Goal: Communication & Community: Answer question/provide support

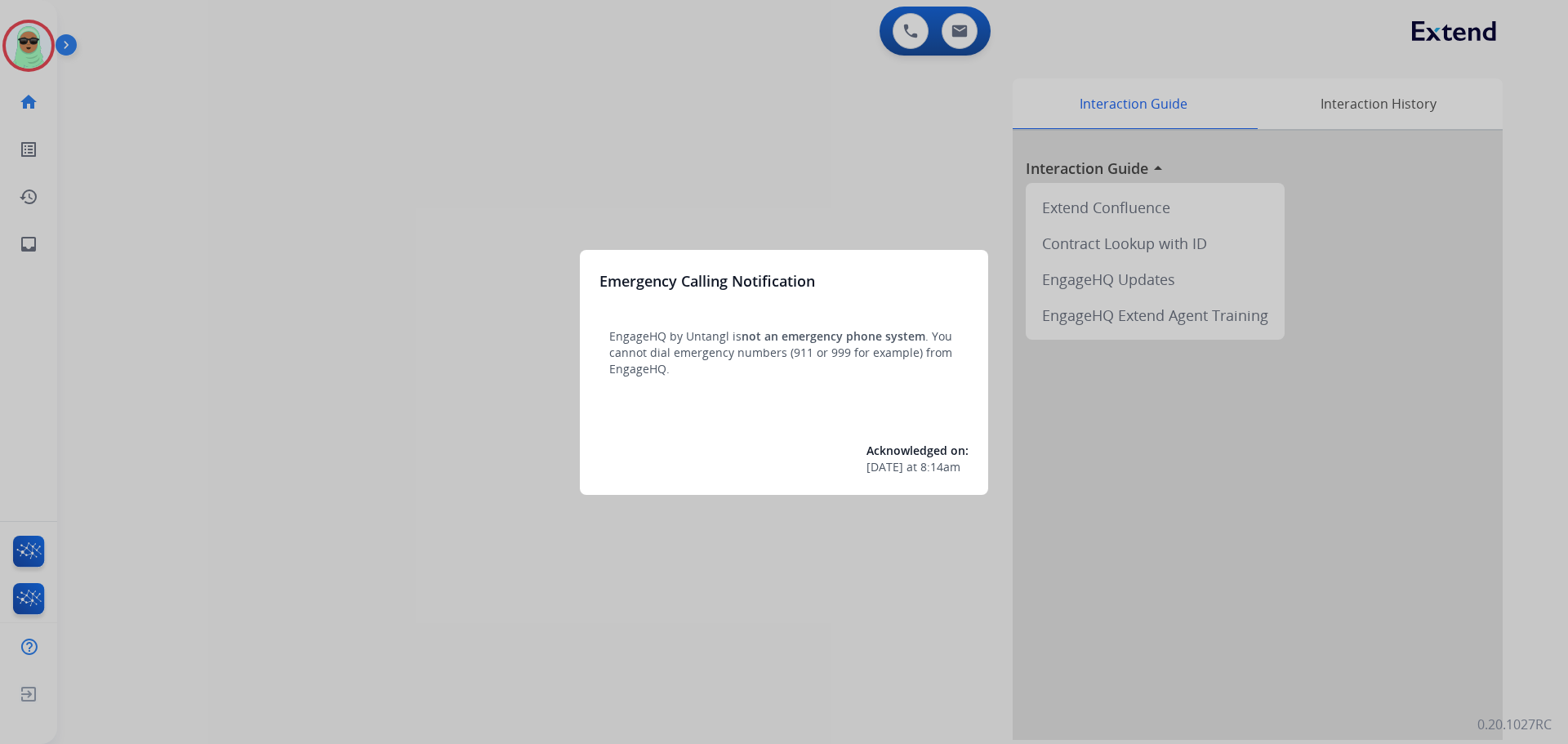
click at [412, 192] on div at bounding box center [784, 372] width 1568 height 744
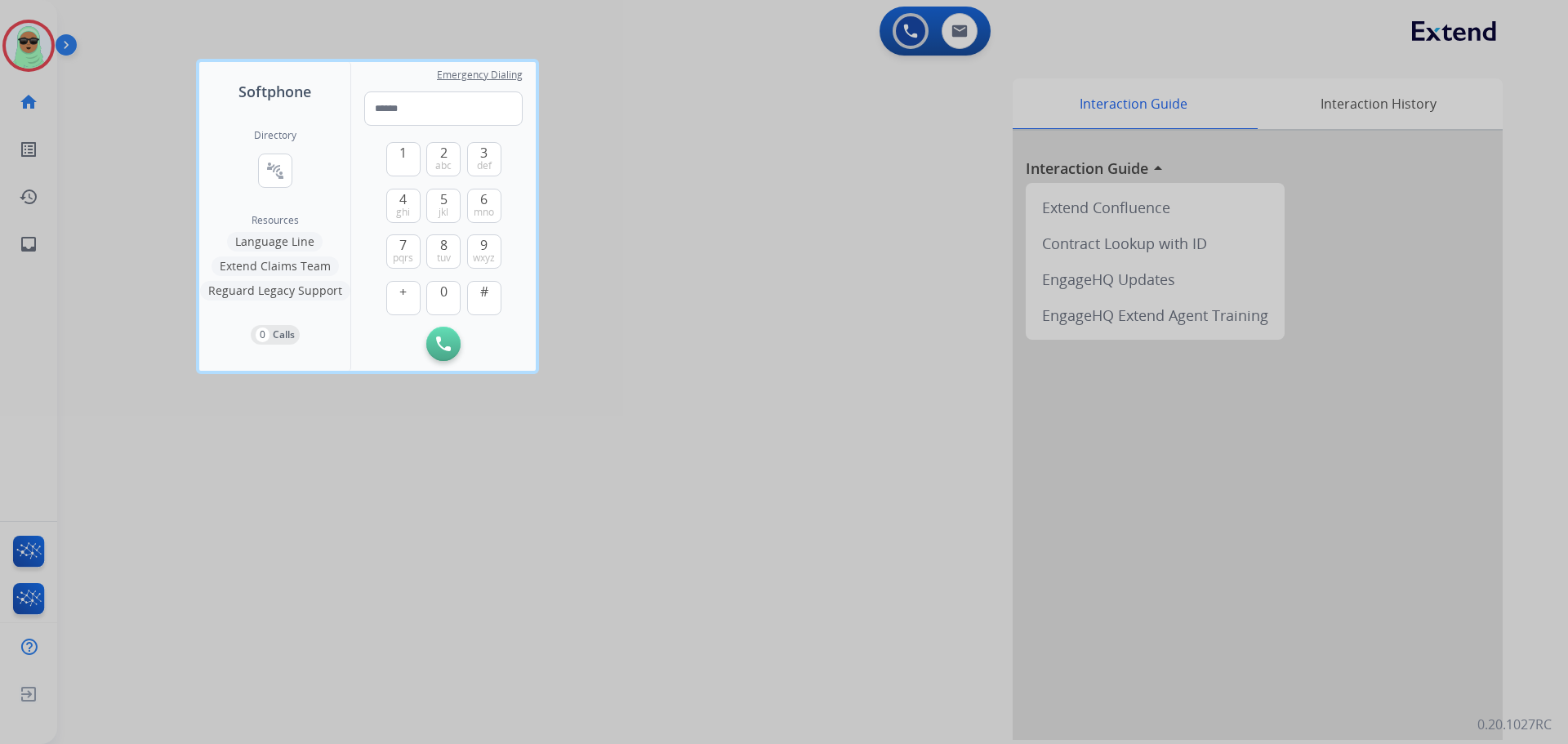
click at [37, 30] on div at bounding box center [784, 372] width 1568 height 744
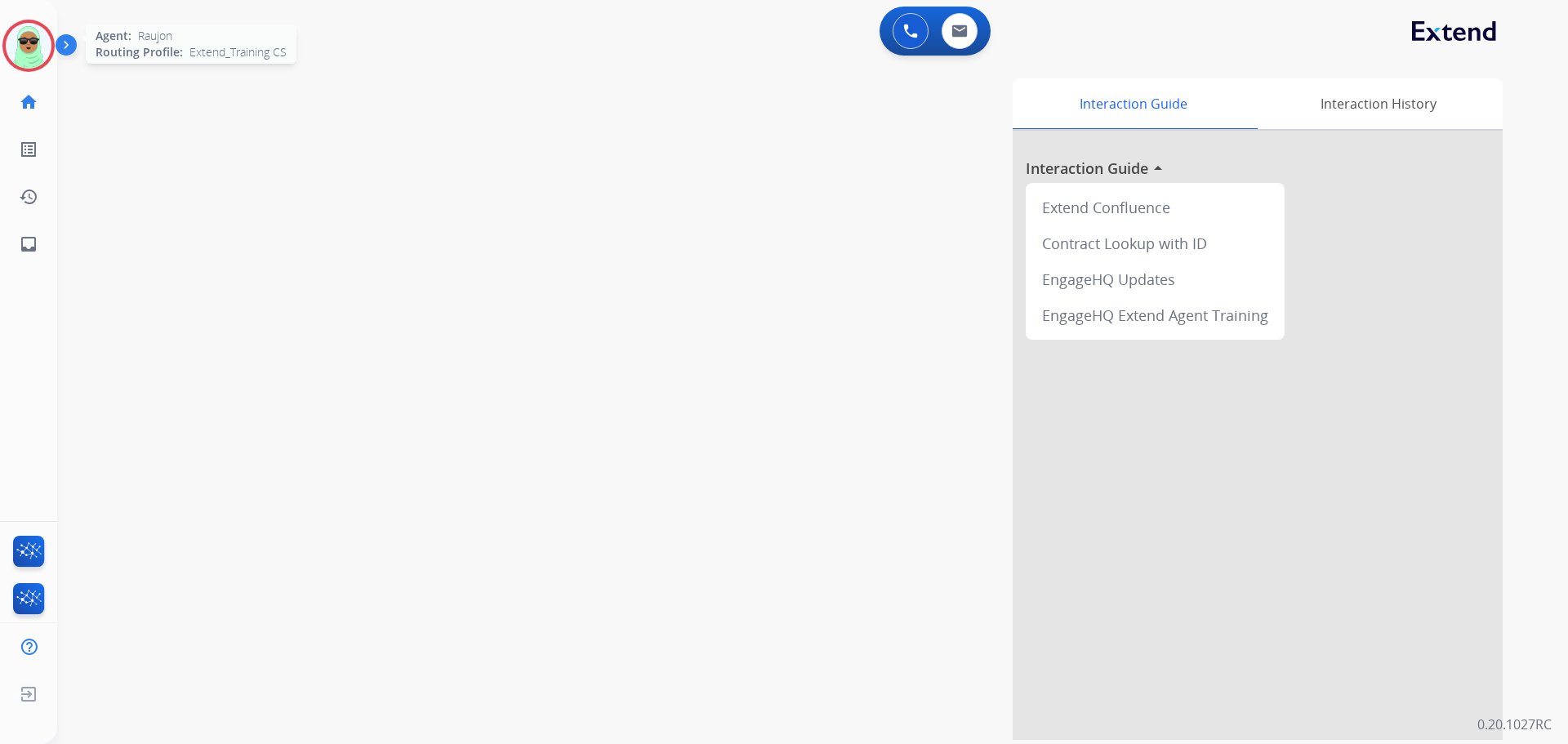
click at [32, 61] on img at bounding box center [29, 45] width 46 height 46
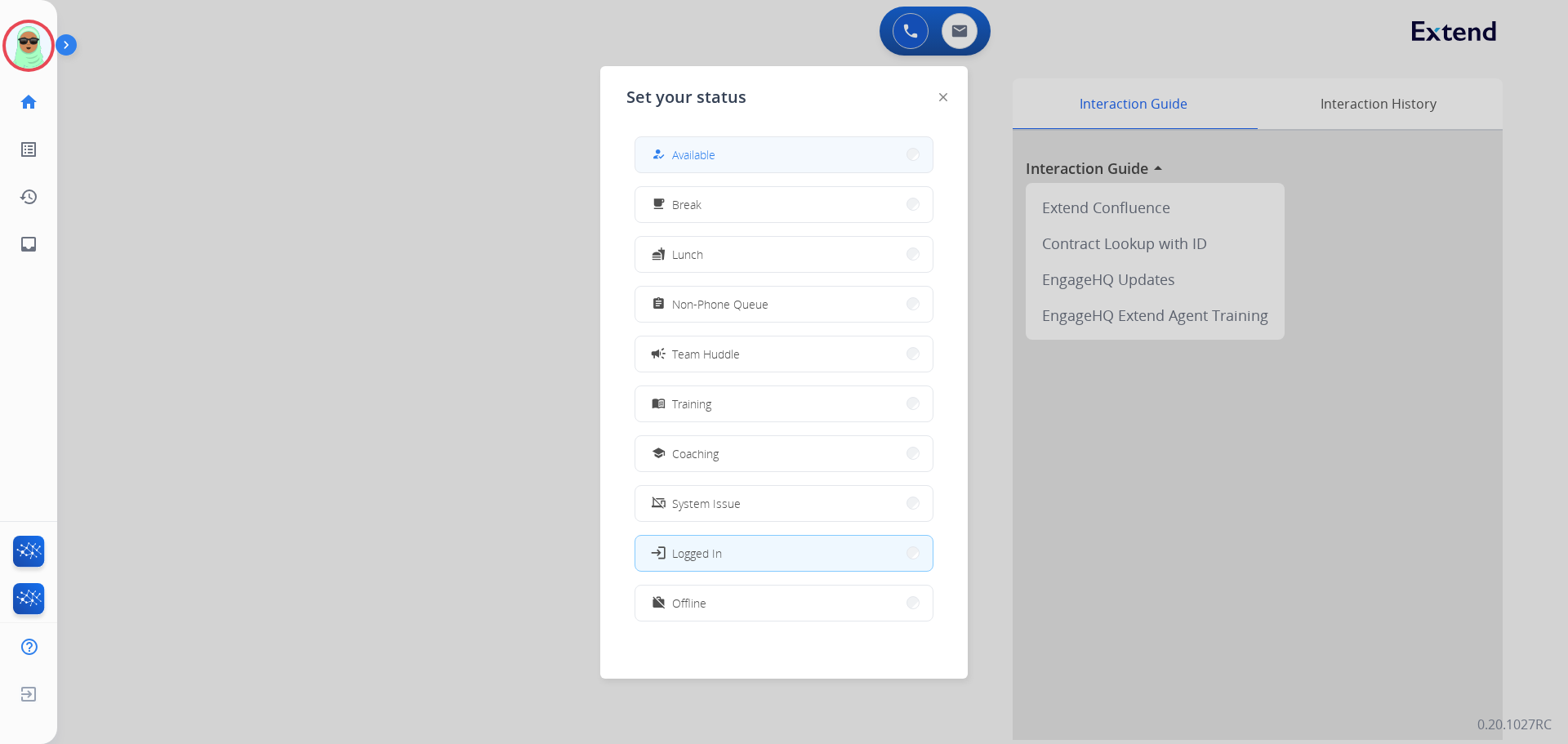
click at [688, 143] on button "how_to_reg Available" at bounding box center [784, 155] width 297 height 35
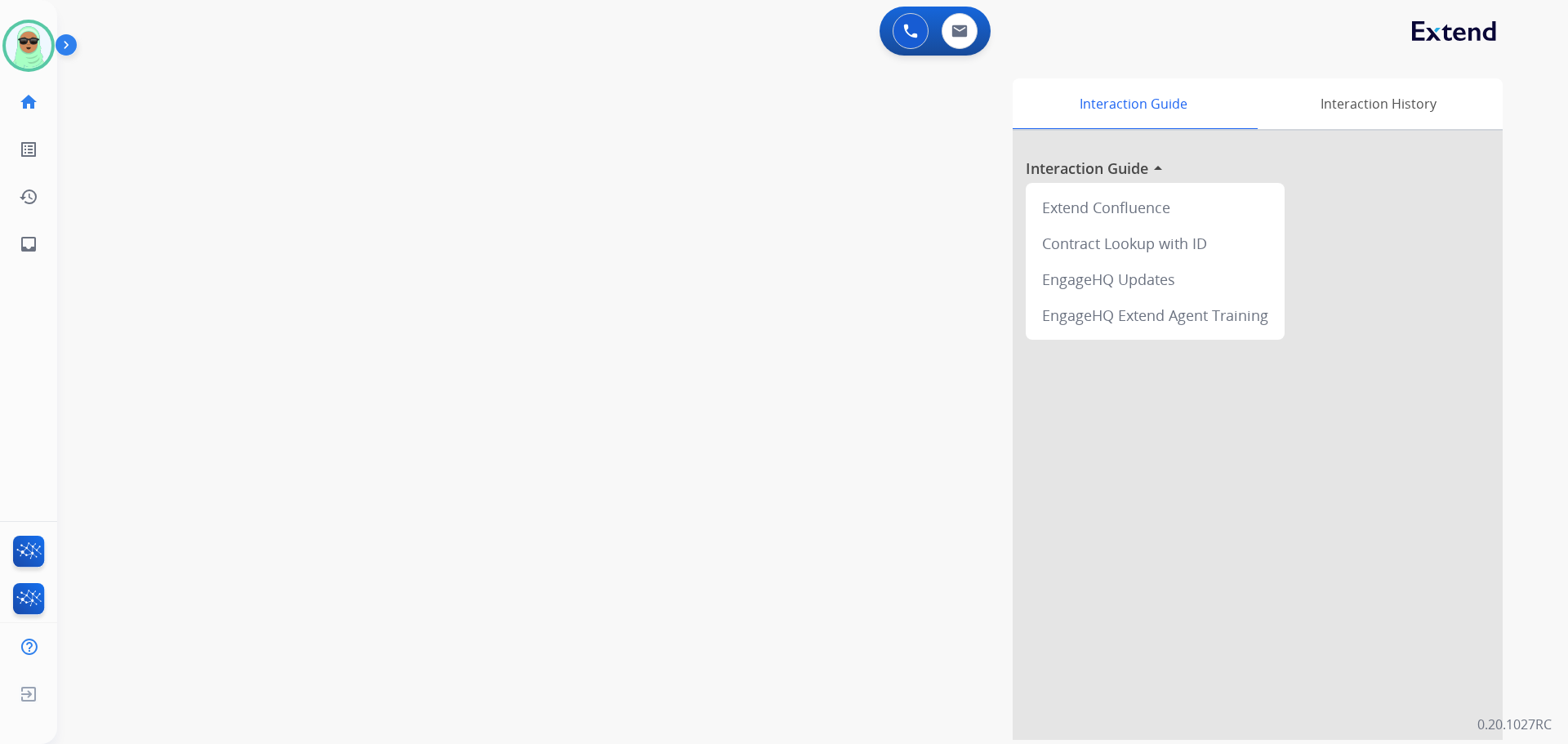
drag, startPoint x: 145, startPoint y: 170, endPoint x: 342, endPoint y: 8, distance: 255.1
click at [175, 128] on div "swap_horiz Break voice bridge close_fullscreen Connect 3-Way Call merge_type Se…" at bounding box center [794, 400] width 1472 height 681
click at [966, 39] on button at bounding box center [959, 30] width 36 height 36
select select "**********"
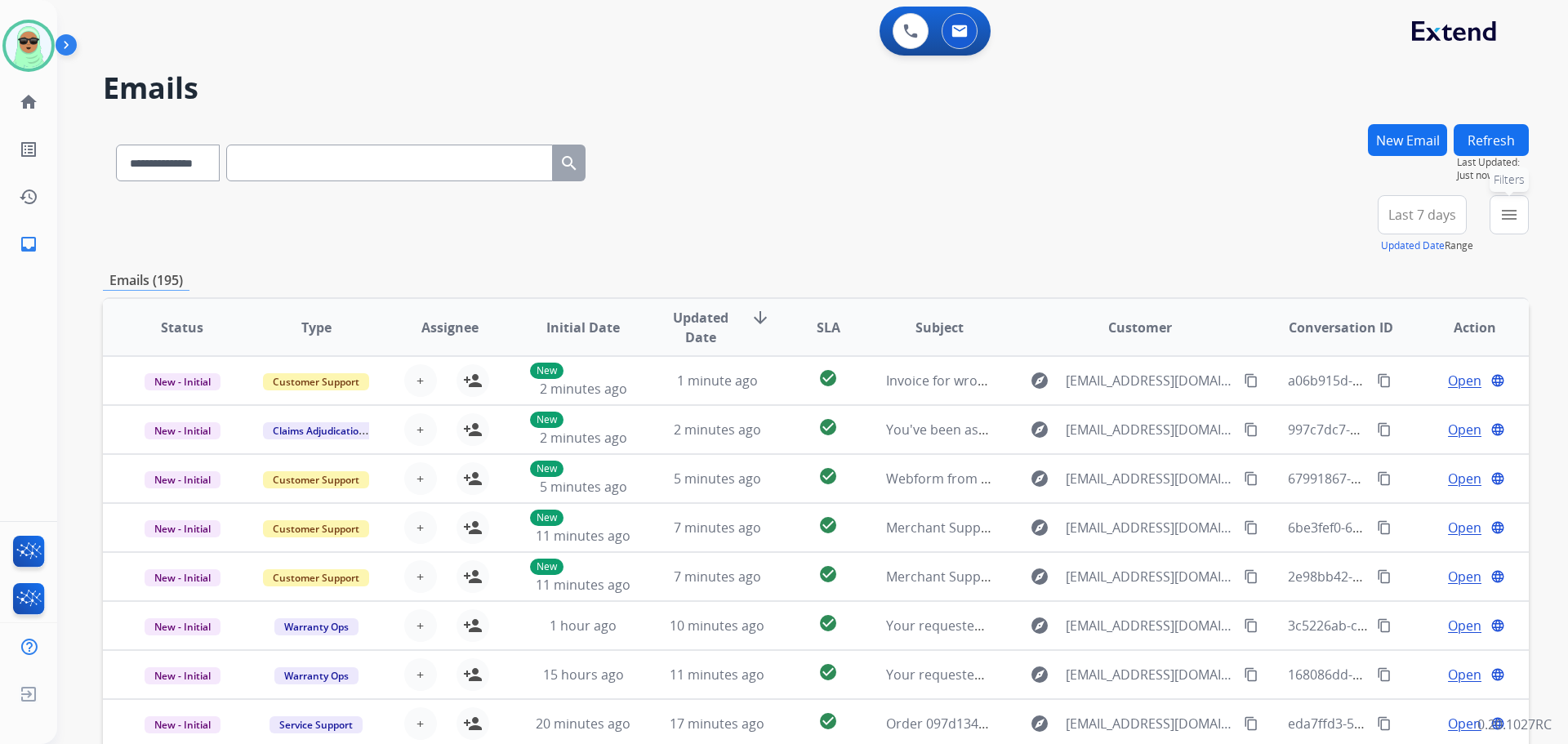
click at [1503, 216] on mat-icon "menu" at bounding box center [1510, 214] width 20 height 20
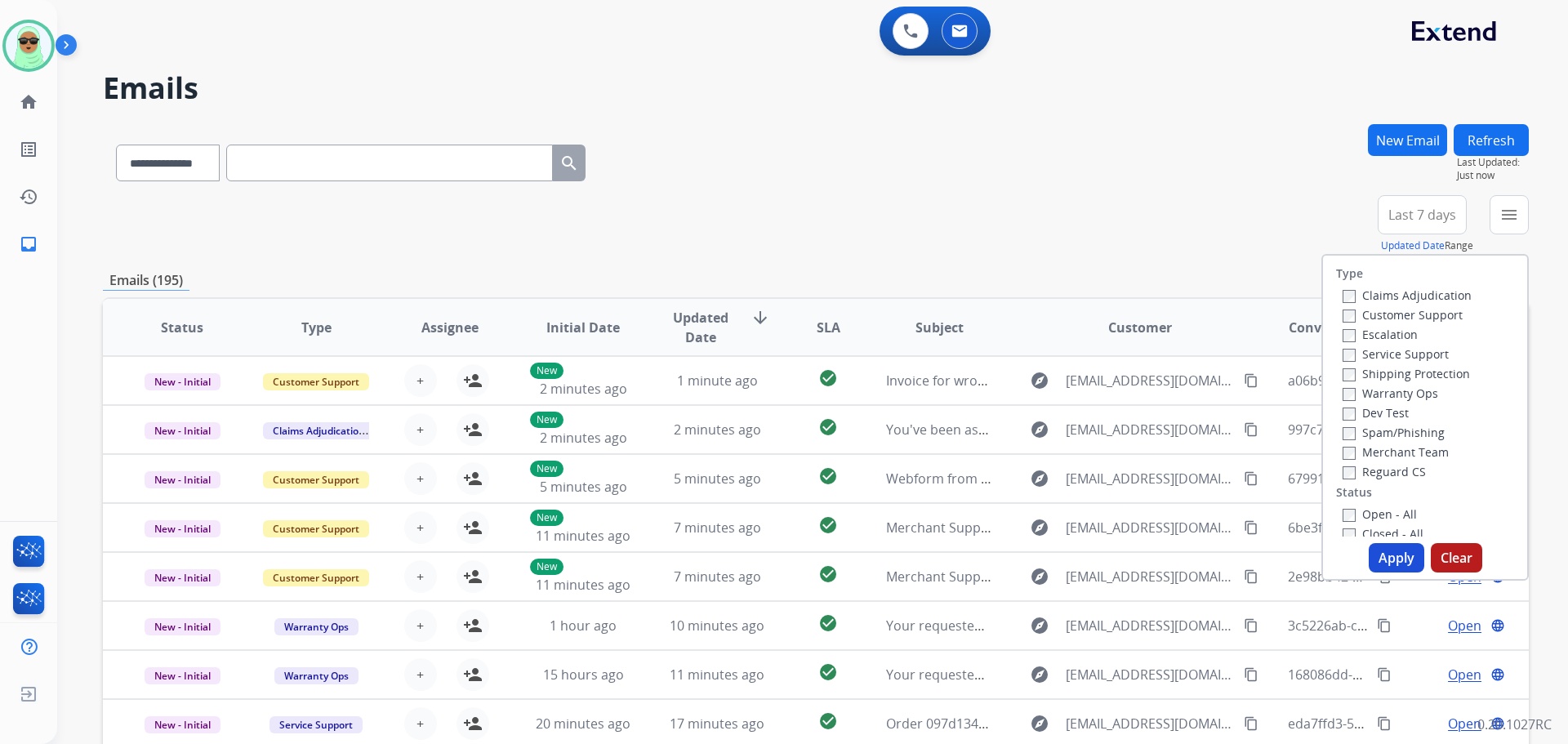
click at [1425, 322] on div "Customer Support" at bounding box center [1408, 315] width 129 height 20
click at [1423, 312] on label "Customer Support" at bounding box center [1403, 315] width 120 height 16
click at [1432, 374] on label "Shipping Protection" at bounding box center [1407, 374] width 127 height 16
click at [1370, 478] on label "Reguard CS" at bounding box center [1385, 472] width 84 height 16
click at [1378, 522] on div "Open - All" at bounding box center [1429, 514] width 172 height 20
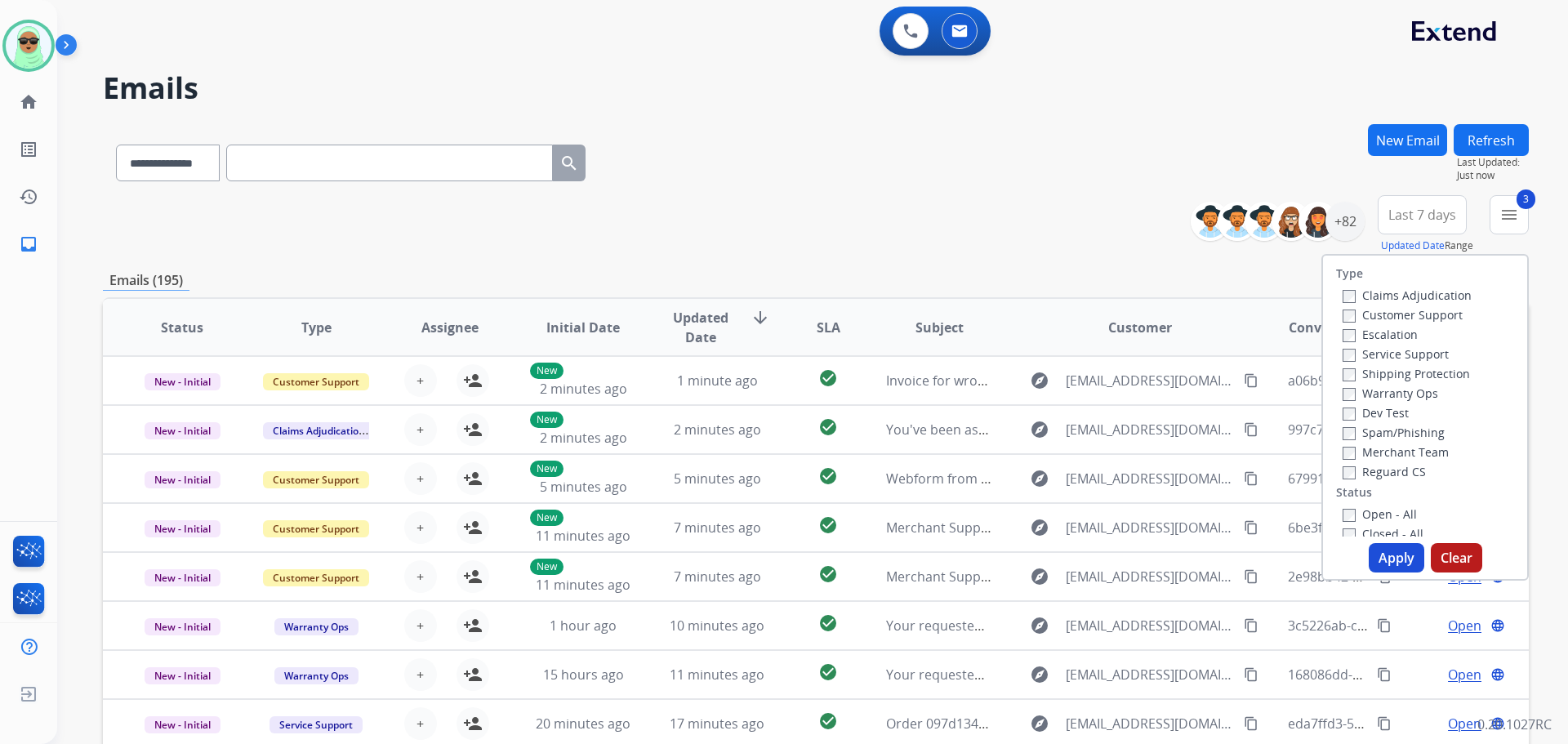
click at [1381, 513] on label "Open - All" at bounding box center [1380, 514] width 74 height 16
click at [1401, 572] on button "Apply" at bounding box center [1397, 558] width 56 height 30
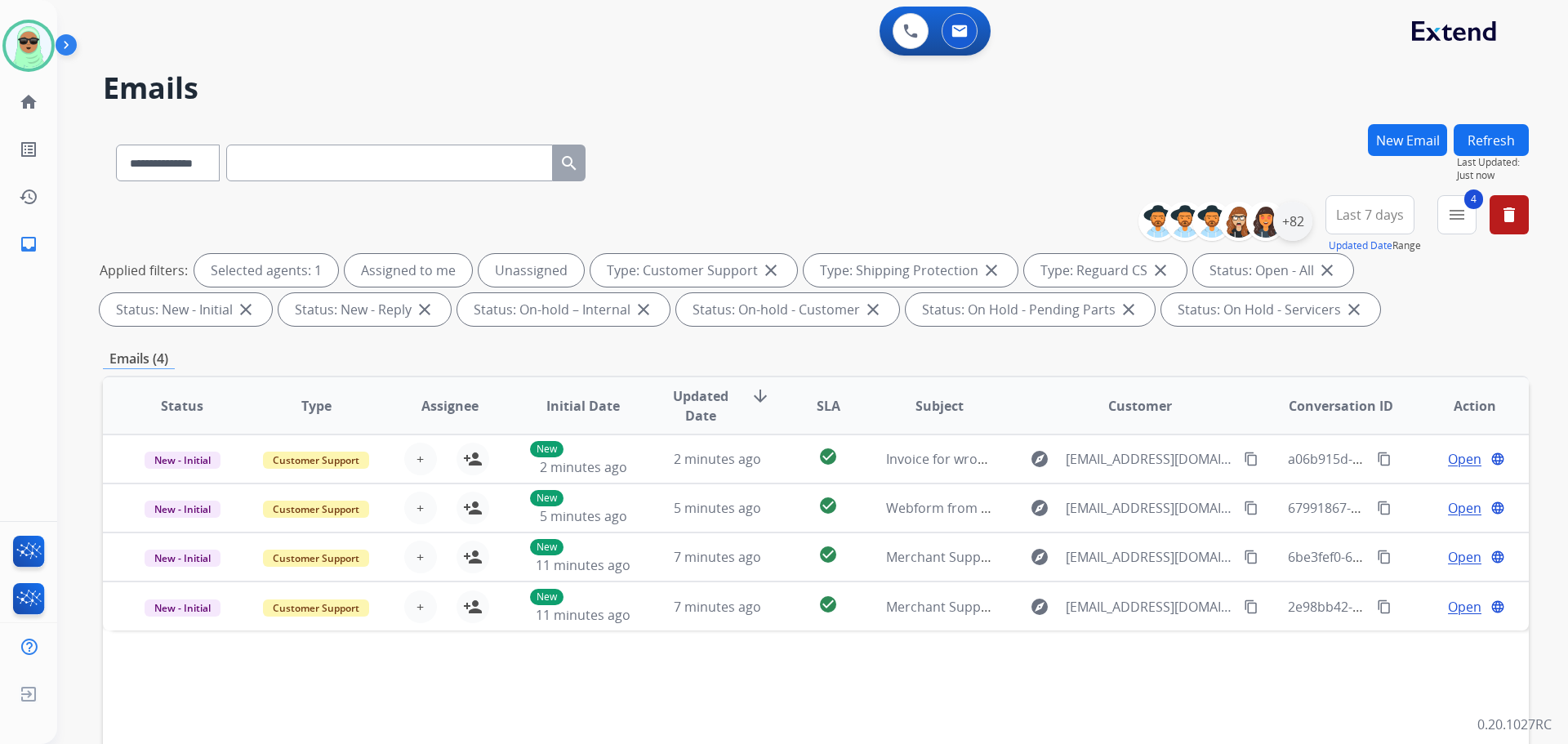
click at [1305, 224] on div "+82" at bounding box center [1293, 221] width 39 height 39
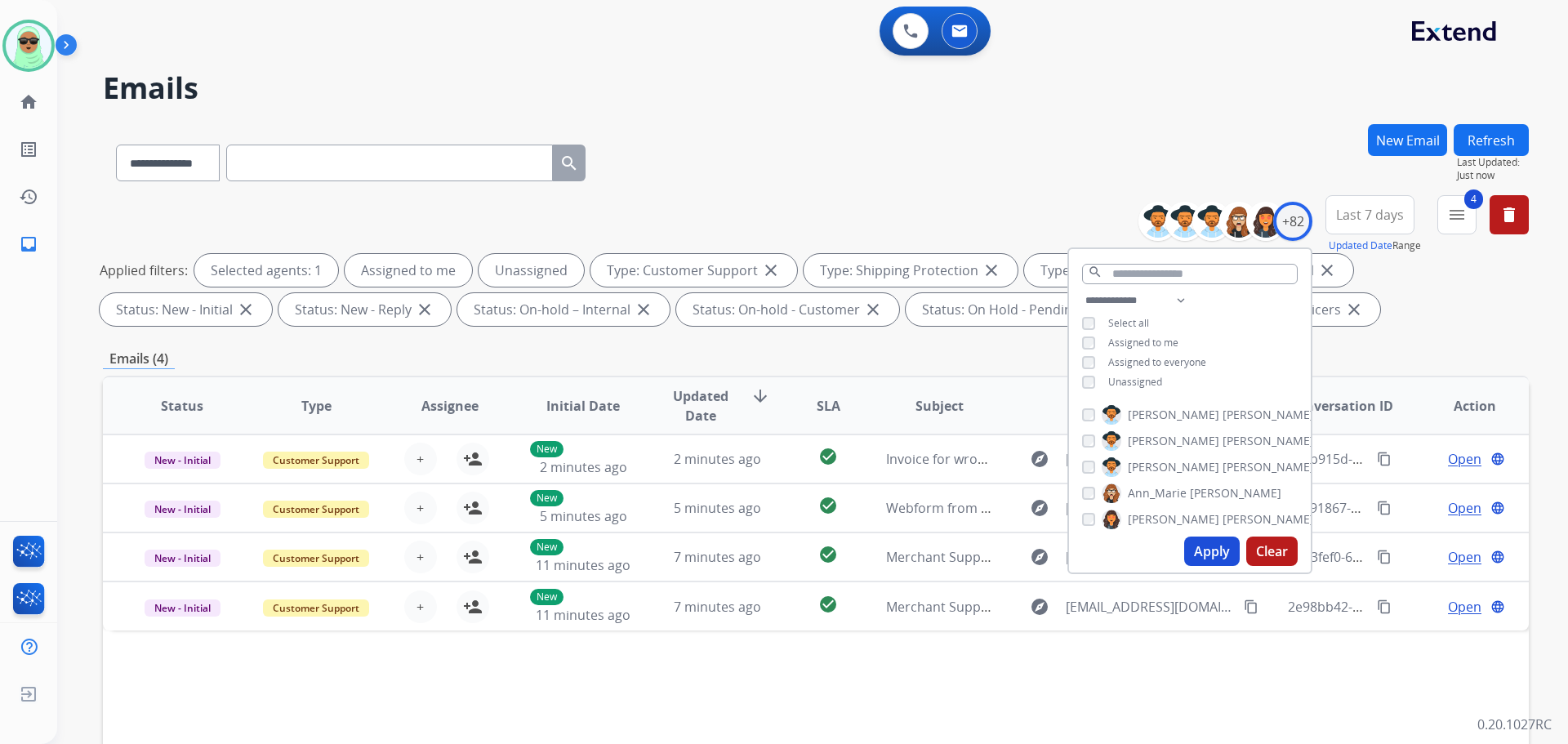
click at [1142, 383] on span "Unassigned" at bounding box center [1135, 382] width 54 height 14
click at [1209, 547] on button "Apply" at bounding box center [1213, 551] width 56 height 30
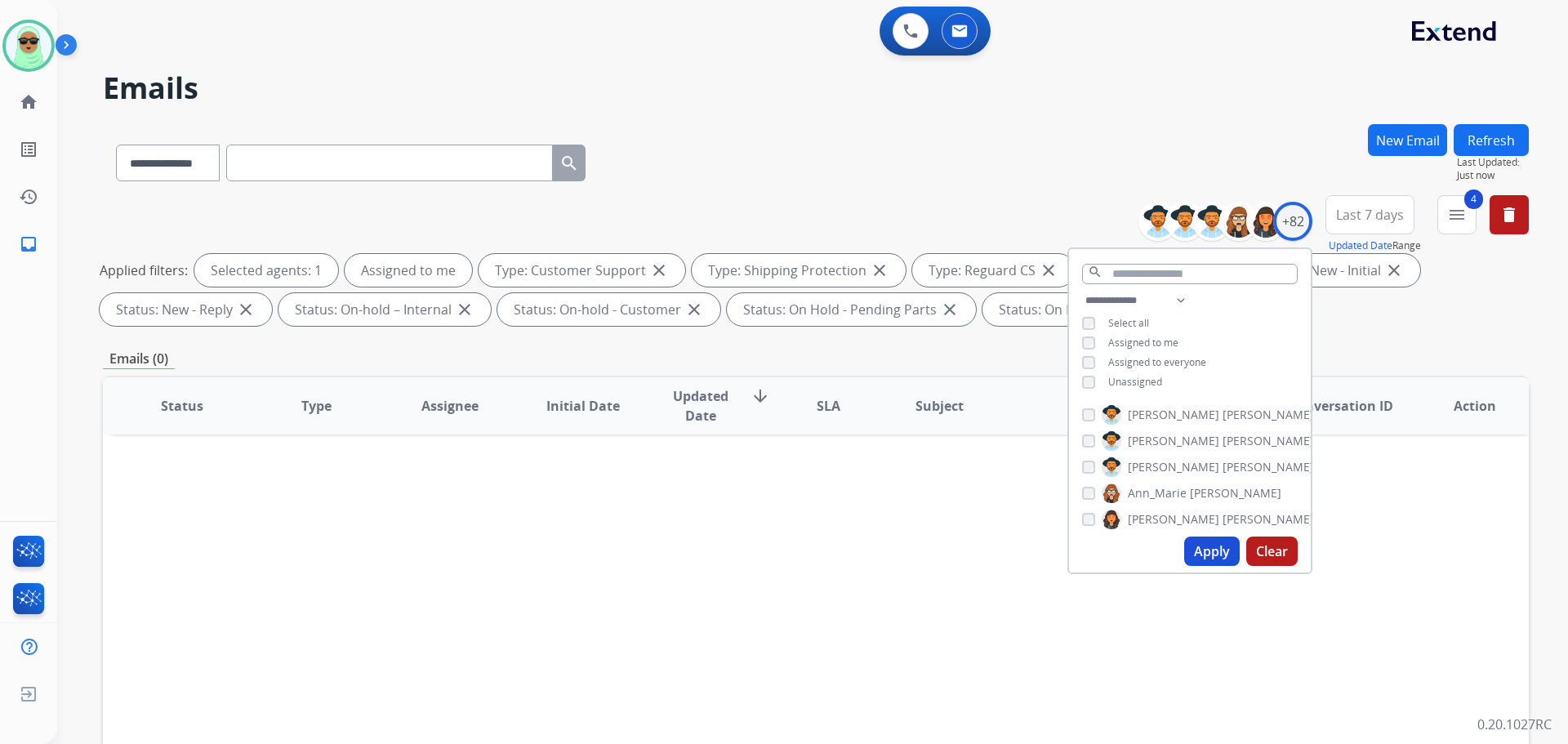
click at [1244, 86] on h2 "Emails" at bounding box center [815, 89] width 1426 height 33
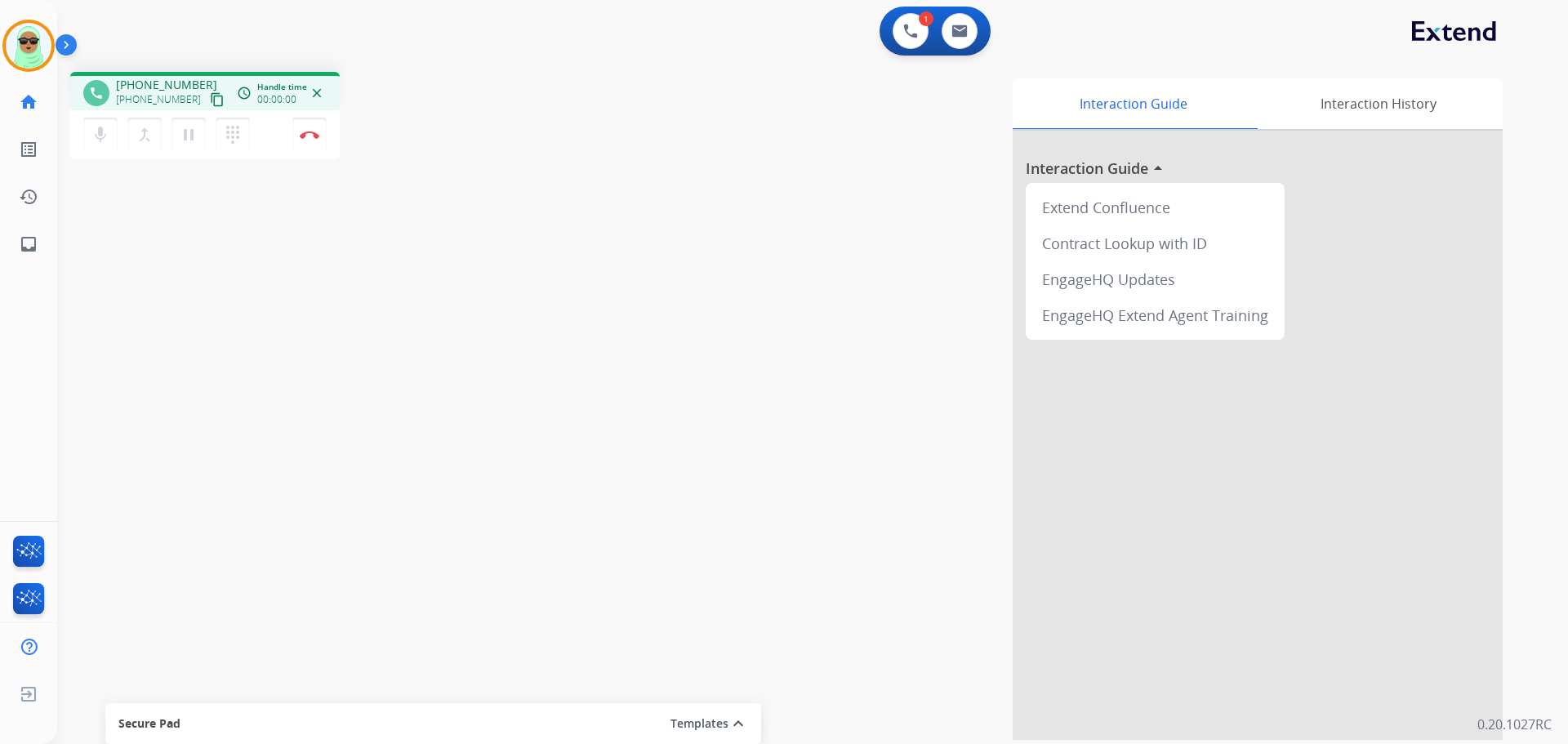
click at [207, 103] on button "content_copy" at bounding box center [217, 99] width 20 height 20
click at [210, 102] on mat-icon "content_copy" at bounding box center [217, 99] width 15 height 15
click at [650, 273] on div "Interaction Guide Interaction History Interaction Guide arrow_drop_up Extend Co…" at bounding box center [1022, 409] width 963 height 662
drag, startPoint x: 632, startPoint y: 321, endPoint x: 256, endPoint y: 166, distance: 406.7
click at [618, 314] on div "Interaction Guide Interaction History Interaction Guide arrow_drop_up Extend Co…" at bounding box center [1022, 409] width 963 height 662
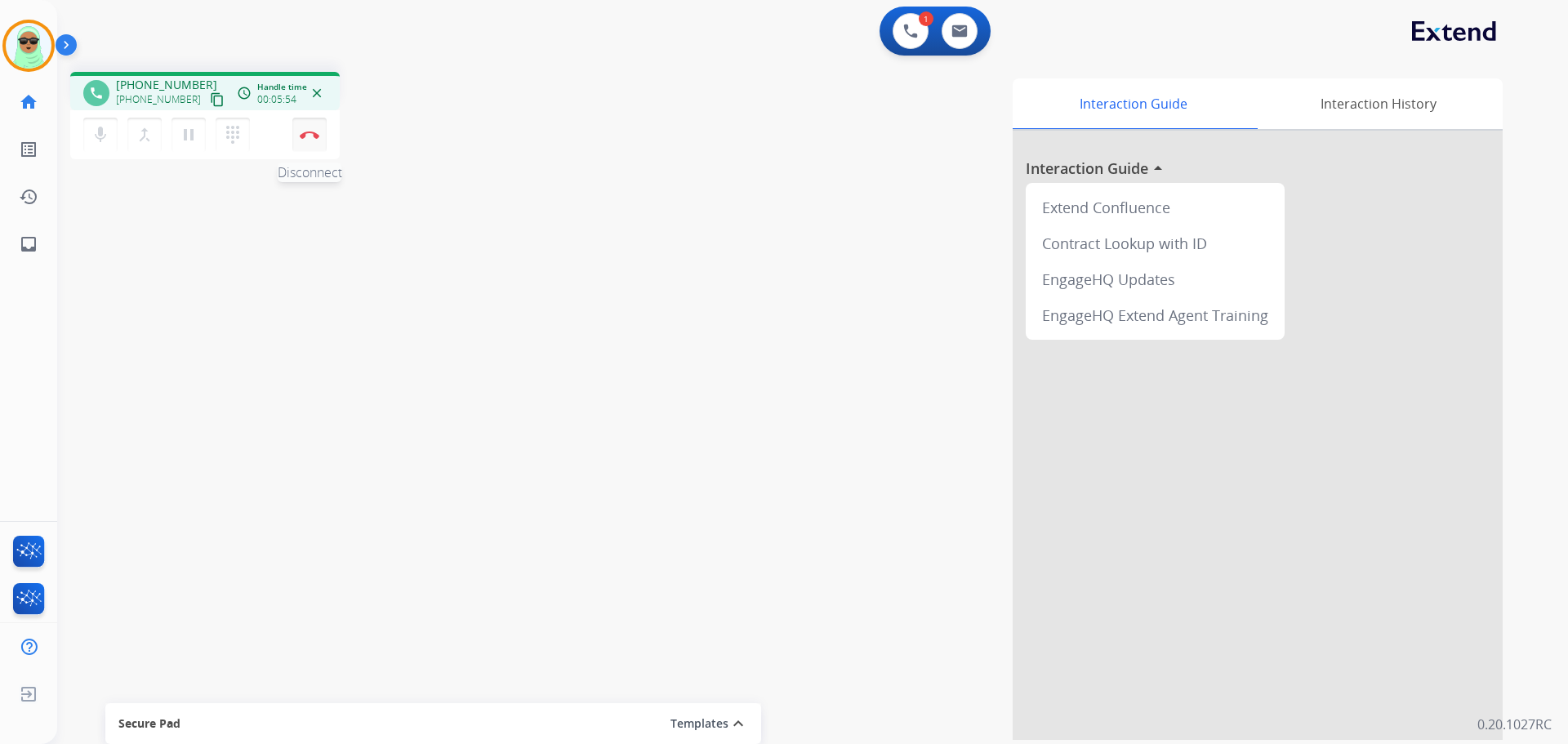
click at [319, 146] on button "Disconnect" at bounding box center [309, 134] width 34 height 34
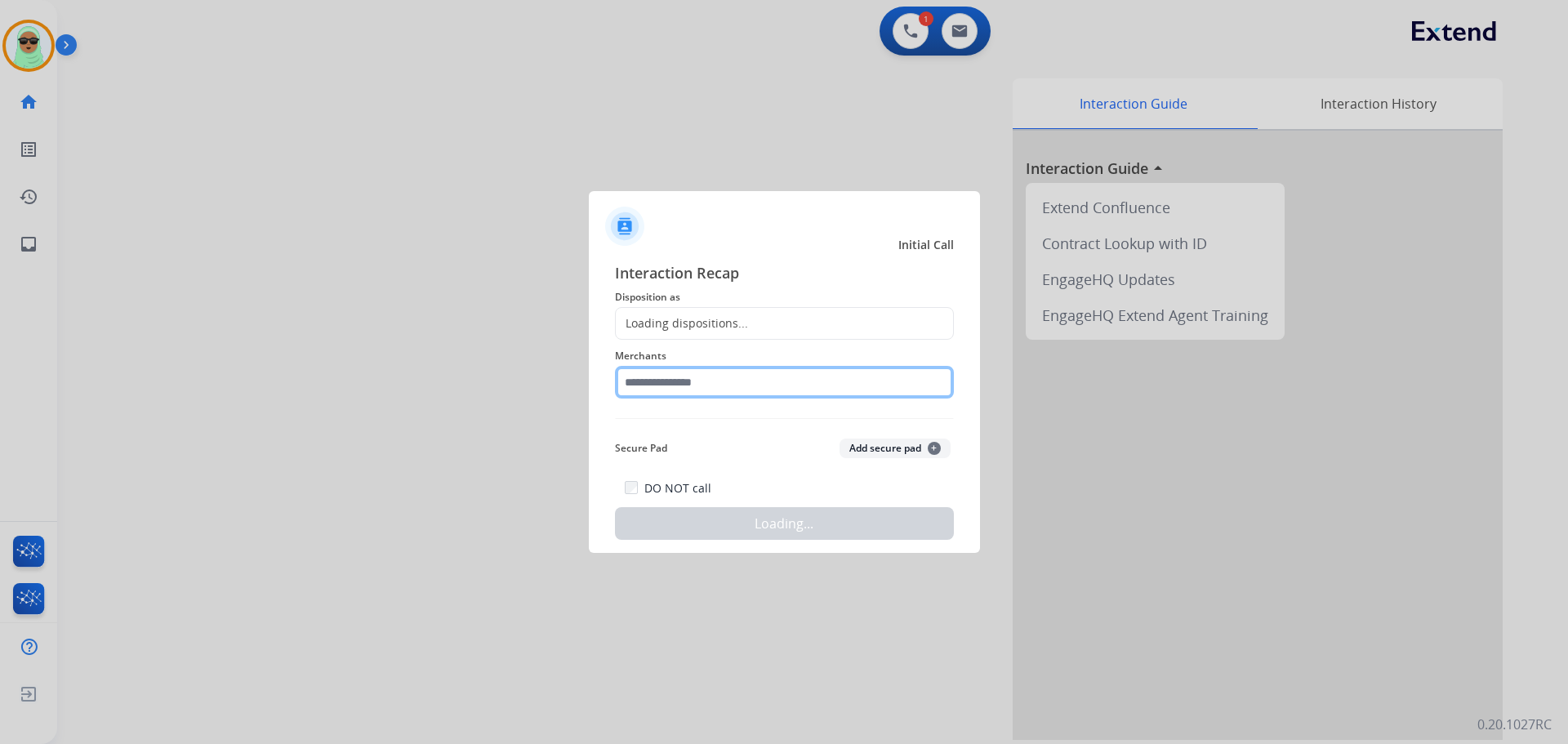
click at [776, 387] on input "text" at bounding box center [784, 382] width 339 height 33
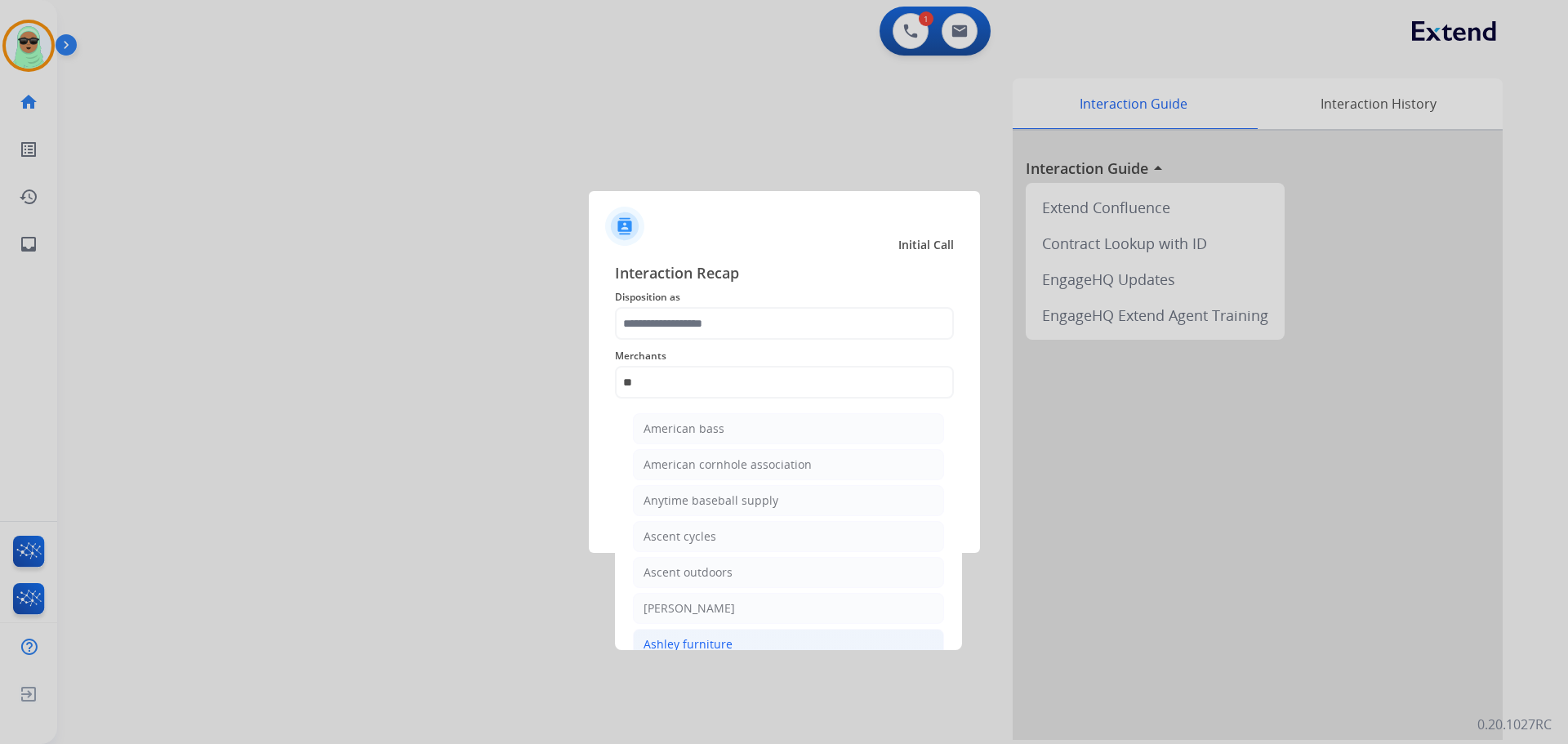
click at [737, 638] on li "Ashley furniture" at bounding box center [788, 645] width 311 height 31
type input "**********"
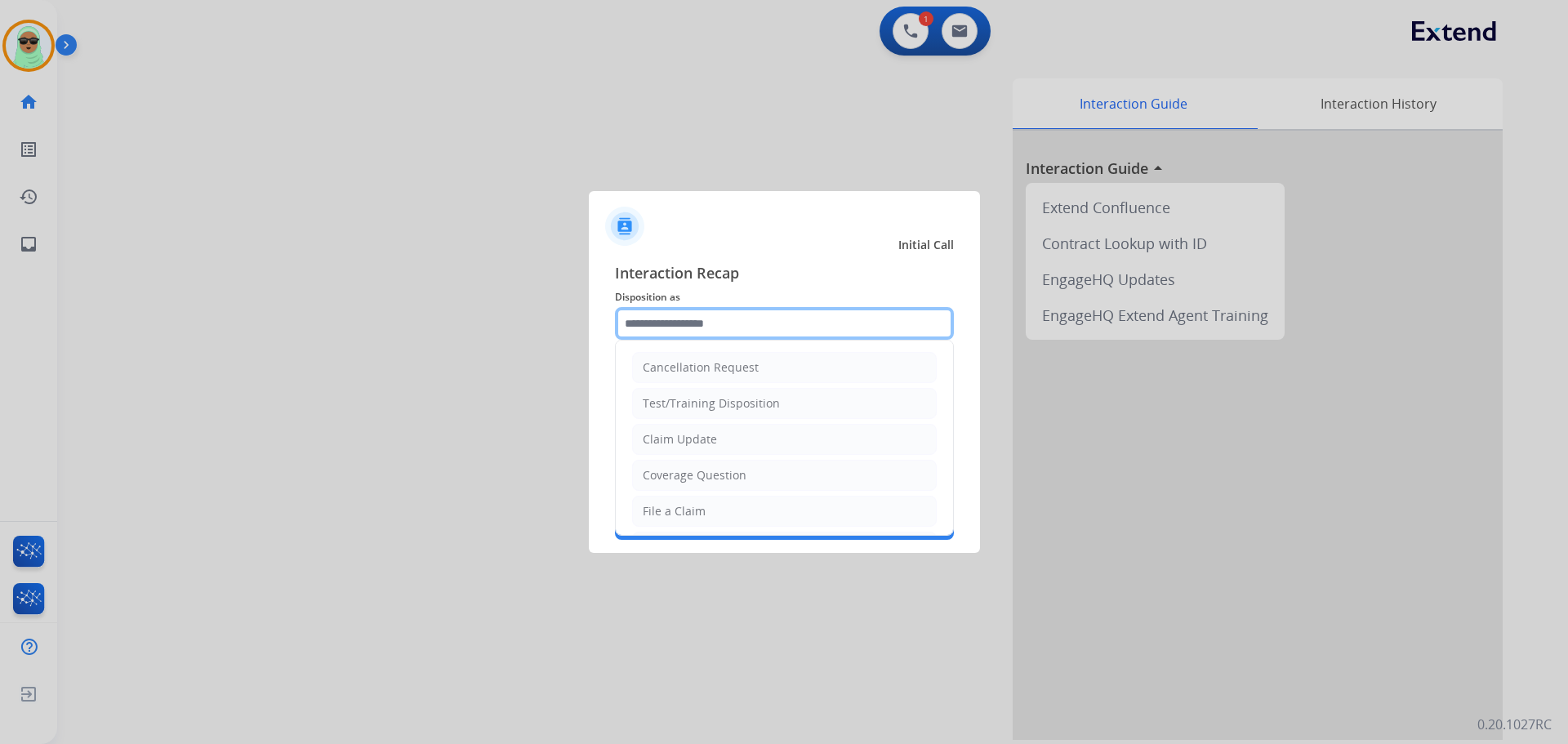
click at [781, 321] on input "text" at bounding box center [784, 324] width 339 height 33
click at [726, 447] on li "Claim Update" at bounding box center [785, 440] width 305 height 31
type input "**********"
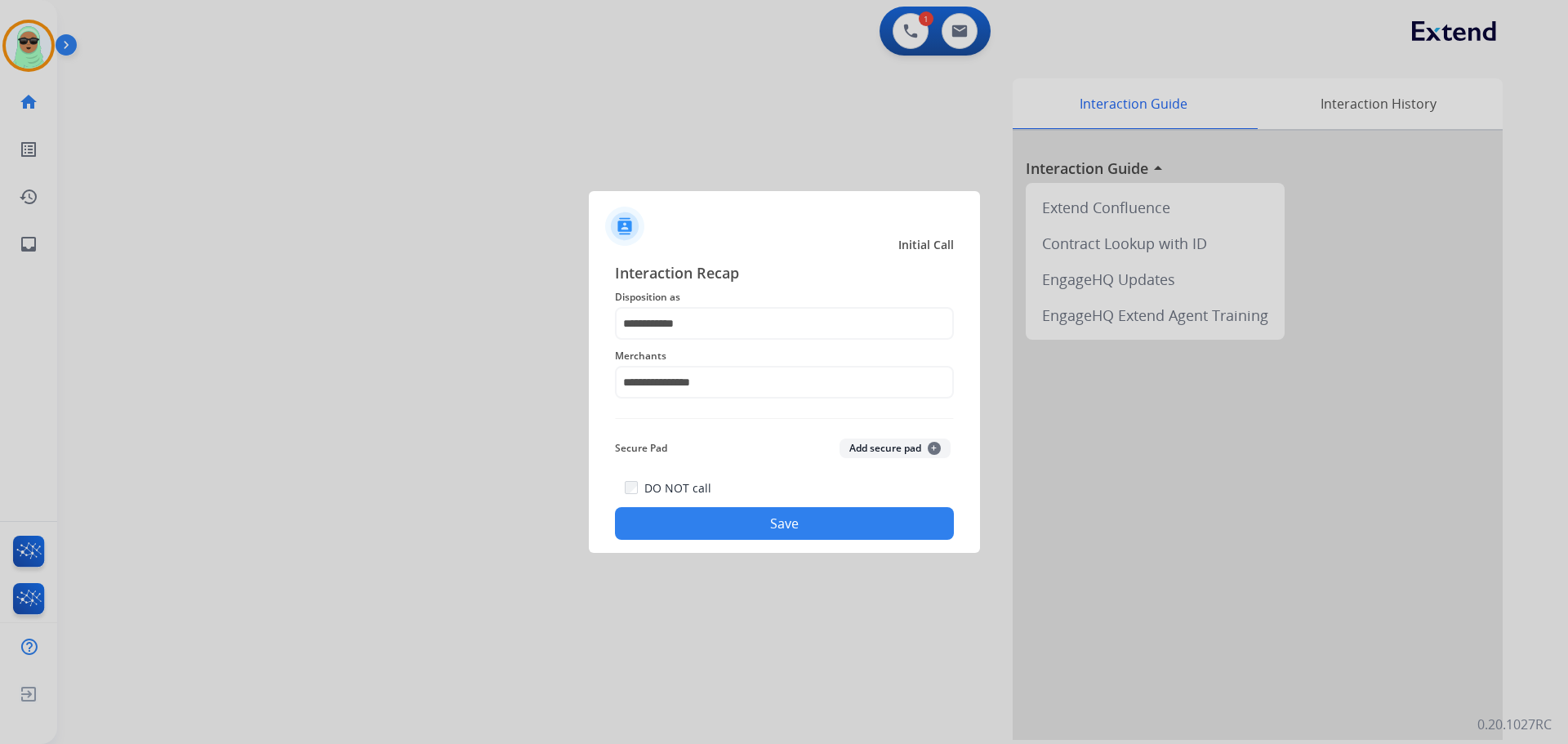
click at [776, 517] on button "Save" at bounding box center [784, 524] width 339 height 33
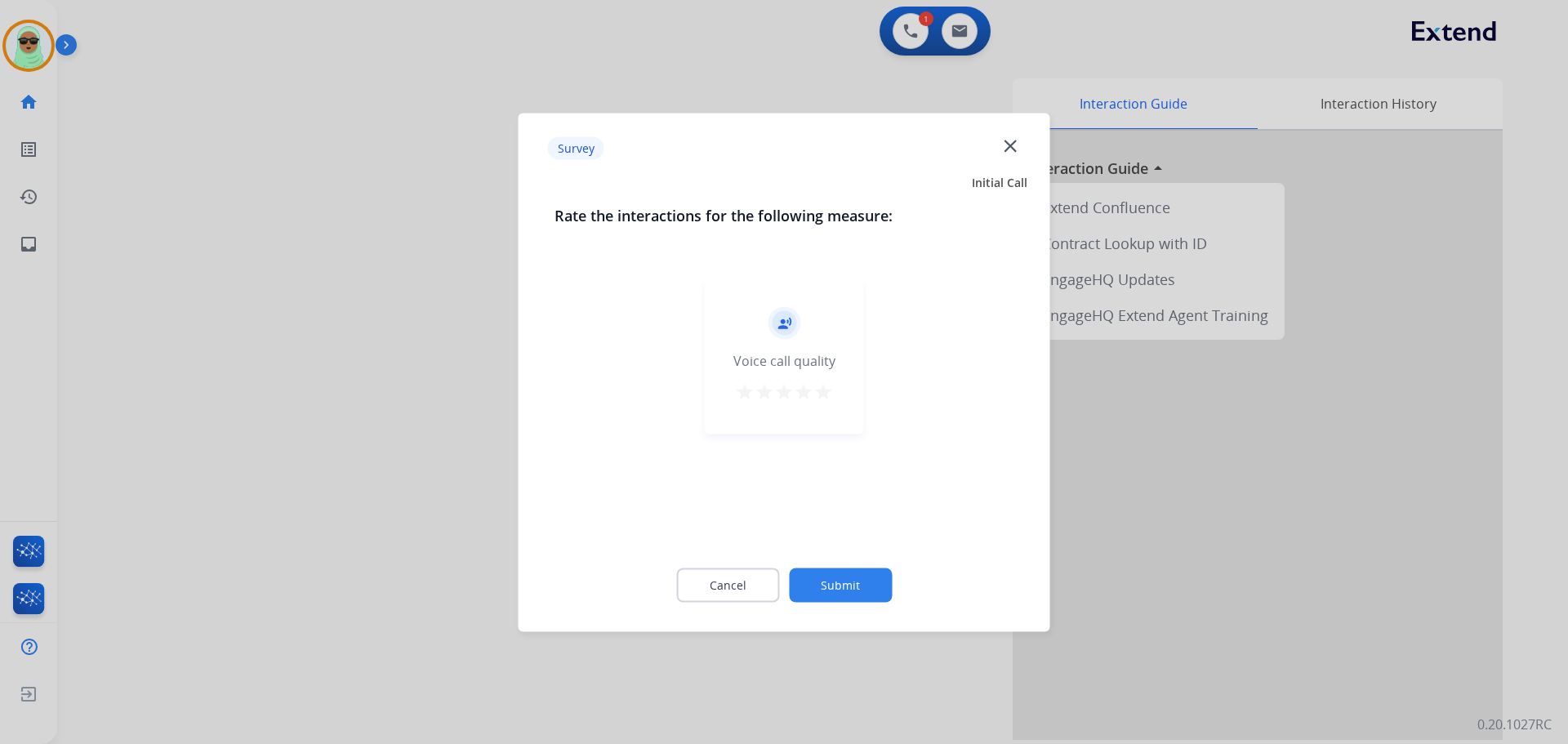
click at [845, 568] on div "Cancel Submit" at bounding box center [785, 585] width 460 height 73
click at [857, 596] on button "Submit" at bounding box center [841, 585] width 103 height 34
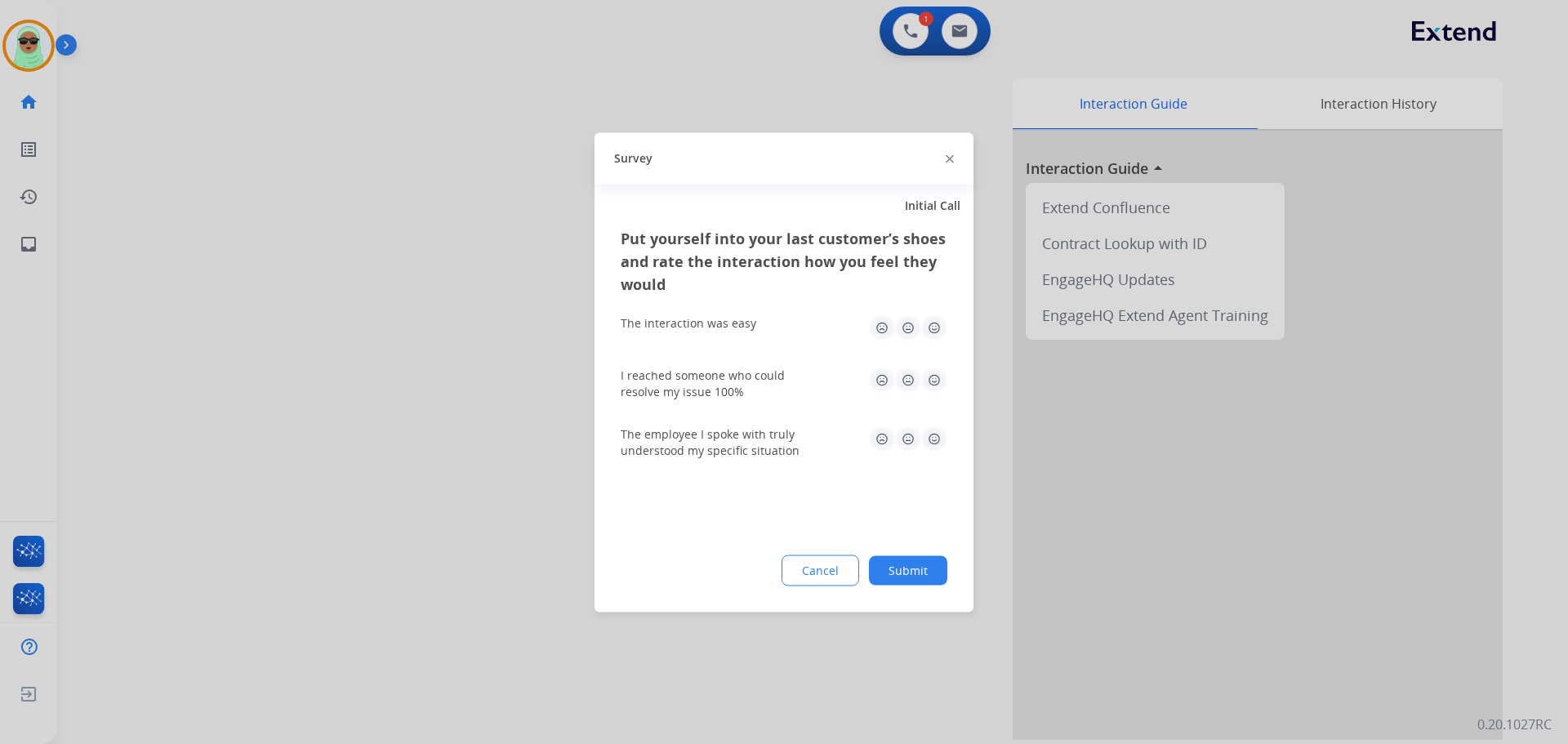
click at [922, 575] on button "Submit" at bounding box center [909, 571] width 78 height 30
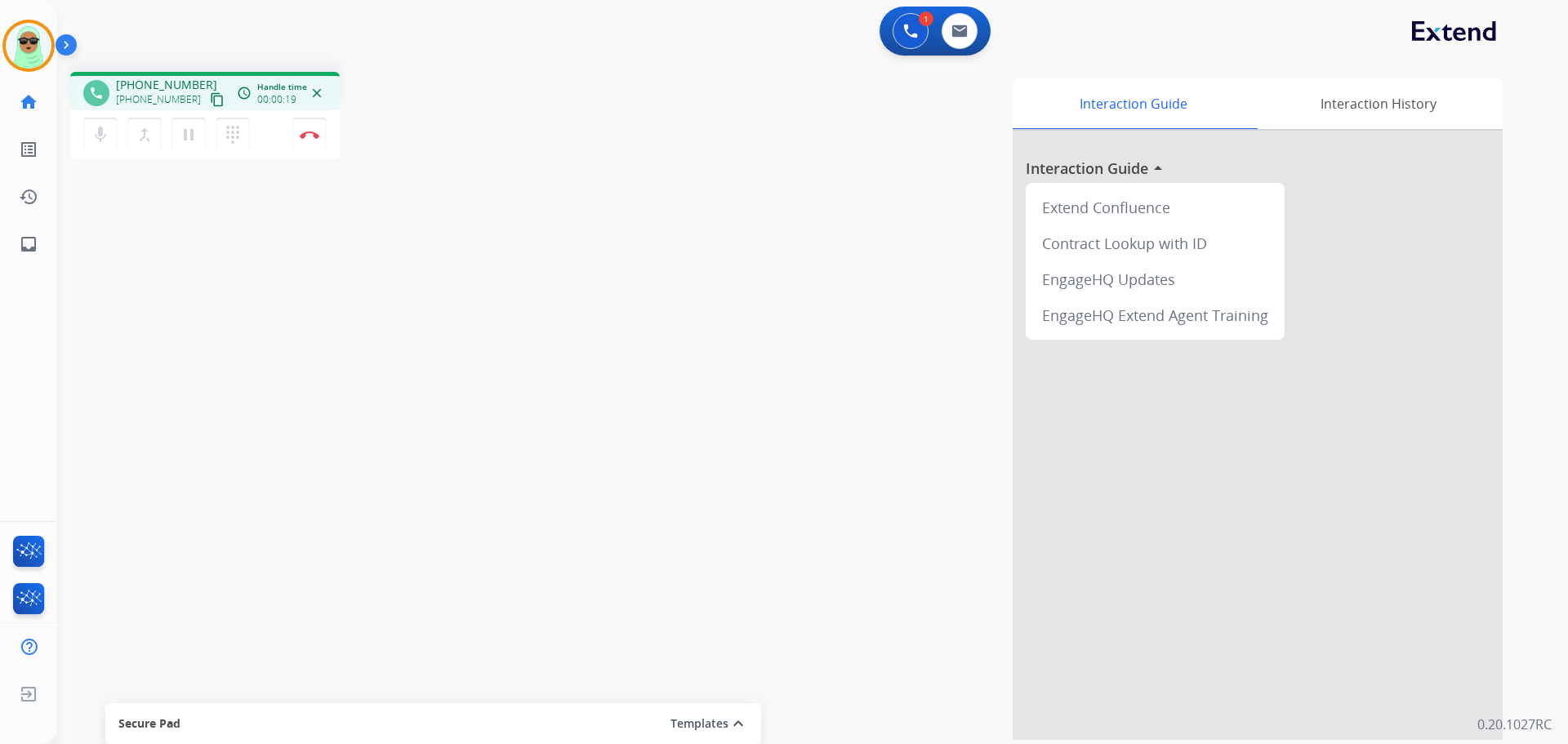
click at [217, 340] on div "phone +19408679196 +19408679196 content_copy access_time Call metrics Queue 00:…" at bounding box center [794, 400] width 1472 height 681
click at [950, 38] on button at bounding box center [959, 30] width 36 height 36
select select "**********"
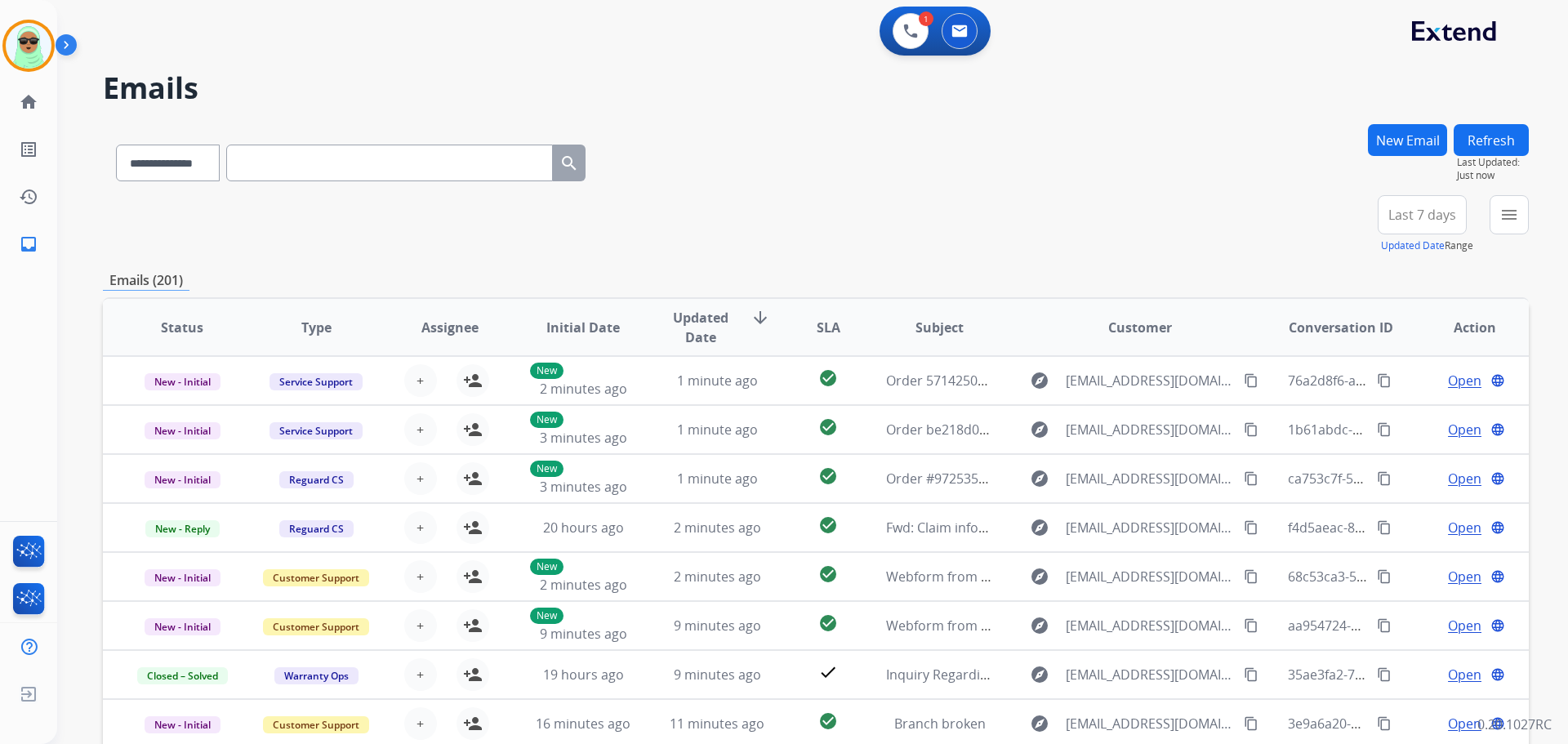
click at [1423, 133] on button "New Email" at bounding box center [1408, 140] width 79 height 32
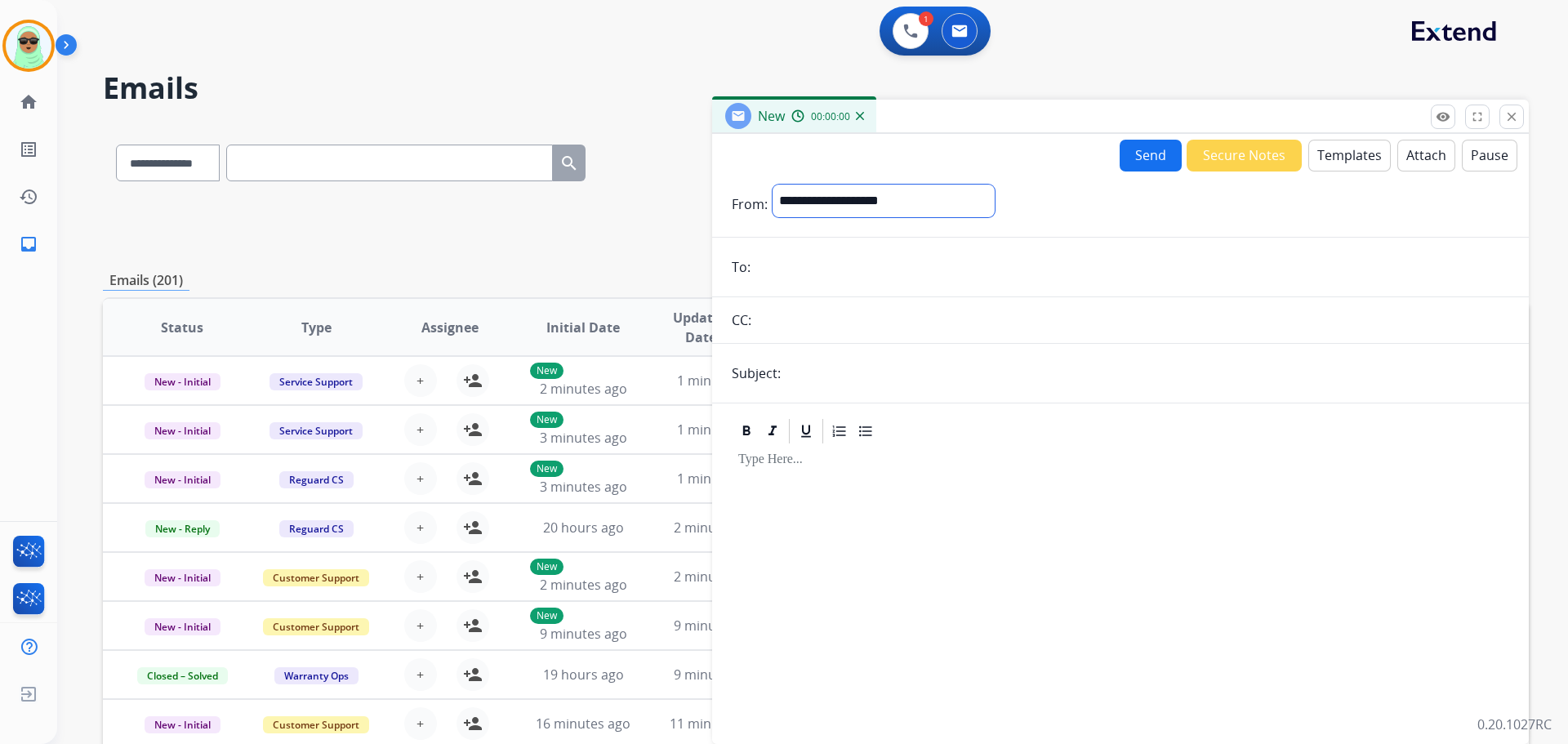
click at [842, 191] on select "**********" at bounding box center [883, 201] width 222 height 33
click at [504, 264] on div "**********" at bounding box center [815, 527] width 1426 height 806
click at [1521, 119] on button "close Close" at bounding box center [1512, 117] width 24 height 24
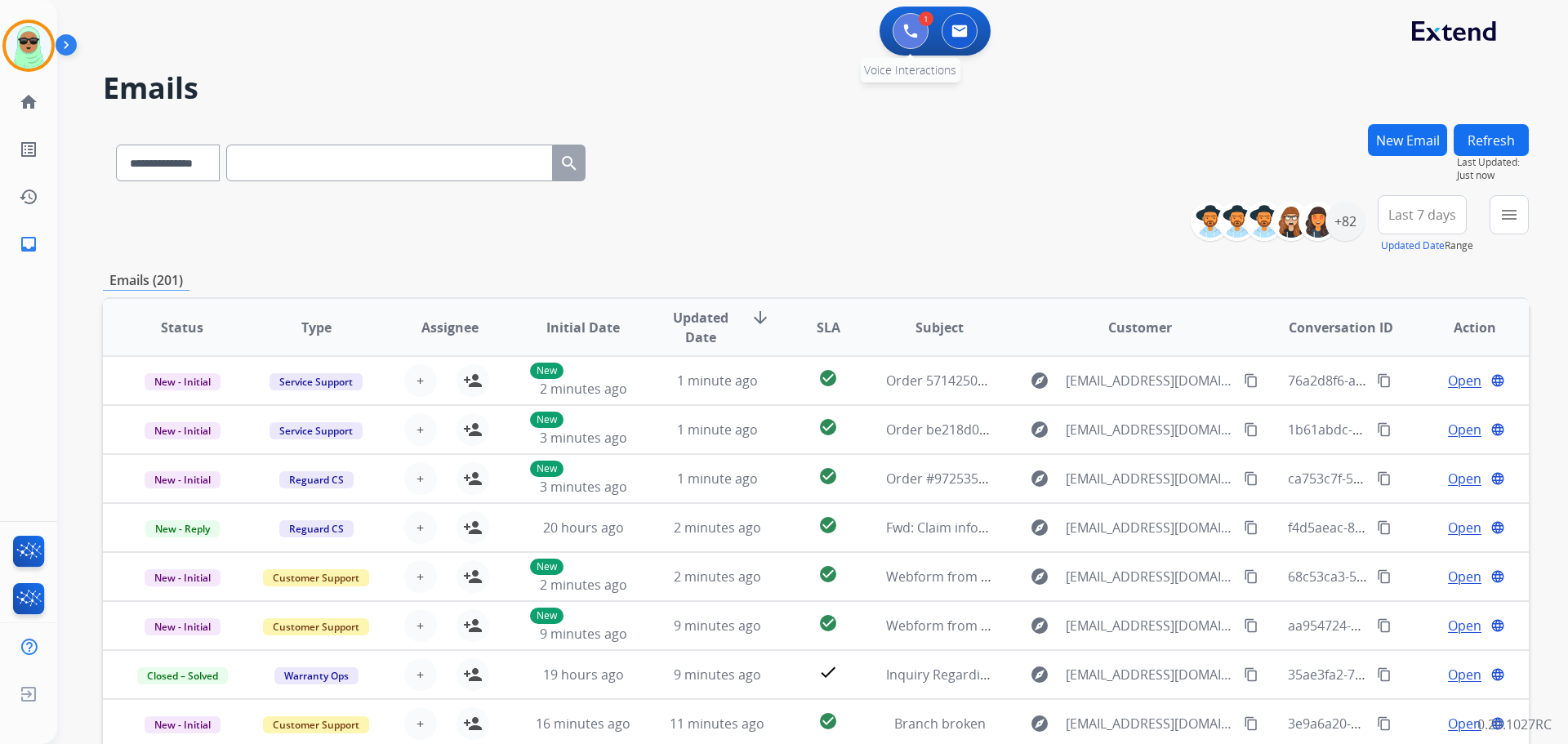
click at [896, 22] on button at bounding box center [910, 30] width 36 height 36
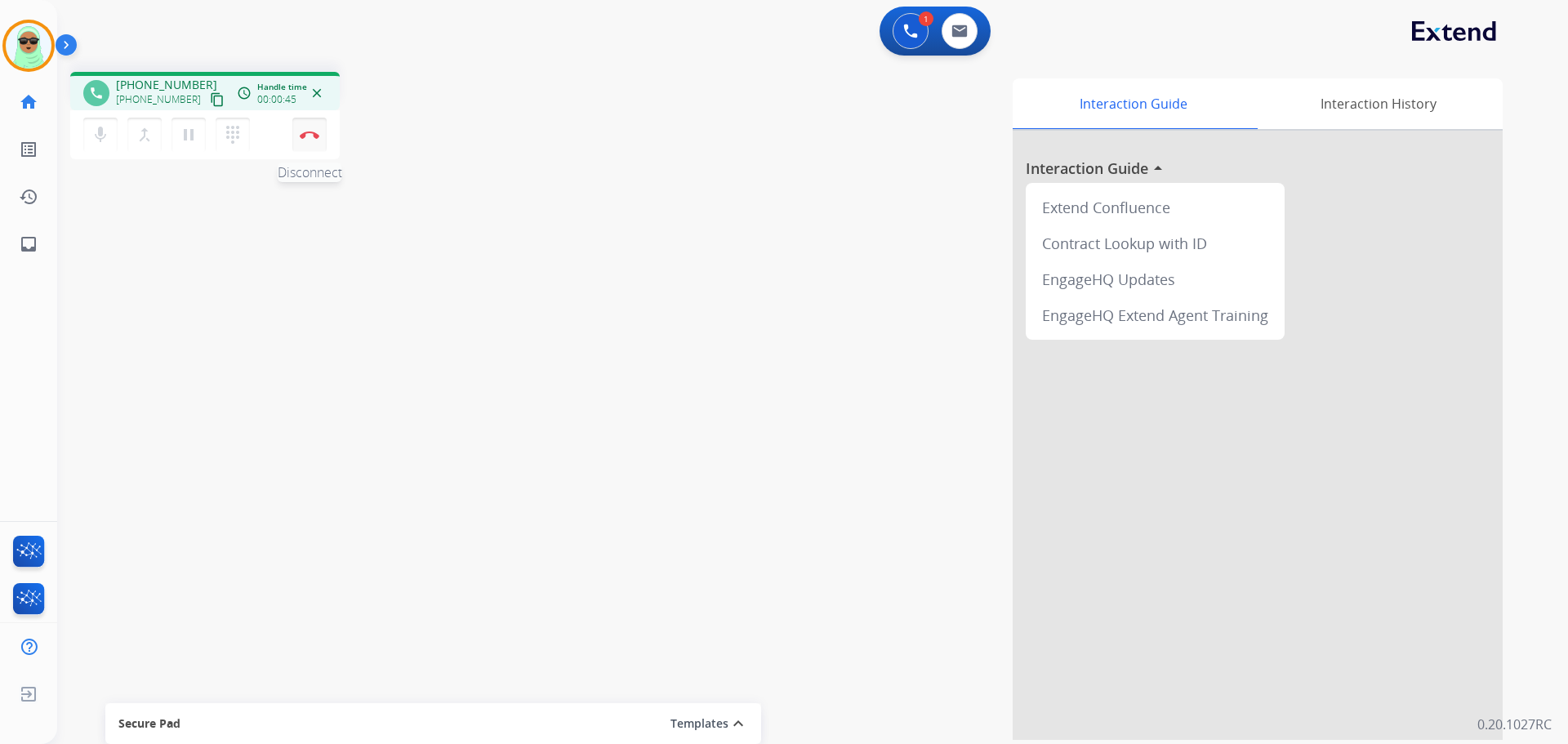
click at [321, 144] on button "Disconnect" at bounding box center [309, 134] width 34 height 34
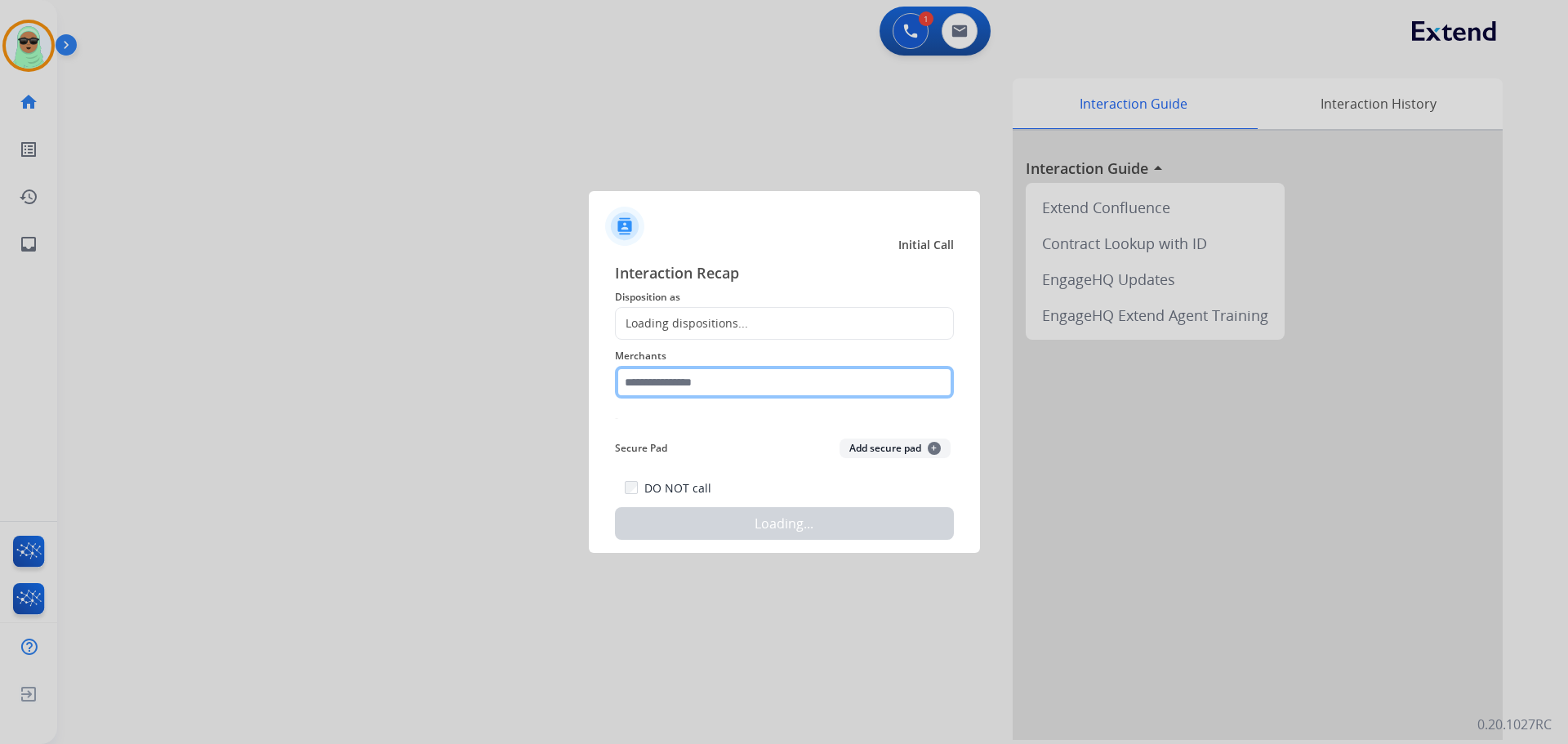
click at [767, 389] on input "text" at bounding box center [784, 382] width 339 height 33
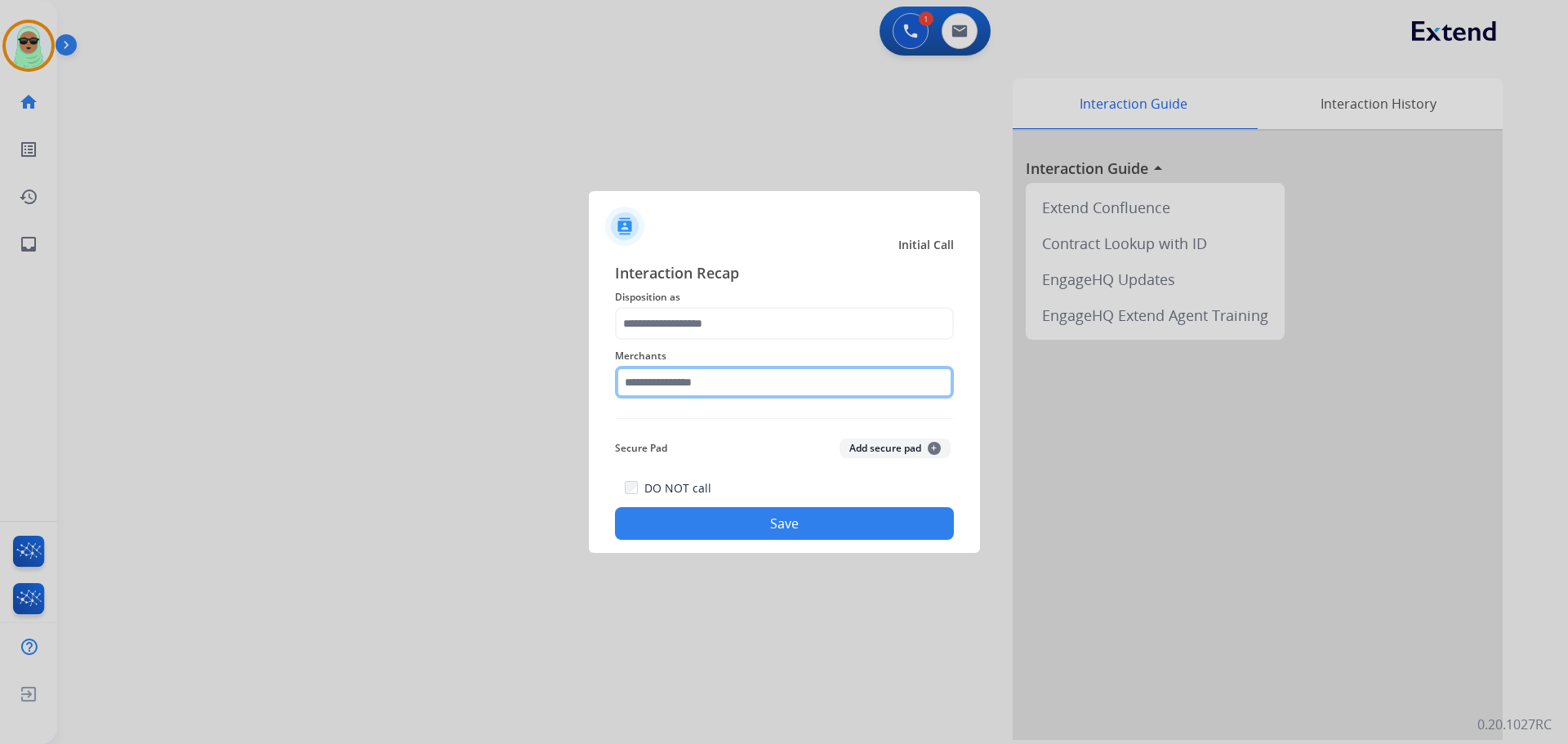
click at [885, 387] on input "text" at bounding box center [784, 382] width 339 height 33
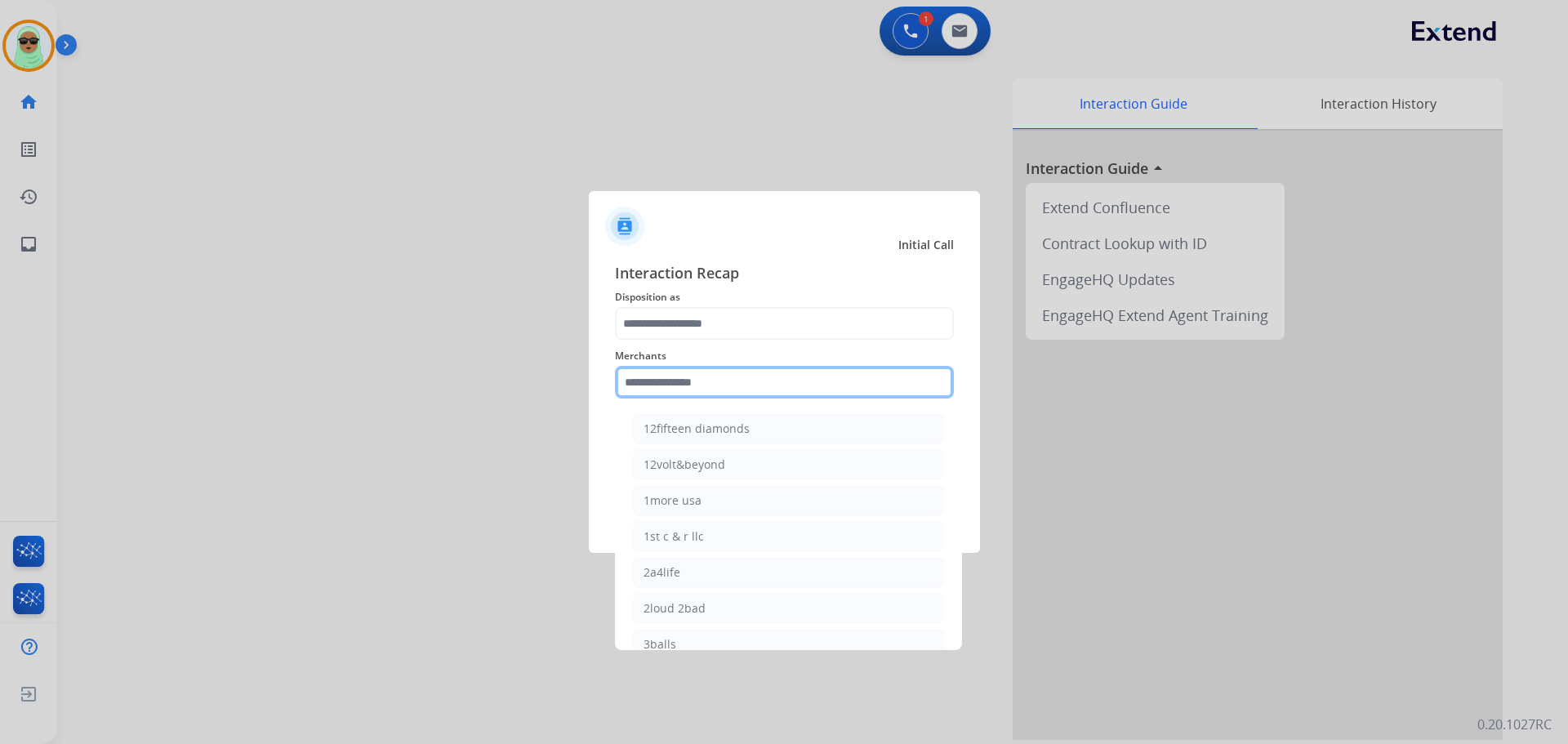
click at [848, 375] on input "text" at bounding box center [784, 382] width 339 height 33
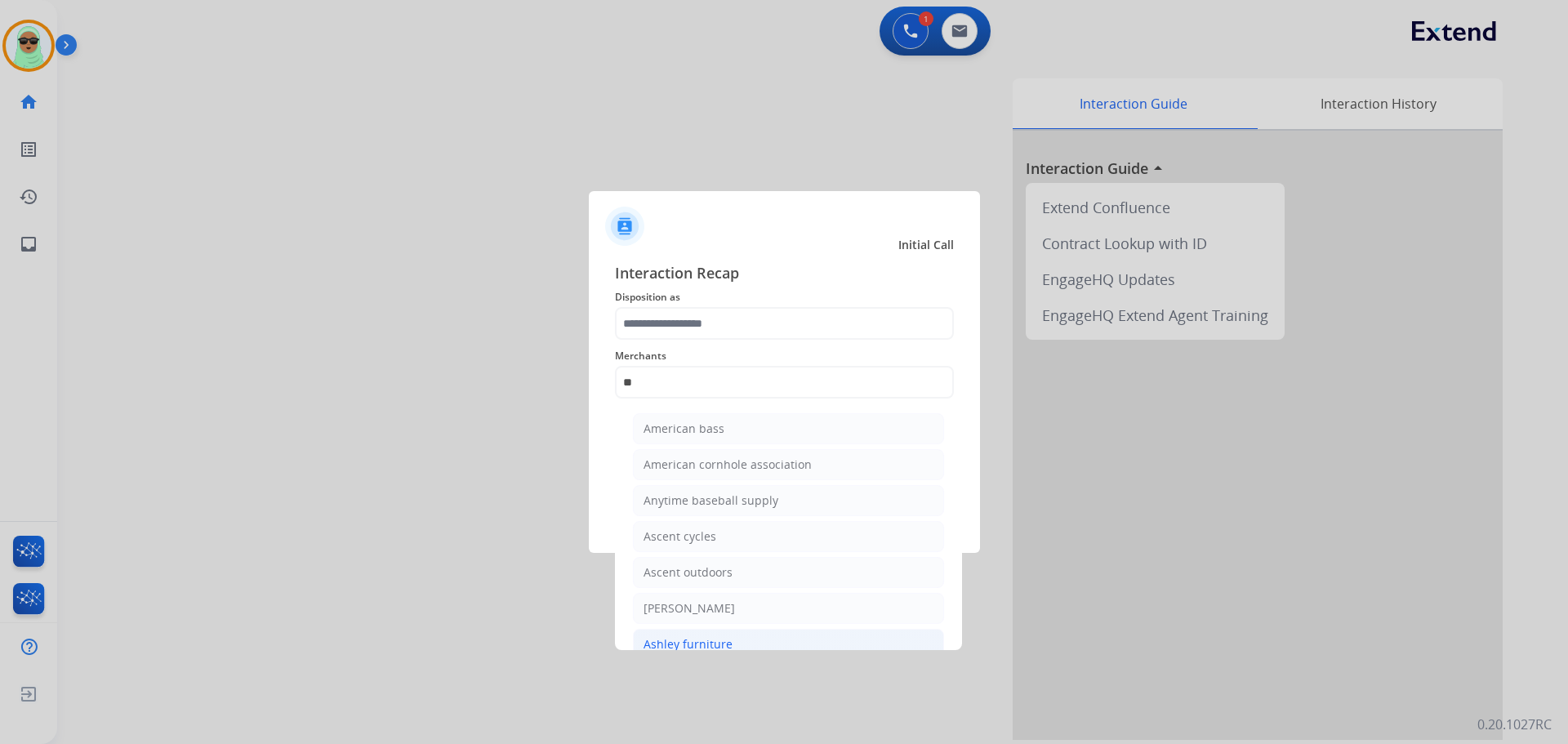
click at [760, 641] on li "Ashley furniture" at bounding box center [788, 645] width 311 height 31
type input "**********"
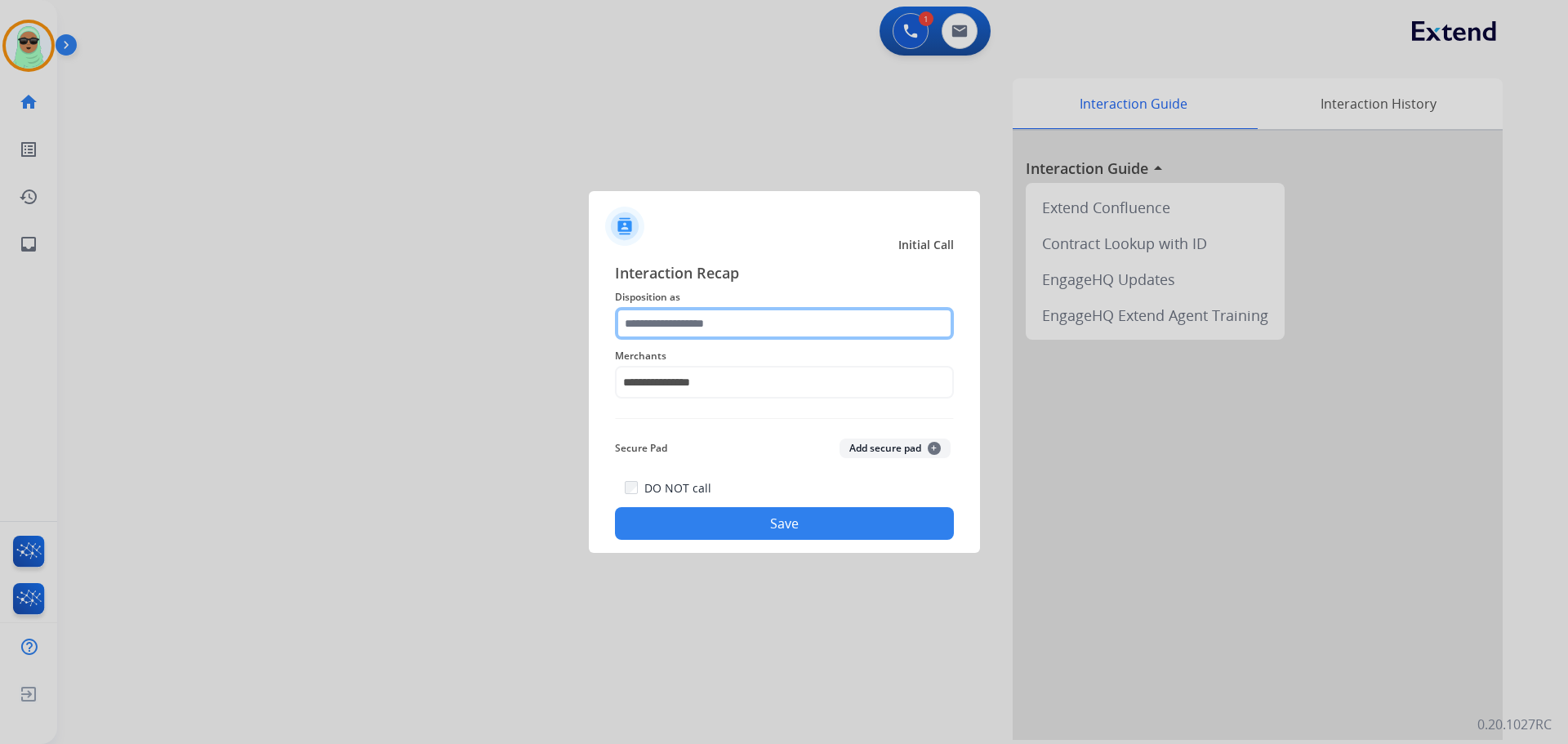
click at [764, 313] on input "text" at bounding box center [784, 324] width 339 height 33
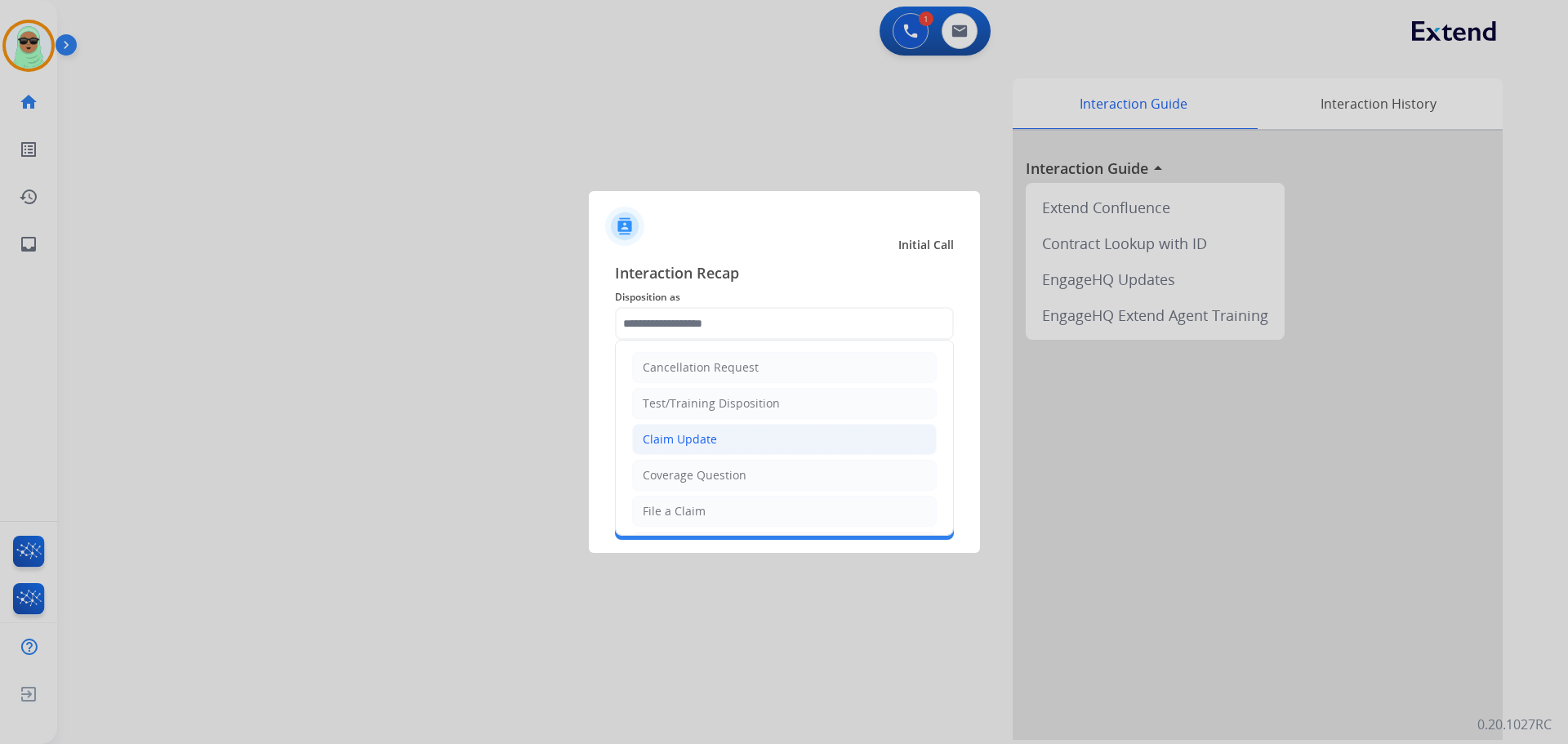
click at [740, 436] on li "Claim Update" at bounding box center [785, 440] width 305 height 31
type input "**********"
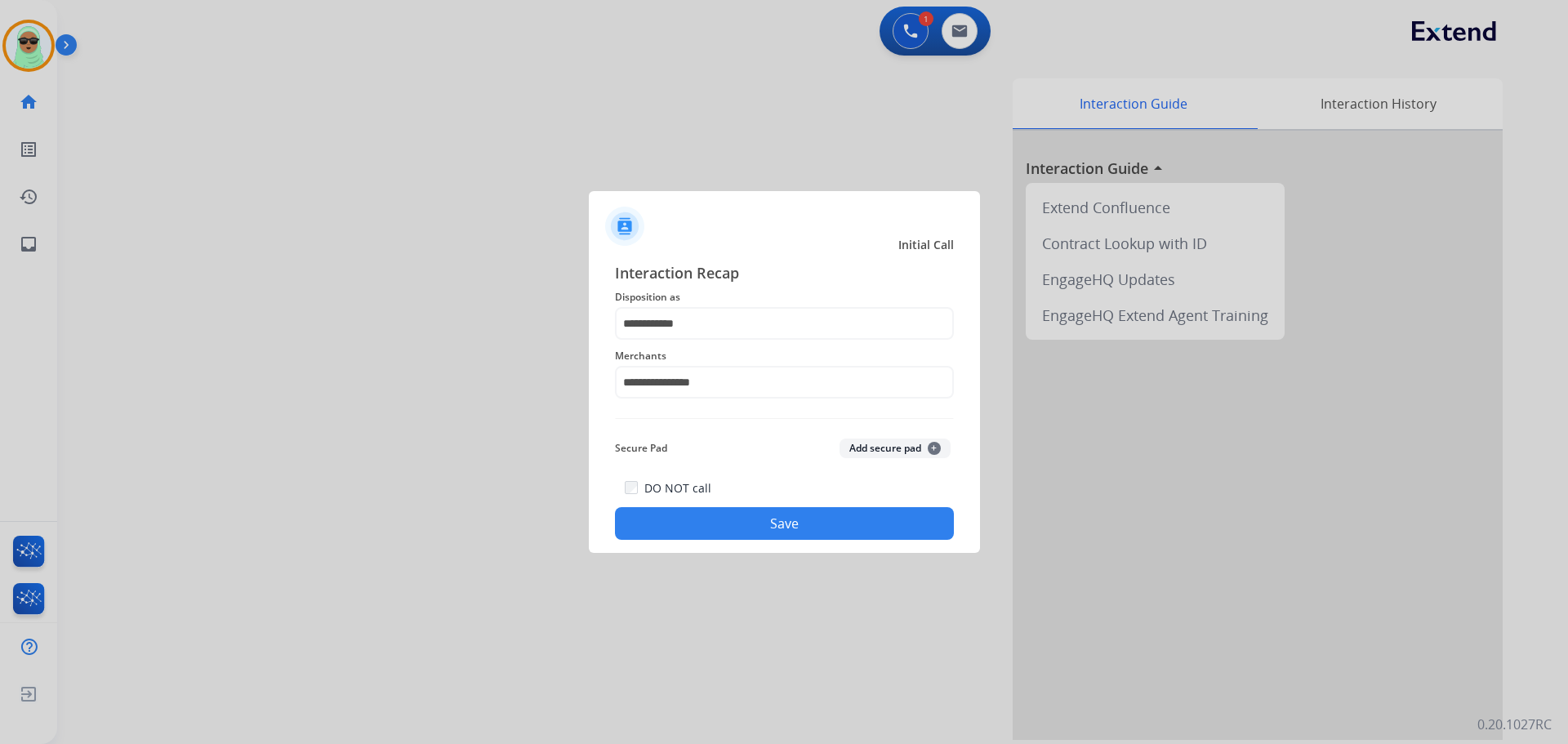
click at [770, 520] on button "Save" at bounding box center [784, 524] width 339 height 33
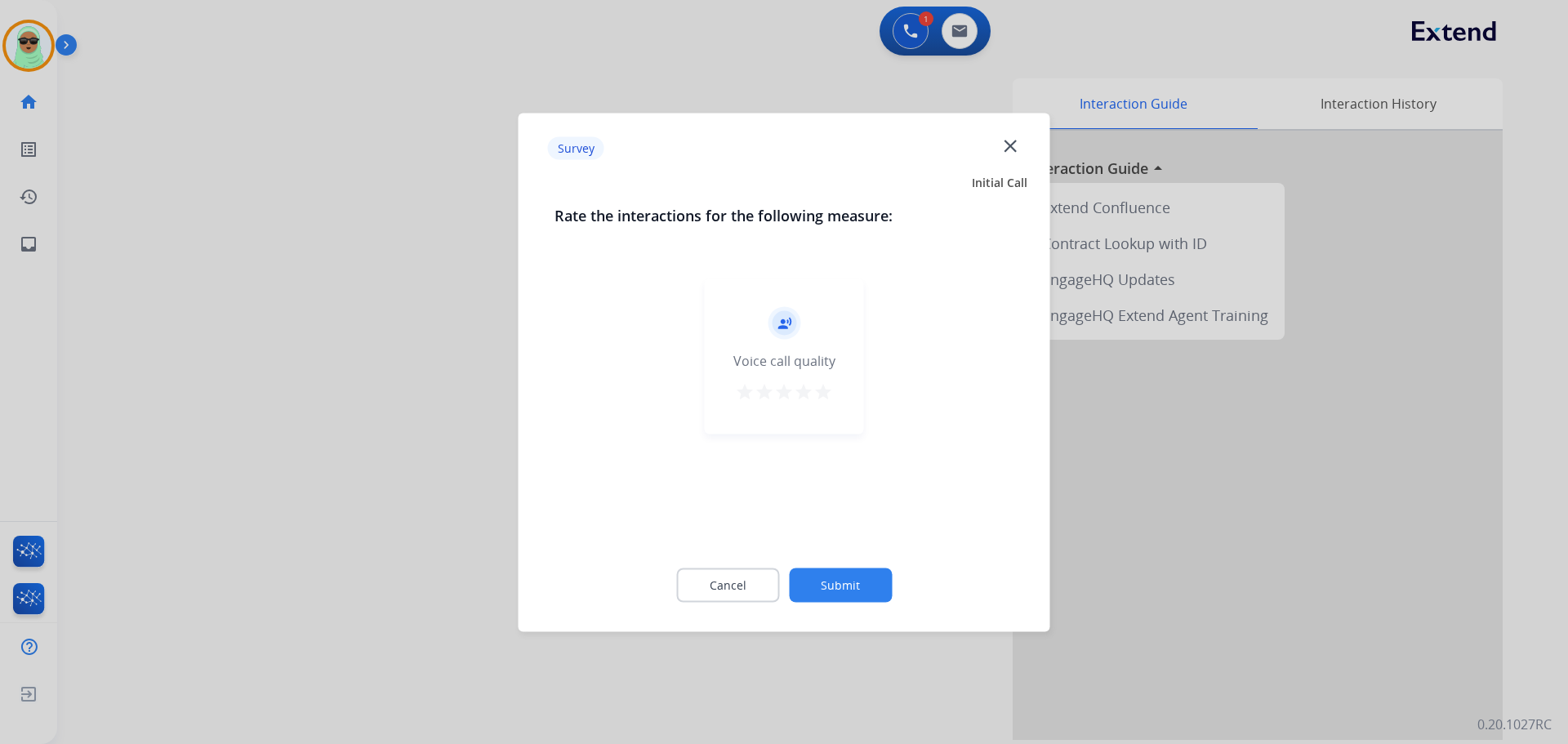
click at [878, 599] on div "Cancel Submit" at bounding box center [785, 585] width 460 height 73
click at [872, 590] on button "Submit" at bounding box center [841, 585] width 103 height 34
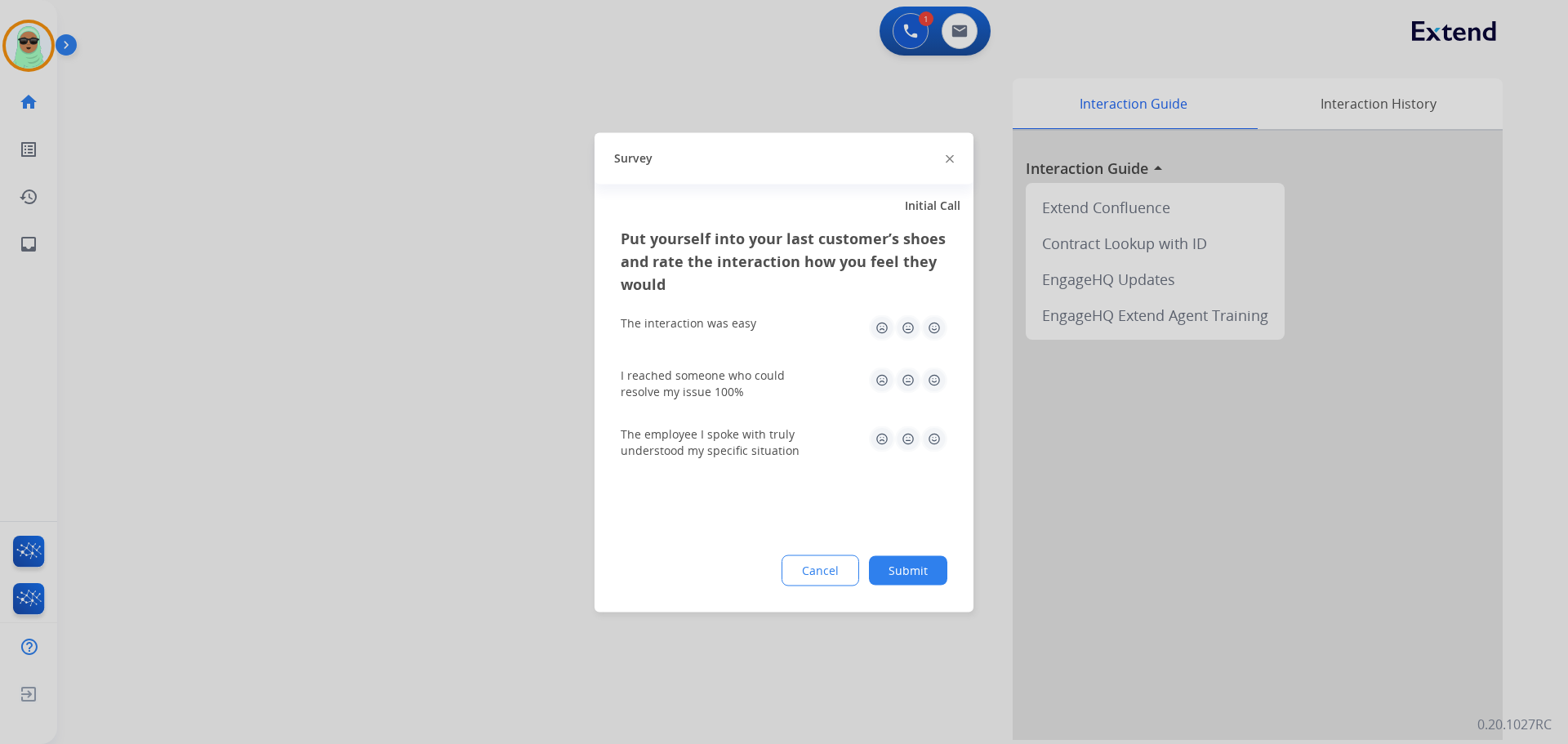
click at [902, 570] on button "Submit" at bounding box center [909, 571] width 78 height 30
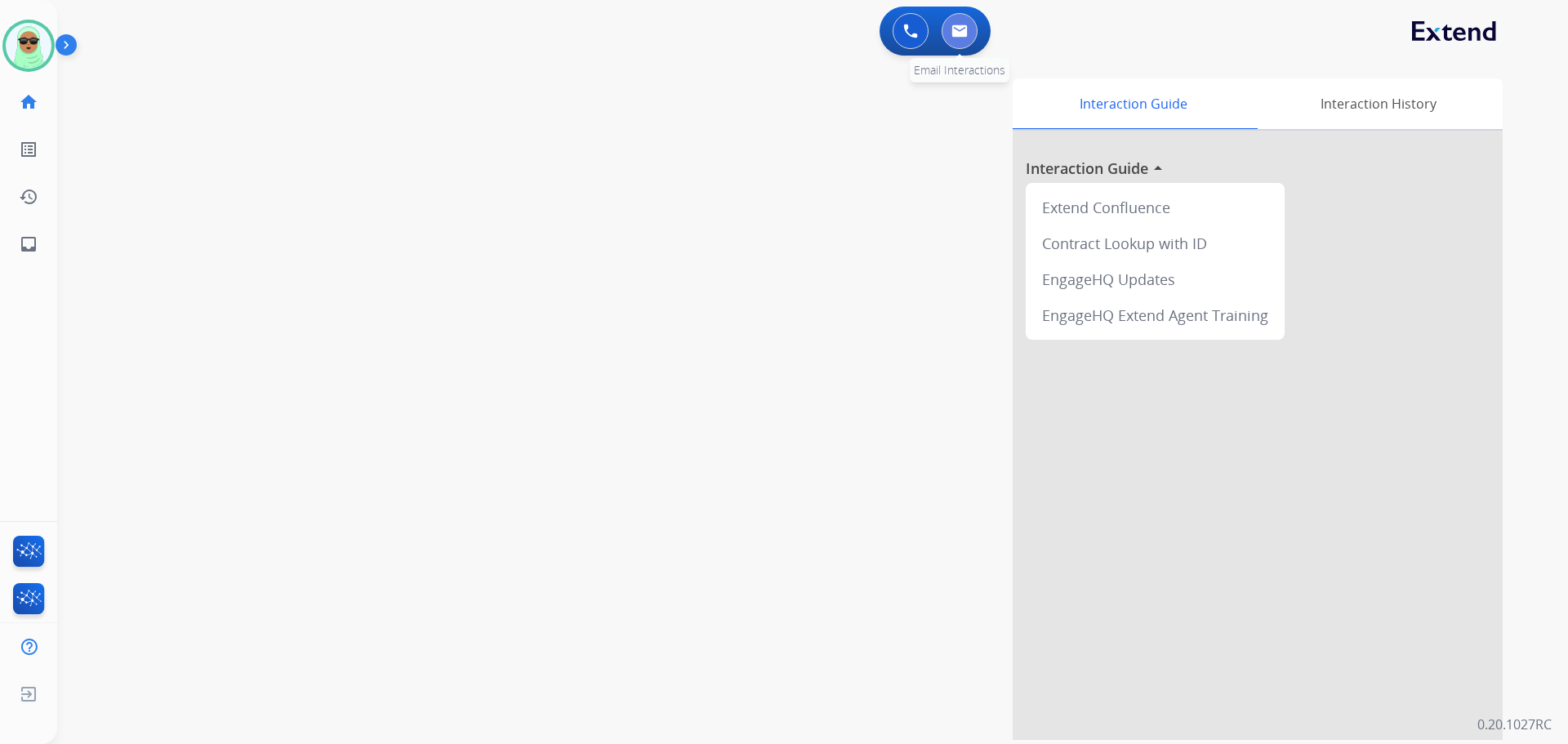
click at [952, 33] on img at bounding box center [959, 30] width 17 height 13
select select "**********"
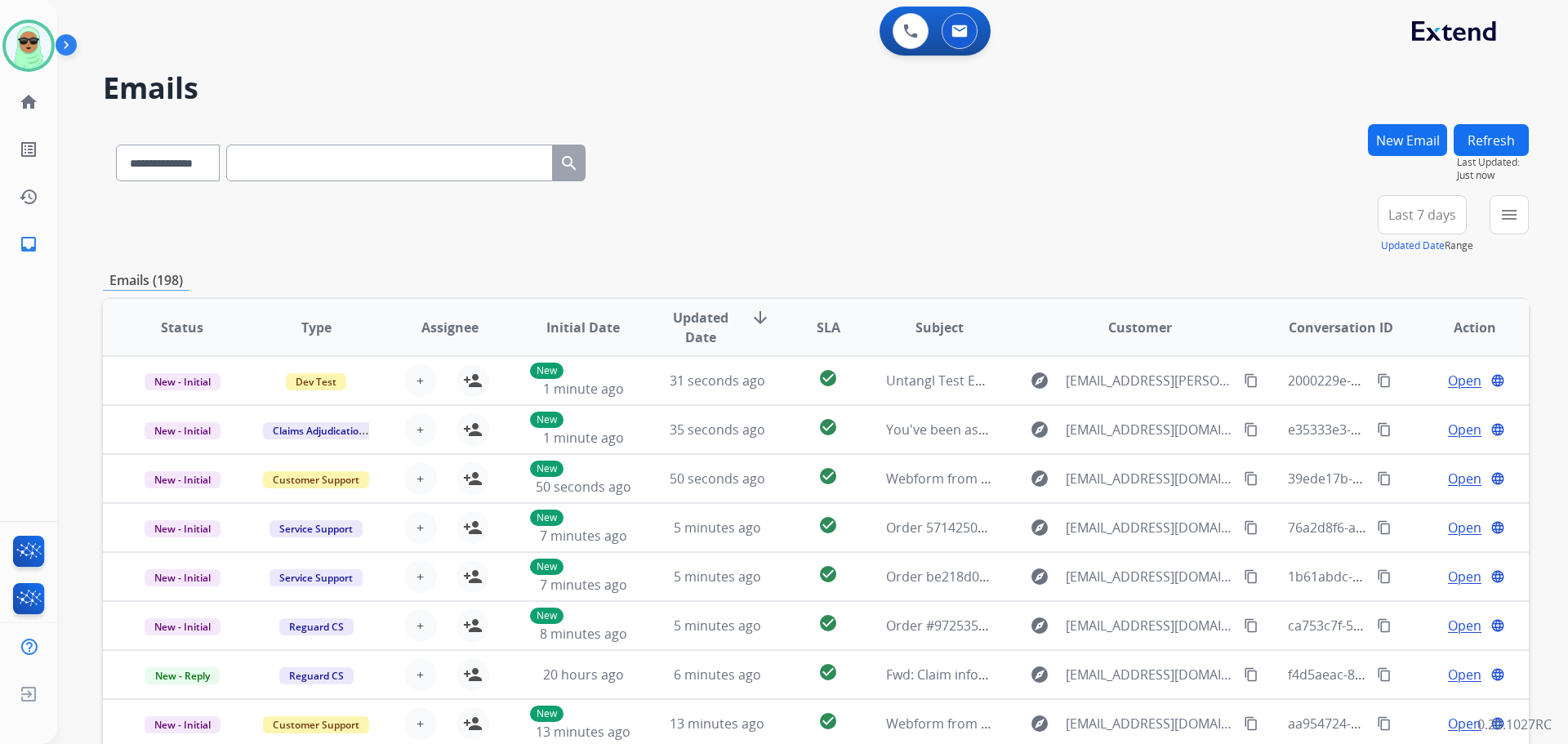
click at [1484, 224] on div "**********" at bounding box center [1447, 225] width 164 height 59
click at [1494, 227] on button "menu" at bounding box center [1509, 214] width 39 height 39
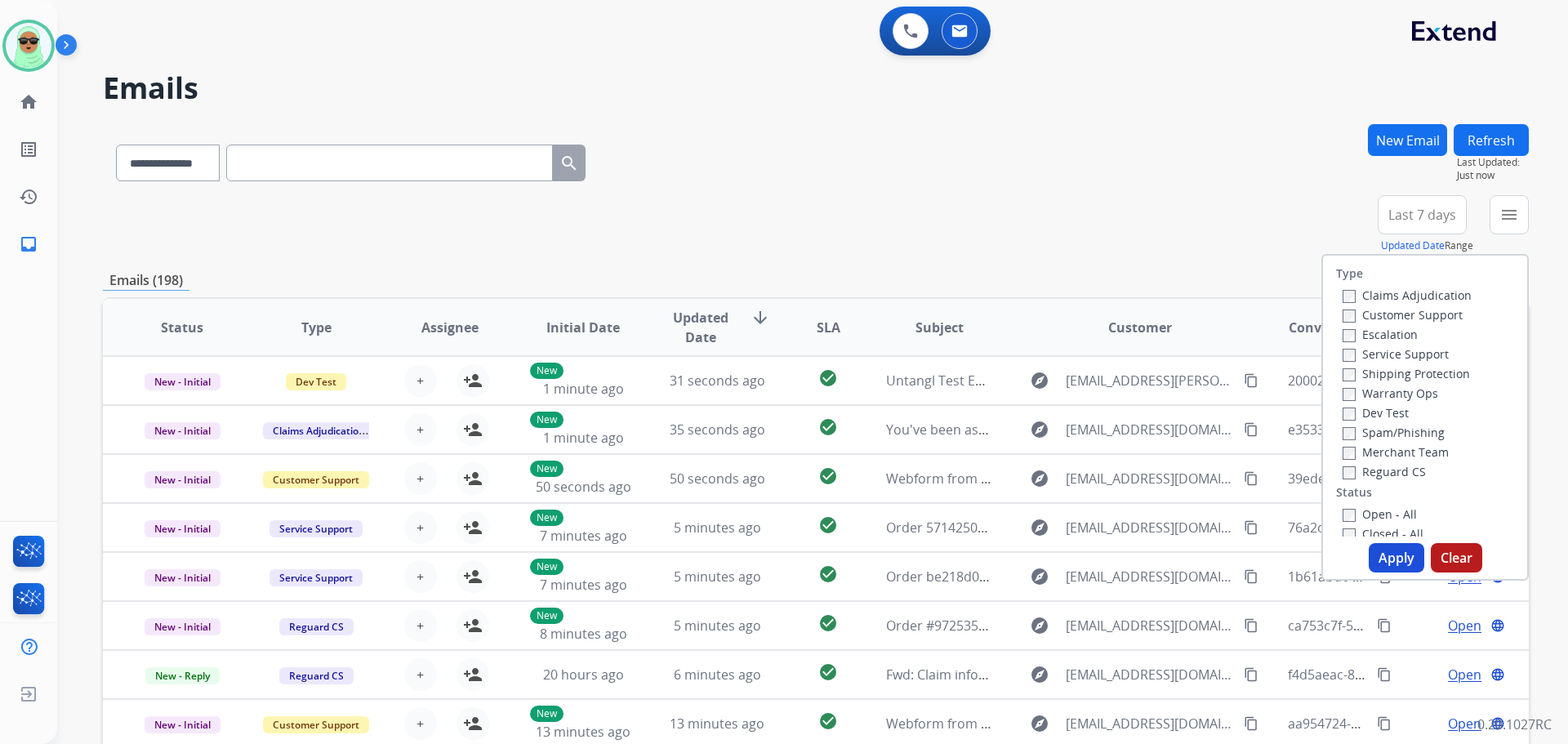
click at [1386, 311] on label "Customer Support" at bounding box center [1403, 315] width 120 height 16
click at [1398, 373] on label "Shipping Protection" at bounding box center [1407, 374] width 127 height 16
click at [1396, 471] on label "Reguard CS" at bounding box center [1385, 472] width 84 height 16
click at [1389, 513] on label "Open - All" at bounding box center [1380, 514] width 74 height 16
click at [1394, 470] on label "Reguard CS" at bounding box center [1385, 472] width 84 height 16
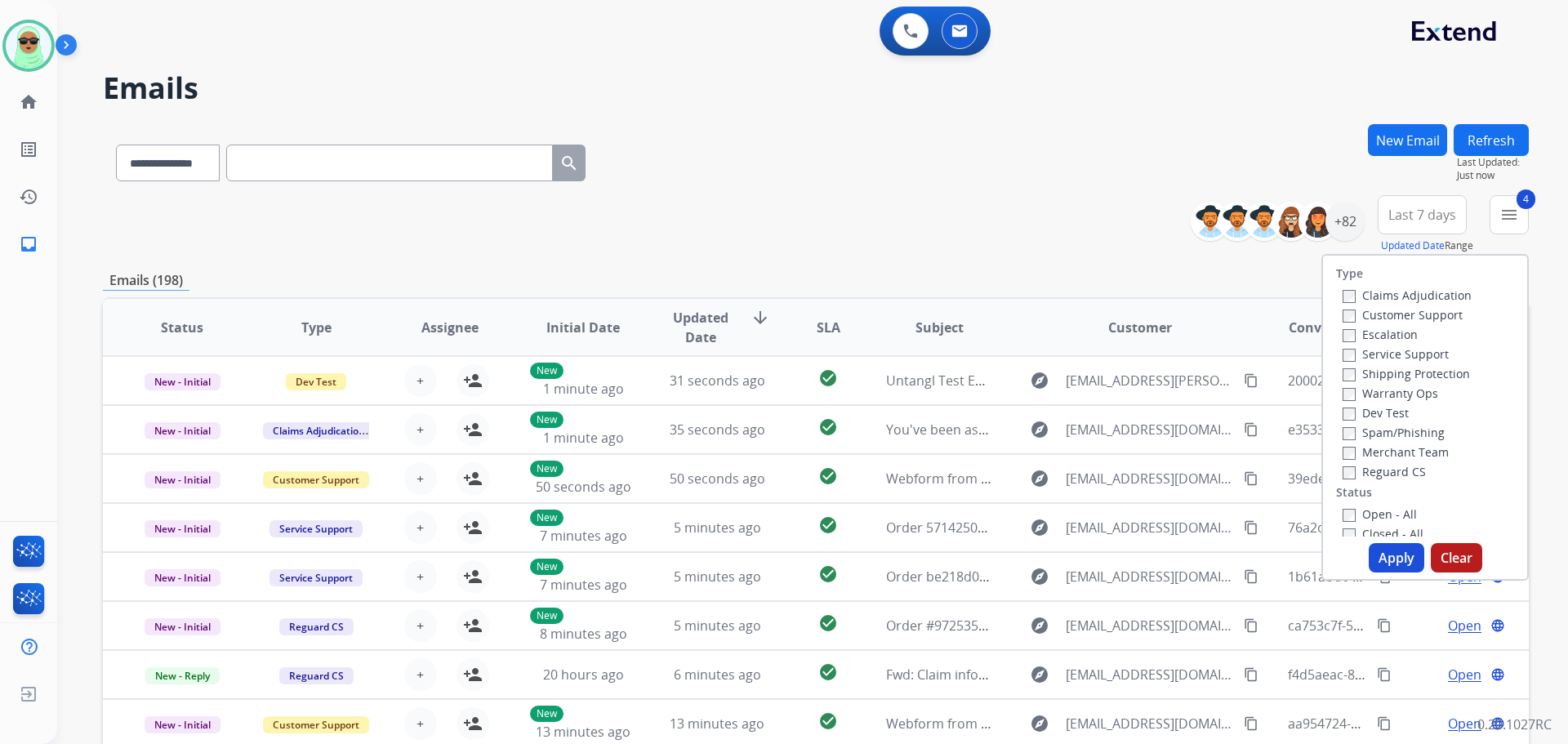
drag, startPoint x: 1395, startPoint y: 539, endPoint x: 1395, endPoint y: 549, distance: 10.0
click at [1395, 540] on div "Type Claims Adjudication Customer Support Escalation Service Support Shipping P…" at bounding box center [1425, 417] width 207 height 327
click at [1395, 549] on button "Apply" at bounding box center [1397, 558] width 56 height 30
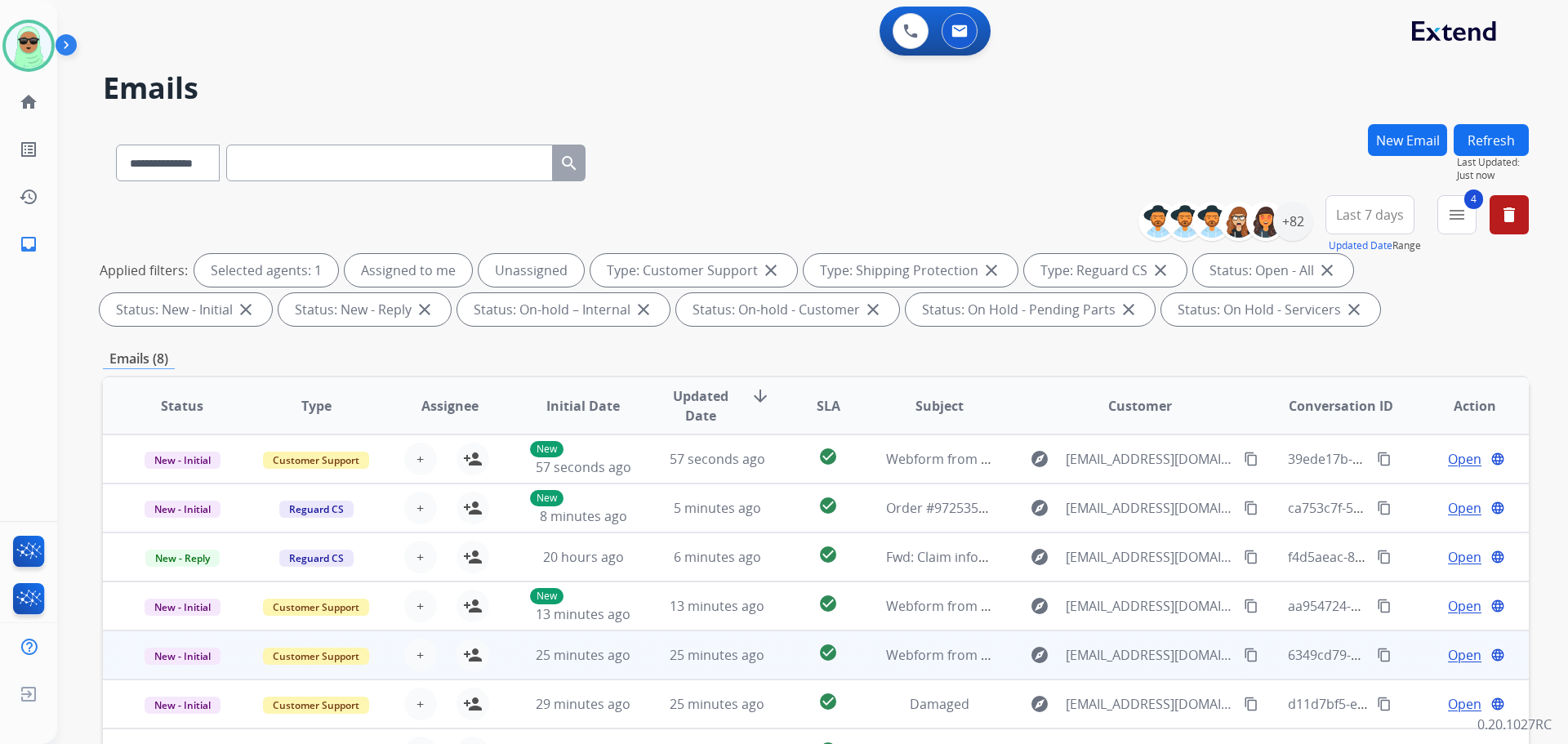
scroll to position [264, 0]
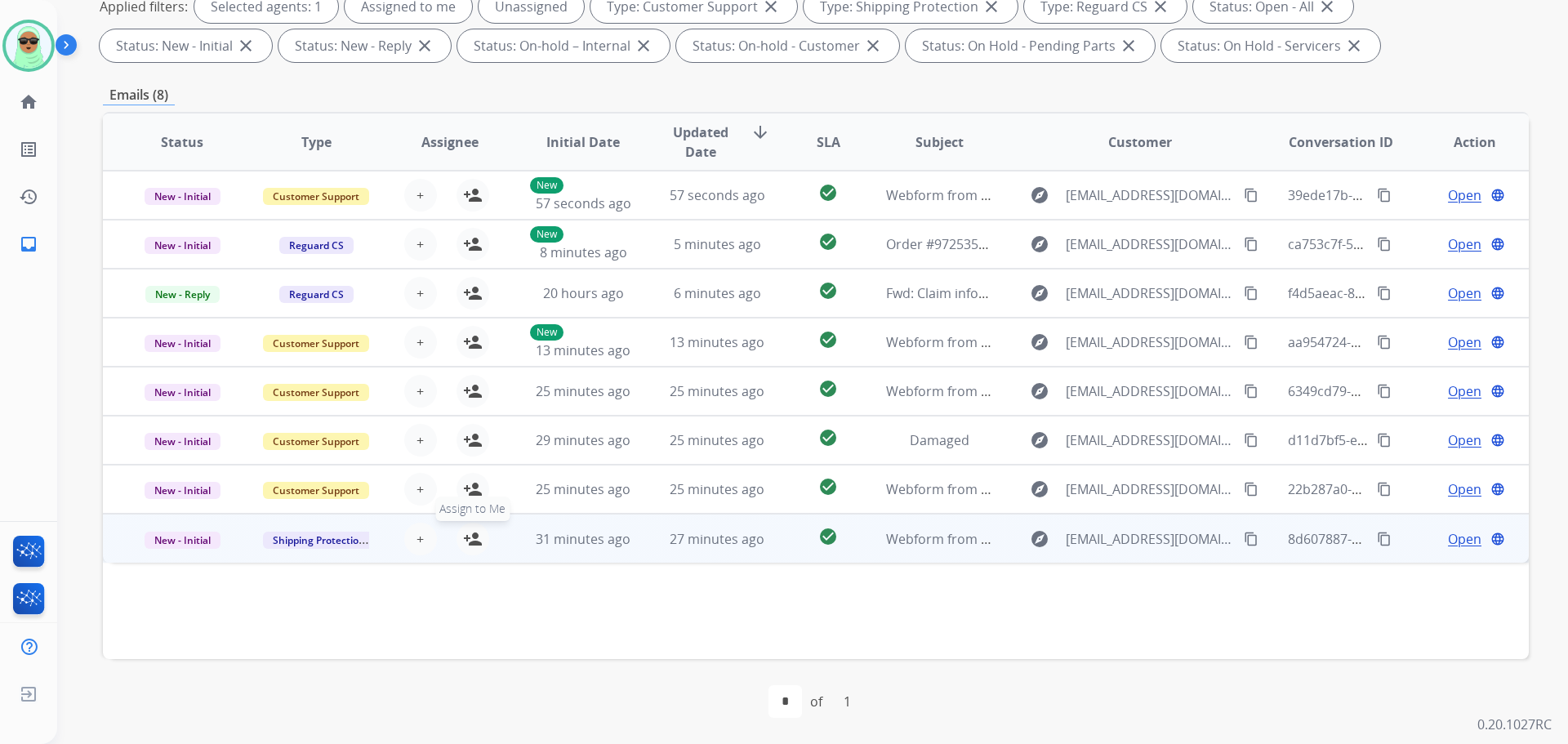
click at [472, 546] on mat-icon "person_add" at bounding box center [473, 539] width 20 height 20
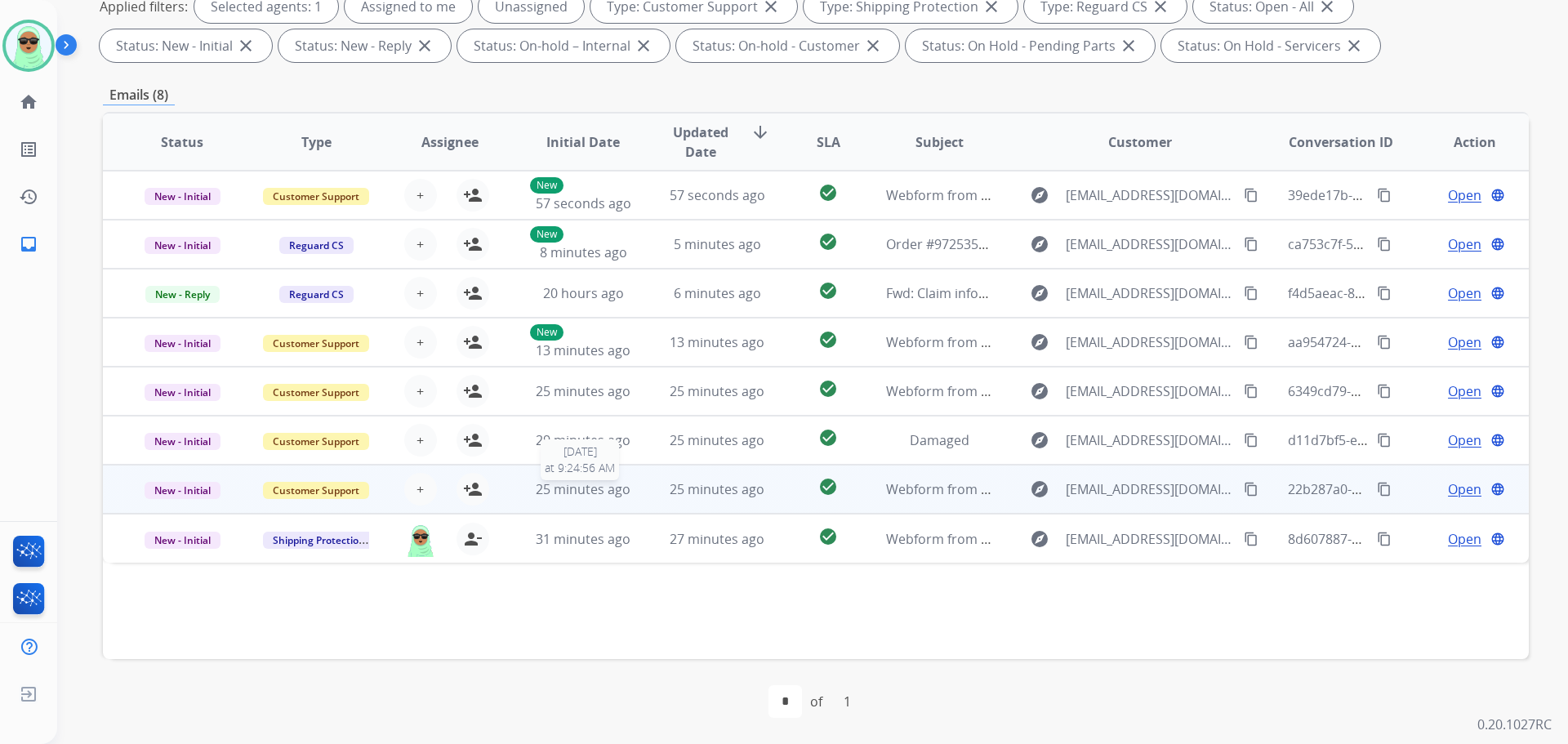
click at [599, 489] on span "25 minutes ago" at bounding box center [583, 489] width 95 height 18
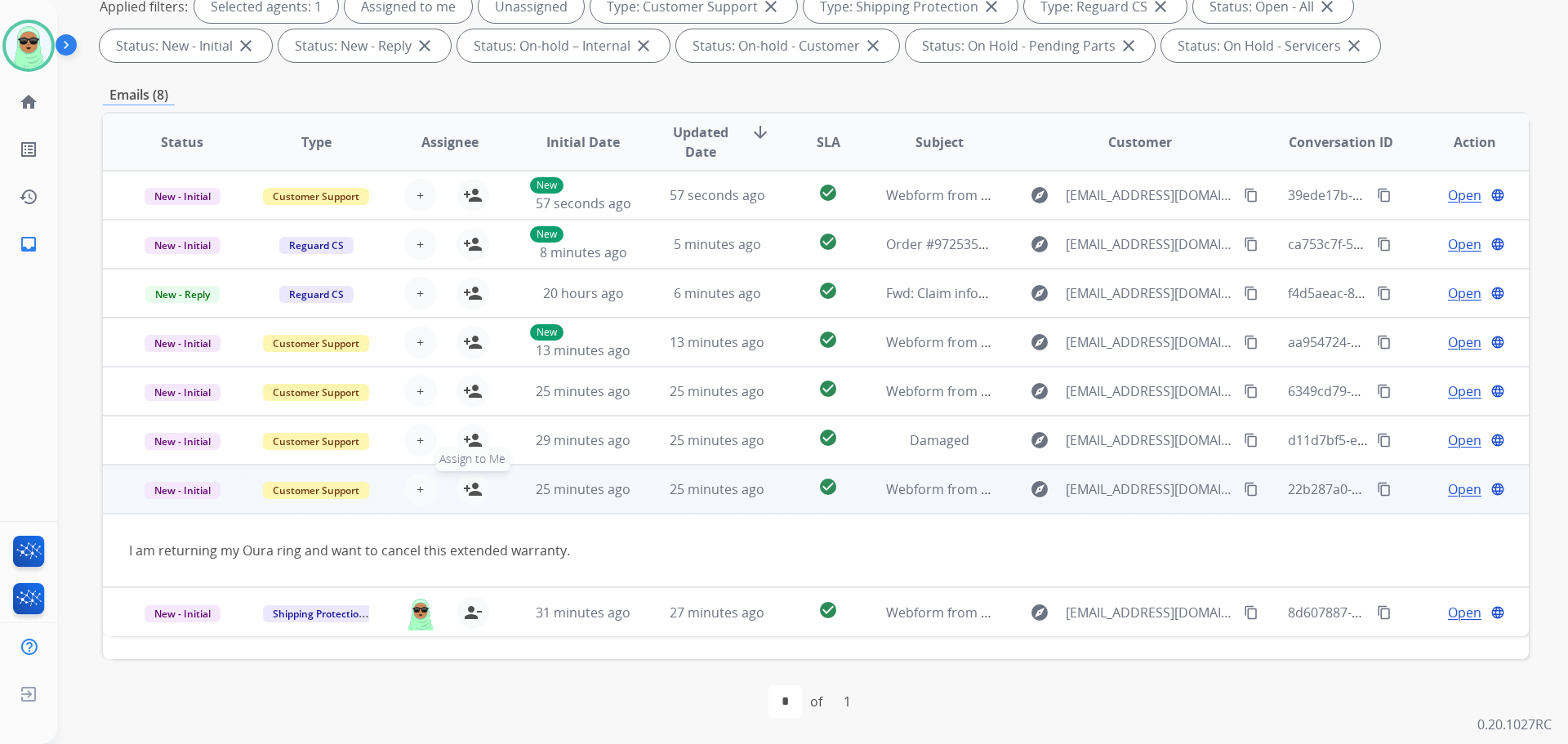
click at [474, 493] on mat-icon "person_add" at bounding box center [473, 489] width 20 height 20
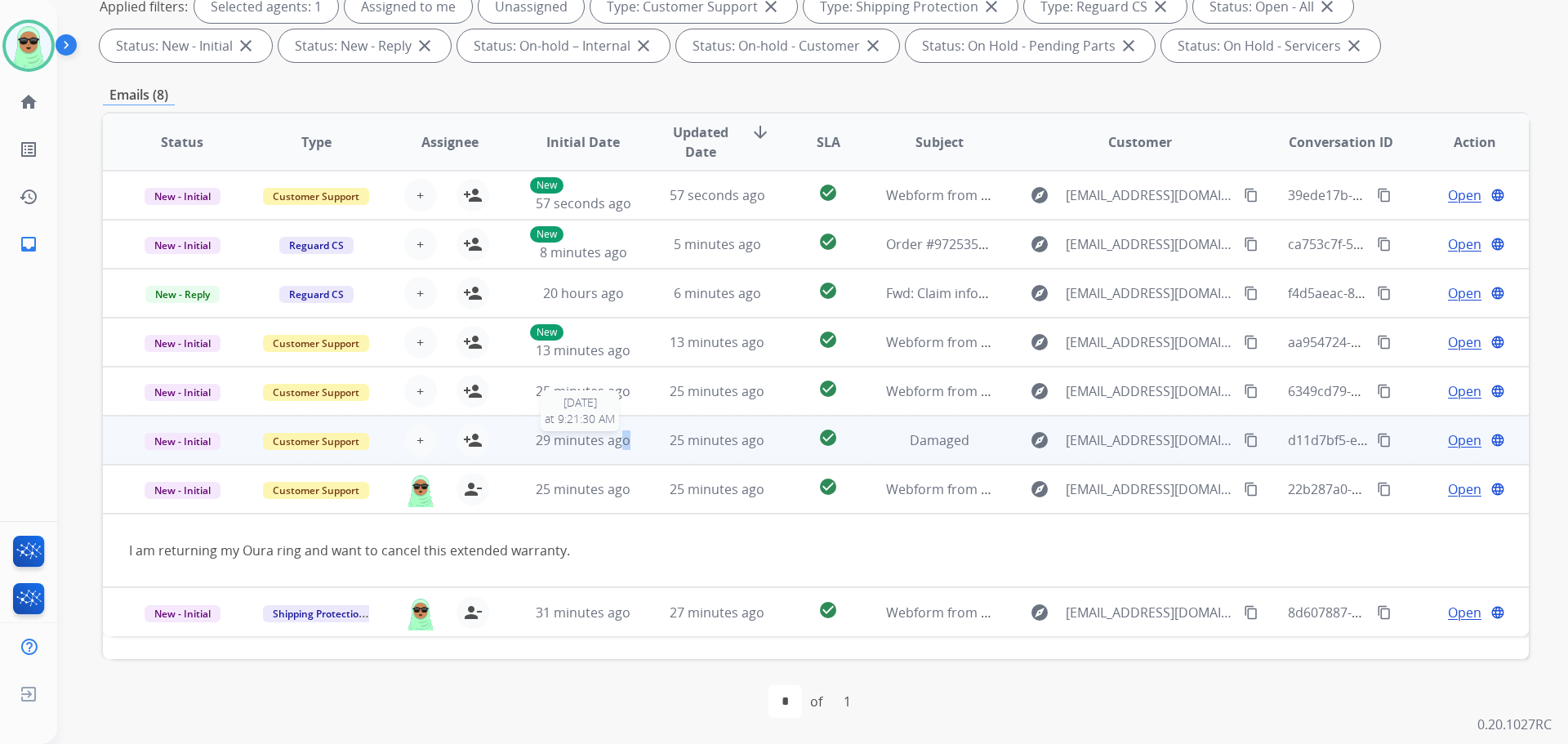
click at [623, 432] on span "29 minutes ago" at bounding box center [583, 440] width 95 height 18
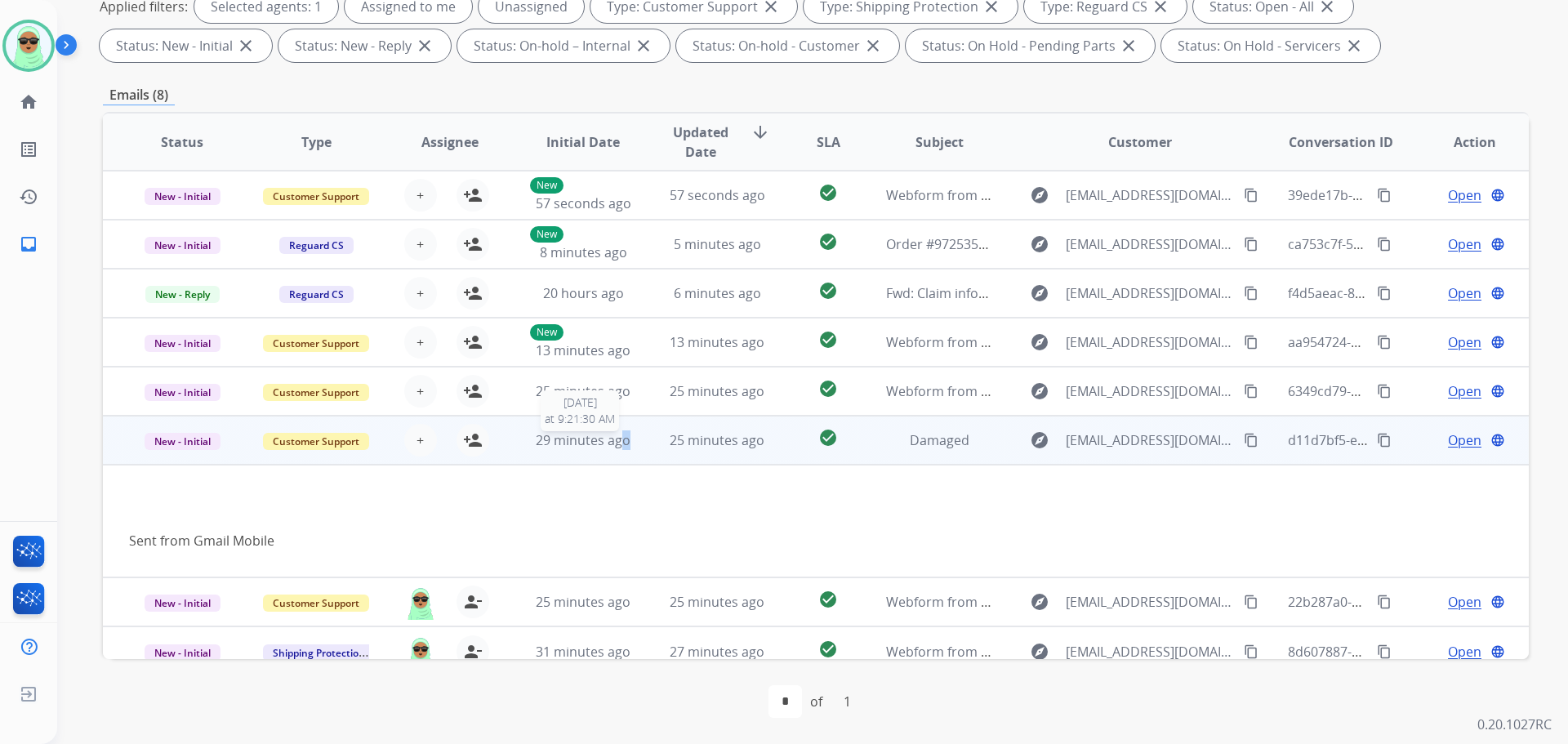
scroll to position [17, 0]
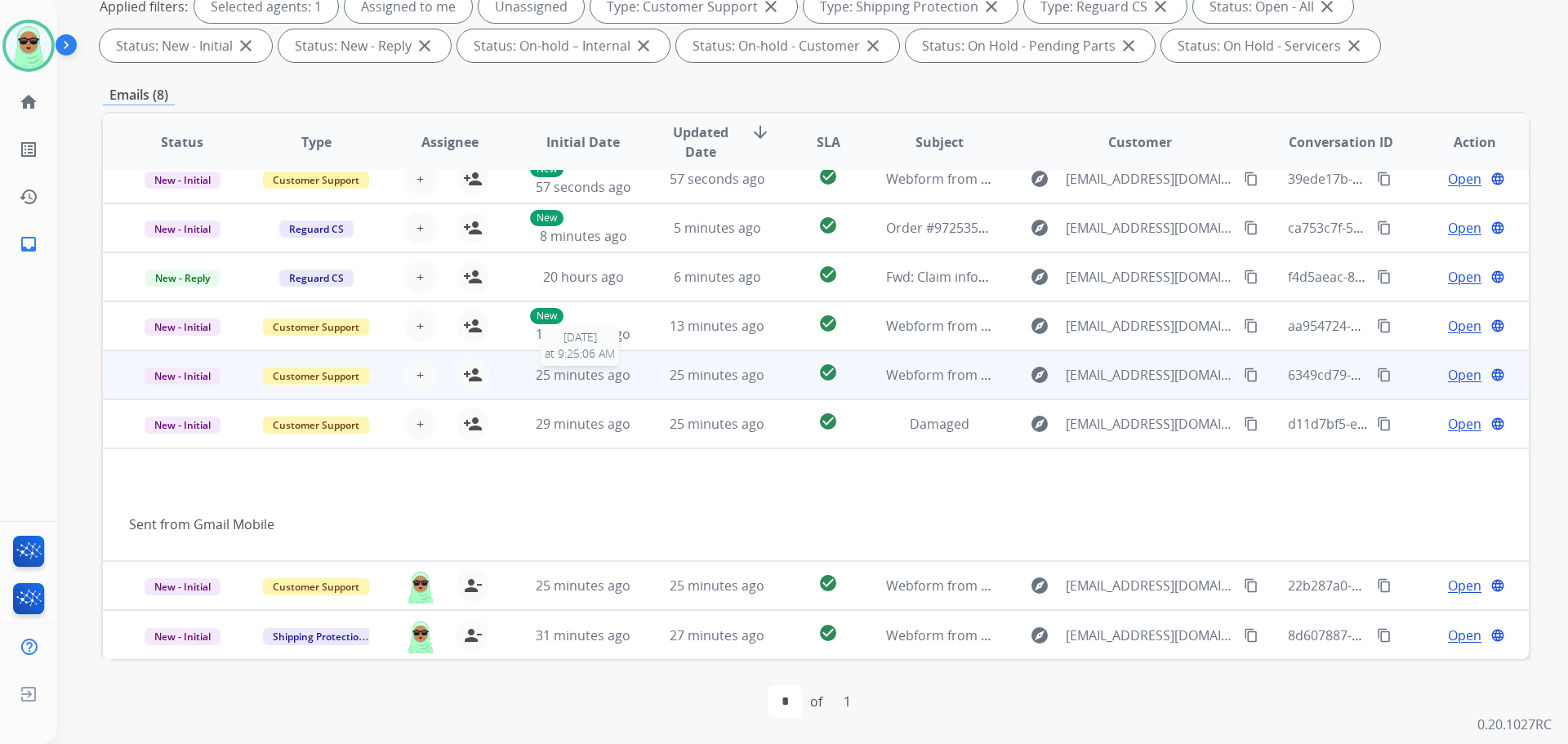
click at [592, 370] on span "25 minutes ago" at bounding box center [583, 375] width 95 height 18
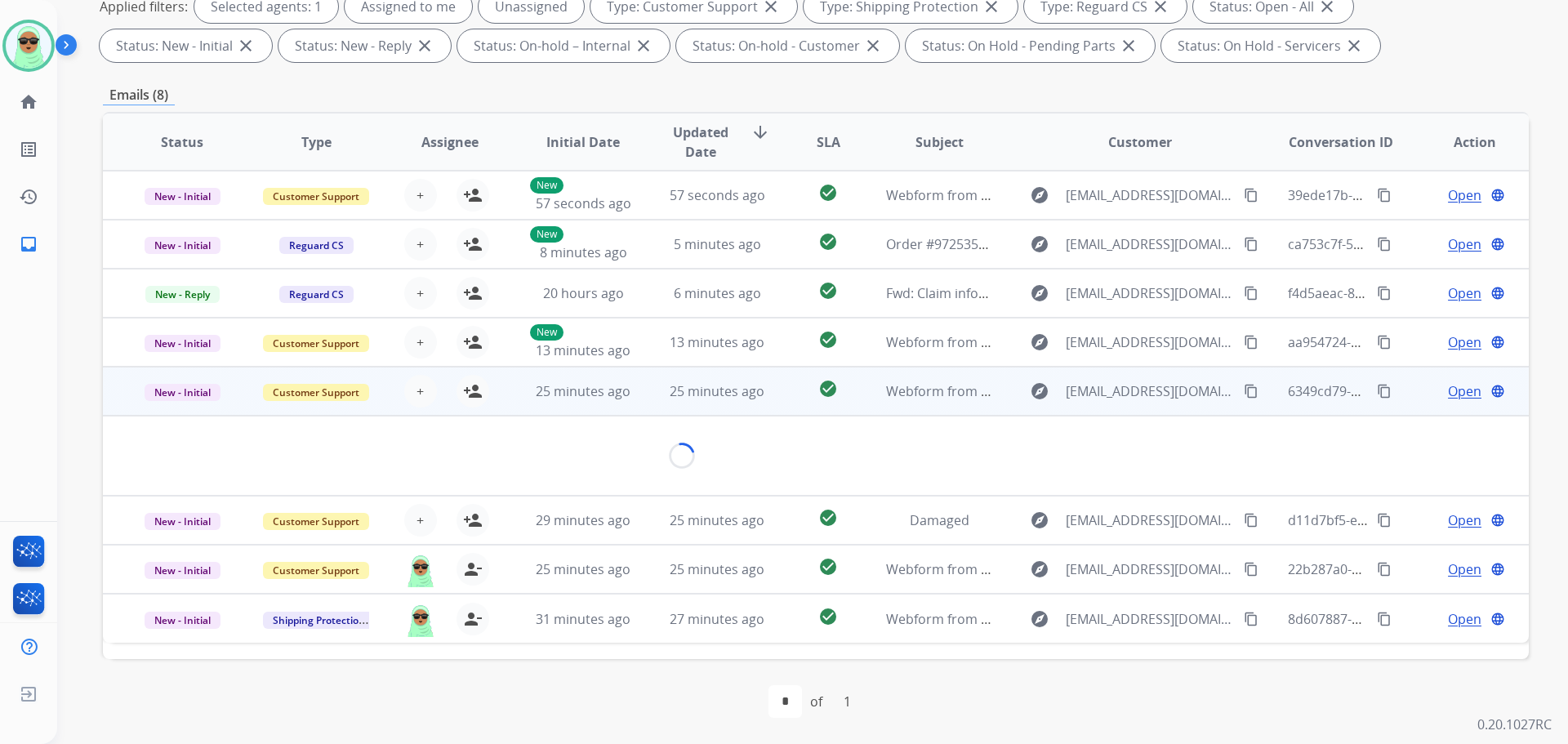
scroll to position [0, 0]
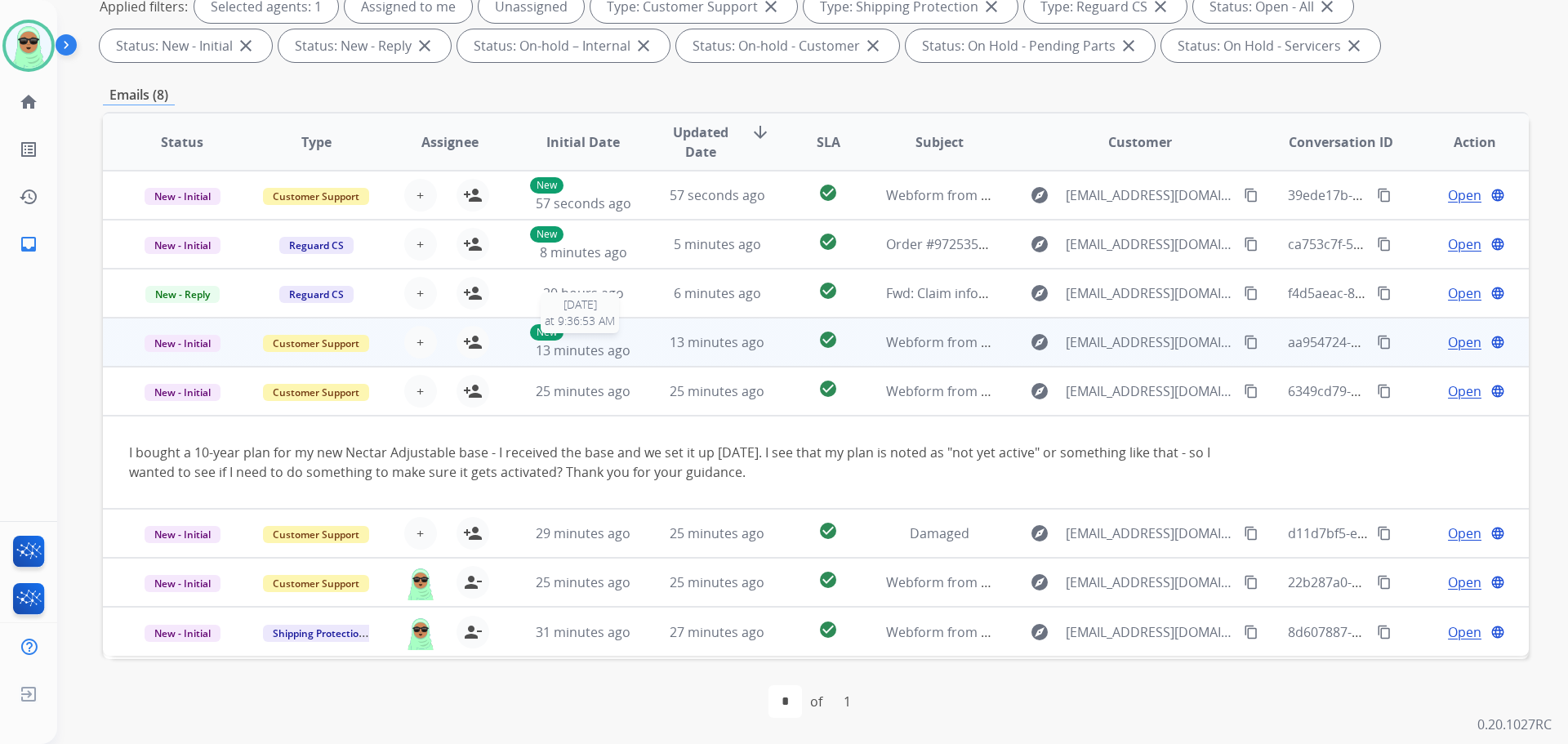
click at [581, 335] on div "New 13 minutes ago" at bounding box center [584, 342] width 107 height 36
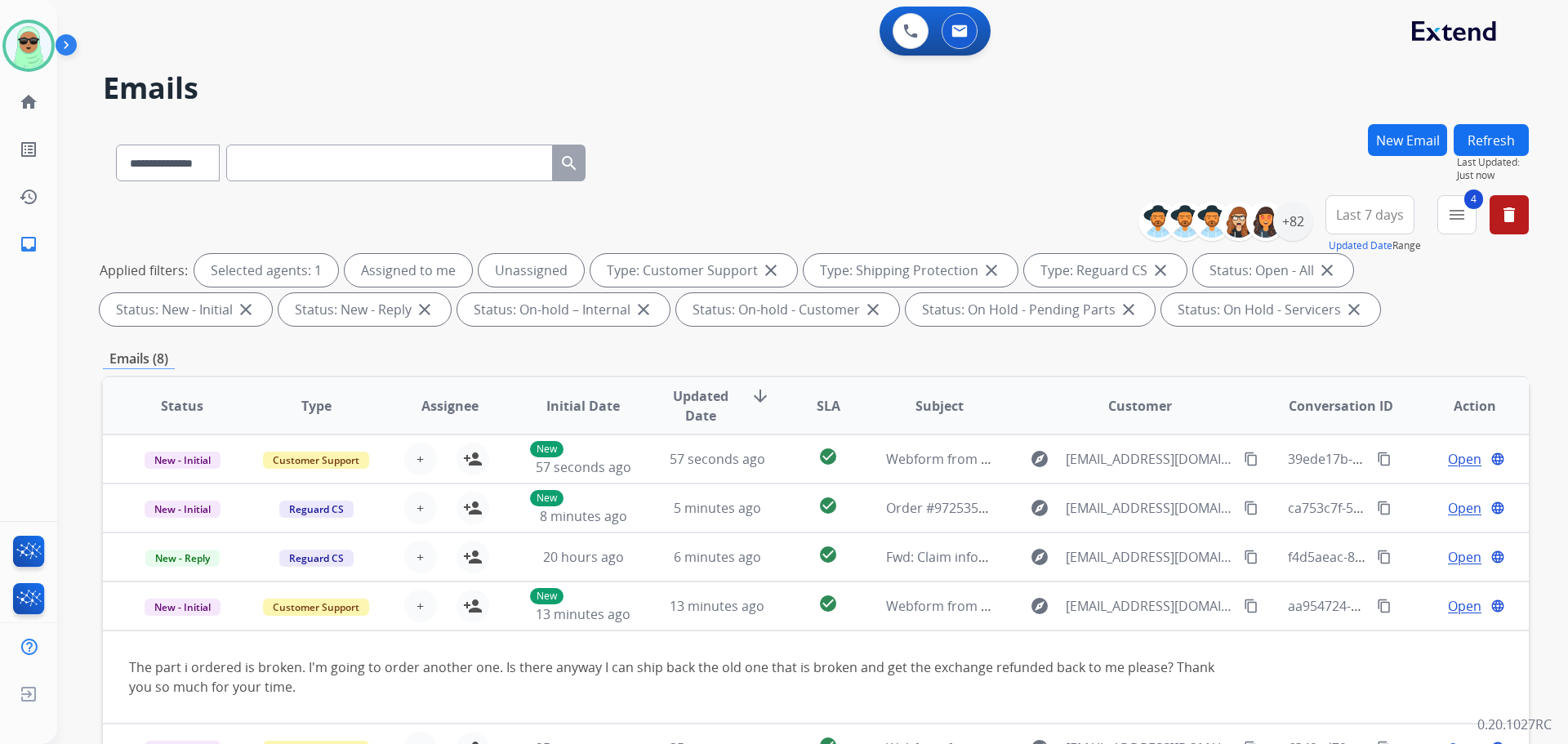
click at [1486, 125] on button "Refresh" at bounding box center [1491, 140] width 75 height 32
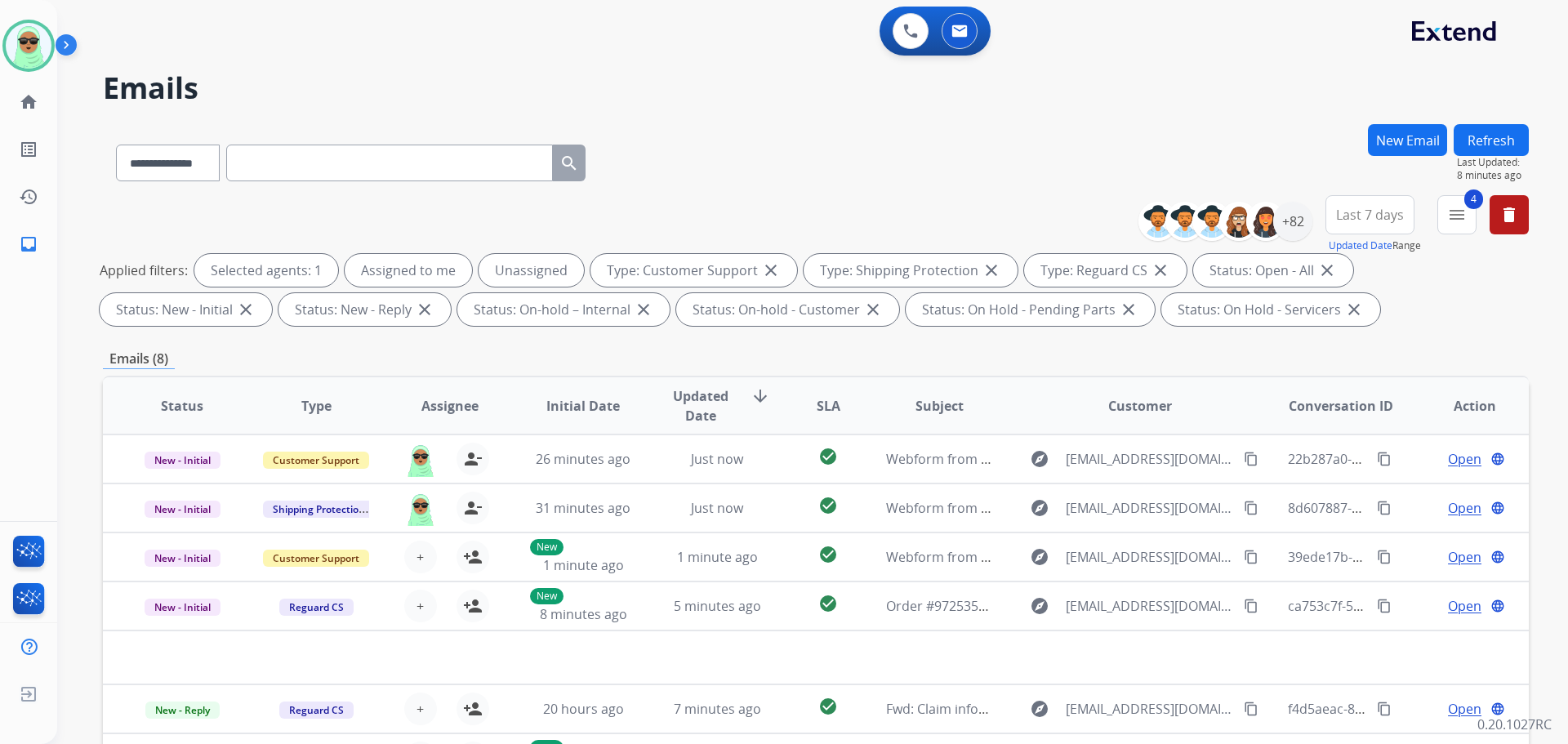
click at [235, 94] on h2 "Emails" at bounding box center [815, 89] width 1426 height 33
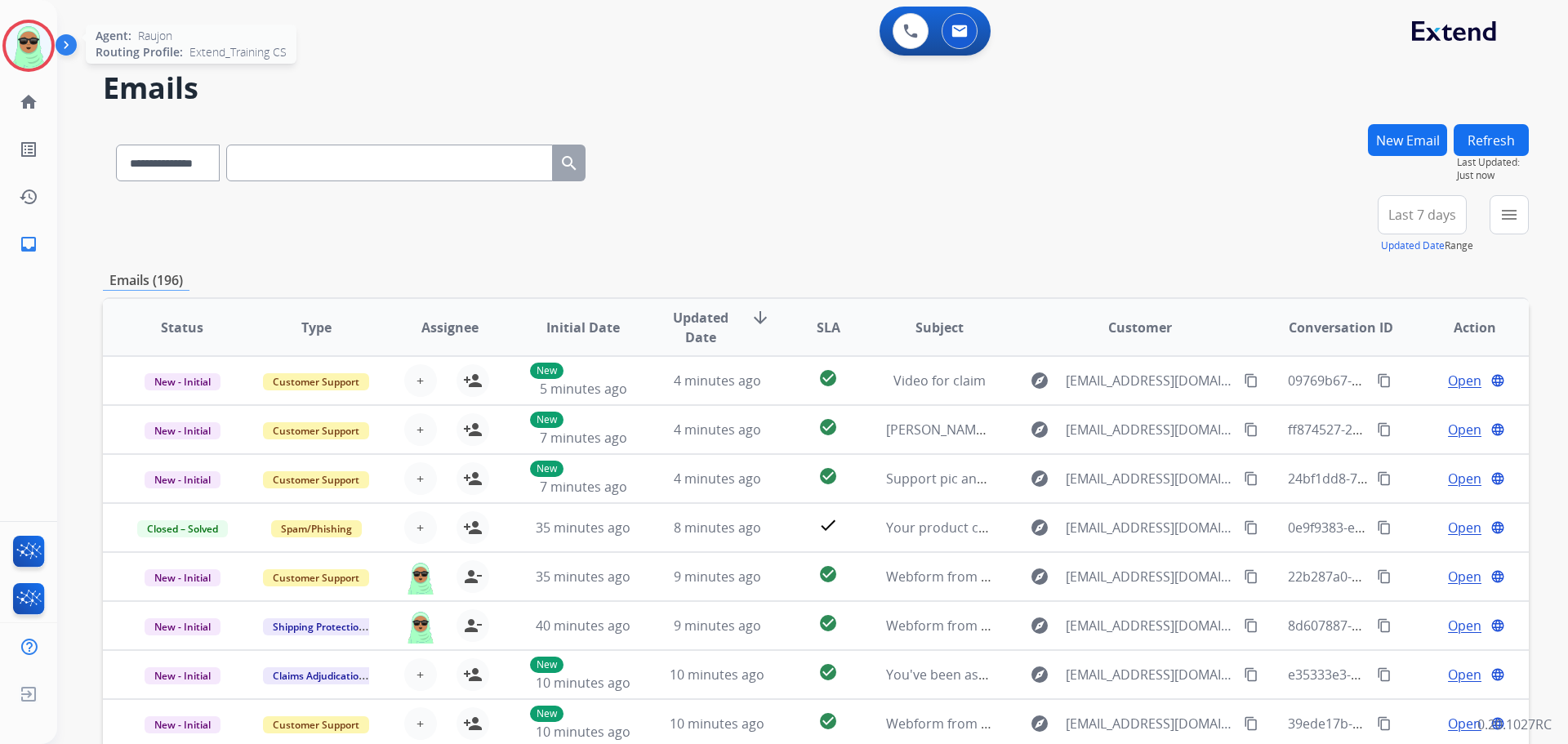
drag, startPoint x: 66, startPoint y: 49, endPoint x: 51, endPoint y: 46, distance: 15.3
click at [51, 46] on div at bounding box center [29, 46] width 52 height 52
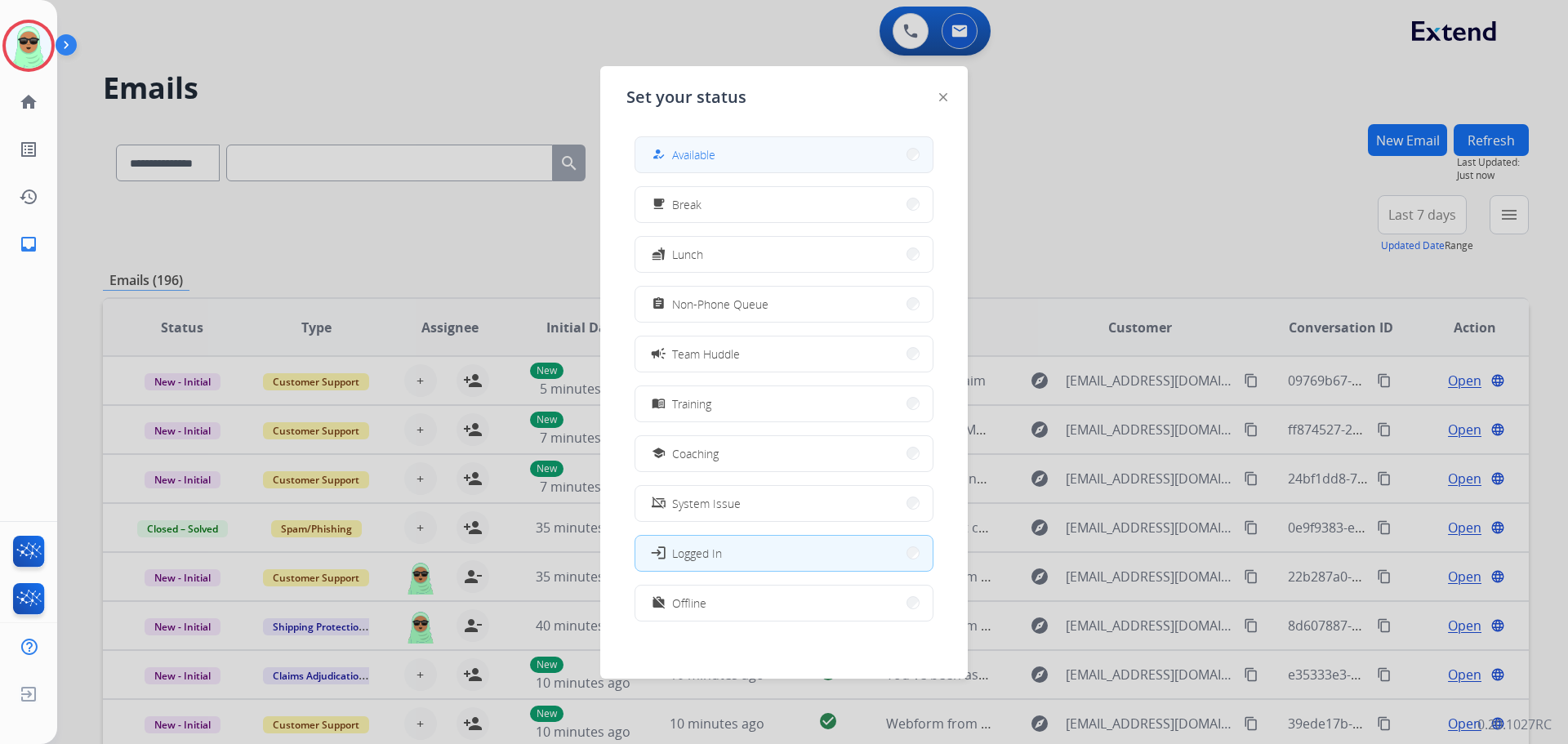
click at [689, 151] on span "Available" at bounding box center [694, 155] width 44 height 17
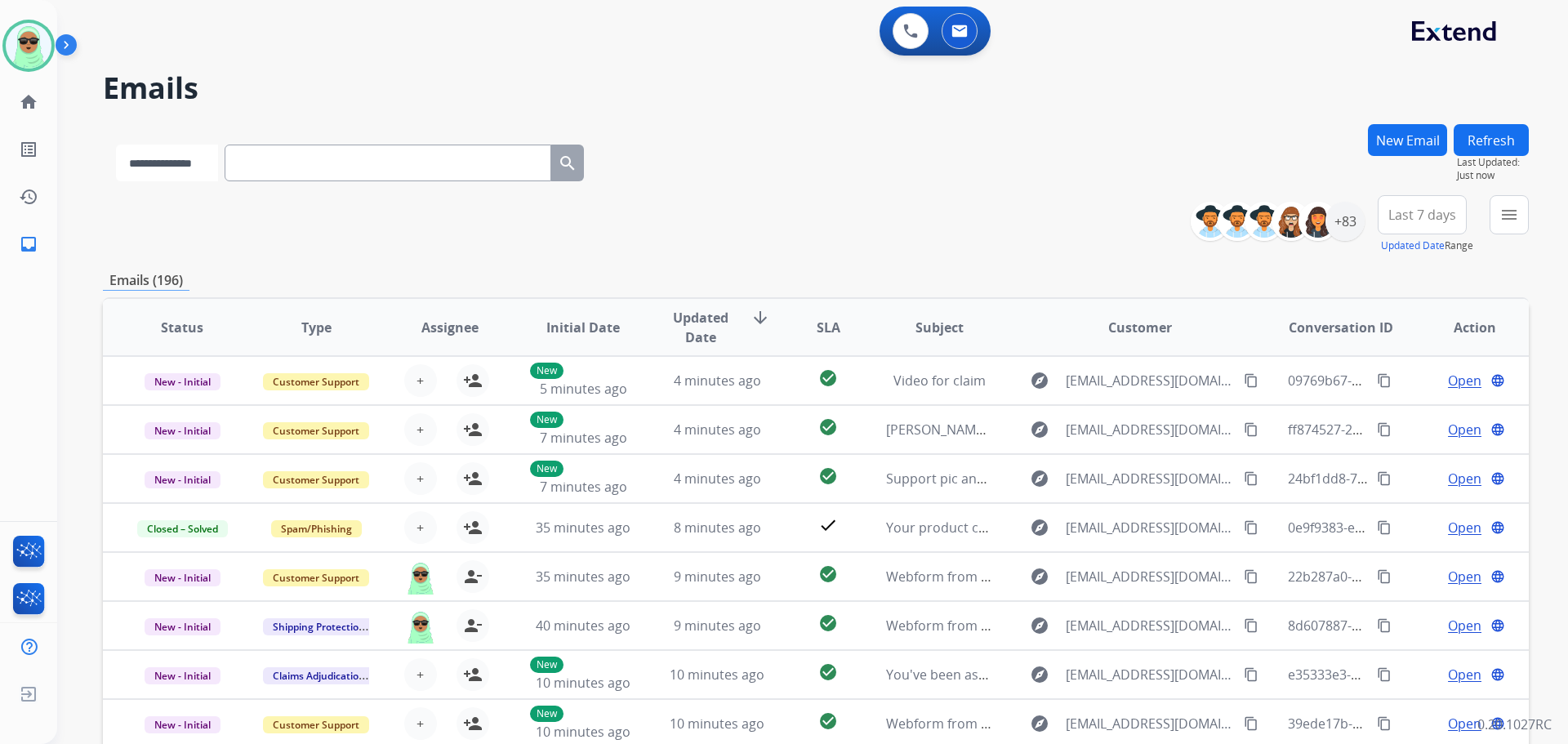
click at [217, 170] on select "**********" at bounding box center [166, 163] width 102 height 37
select select "**********"
click at [116, 145] on select "**********" at bounding box center [166, 163] width 102 height 37
click at [329, 152] on input "text" at bounding box center [389, 163] width 327 height 37
paste input "**********"
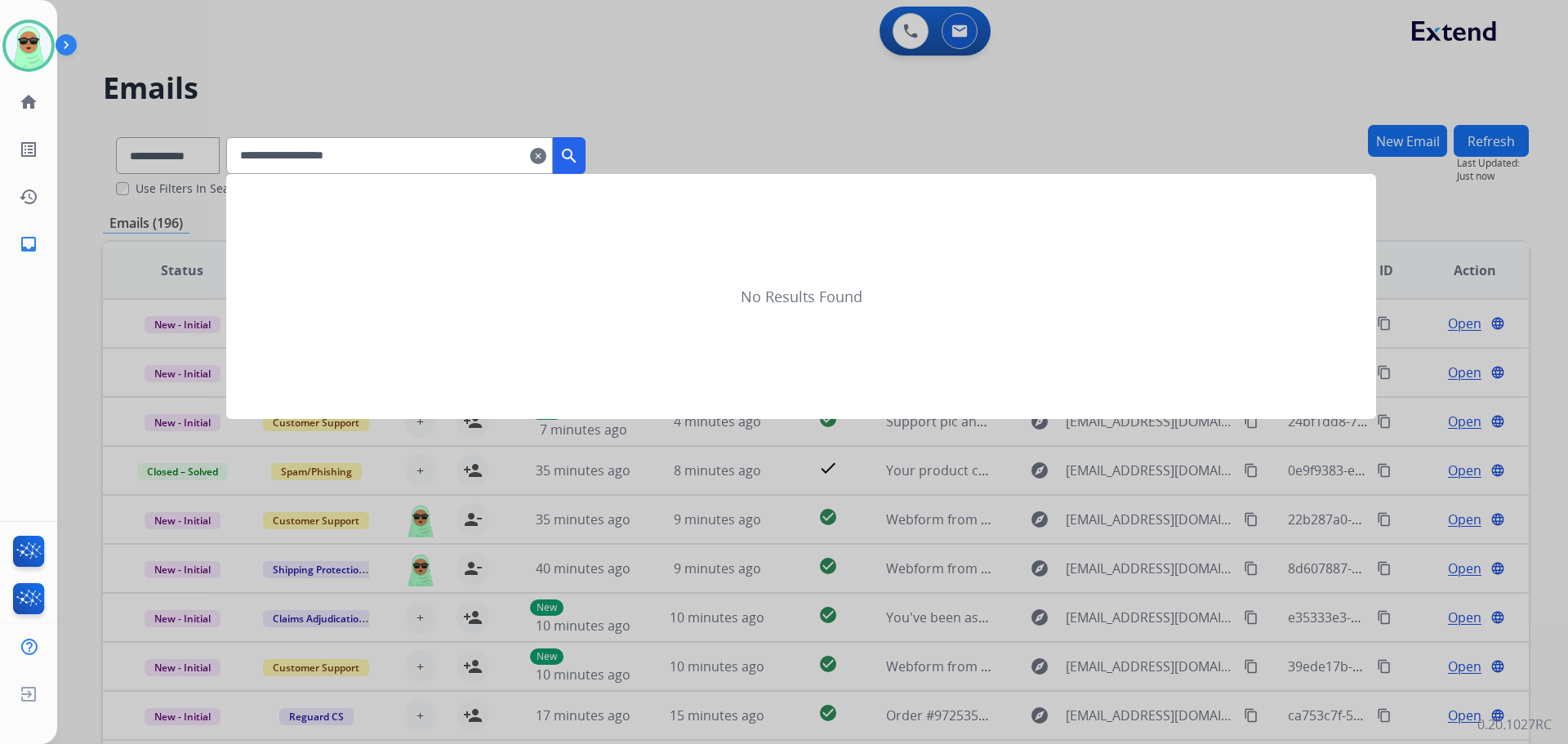
type input "**********"
click at [579, 153] on mat-icon "search" at bounding box center [569, 156] width 20 height 20
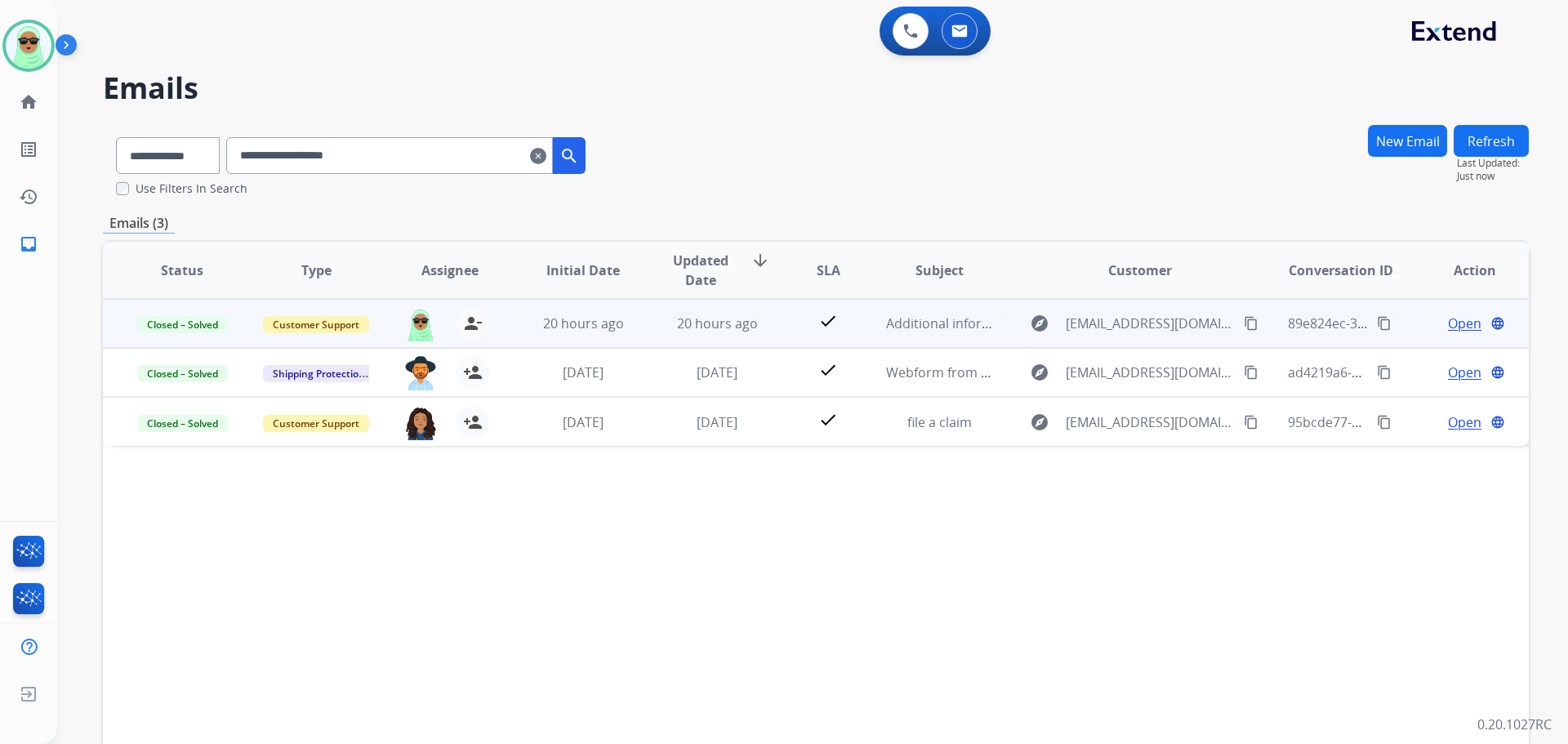
click at [1449, 317] on span "Open" at bounding box center [1465, 323] width 33 height 20
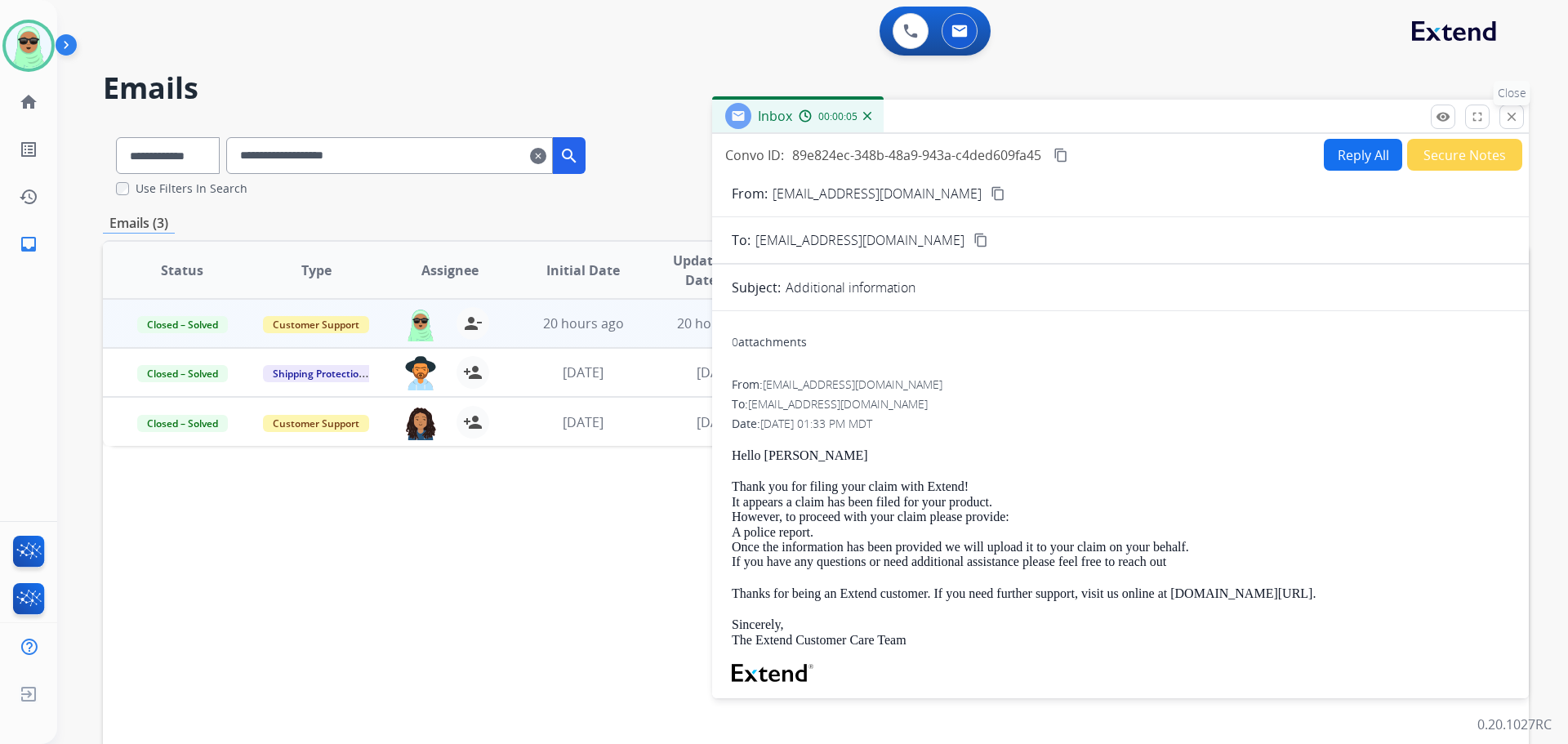
click at [1511, 112] on mat-icon "close" at bounding box center [1511, 117] width 15 height 15
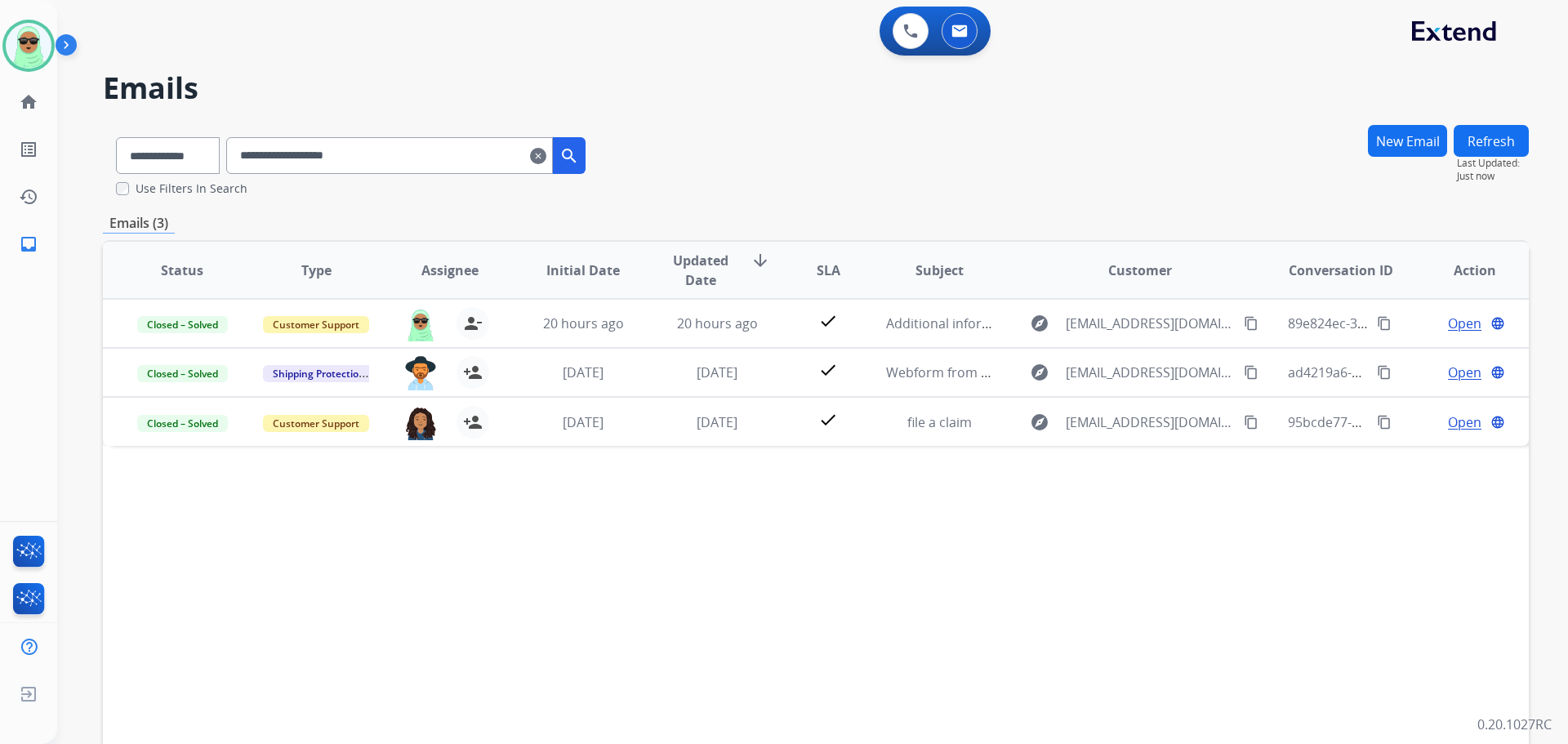
click at [546, 154] on mat-icon "clear" at bounding box center [538, 156] width 17 height 20
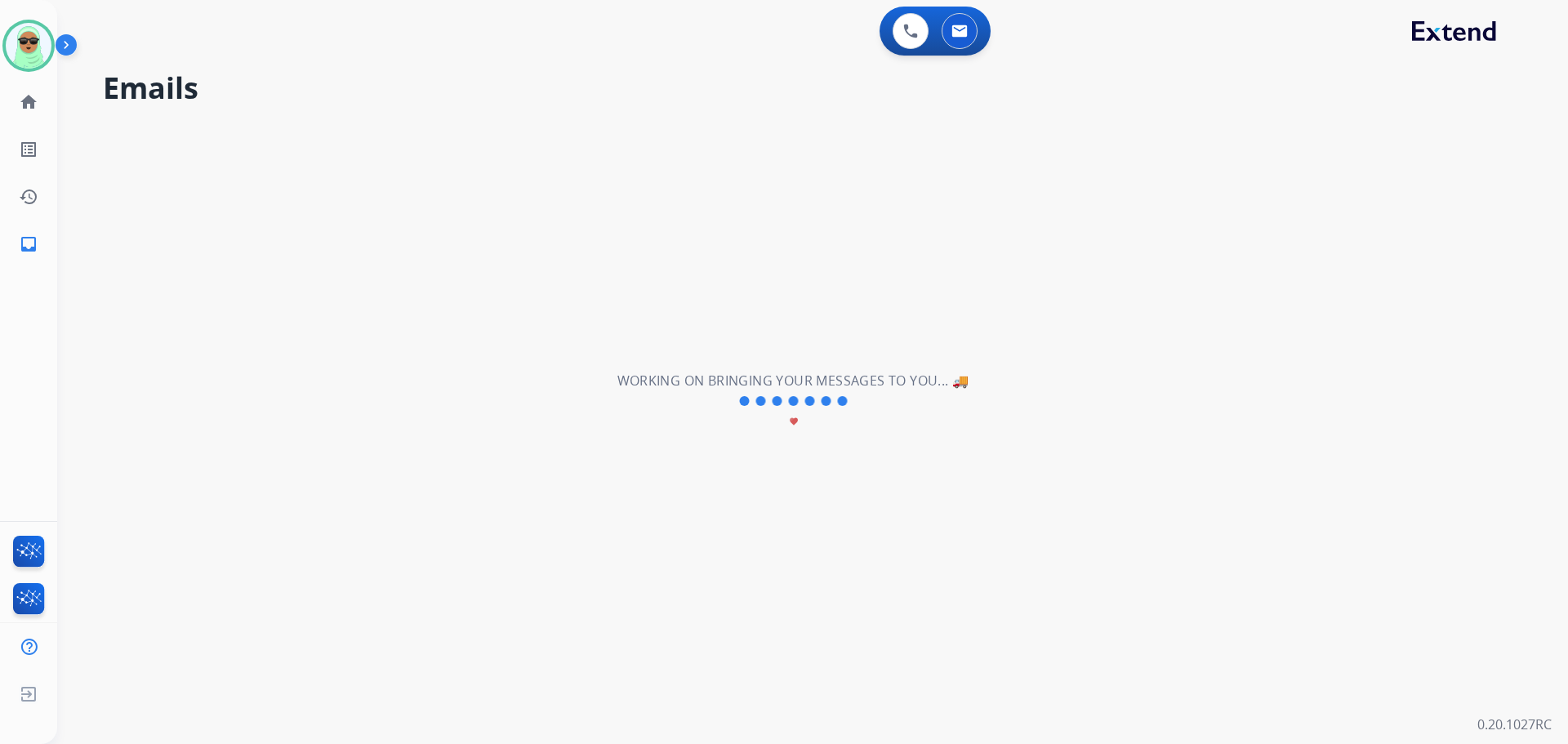
select select "**********"
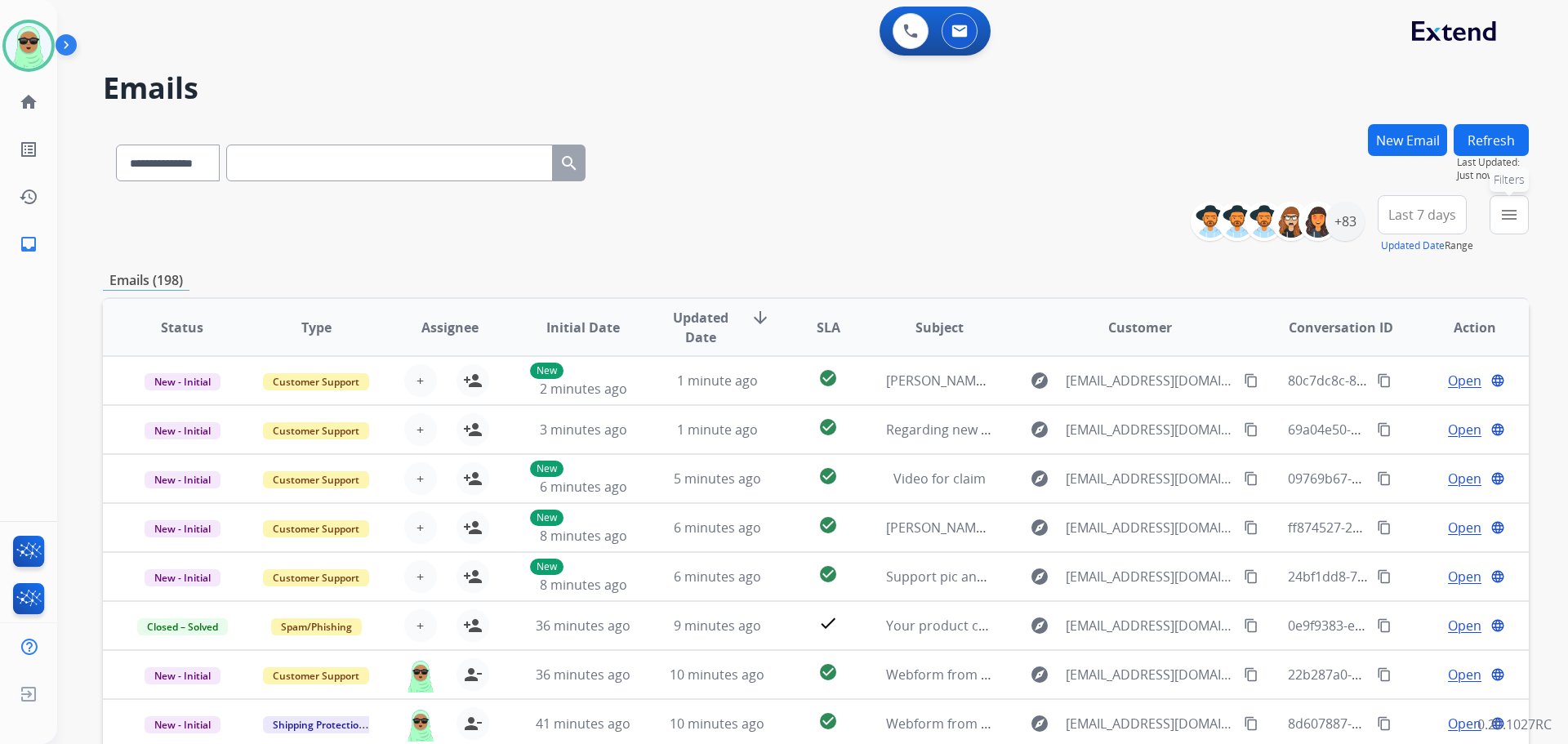
click at [1515, 222] on mat-icon "menu" at bounding box center [1510, 214] width 20 height 20
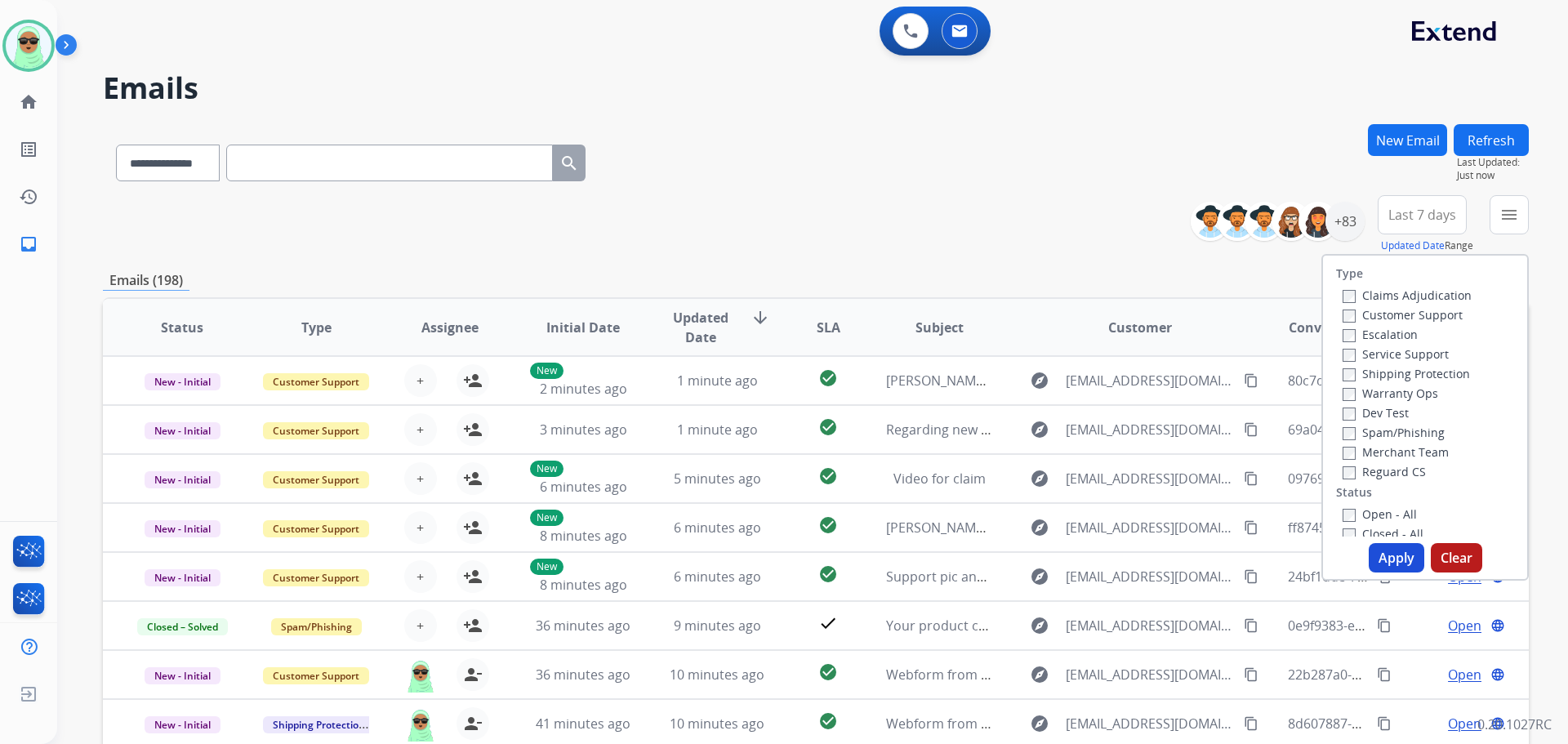
click at [1393, 308] on div "Customer Support" at bounding box center [1408, 315] width 129 height 20
click at [1396, 314] on label "Customer Support" at bounding box center [1403, 315] width 120 height 16
click at [1400, 378] on label "Shipping Protection" at bounding box center [1407, 374] width 127 height 16
drag, startPoint x: 1392, startPoint y: 470, endPoint x: 1382, endPoint y: 513, distance: 44.1
click at [1391, 470] on label "Reguard CS" at bounding box center [1385, 472] width 84 height 16
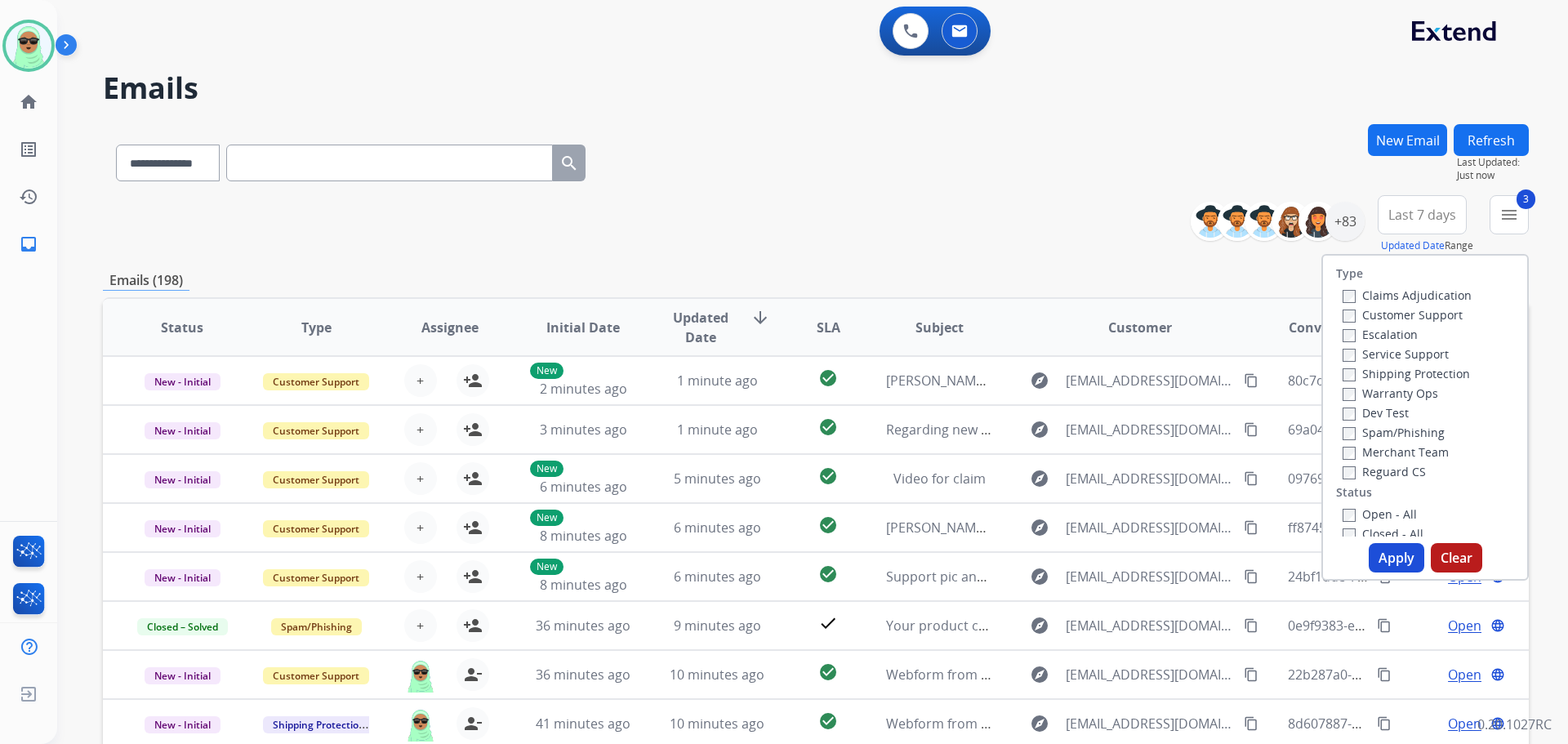
click at [1377, 514] on label "Open - All" at bounding box center [1380, 514] width 74 height 16
click at [1388, 551] on button "Apply" at bounding box center [1397, 558] width 56 height 30
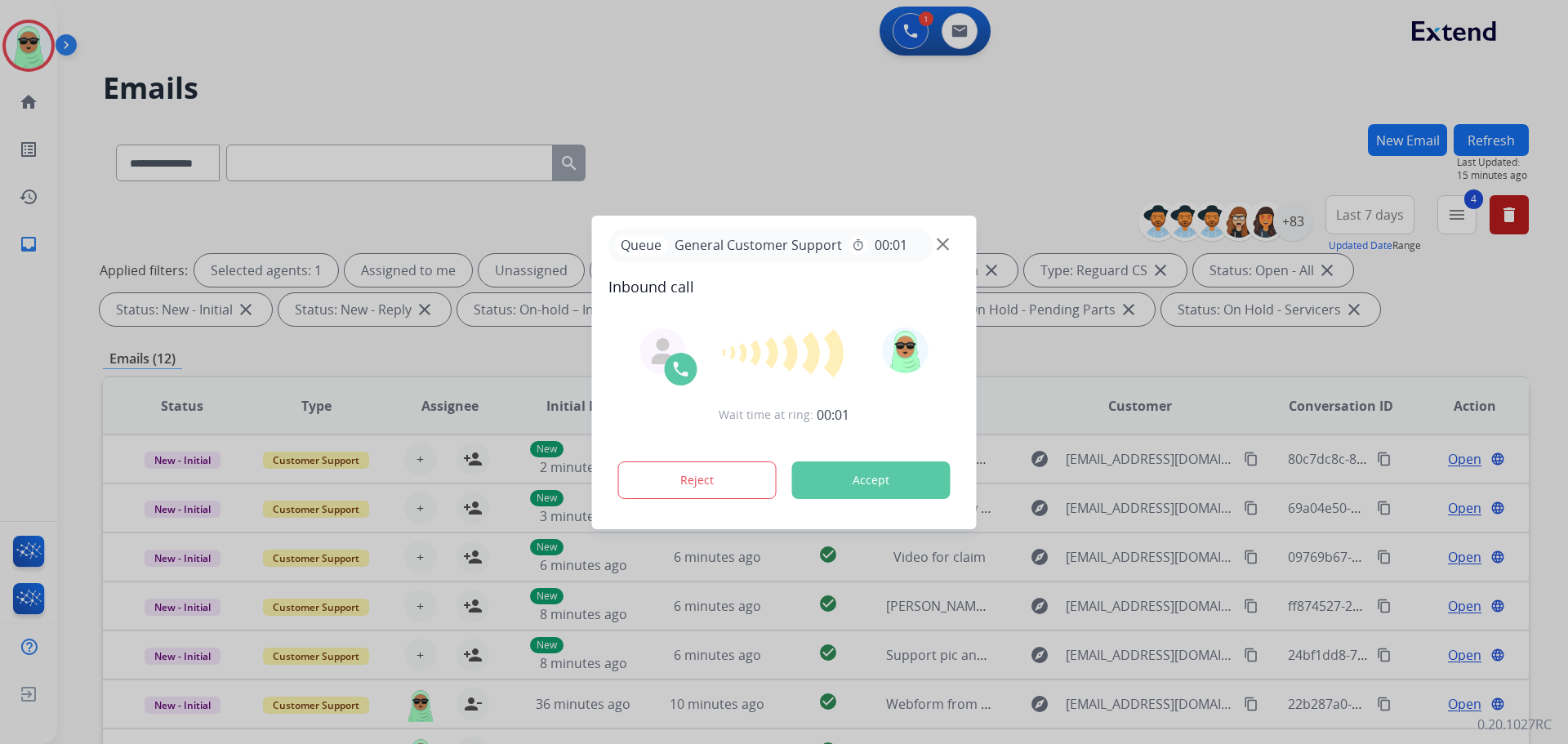
click at [168, 98] on div at bounding box center [784, 372] width 1568 height 744
click at [950, 249] on div "Queue General Customer Support timer 00:01" at bounding box center [785, 246] width 352 height 33
click at [948, 249] on img at bounding box center [943, 244] width 12 height 12
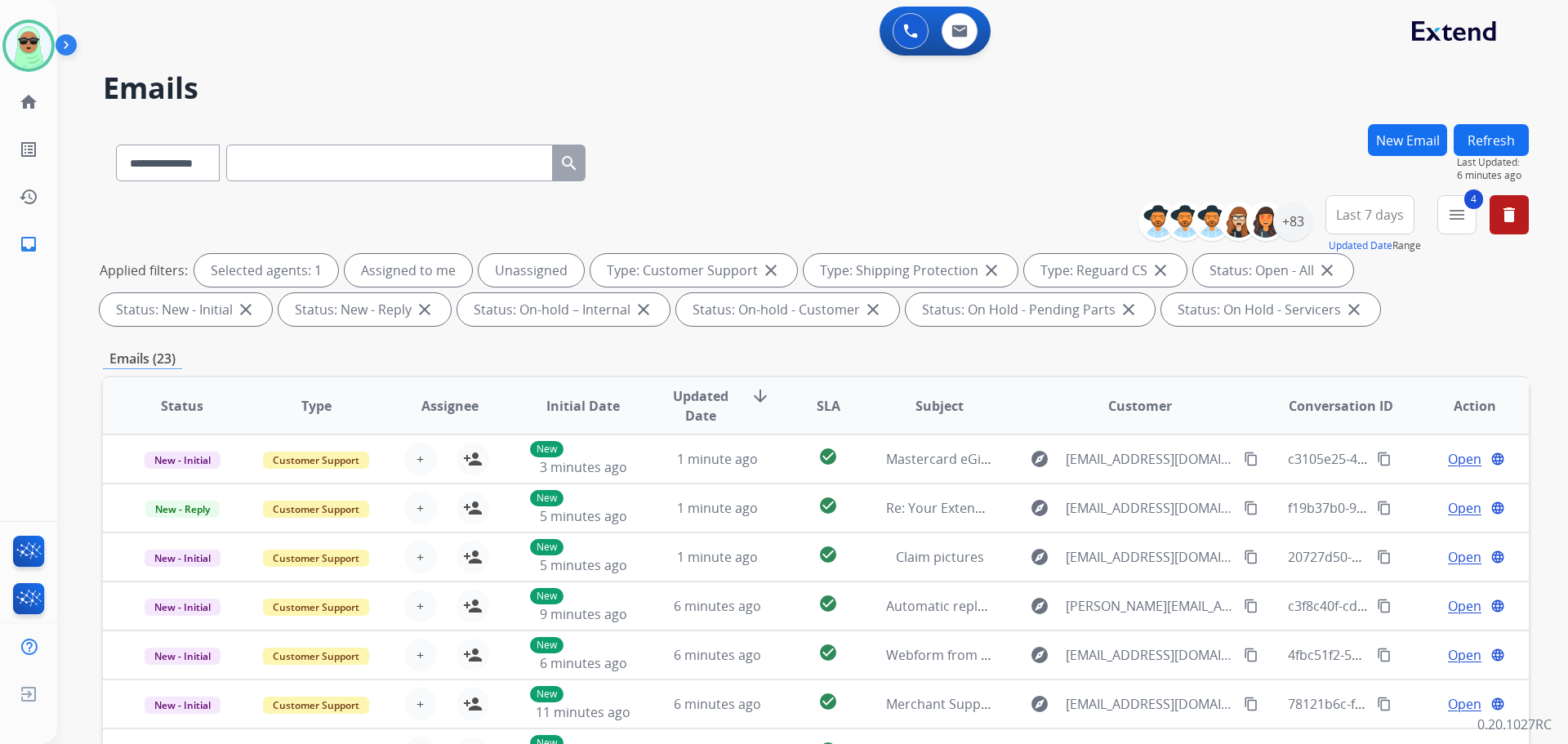
click at [1211, 113] on div "**********" at bounding box center [794, 431] width 1472 height 744
click at [1286, 217] on div "+83" at bounding box center [1293, 221] width 39 height 39
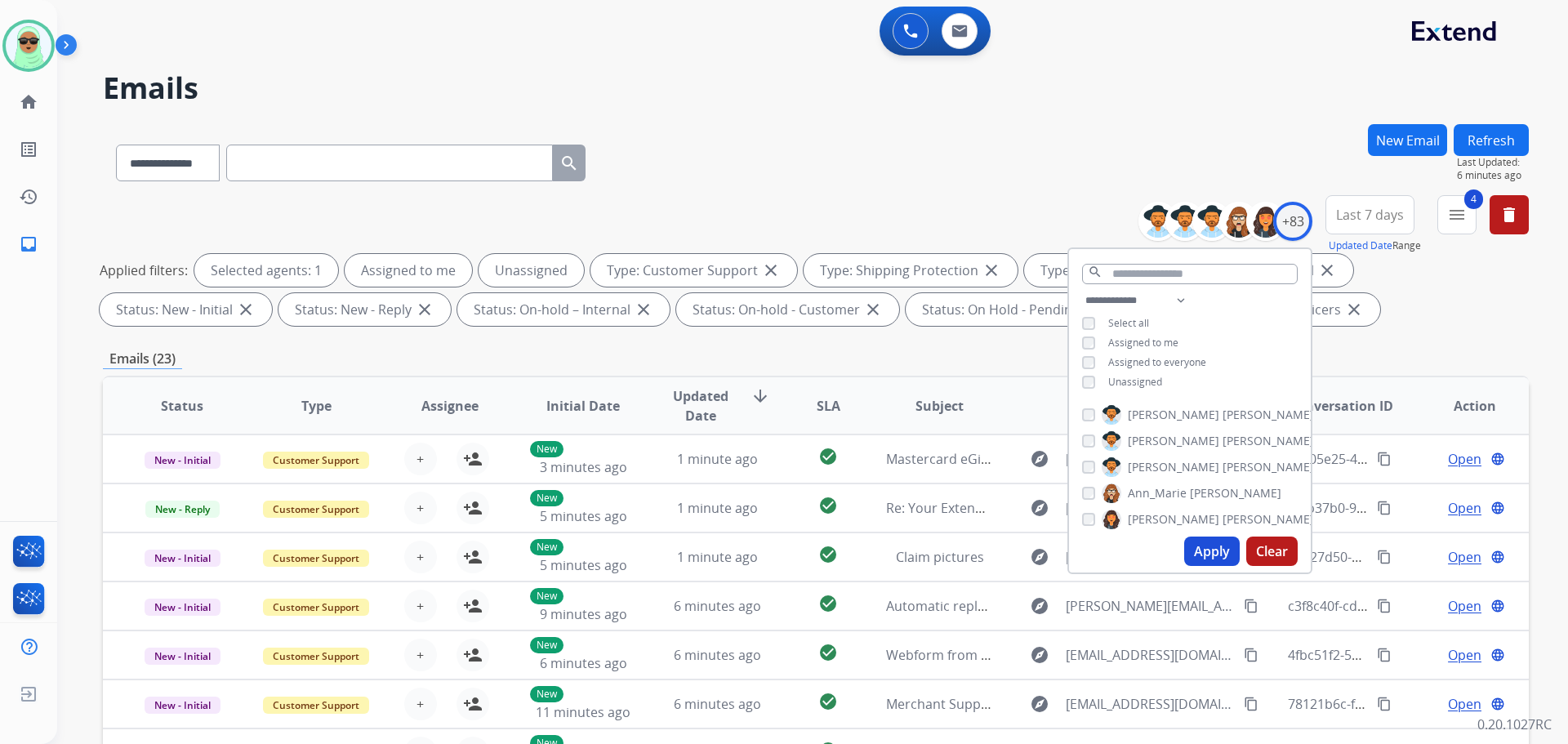
click at [1147, 375] on span "Unassigned" at bounding box center [1135, 382] width 54 height 14
click at [1220, 543] on button "Apply" at bounding box center [1213, 551] width 56 height 30
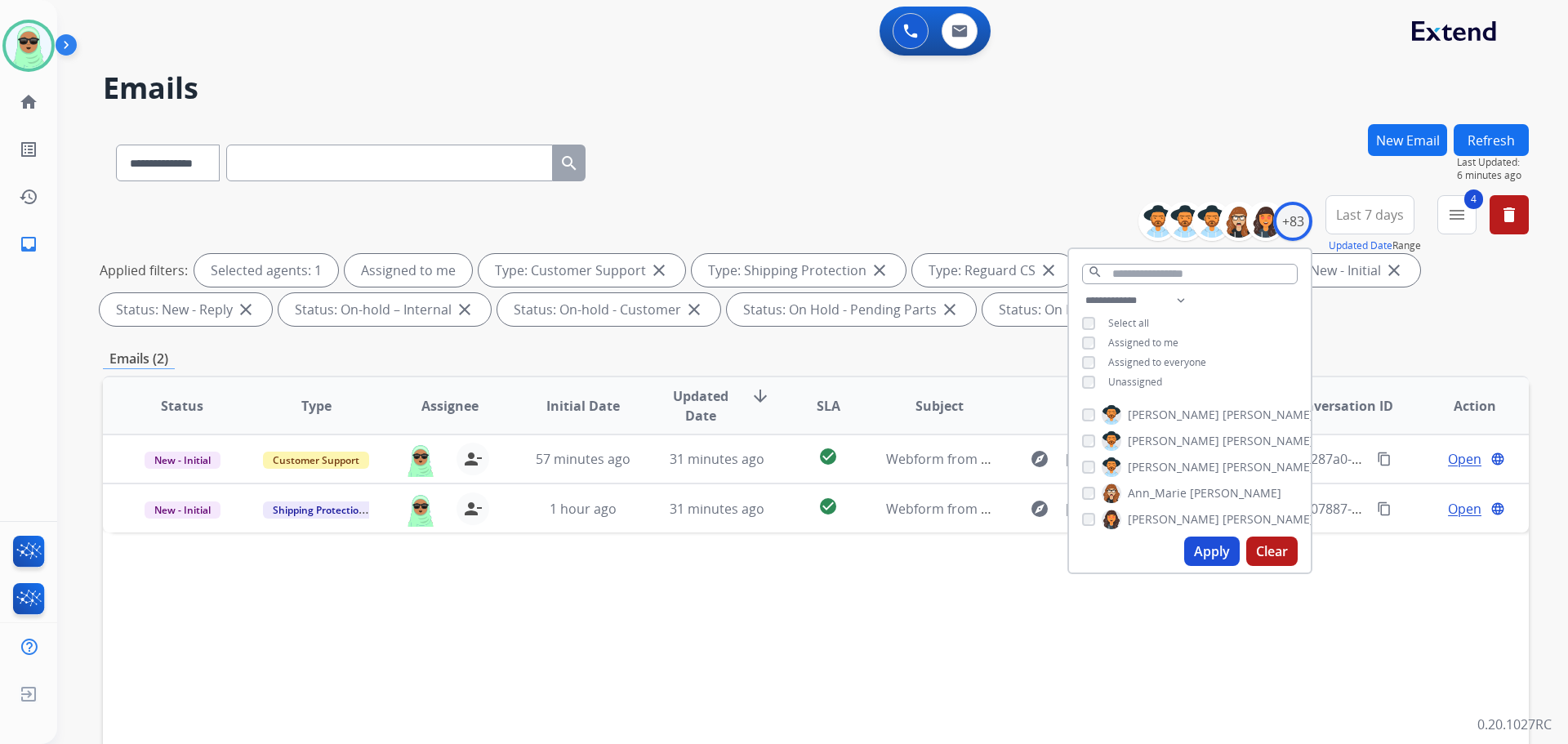
click at [833, 656] on div "Status Type Assignee Initial Date Updated Date arrow_downward SLA Subject Custo…" at bounding box center [815, 649] width 1426 height 547
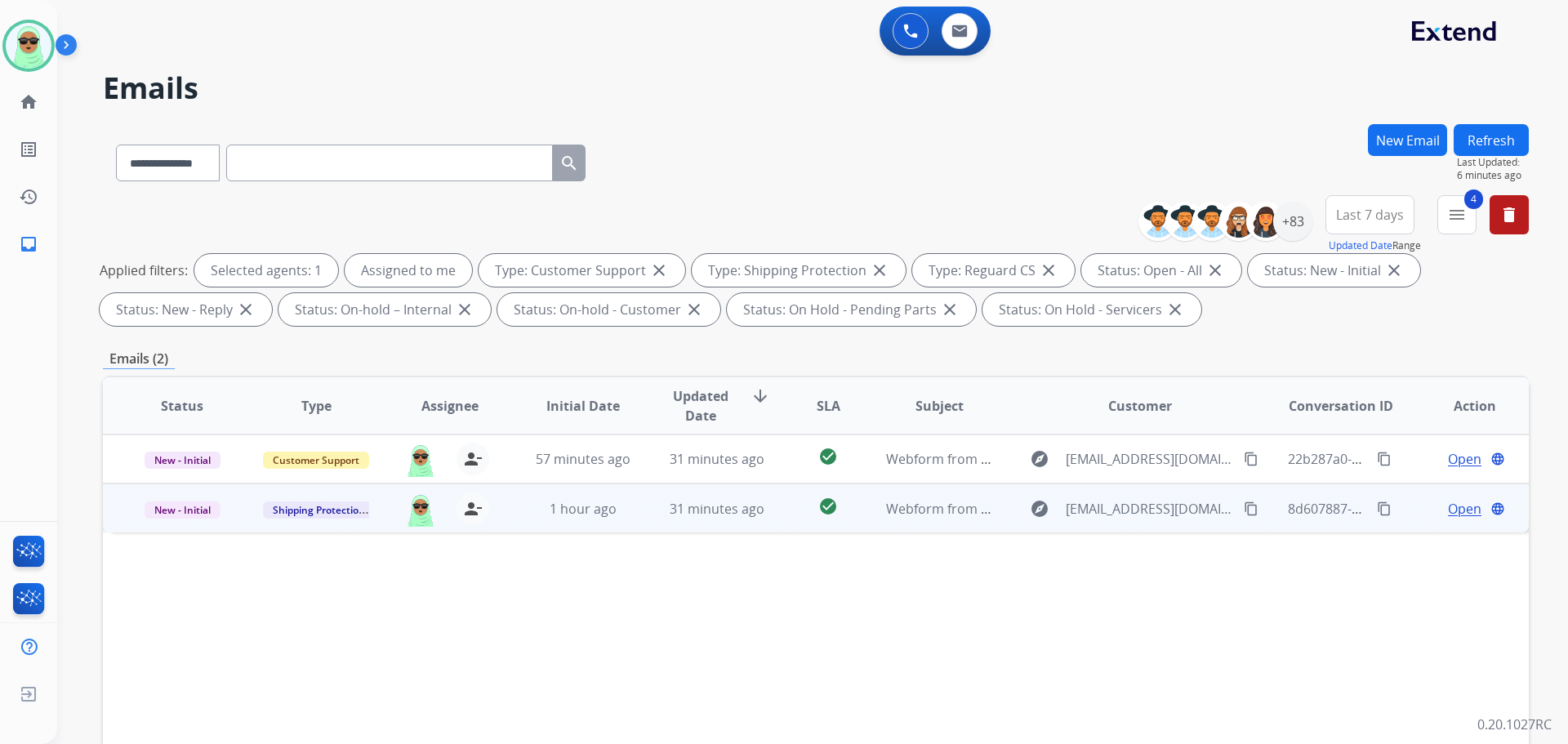
click at [1434, 505] on div "Open language" at bounding box center [1475, 509] width 107 height 20
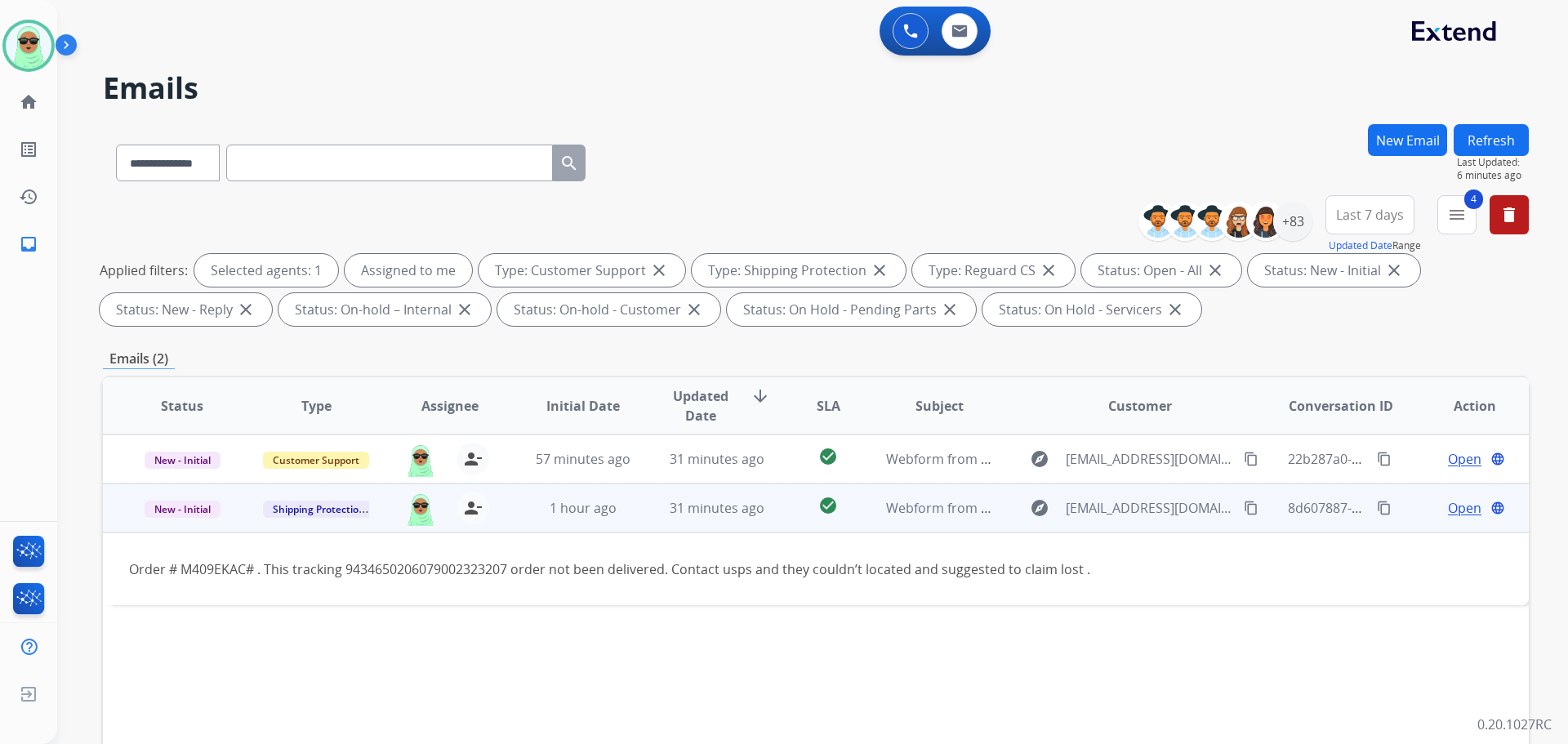
click at [1455, 501] on span "Open" at bounding box center [1465, 508] width 33 height 20
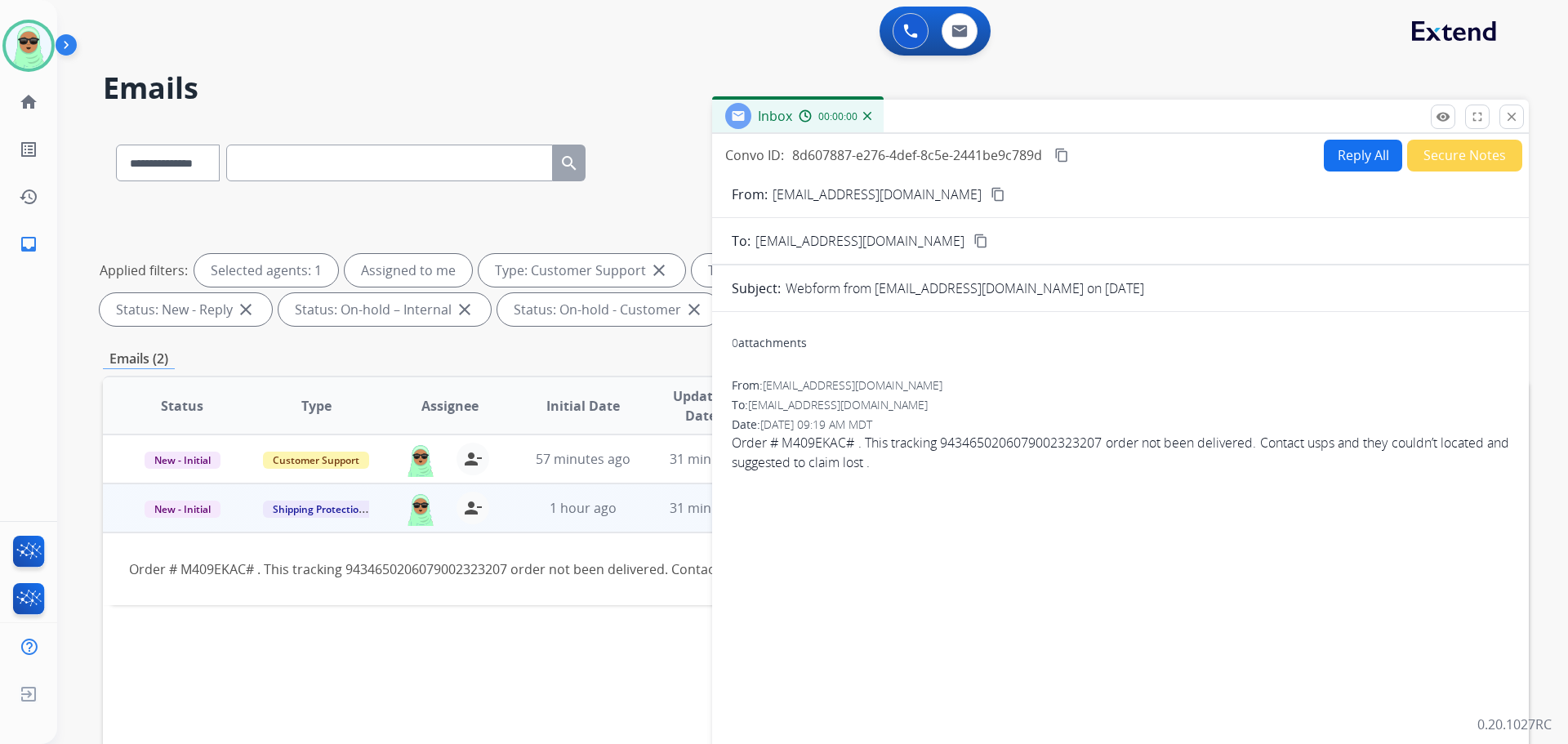
click at [1318, 131] on div "Inbox 00:00:00" at bounding box center [1121, 116] width 817 height 34
click at [1353, 161] on button "Reply All" at bounding box center [1363, 155] width 78 height 32
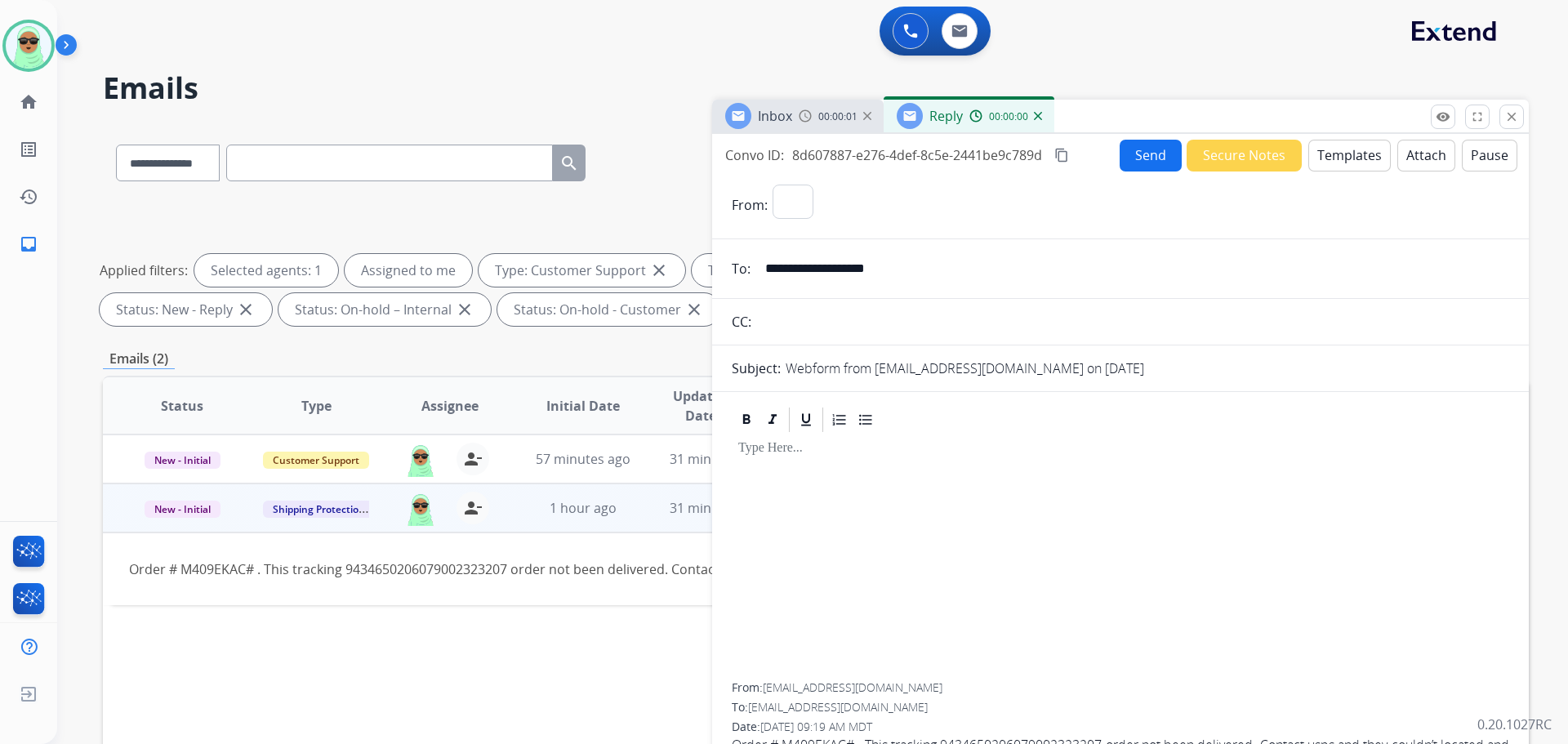
select select "**********"
click at [1344, 156] on button "Templates" at bounding box center [1349, 155] width 83 height 32
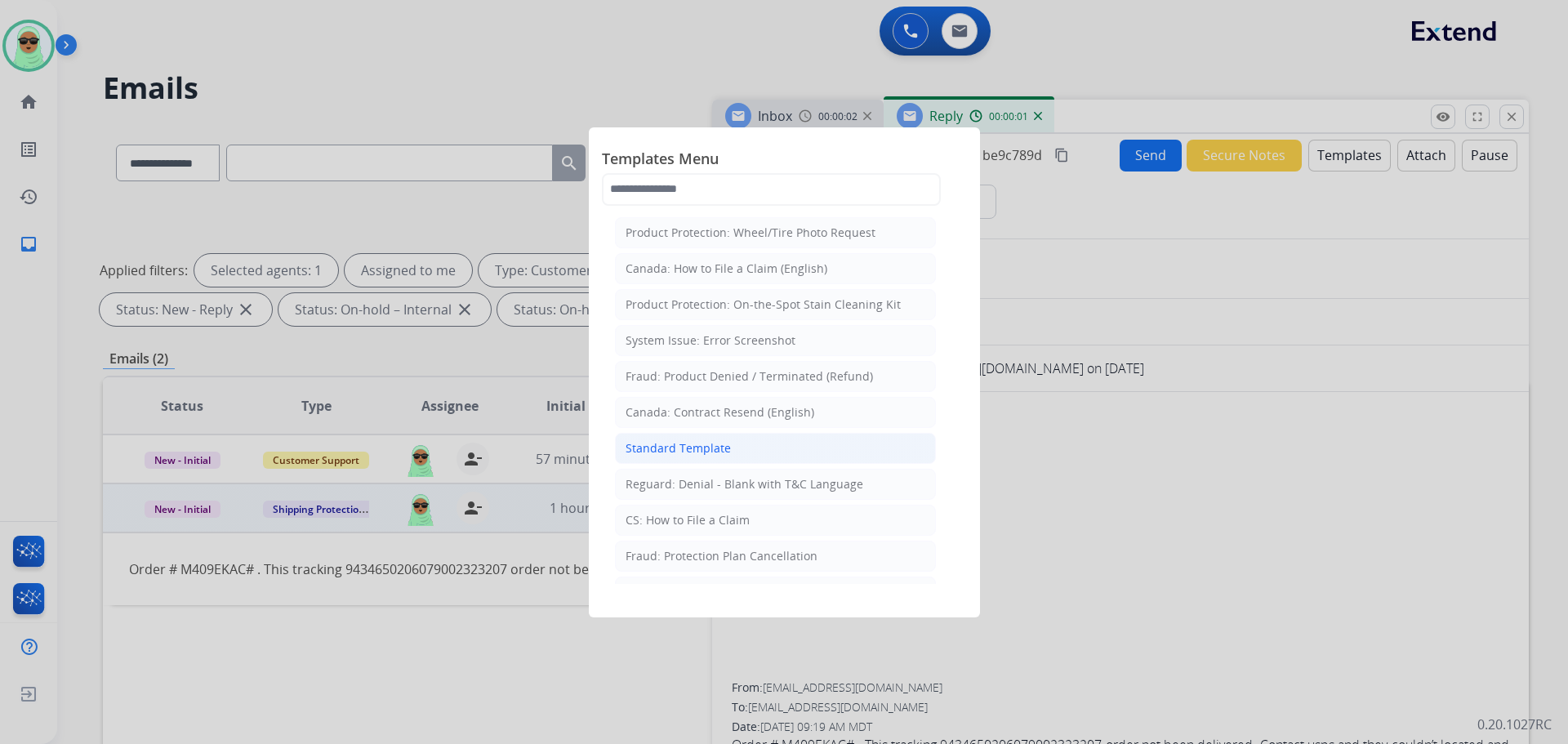
click at [754, 437] on li "Standard Template" at bounding box center [775, 449] width 321 height 31
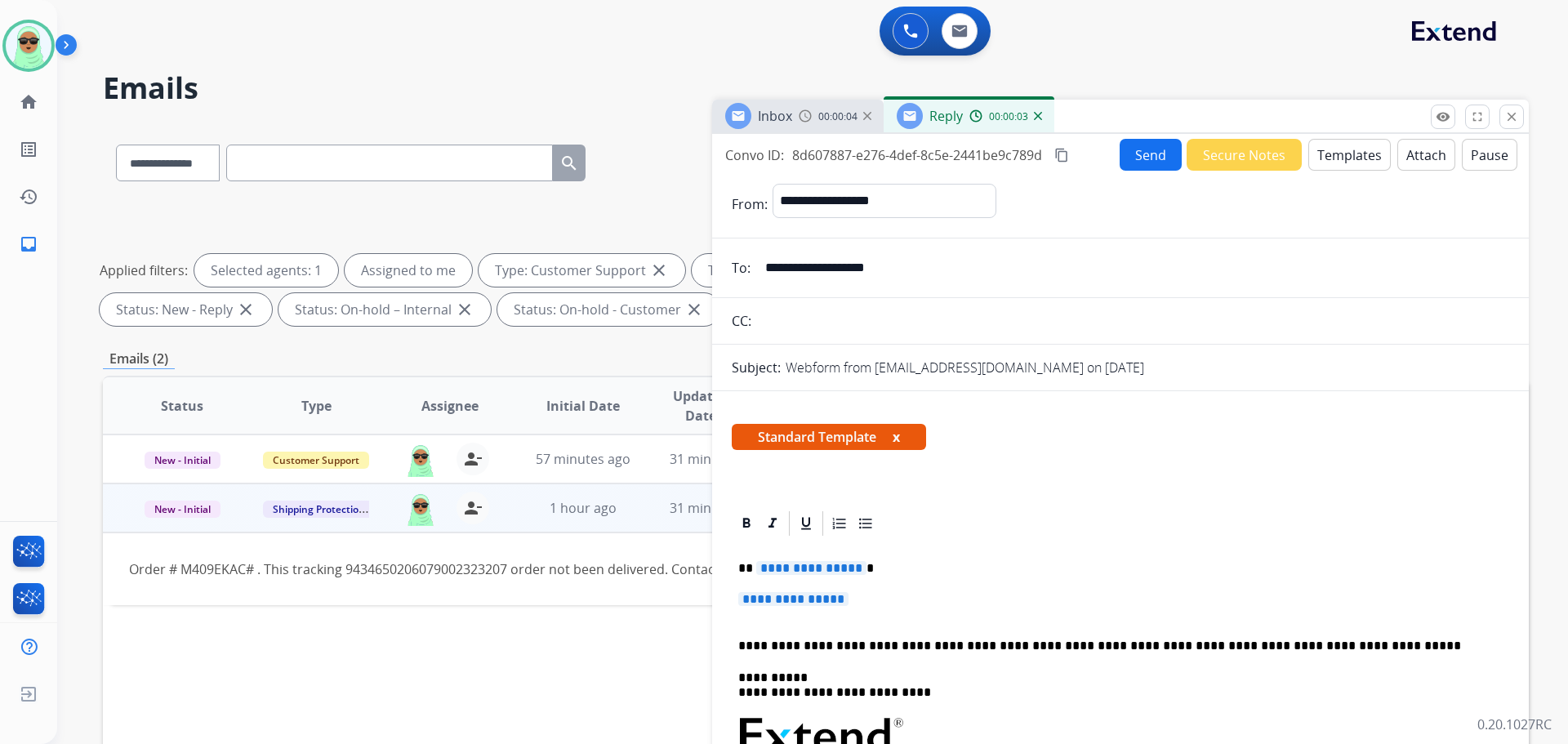
click at [1328, 158] on button "Templates" at bounding box center [1349, 154] width 83 height 32
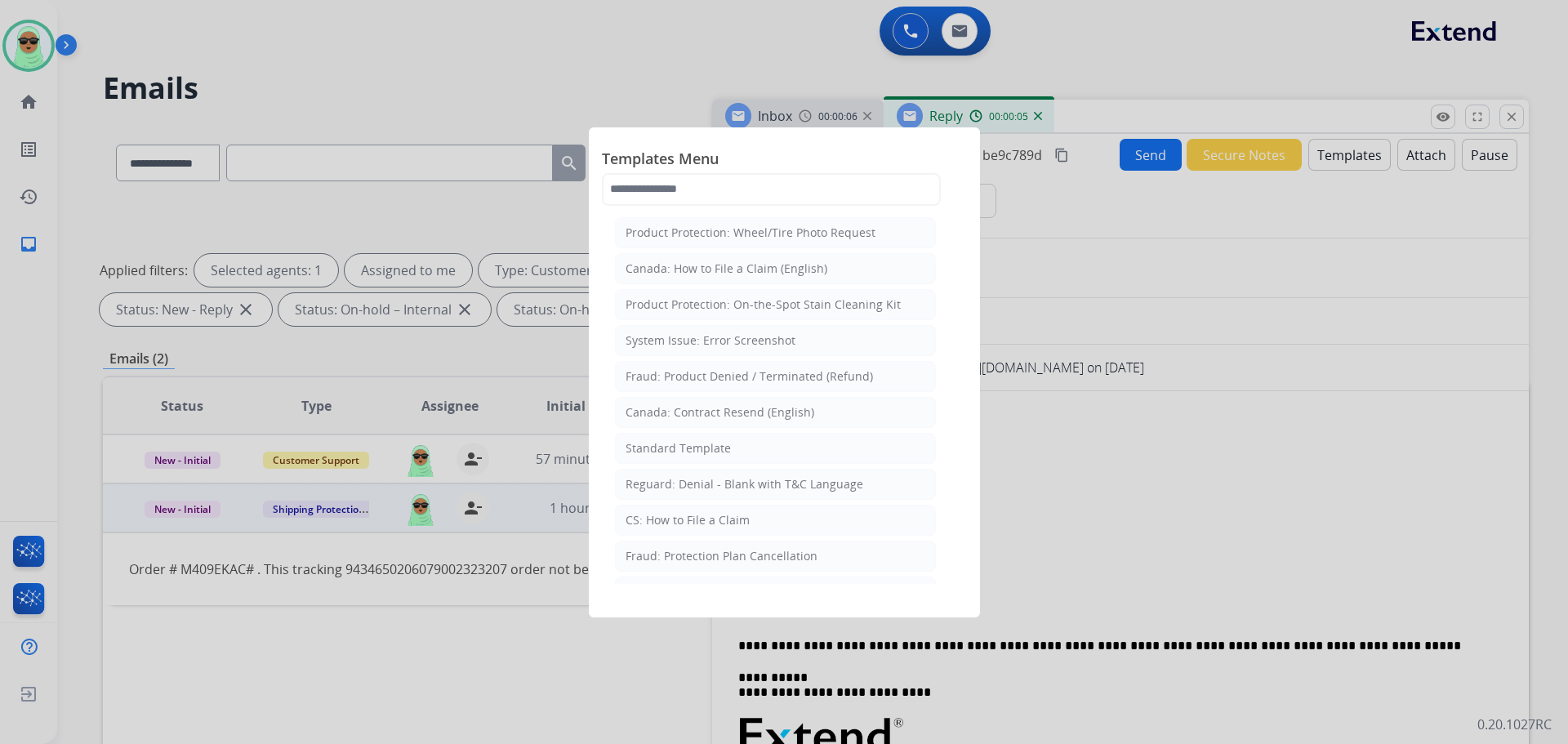
click at [747, 521] on li "CS: How to File a Claim" at bounding box center [775, 521] width 321 height 31
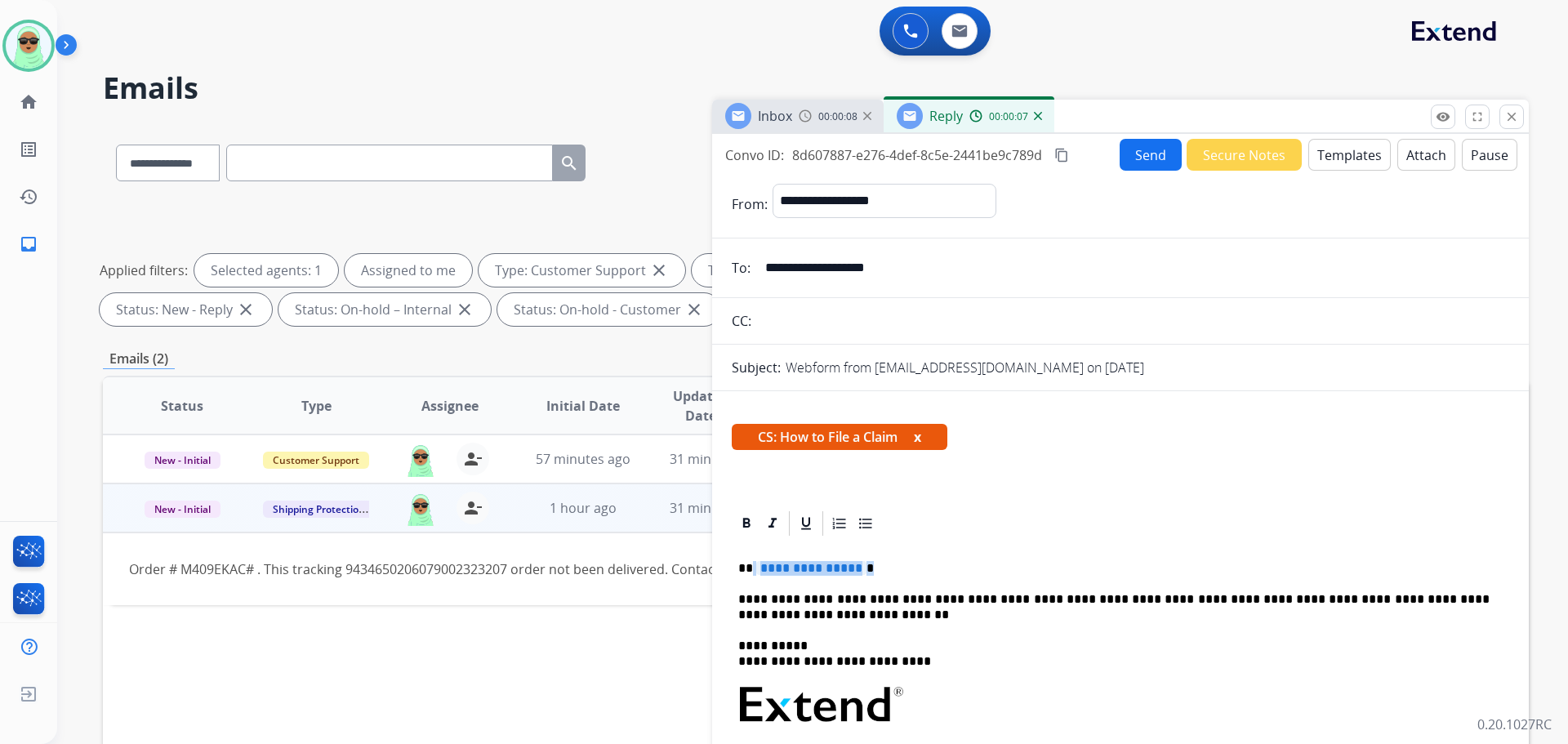
drag, startPoint x: 886, startPoint y: 554, endPoint x: 752, endPoint y: 567, distance: 134.6
click at [752, 567] on div "**********" at bounding box center [1120, 759] width 778 height 441
click at [880, 281] on input "**********" at bounding box center [1132, 268] width 754 height 33
click at [879, 281] on input "**********" at bounding box center [1132, 268] width 754 height 33
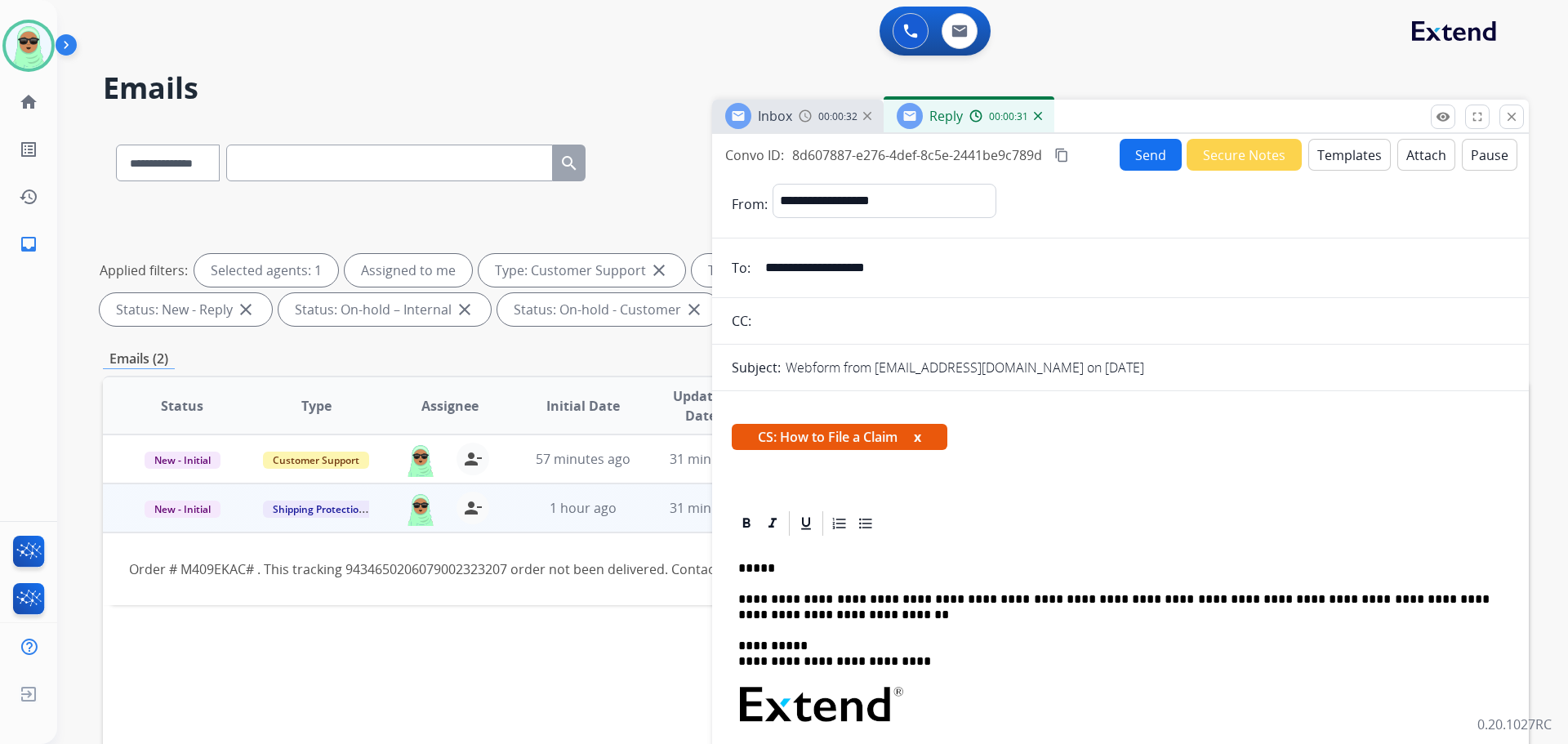
click at [813, 563] on p "*****" at bounding box center [1114, 568] width 752 height 15
click at [1124, 144] on button "Send" at bounding box center [1151, 154] width 62 height 32
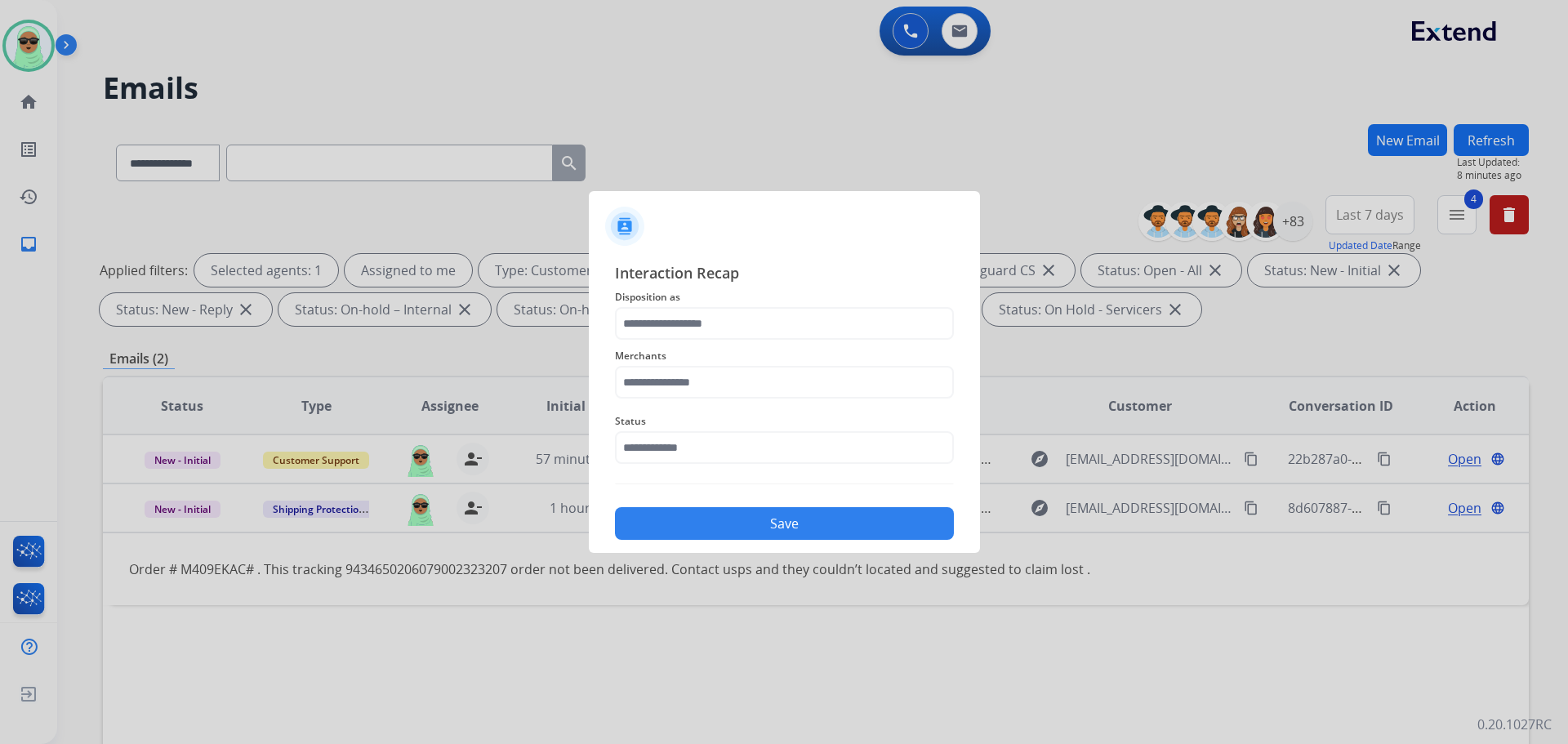
drag, startPoint x: 804, startPoint y: 488, endPoint x: 773, endPoint y: 458, distance: 43.1
click at [794, 477] on div "Interaction Recap Disposition as Merchants Status Save" at bounding box center [784, 401] width 339 height 279
click at [770, 454] on input "text" at bounding box center [784, 448] width 339 height 33
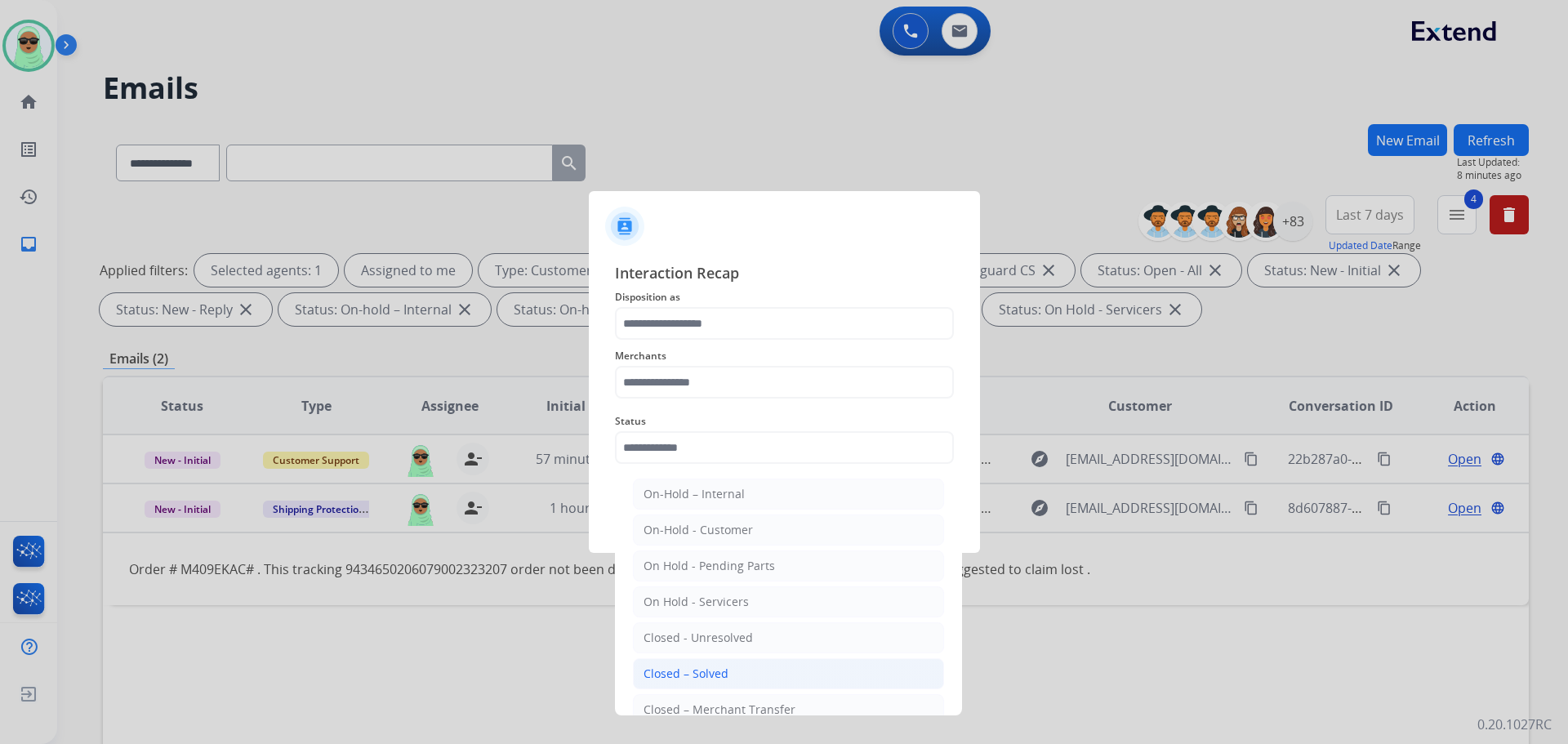
click at [681, 668] on div "Closed – Solved" at bounding box center [686, 673] width 85 height 17
type input "**********"
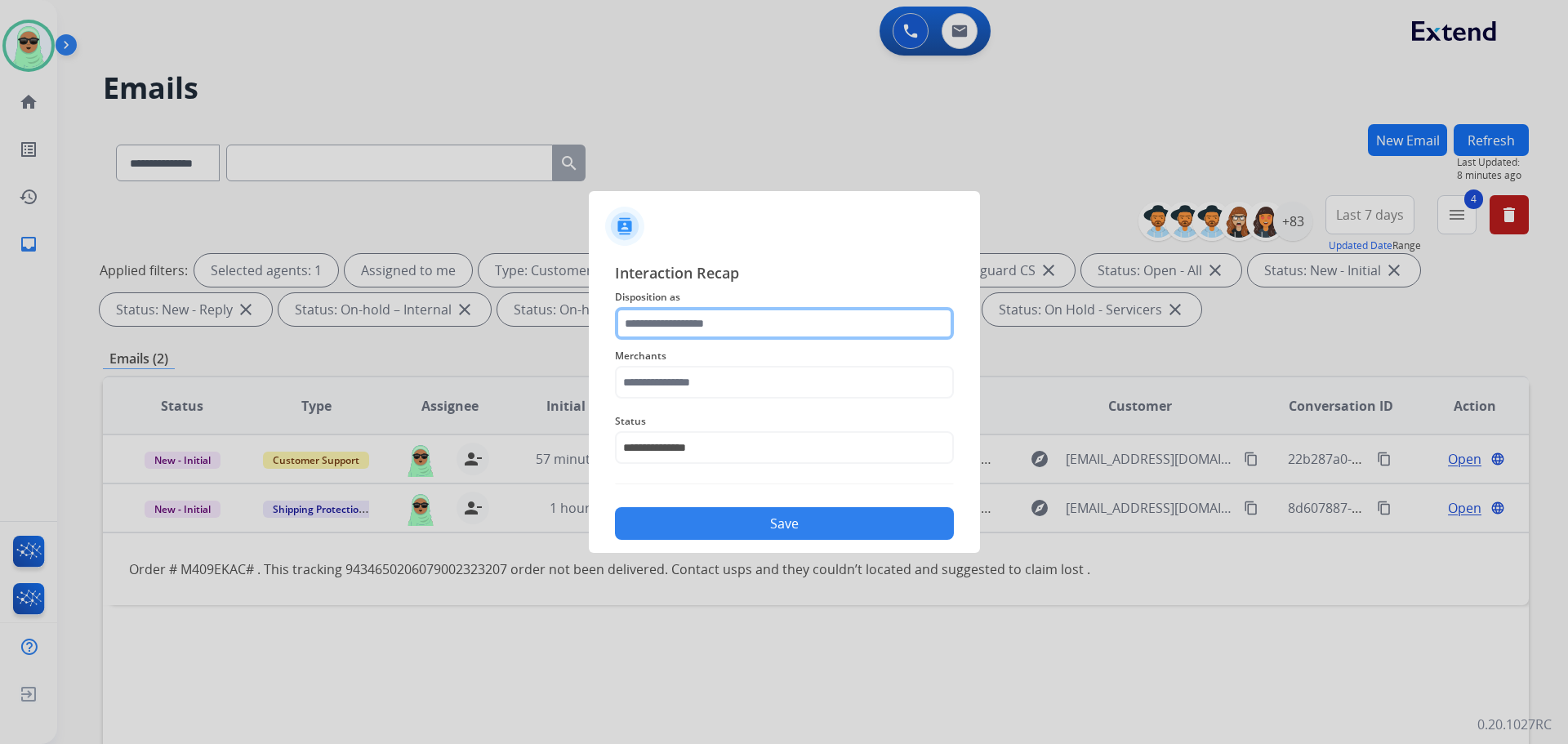
click at [718, 328] on input "text" at bounding box center [784, 324] width 339 height 33
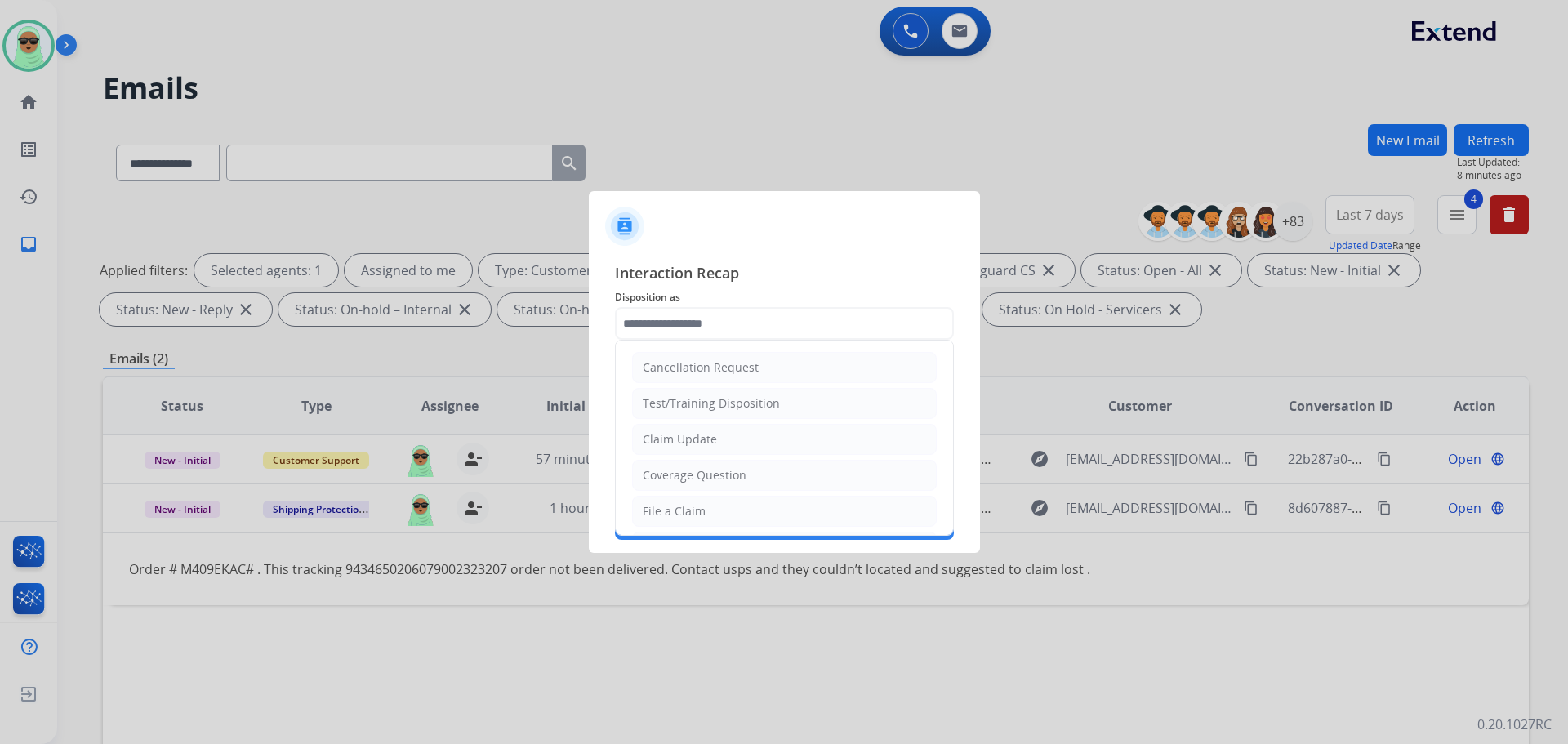
drag, startPoint x: 728, startPoint y: 511, endPoint x: 728, endPoint y: 496, distance: 15.0
click at [728, 511] on li "File a Claim" at bounding box center [785, 511] width 305 height 31
type input "**********"
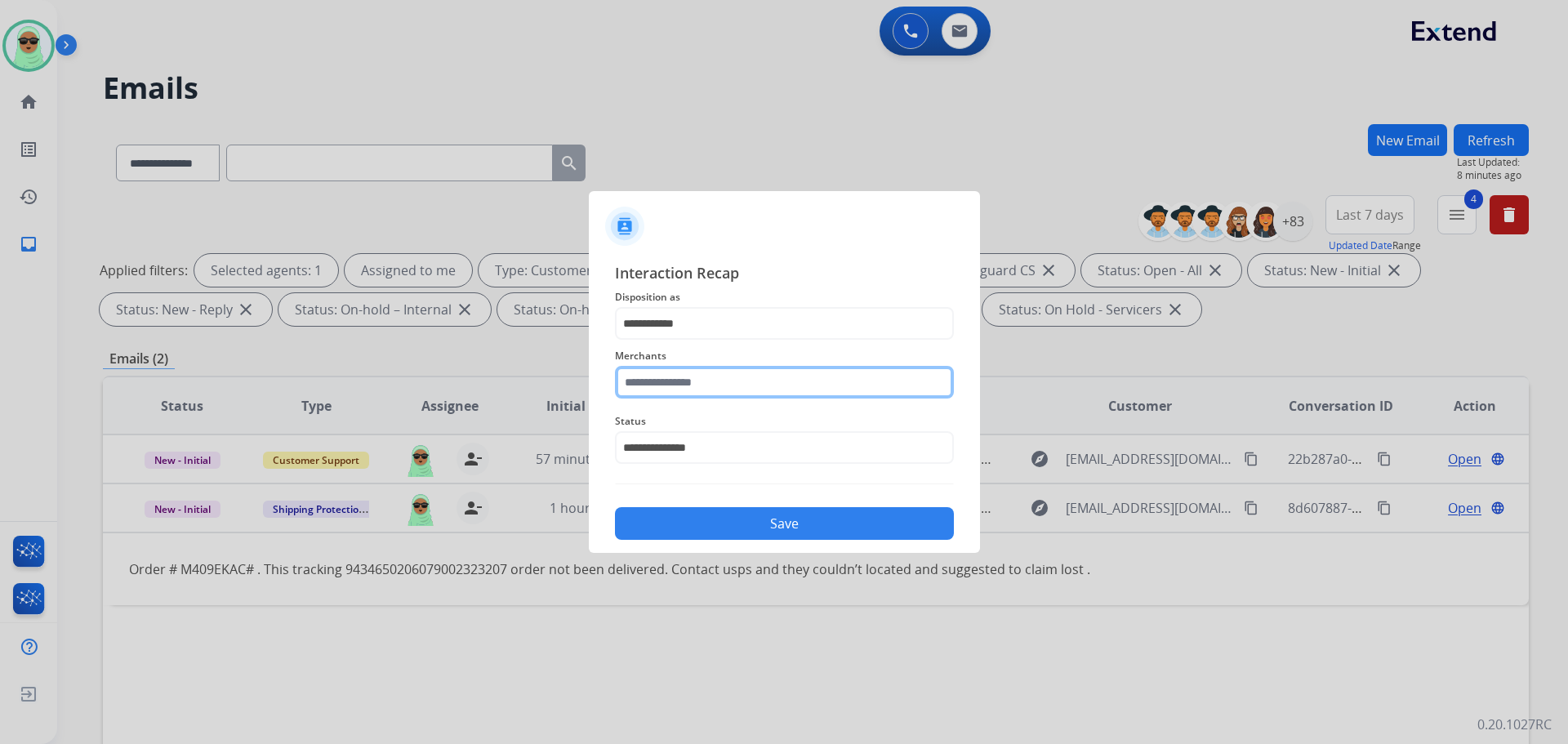
click at [720, 384] on input "text" at bounding box center [784, 382] width 339 height 33
click at [642, 362] on span "Merchants" at bounding box center [784, 356] width 339 height 20
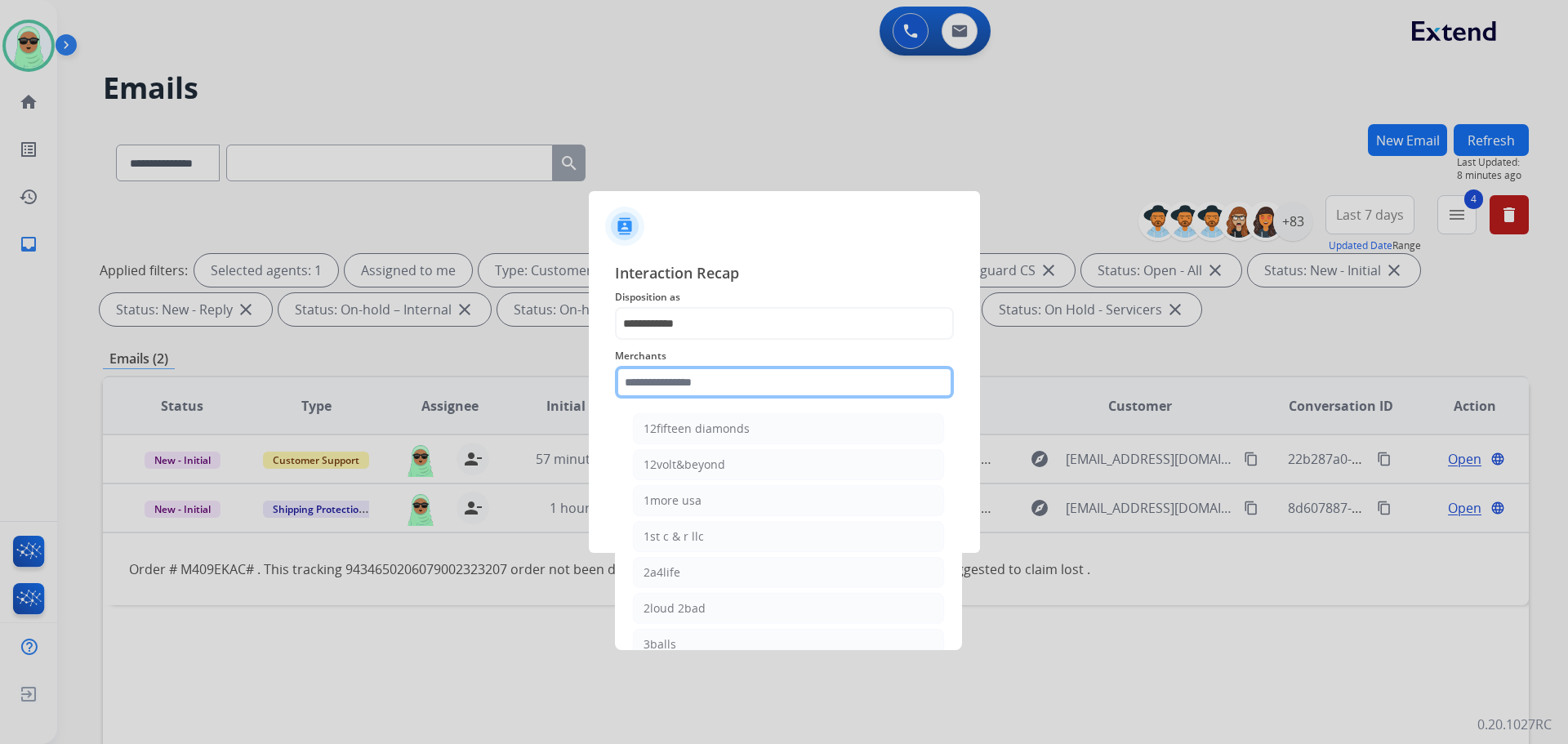
click at [645, 380] on input "text" at bounding box center [784, 382] width 339 height 33
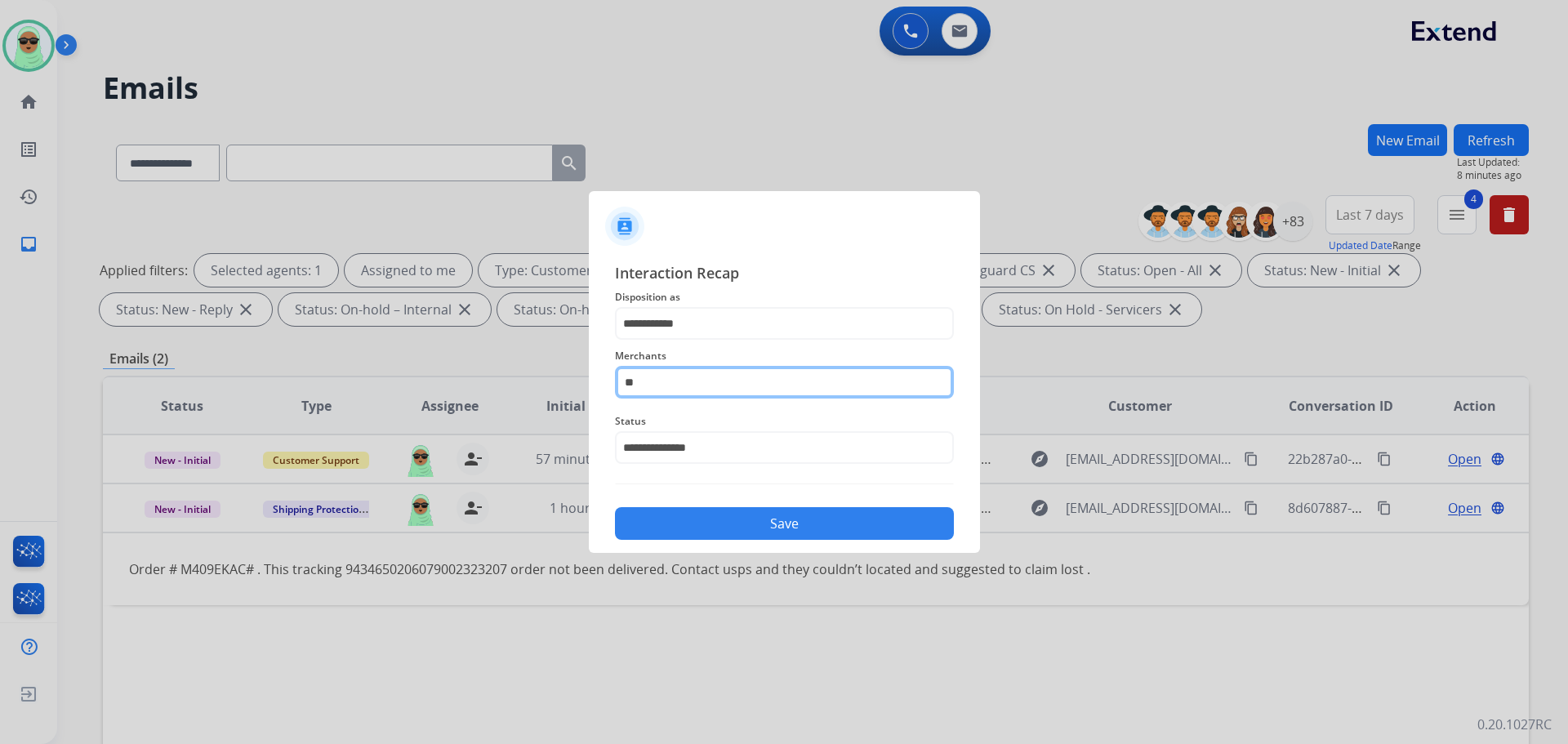
type input "*"
click at [765, 305] on span "Disposition as" at bounding box center [784, 297] width 339 height 20
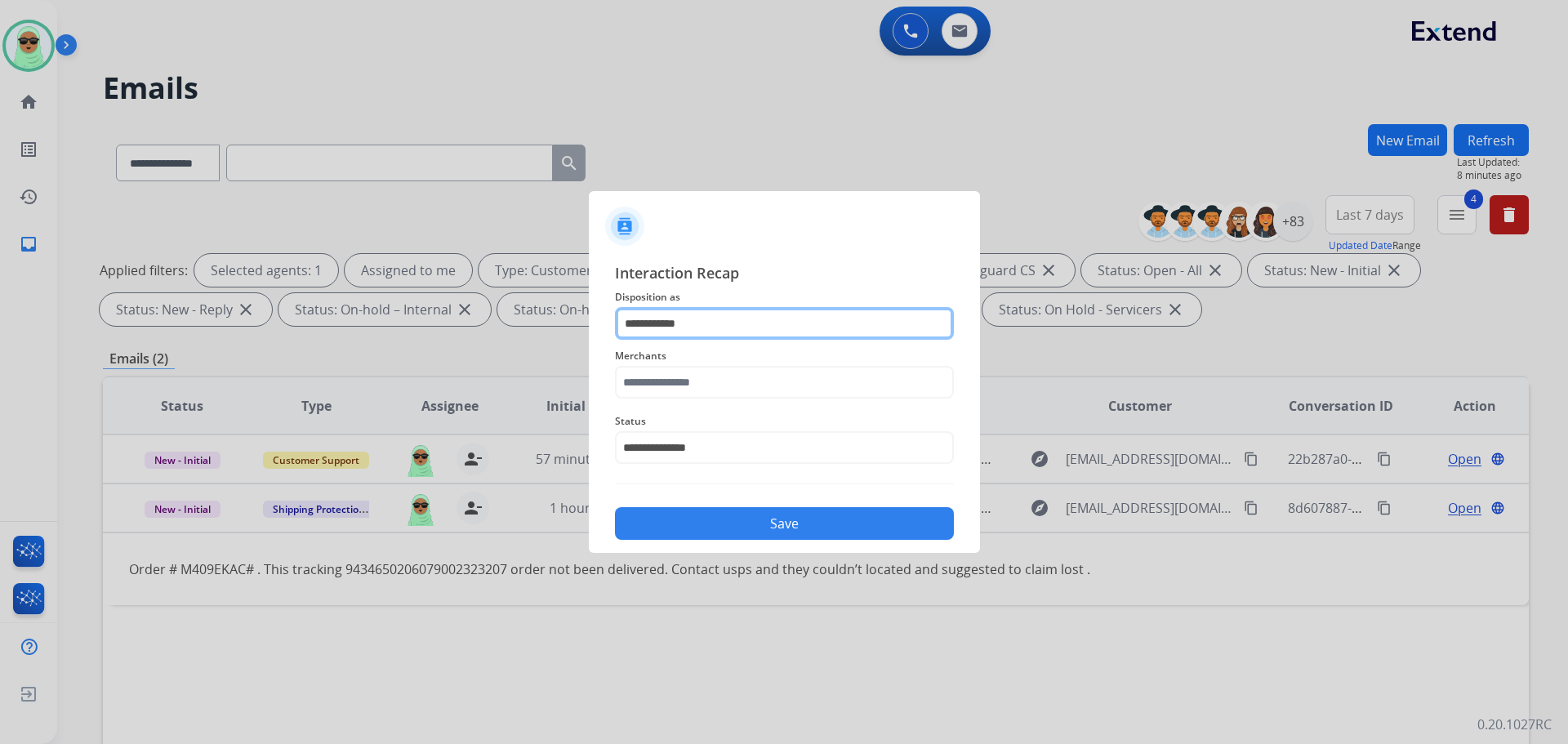
click at [740, 335] on input "**********" at bounding box center [784, 324] width 339 height 33
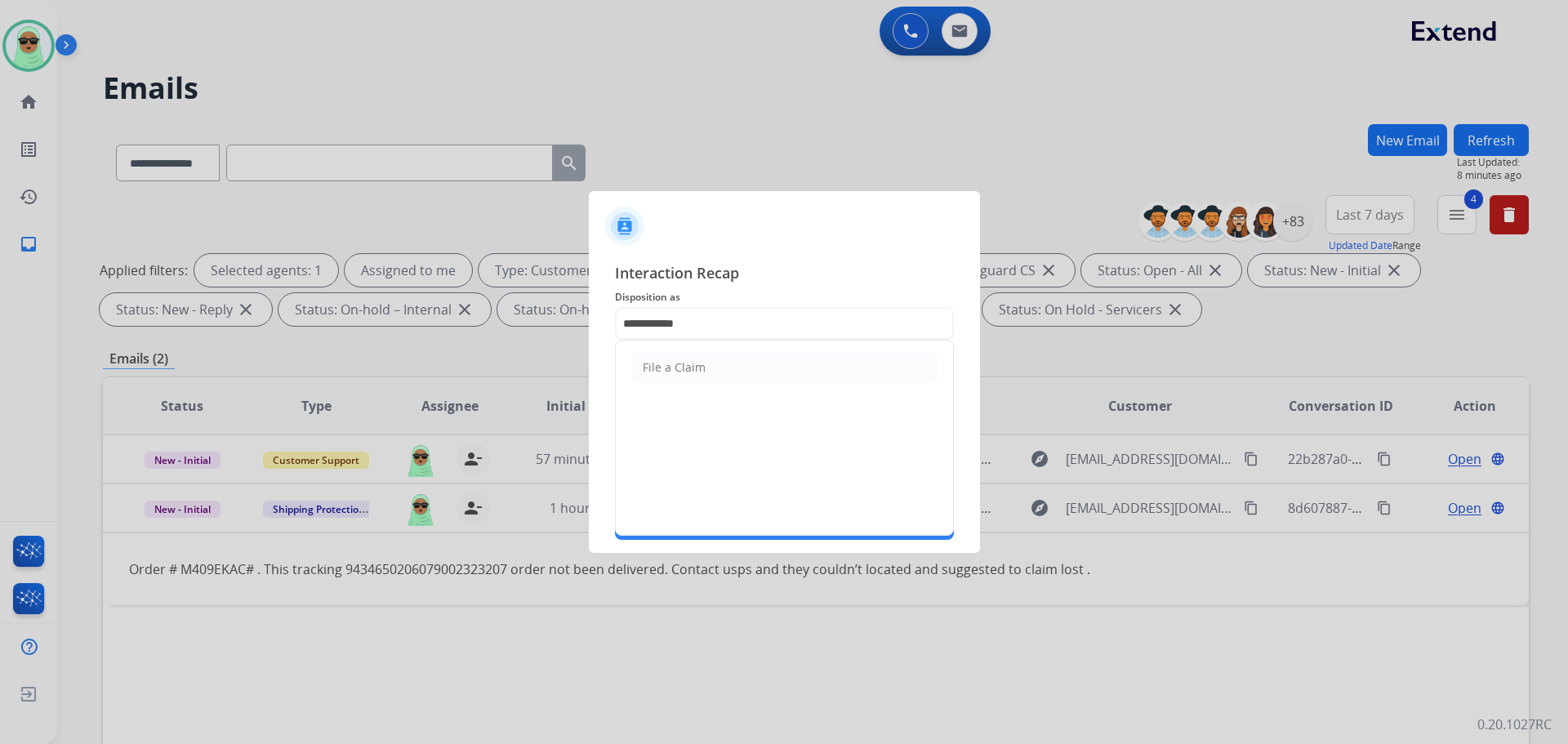
click at [720, 366] on li "File a Claim" at bounding box center [785, 368] width 305 height 31
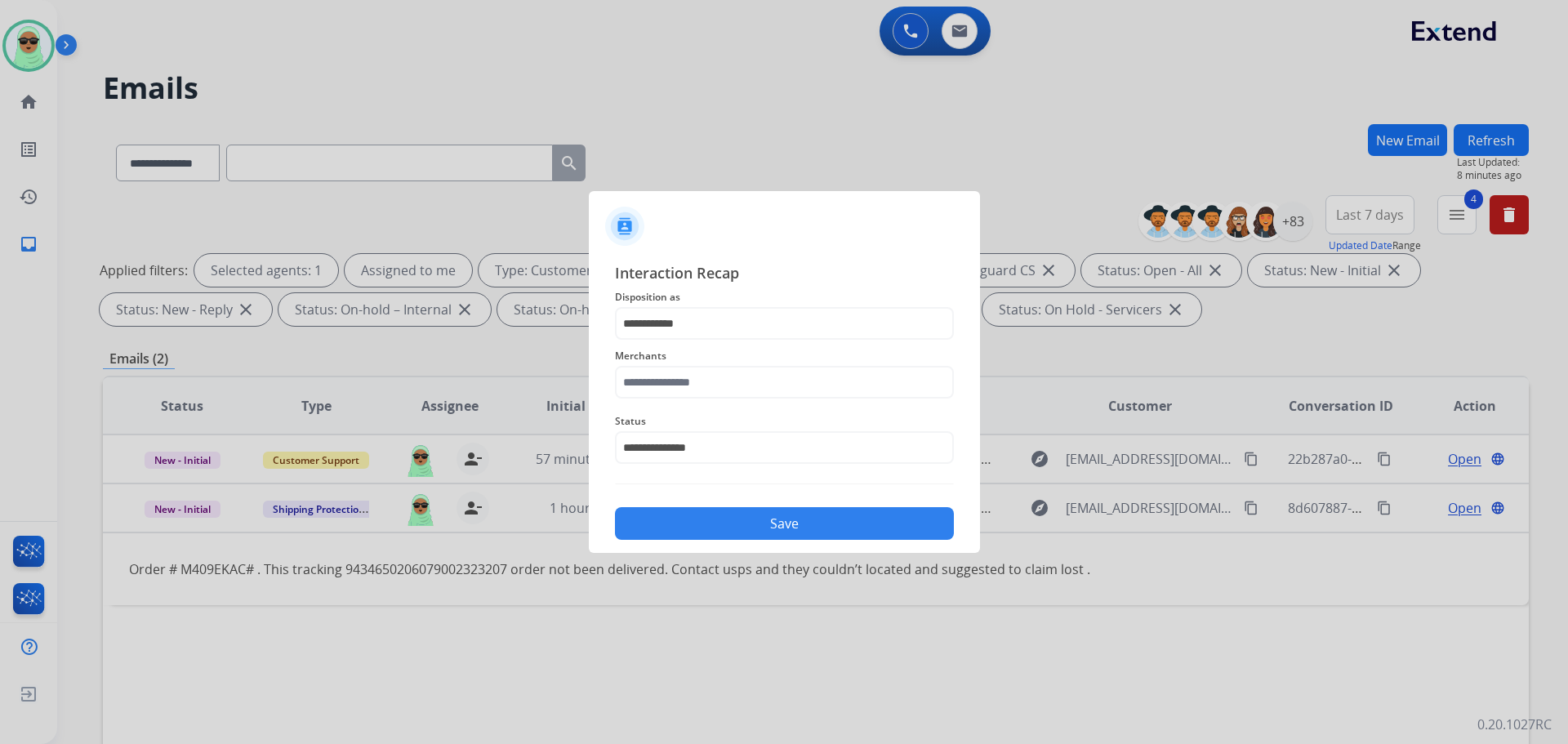
drag, startPoint x: 668, startPoint y: 404, endPoint x: 675, endPoint y: 384, distance: 21.2
click at [671, 400] on div "Merchants" at bounding box center [784, 372] width 339 height 65
click at [676, 382] on input "text" at bounding box center [784, 382] width 339 height 33
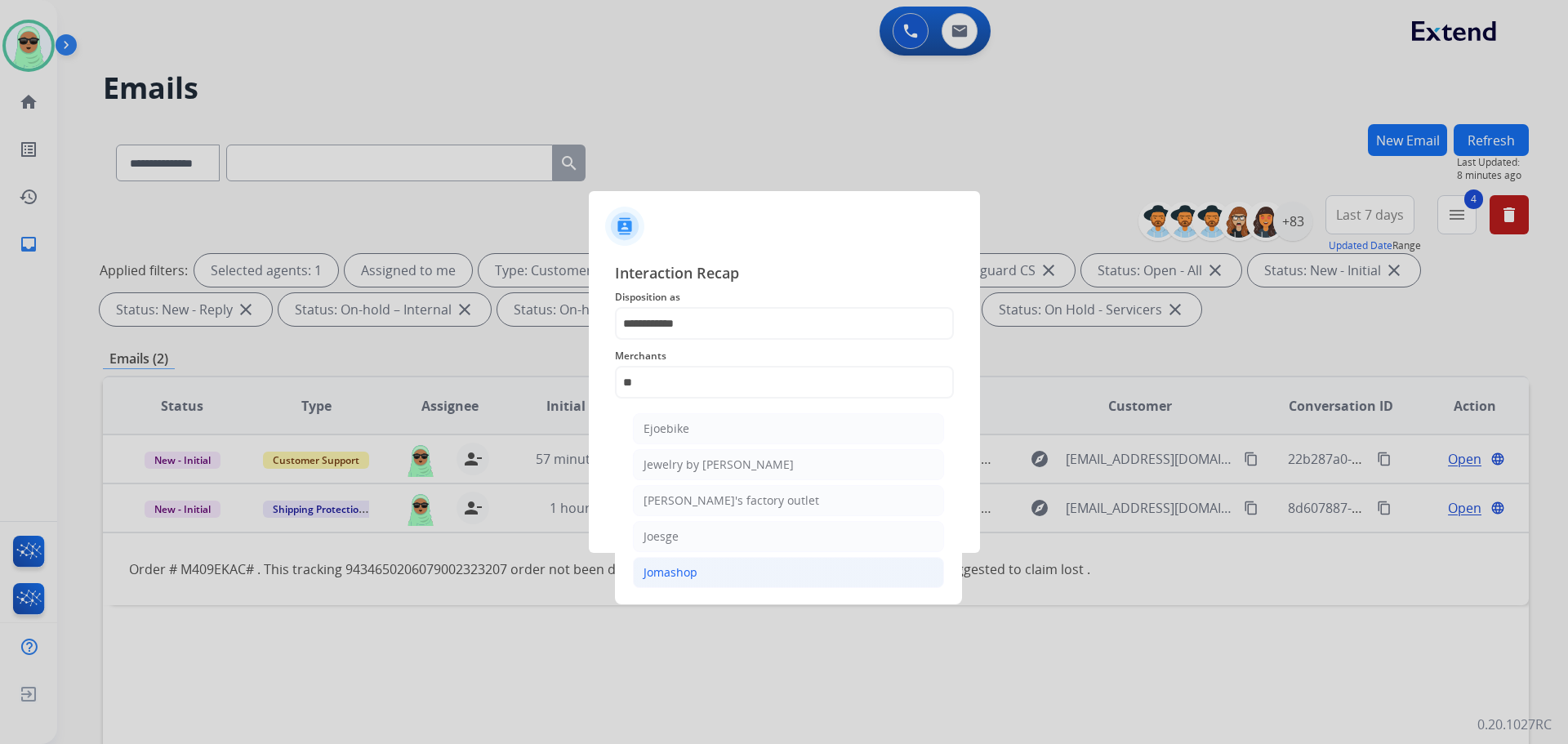
click at [751, 559] on li "Jomashop" at bounding box center [788, 573] width 311 height 31
type input "********"
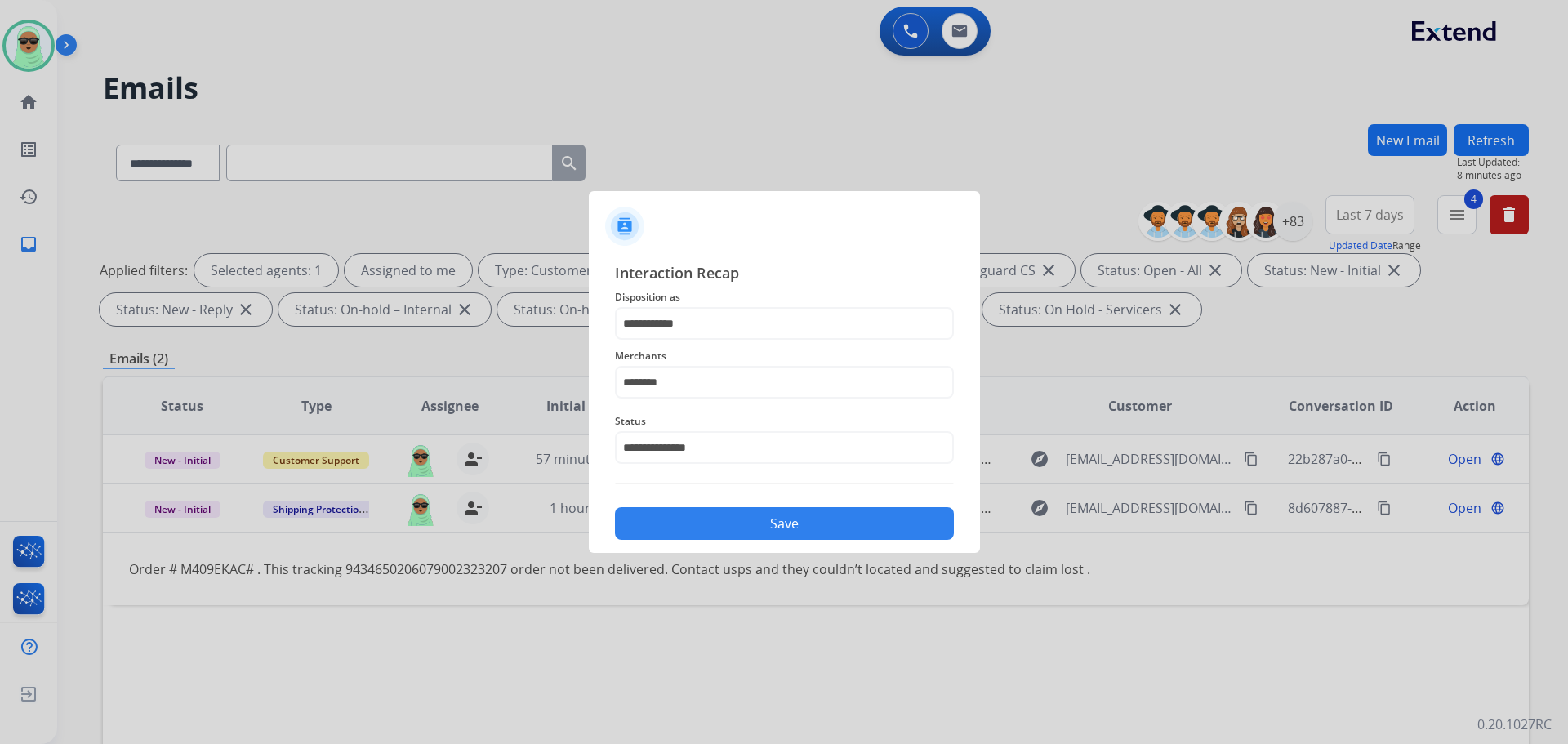
click at [740, 497] on div "Save" at bounding box center [784, 518] width 339 height 43
click at [742, 502] on div "Save" at bounding box center [784, 518] width 339 height 43
click at [741, 506] on div "Save" at bounding box center [784, 518] width 339 height 43
drag, startPoint x: 747, startPoint y: 511, endPoint x: 749, endPoint y: 521, distance: 10.2
click at [747, 514] on button "Save" at bounding box center [784, 524] width 339 height 33
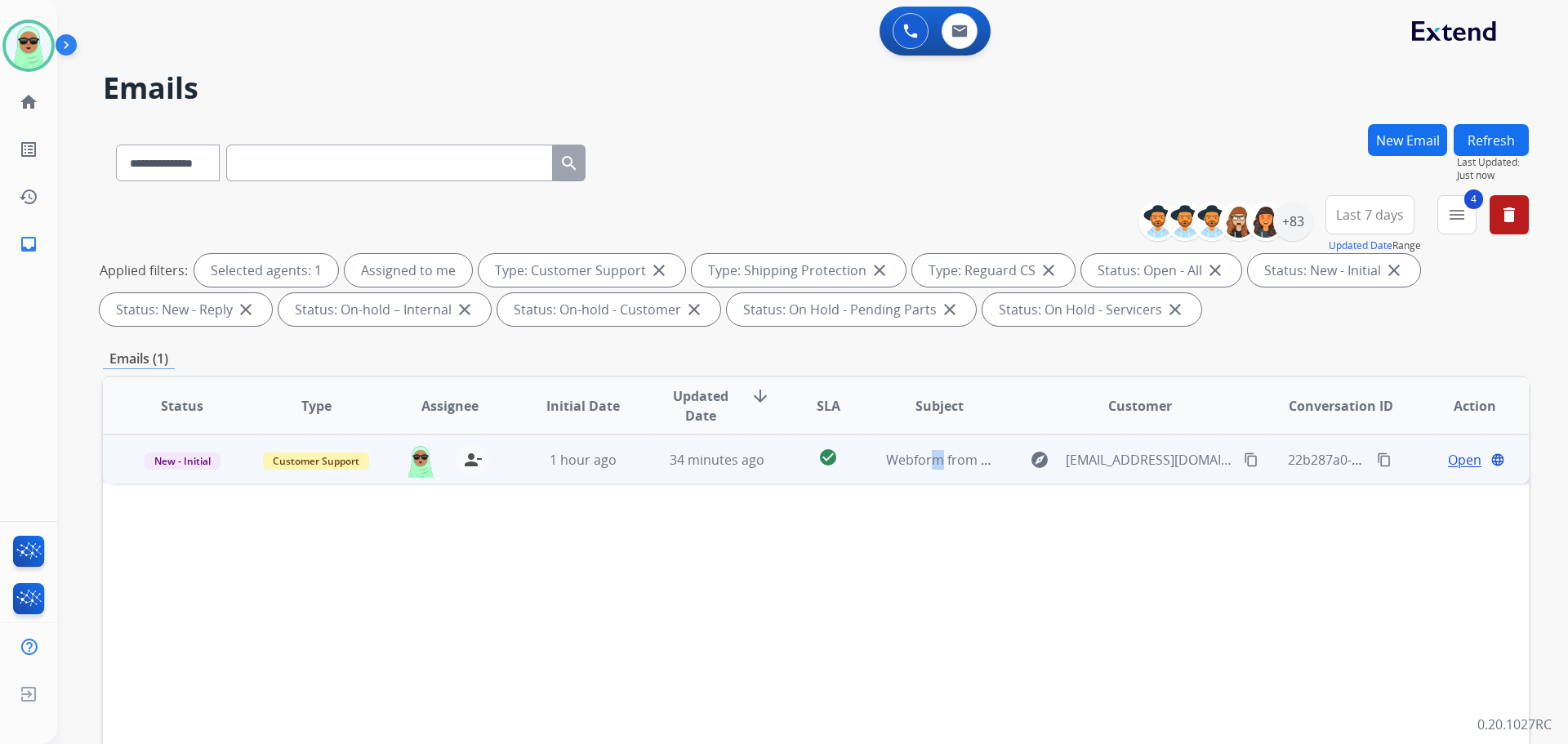
click at [924, 472] on td "Webform from [EMAIL_ADDRESS][DOMAIN_NAME] on [DATE]" at bounding box center [927, 459] width 134 height 49
click at [1432, 458] on div "Open language" at bounding box center [1475, 459] width 107 height 20
click at [1449, 461] on span "Open" at bounding box center [1465, 460] width 33 height 20
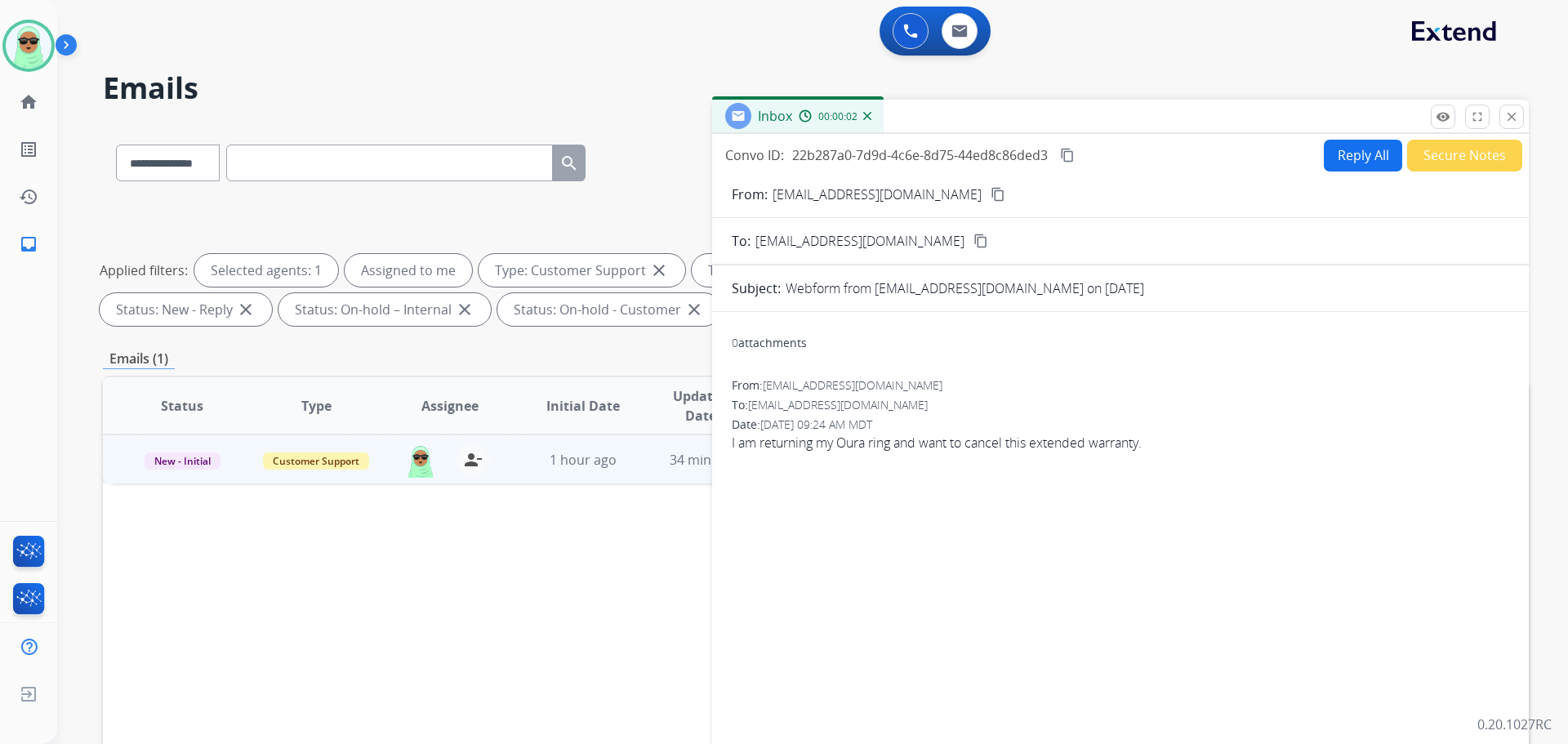
click at [1340, 152] on button "Reply All" at bounding box center [1363, 155] width 78 height 32
select select "**********"
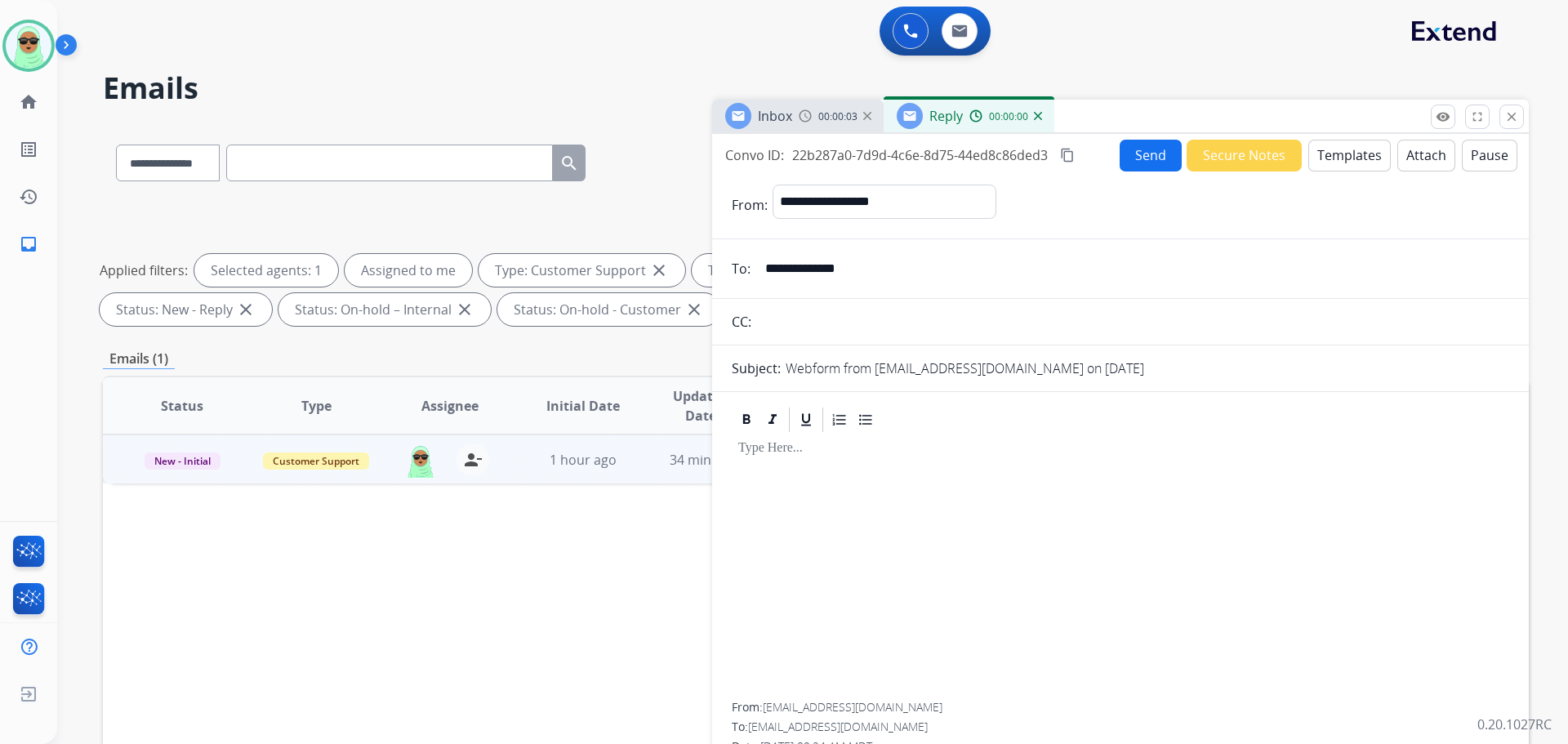
click at [1345, 151] on button "Templates" at bounding box center [1349, 155] width 83 height 32
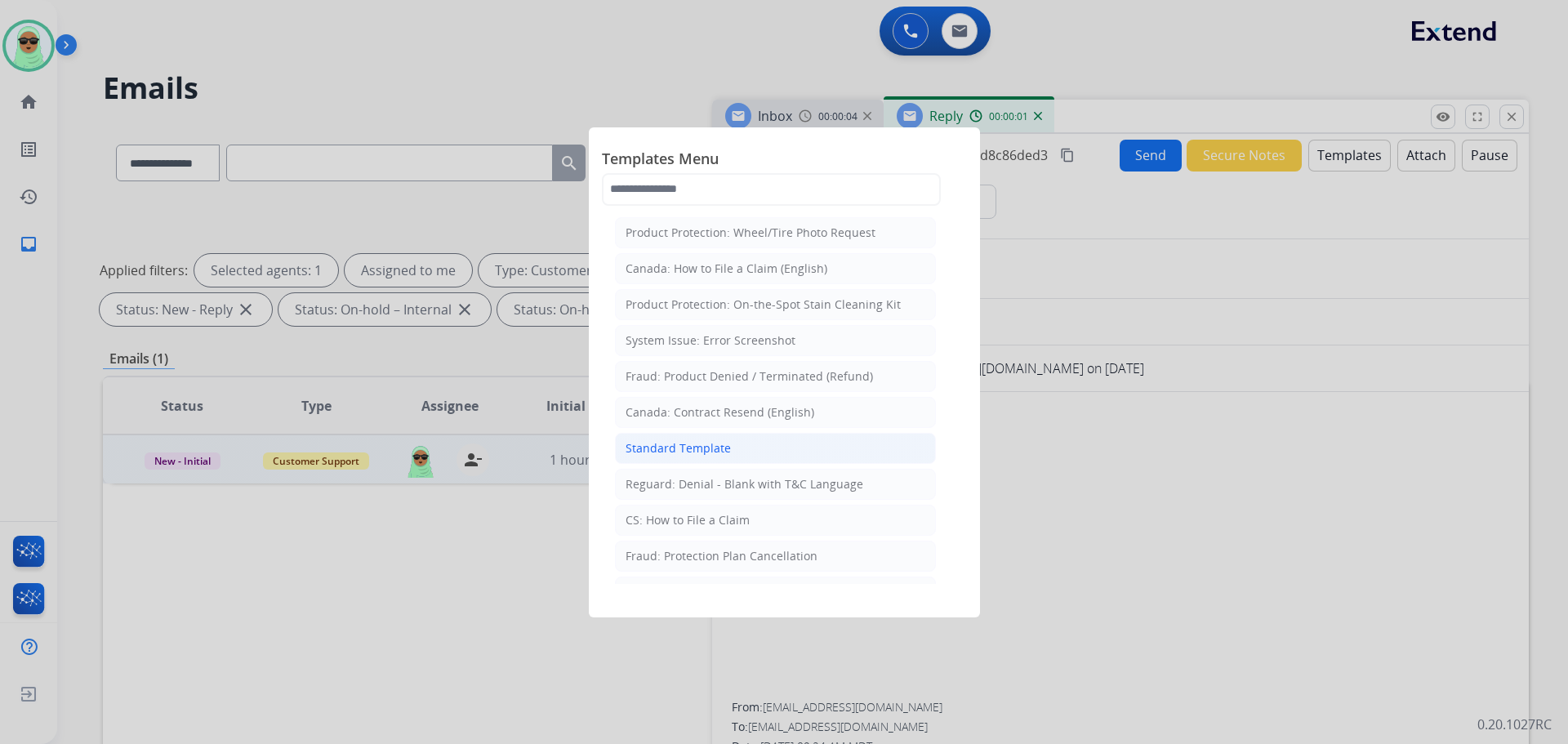
click at [706, 448] on div "Standard Template" at bounding box center [678, 448] width 105 height 17
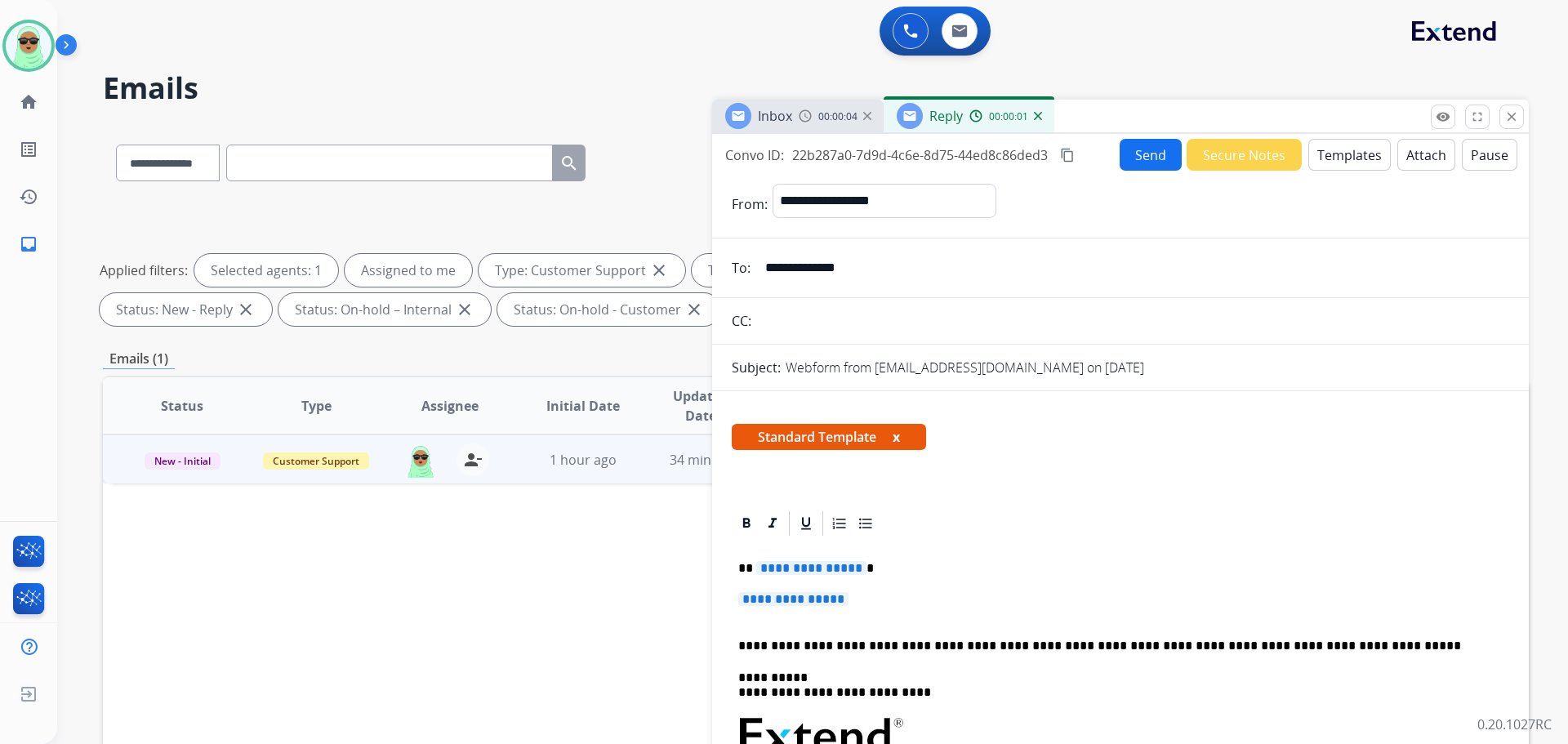
scroll to position [164, 0]
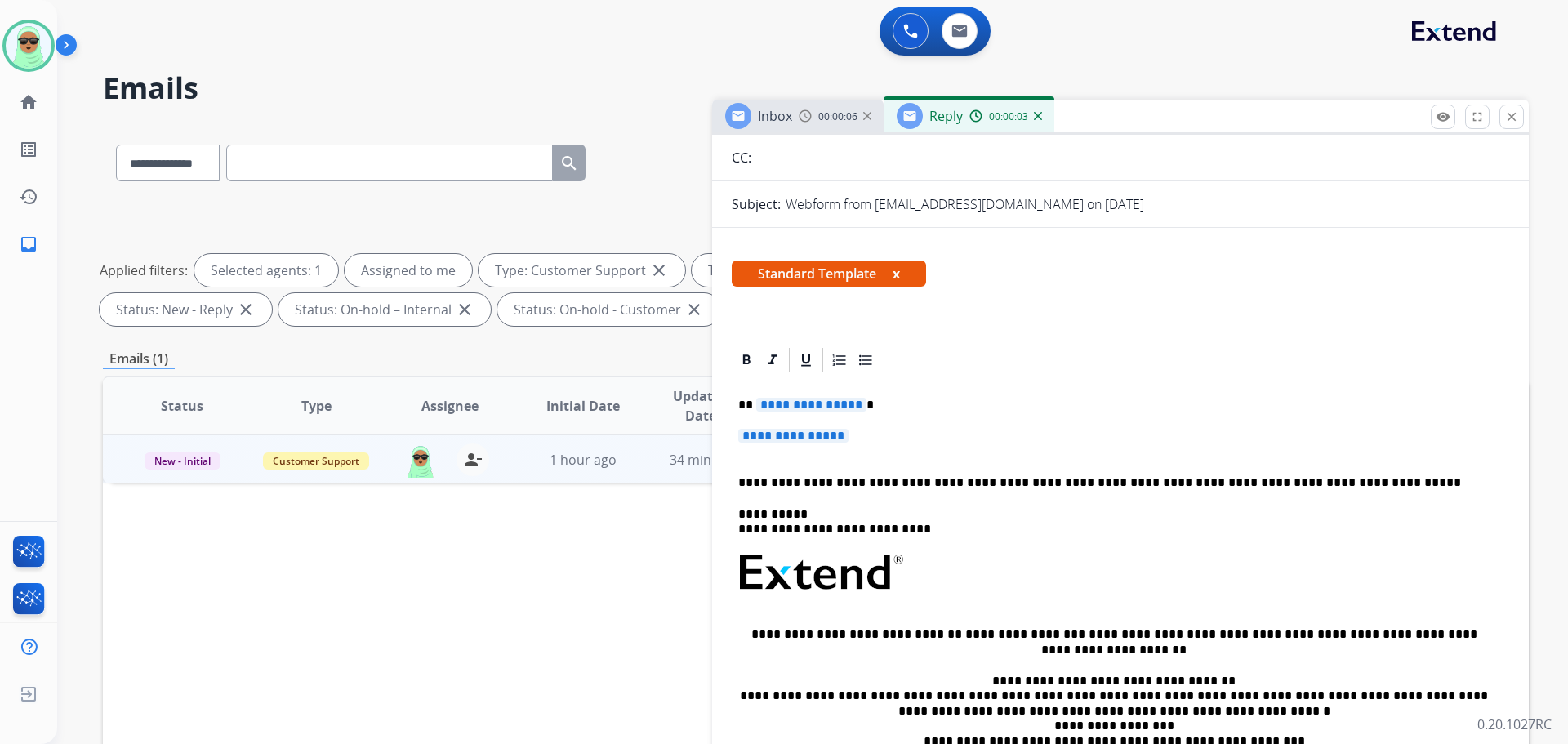
drag, startPoint x: 889, startPoint y: 409, endPoint x: 877, endPoint y: 440, distance: 33.2
click at [877, 440] on div "**********" at bounding box center [1120, 611] width 778 height 473
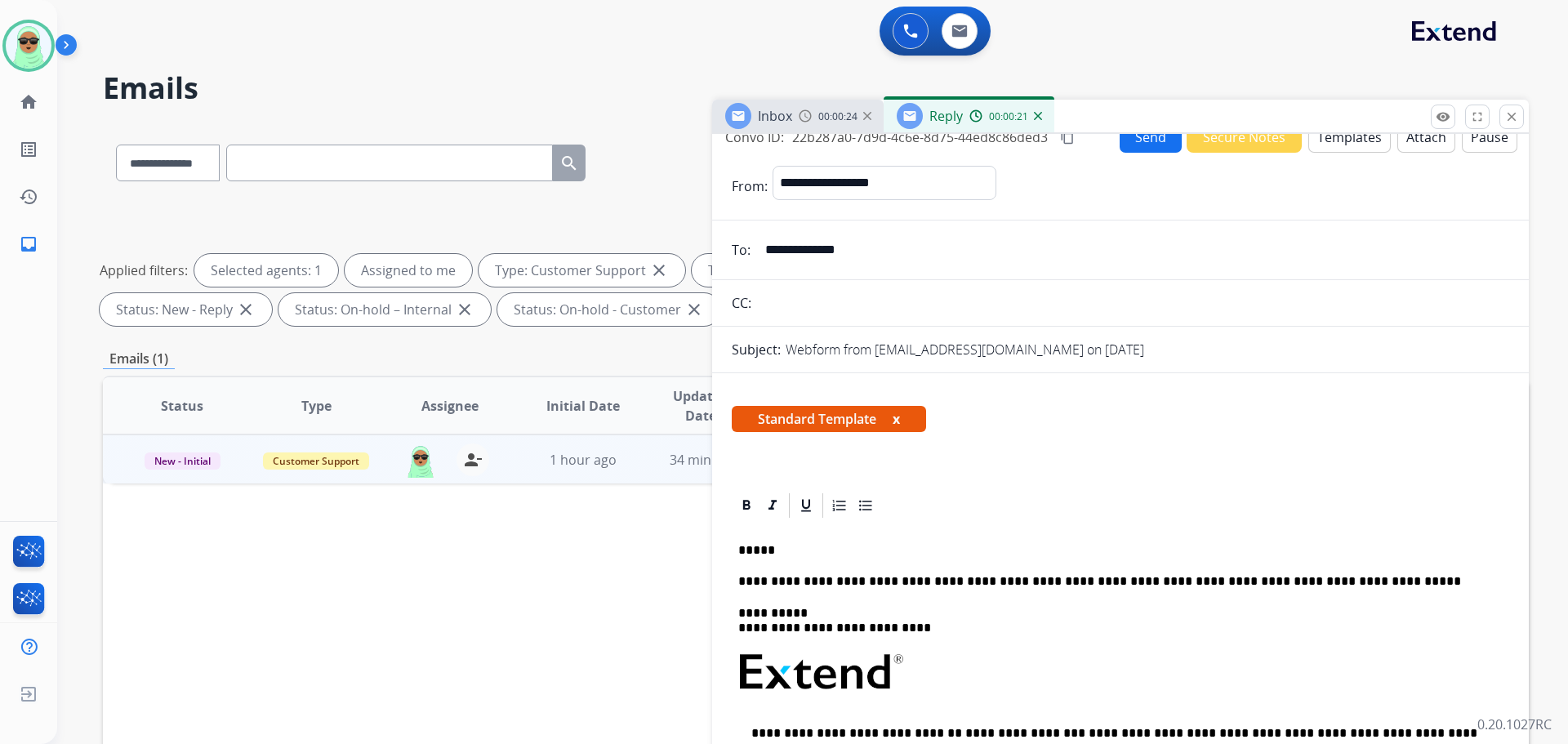
scroll to position [0, 0]
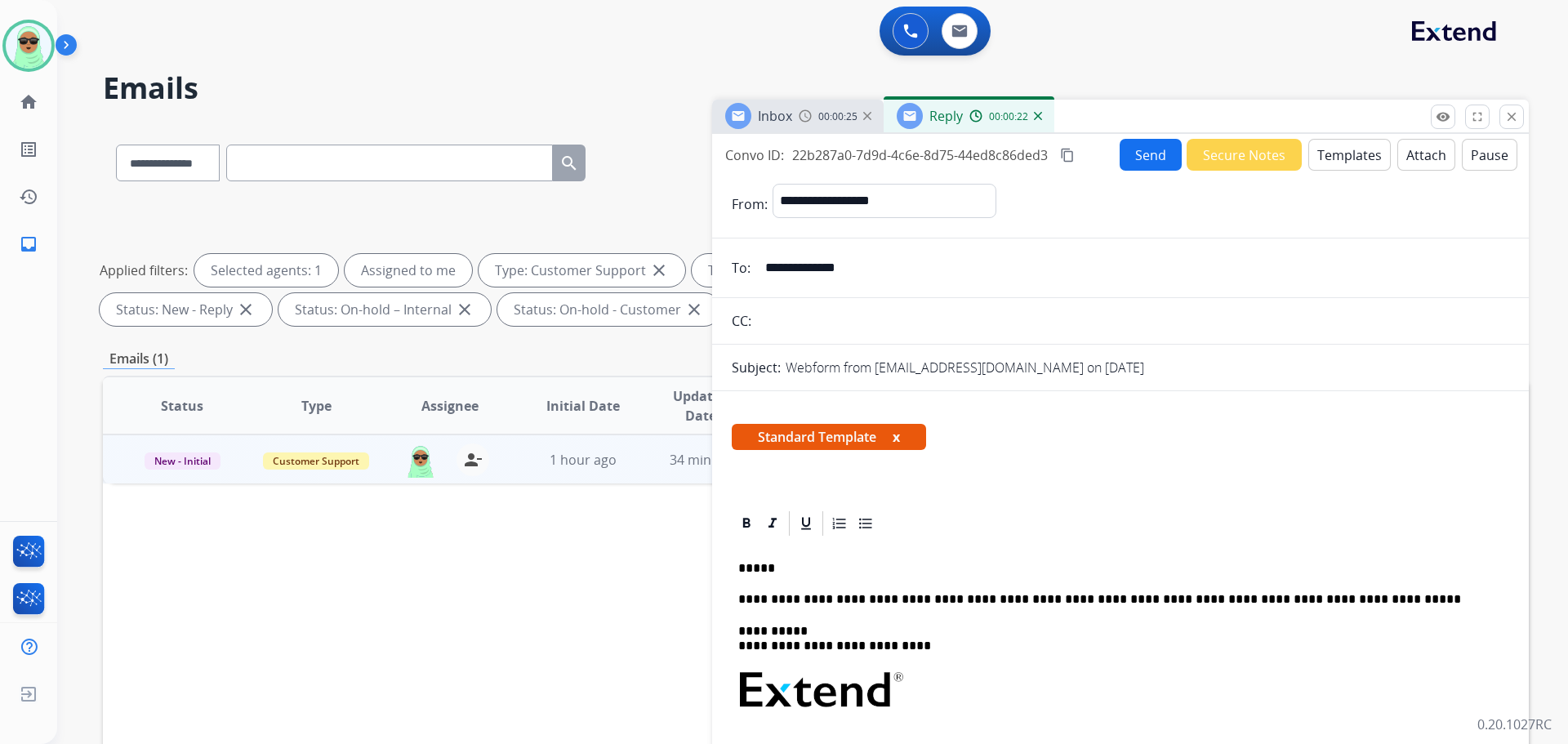
click at [807, 269] on input "**********" at bounding box center [1132, 268] width 754 height 33
click at [823, 259] on input "**********" at bounding box center [1132, 268] width 754 height 33
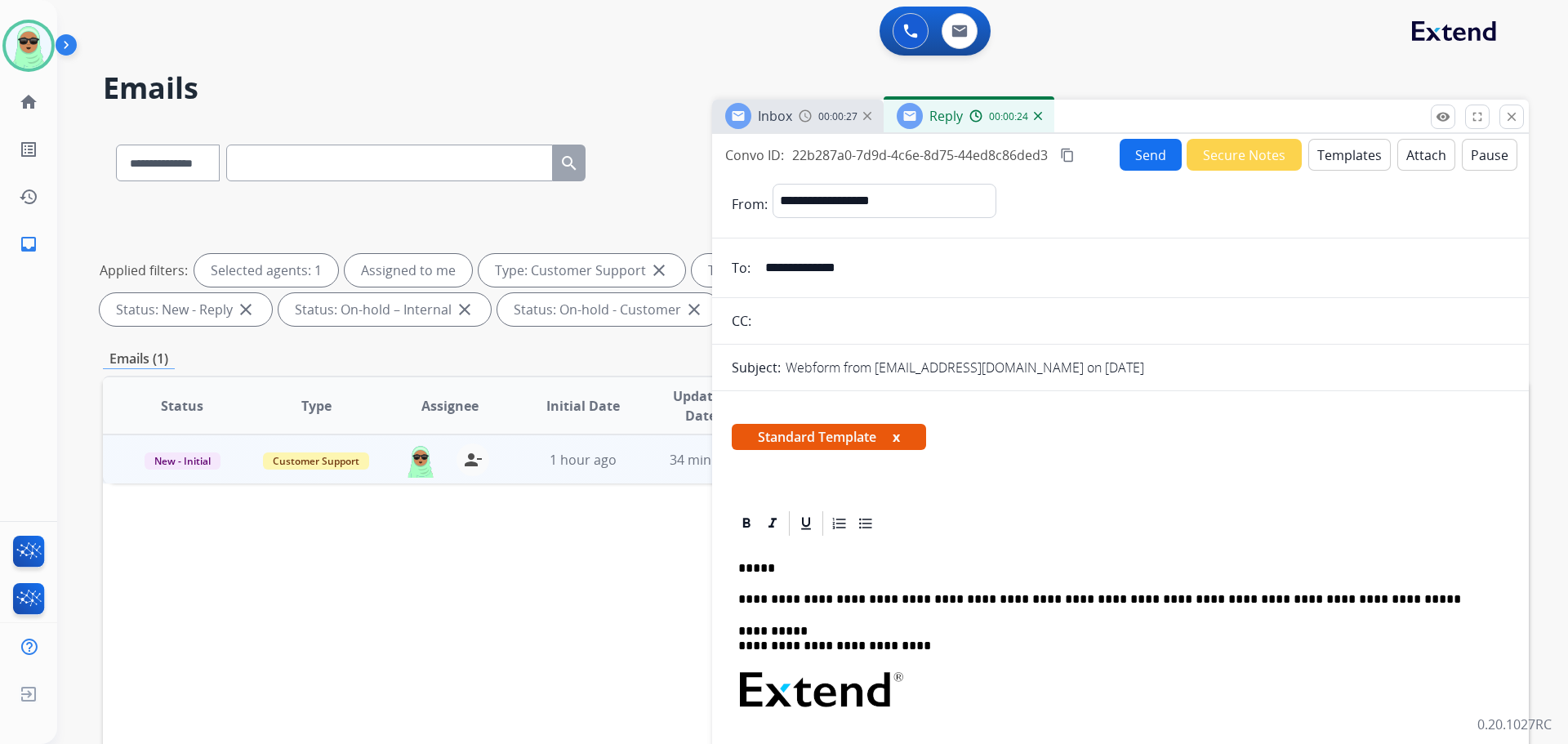
click at [823, 259] on input "**********" at bounding box center [1132, 268] width 754 height 33
click at [797, 560] on div "**********" at bounding box center [1120, 751] width 778 height 426
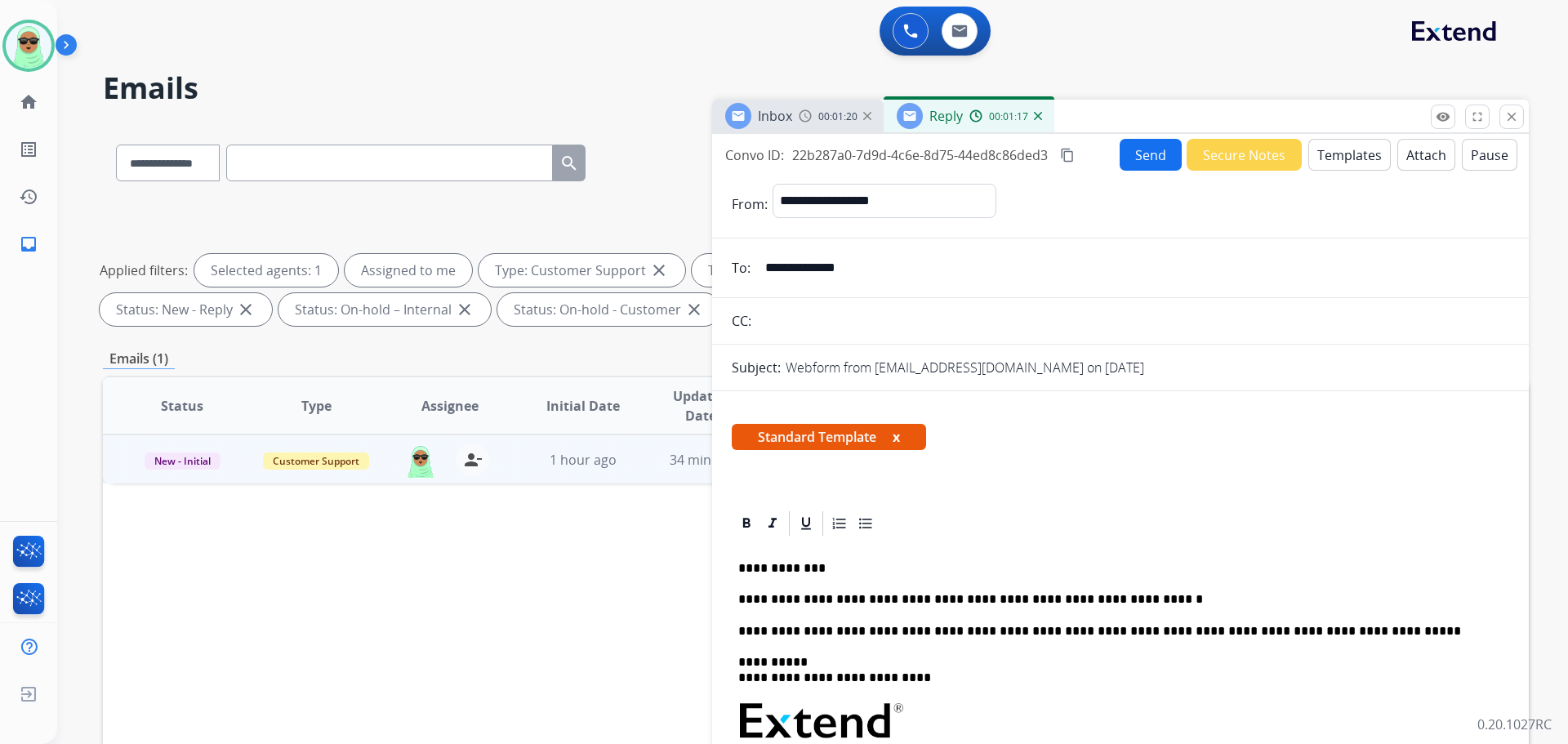
click at [1147, 169] on button "Send" at bounding box center [1151, 154] width 62 height 32
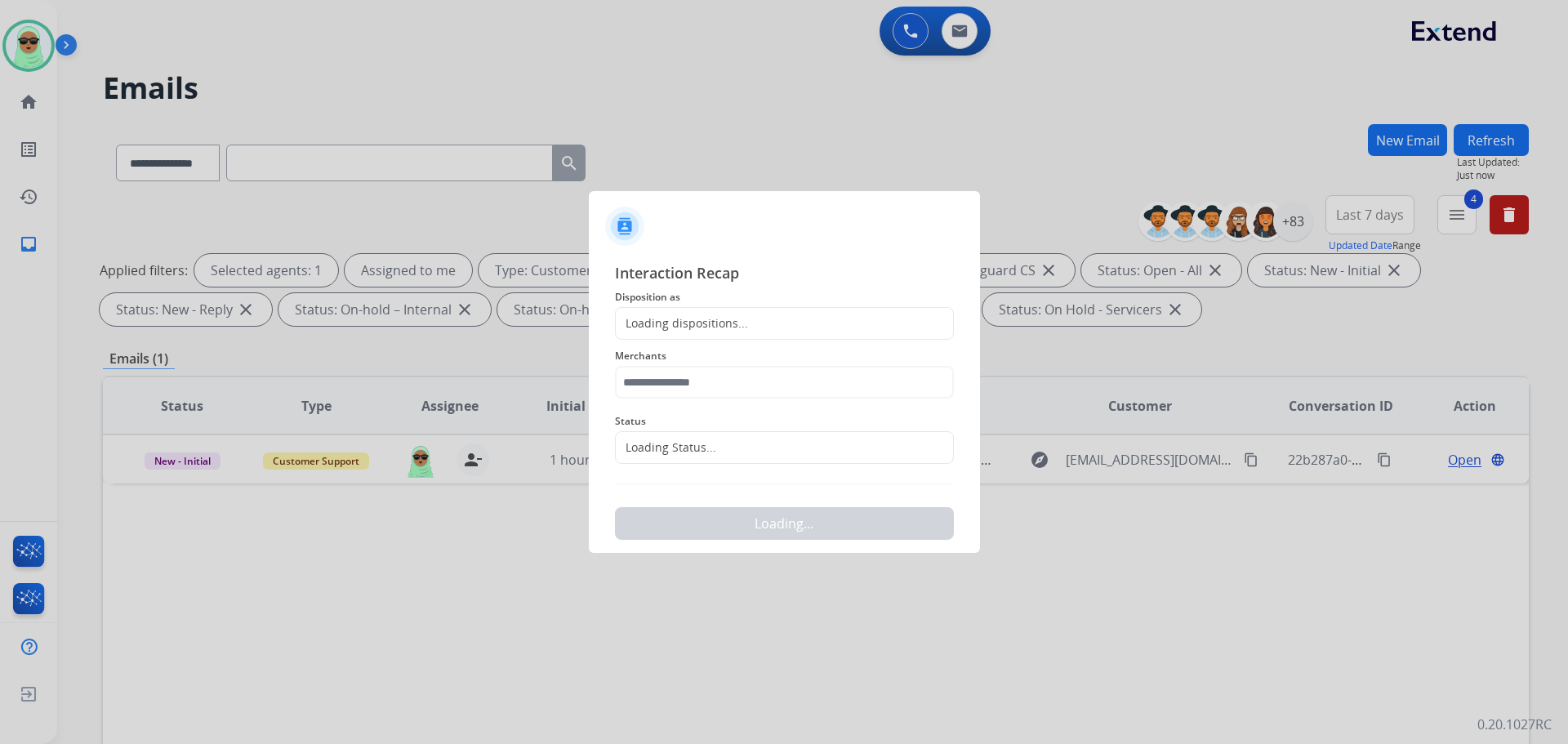
click at [761, 435] on div "Loading Status..." at bounding box center [784, 448] width 339 height 33
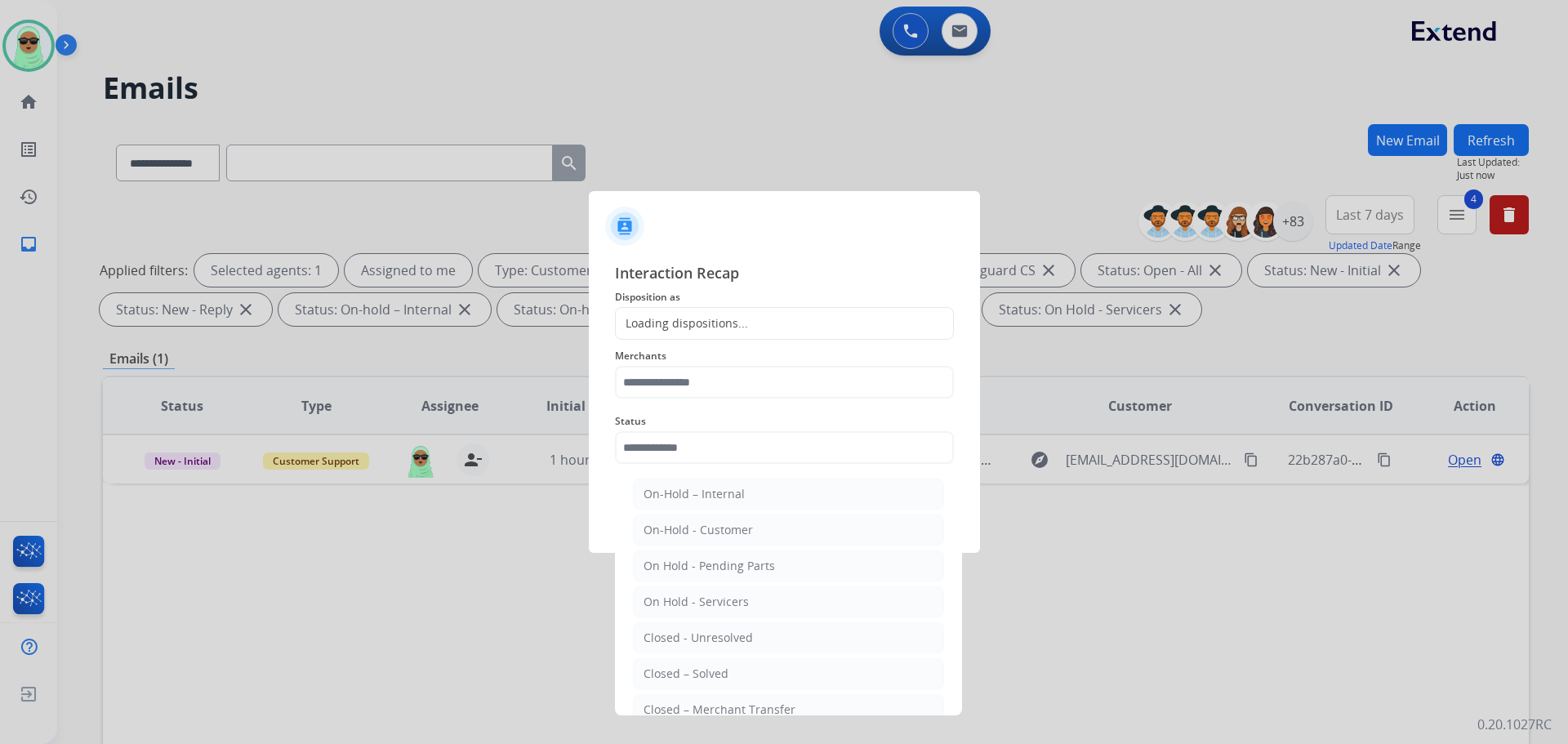
click at [741, 454] on input "text" at bounding box center [784, 448] width 339 height 33
drag, startPoint x: 708, startPoint y: 674, endPoint x: 713, endPoint y: 649, distance: 25.5
click at [708, 675] on div "Closed – Solved" at bounding box center [686, 673] width 85 height 17
type input "**********"
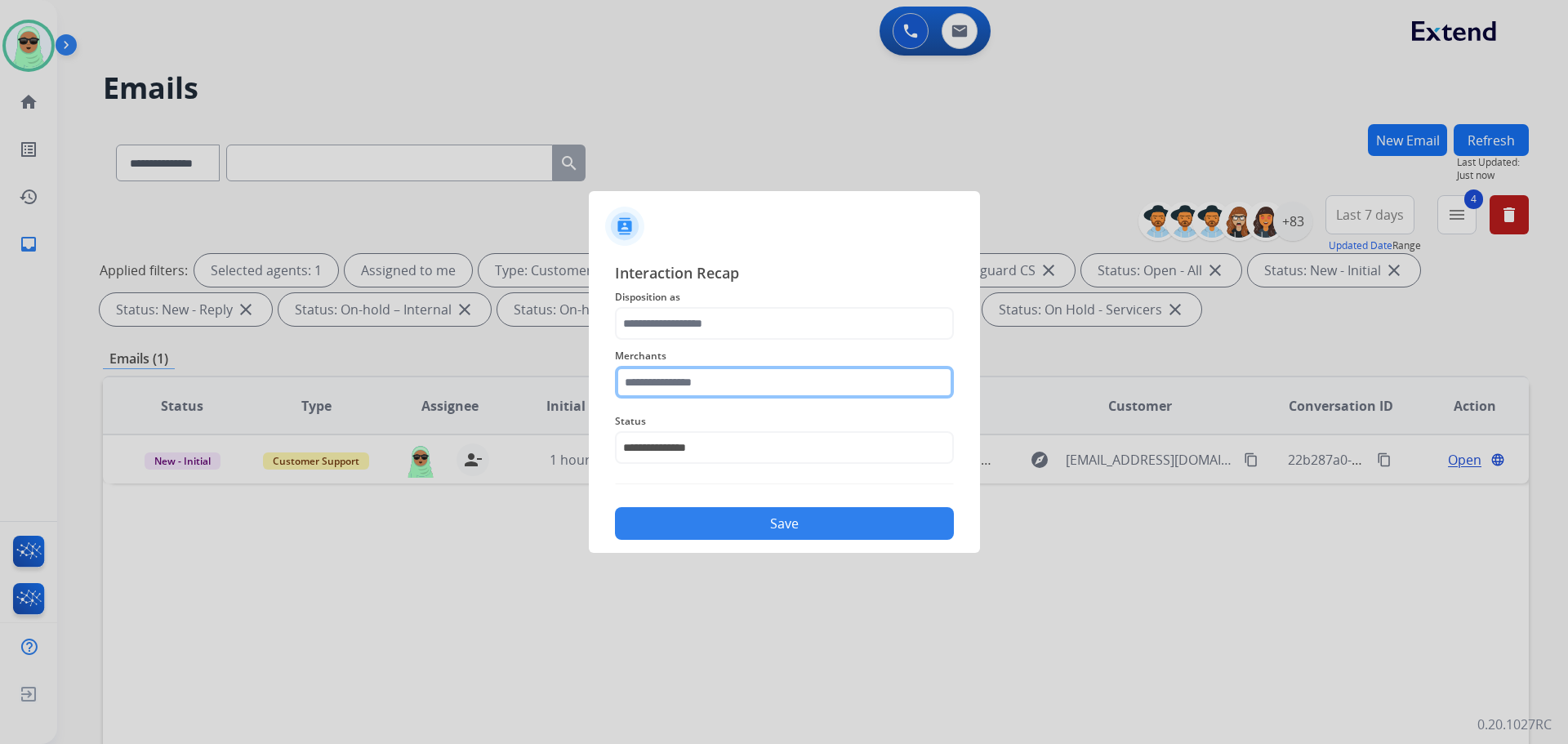
click at [733, 390] on input "text" at bounding box center [784, 382] width 339 height 33
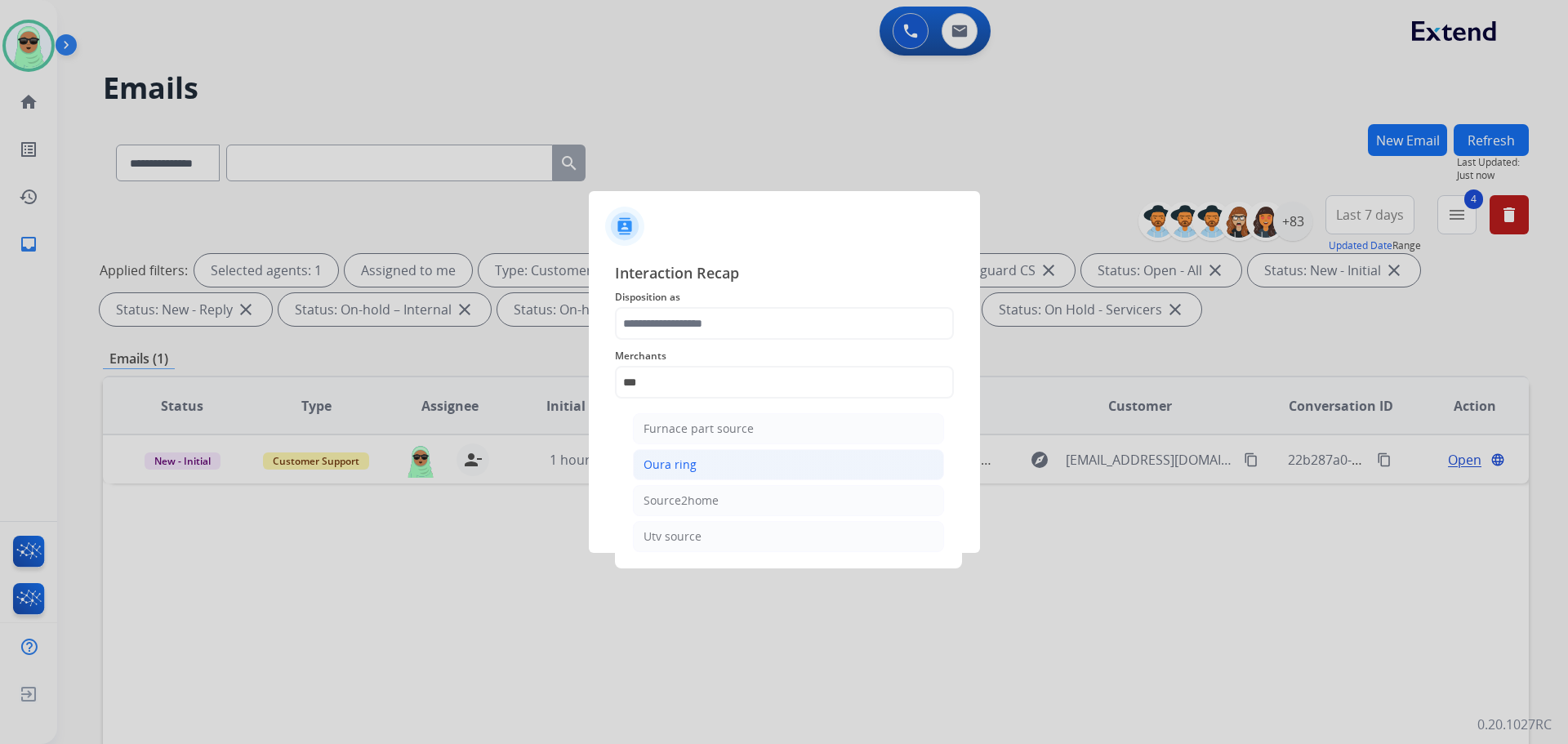
click at [719, 470] on li "Oura ring" at bounding box center [788, 465] width 311 height 31
type input "*********"
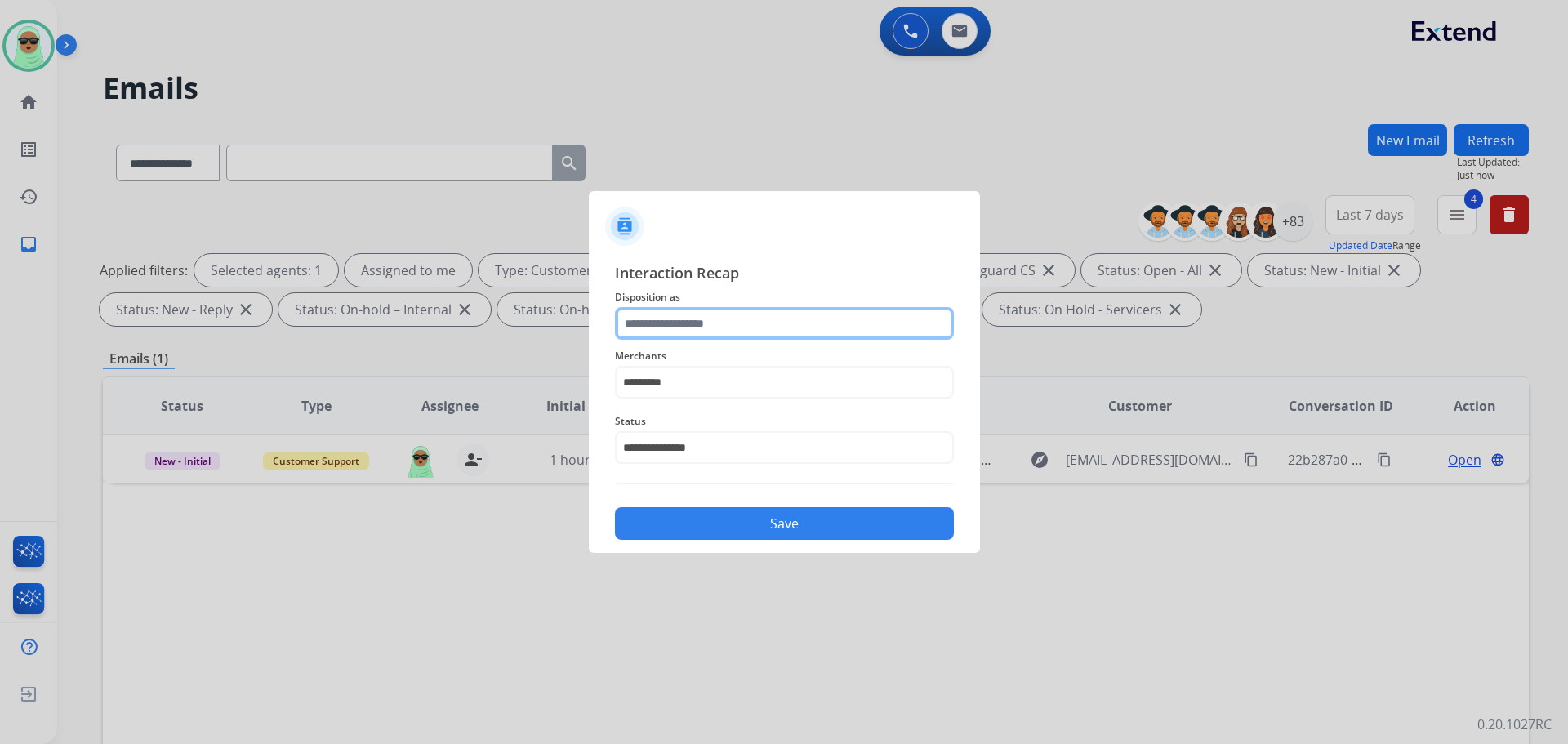
click at [741, 337] on input "text" at bounding box center [784, 324] width 339 height 33
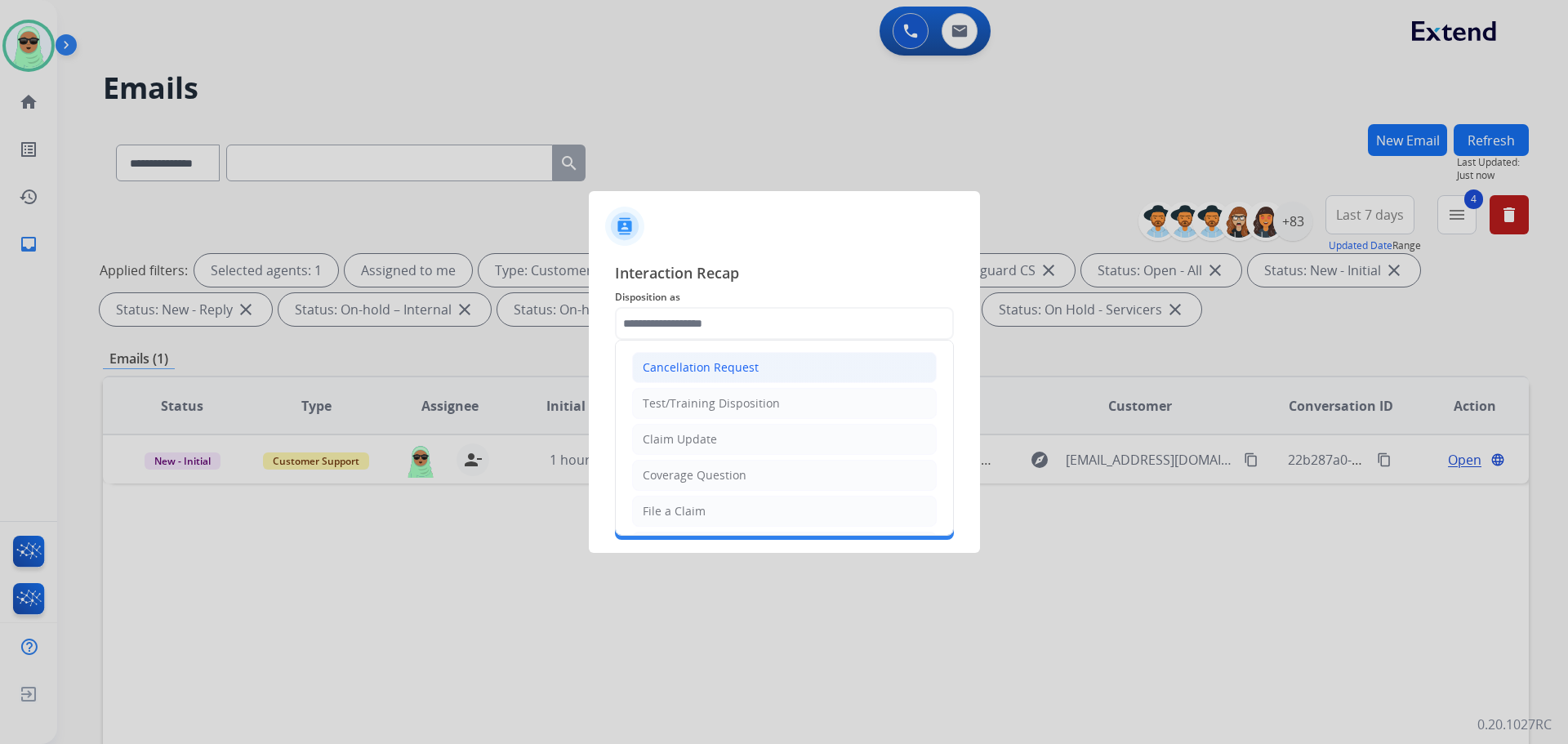
click at [747, 371] on div "Cancellation Request" at bounding box center [700, 368] width 116 height 17
type input "**********"
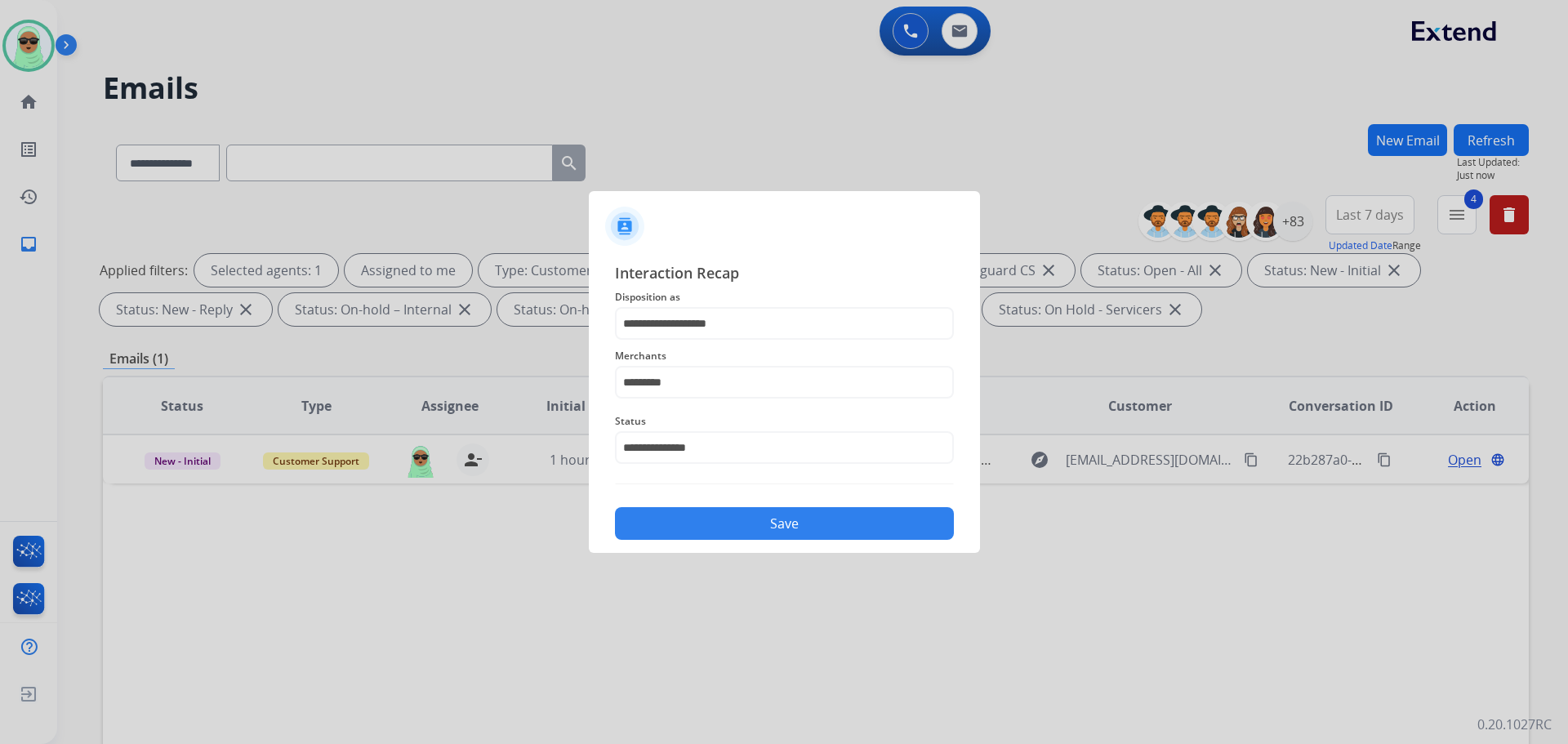
drag, startPoint x: 744, startPoint y: 494, endPoint x: 742, endPoint y: 511, distance: 17.1
click at [744, 497] on div "**********" at bounding box center [784, 401] width 339 height 279
click at [743, 513] on button "Save" at bounding box center [784, 524] width 339 height 33
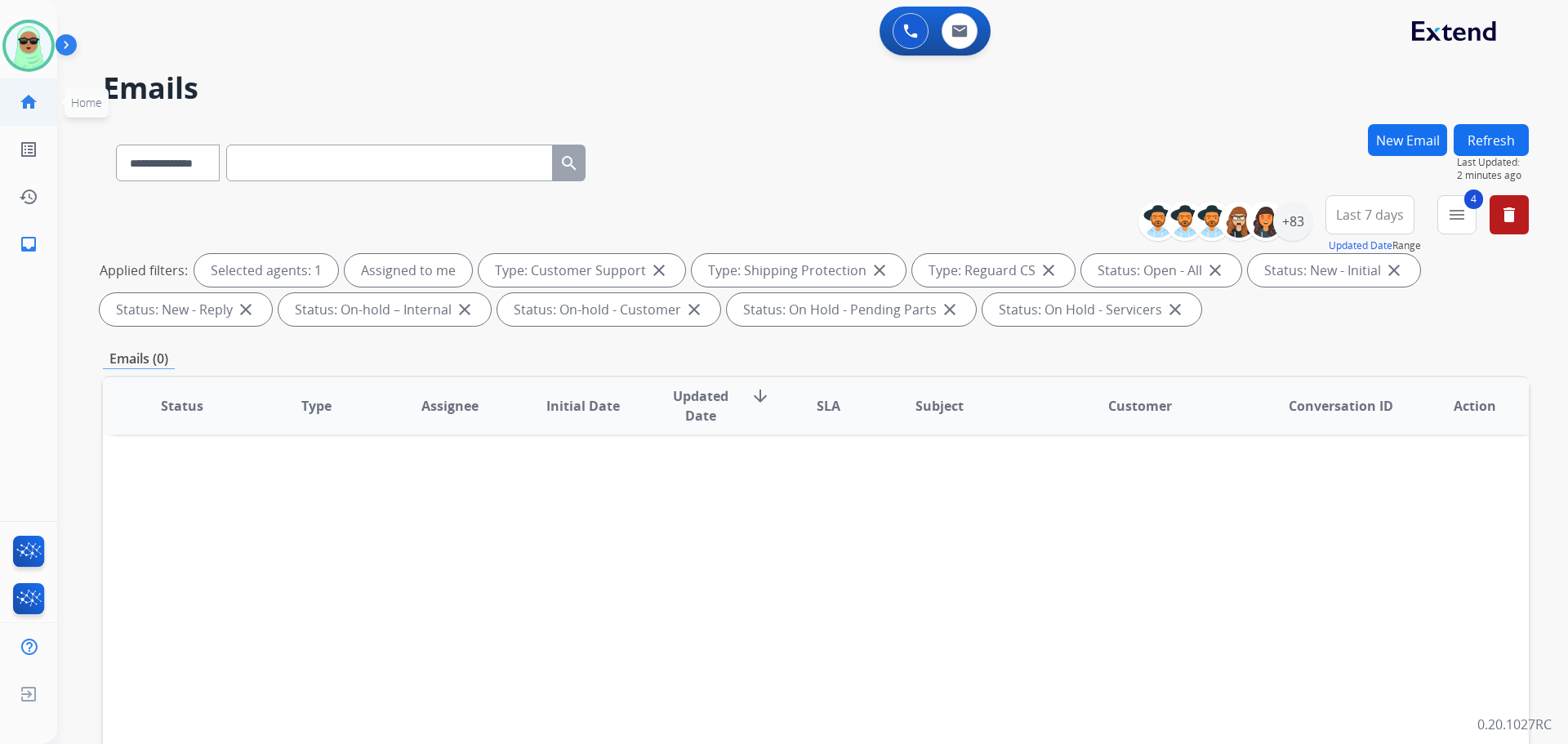
click at [28, 92] on mat-icon "home" at bounding box center [29, 102] width 20 height 20
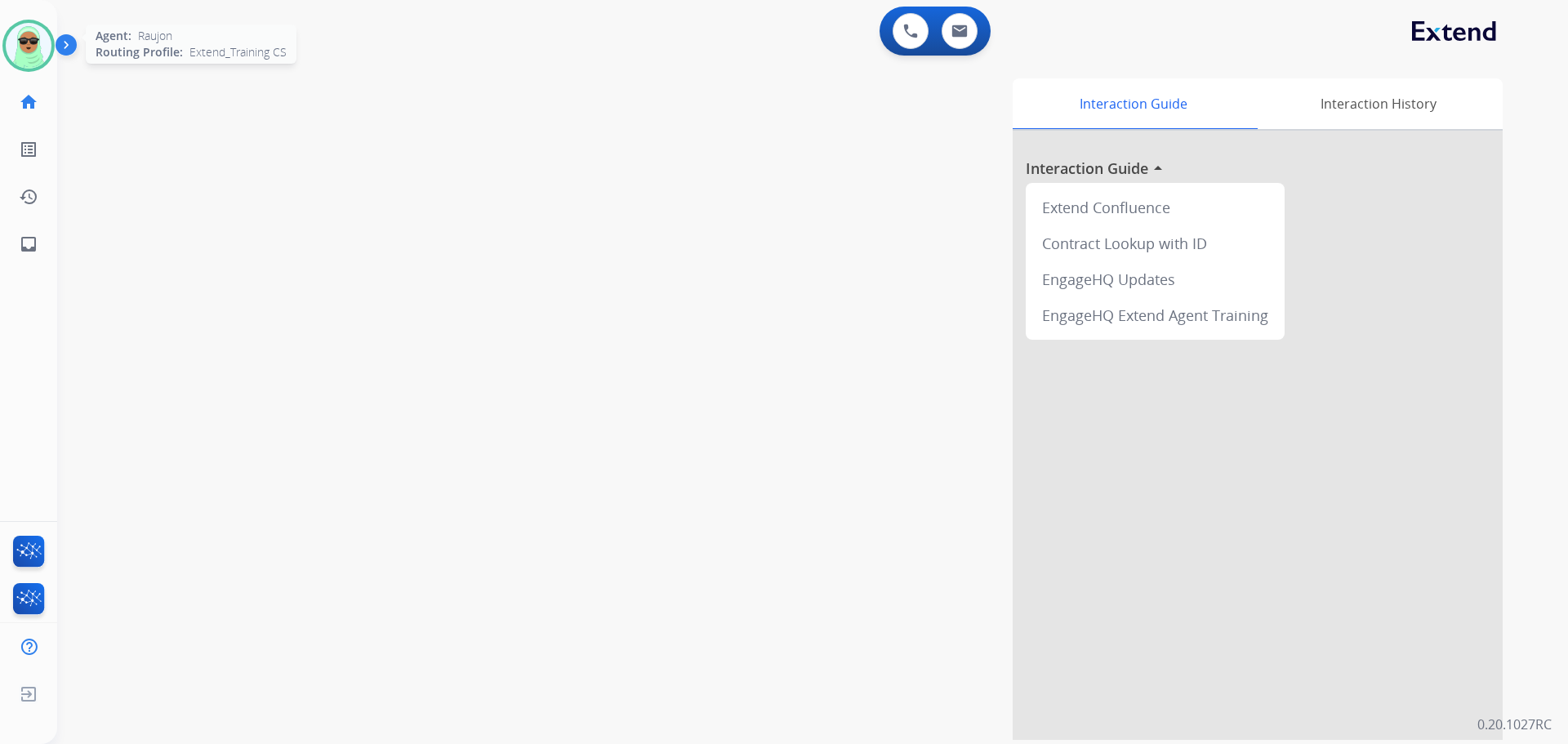
click at [44, 33] on img at bounding box center [29, 45] width 46 height 46
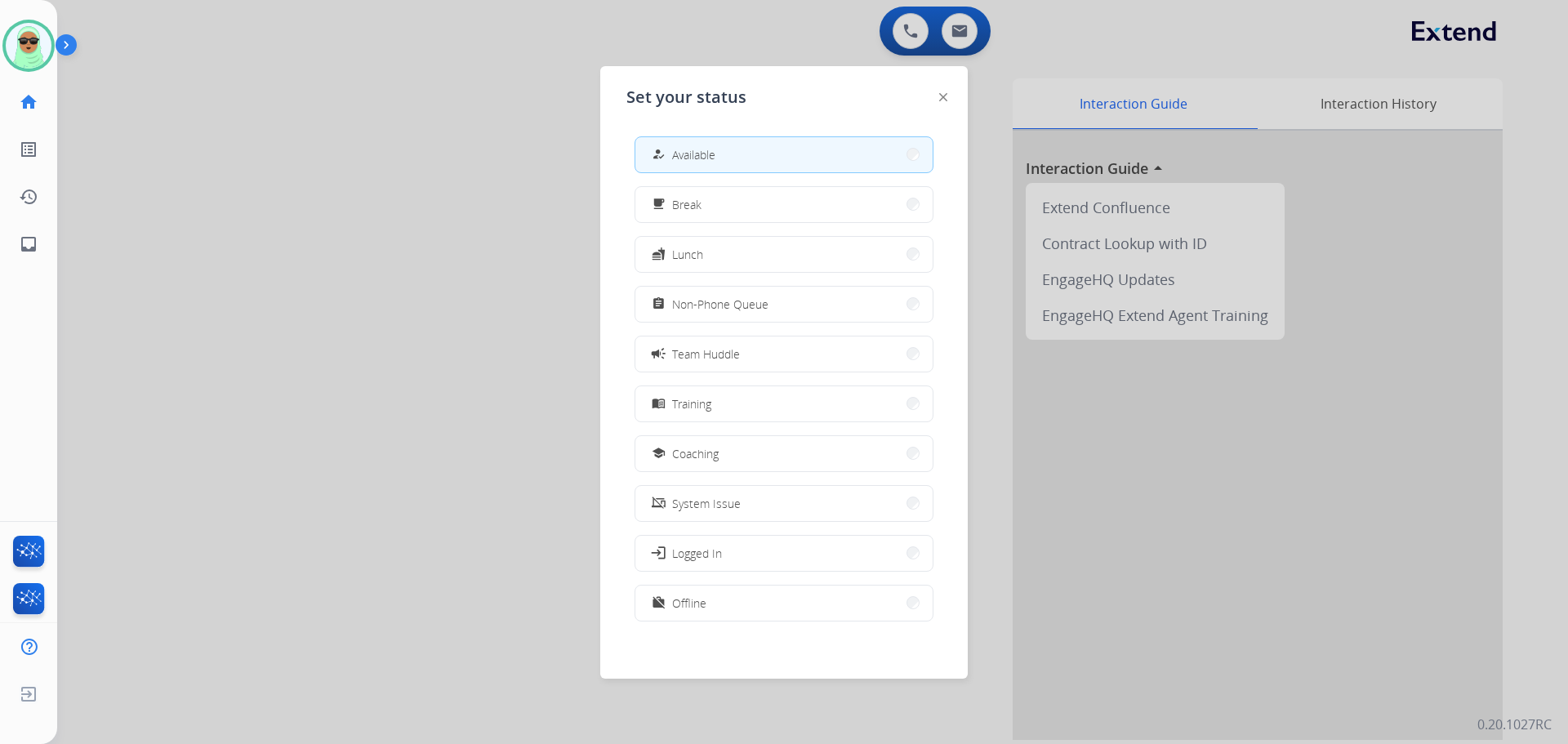
drag, startPoint x: 822, startPoint y: 331, endPoint x: 787, endPoint y: 309, distance: 41.3
click at [820, 329] on div "how_to_reg Available free_breakfast Break fastfood Lunch assignment Non-Phone Q…" at bounding box center [784, 381] width 315 height 515
click at [787, 309] on button "assignment Non-Phone Queue" at bounding box center [784, 304] width 297 height 35
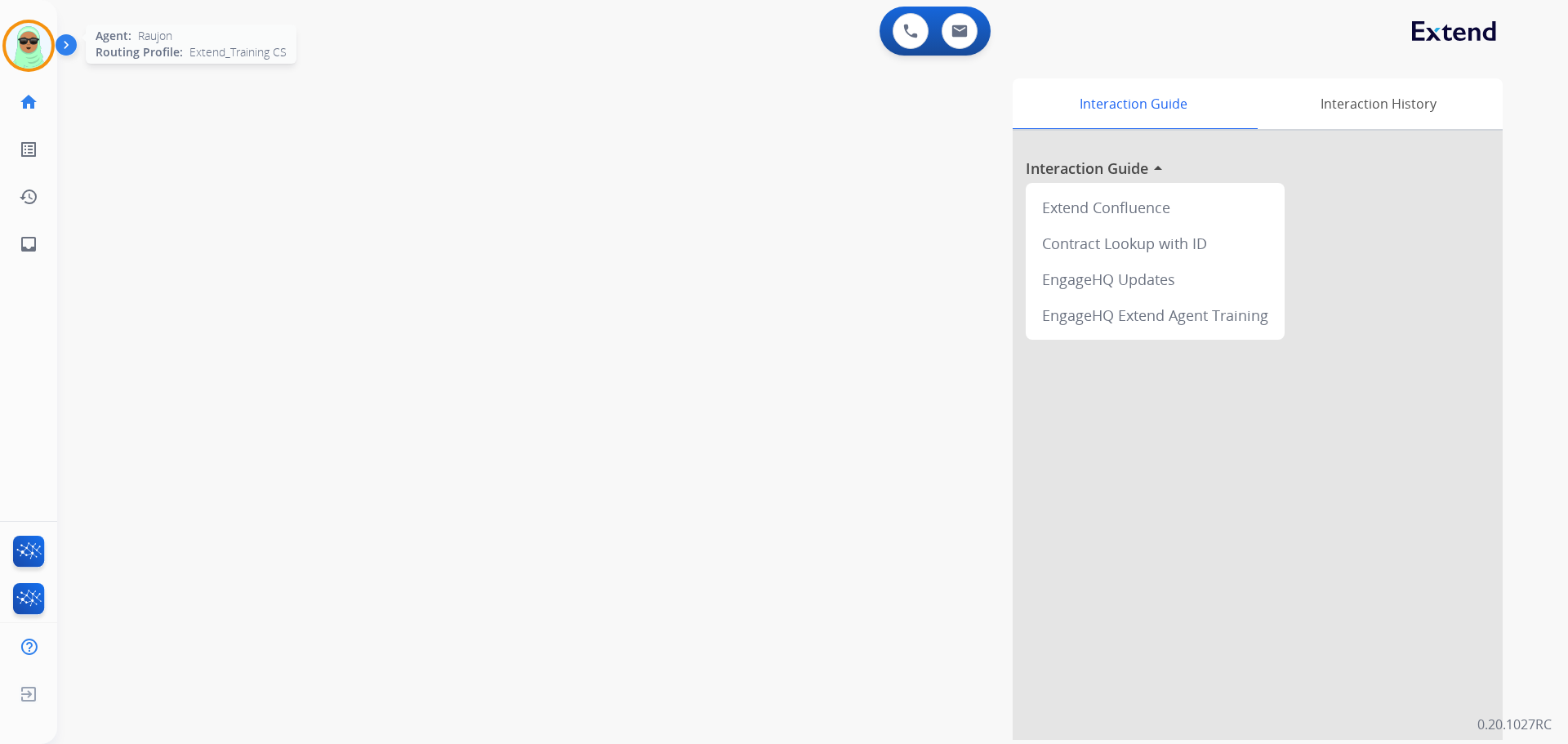
click at [33, 32] on img at bounding box center [29, 45] width 46 height 46
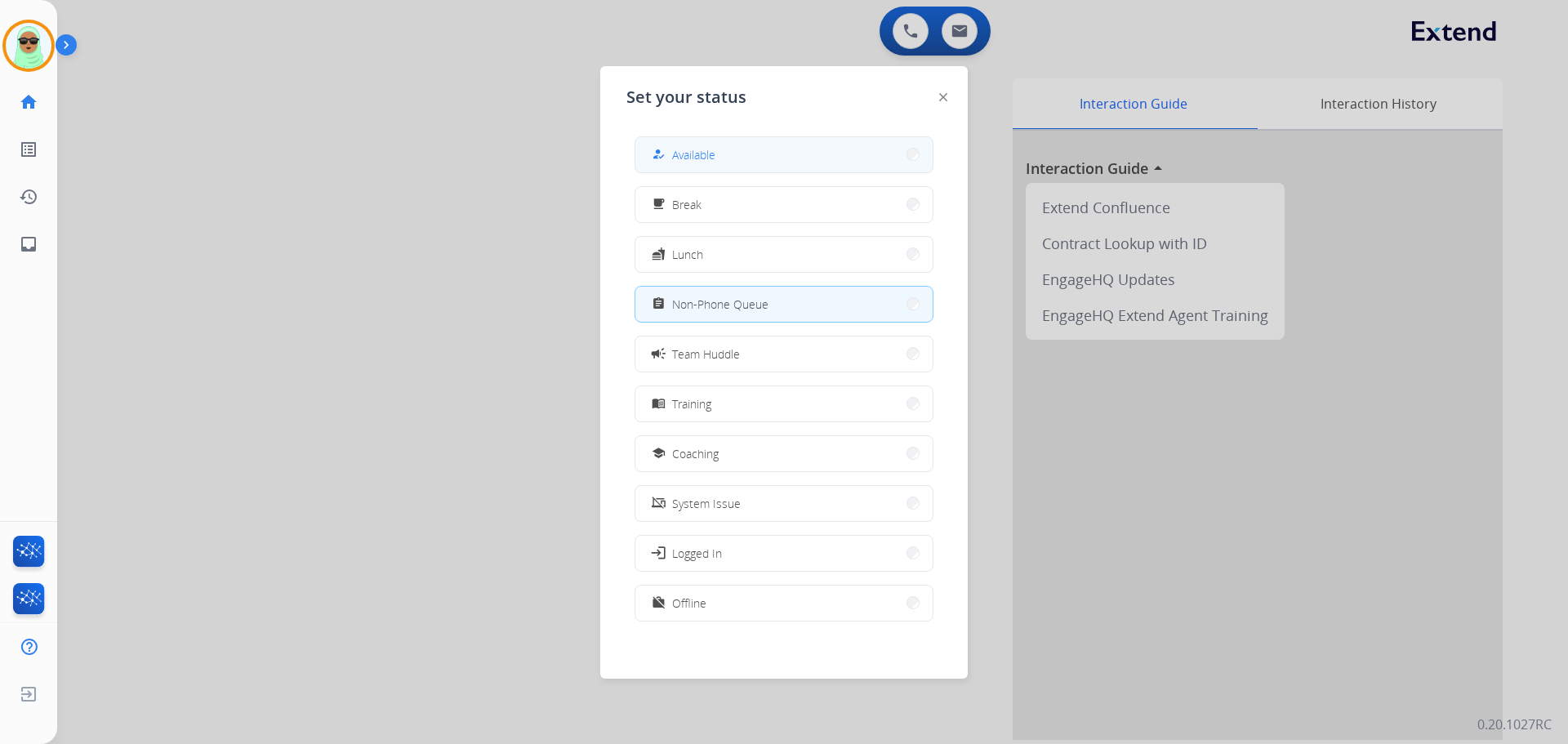
click at [831, 169] on button "how_to_reg Available" at bounding box center [784, 155] width 297 height 35
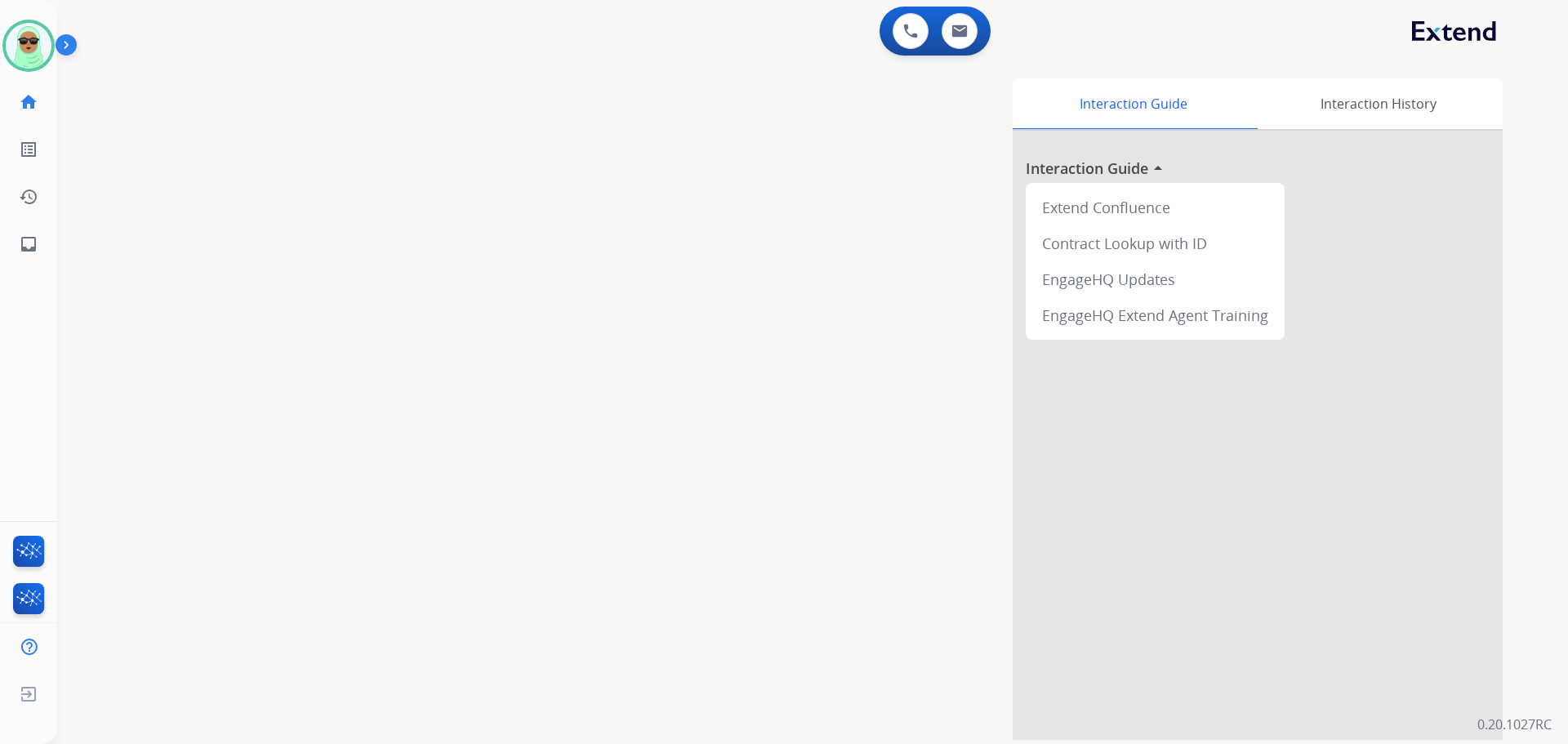
click at [164, 245] on div "swap_horiz Break voice bridge close_fullscreen Connect 3-Way Call merge_type Se…" at bounding box center [794, 400] width 1472 height 681
click at [15, 38] on img at bounding box center [29, 45] width 46 height 46
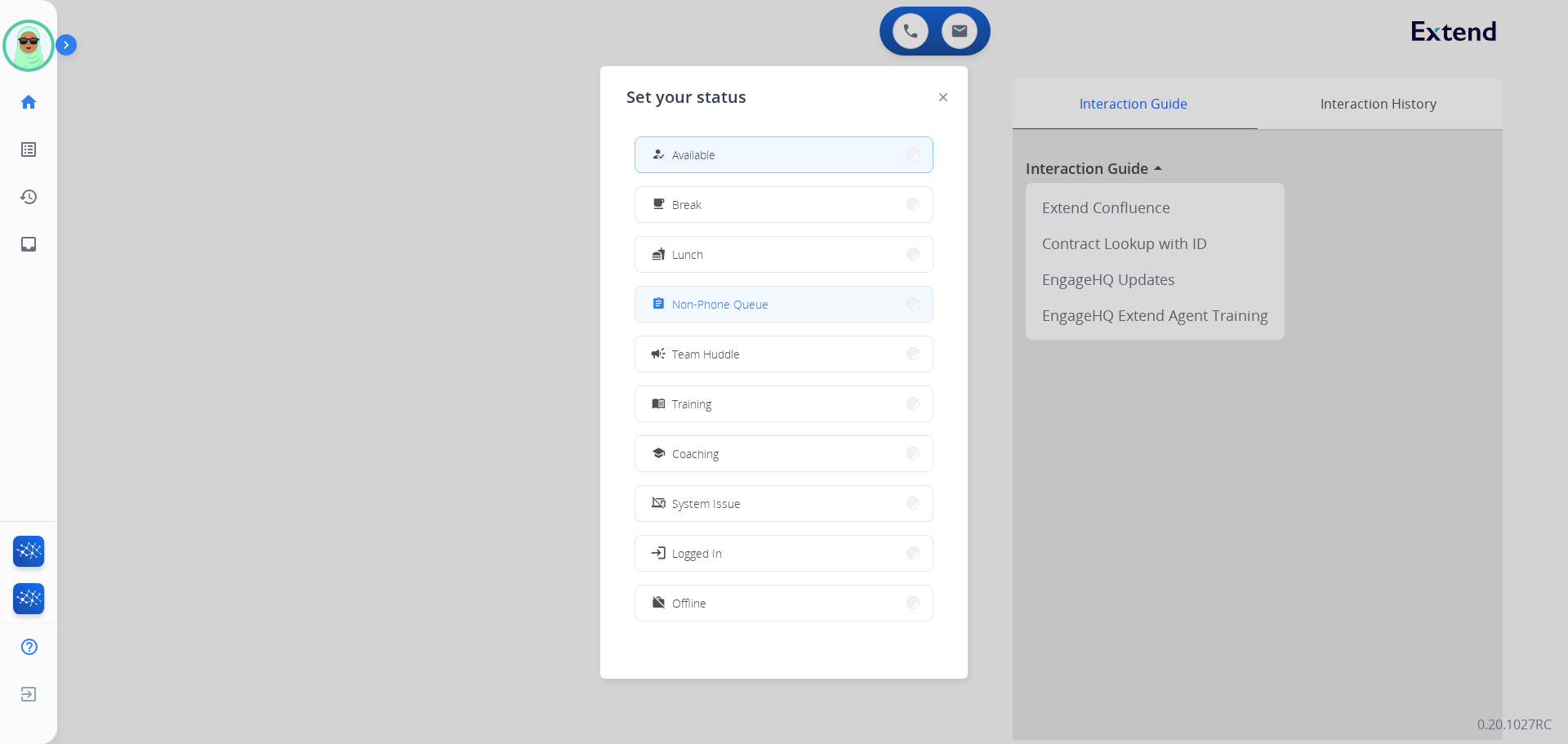
click at [720, 307] on span "Non-Phone Queue" at bounding box center [720, 304] width 97 height 17
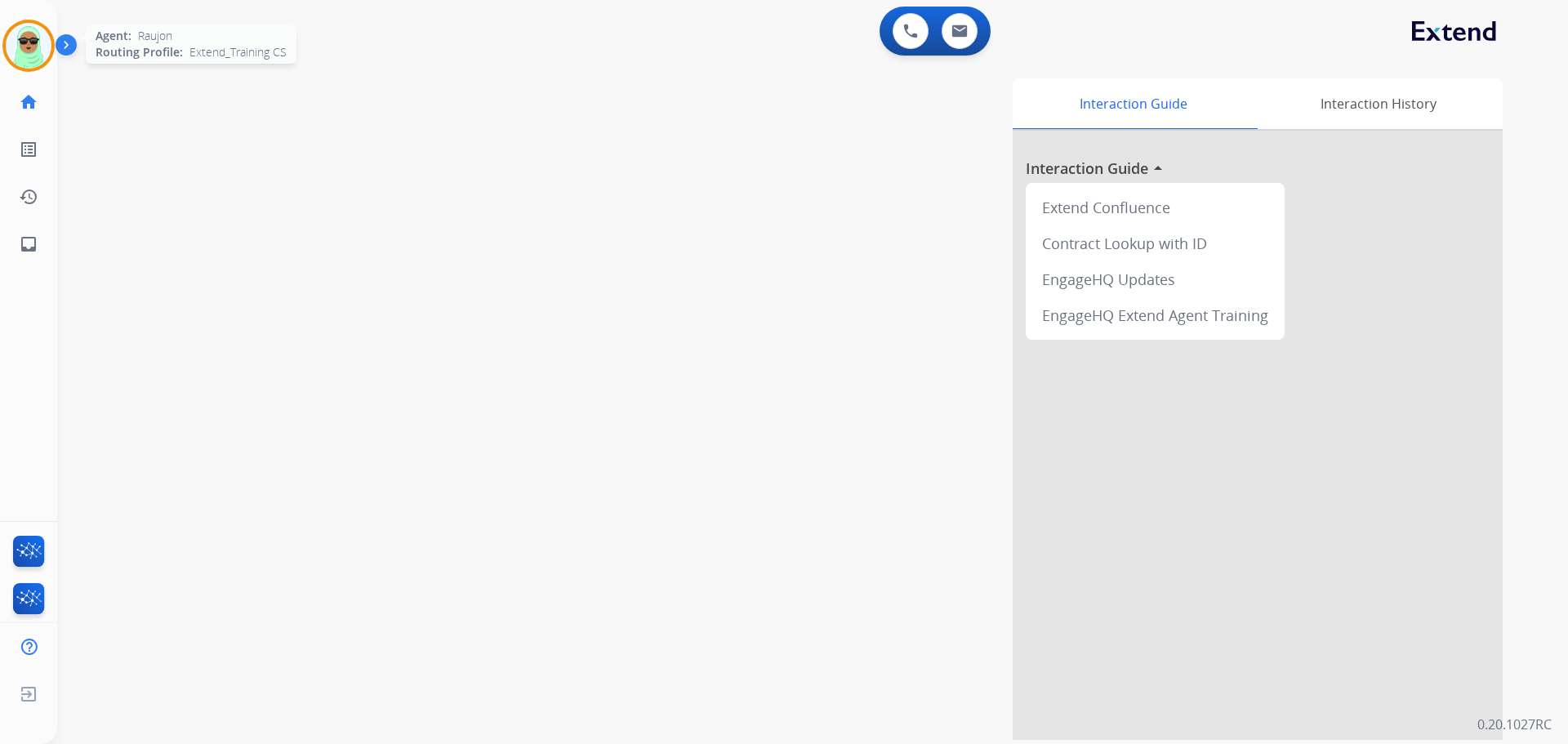
click at [41, 57] on img at bounding box center [29, 45] width 46 height 46
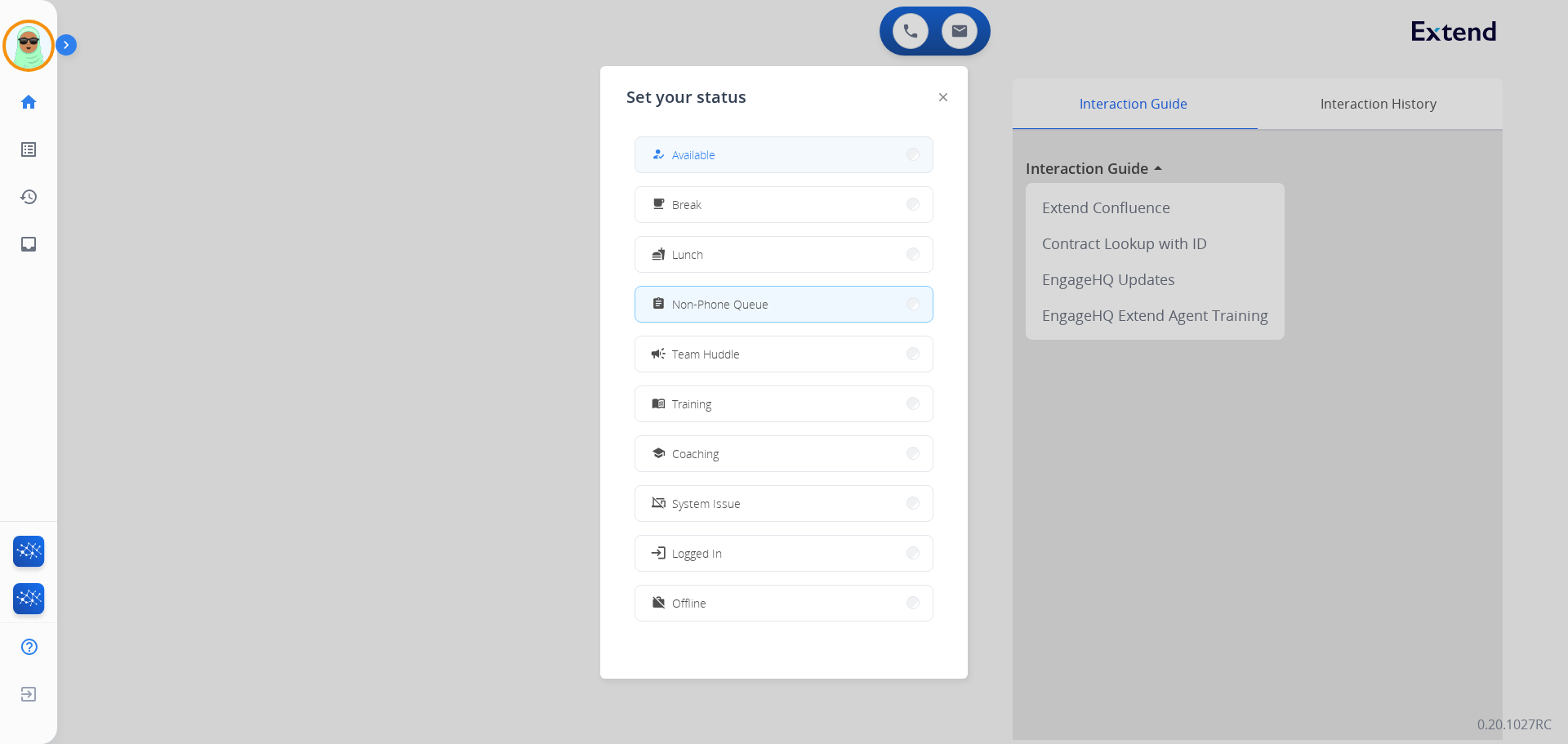
click at [824, 162] on button "how_to_reg Available" at bounding box center [784, 155] width 297 height 35
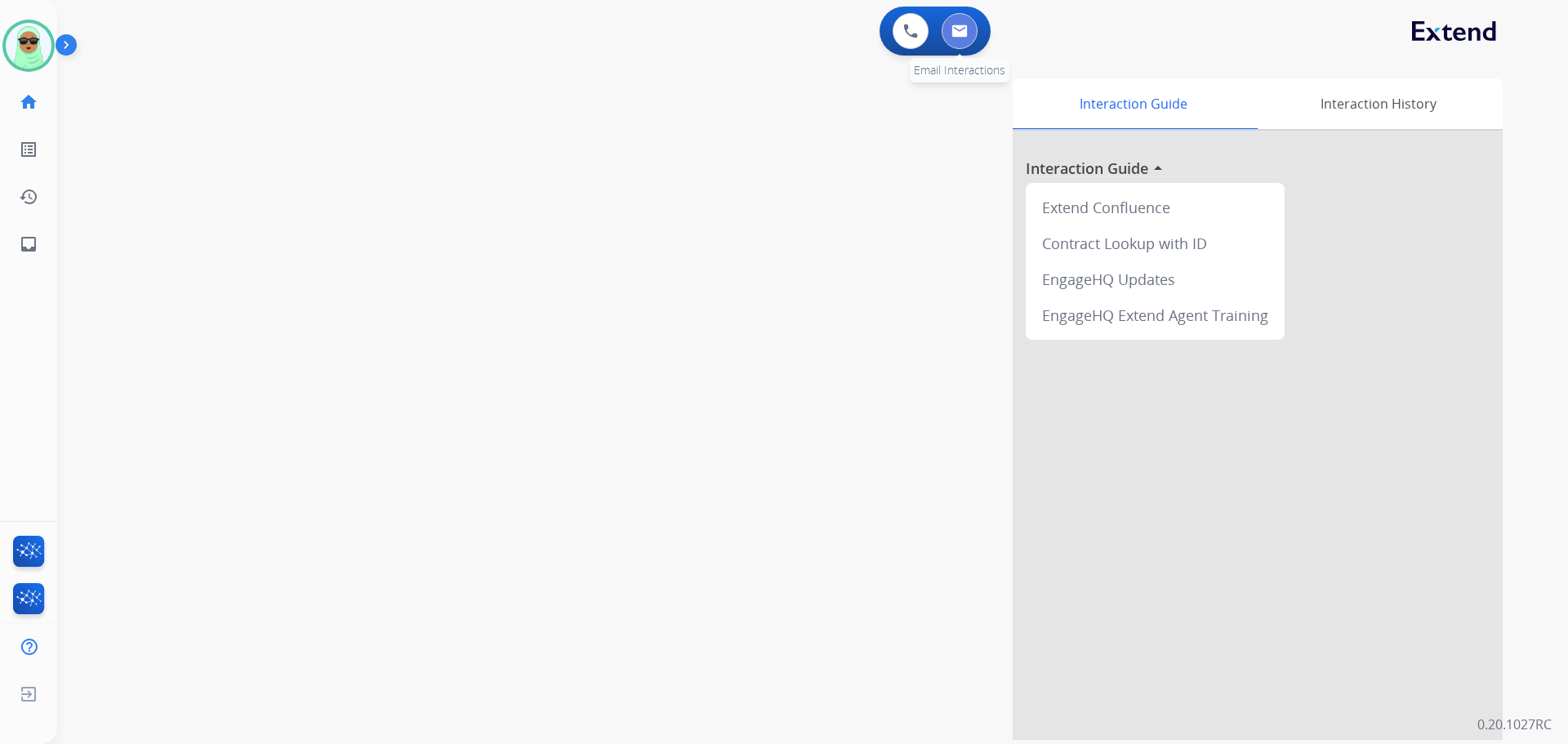
click at [960, 26] on img at bounding box center [959, 30] width 17 height 13
select select "**********"
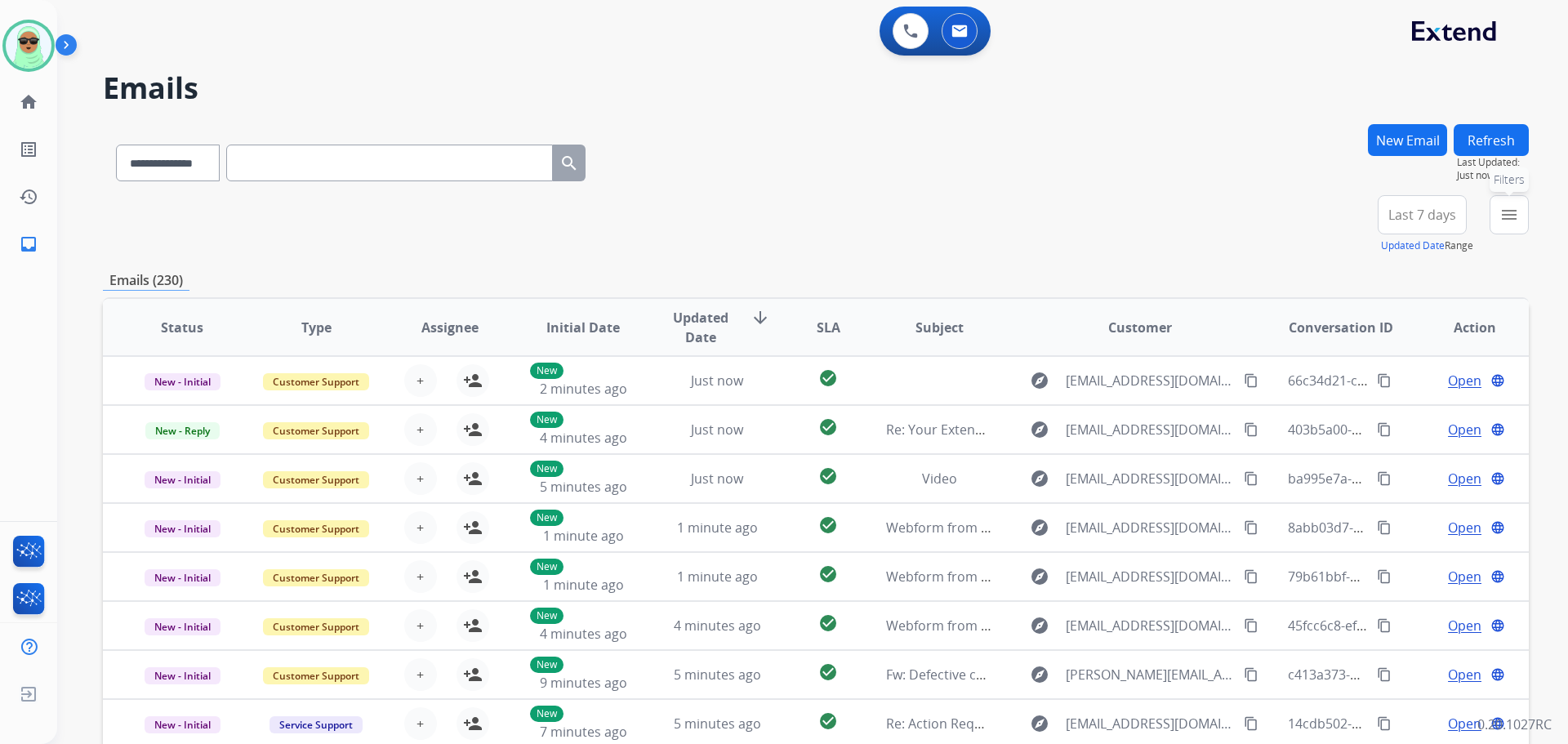
click at [1509, 212] on mat-icon "menu" at bounding box center [1510, 214] width 20 height 20
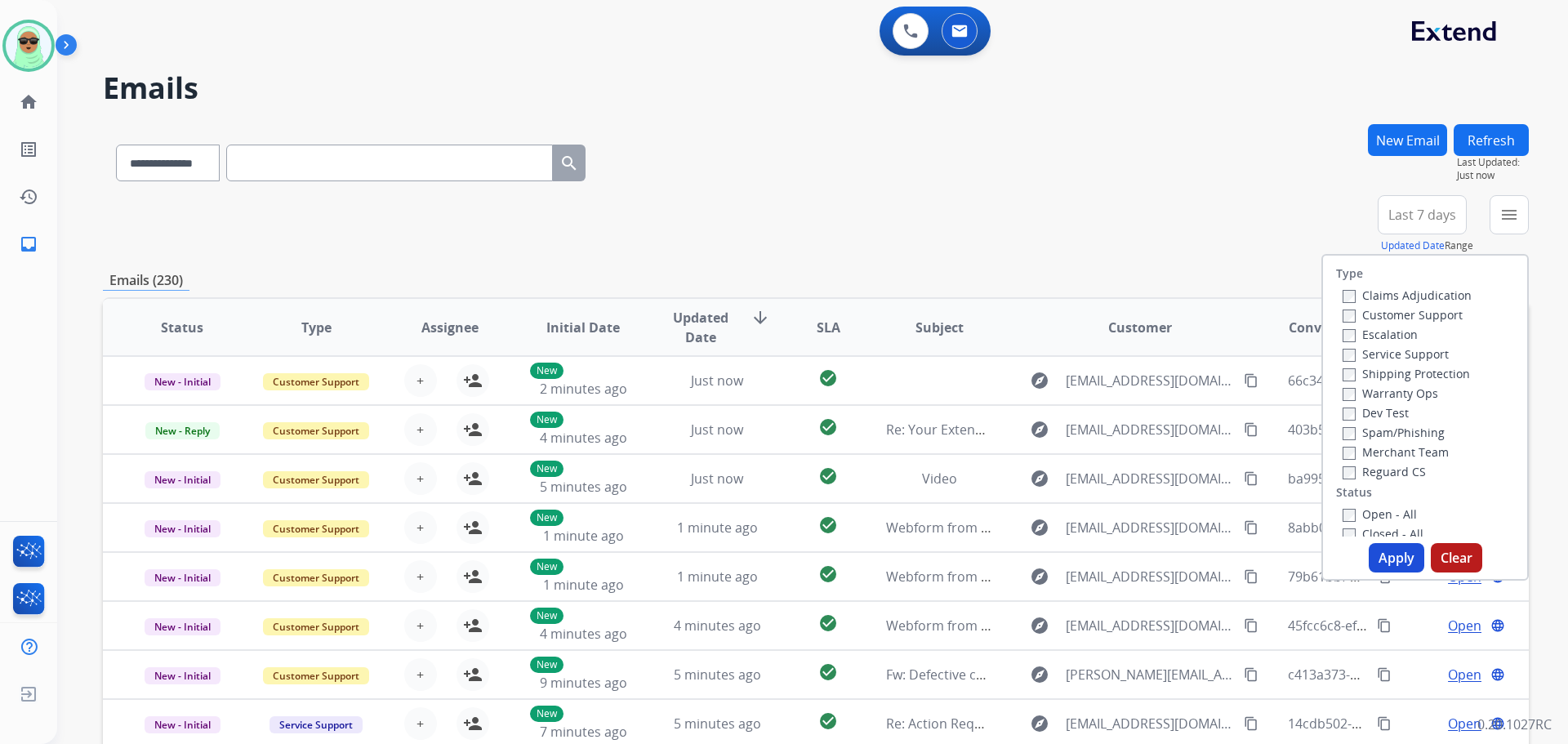
click at [1355, 313] on label "Customer Support" at bounding box center [1403, 315] width 120 height 16
click at [1375, 381] on label "Shipping Protection" at bounding box center [1407, 374] width 127 height 16
click at [1387, 479] on div "Reguard CS" at bounding box center [1408, 471] width 129 height 20
click at [1370, 485] on div "Type Claims Adjudication Customer Support Escalation Service Support Shipping P…" at bounding box center [1425, 396] width 204 height 281
click at [1370, 477] on label "Reguard CS" at bounding box center [1385, 472] width 84 height 16
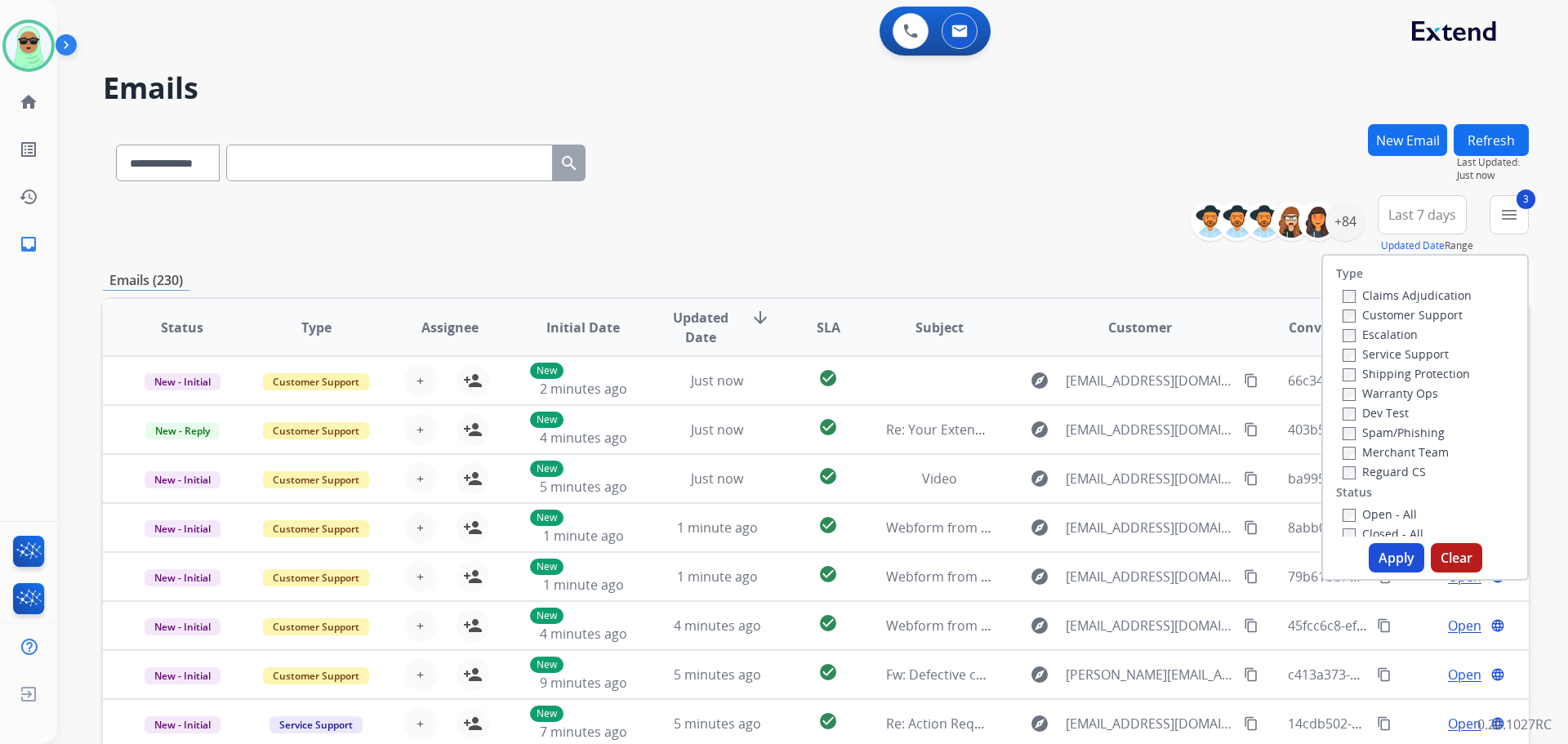
drag, startPoint x: 1373, startPoint y: 511, endPoint x: 1385, endPoint y: 547, distance: 37.9
click at [1373, 512] on label "Open - All" at bounding box center [1380, 514] width 74 height 16
click at [1385, 548] on button "Apply" at bounding box center [1397, 558] width 56 height 30
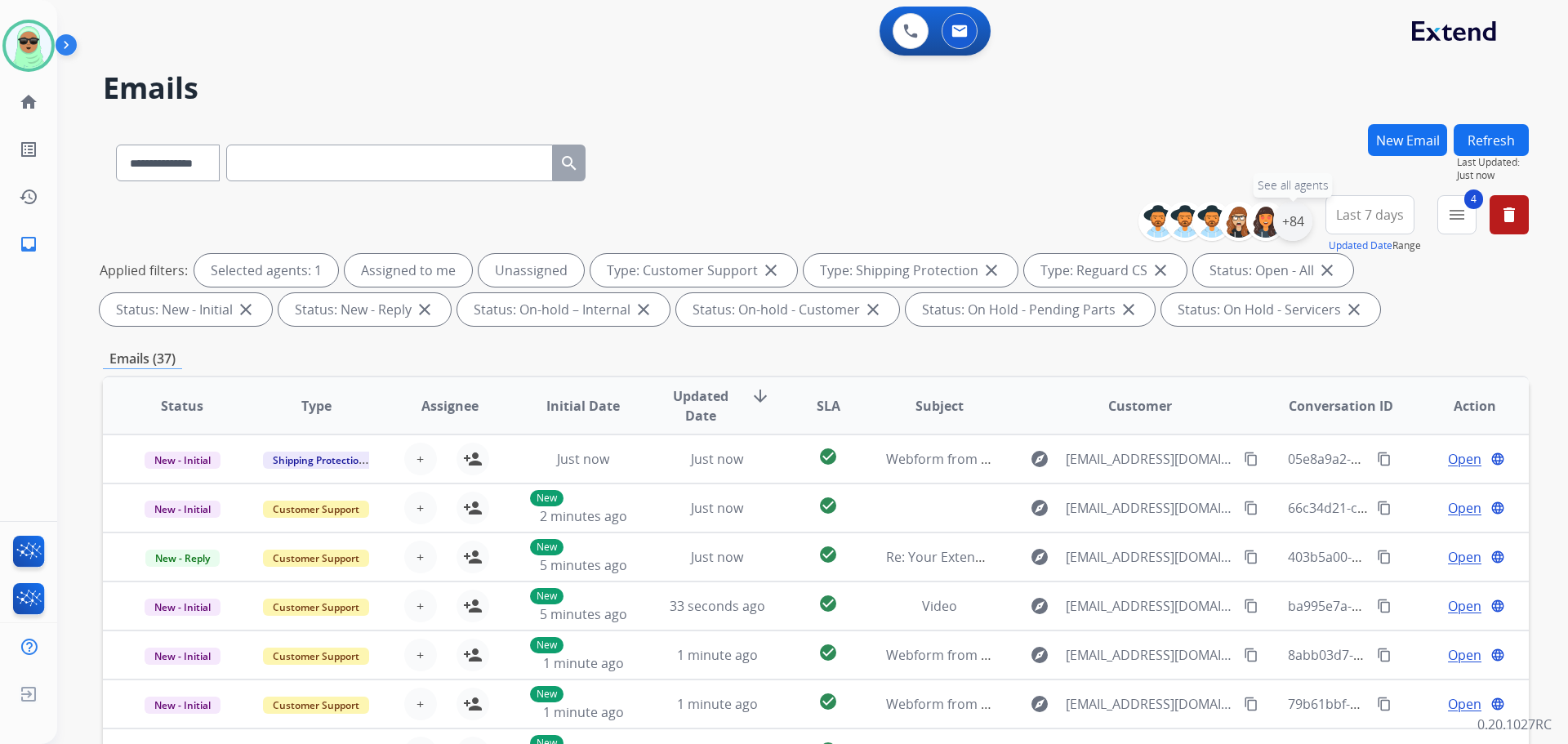
click at [1289, 232] on div "+84" at bounding box center [1293, 221] width 39 height 39
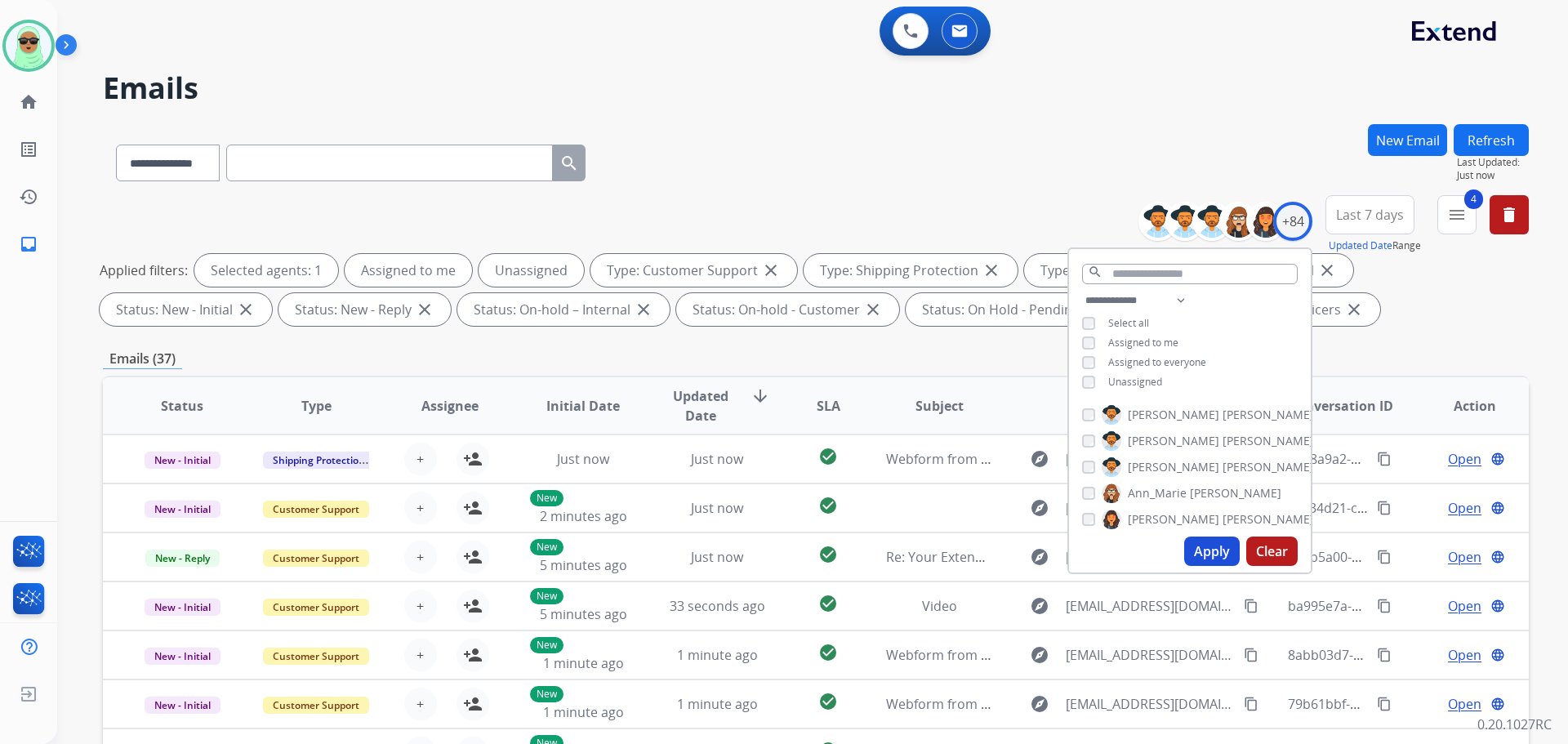
click at [1144, 375] on span "Unassigned" at bounding box center [1135, 382] width 54 height 14
click at [1144, 382] on span "Unassigned" at bounding box center [1135, 382] width 54 height 14
click at [1132, 371] on div "**********" at bounding box center [1190, 343] width 242 height 105
click at [1130, 375] on span "Unassigned" at bounding box center [1135, 382] width 54 height 14
click at [1226, 541] on button "Apply" at bounding box center [1213, 551] width 56 height 30
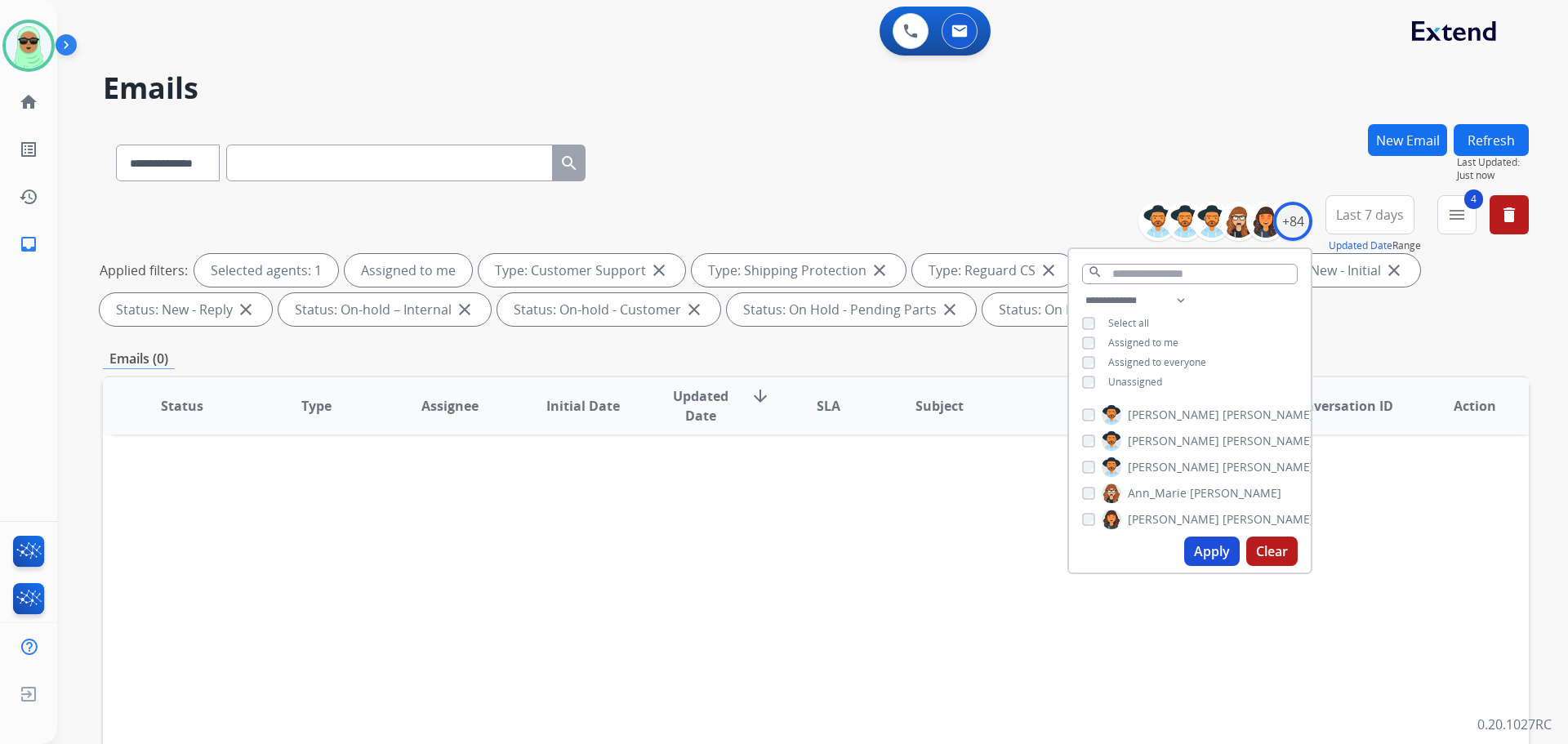
click at [1117, 382] on span "Unassigned" at bounding box center [1135, 382] width 54 height 14
click at [1133, 341] on span "Assigned to me" at bounding box center [1143, 342] width 71 height 14
click at [1213, 549] on button "Apply" at bounding box center [1213, 551] width 56 height 30
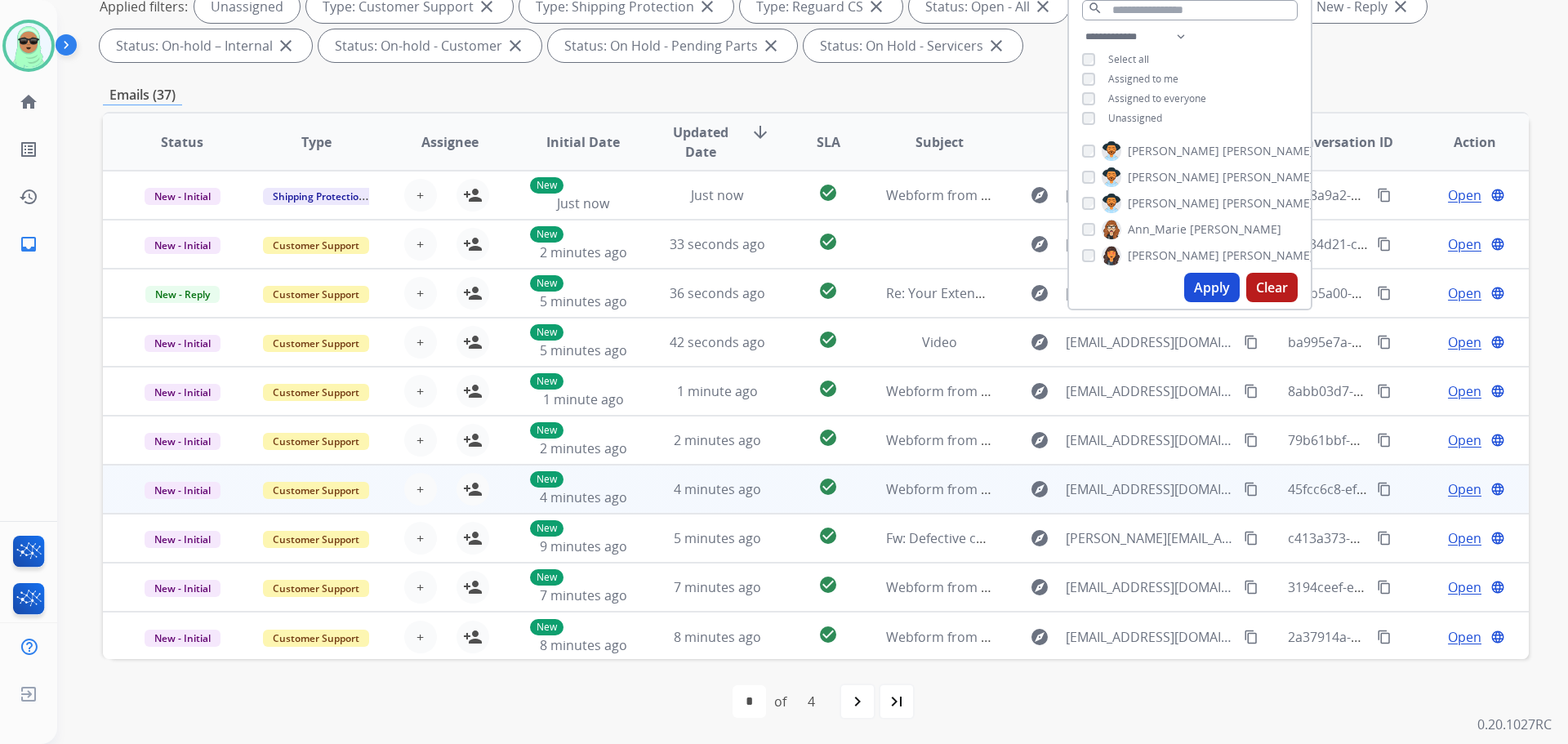
scroll to position [2, 0]
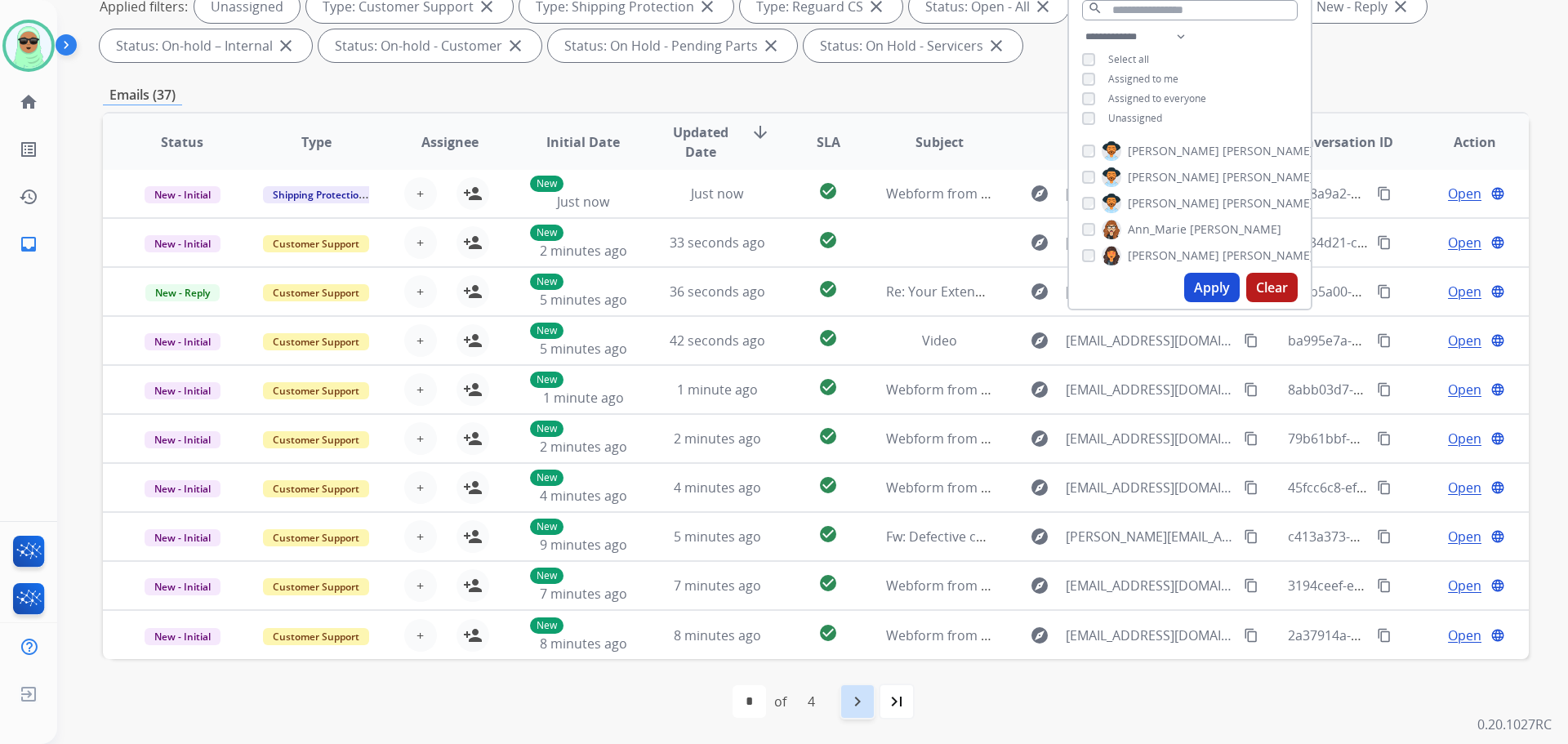
click at [862, 700] on mat-icon "navigate_next" at bounding box center [857, 701] width 20 height 20
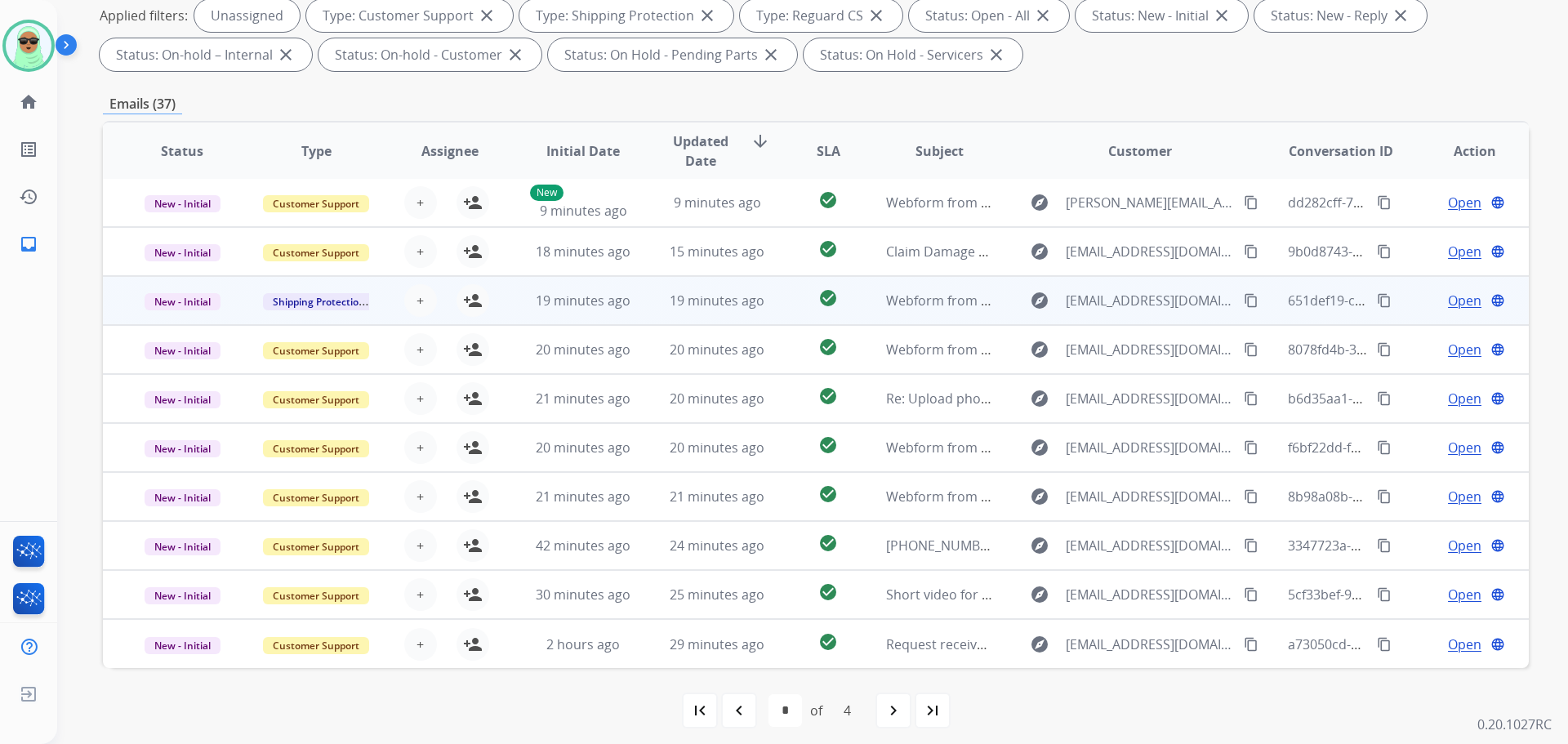
scroll to position [264, 0]
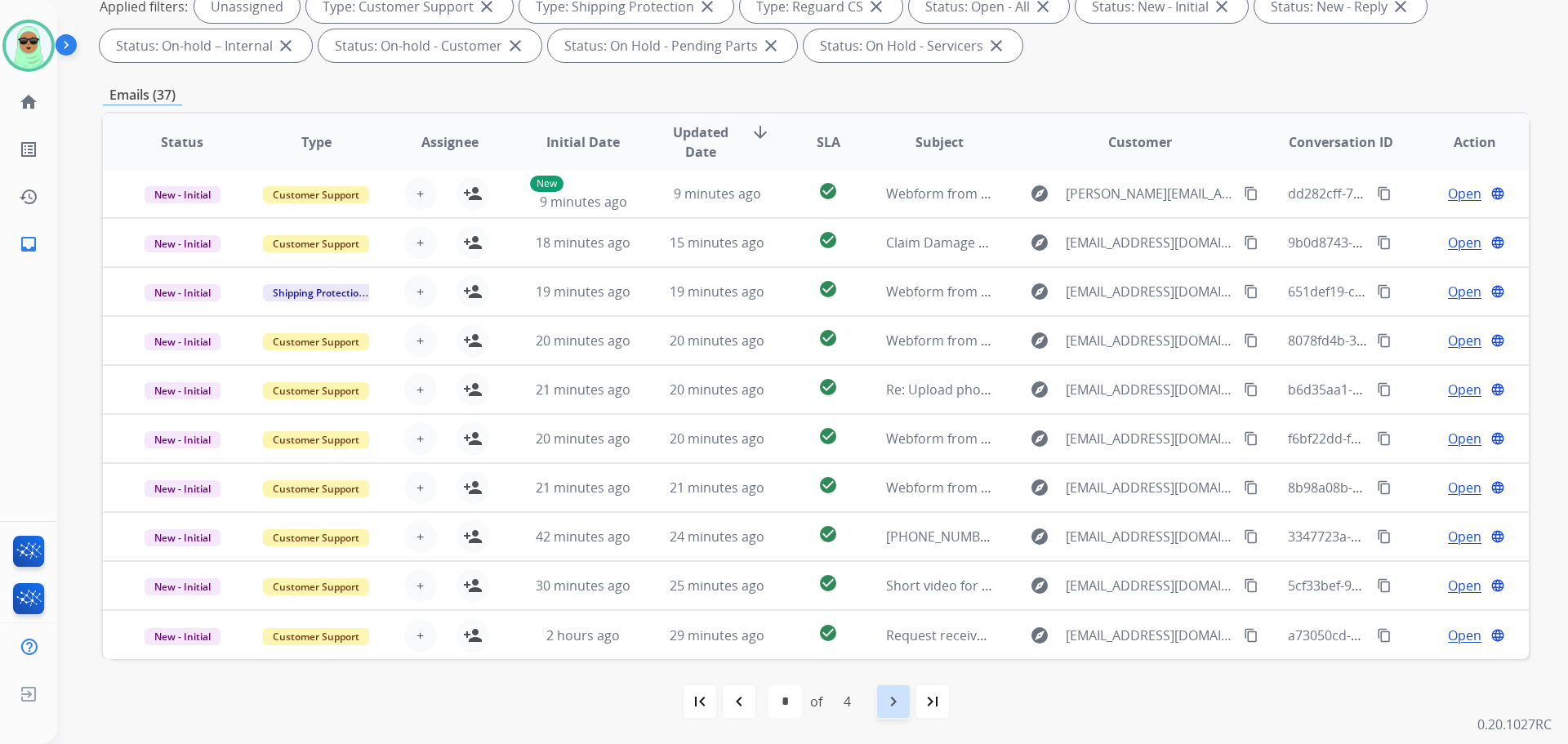
click at [885, 693] on mat-icon "navigate_next" at bounding box center [894, 701] width 20 height 20
click at [950, 703] on div "last_page" at bounding box center [932, 701] width 36 height 36
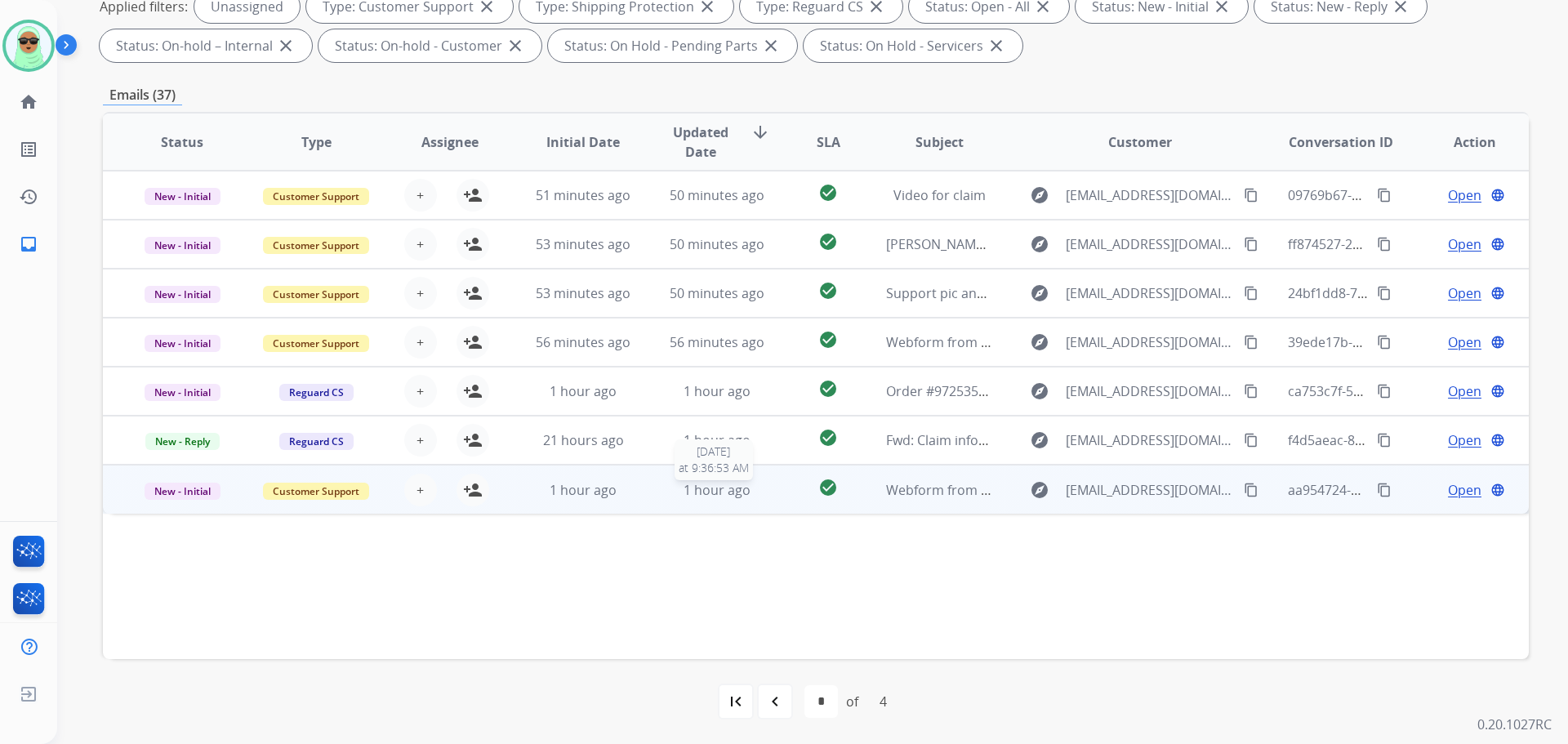
click at [674, 496] on div "1 hour ago" at bounding box center [717, 490] width 107 height 20
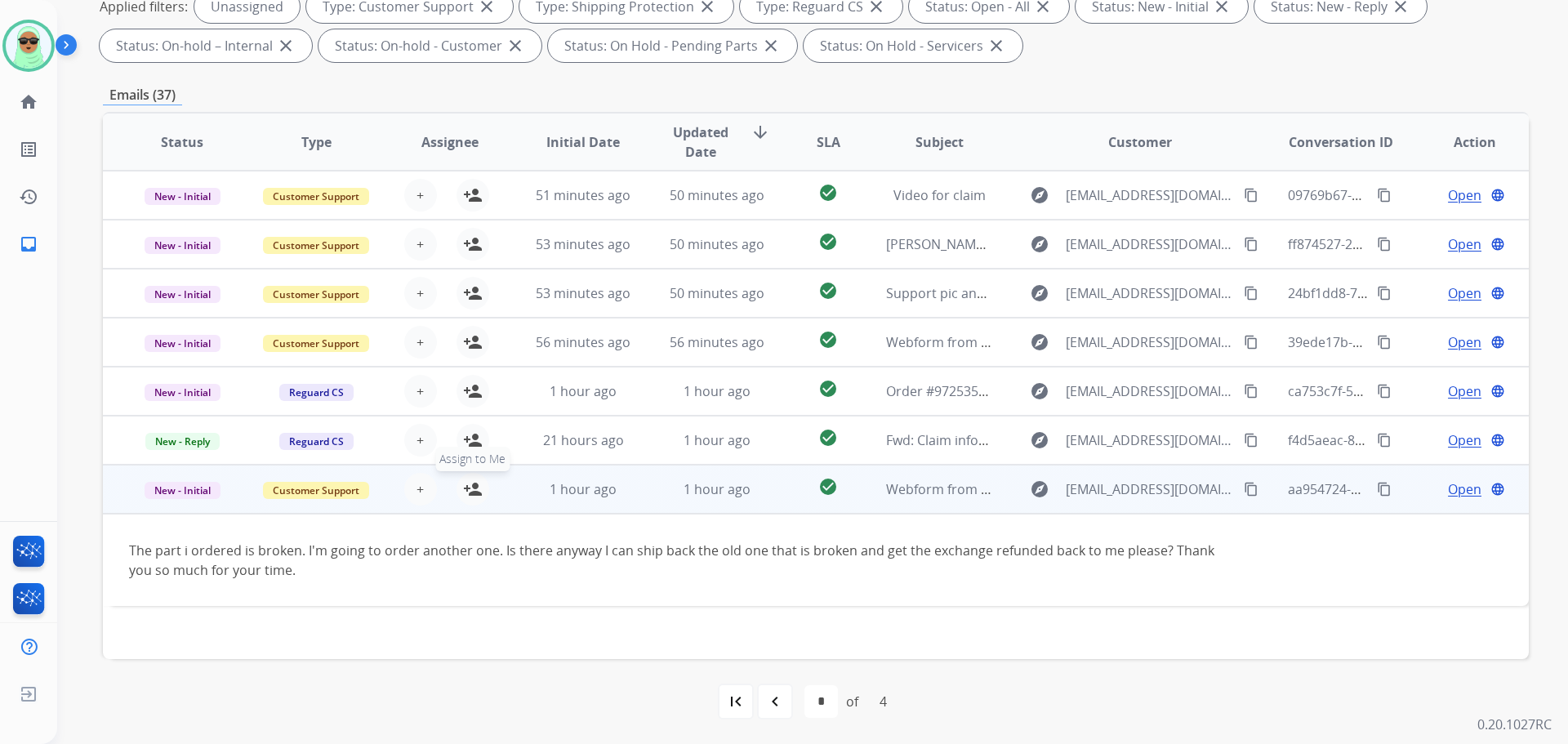
click at [470, 495] on mat-icon "person_add" at bounding box center [473, 489] width 20 height 20
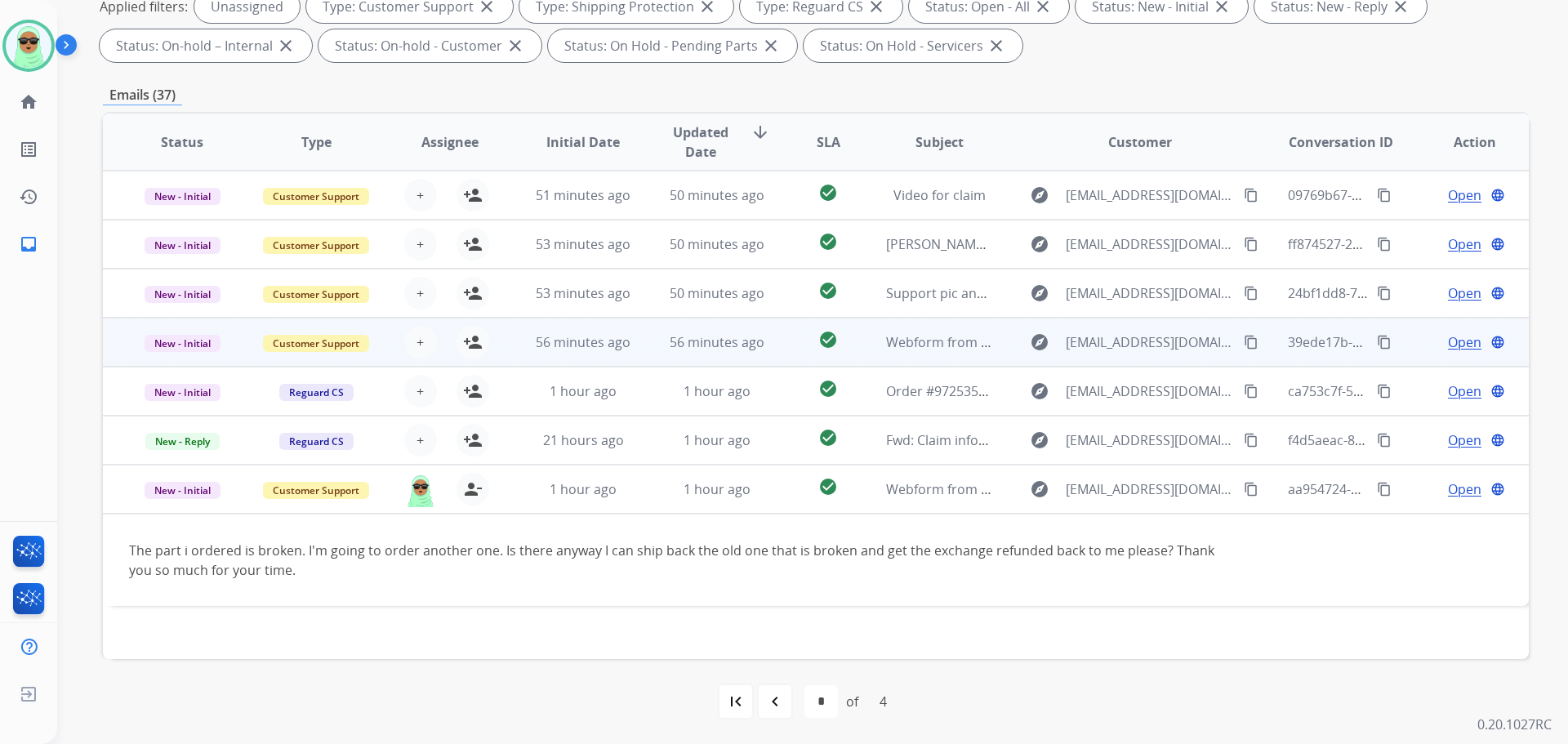
click at [627, 328] on td "56 minutes ago" at bounding box center [571, 342] width 134 height 49
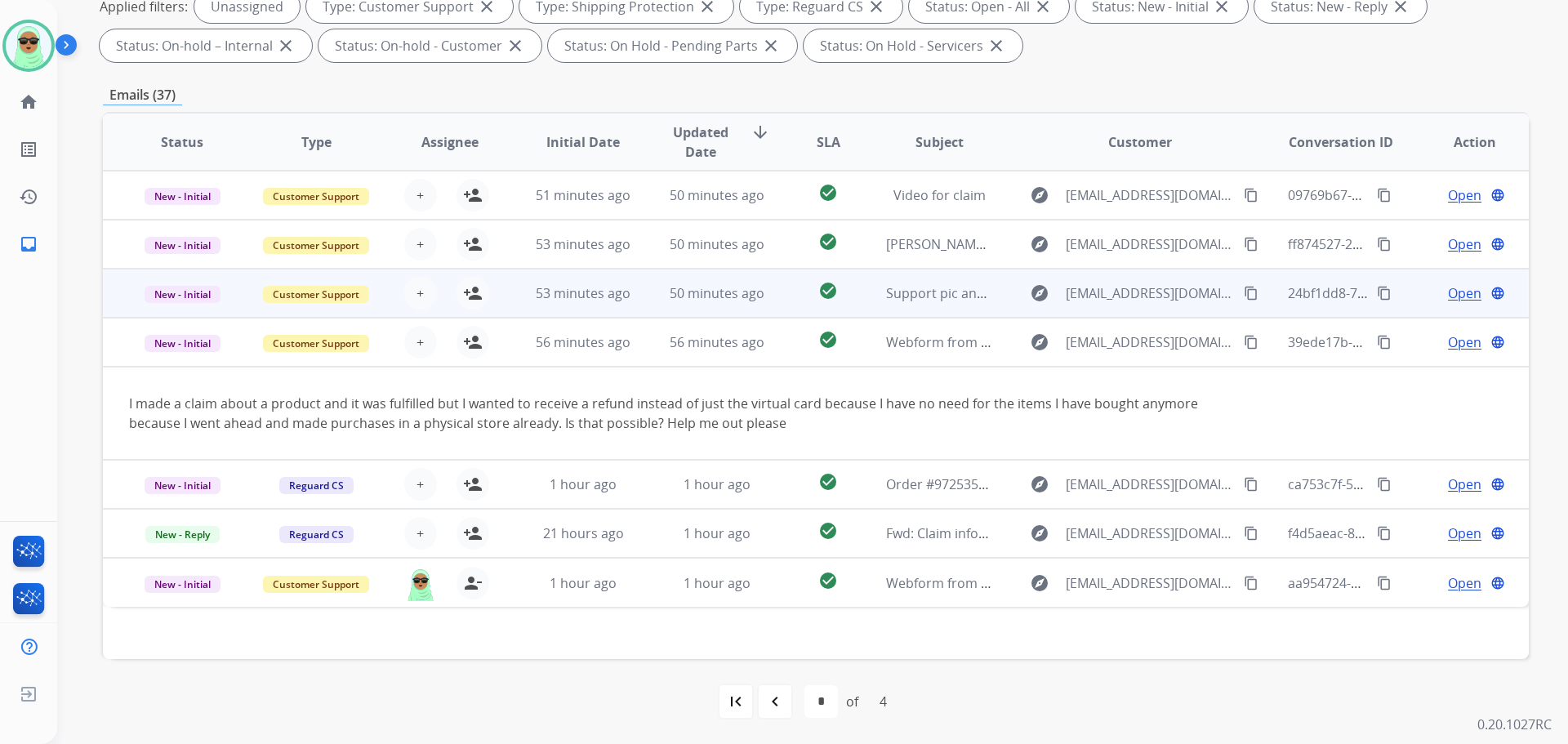
click at [571, 305] on td "53 minutes ago" at bounding box center [571, 294] width 134 height 49
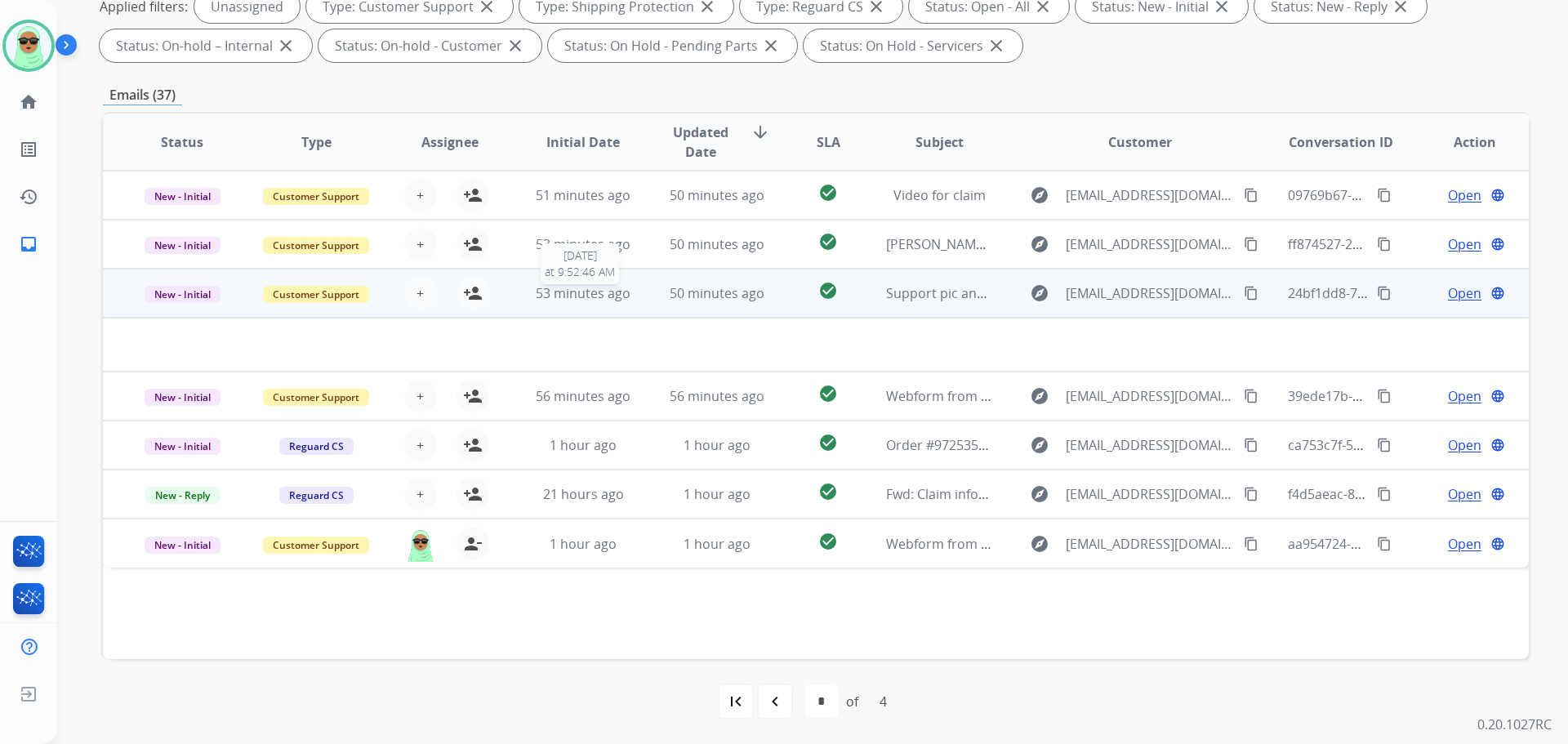
click at [574, 291] on span "53 minutes ago" at bounding box center [583, 293] width 95 height 18
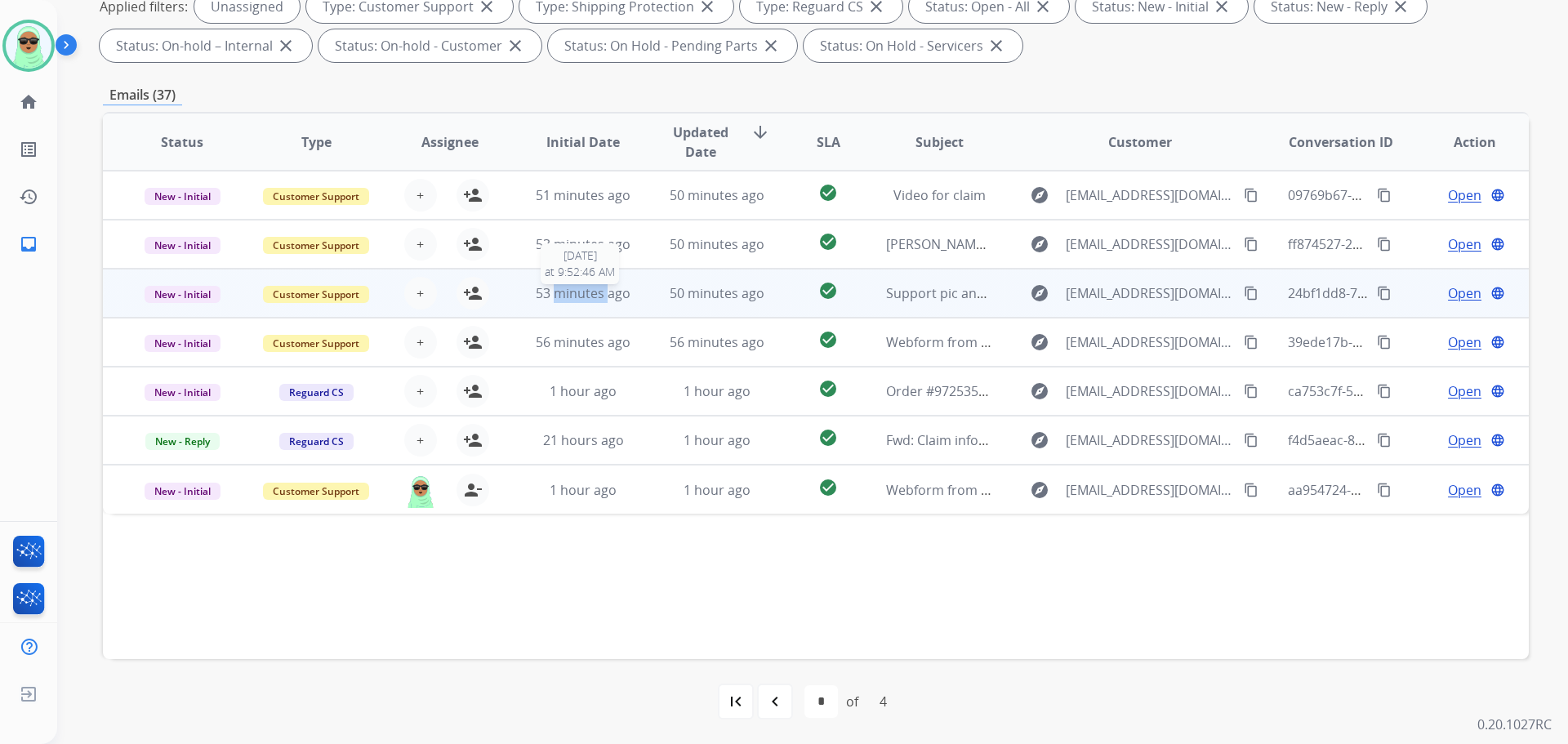
click at [572, 292] on span "53 minutes ago" at bounding box center [583, 293] width 95 height 18
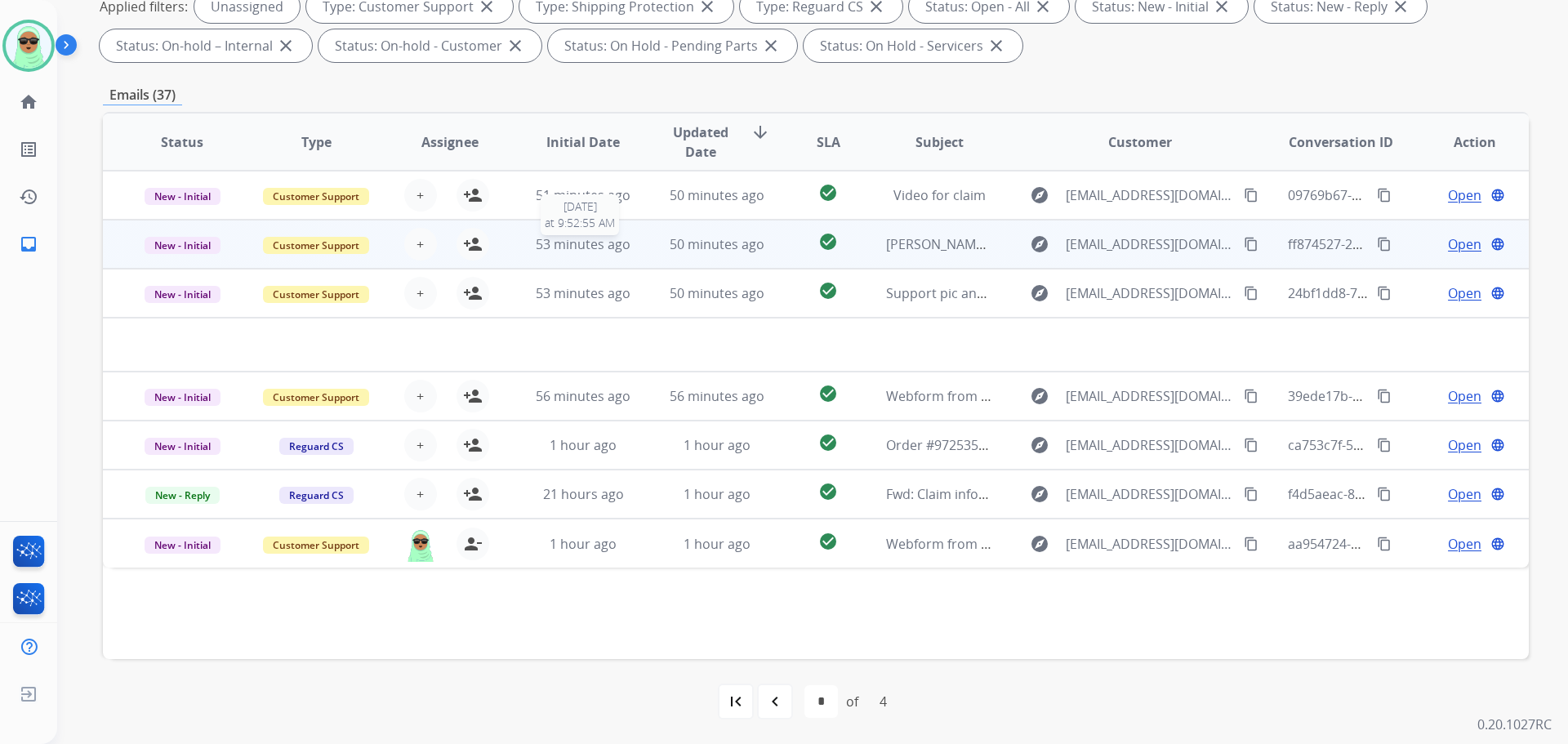
click at [591, 252] on span "53 minutes ago" at bounding box center [583, 244] width 95 height 18
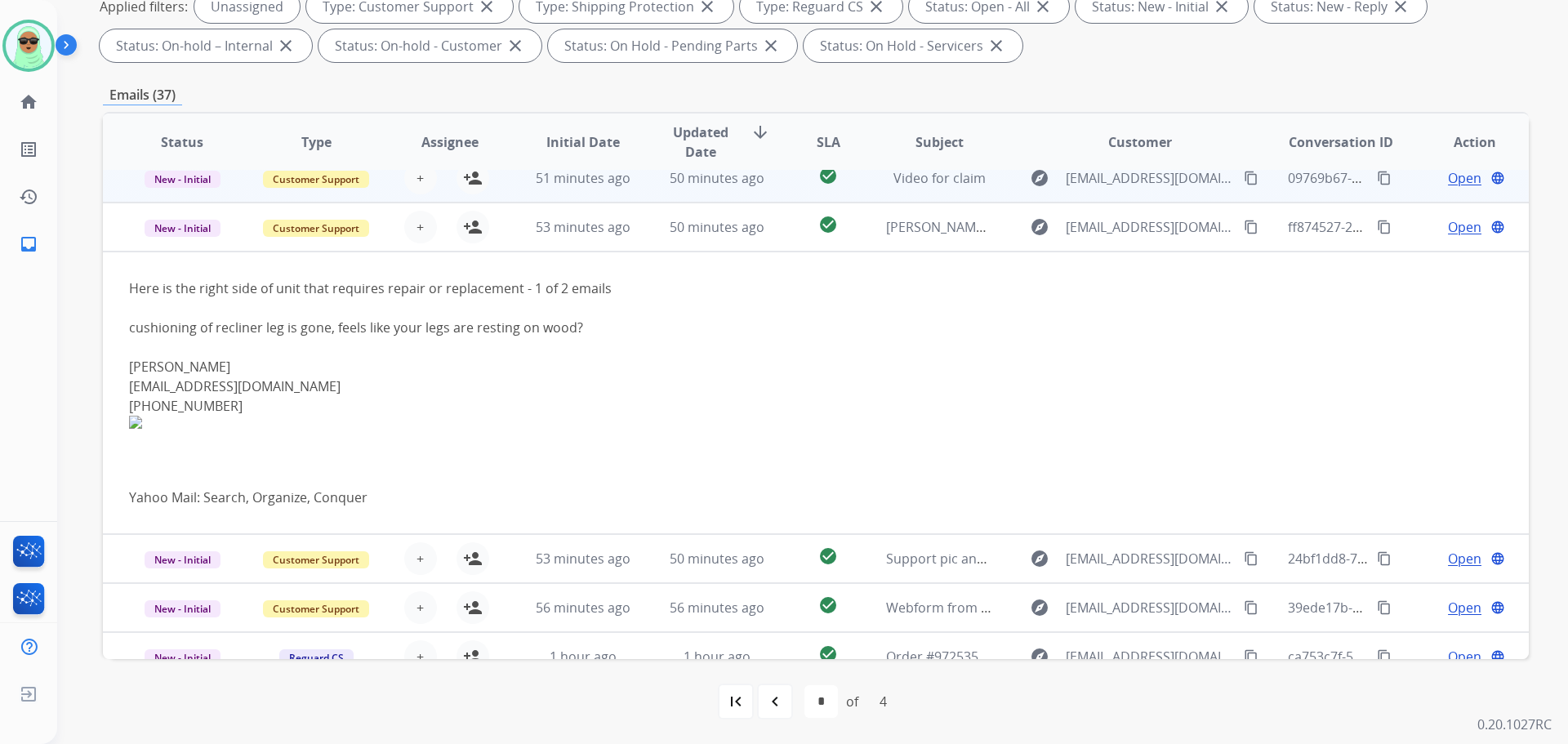
scroll to position [0, 0]
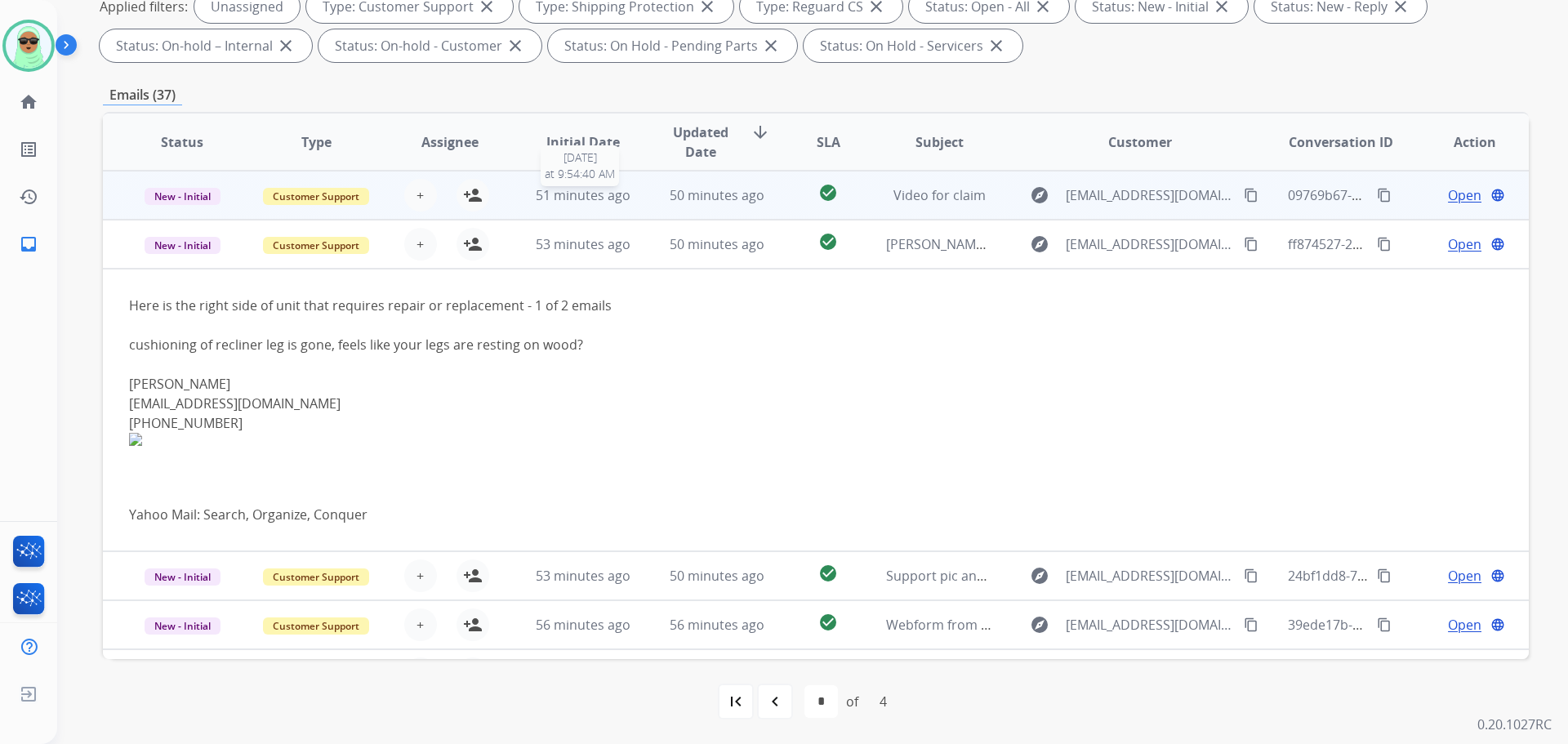
click at [612, 204] on div "51 minutes ago" at bounding box center [584, 195] width 107 height 20
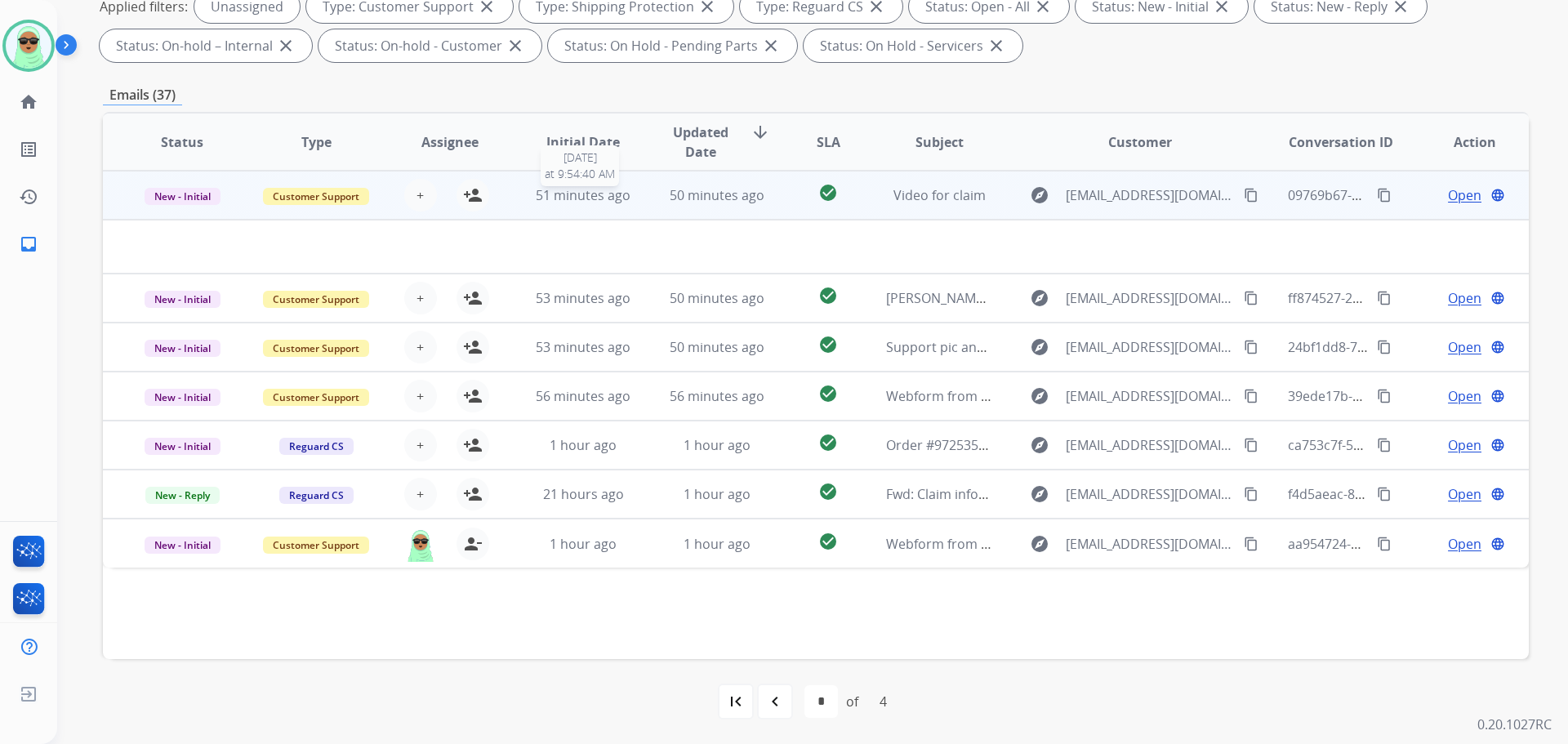
click at [612, 204] on div "51 minutes ago" at bounding box center [584, 195] width 107 height 20
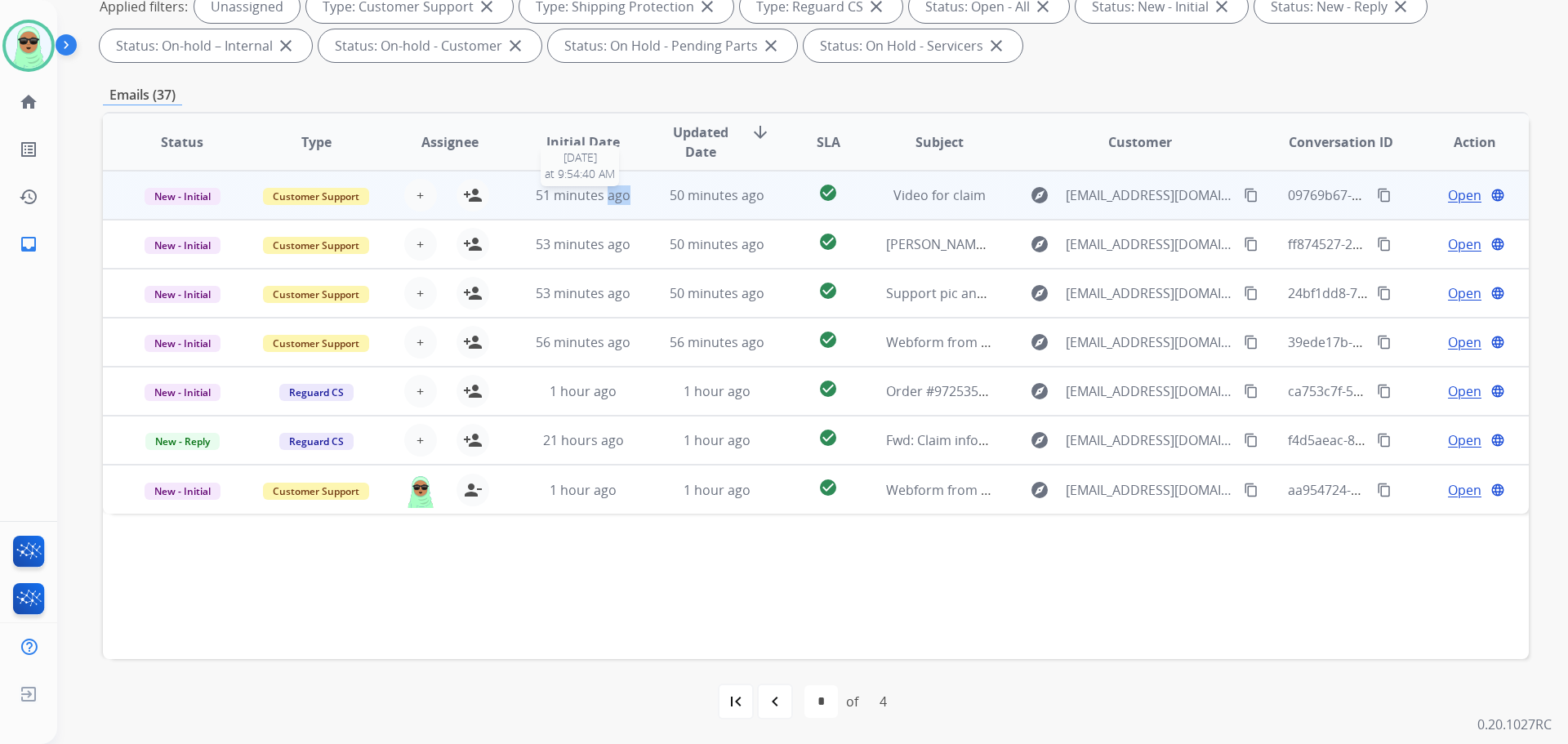
click at [612, 204] on div "51 minutes ago" at bounding box center [584, 195] width 107 height 20
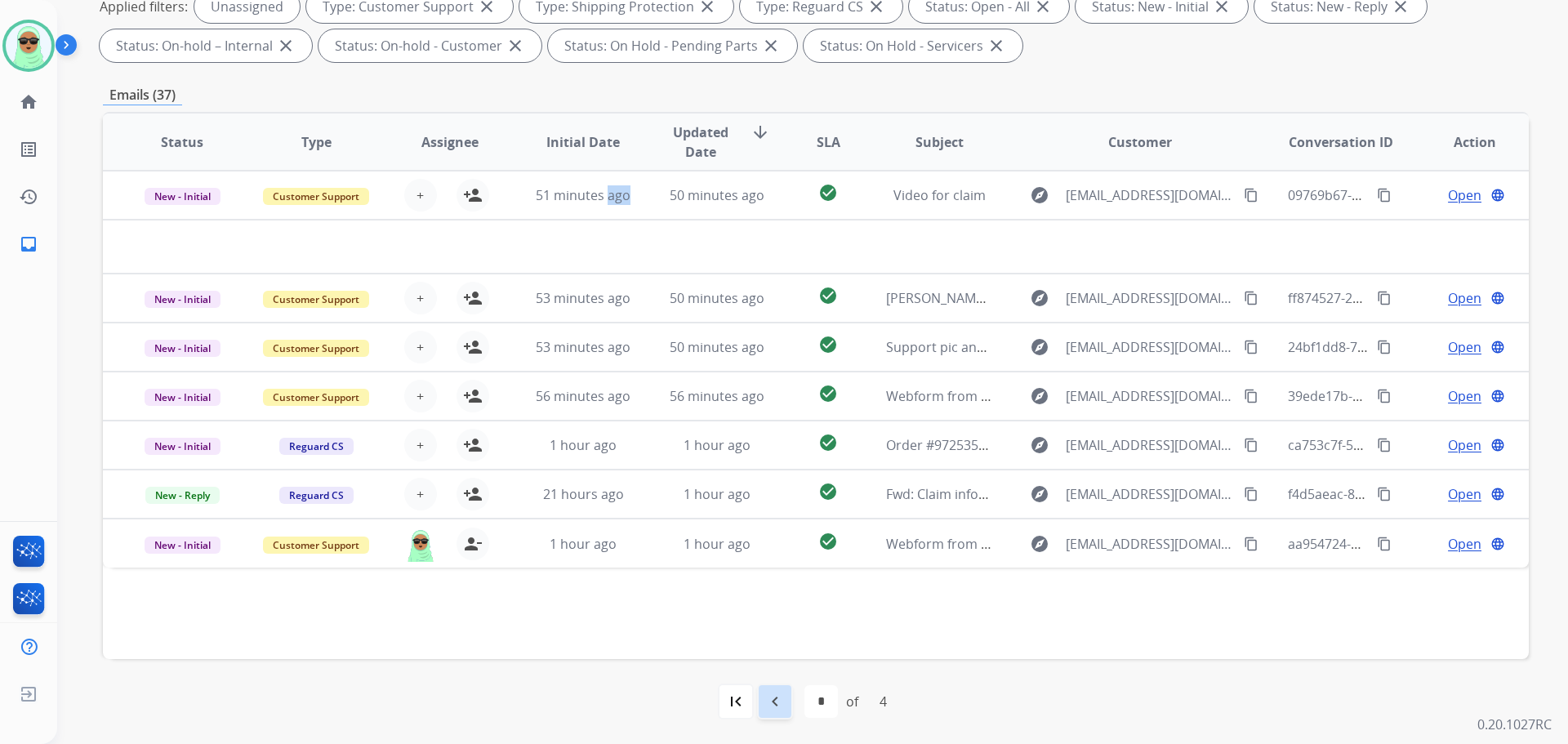
click at [773, 700] on mat-icon "navigate_before" at bounding box center [775, 701] width 20 height 20
select select "*"
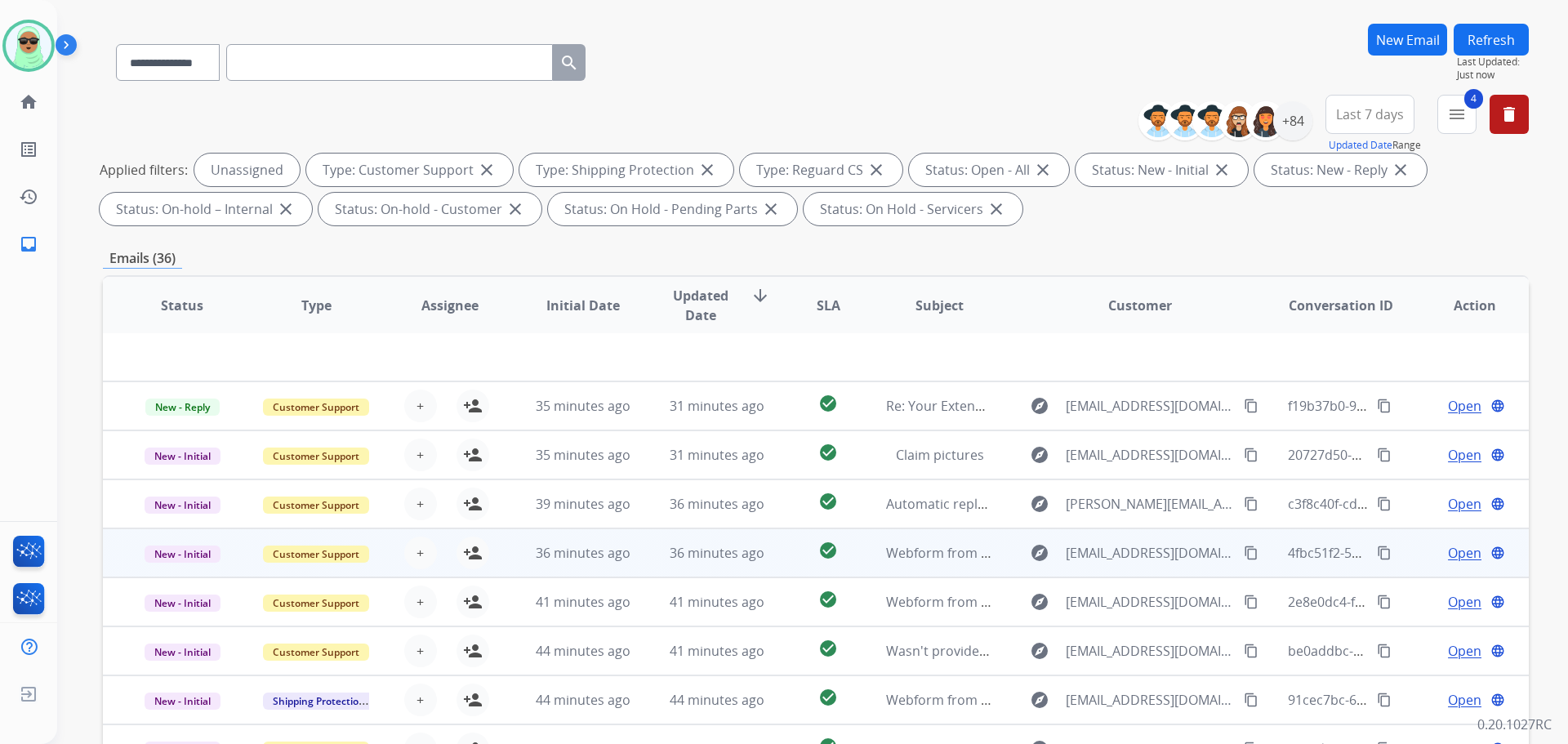
scroll to position [264, 0]
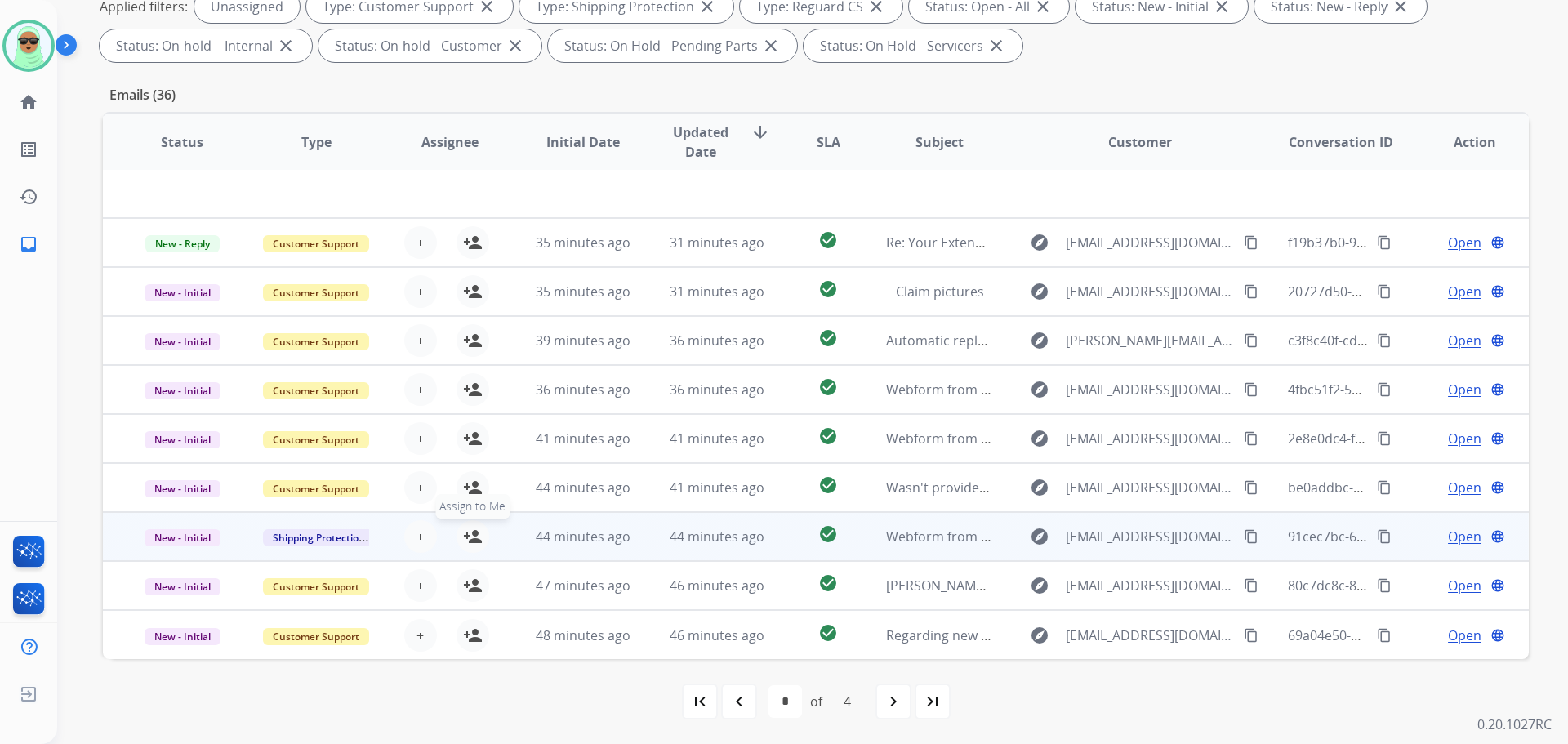
drag, startPoint x: 453, startPoint y: 542, endPoint x: 477, endPoint y: 534, distance: 25.3
click at [456, 541] on button "person_add Assign to Me" at bounding box center [473, 537] width 33 height 33
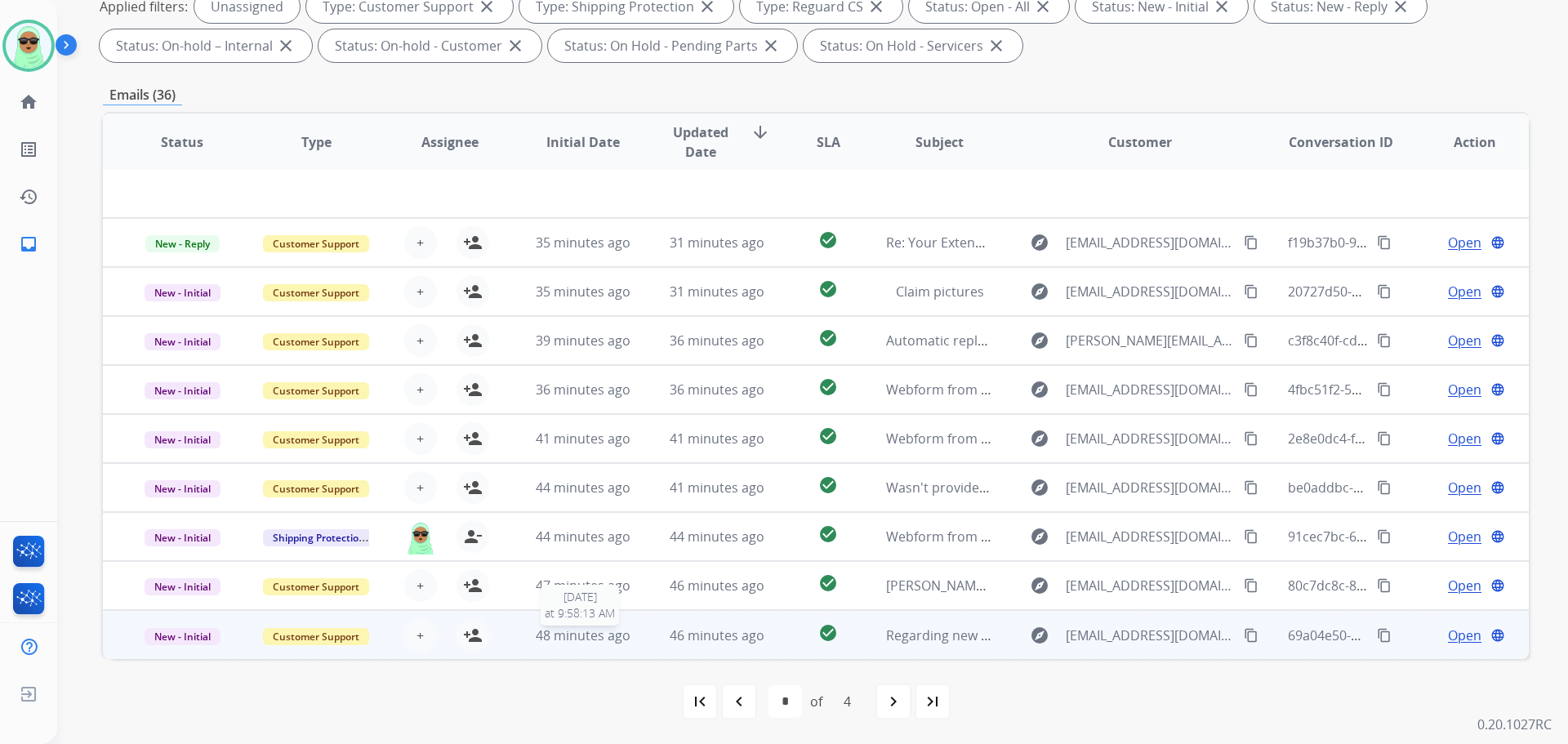
click at [583, 632] on span "48 minutes ago" at bounding box center [583, 635] width 95 height 18
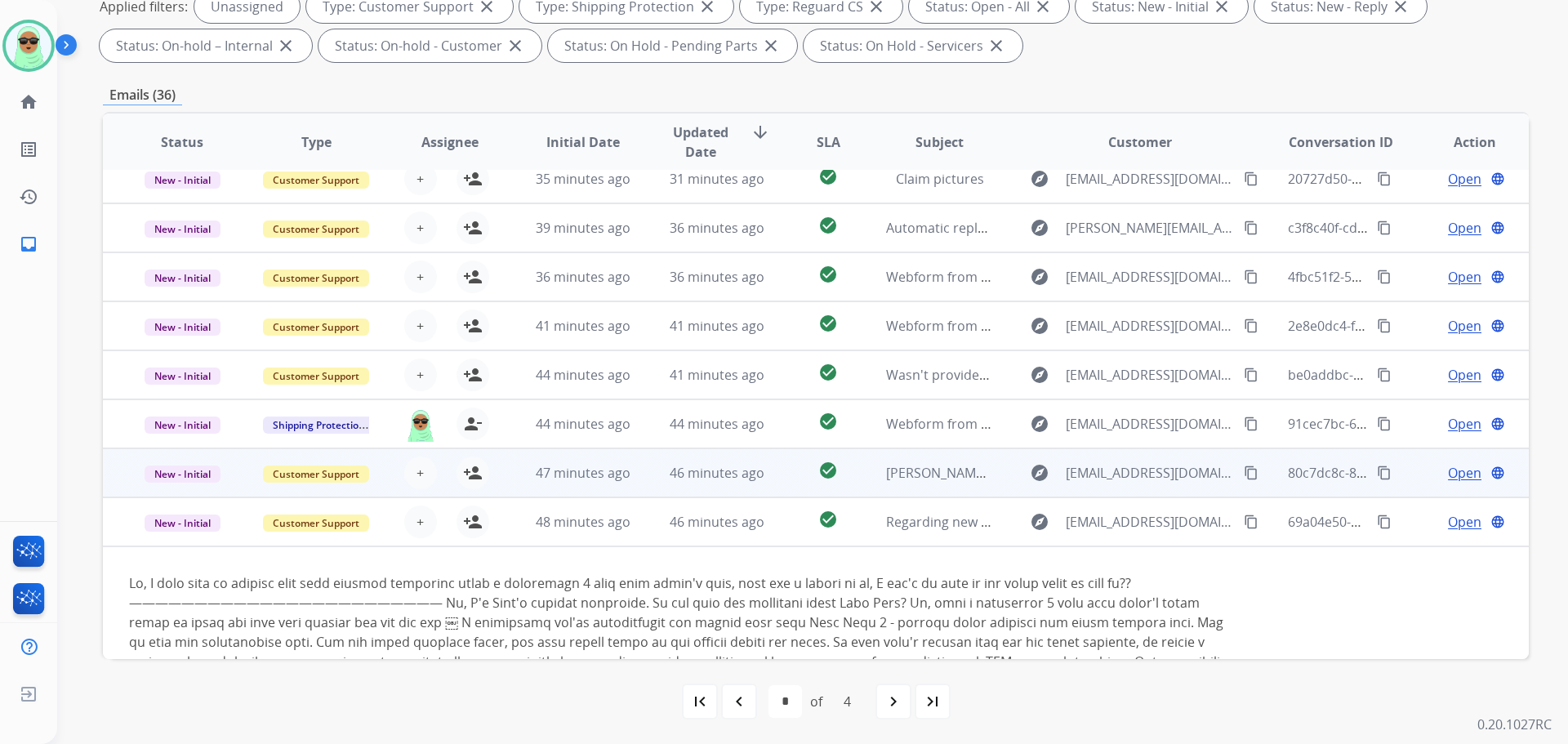
click at [609, 490] on td "47 minutes ago" at bounding box center [571, 473] width 134 height 49
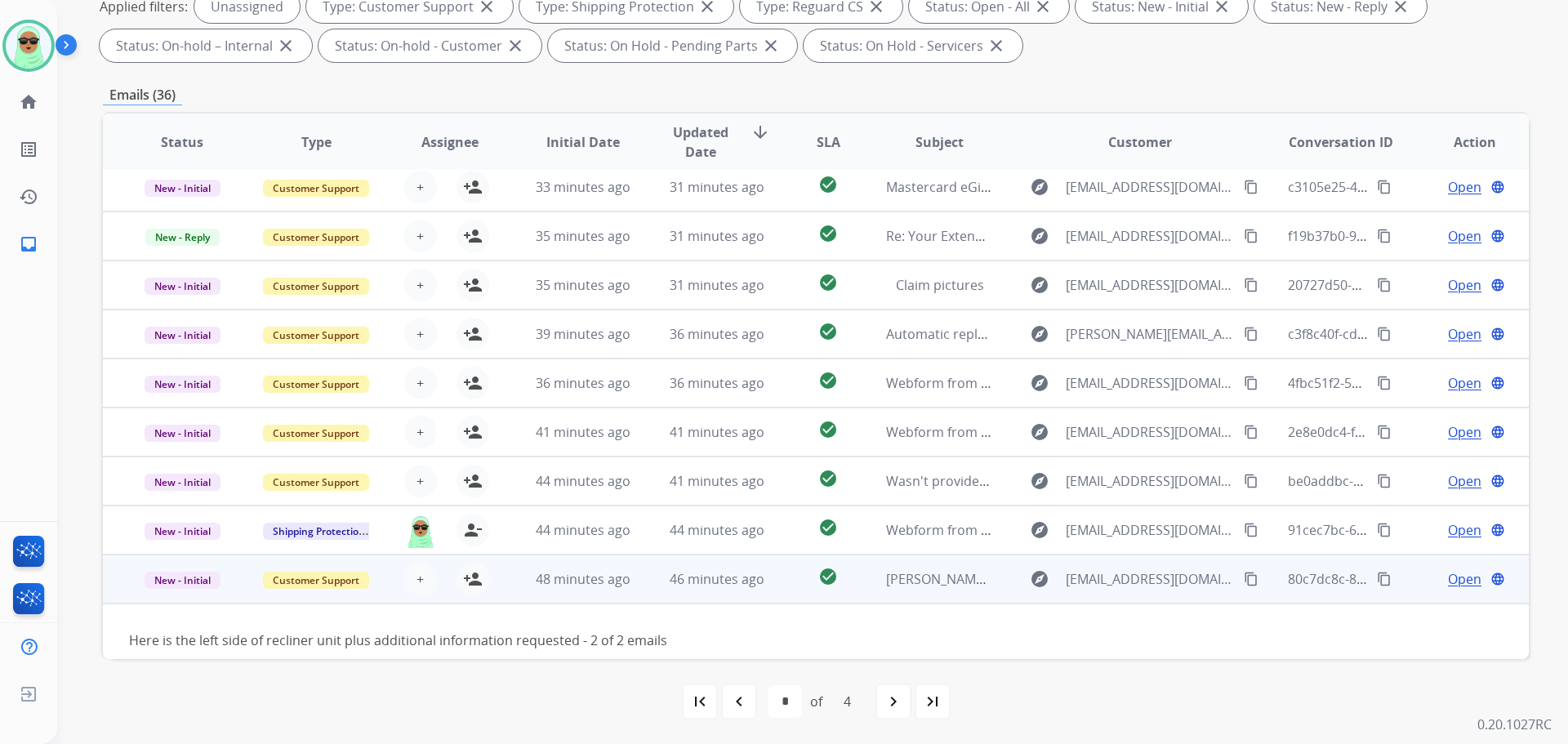
scroll to position [0, 0]
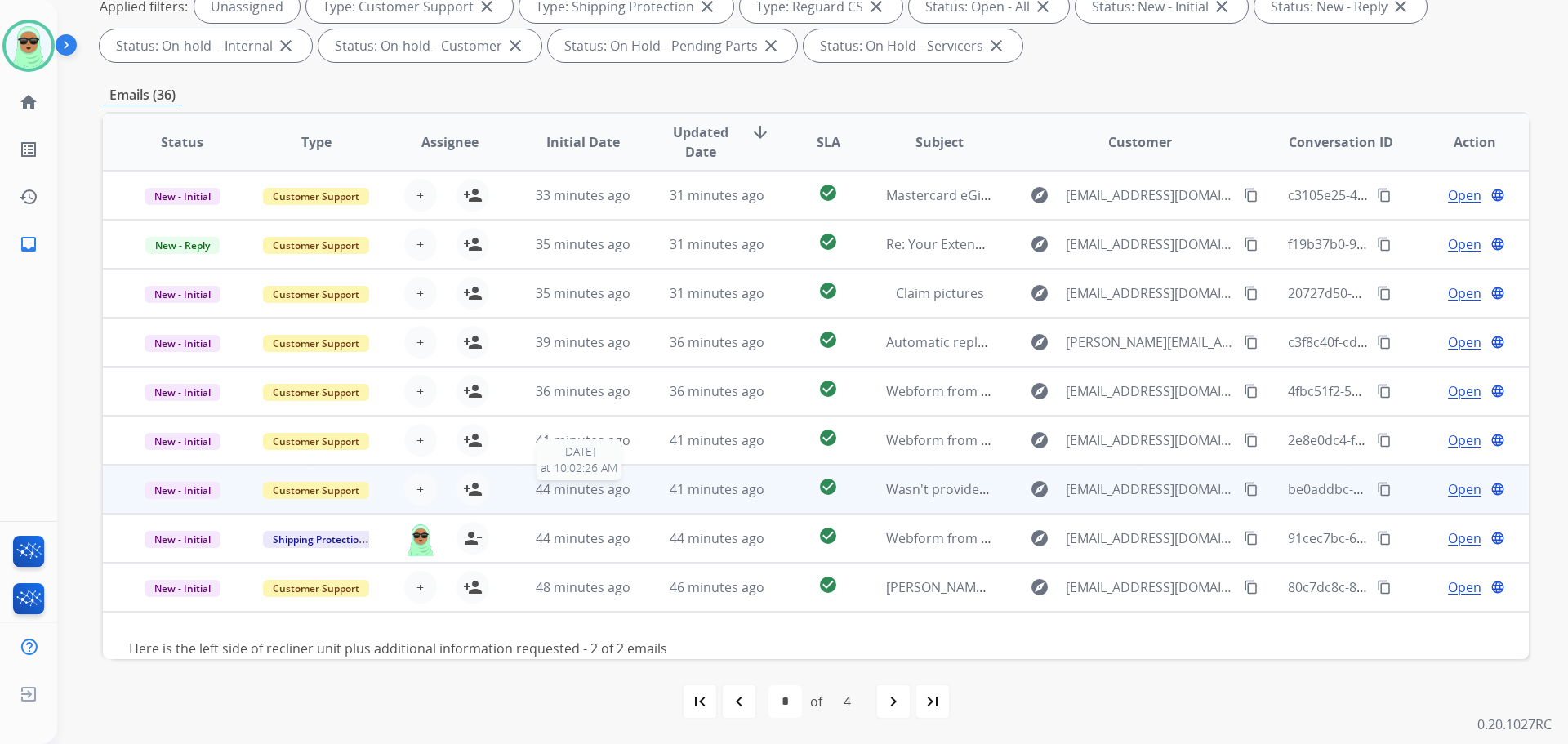
click at [609, 498] on div "44 minutes ago" at bounding box center [584, 489] width 107 height 20
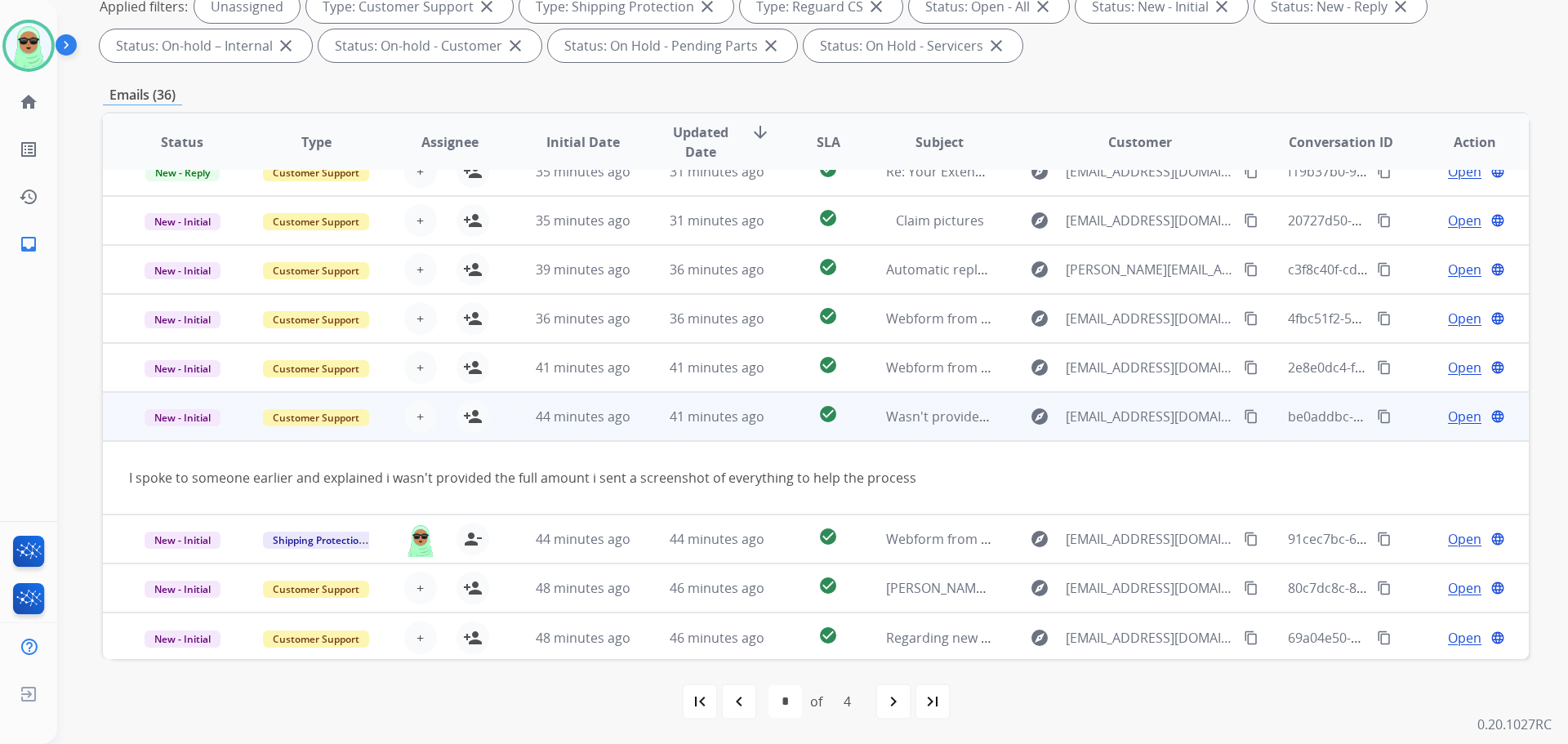
scroll to position [75, 0]
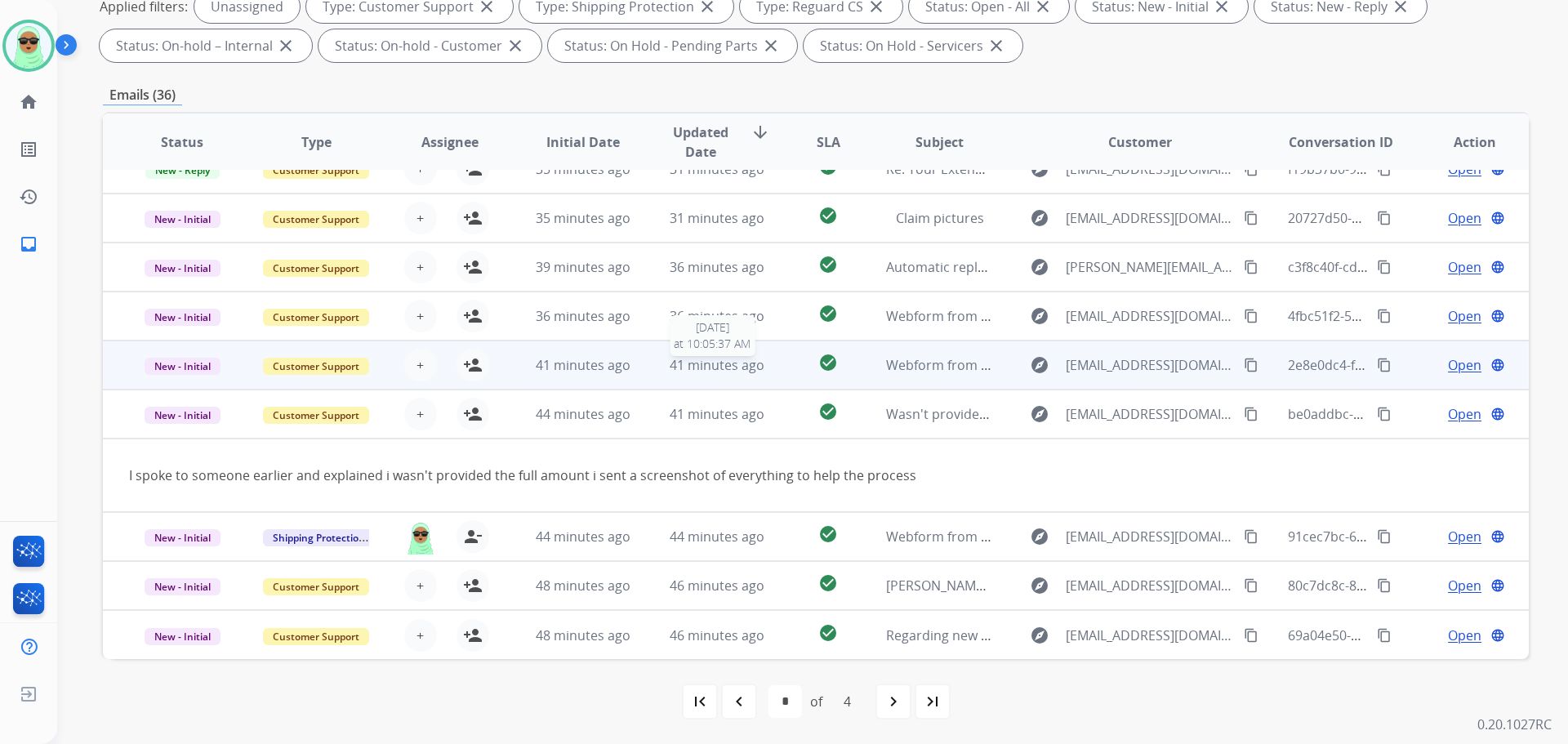
click at [692, 362] on span "41 minutes ago" at bounding box center [717, 365] width 95 height 18
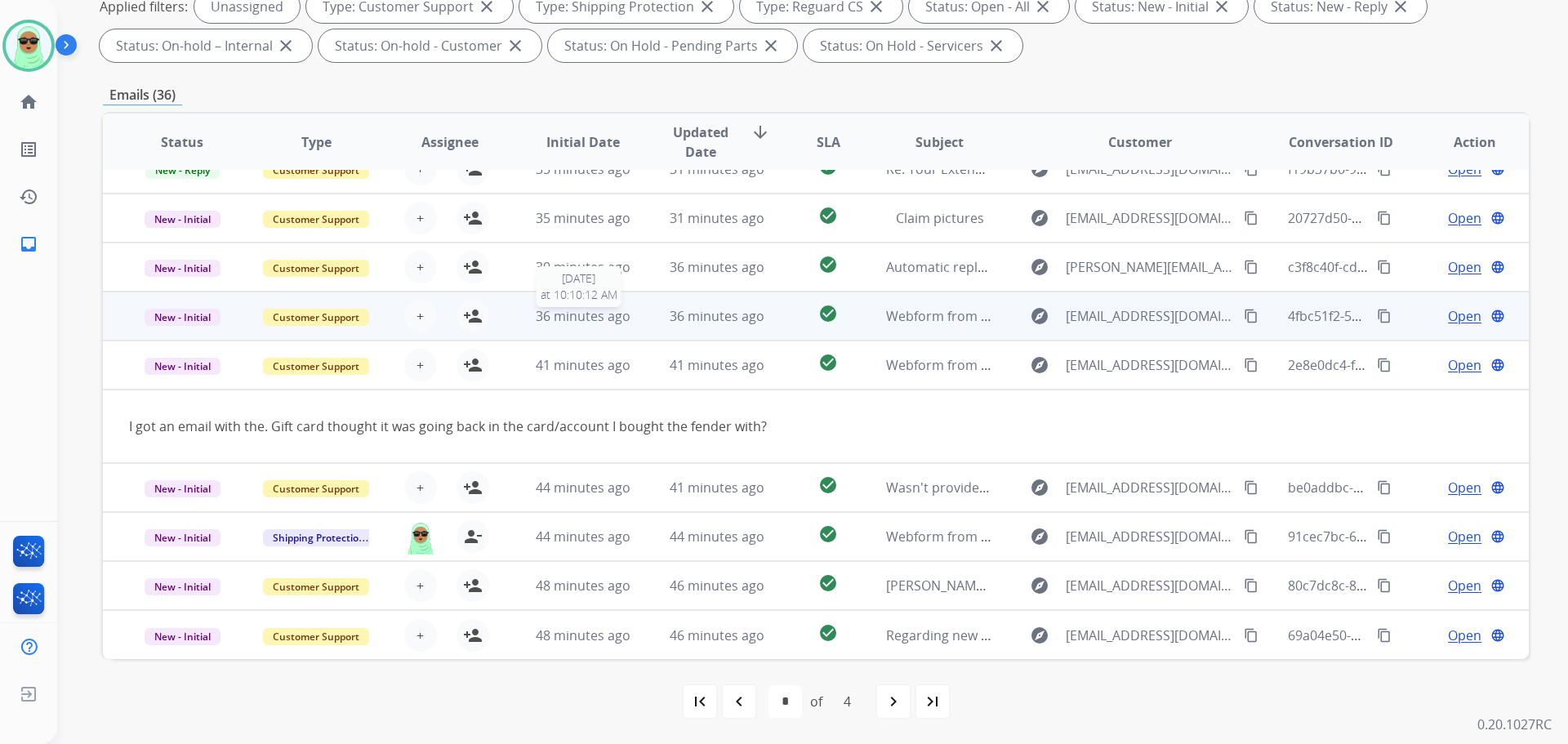
click at [613, 319] on span "36 minutes ago" at bounding box center [583, 316] width 95 height 18
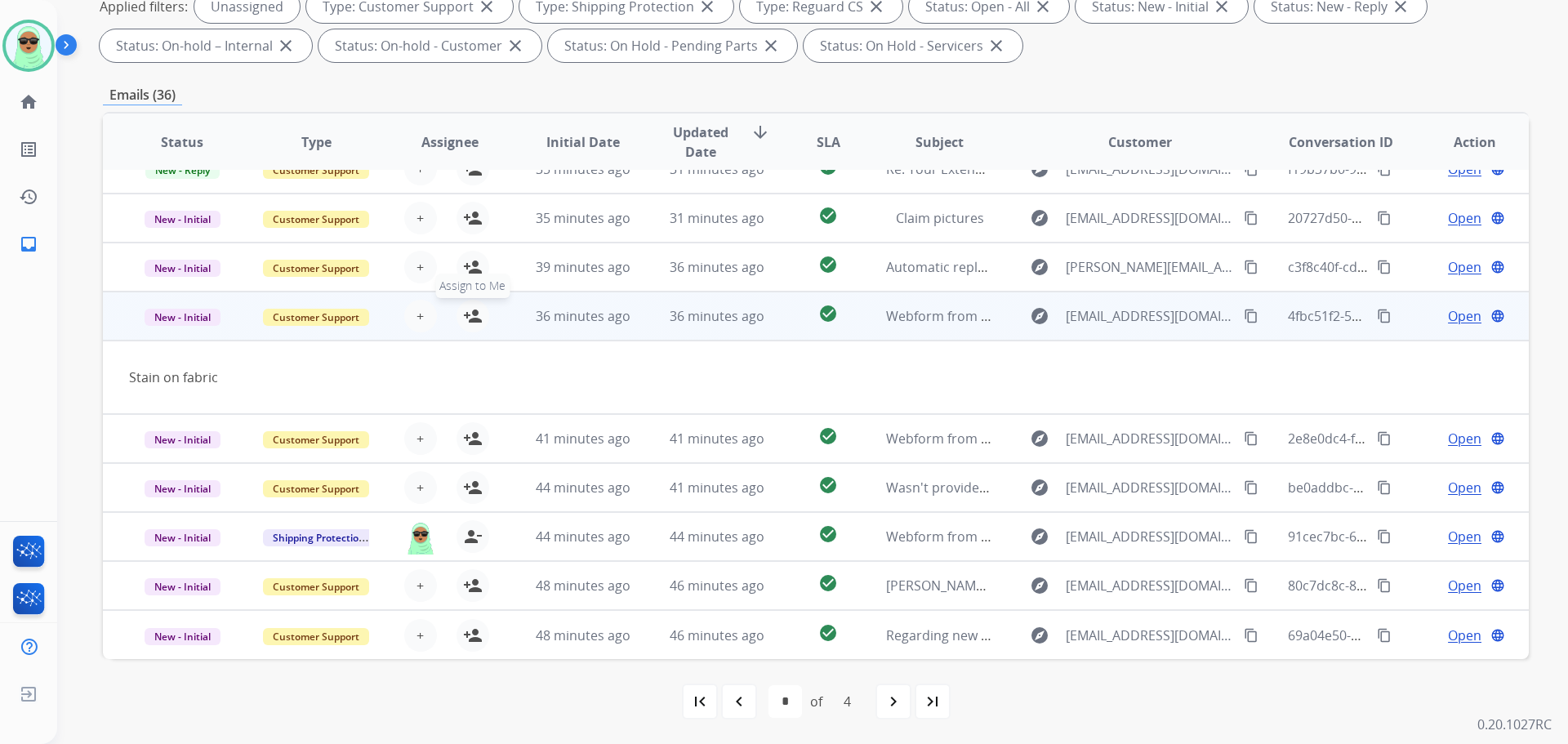
click at [472, 315] on mat-icon "person_add" at bounding box center [473, 316] width 20 height 20
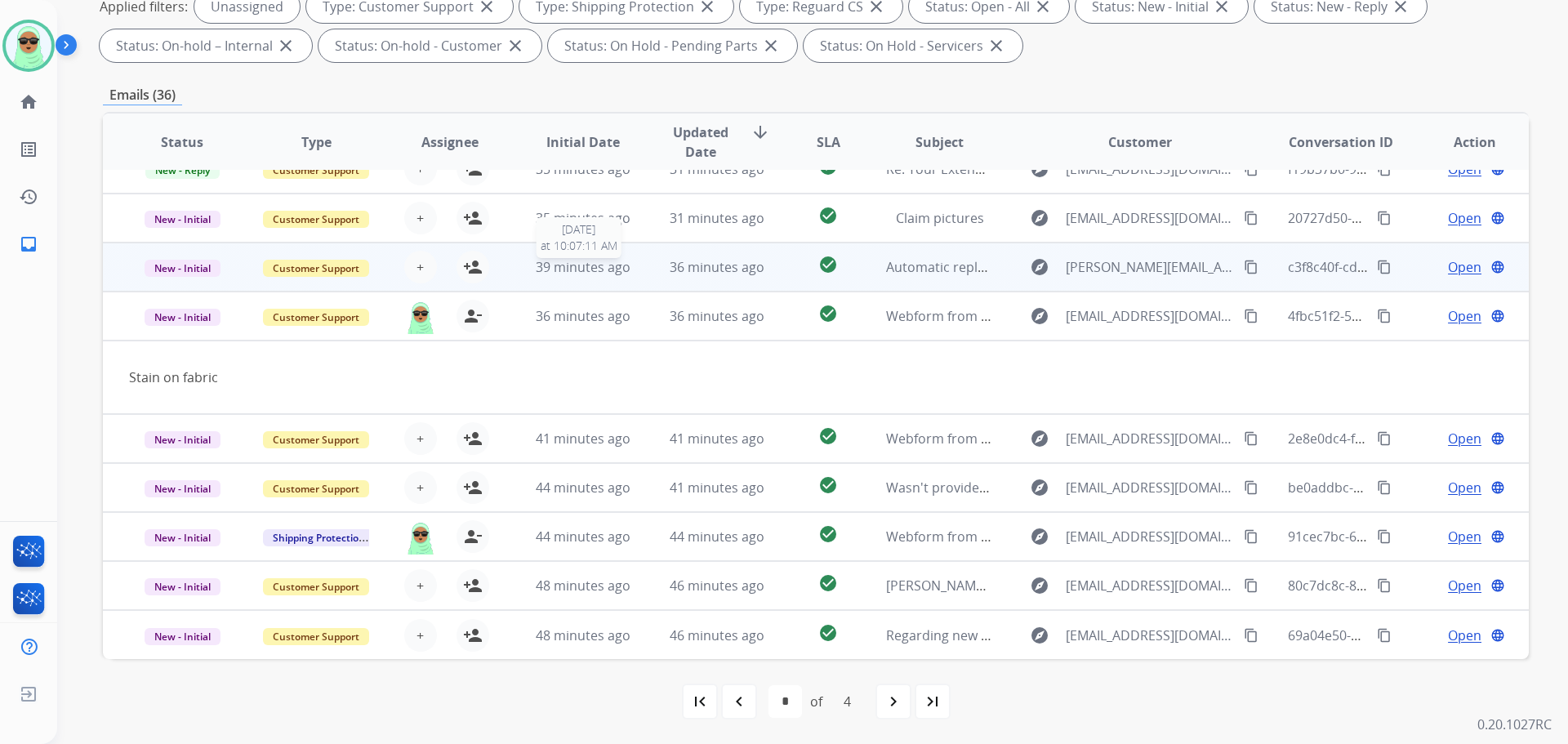
click at [559, 259] on span "39 minutes ago" at bounding box center [583, 267] width 95 height 18
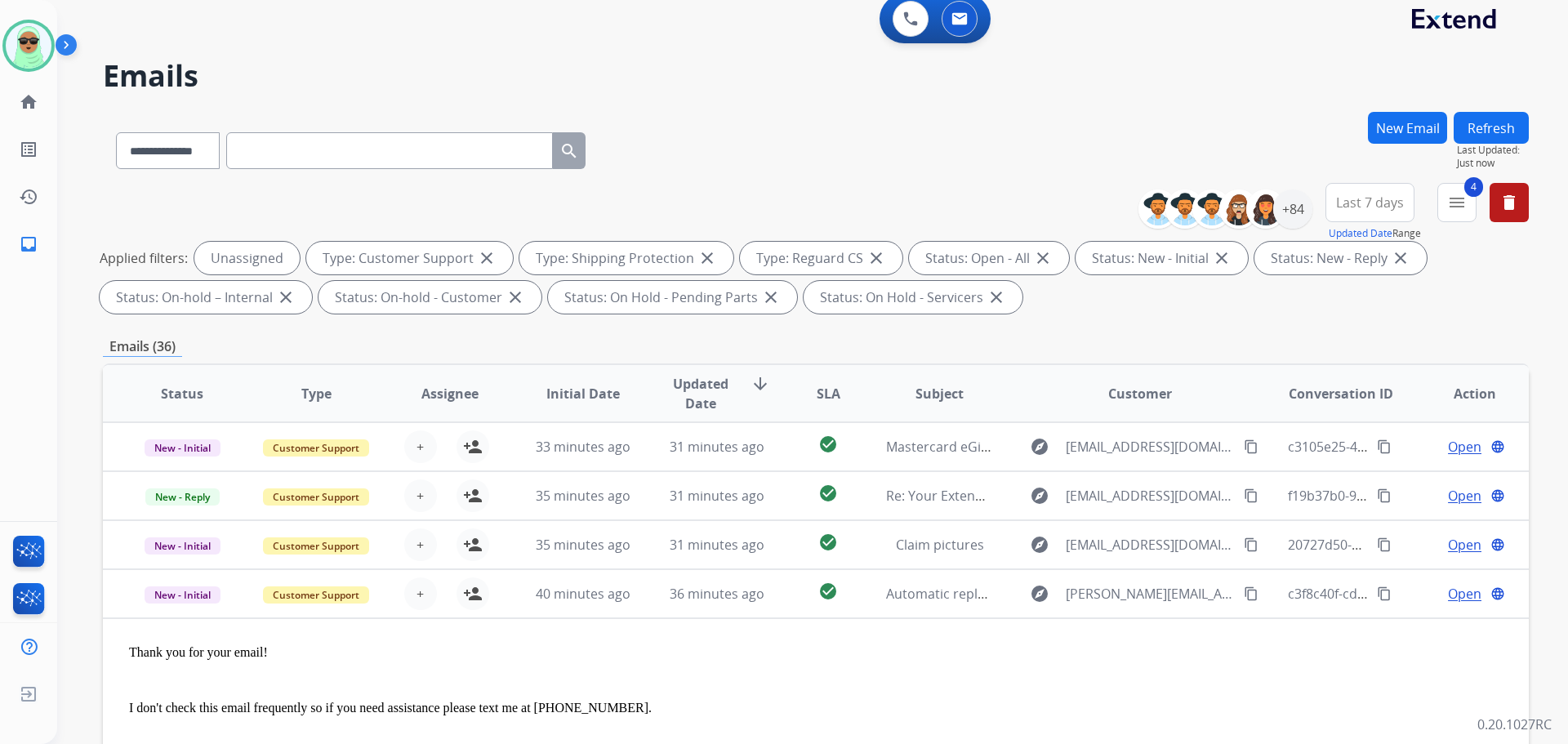
scroll to position [0, 0]
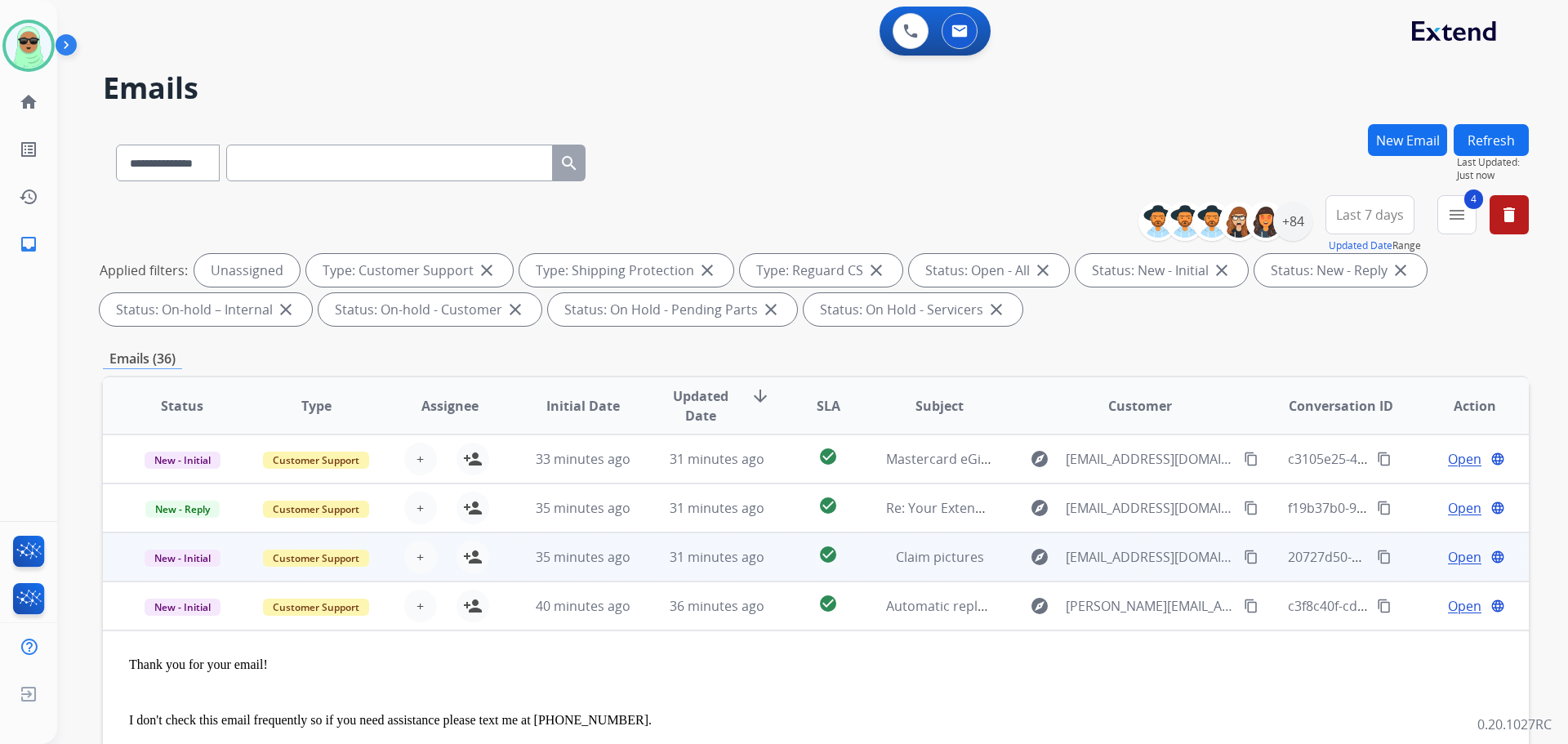
click at [591, 540] on td "35 minutes ago" at bounding box center [571, 557] width 134 height 49
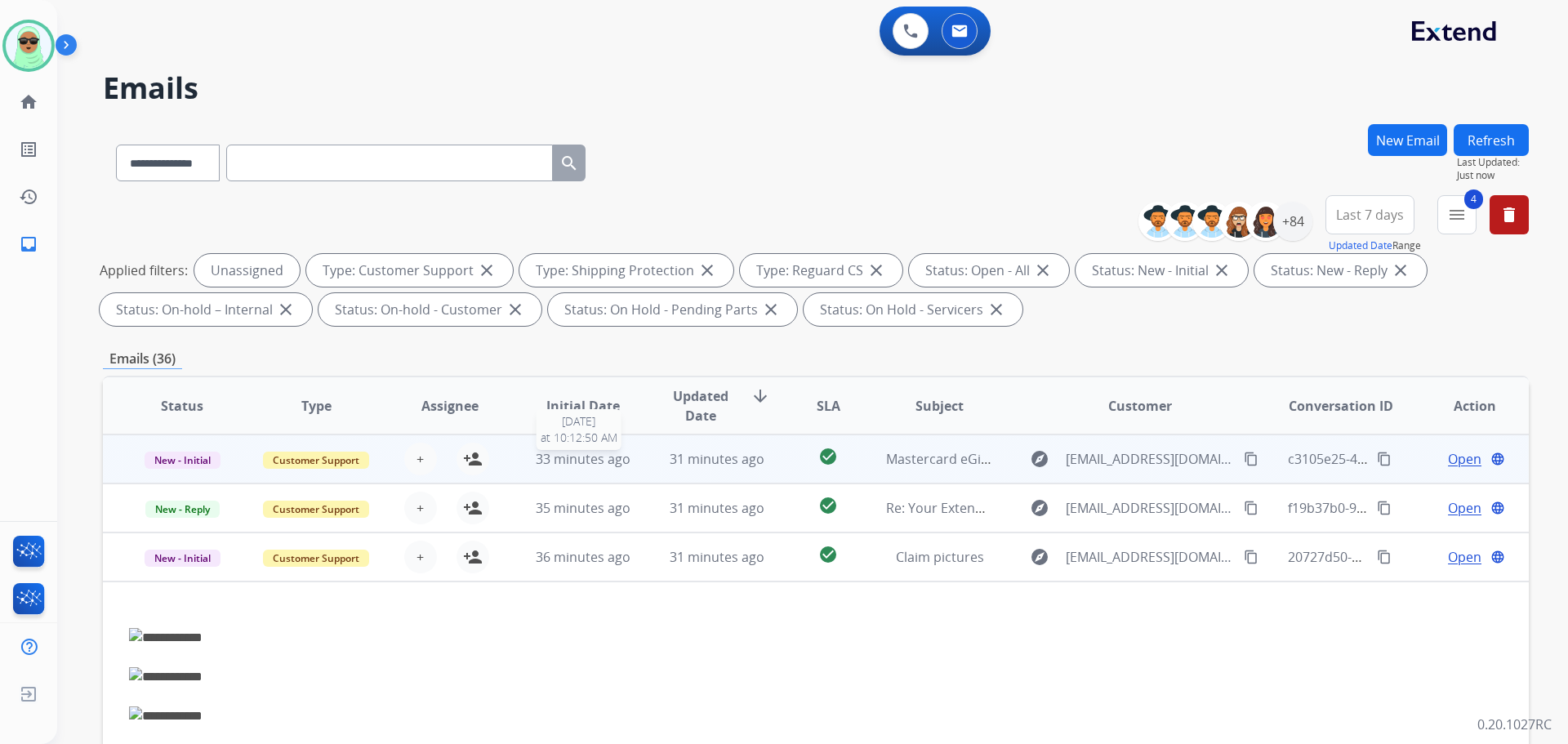
click at [571, 463] on span "33 minutes ago" at bounding box center [583, 459] width 95 height 18
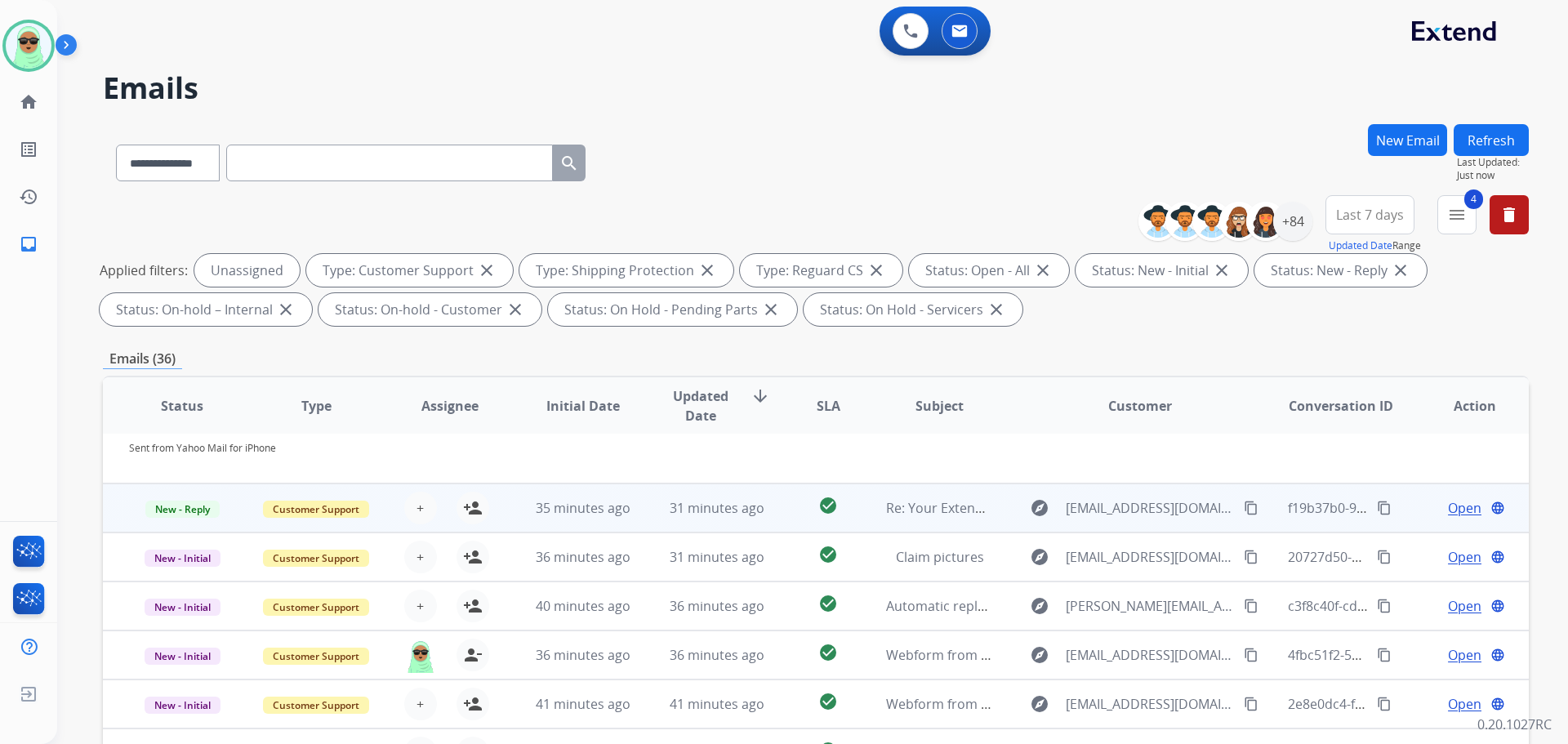
scroll to position [153, 0]
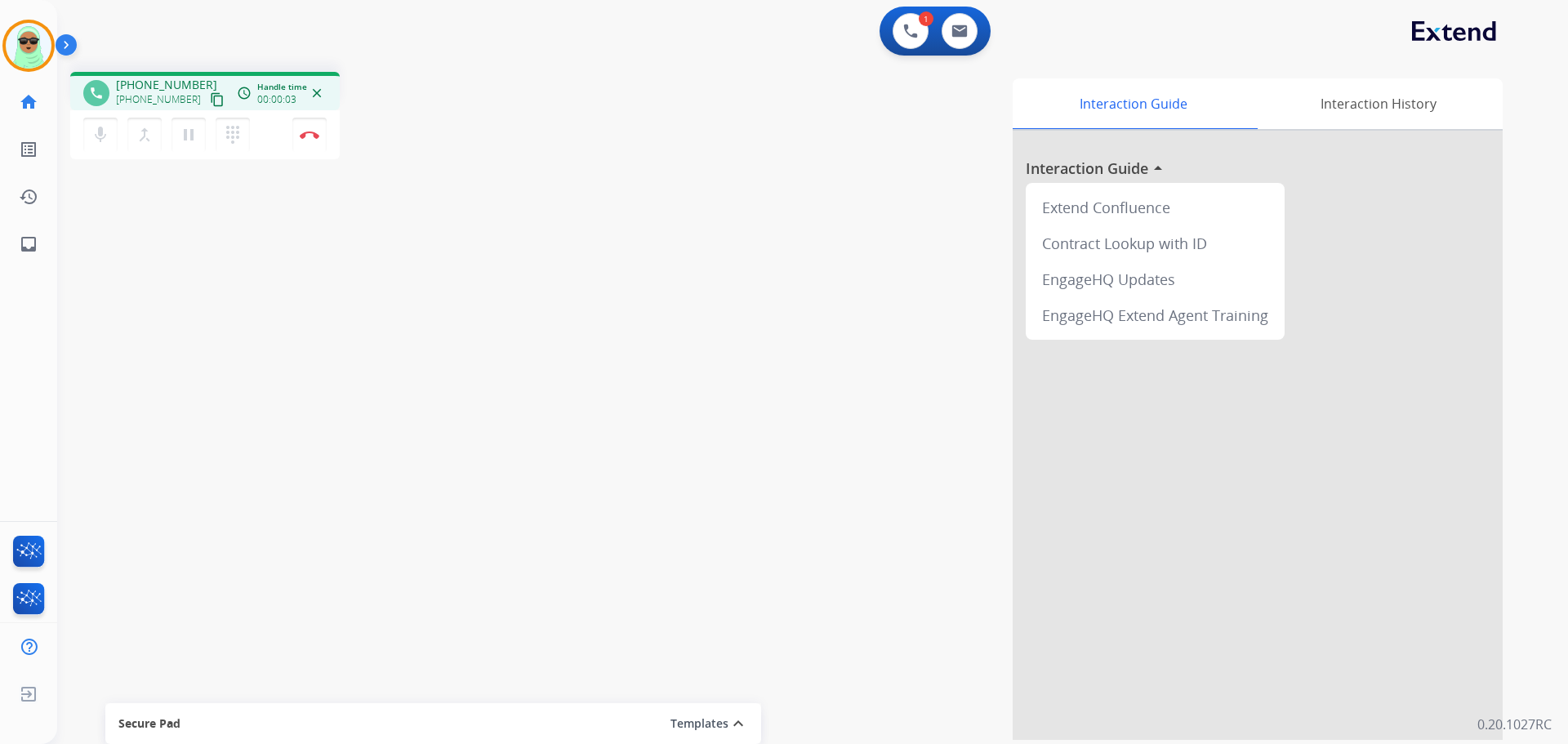
click at [210, 100] on mat-icon "content_copy" at bounding box center [217, 99] width 15 height 15
click at [226, 271] on div "phone [PHONE_NUMBER] [PHONE_NUMBER] content_copy access_time Call metrics Queue…" at bounding box center [794, 400] width 1472 height 681
click at [314, 142] on button "Disconnect" at bounding box center [309, 134] width 34 height 34
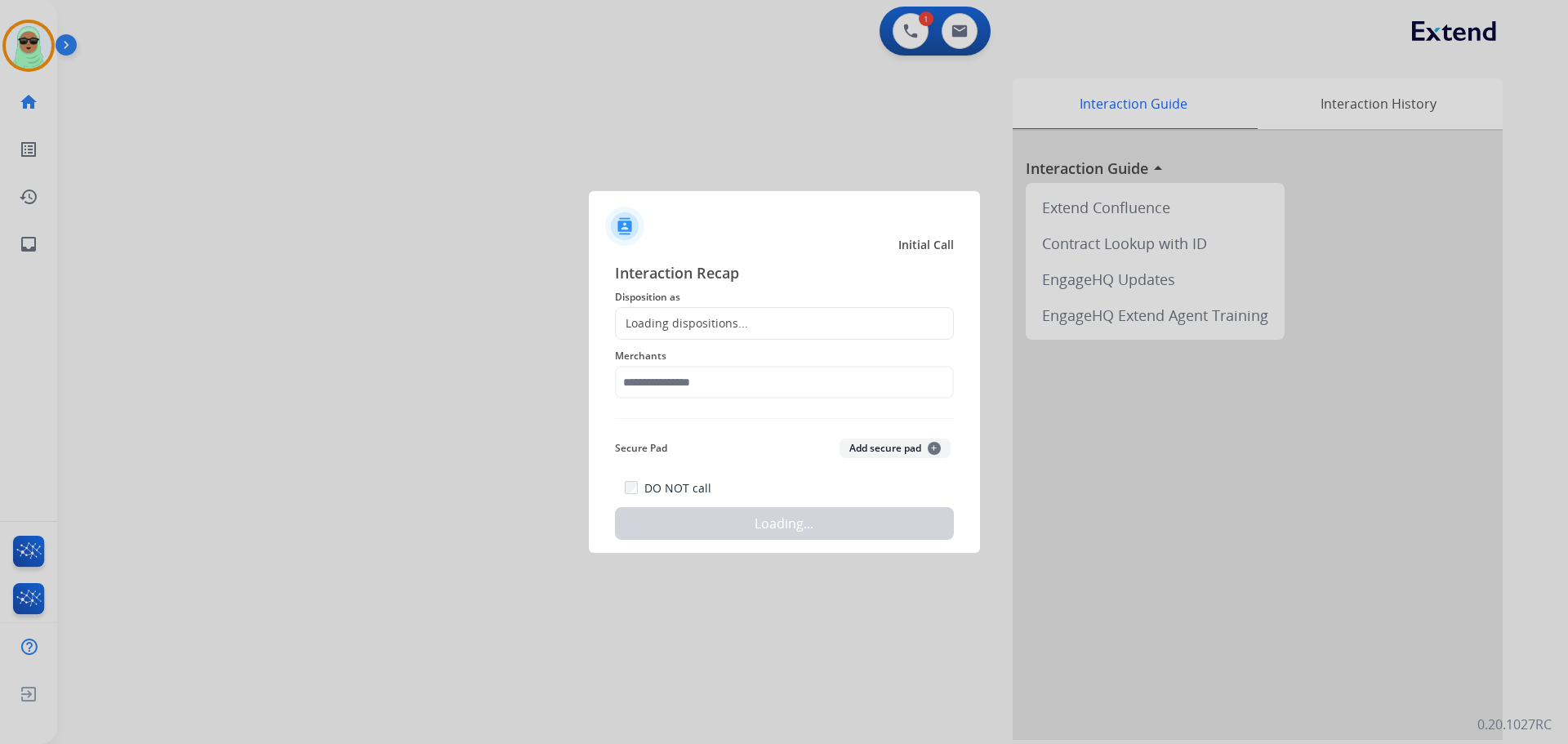
click at [844, 407] on div "Interaction Recap Disposition as Loading dispositions... Merchants Secure Pad A…" at bounding box center [784, 401] width 339 height 279
click at [836, 388] on input "text" at bounding box center [784, 382] width 339 height 33
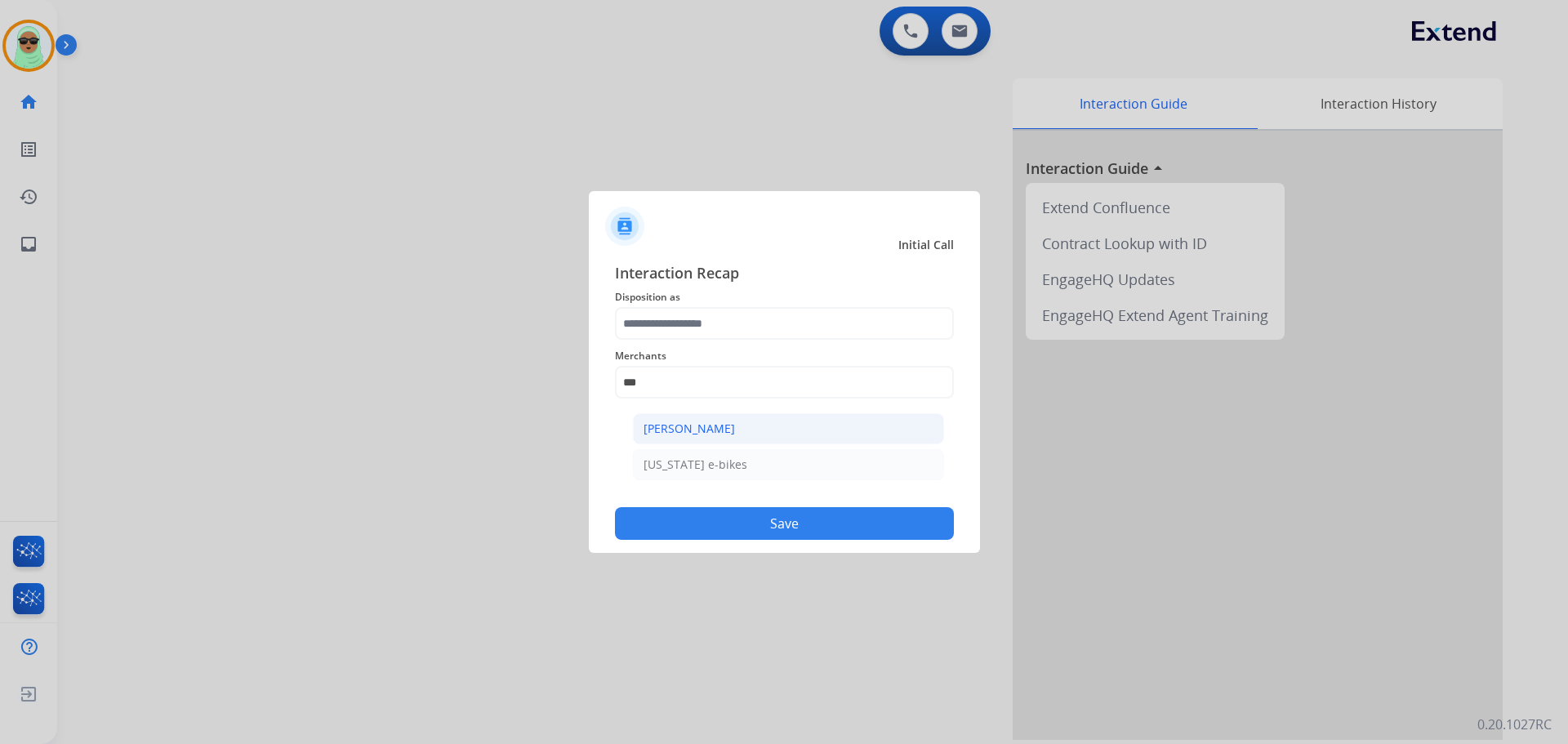
click at [728, 413] on li "[PERSON_NAME]" at bounding box center [788, 429] width 311 height 31
type input "**********"
drag, startPoint x: 733, startPoint y: 295, endPoint x: 717, endPoint y: 337, distance: 44.9
click at [733, 296] on span "Disposition as" at bounding box center [784, 297] width 339 height 20
click at [716, 342] on div "**********" at bounding box center [784, 372] width 339 height 65
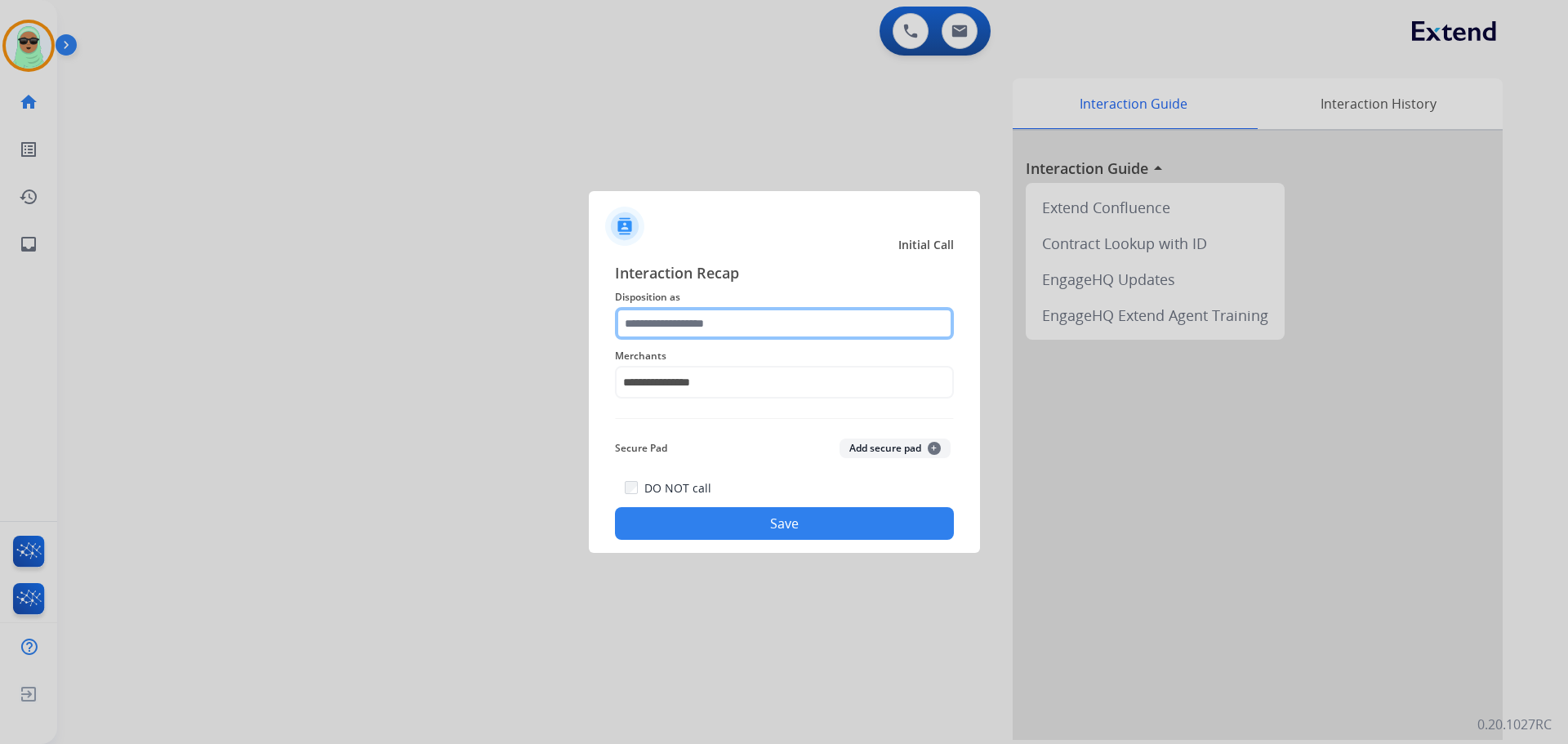
click at [716, 332] on input "text" at bounding box center [784, 324] width 339 height 33
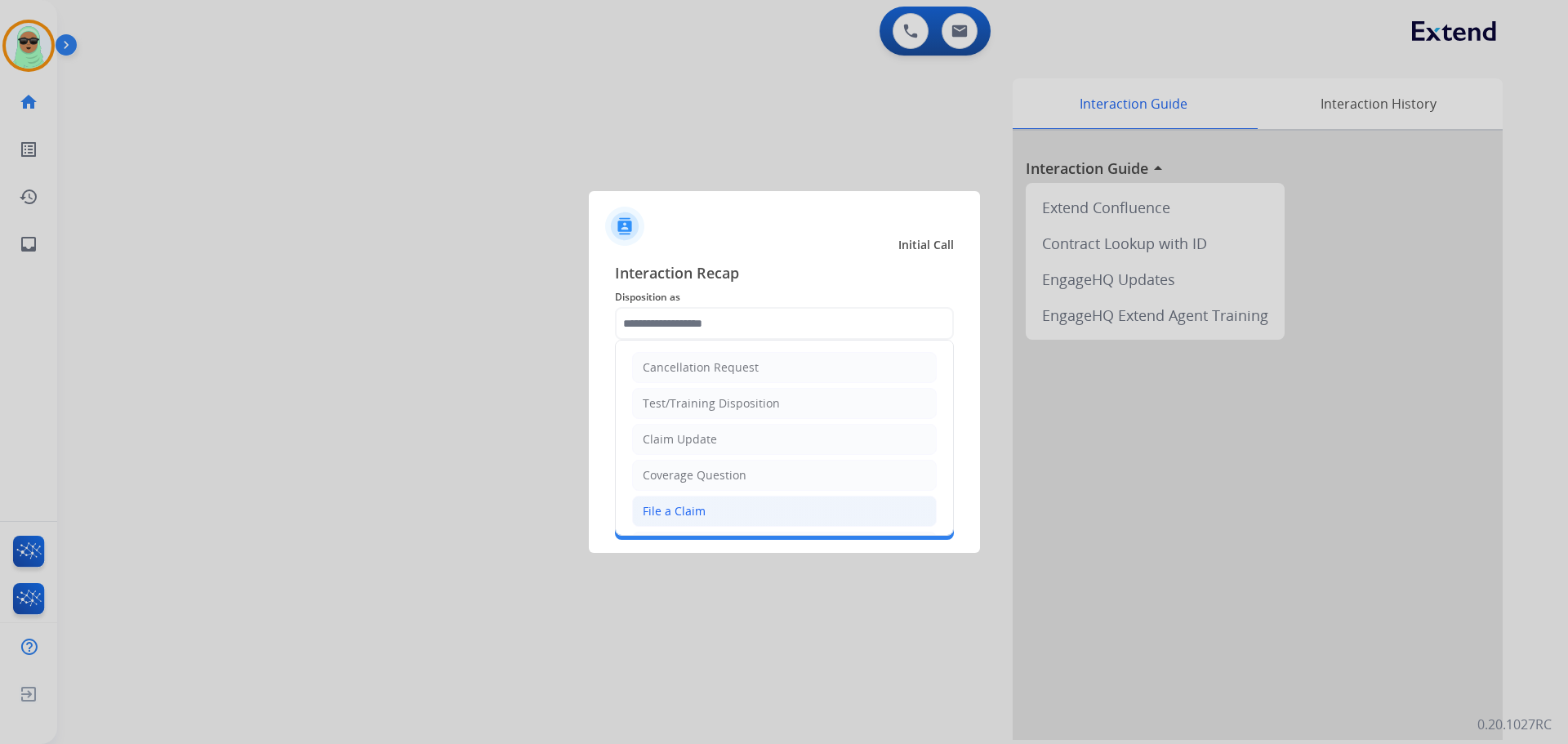
click at [684, 501] on li "File a Claim" at bounding box center [785, 511] width 305 height 31
type input "**********"
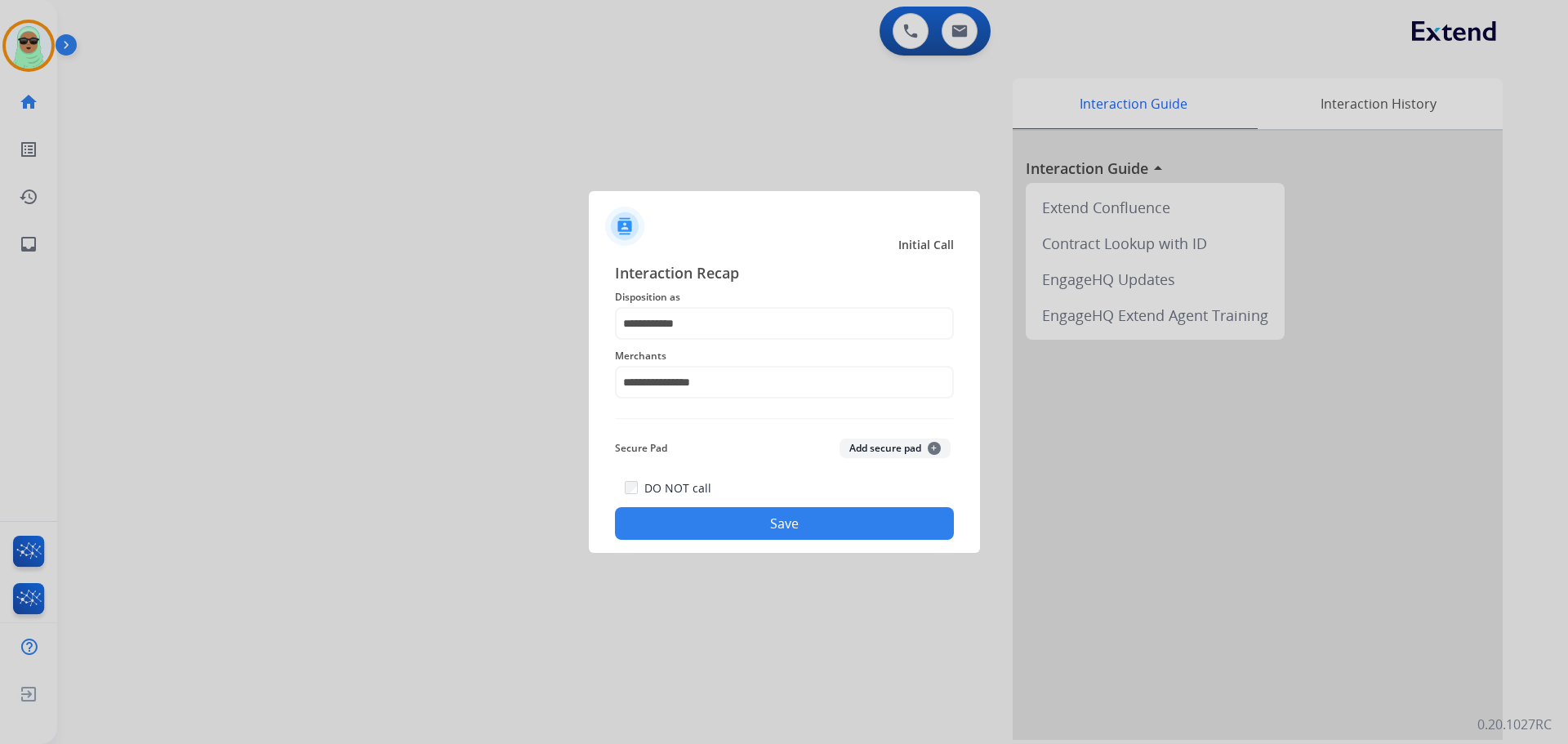
click at [755, 521] on button "Save" at bounding box center [784, 524] width 339 height 33
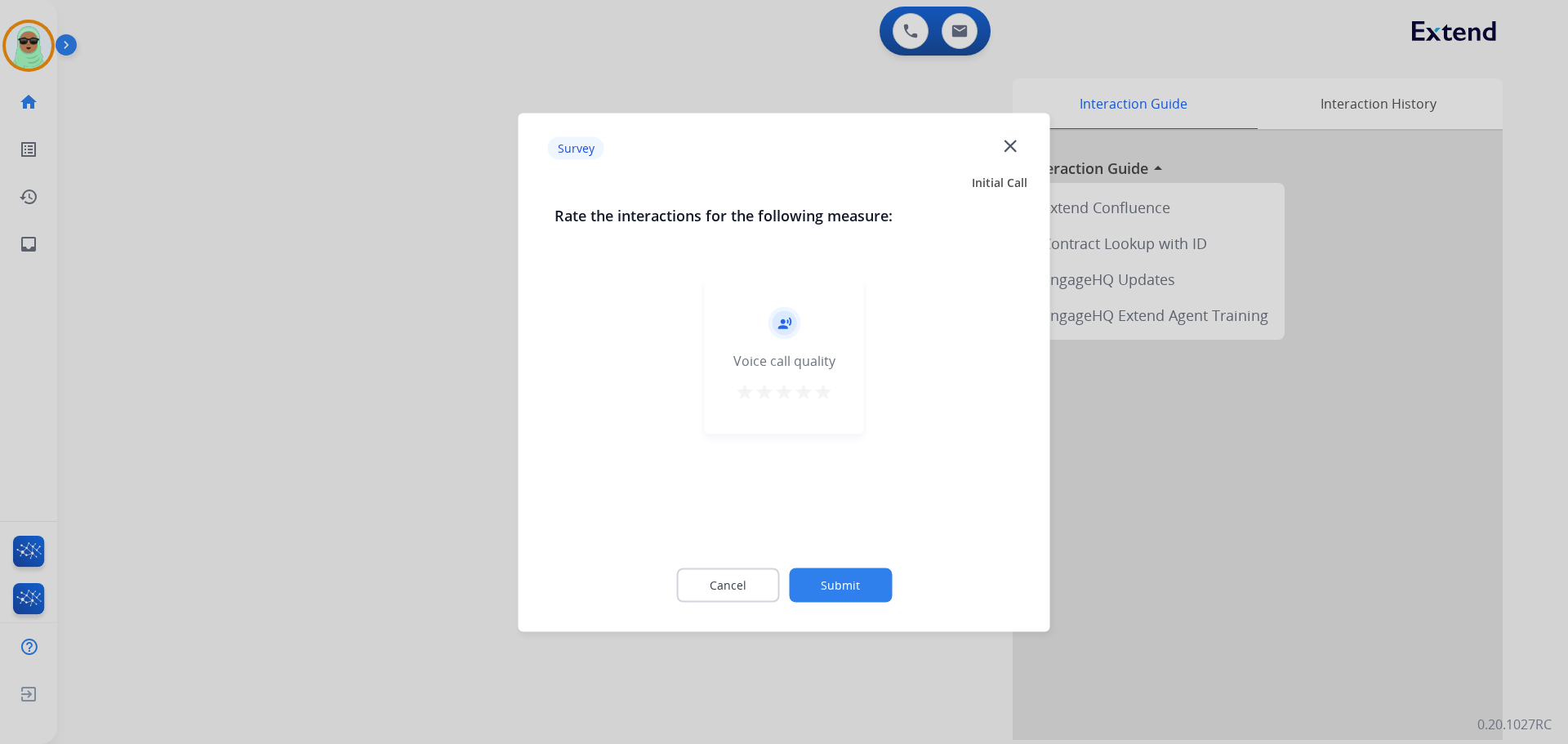
click at [868, 597] on button "Submit" at bounding box center [841, 585] width 103 height 34
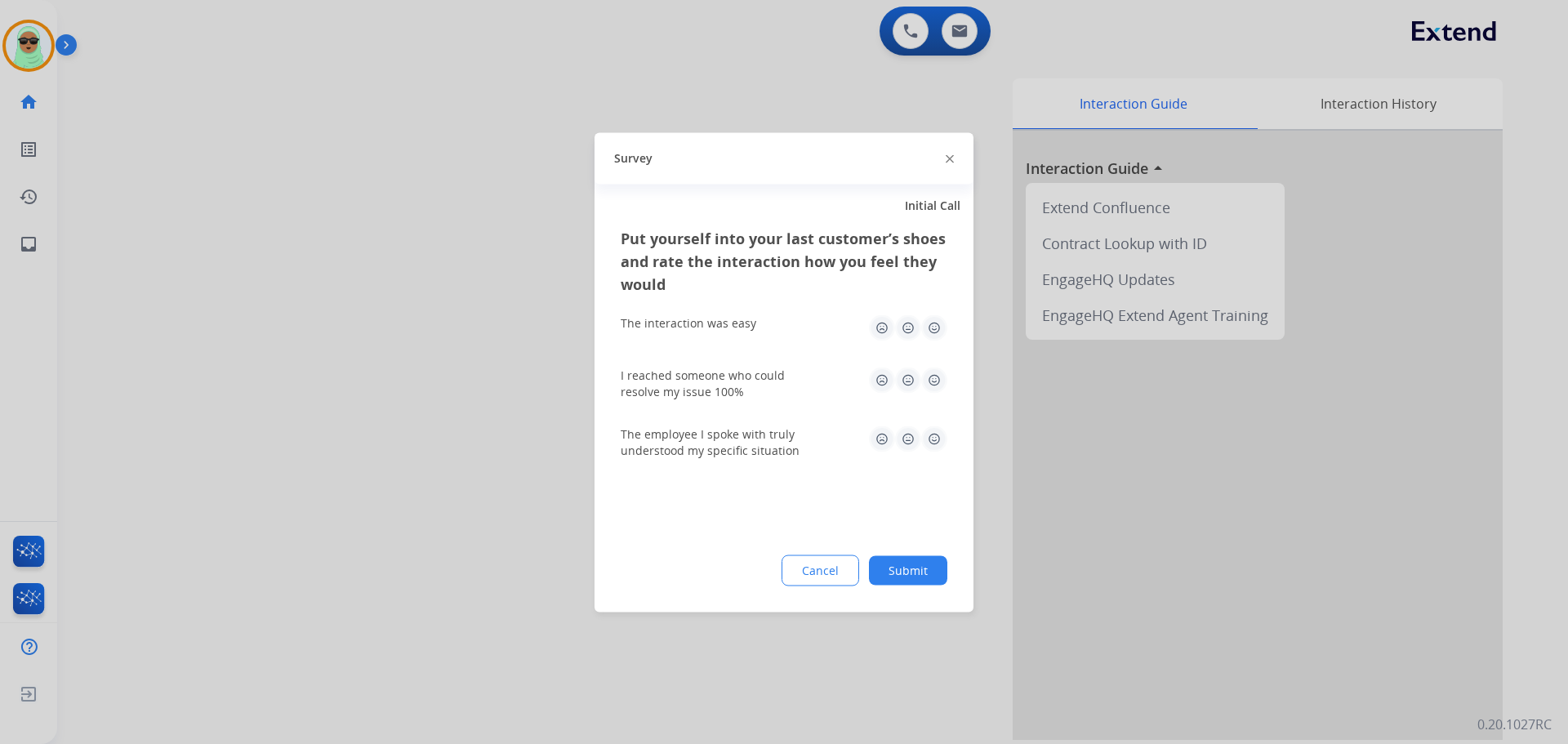
click at [888, 575] on button "Submit" at bounding box center [909, 571] width 78 height 30
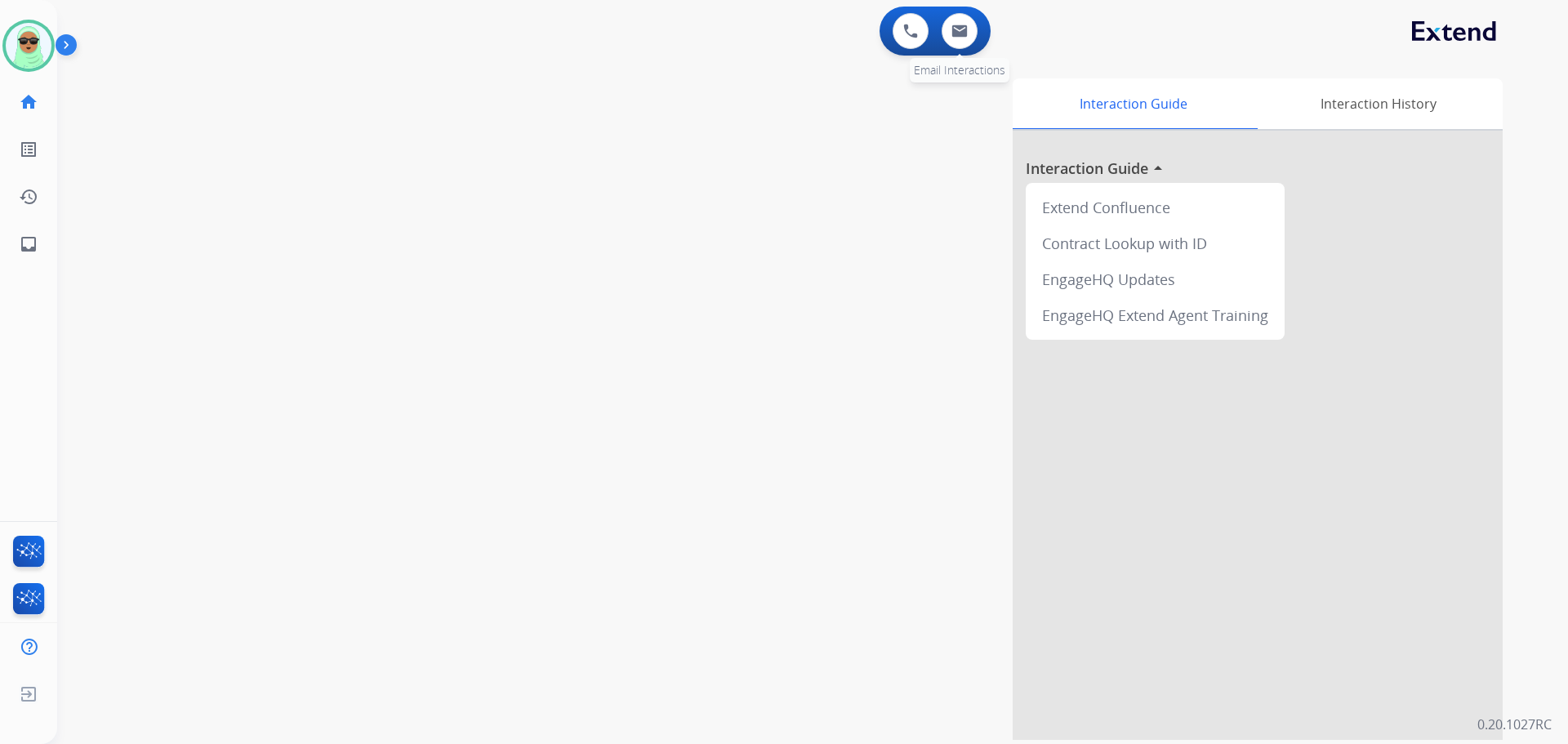
click at [977, 17] on div "0 Email Interactions" at bounding box center [960, 30] width 49 height 36
click at [977, 28] on button at bounding box center [959, 30] width 36 height 36
select select "**********"
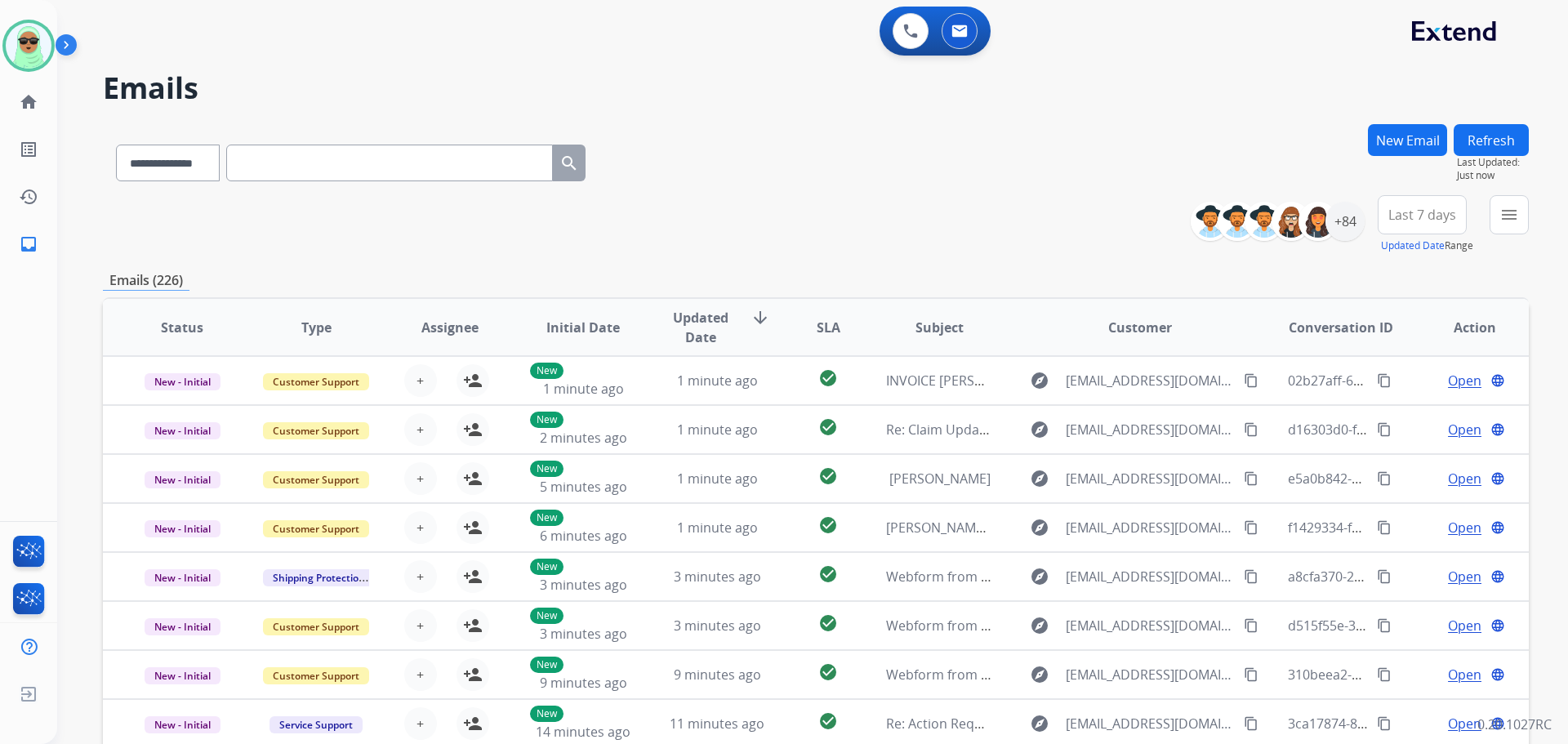
drag, startPoint x: 1503, startPoint y: 206, endPoint x: 1492, endPoint y: 210, distance: 11.7
click at [1503, 206] on mat-icon "menu" at bounding box center [1510, 214] width 20 height 20
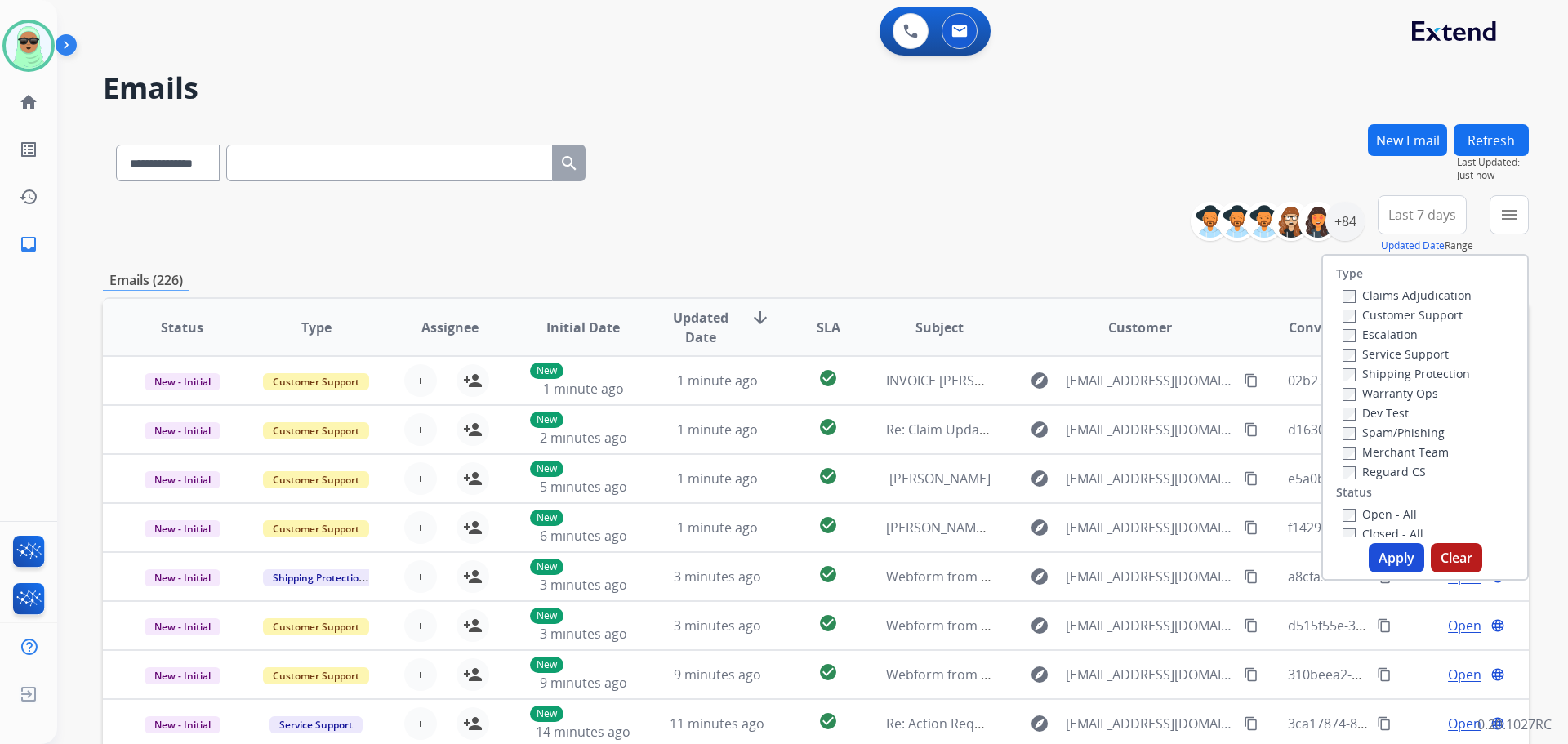
click at [1407, 316] on label "Customer Support" at bounding box center [1403, 315] width 120 height 16
click at [1417, 376] on label "Shipping Protection" at bounding box center [1407, 374] width 127 height 16
click at [1403, 462] on div "Reguard CS" at bounding box center [1408, 471] width 129 height 20
click at [1409, 478] on label "Reguard CS" at bounding box center [1385, 472] width 84 height 16
click at [1403, 473] on label "Reguard CS" at bounding box center [1385, 472] width 84 height 16
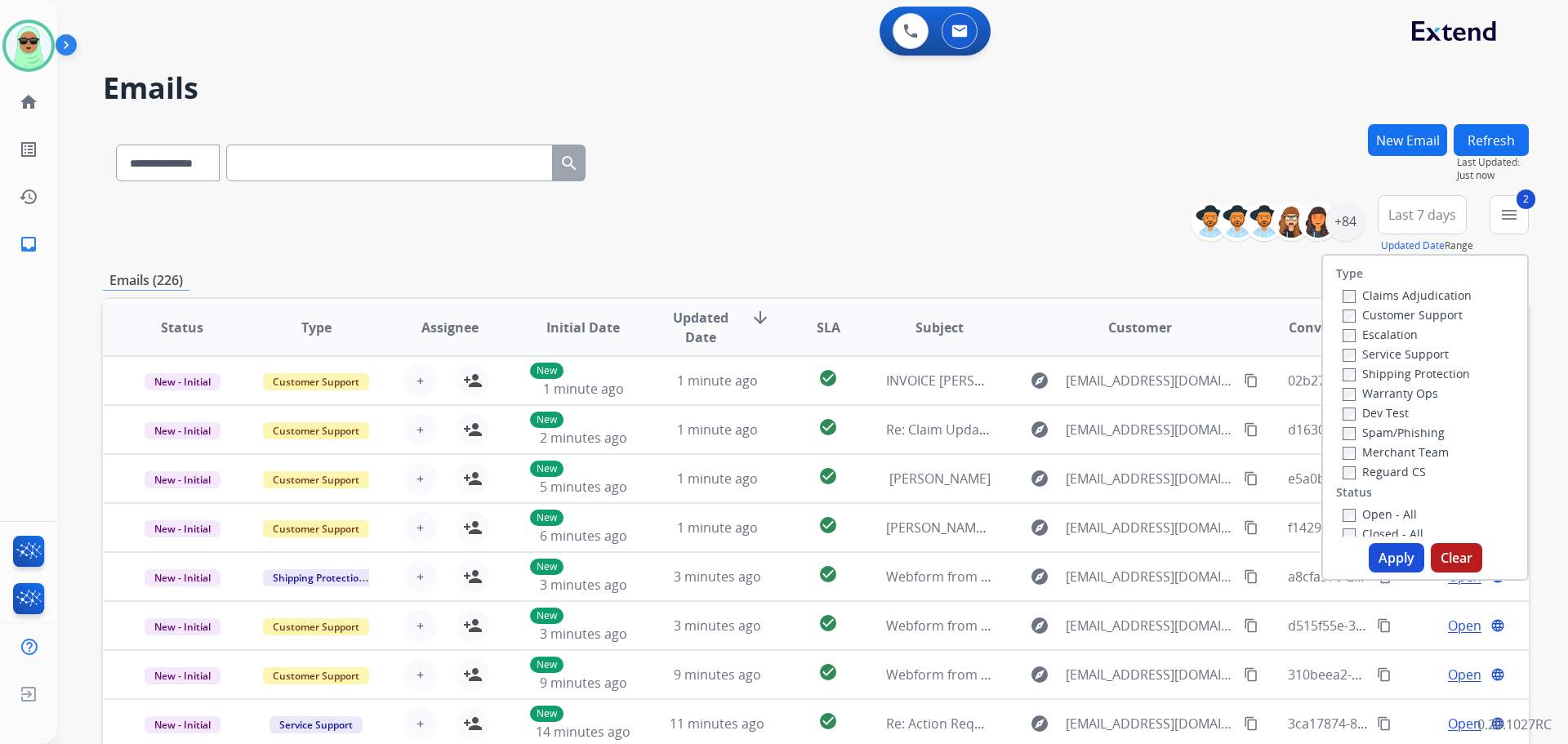
click at [1385, 470] on label "Reguard CS" at bounding box center [1385, 472] width 84 height 16
click at [1376, 515] on label "Open - All" at bounding box center [1380, 514] width 74 height 16
click at [1382, 555] on button "Apply" at bounding box center [1397, 558] width 56 height 30
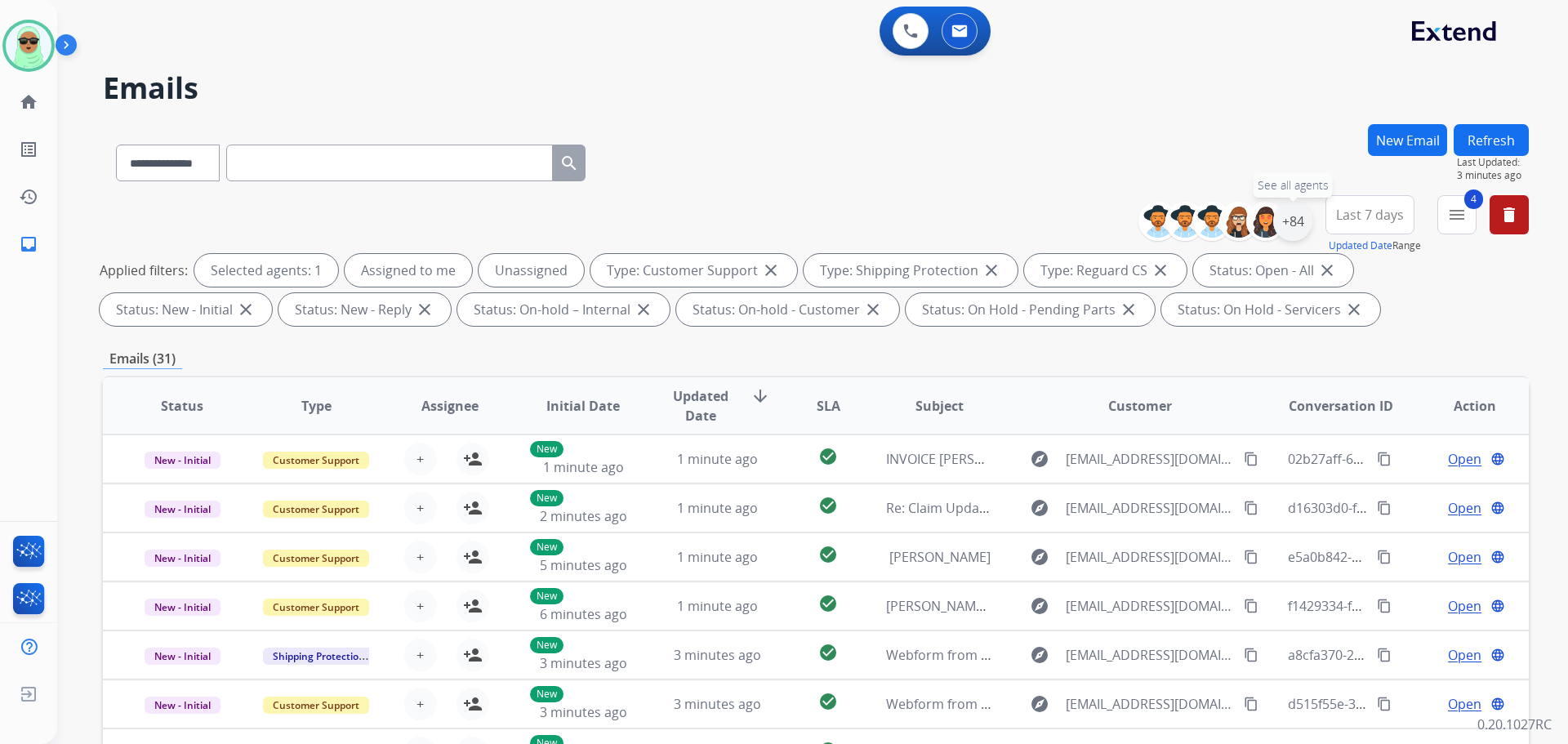
click at [1287, 224] on div "+84" at bounding box center [1293, 221] width 39 height 39
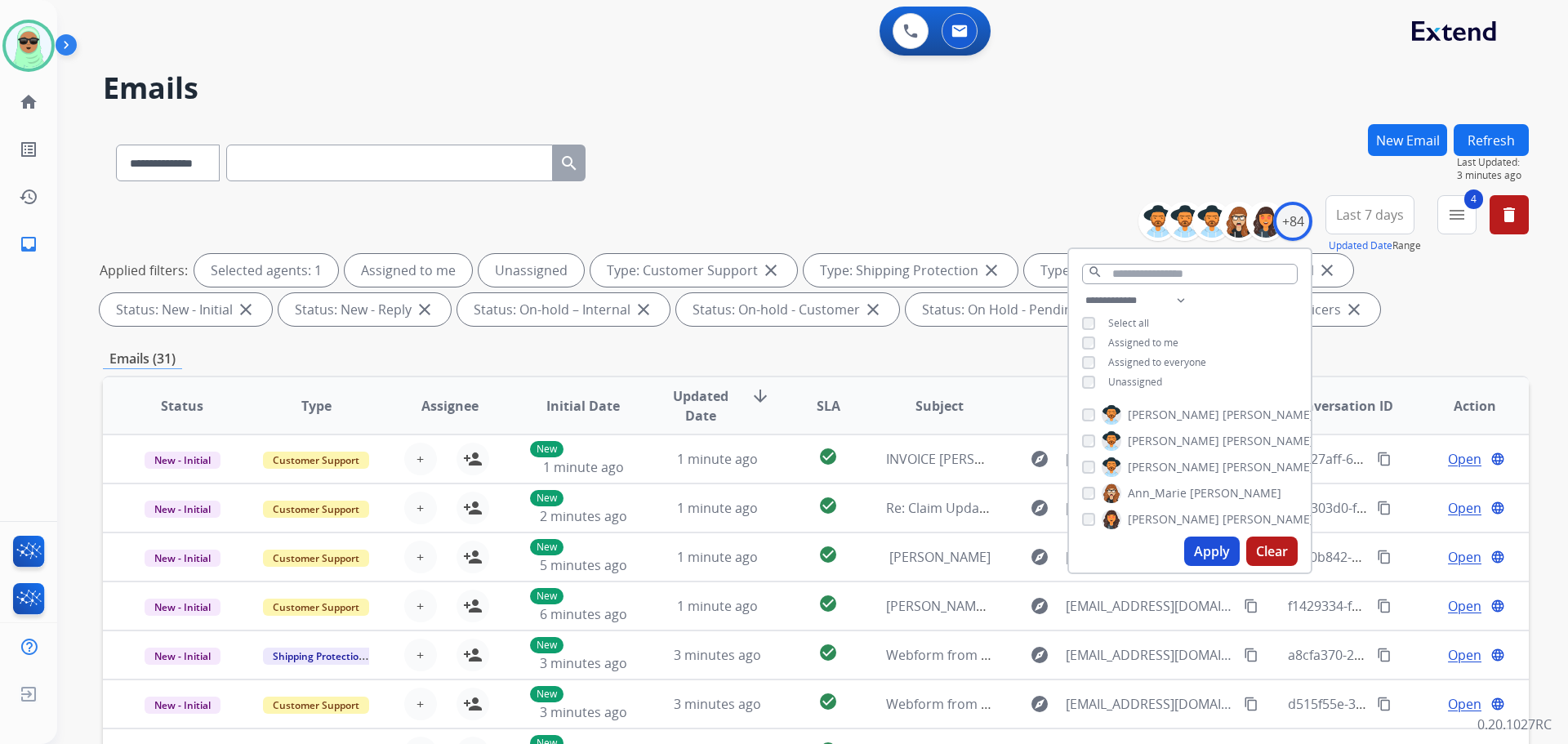
click at [1112, 378] on span "Unassigned" at bounding box center [1135, 382] width 54 height 14
click at [1215, 556] on button "Apply" at bounding box center [1213, 551] width 56 height 30
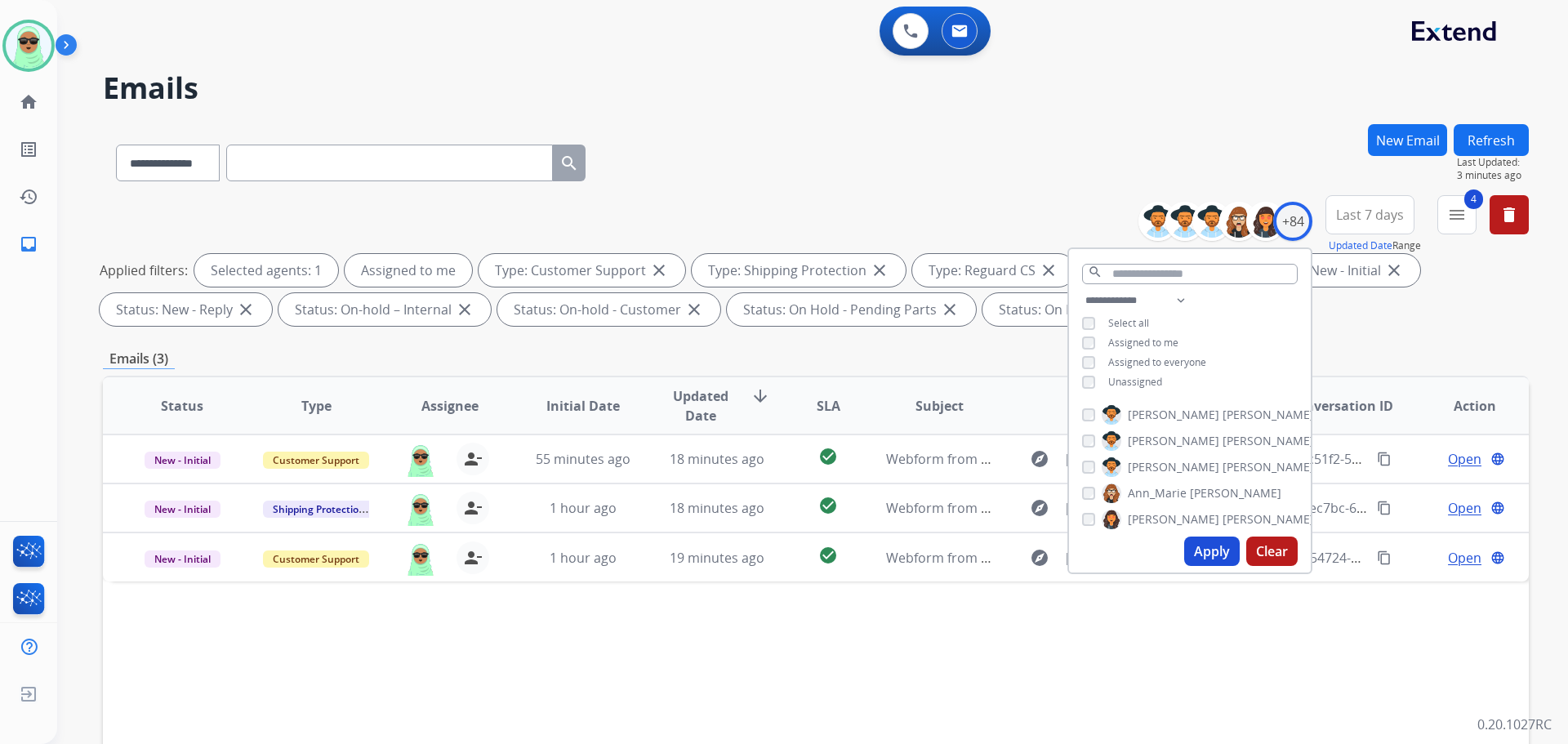
drag, startPoint x: 693, startPoint y: 668, endPoint x: 738, endPoint y: 666, distance: 45.0
click at [694, 667] on div "Status Type Assignee Initial Date Updated Date arrow_downward SLA Subject Custo…" at bounding box center [815, 649] width 1426 height 547
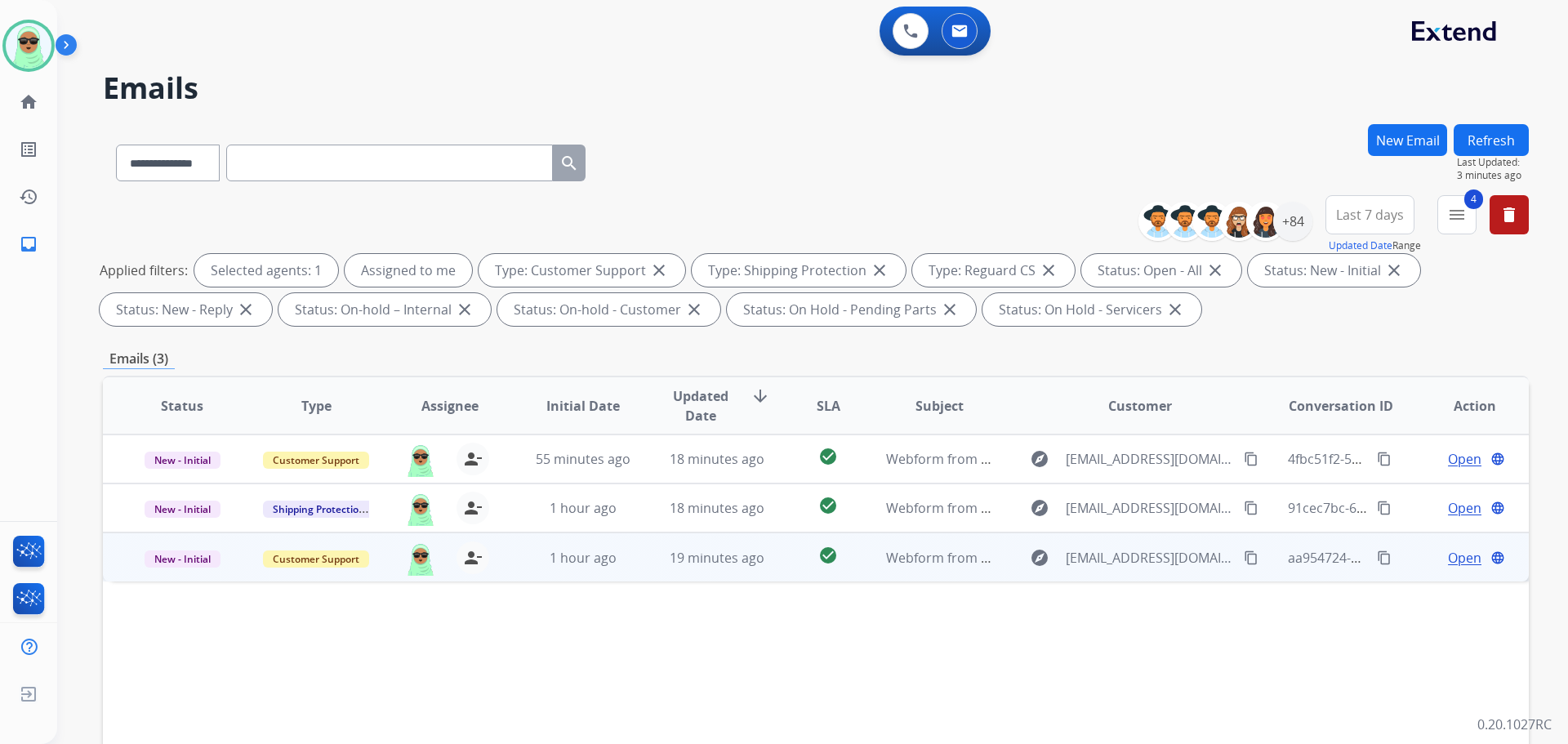
click at [1449, 567] on span "Open" at bounding box center [1465, 558] width 33 height 20
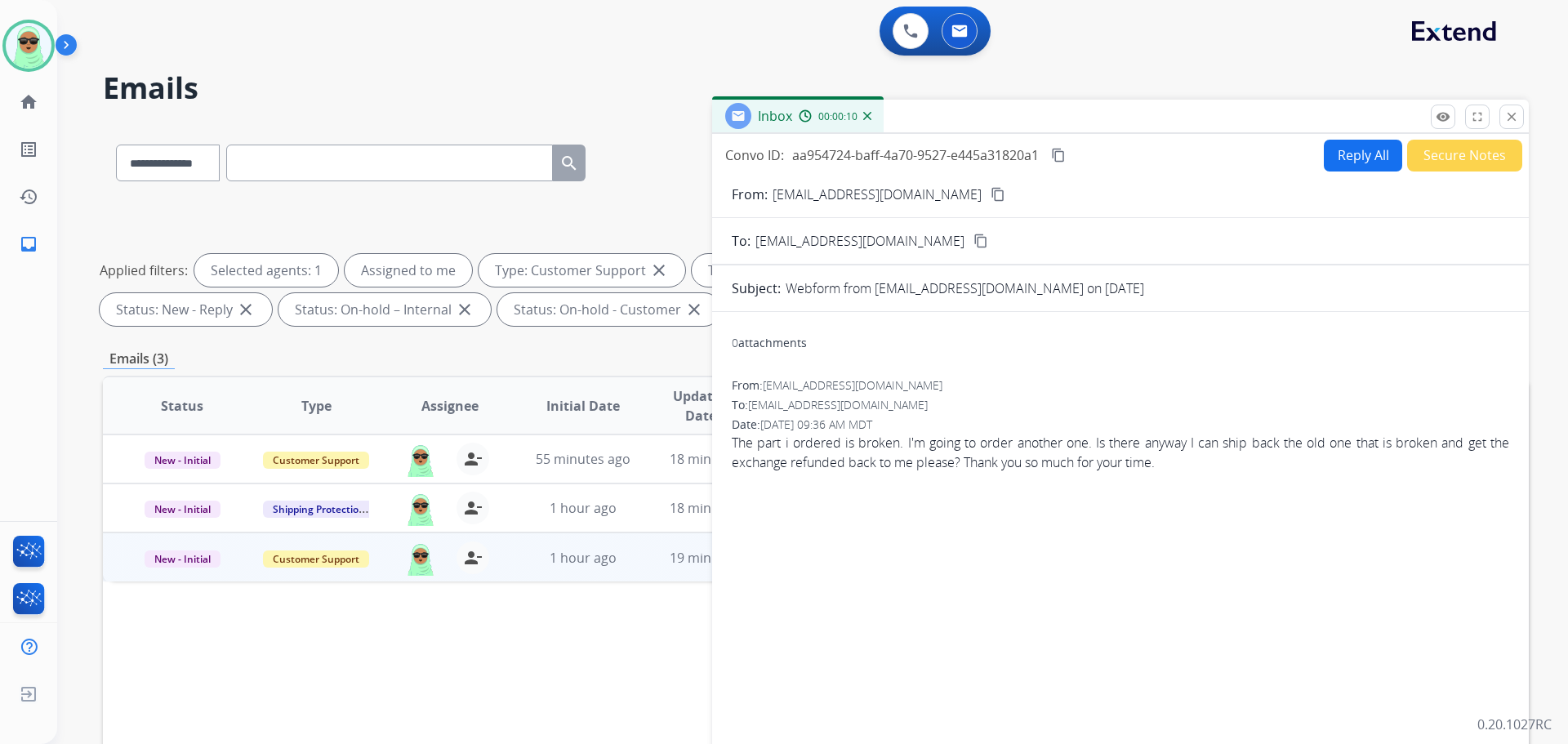
click at [989, 203] on button "content_copy" at bounding box center [998, 194] width 20 height 20
click at [1324, 151] on button "Reply All" at bounding box center [1363, 155] width 78 height 32
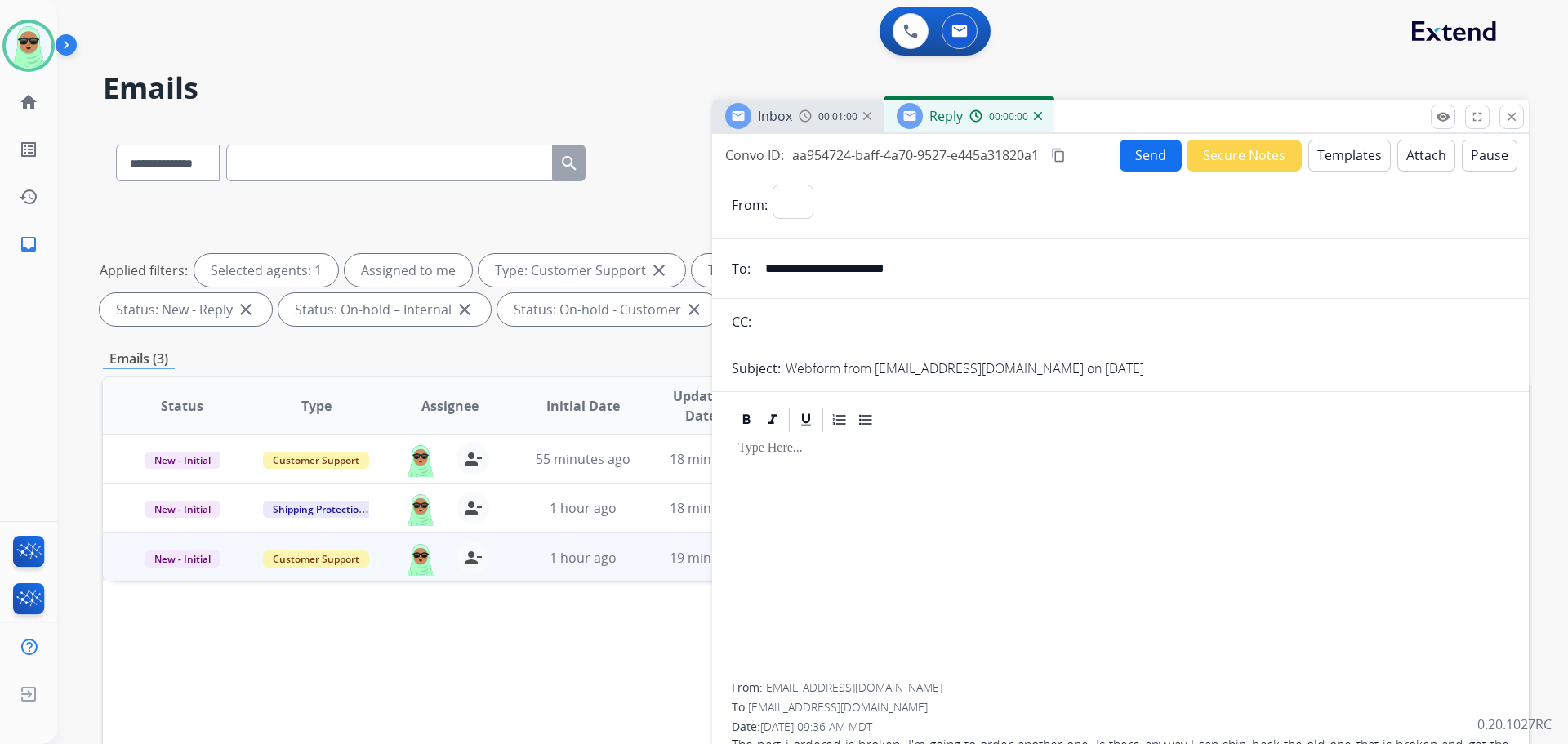
select select "**********"
click at [1336, 156] on button "Templates" at bounding box center [1349, 155] width 83 height 32
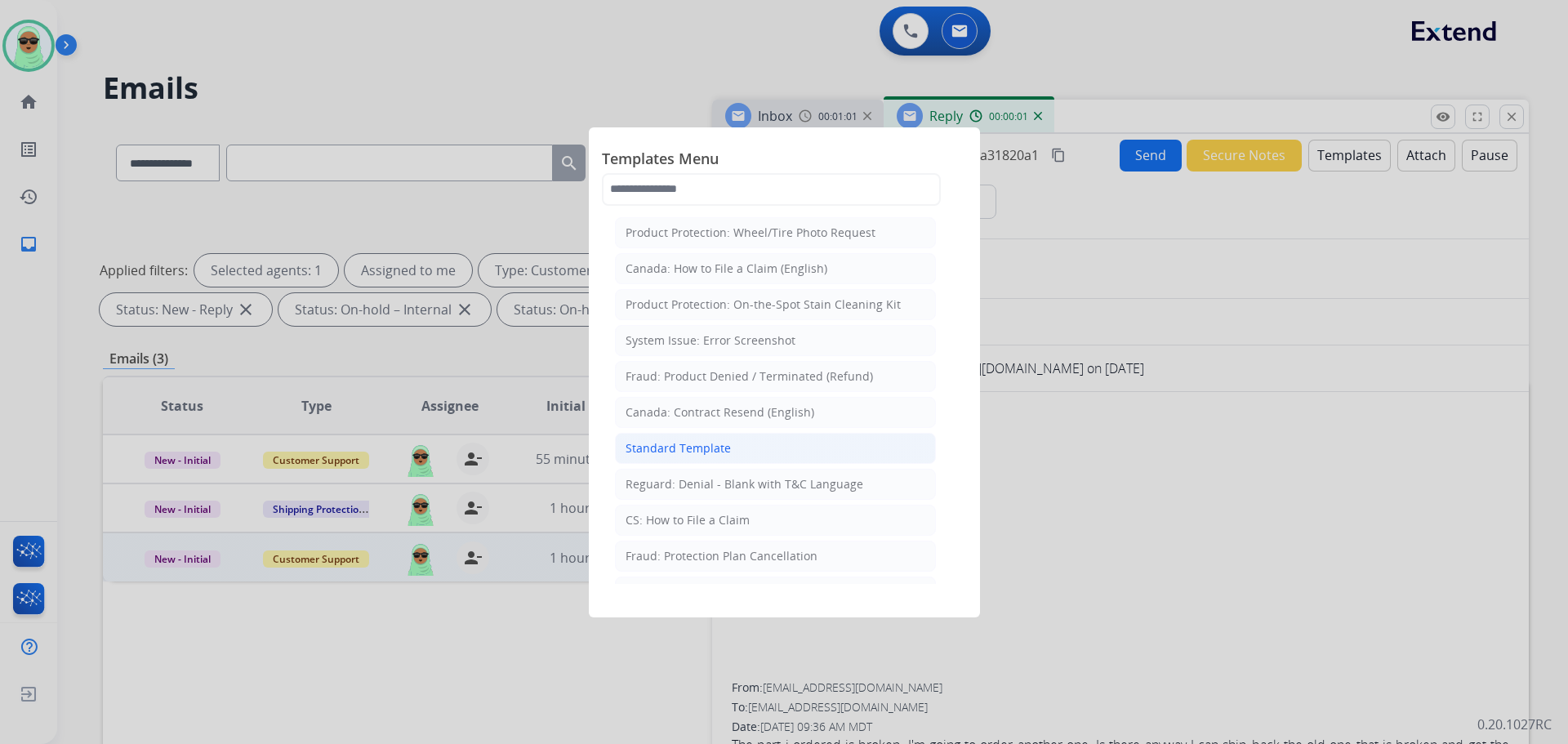
click at [759, 445] on li "Standard Template" at bounding box center [775, 449] width 321 height 31
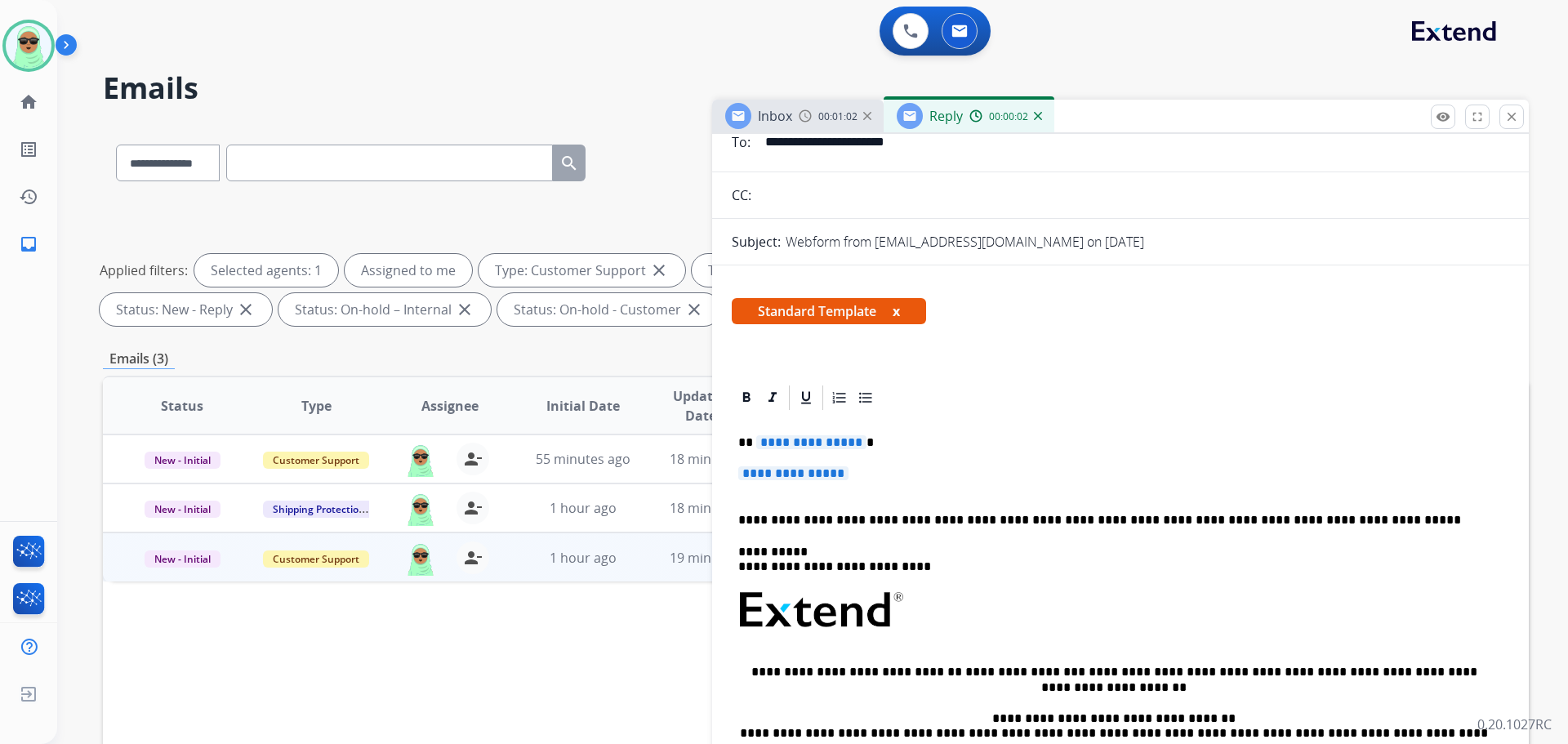
scroll to position [164, 0]
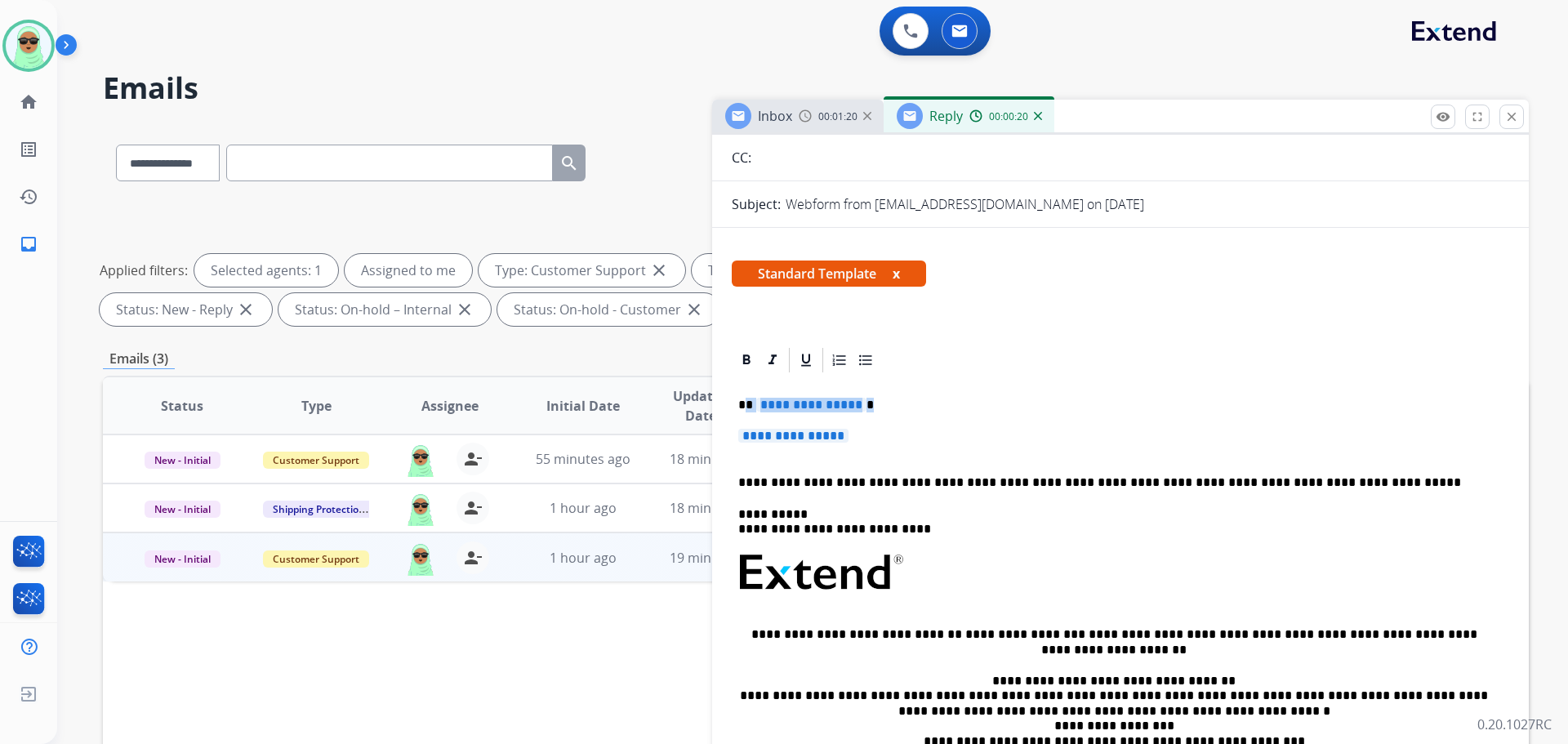
drag, startPoint x: 868, startPoint y: 435, endPoint x: 741, endPoint y: 410, distance: 129.4
click at [743, 410] on div "**********" at bounding box center [1120, 611] width 778 height 473
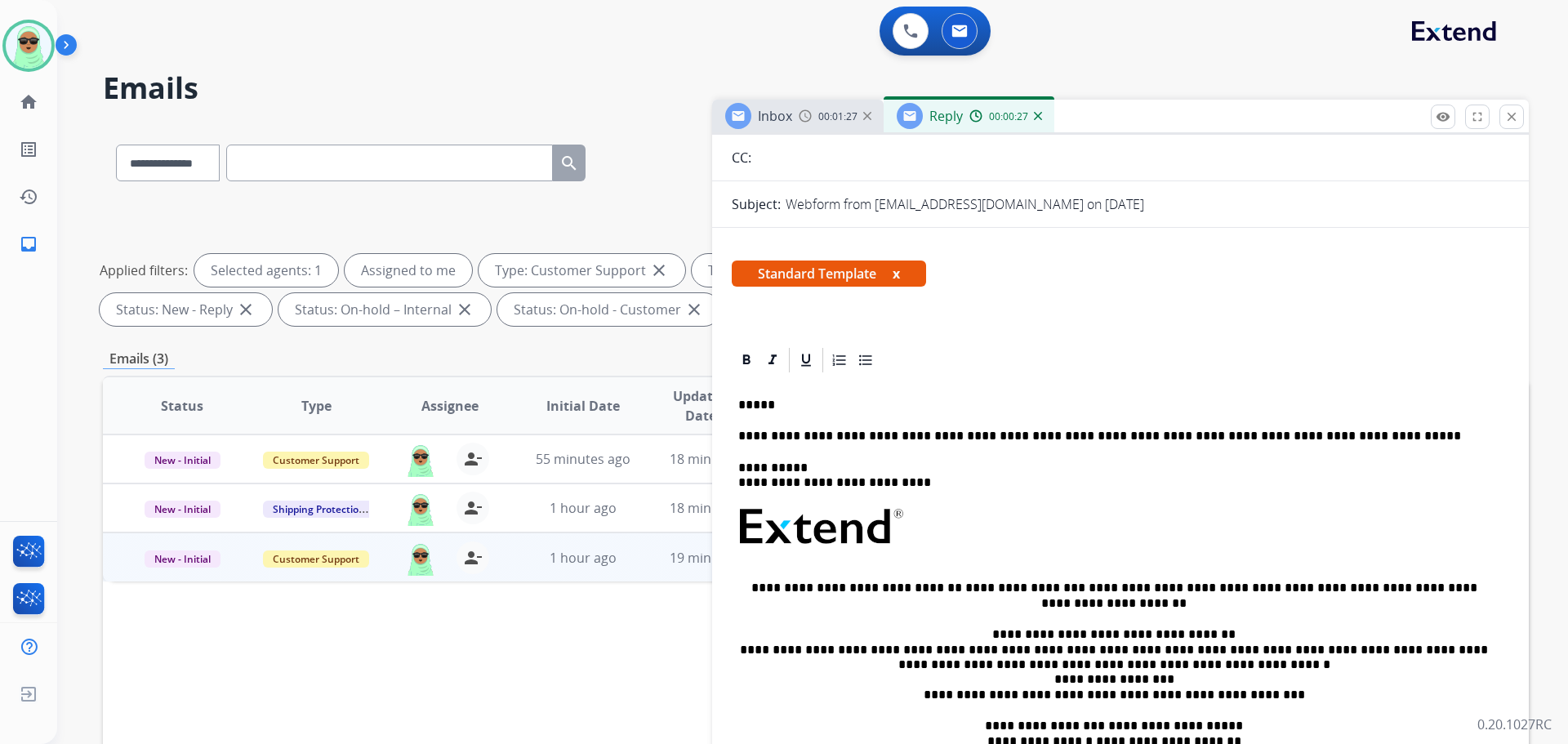
click at [819, 402] on p "*****" at bounding box center [1114, 405] width 752 height 15
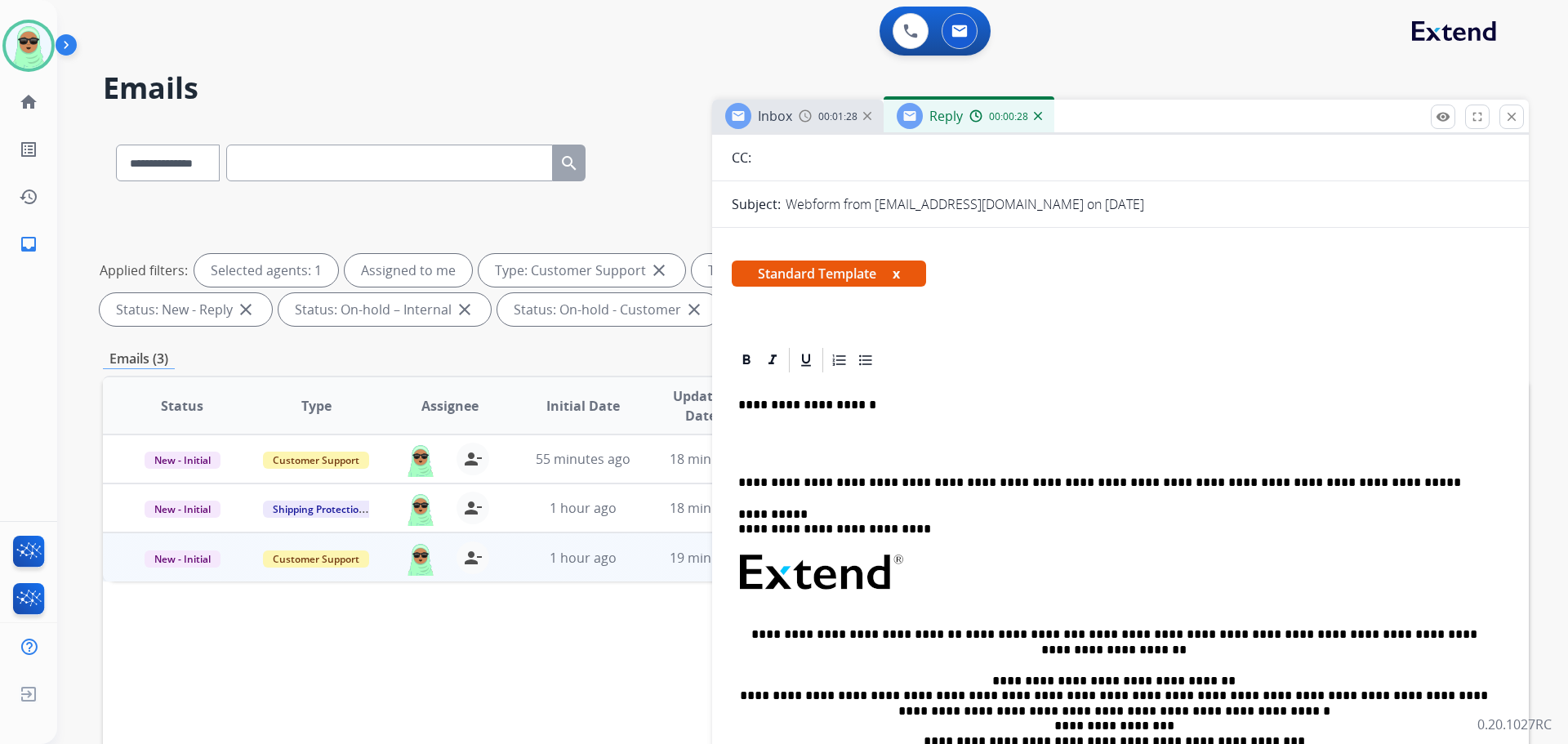
click at [866, 406] on p "**********" at bounding box center [1114, 405] width 752 height 15
click at [758, 461] on div "**********" at bounding box center [1120, 611] width 778 height 473
click at [762, 448] on p at bounding box center [1121, 443] width 765 height 30
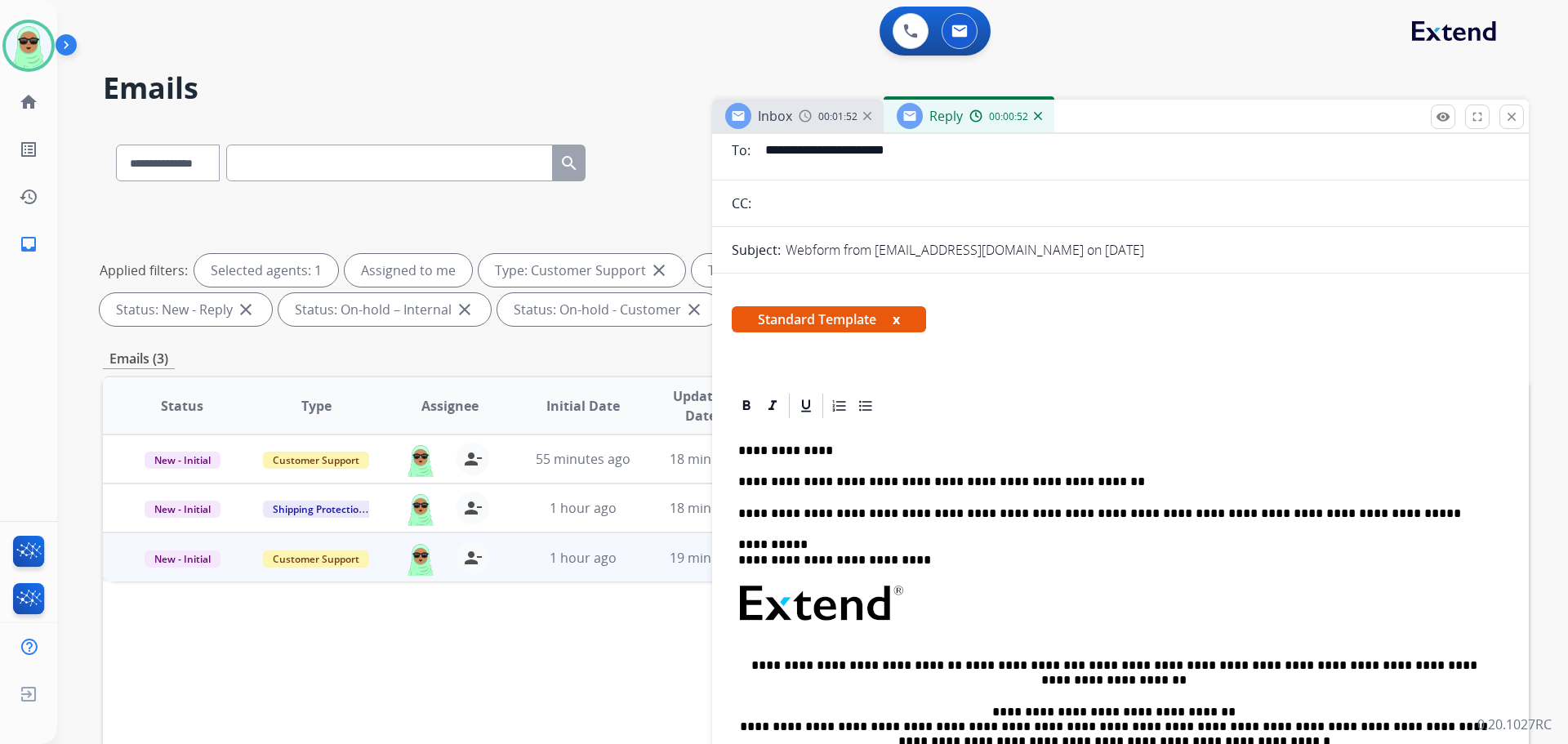
scroll to position [0, 0]
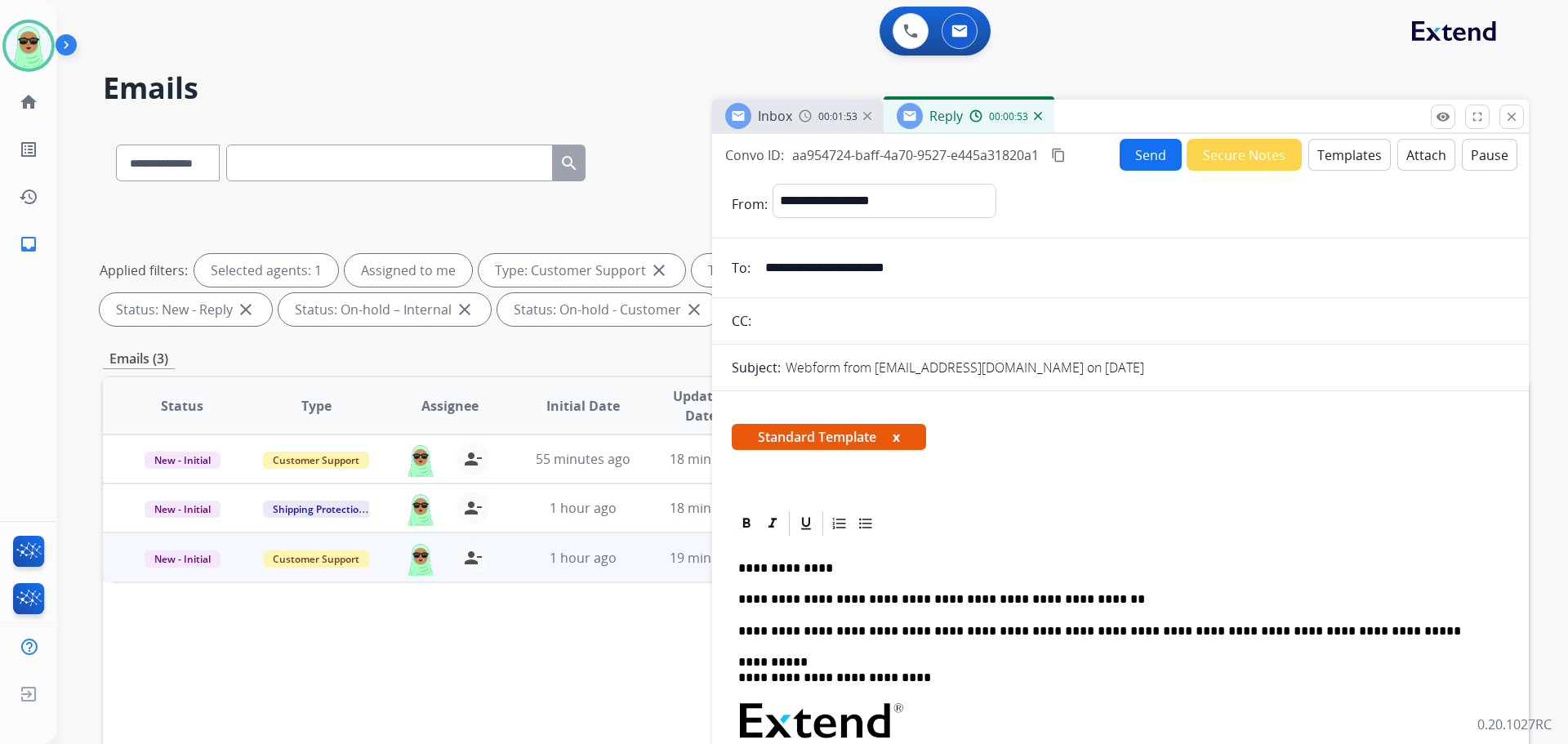
click at [1150, 159] on button "Send" at bounding box center [1151, 154] width 62 height 32
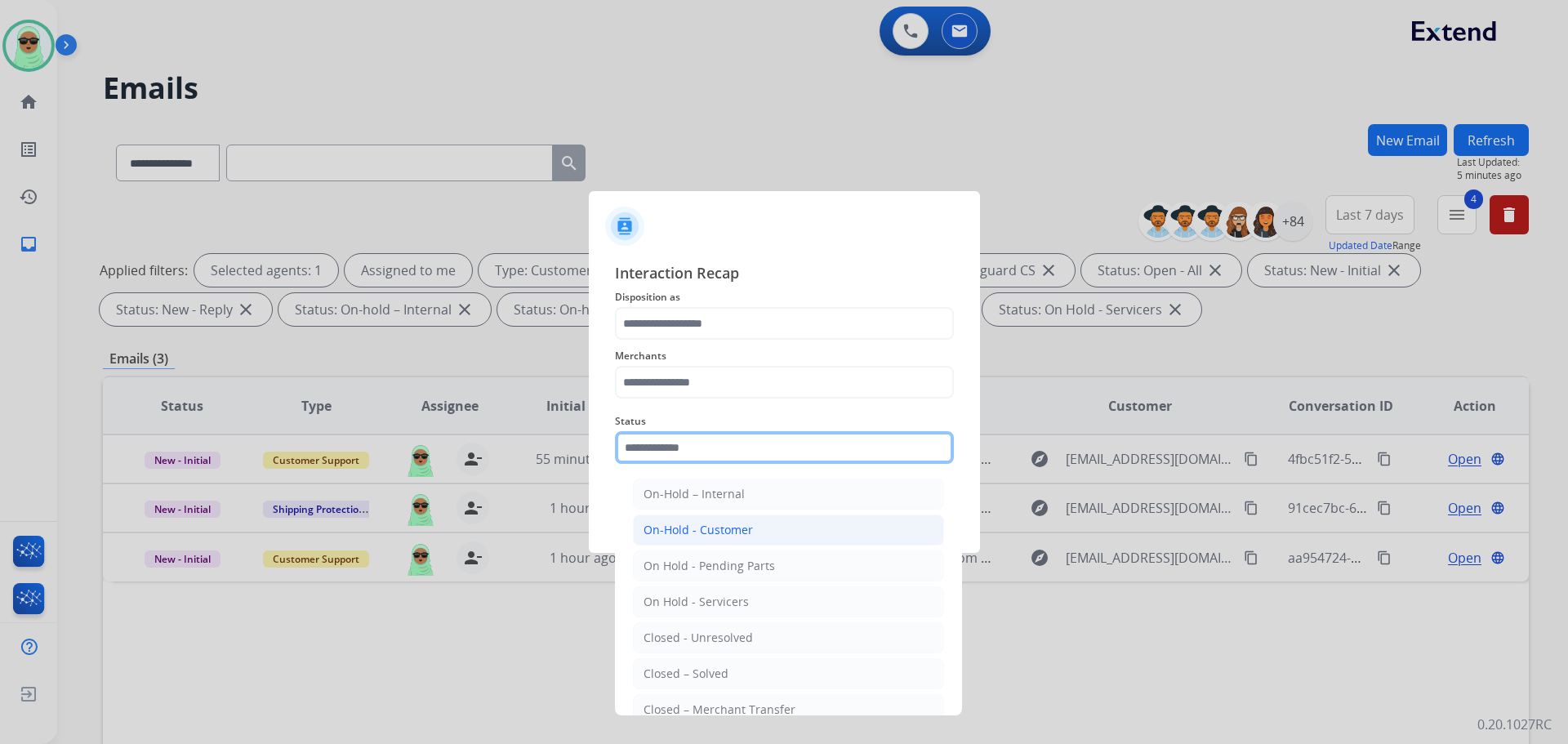
drag, startPoint x: 660, startPoint y: 446, endPoint x: 694, endPoint y: 541, distance: 100.9
click at [660, 445] on input "text" at bounding box center [784, 448] width 339 height 33
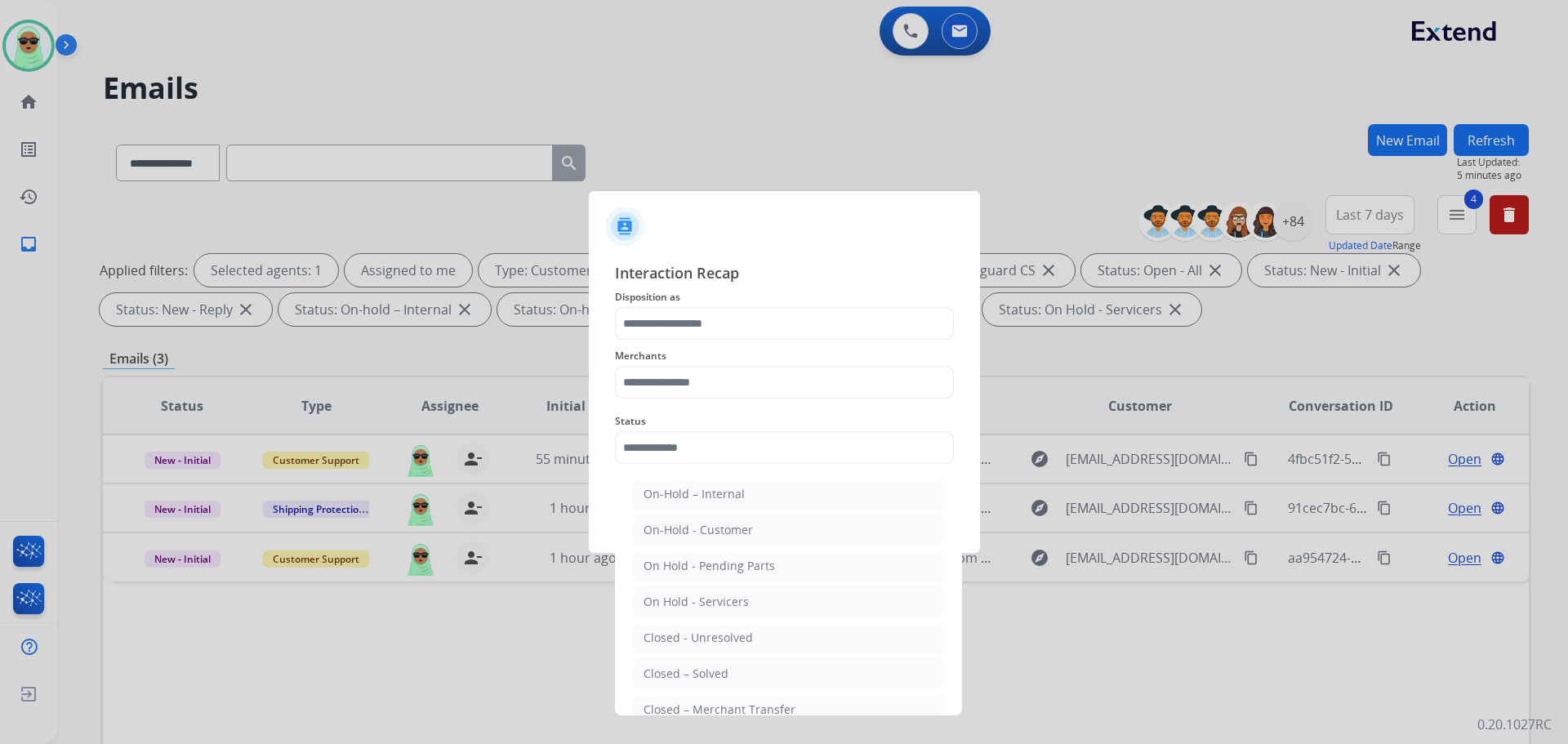
drag, startPoint x: 731, startPoint y: 673, endPoint x: 728, endPoint y: 460, distance: 213.0
click at [732, 669] on li "Closed – Solved" at bounding box center [788, 674] width 311 height 31
type input "**********"
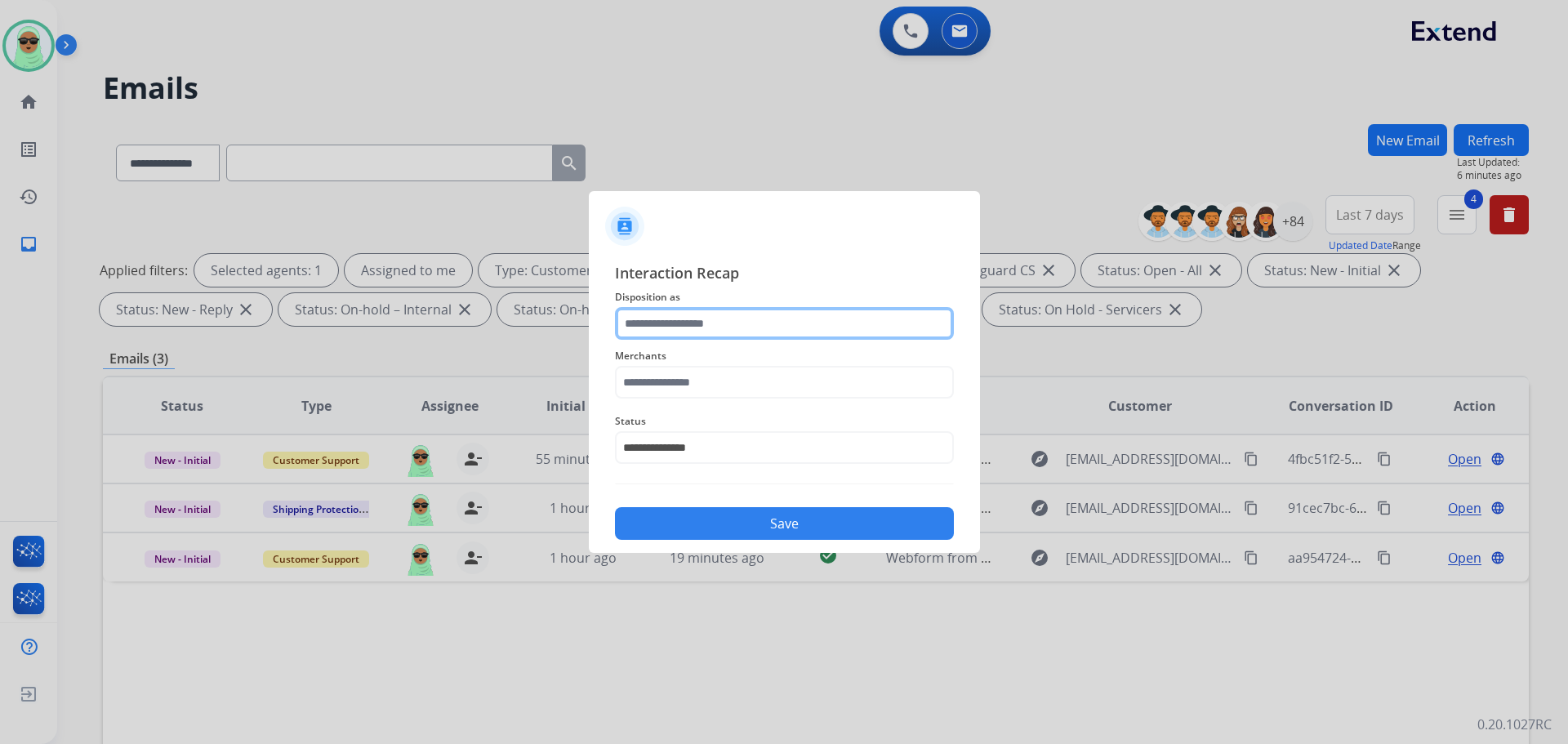
click at [716, 329] on input "text" at bounding box center [784, 324] width 339 height 33
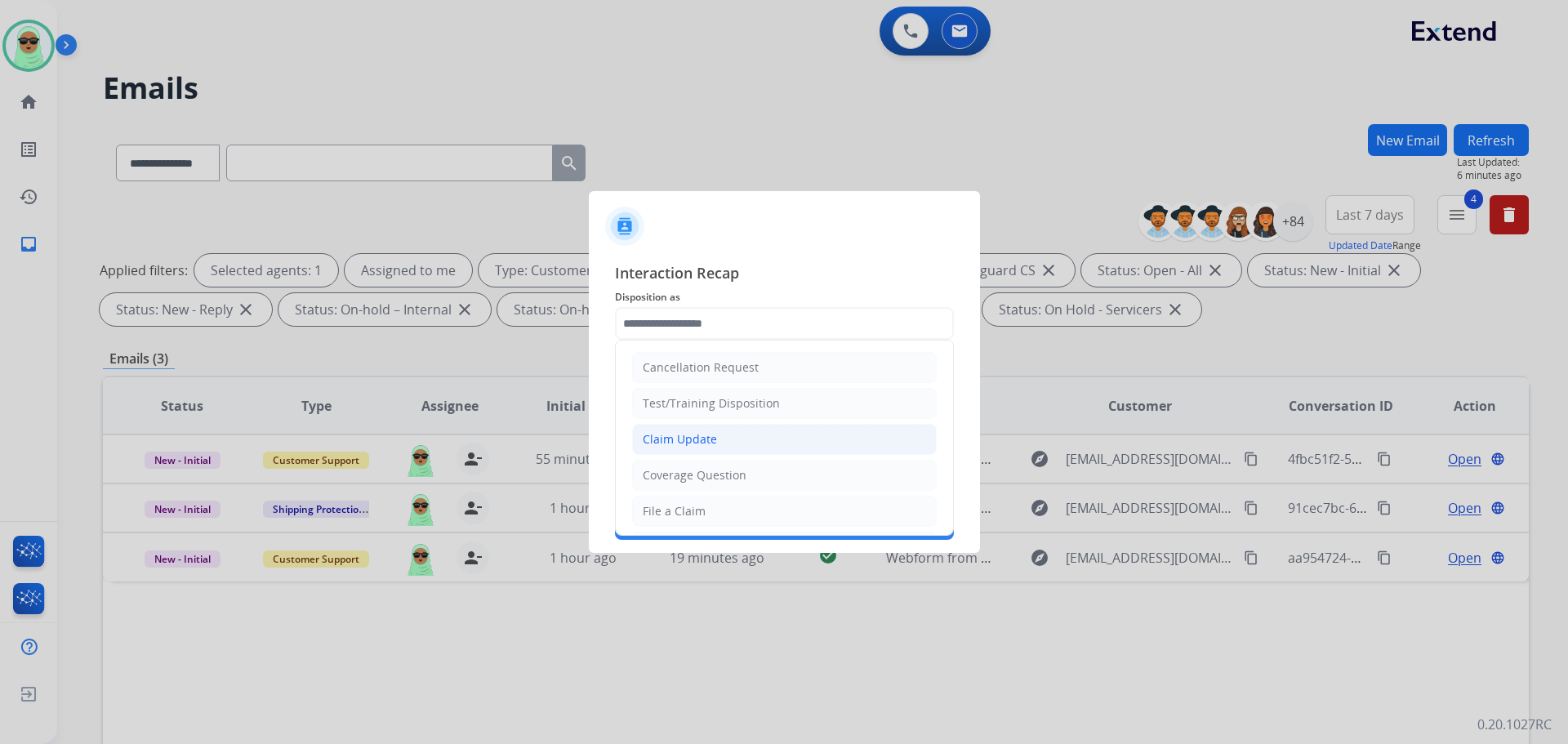
click at [727, 434] on li "Claim Update" at bounding box center [785, 440] width 305 height 31
type input "**********"
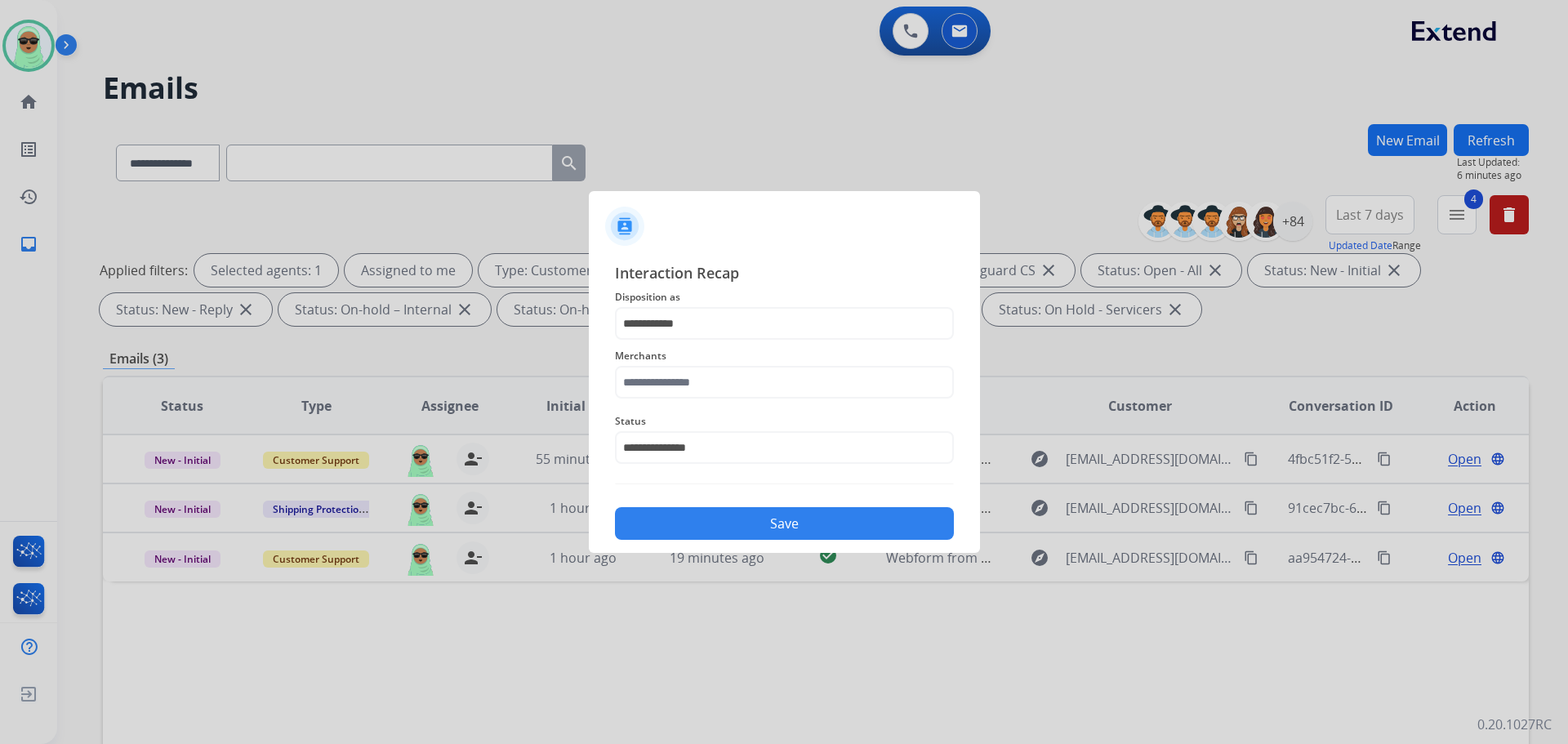
click at [721, 409] on div "**********" at bounding box center [784, 437] width 339 height 65
click at [718, 375] on input "text" at bounding box center [784, 382] width 339 height 33
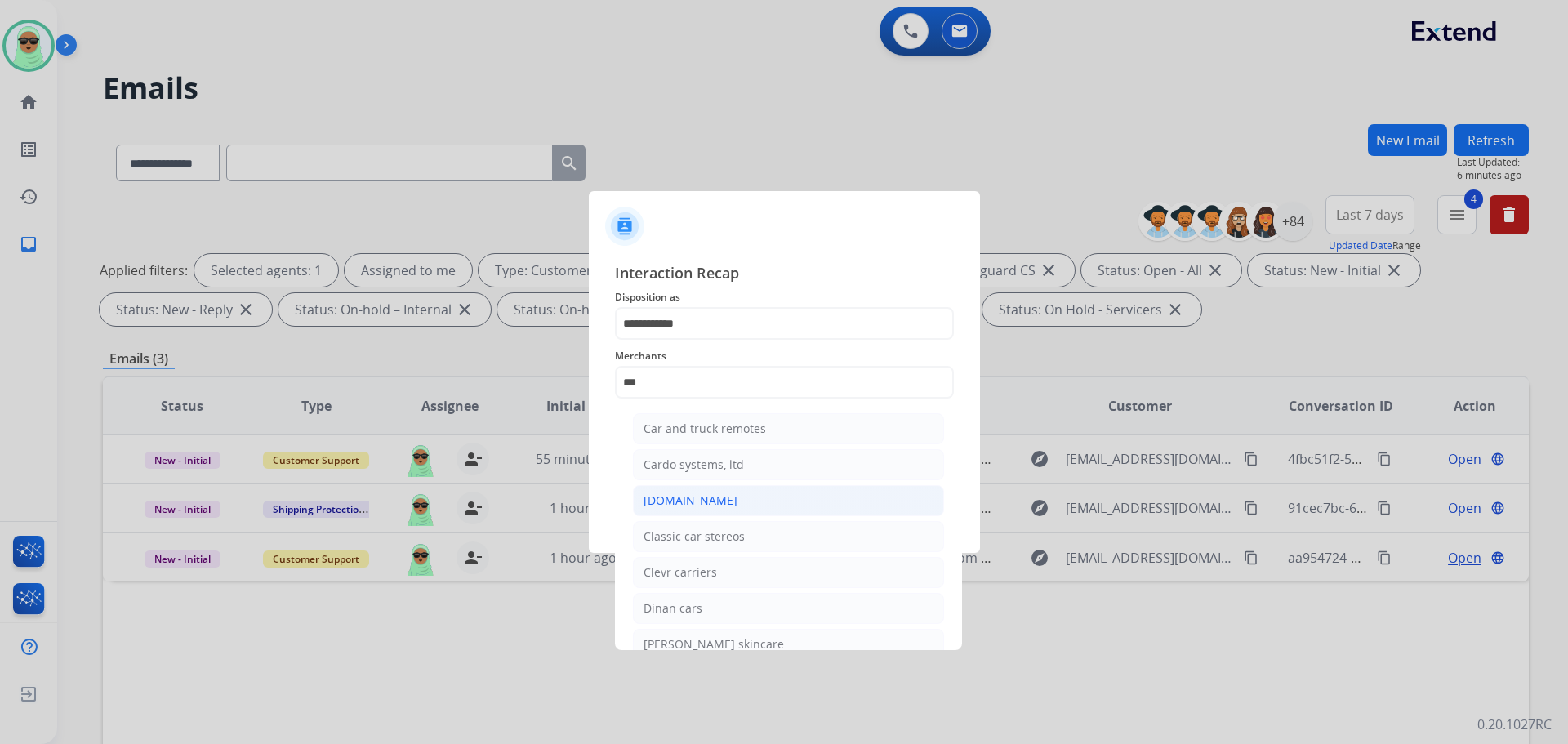
click at [718, 497] on li "[DOMAIN_NAME]" at bounding box center [788, 501] width 311 height 31
type input "**********"
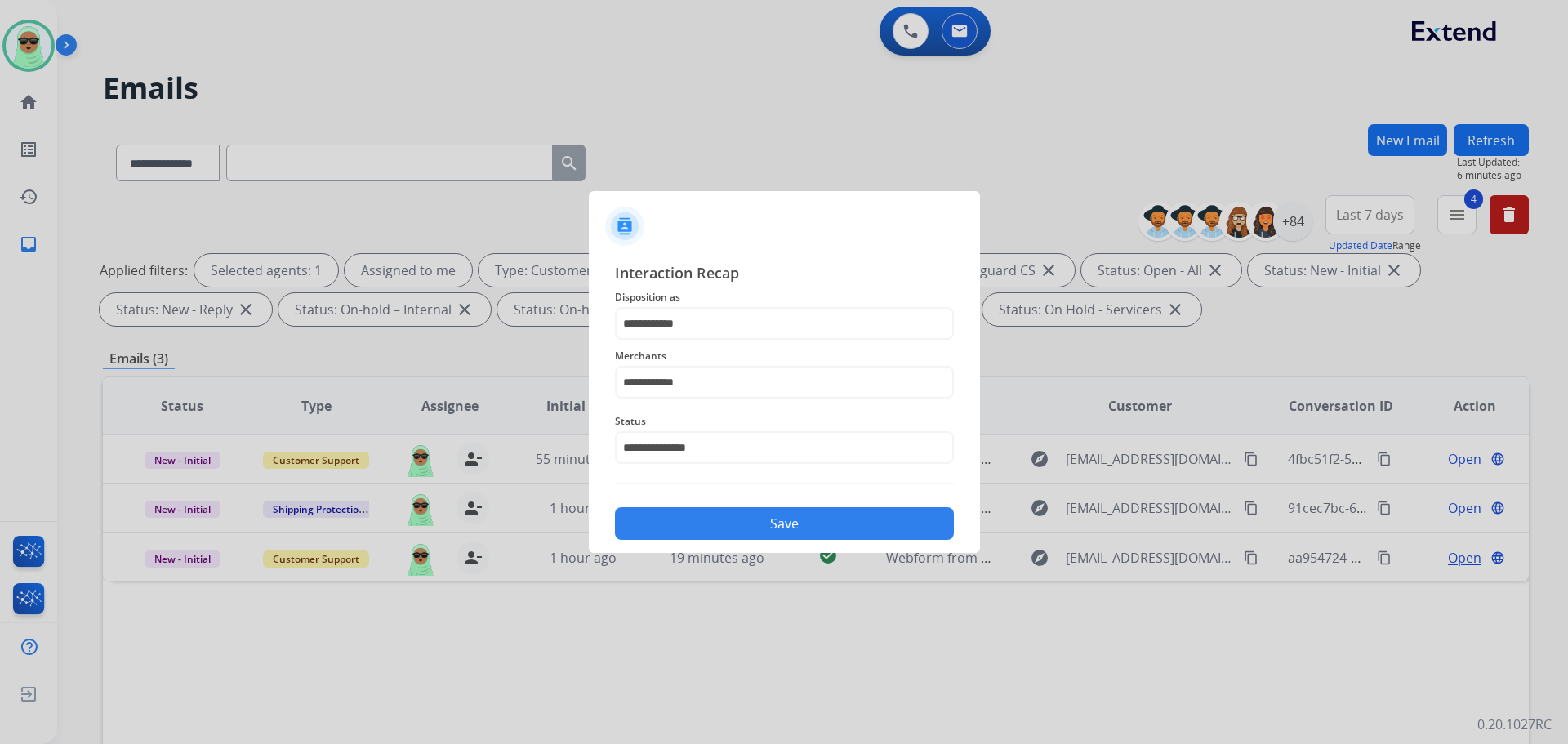
click at [732, 524] on button "Save" at bounding box center [784, 524] width 339 height 33
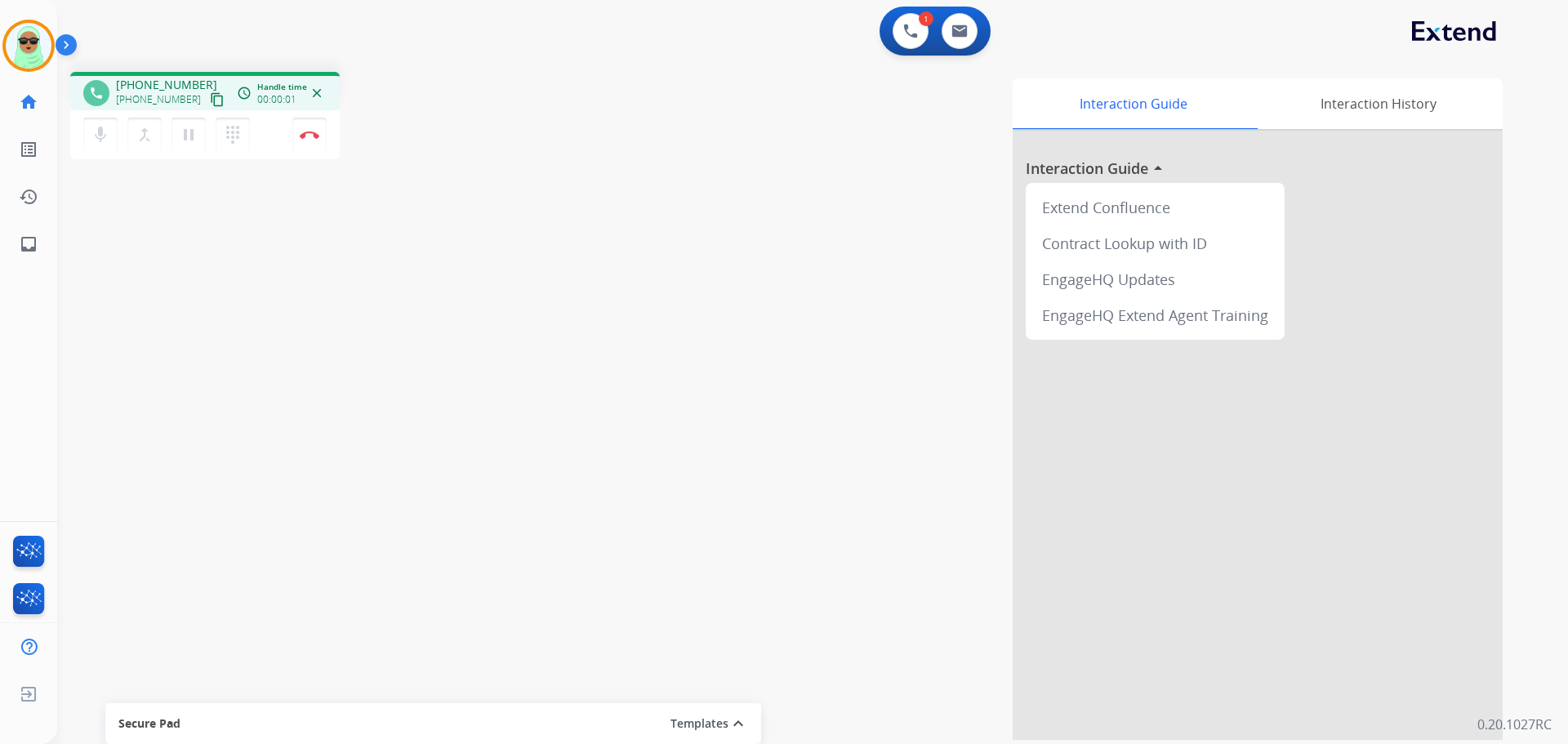
drag, startPoint x: 252, startPoint y: 347, endPoint x: 189, endPoint y: 177, distance: 181.3
click at [250, 342] on div "phone [PHONE_NUMBER] [PHONE_NUMBER] content_copy access_time Call metrics Queue…" at bounding box center [794, 400] width 1472 height 681
click at [210, 98] on mat-icon "content_copy" at bounding box center [217, 99] width 15 height 15
drag, startPoint x: 461, startPoint y: 249, endPoint x: 489, endPoint y: 228, distance: 35.0
click at [489, 228] on div "phone [PHONE_NUMBER] [PHONE_NUMBER] content_copy access_time Call metrics Queue…" at bounding box center [794, 400] width 1472 height 681
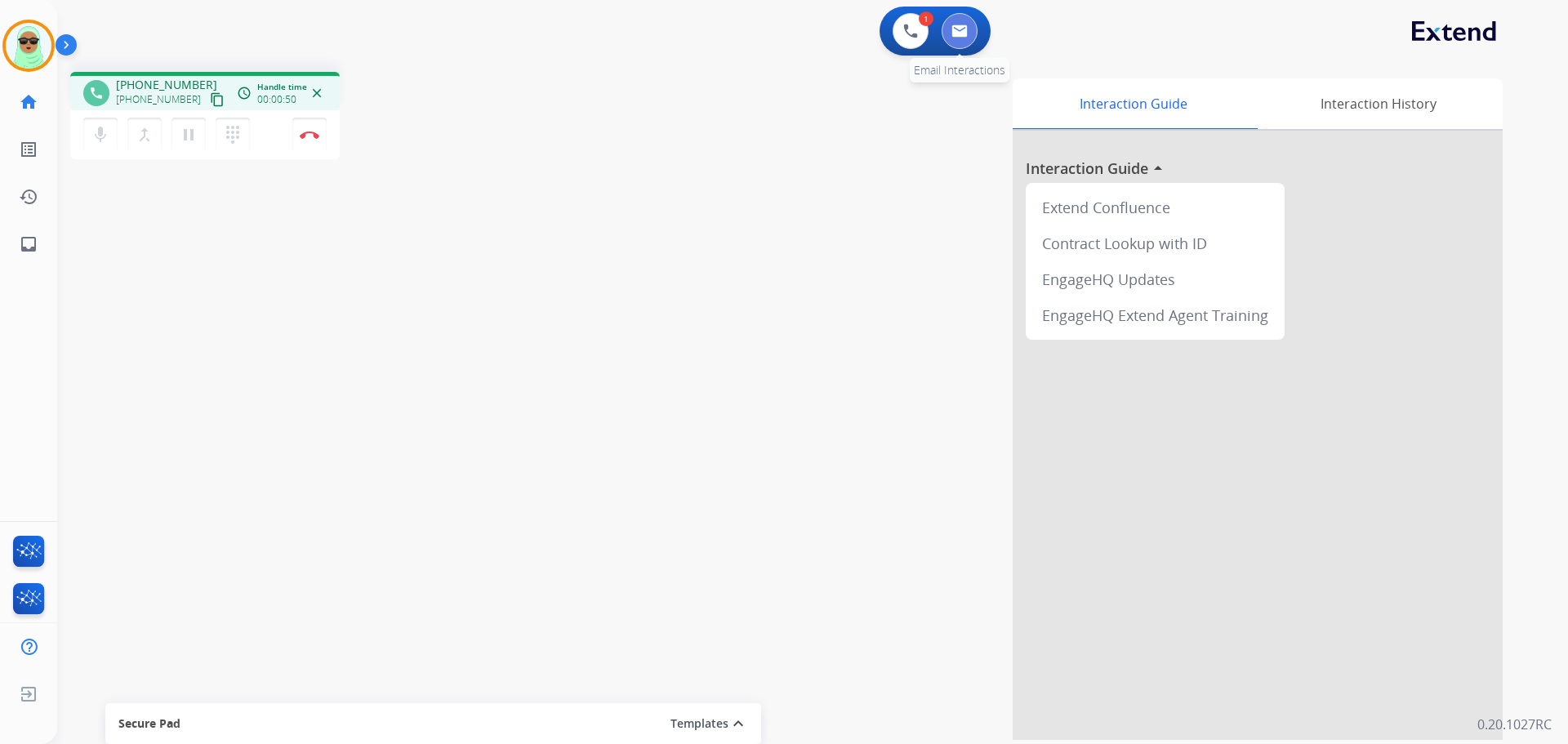
click at [965, 36] on img at bounding box center [959, 30] width 17 height 13
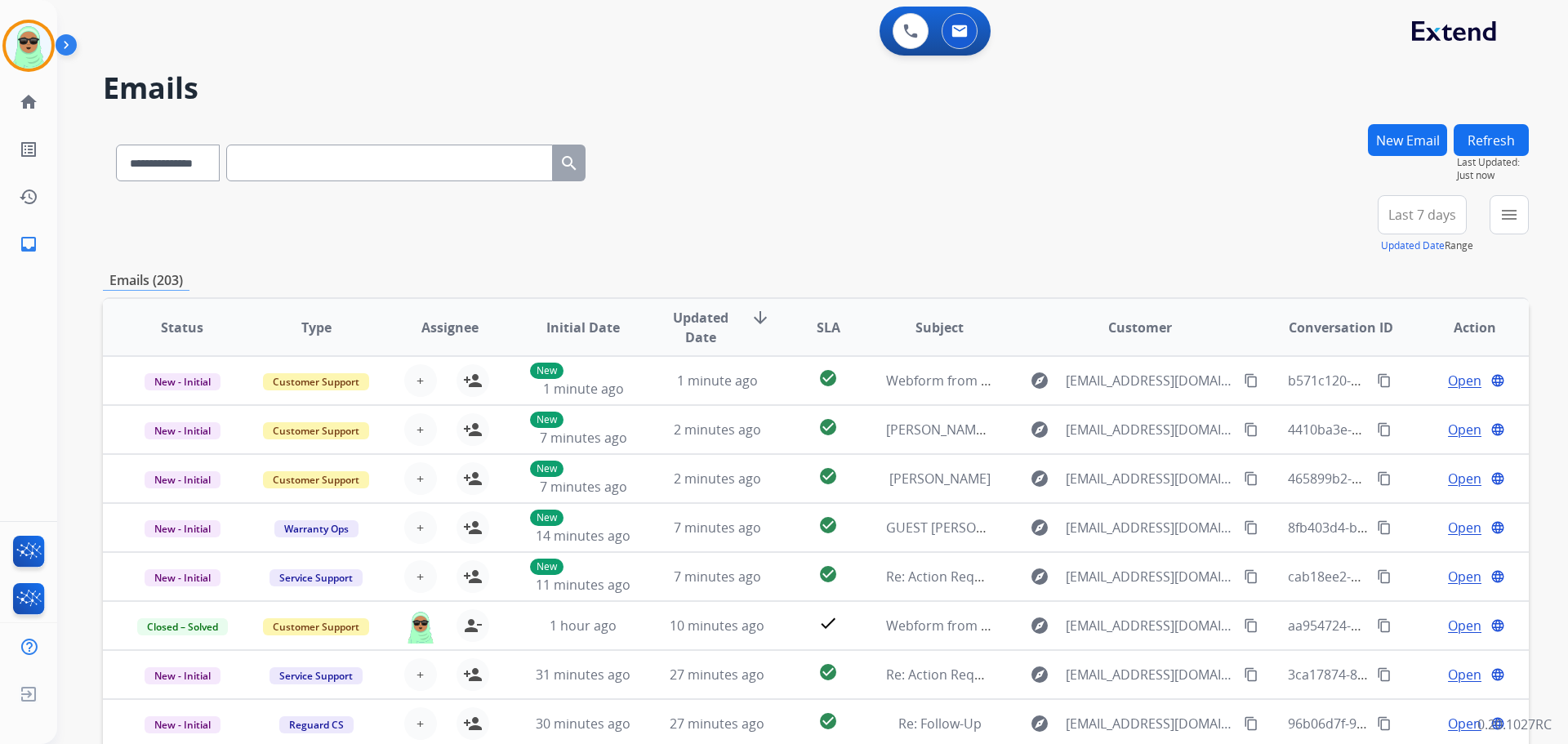
drag, startPoint x: 425, startPoint y: 179, endPoint x: 231, endPoint y: 158, distance: 195.1
click at [415, 178] on input "text" at bounding box center [389, 163] width 327 height 37
click at [178, 164] on select "**********" at bounding box center [166, 163] width 102 height 37
select select "**********"
click at [116, 145] on select "**********" at bounding box center [166, 163] width 102 height 37
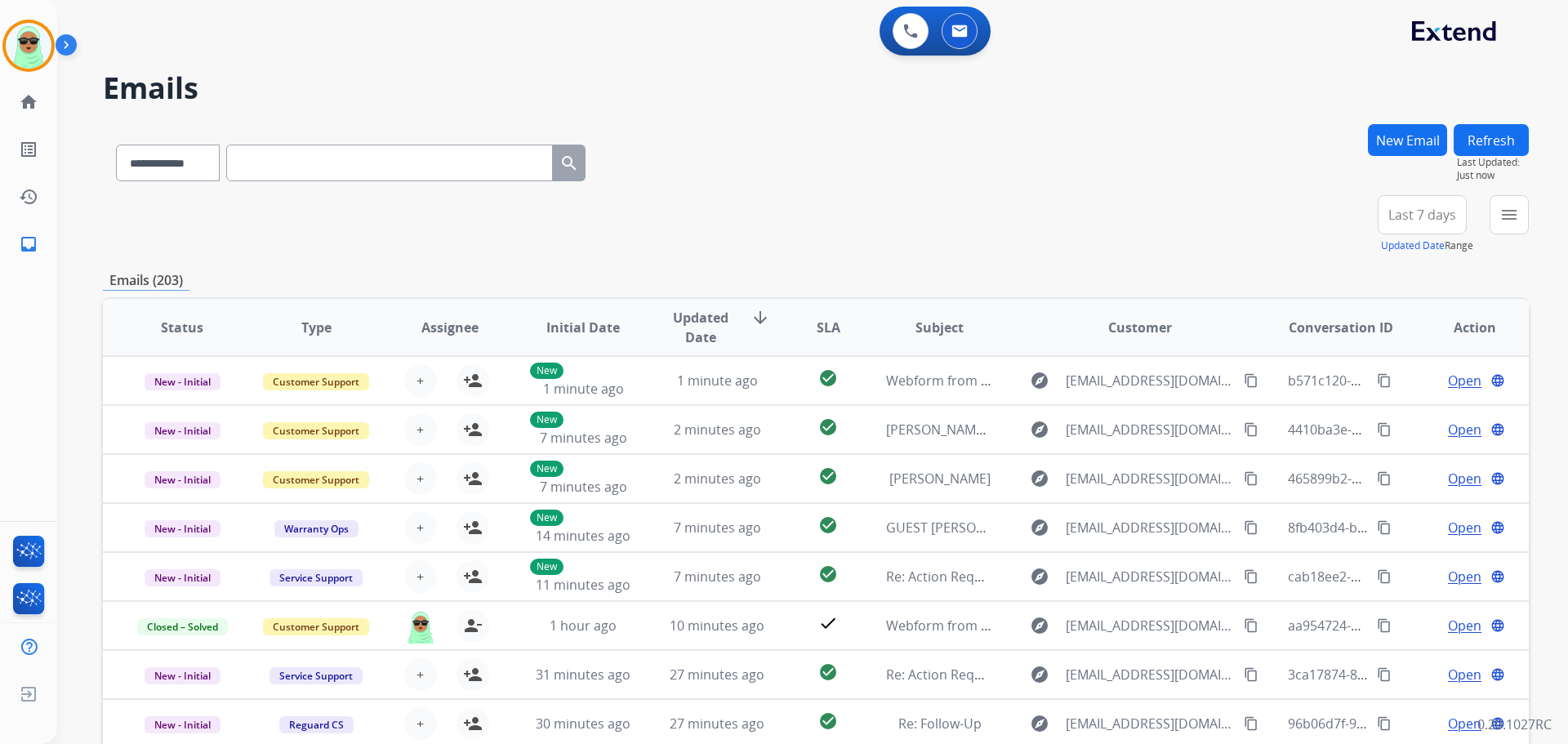
paste input "**********"
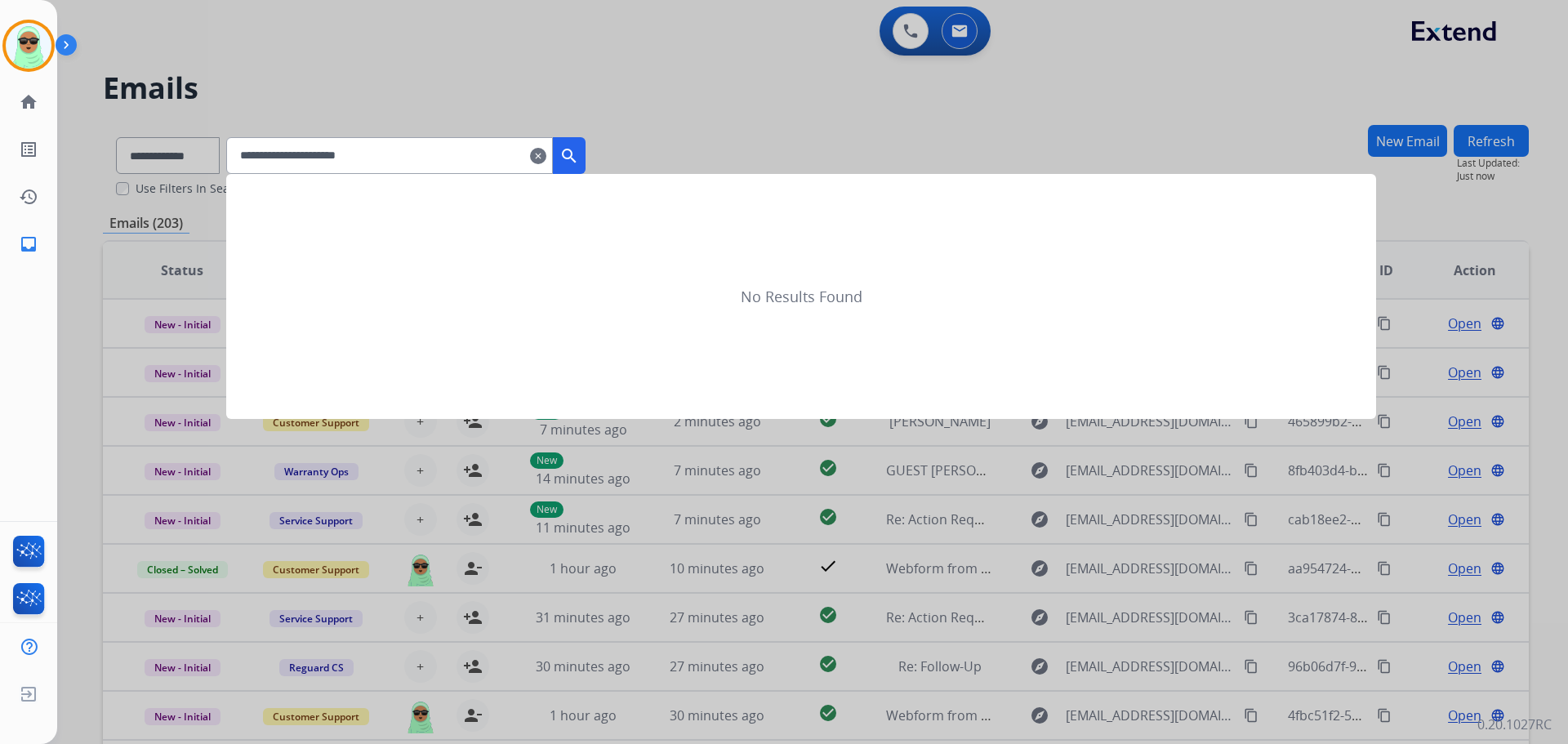
type input "**********"
click at [579, 163] on mat-icon "search" at bounding box center [569, 156] width 20 height 20
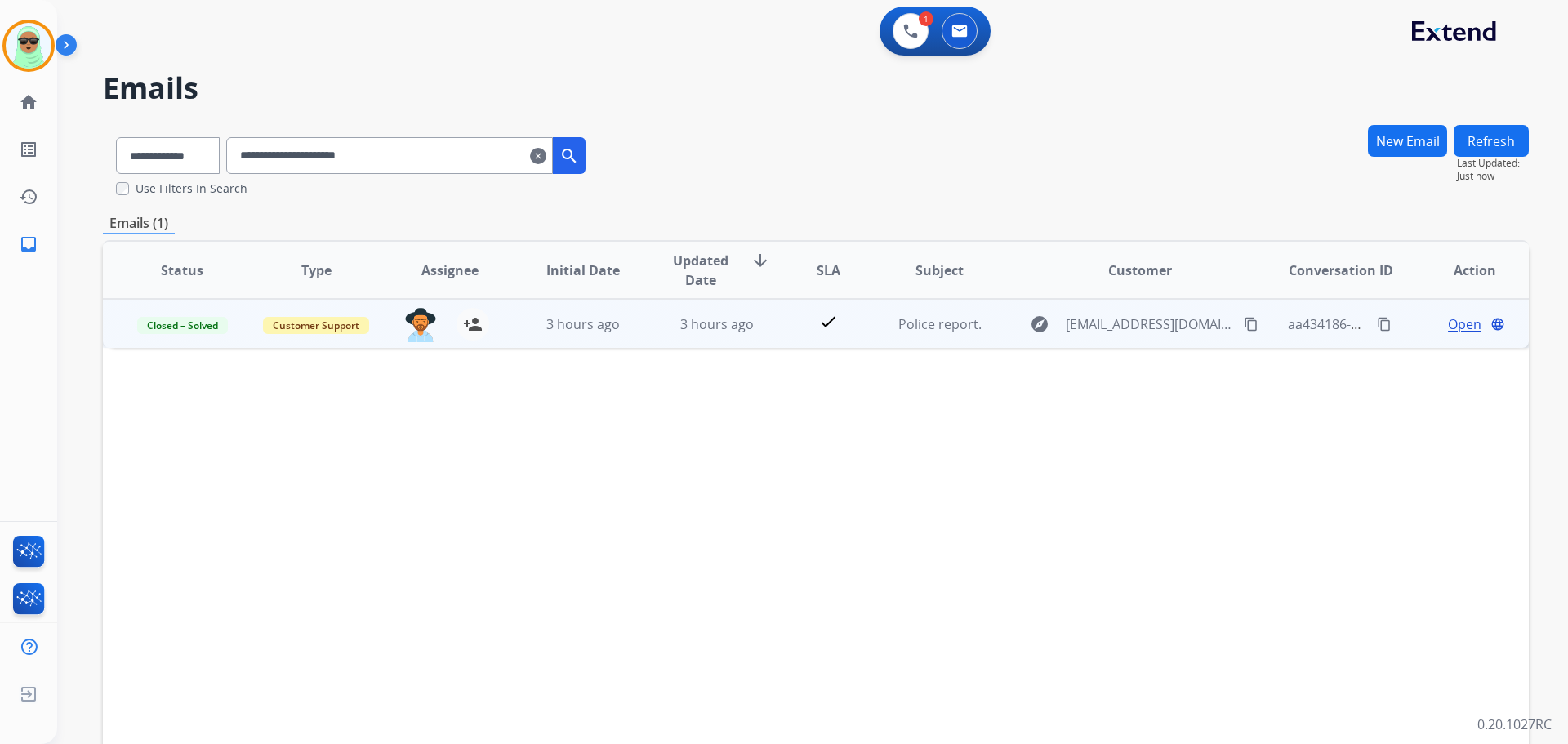
click at [1435, 322] on div "Open language" at bounding box center [1475, 324] width 107 height 20
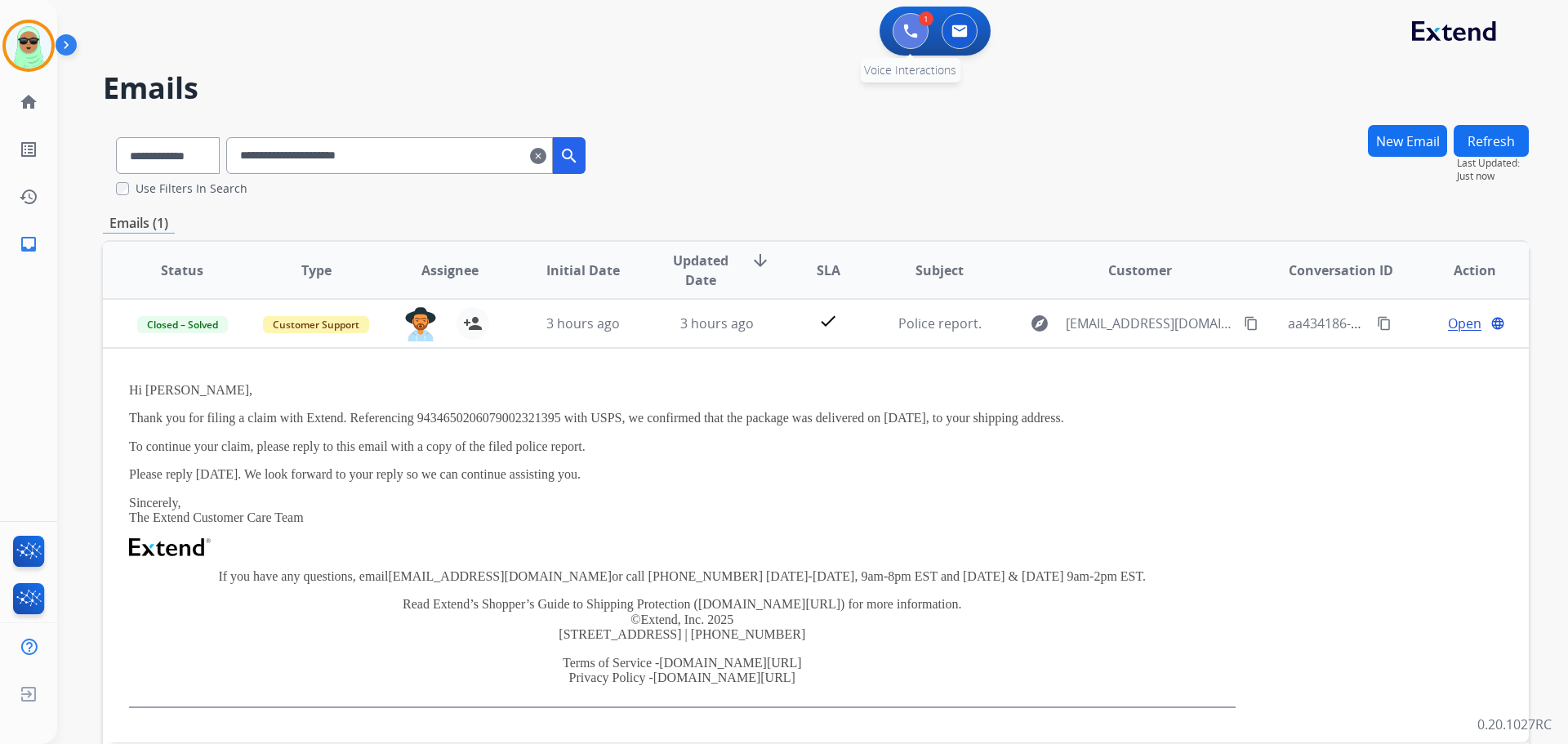
click at [902, 23] on button at bounding box center [910, 30] width 36 height 36
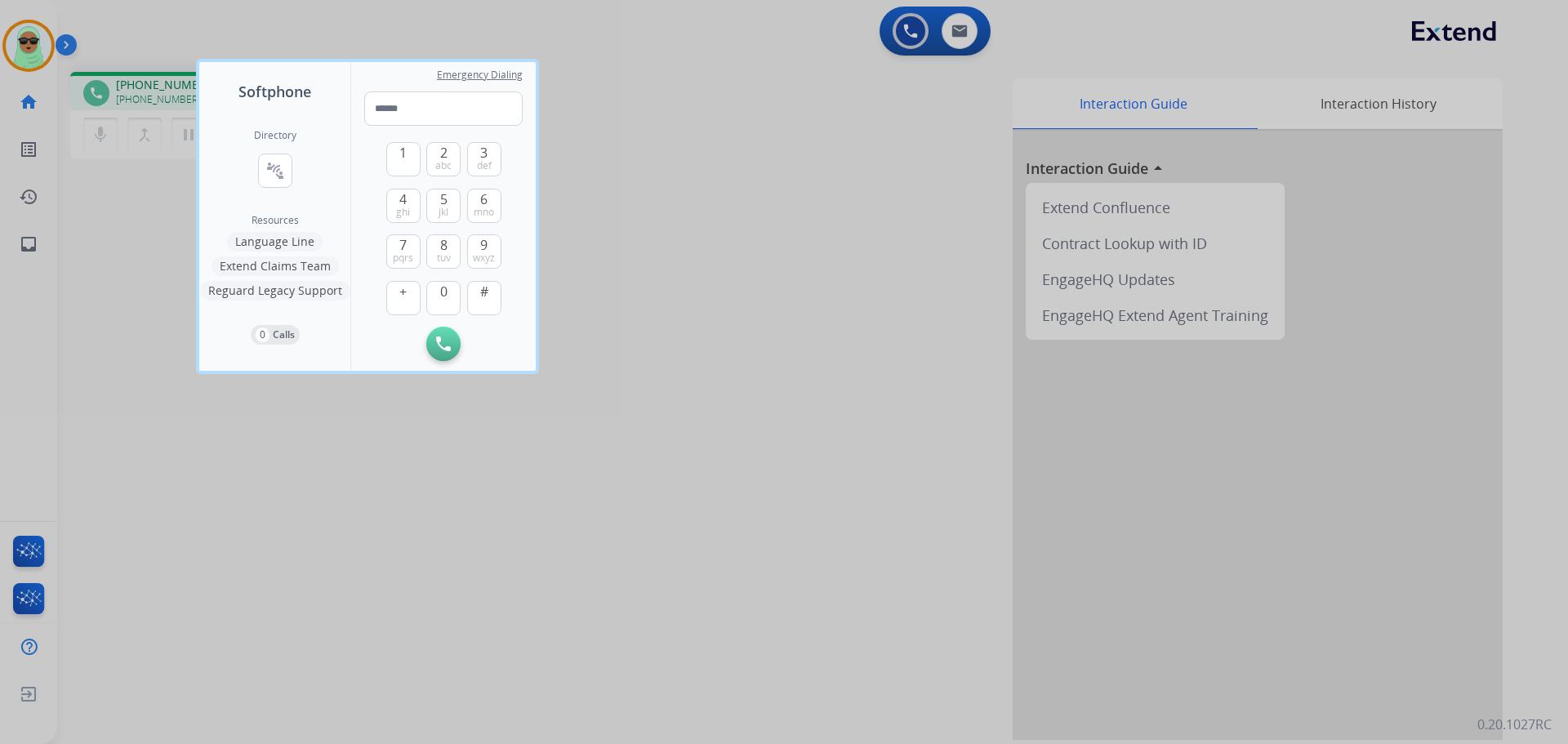
click at [73, 138] on div at bounding box center [784, 372] width 1568 height 744
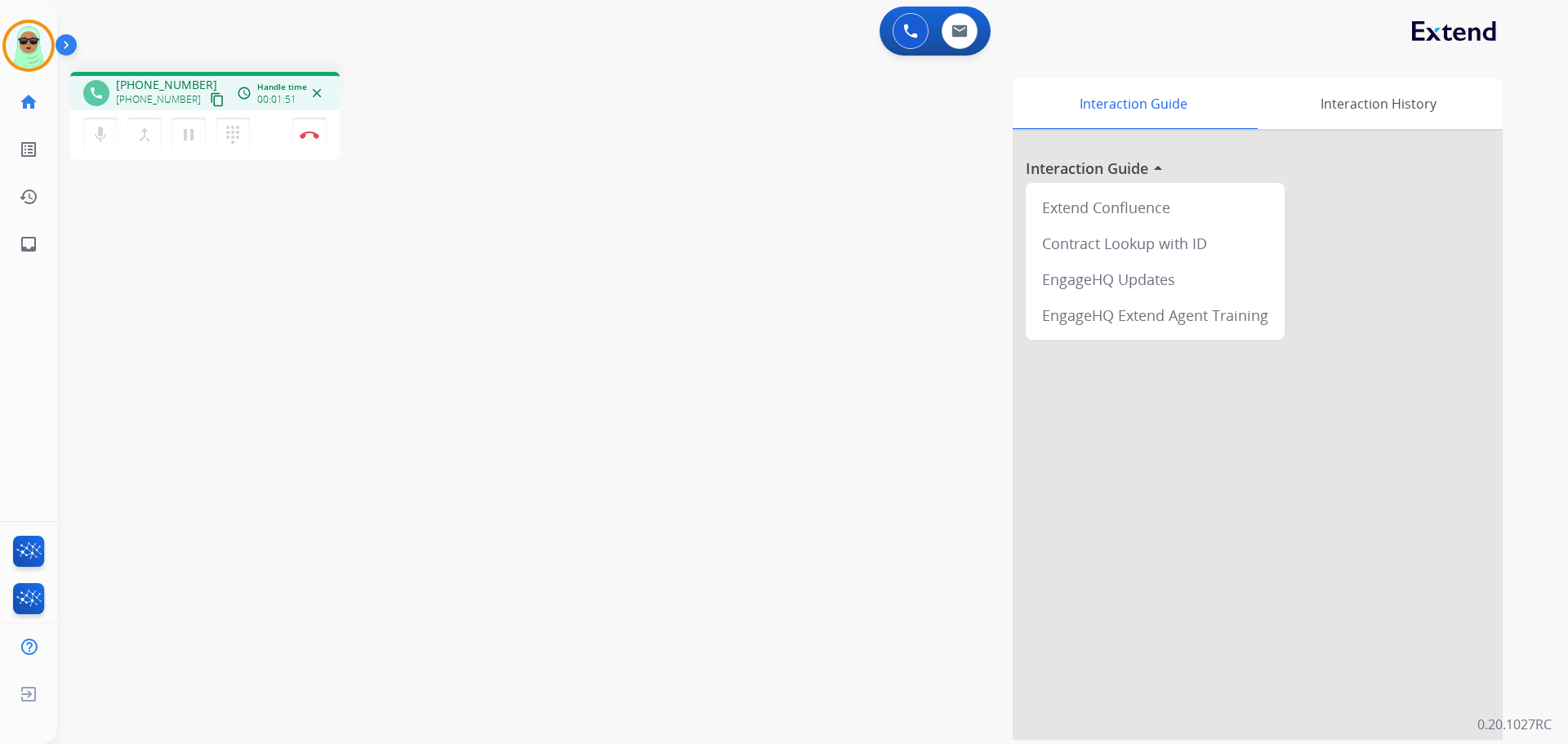
click at [80, 134] on div "mic Mute merge_type Bridge pause Hold dialpad Dialpad Disconnect" at bounding box center [205, 135] width 269 height 49
click at [94, 128] on mat-icon "mic" at bounding box center [100, 134] width 20 height 20
click at [105, 133] on mat-icon "mic_off" at bounding box center [100, 134] width 20 height 20
click at [91, 138] on mat-icon "mic" at bounding box center [100, 134] width 20 height 20
click at [108, 129] on mat-icon "mic_off" at bounding box center [100, 134] width 20 height 20
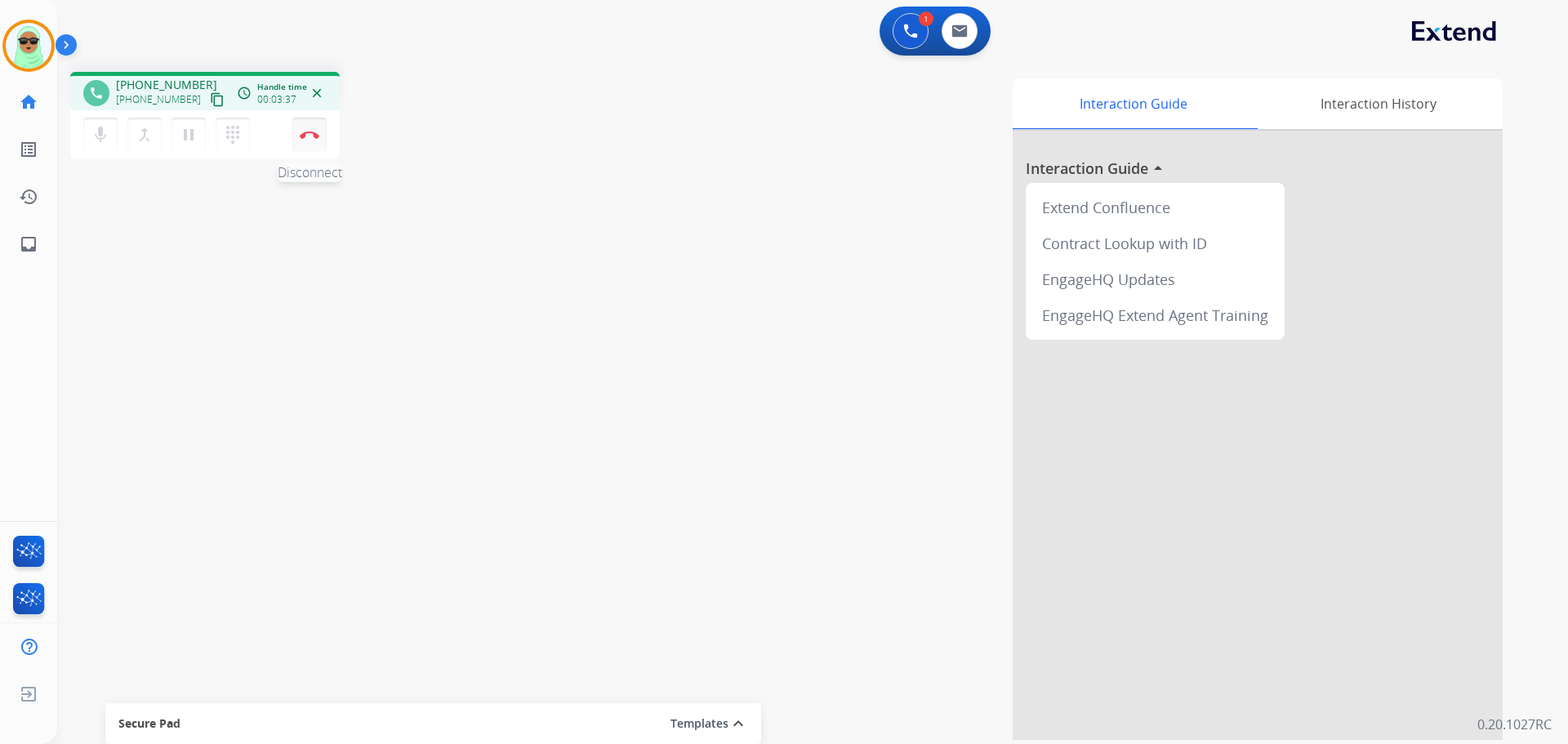
click at [321, 148] on button "Disconnect" at bounding box center [309, 134] width 34 height 34
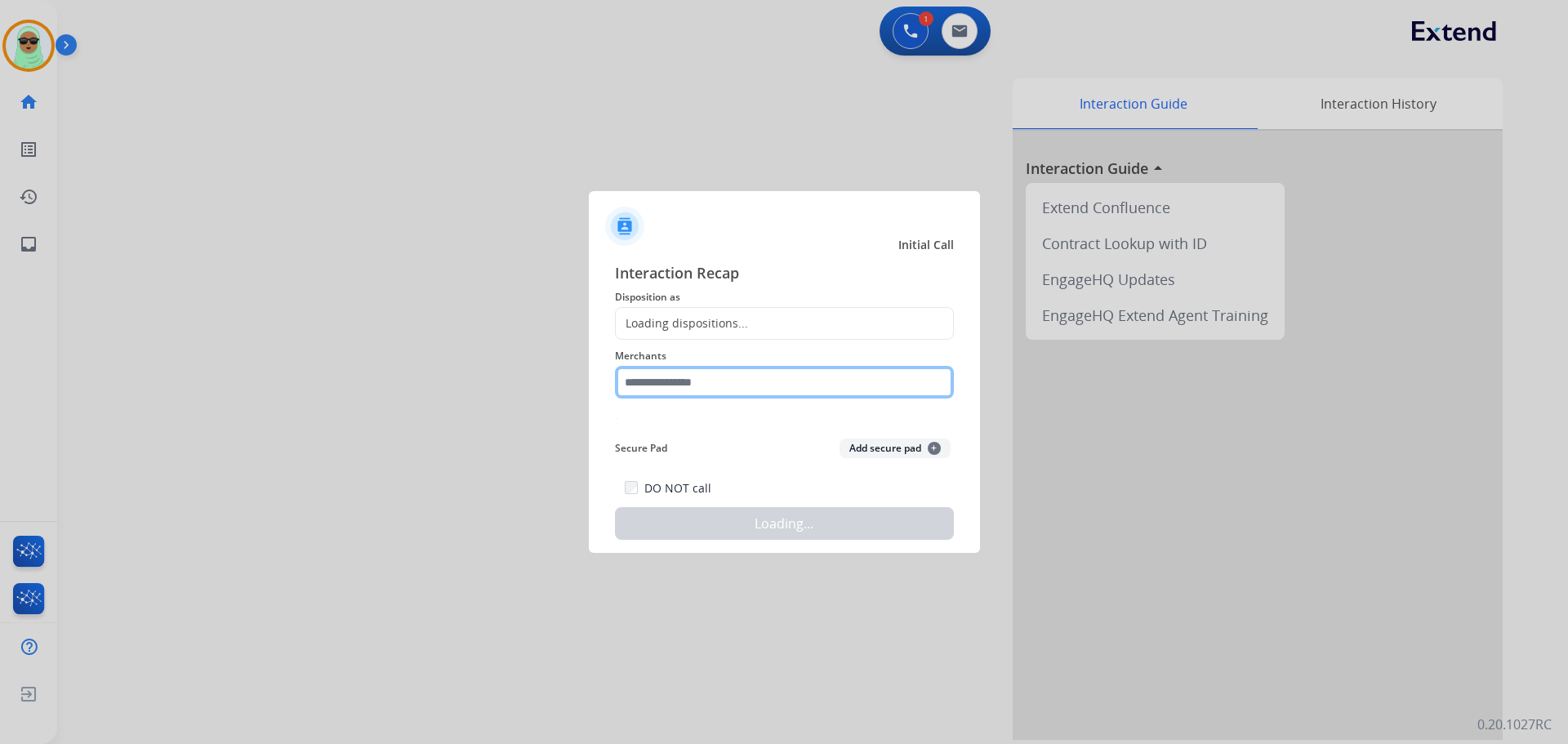
click at [755, 387] on input "text" at bounding box center [784, 382] width 339 height 33
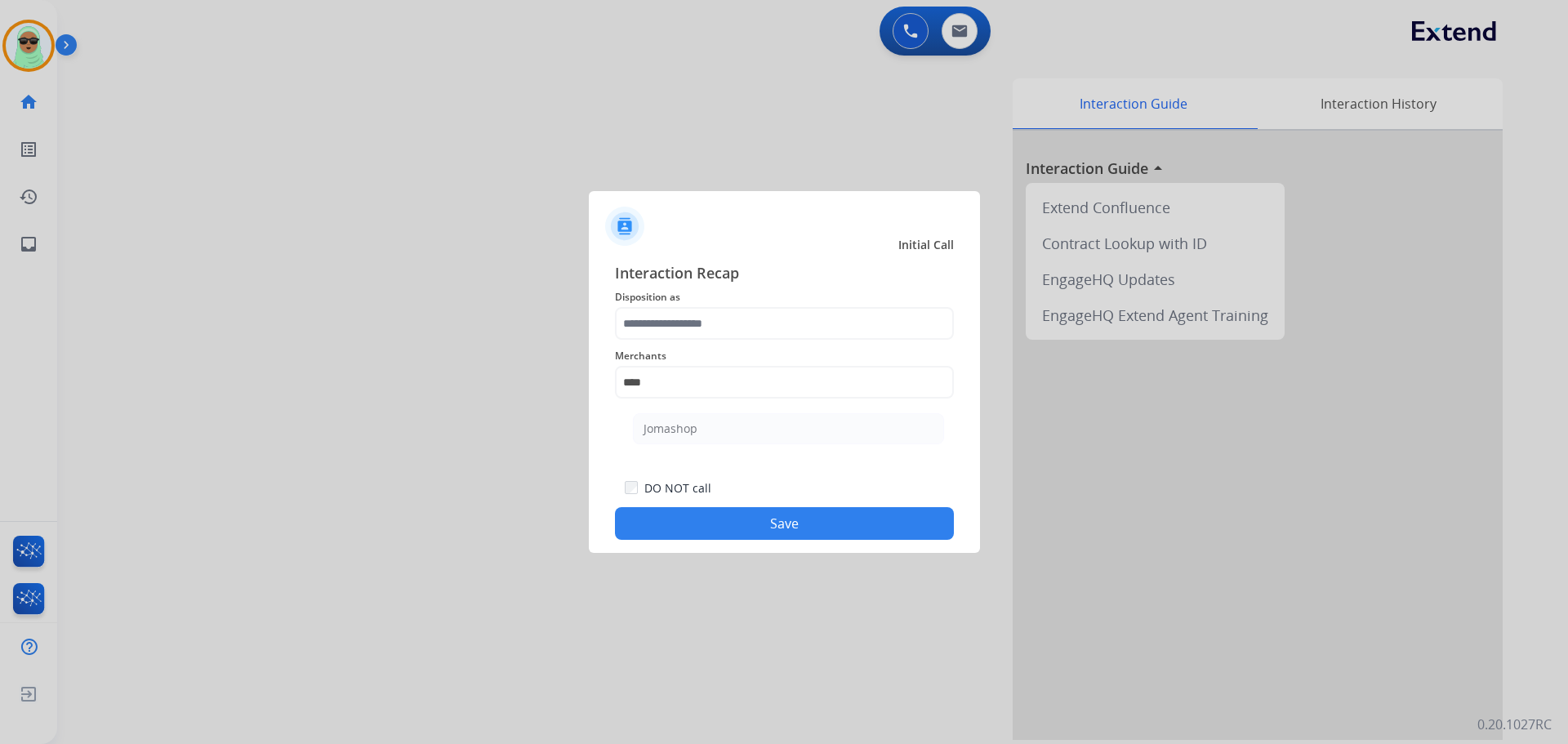
click at [726, 410] on ul "Jomashop" at bounding box center [788, 433] width 321 height 56
click at [724, 422] on li "Jomashop" at bounding box center [788, 429] width 311 height 31
type input "********"
click at [740, 348] on span "Merchants" at bounding box center [784, 356] width 339 height 20
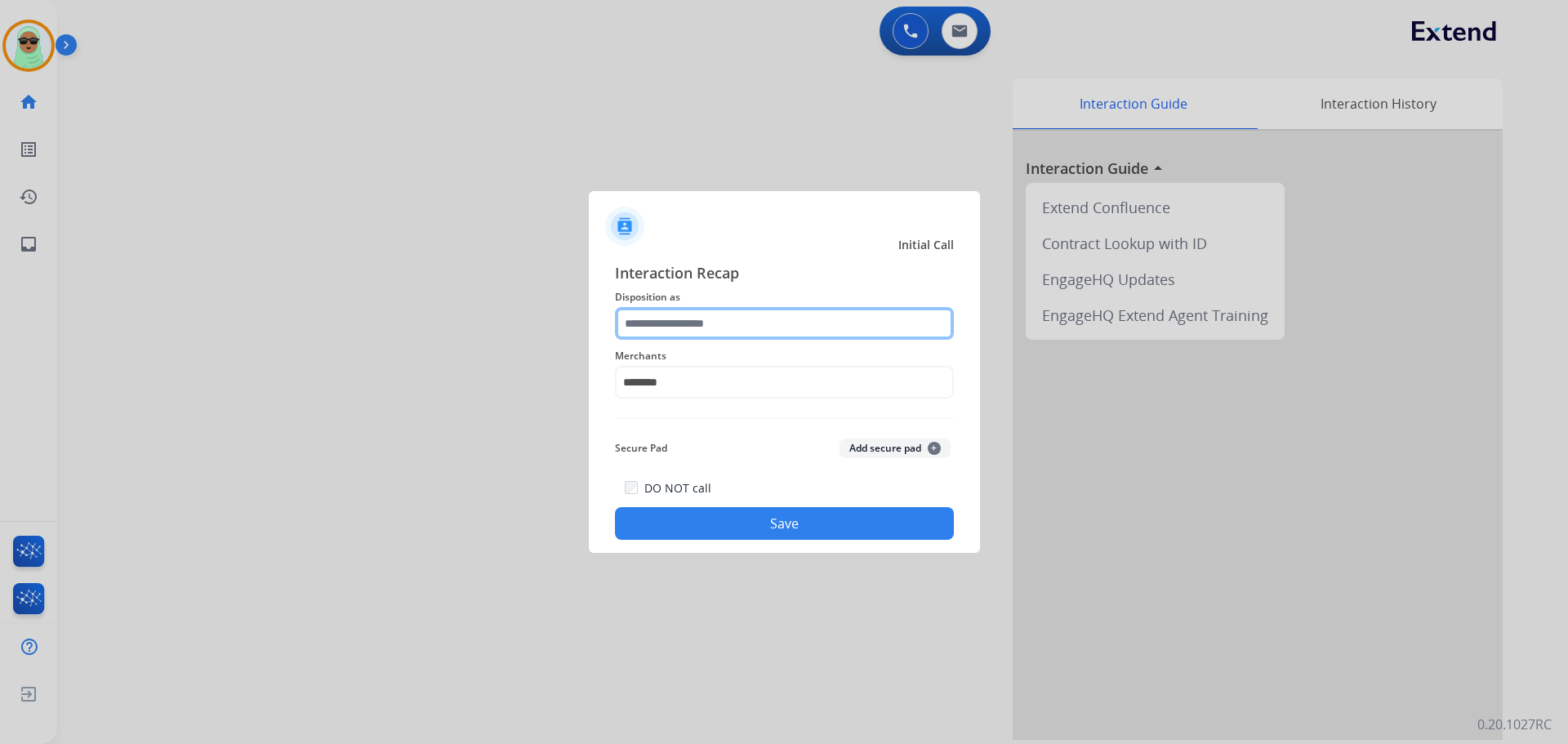
click at [726, 321] on input "text" at bounding box center [784, 324] width 339 height 33
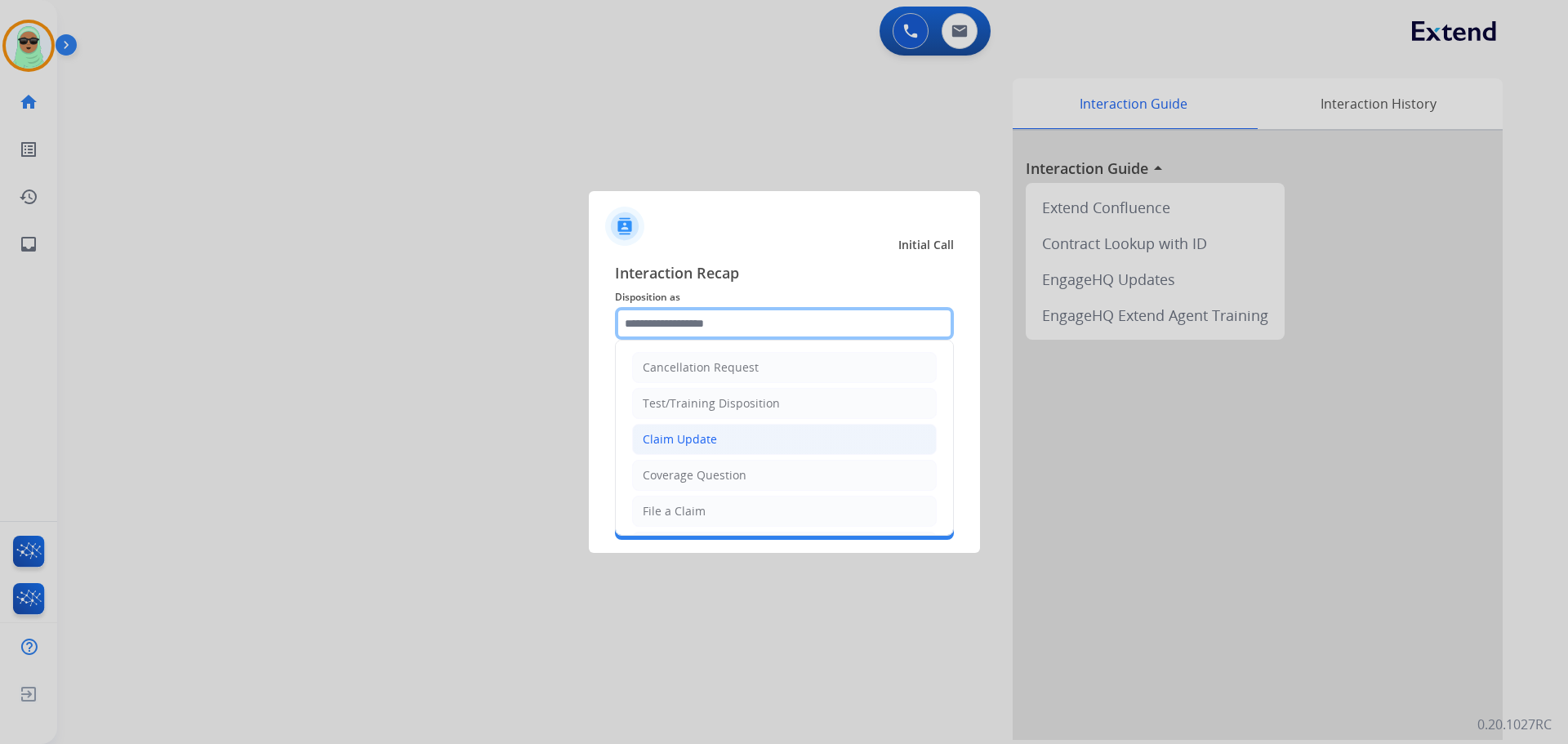
scroll to position [245, 0]
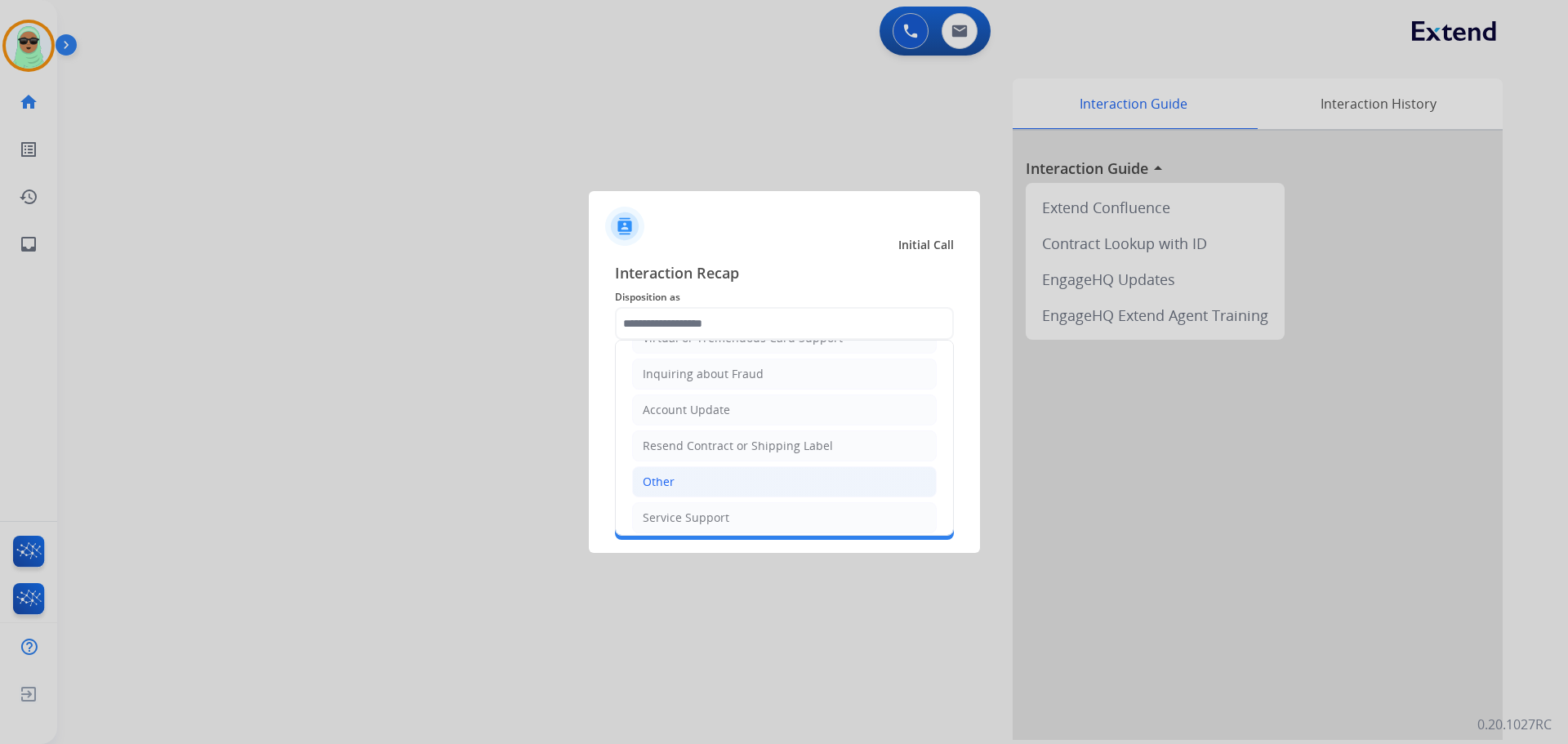
click at [677, 480] on li "Other" at bounding box center [785, 482] width 305 height 31
type input "*****"
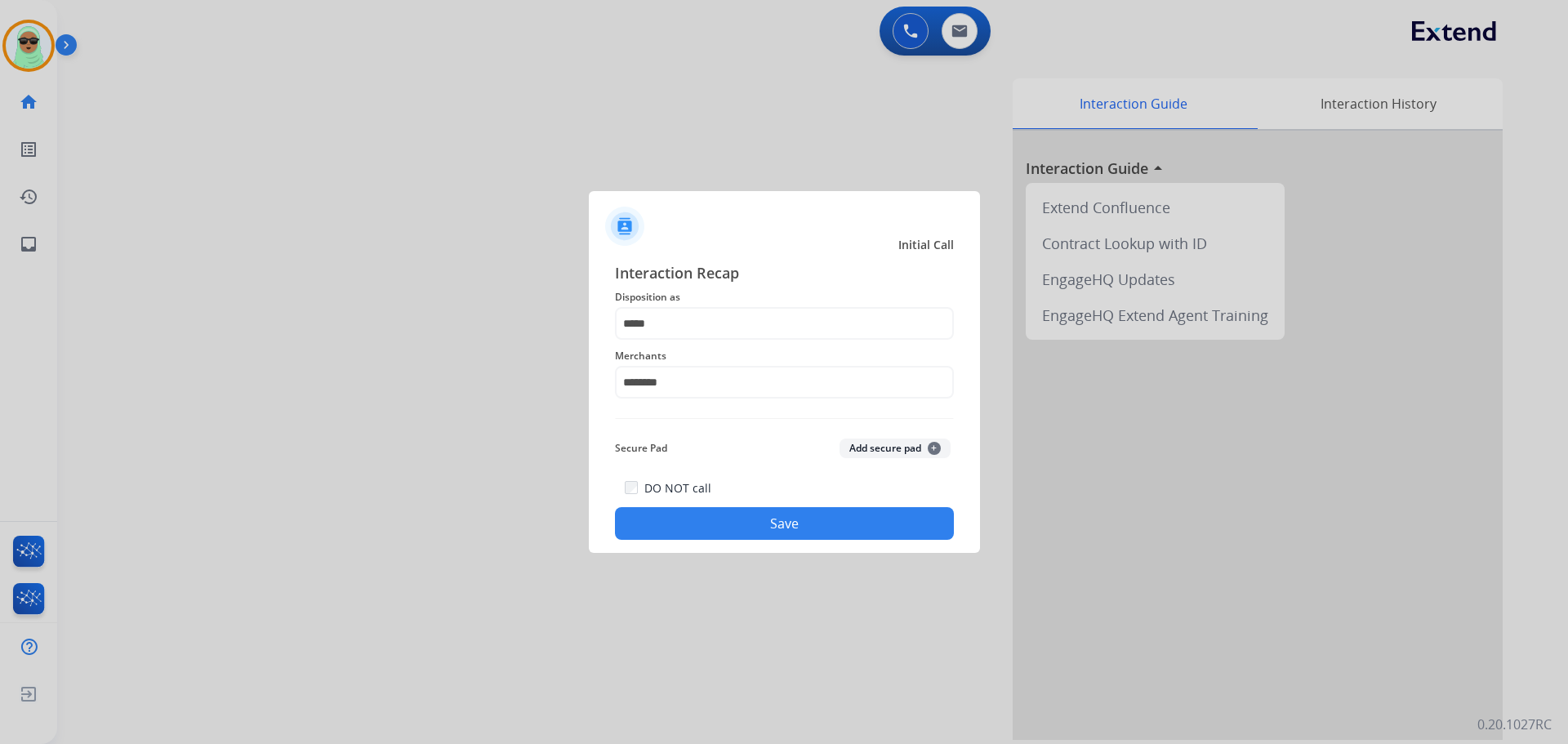
drag, startPoint x: 740, startPoint y: 488, endPoint x: 749, endPoint y: 511, distance: 24.7
click at [740, 490] on div "DO NOT call Save" at bounding box center [784, 509] width 339 height 62
click at [761, 523] on button "Save" at bounding box center [784, 524] width 339 height 33
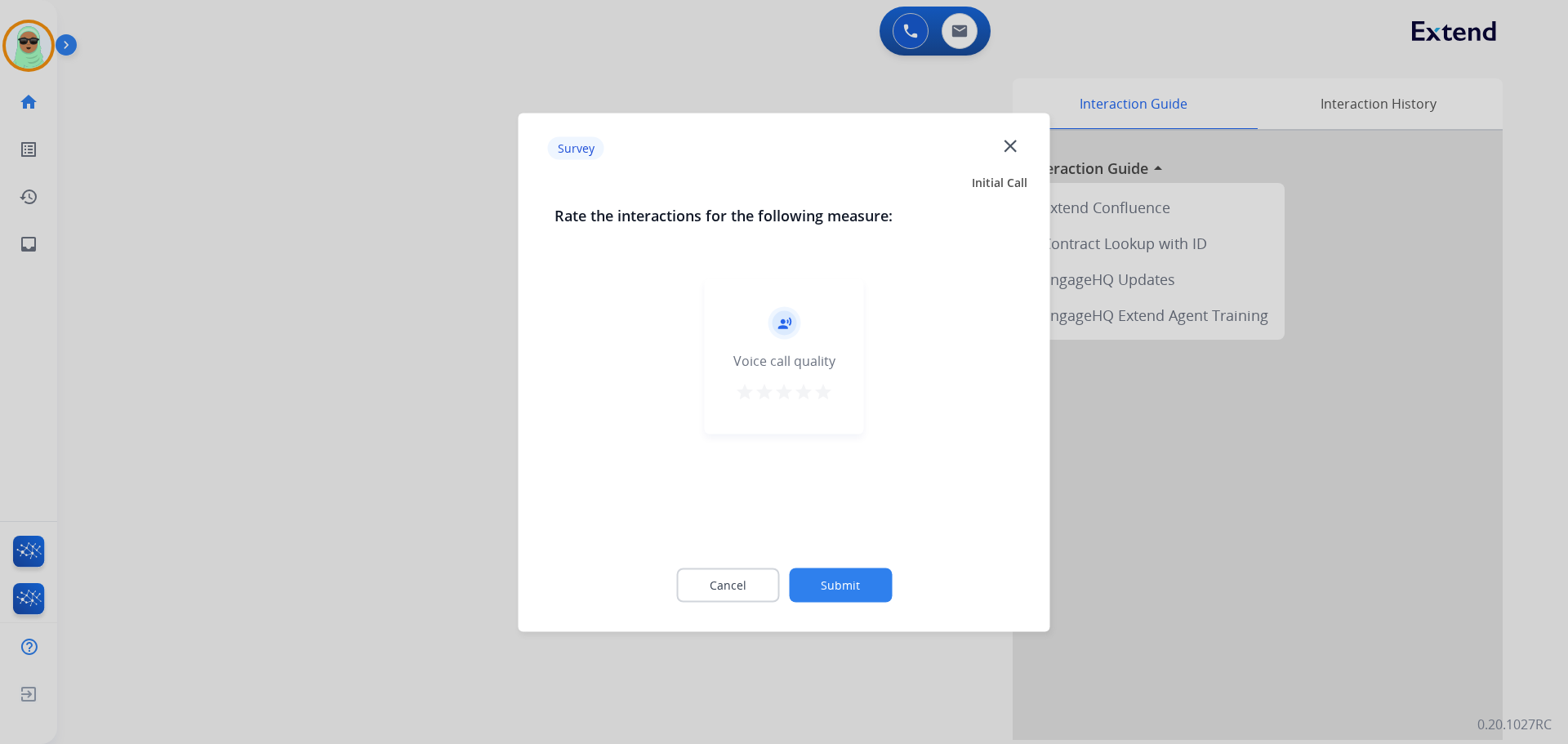
drag, startPoint x: 851, startPoint y: 554, endPoint x: 854, endPoint y: 588, distance: 34.1
click at [852, 558] on div "Cancel Submit" at bounding box center [785, 585] width 460 height 73
click at [854, 588] on button "Submit" at bounding box center [841, 585] width 103 height 34
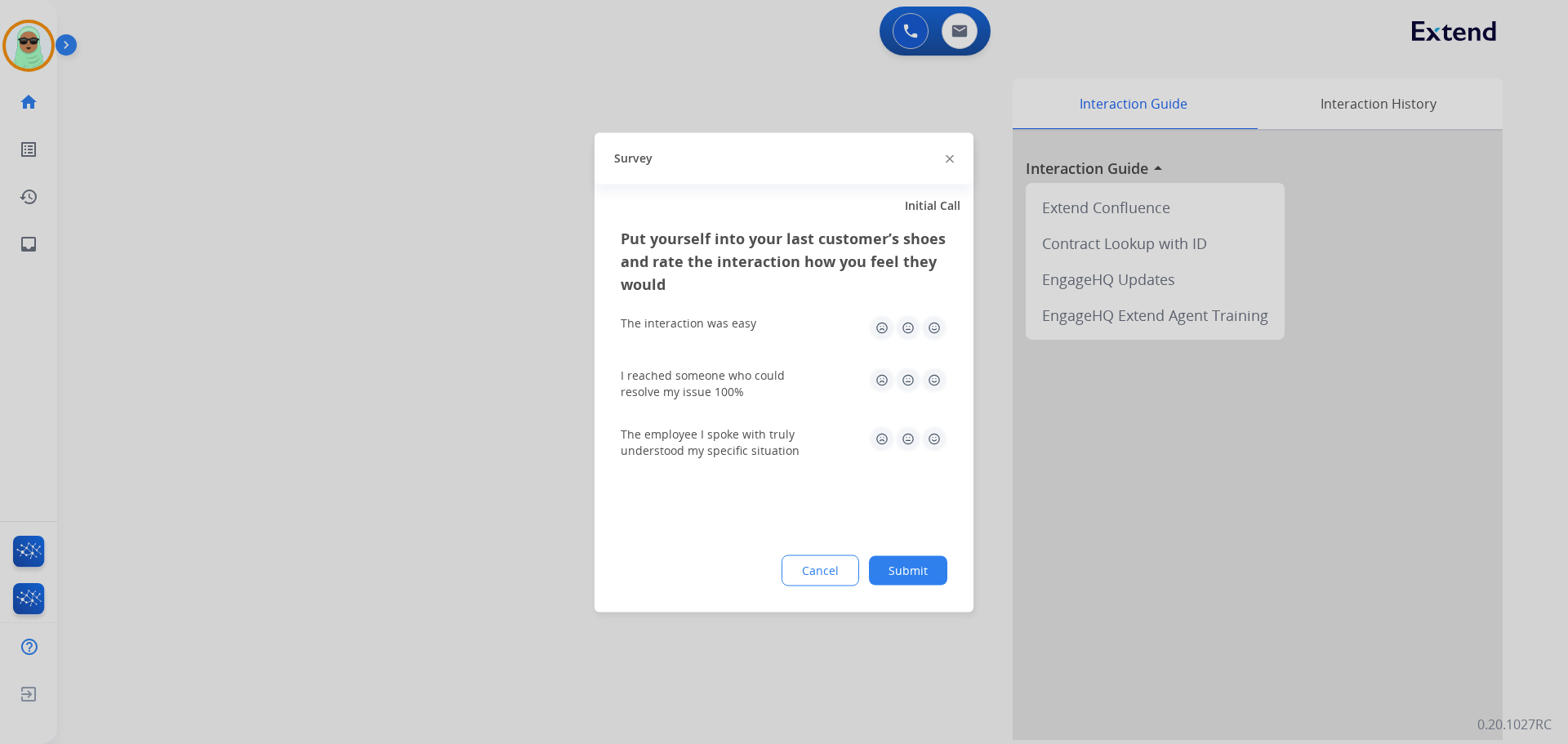
drag, startPoint x: 854, startPoint y: 588, endPoint x: 868, endPoint y: 588, distance: 14.0
click at [855, 588] on div "Put yourself into your last customer’s shoes and rate the interaction how you f…" at bounding box center [784, 419] width 379 height 386
click at [914, 571] on button "Submit" at bounding box center [909, 571] width 78 height 30
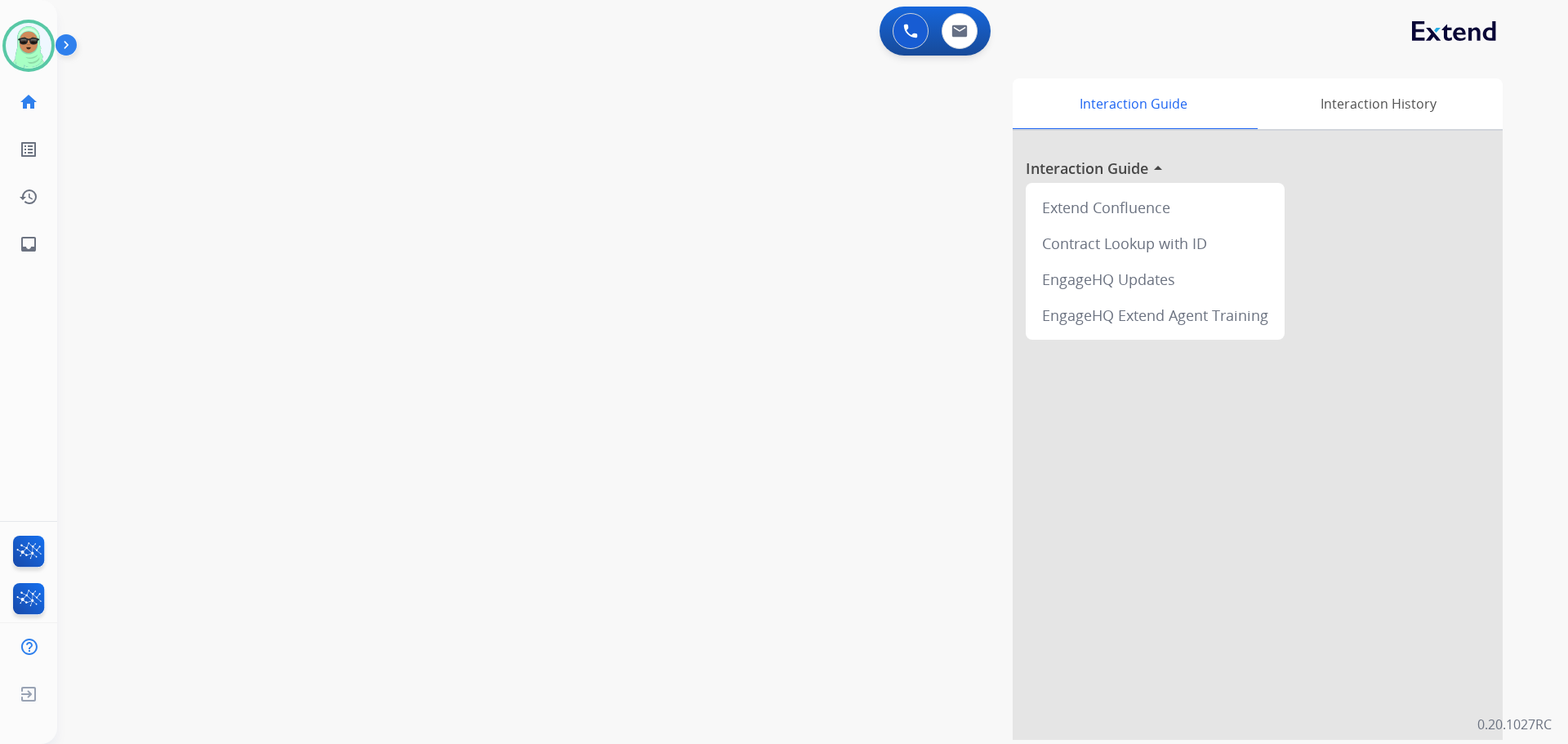
click at [207, 260] on div "swap_horiz Break voice bridge close_fullscreen Connect 3-Way Call merge_type Se…" at bounding box center [794, 400] width 1472 height 681
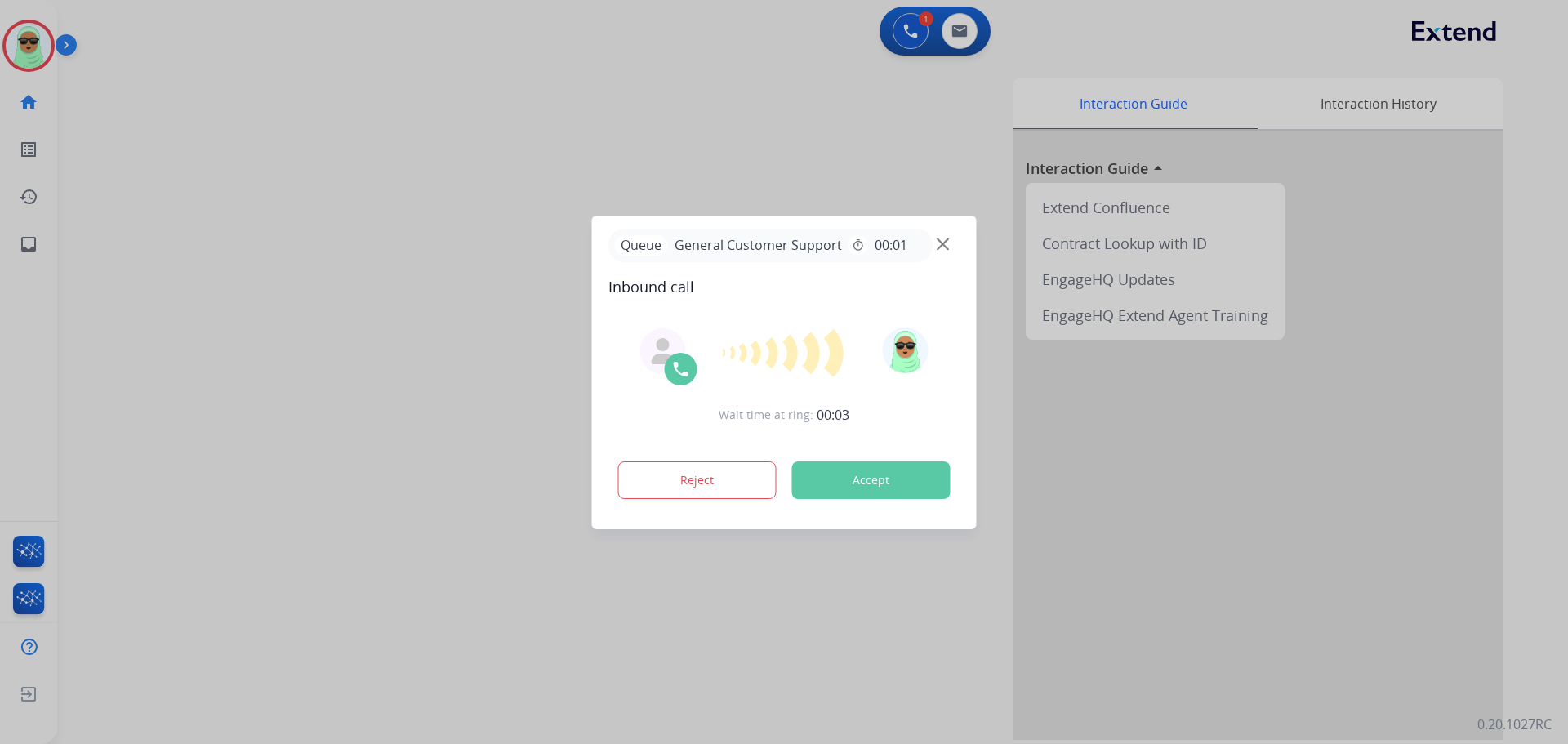
drag, startPoint x: 222, startPoint y: 285, endPoint x: 55, endPoint y: 326, distance: 172.0
click at [216, 288] on div at bounding box center [784, 372] width 1568 height 744
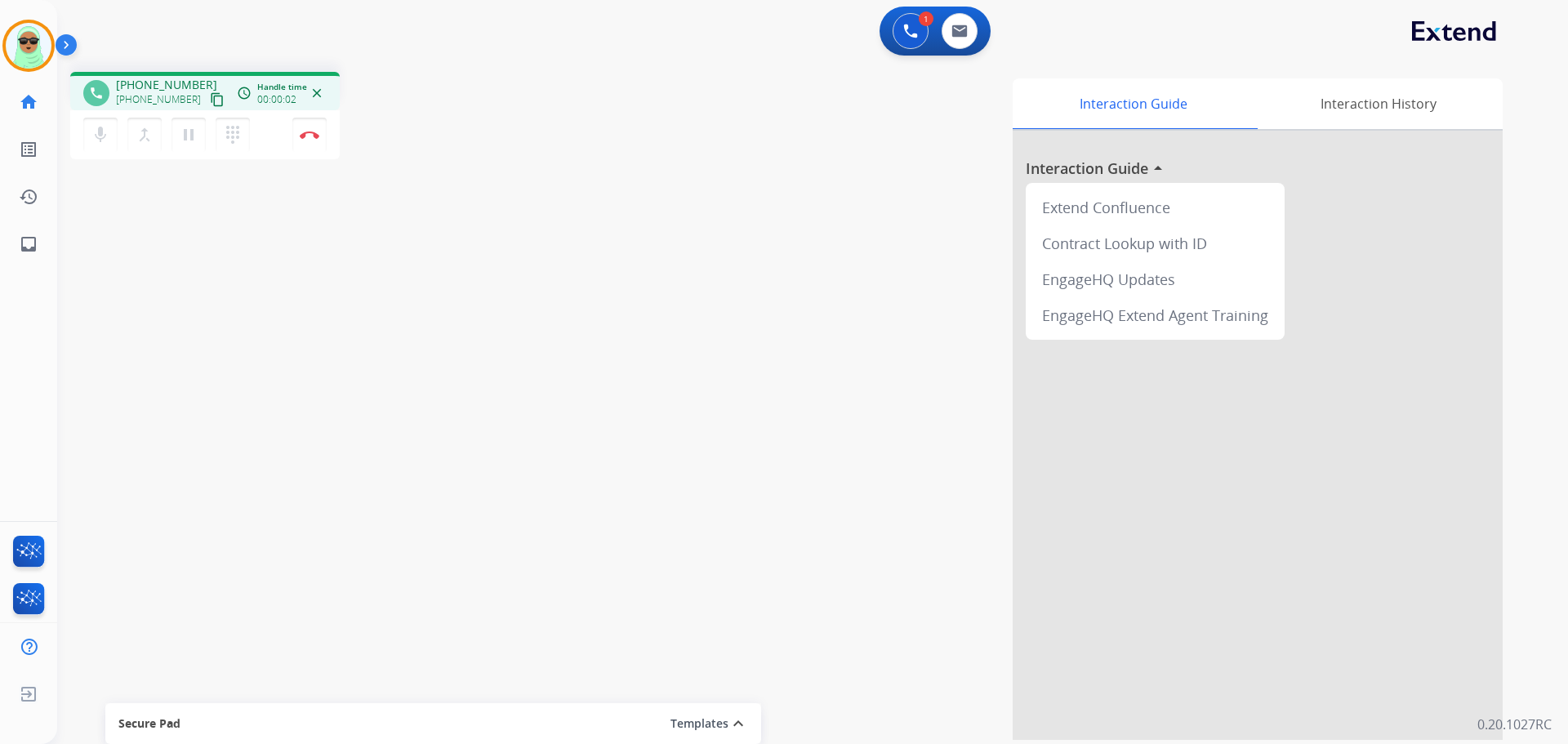
click at [210, 101] on mat-icon "content_copy" at bounding box center [217, 99] width 15 height 15
click at [210, 103] on mat-icon "content_copy" at bounding box center [217, 99] width 15 height 15
drag, startPoint x: 821, startPoint y: 226, endPoint x: 831, endPoint y: 230, distance: 10.8
click at [832, 229] on div "Interaction Guide Interaction History Interaction Guide arrow_drop_up Extend Co…" at bounding box center [1022, 409] width 963 height 662
click at [293, 128] on div "mic Mute merge_type Bridge pause Hold dialpad Dialpad Disconnect" at bounding box center [205, 135] width 269 height 49
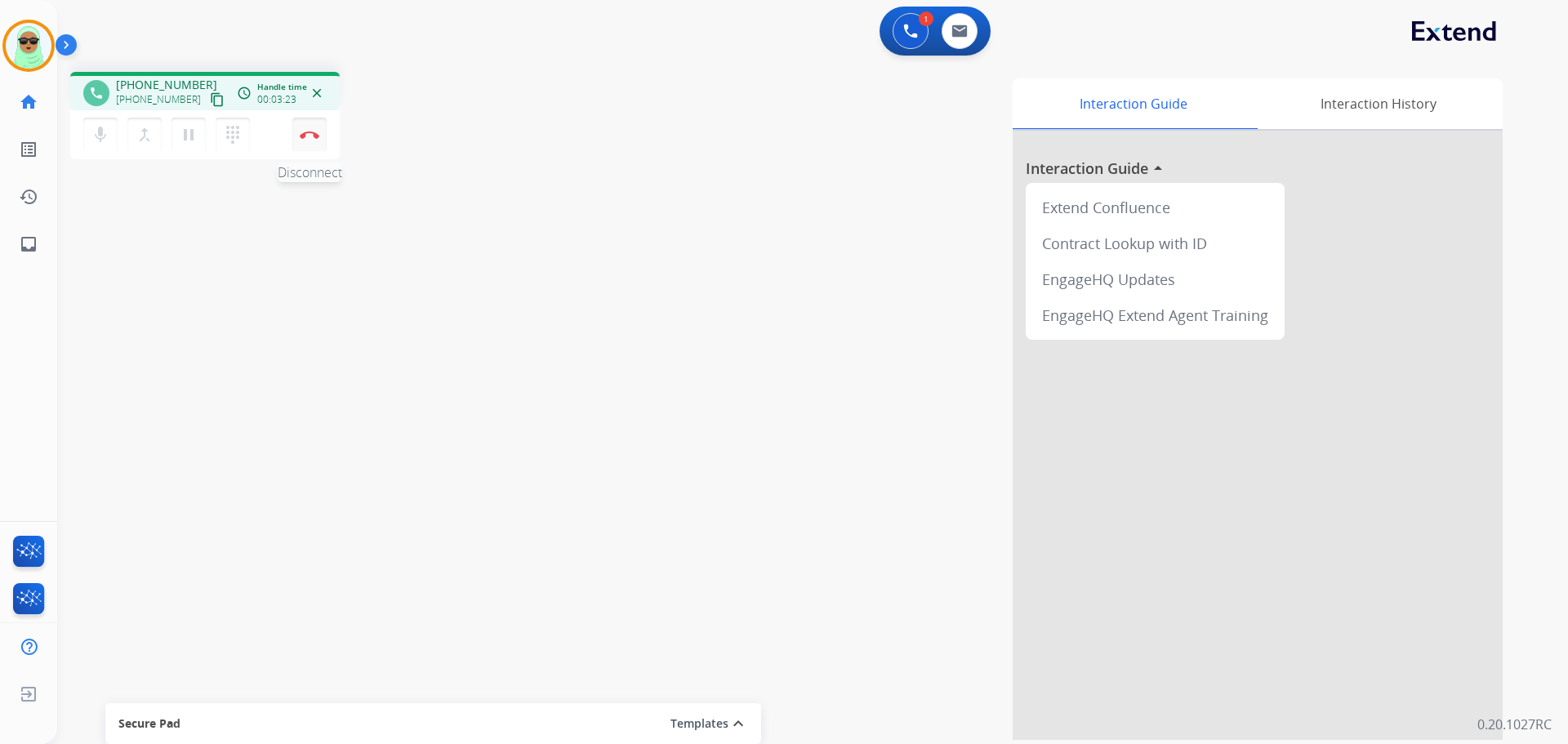
click at [295, 127] on button "Disconnect" at bounding box center [309, 134] width 34 height 34
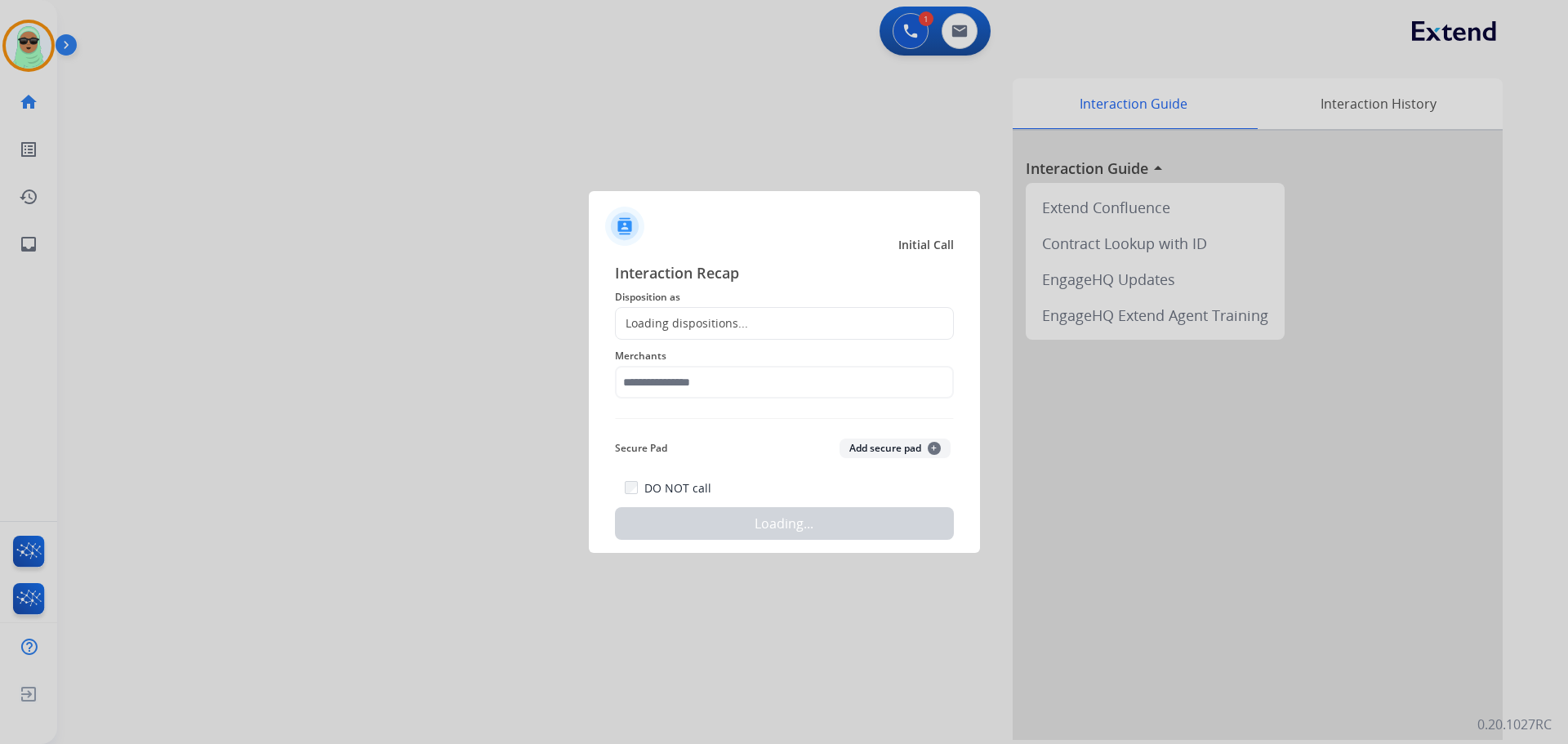
click at [699, 312] on div "Loading dispositions..." at bounding box center [784, 324] width 339 height 33
click at [734, 387] on input "text" at bounding box center [784, 382] width 339 height 33
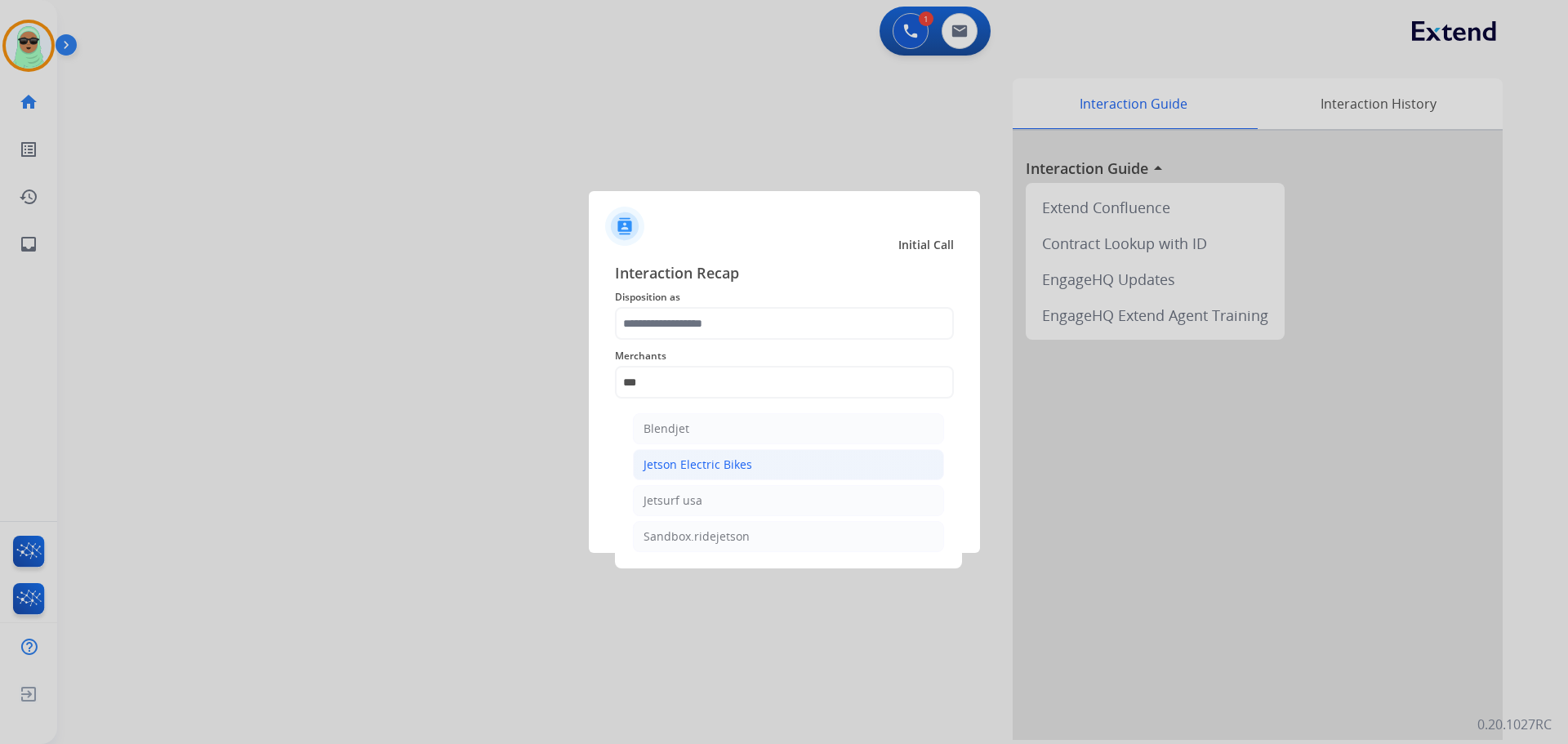
click at [727, 460] on div "Jetson Electric Bikes" at bounding box center [698, 464] width 109 height 17
type input "**********"
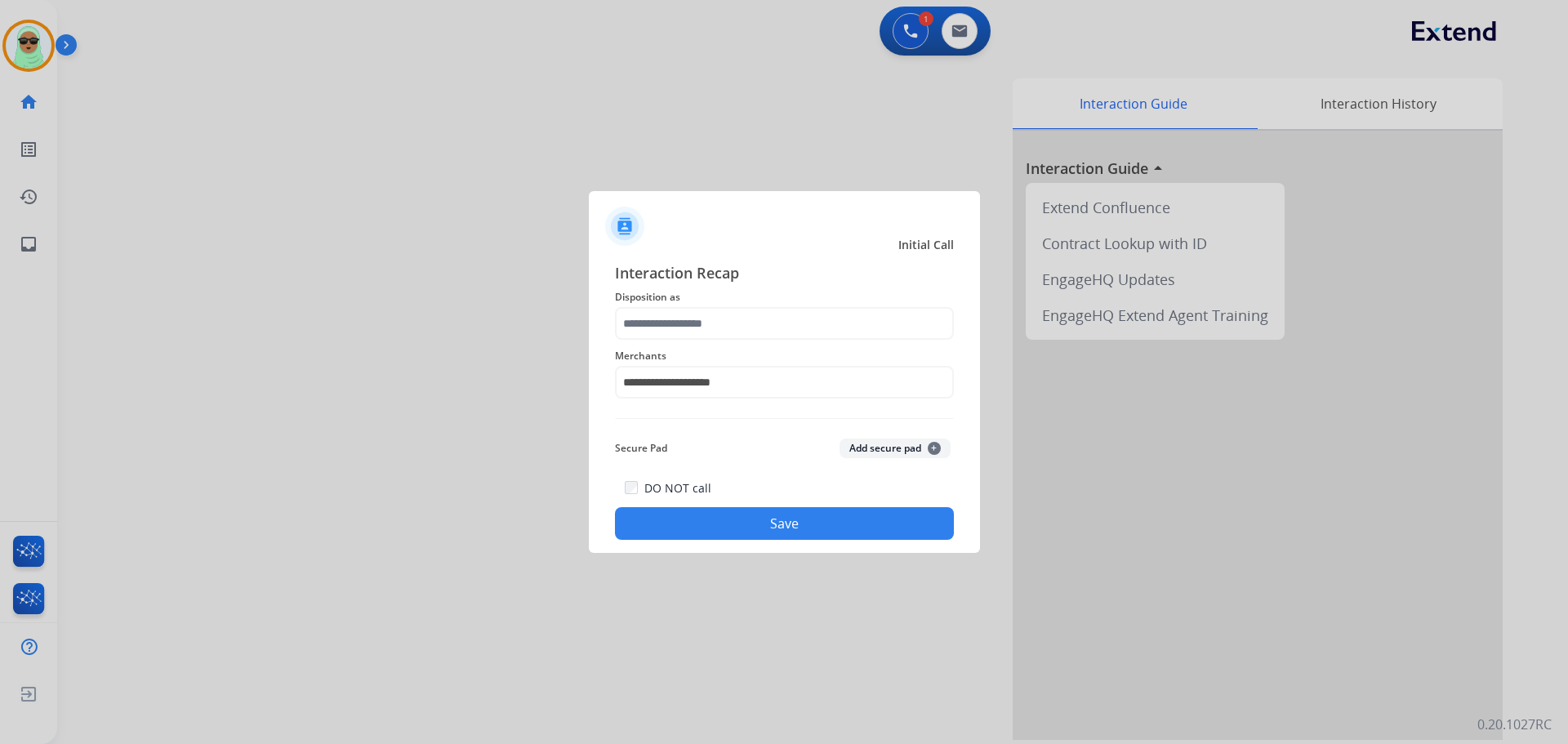
click at [727, 346] on div "**********" at bounding box center [784, 372] width 339 height 65
click at [732, 339] on input "text" at bounding box center [784, 324] width 339 height 33
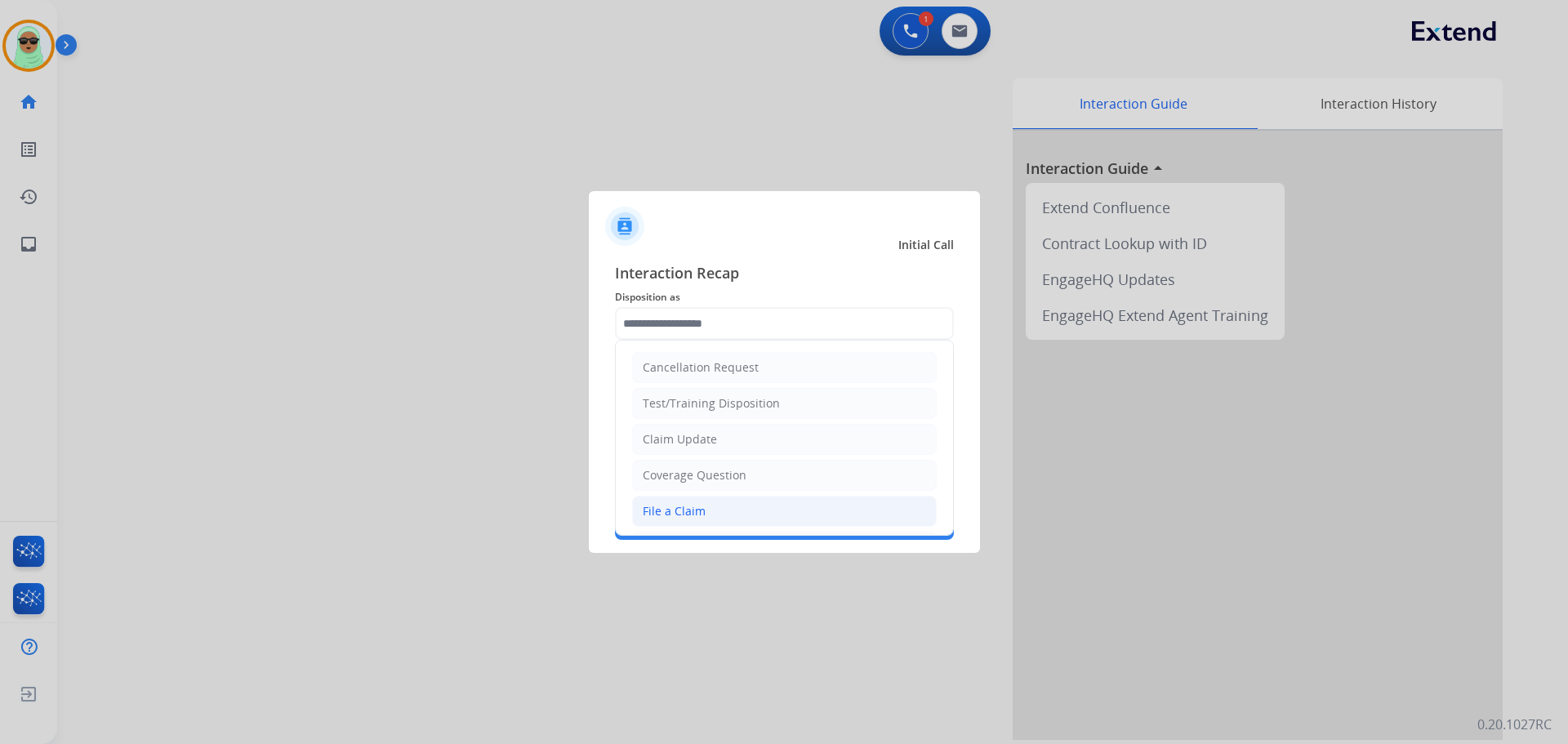
click at [727, 510] on li "File a Claim" at bounding box center [785, 511] width 305 height 31
type input "**********"
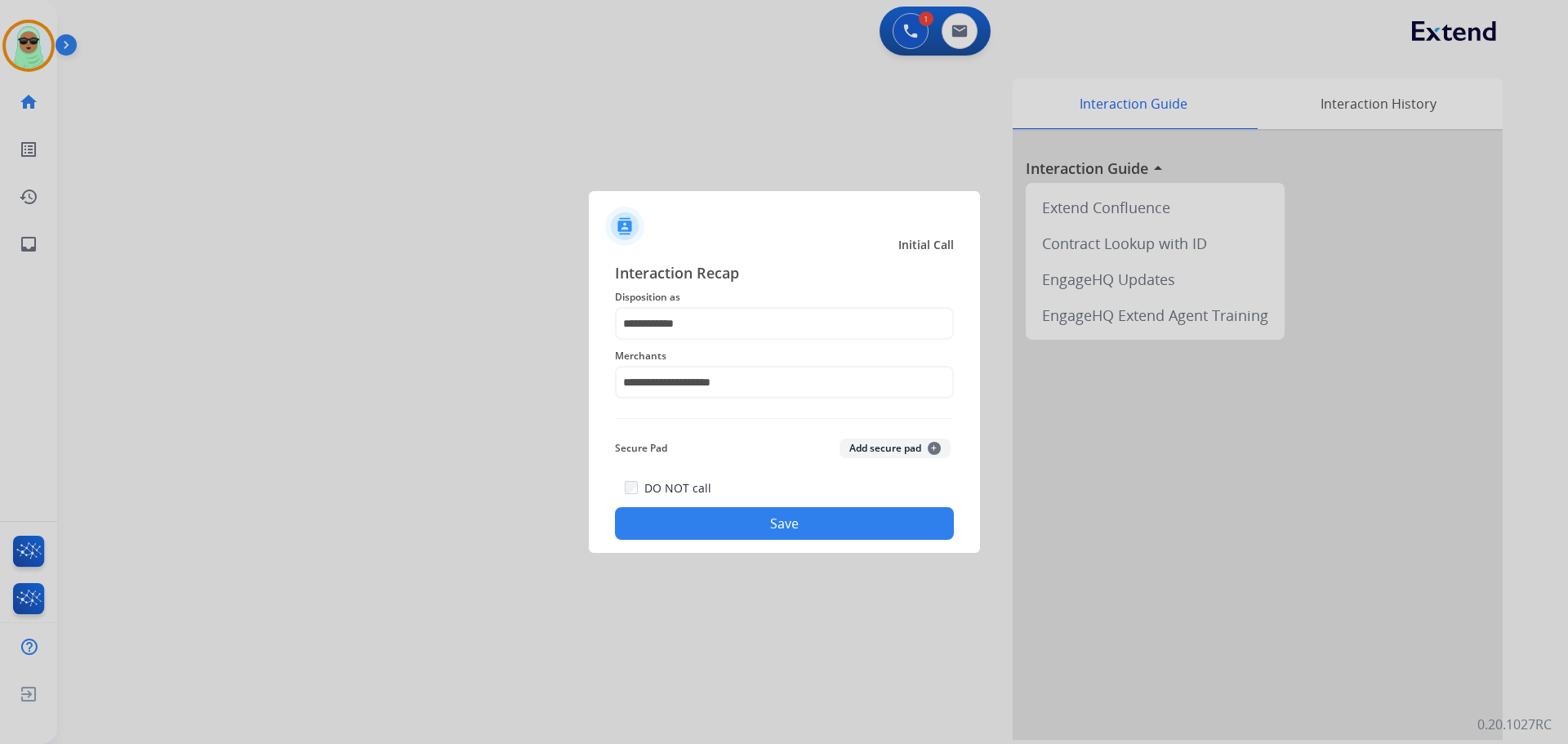
click at [751, 517] on button "Save" at bounding box center [784, 524] width 339 height 33
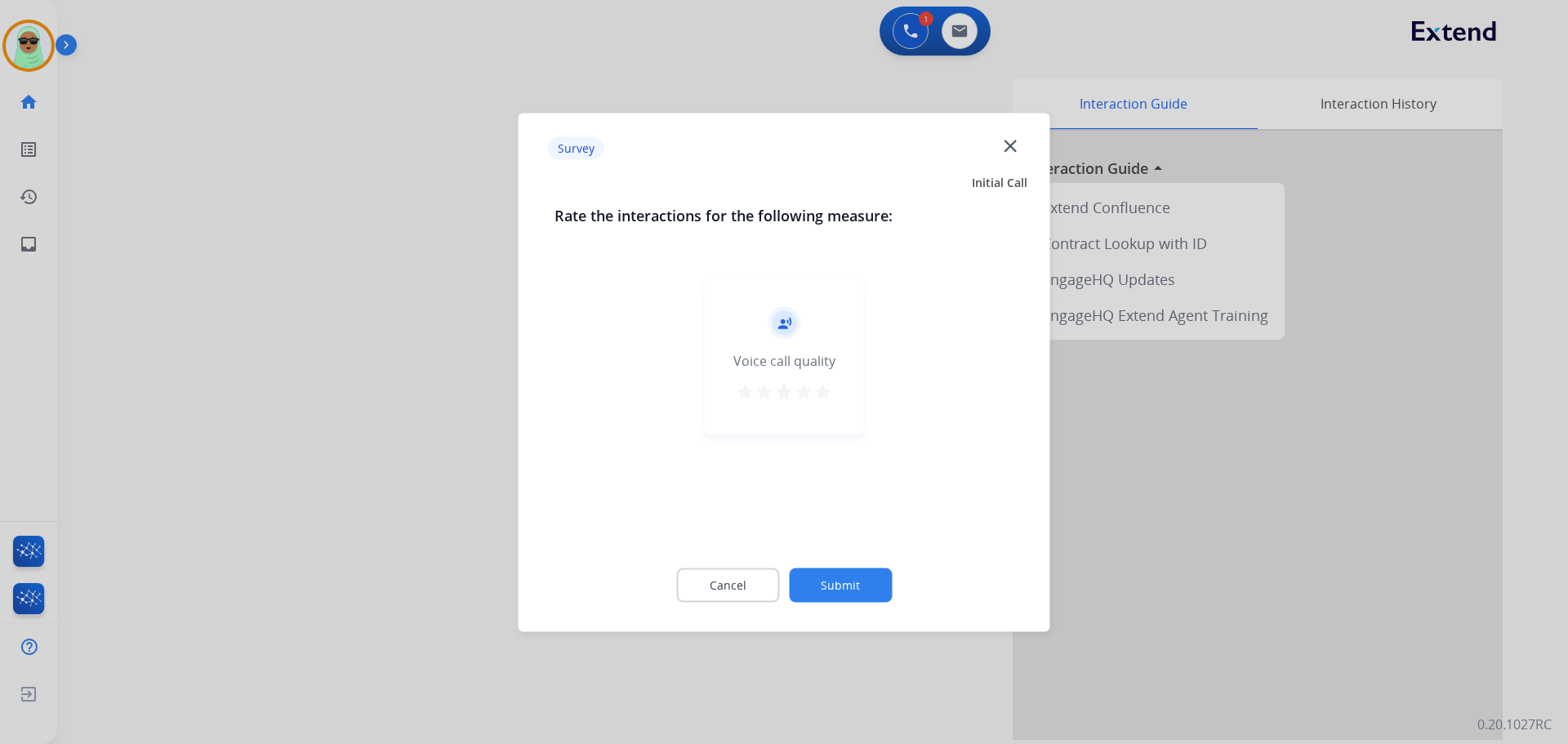
click at [846, 593] on div "Cancel Submit" at bounding box center [785, 585] width 460 height 73
click at [853, 579] on button "Submit" at bounding box center [841, 585] width 103 height 34
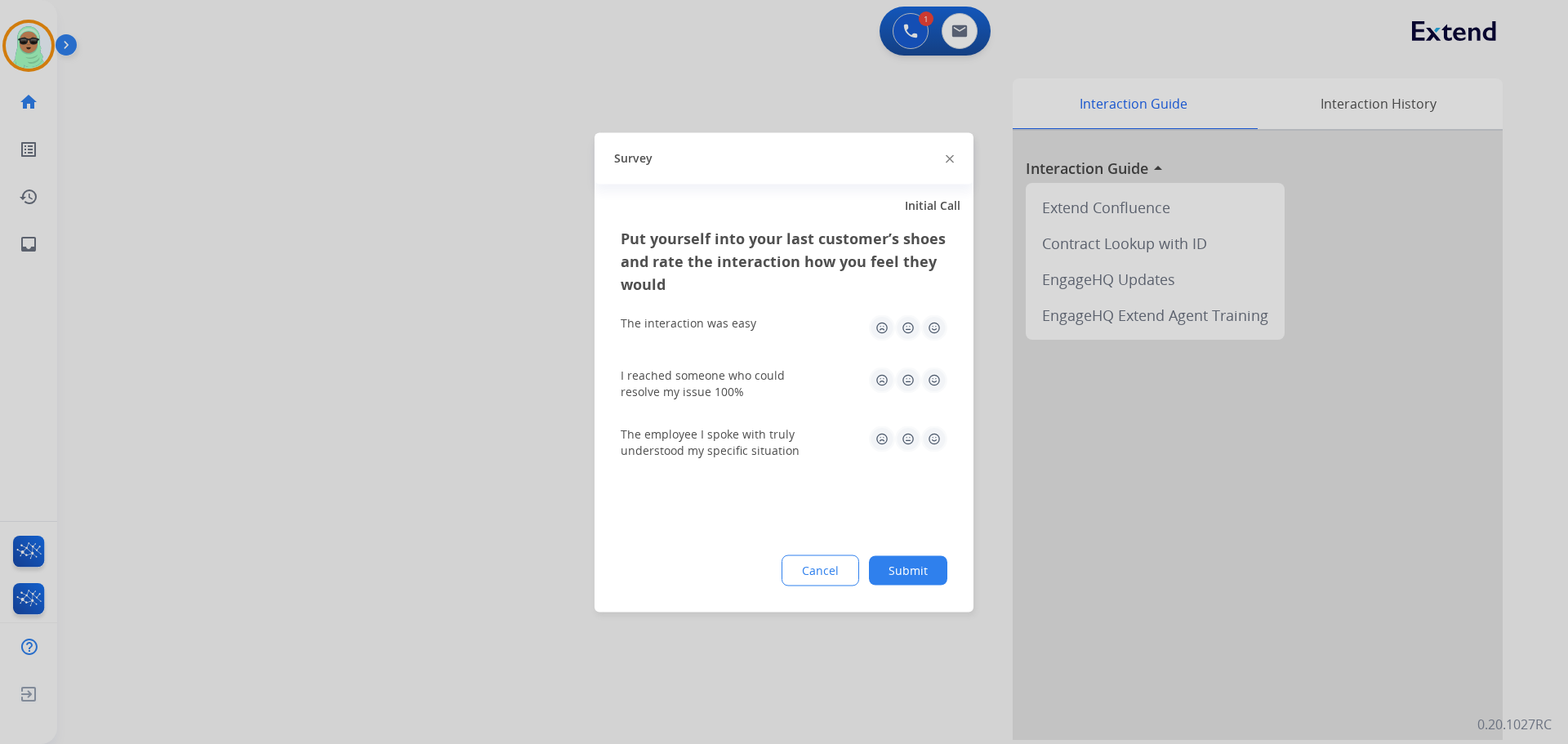
drag, startPoint x: 859, startPoint y: 573, endPoint x: 870, endPoint y: 569, distance: 11.7
click at [860, 572] on div "Cancel Submit" at bounding box center [784, 571] width 327 height 31
click at [895, 568] on button "Submit" at bounding box center [909, 571] width 78 height 30
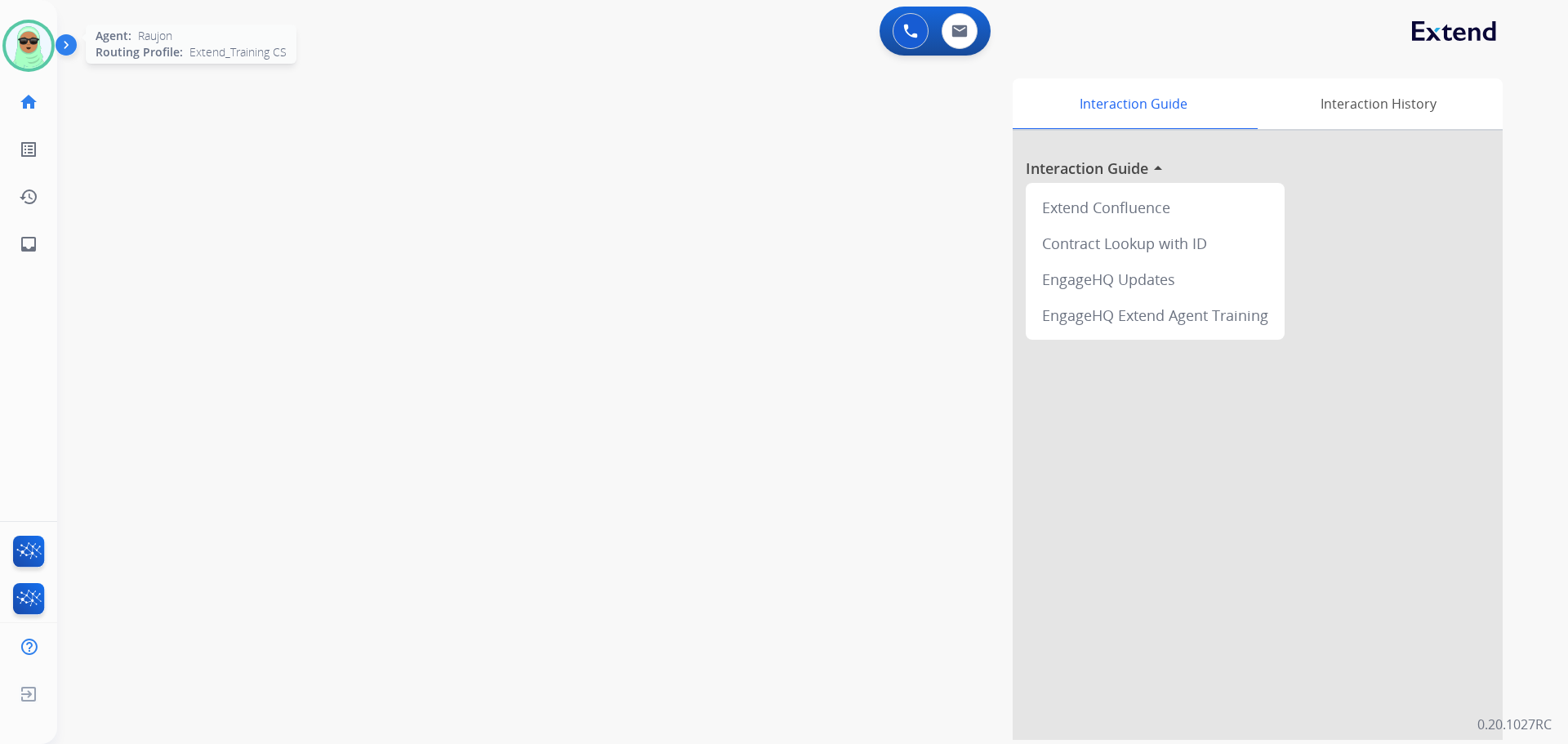
click at [21, 36] on img at bounding box center [29, 45] width 46 height 46
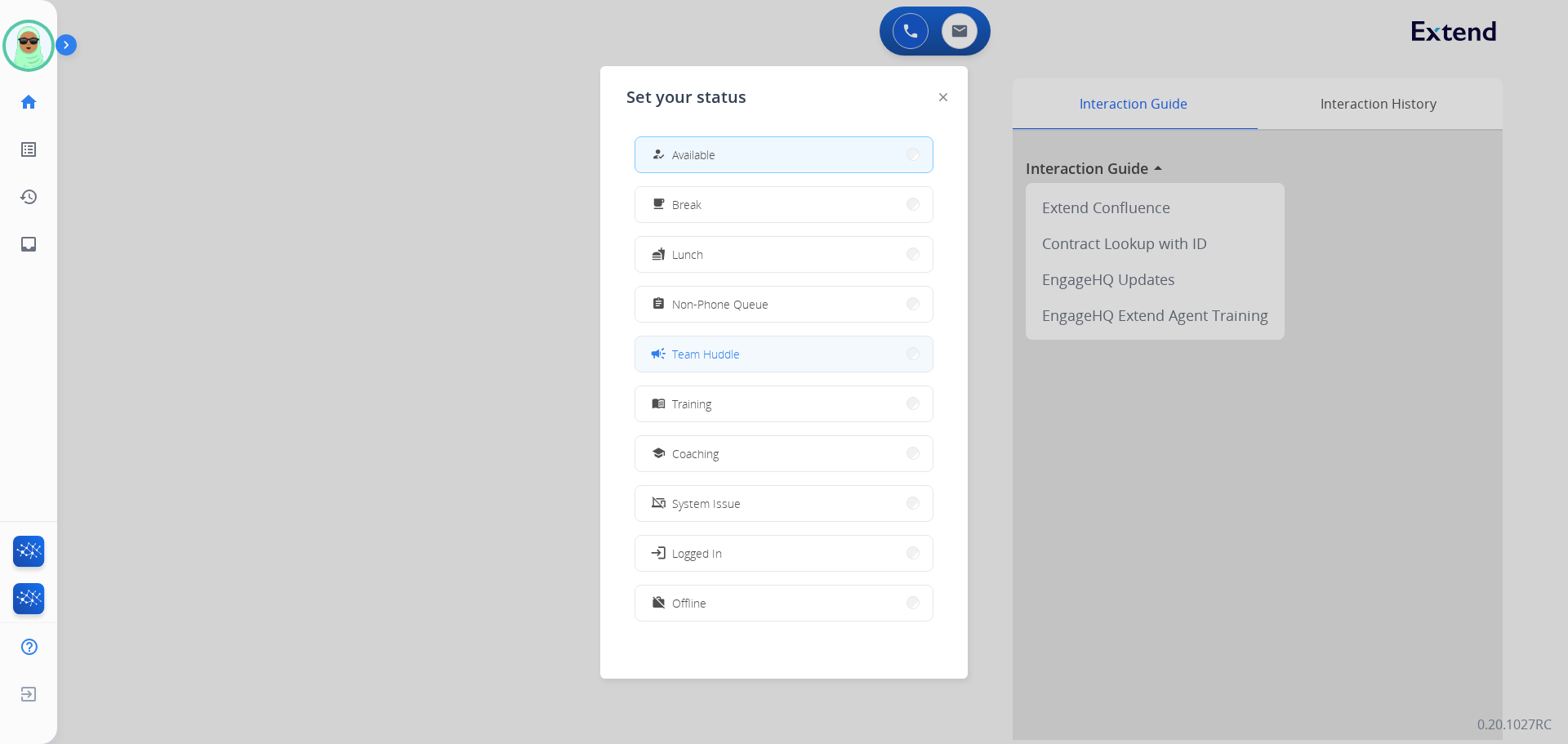
click at [766, 365] on button "campaign Team Huddle" at bounding box center [784, 354] width 297 height 35
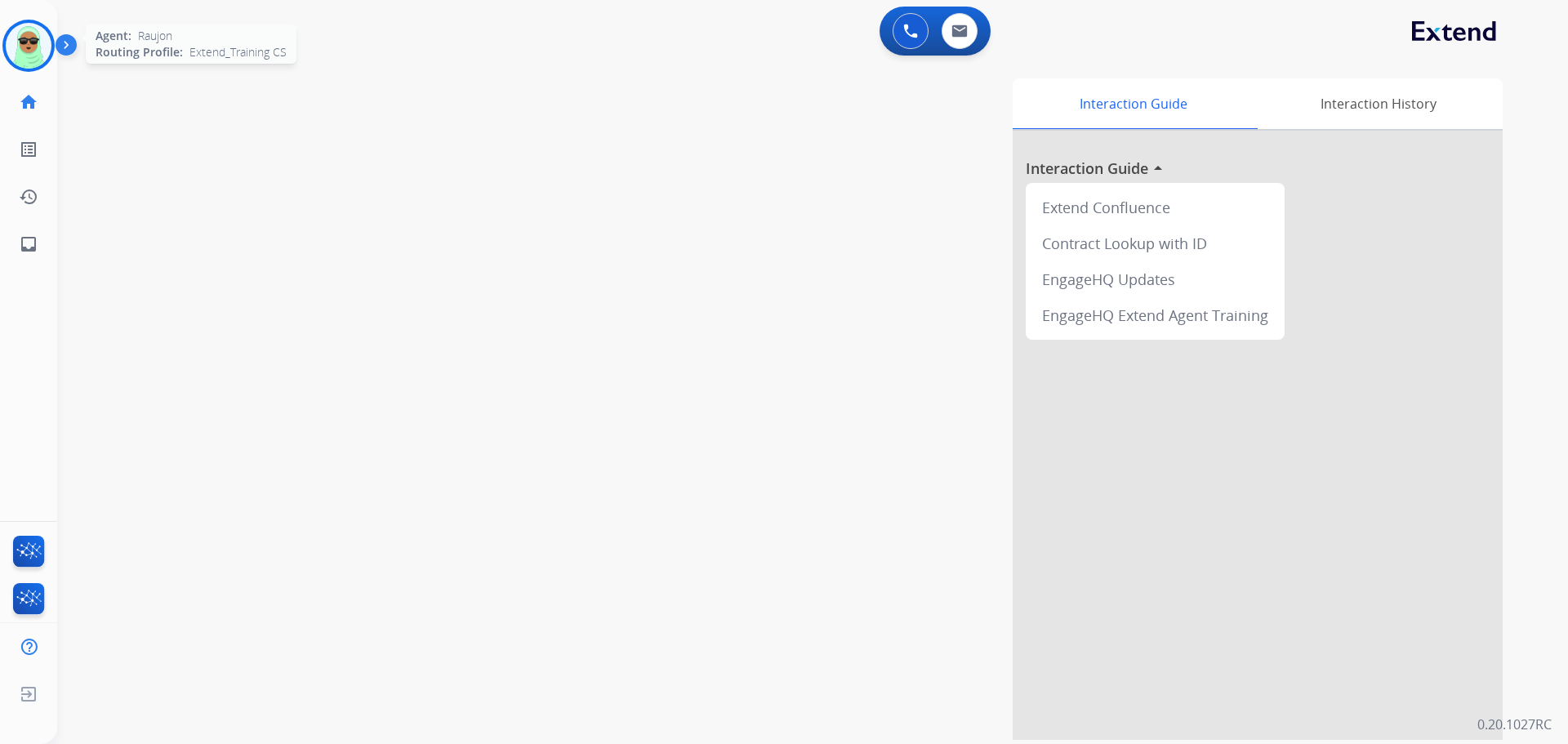
click at [28, 45] on img at bounding box center [29, 45] width 46 height 46
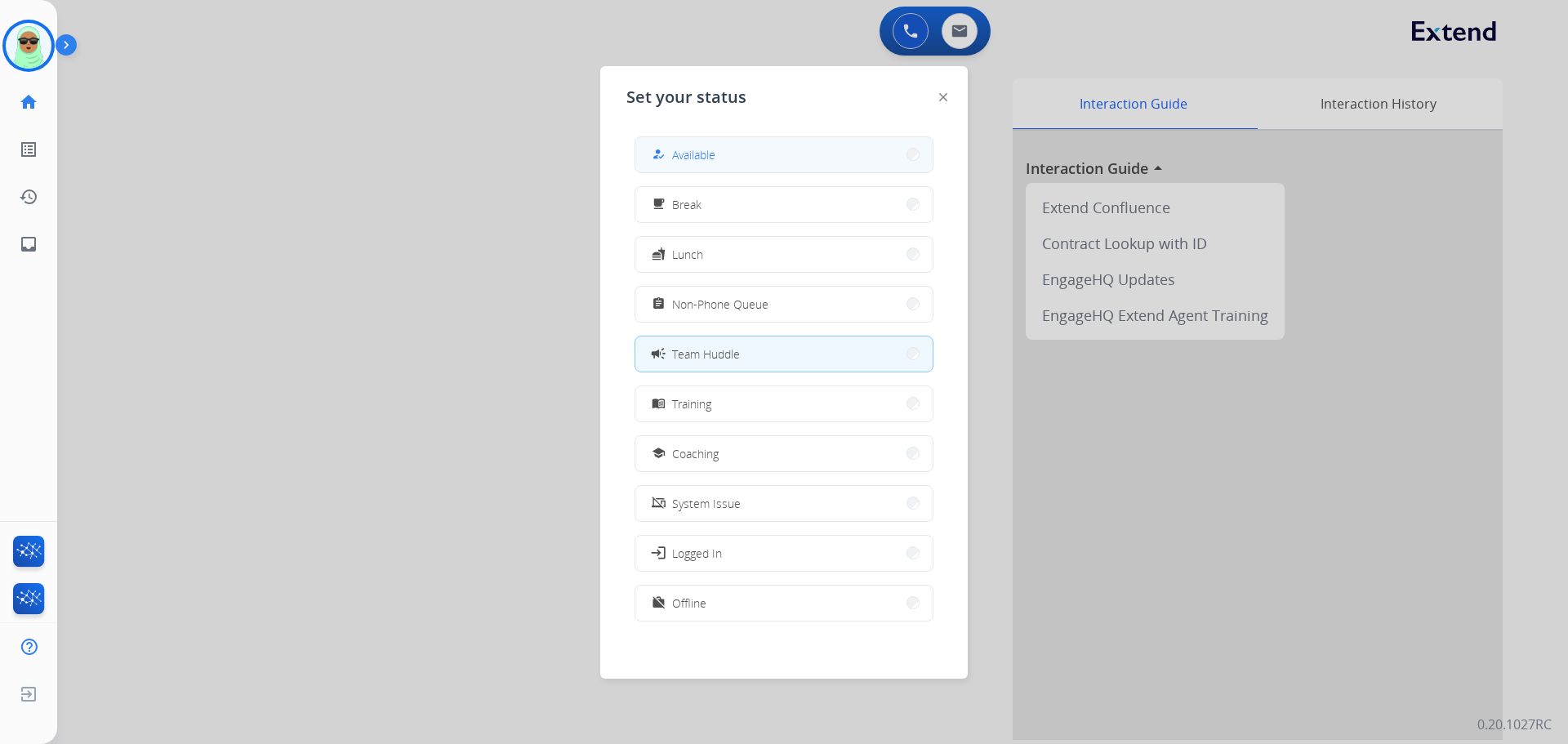
click at [814, 151] on button "how_to_reg Available" at bounding box center [784, 155] width 297 height 35
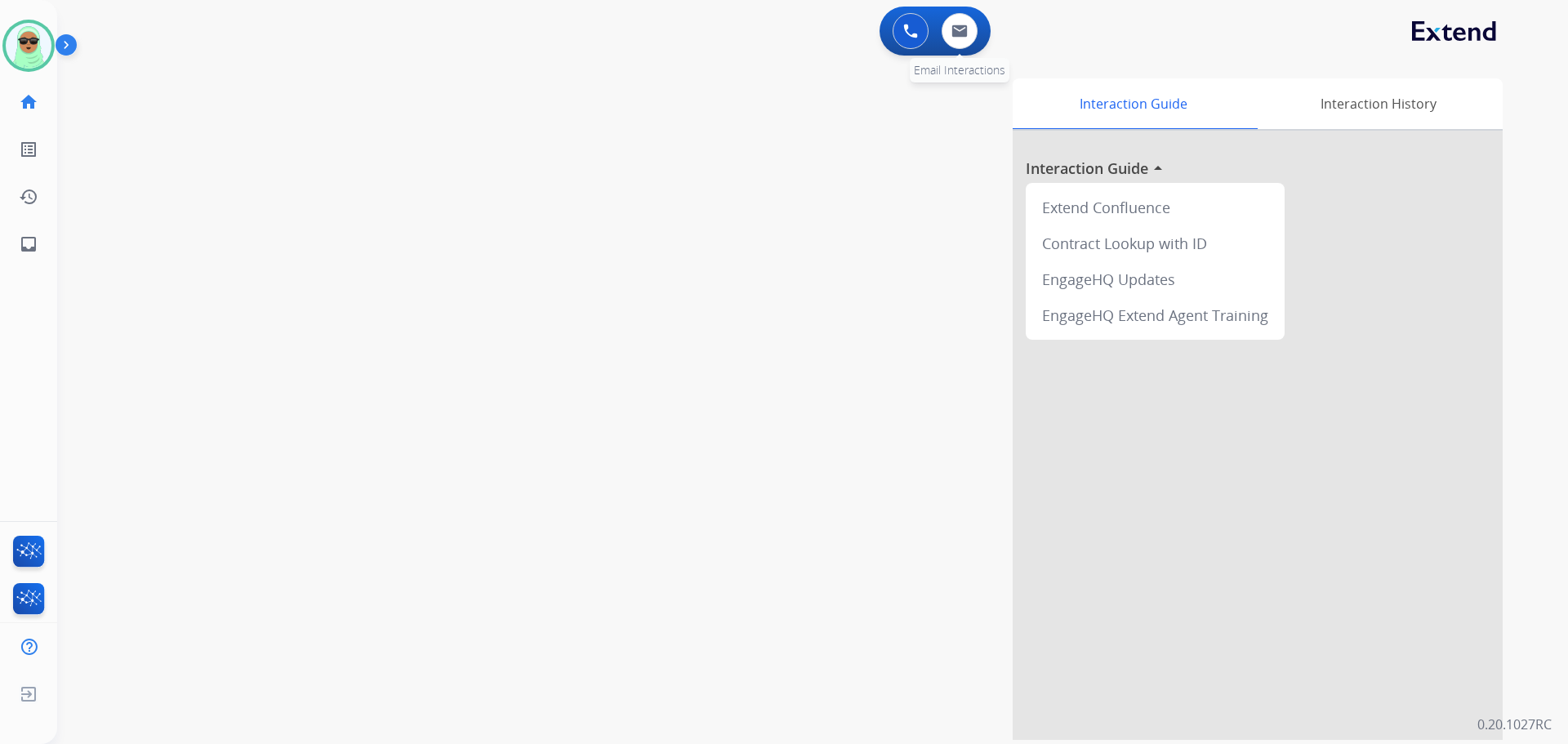
drag, startPoint x: 940, startPoint y: 34, endPoint x: 985, endPoint y: 30, distance: 45.2
click at [943, 33] on div "0 Email Interactions" at bounding box center [960, 30] width 49 height 36
click at [967, 44] on button at bounding box center [959, 30] width 36 height 36
select select "**********"
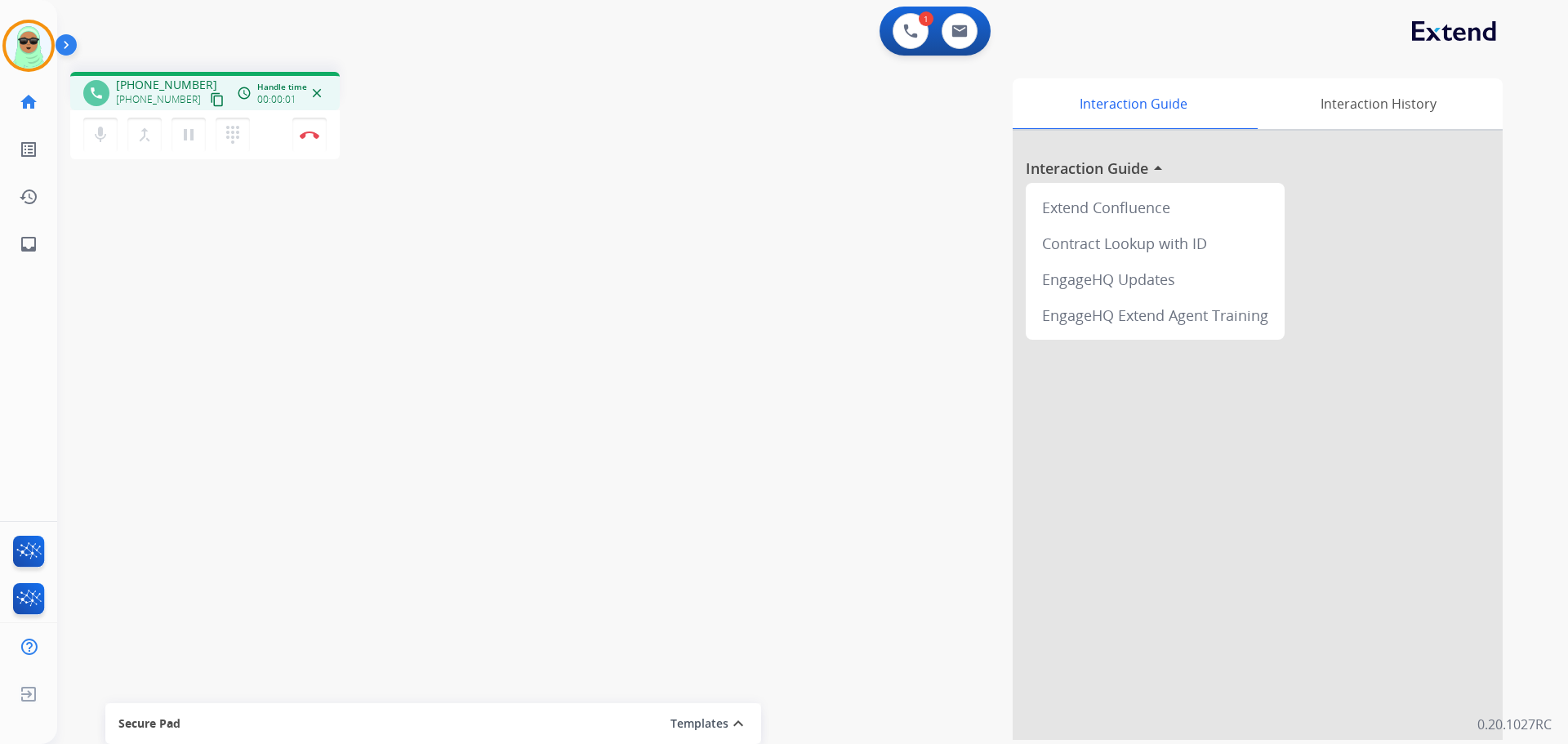
click at [210, 101] on mat-icon "content_copy" at bounding box center [217, 99] width 15 height 15
click at [207, 93] on button "content_copy" at bounding box center [217, 99] width 20 height 20
click at [210, 98] on mat-icon "content_copy" at bounding box center [217, 99] width 15 height 15
click at [903, 41] on button at bounding box center [910, 30] width 36 height 36
click at [908, 26] on img at bounding box center [910, 30] width 15 height 15
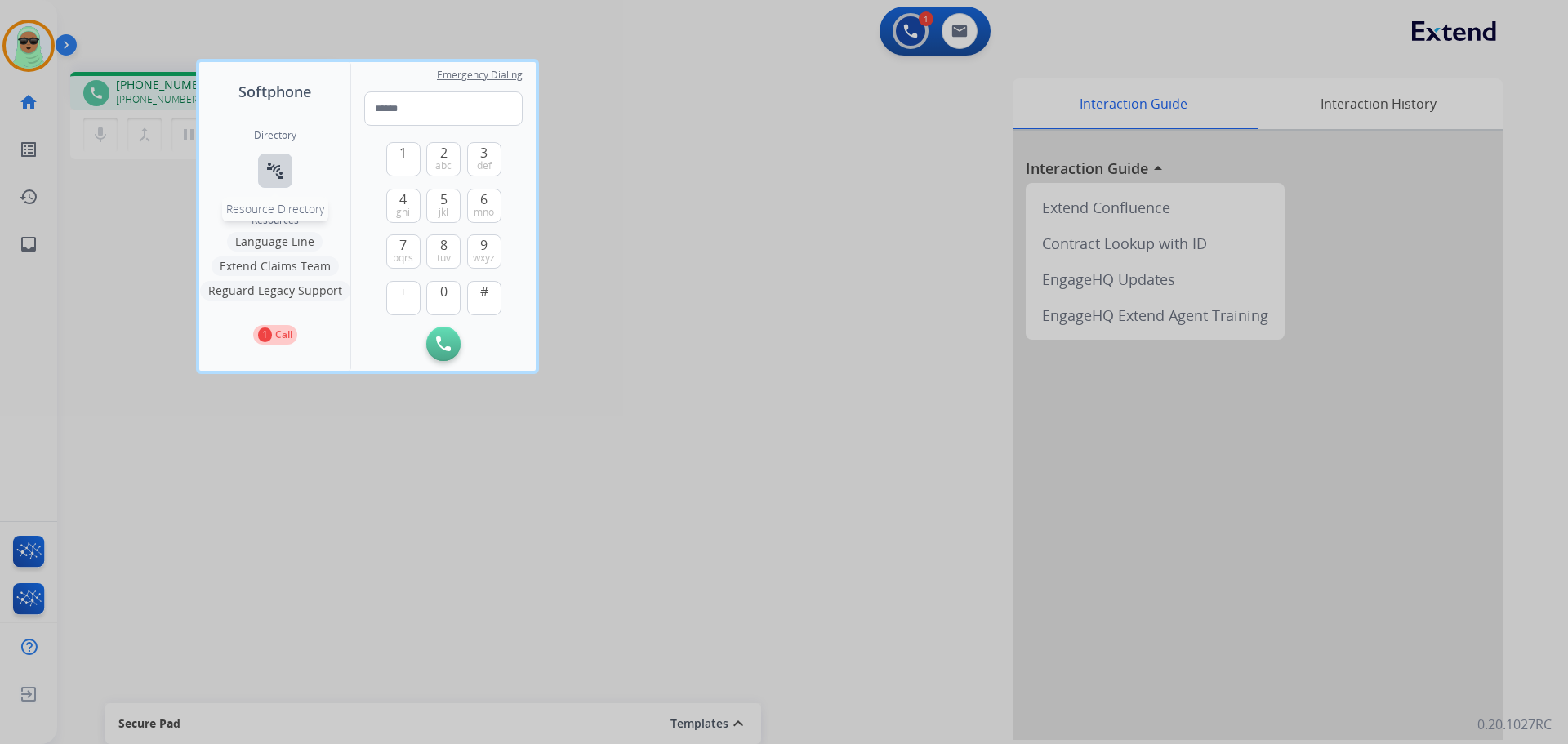
click at [268, 174] on mat-icon "connect_without_contact" at bounding box center [275, 171] width 20 height 20
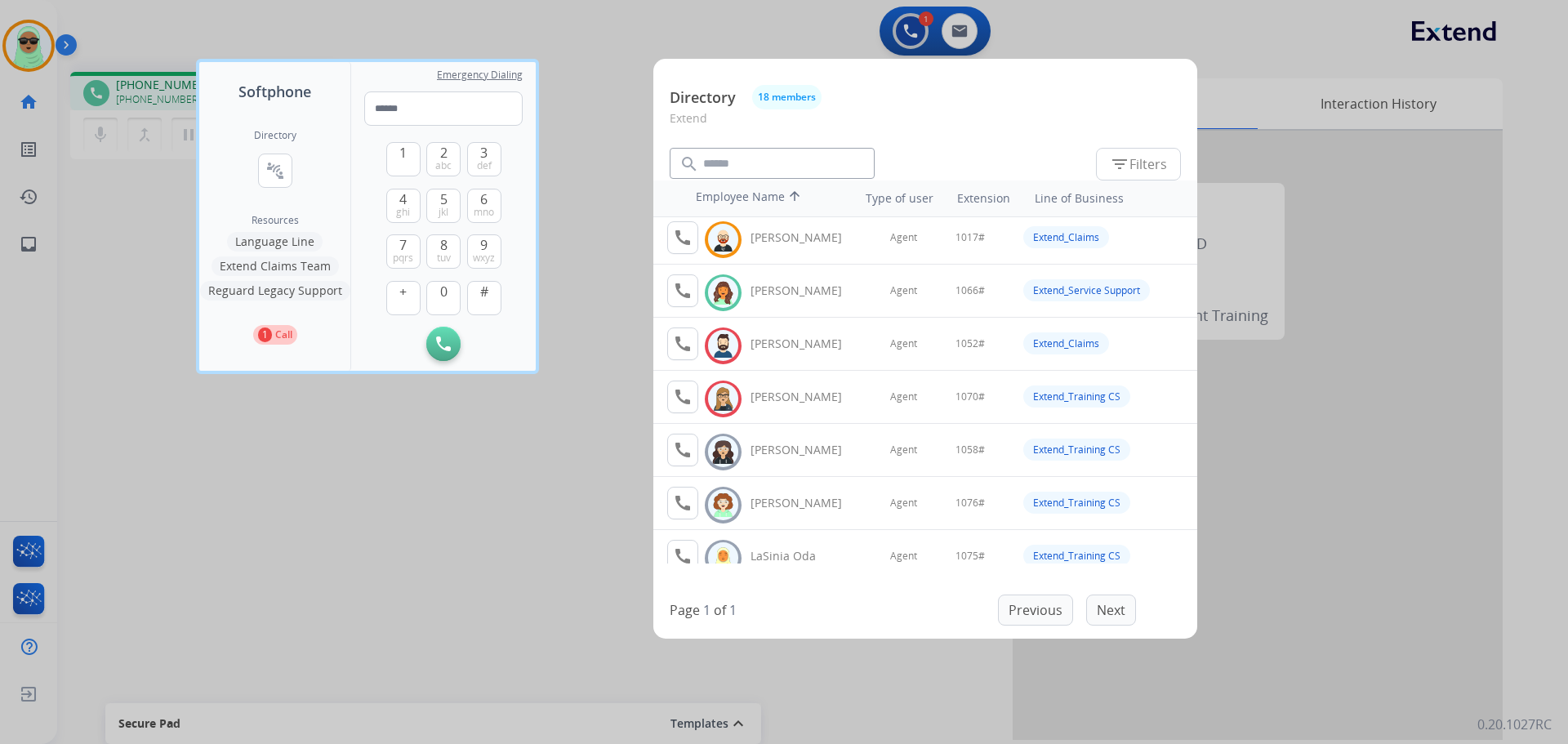
scroll to position [214, 0]
click at [688, 293] on mat-icon "call" at bounding box center [683, 294] width 20 height 20
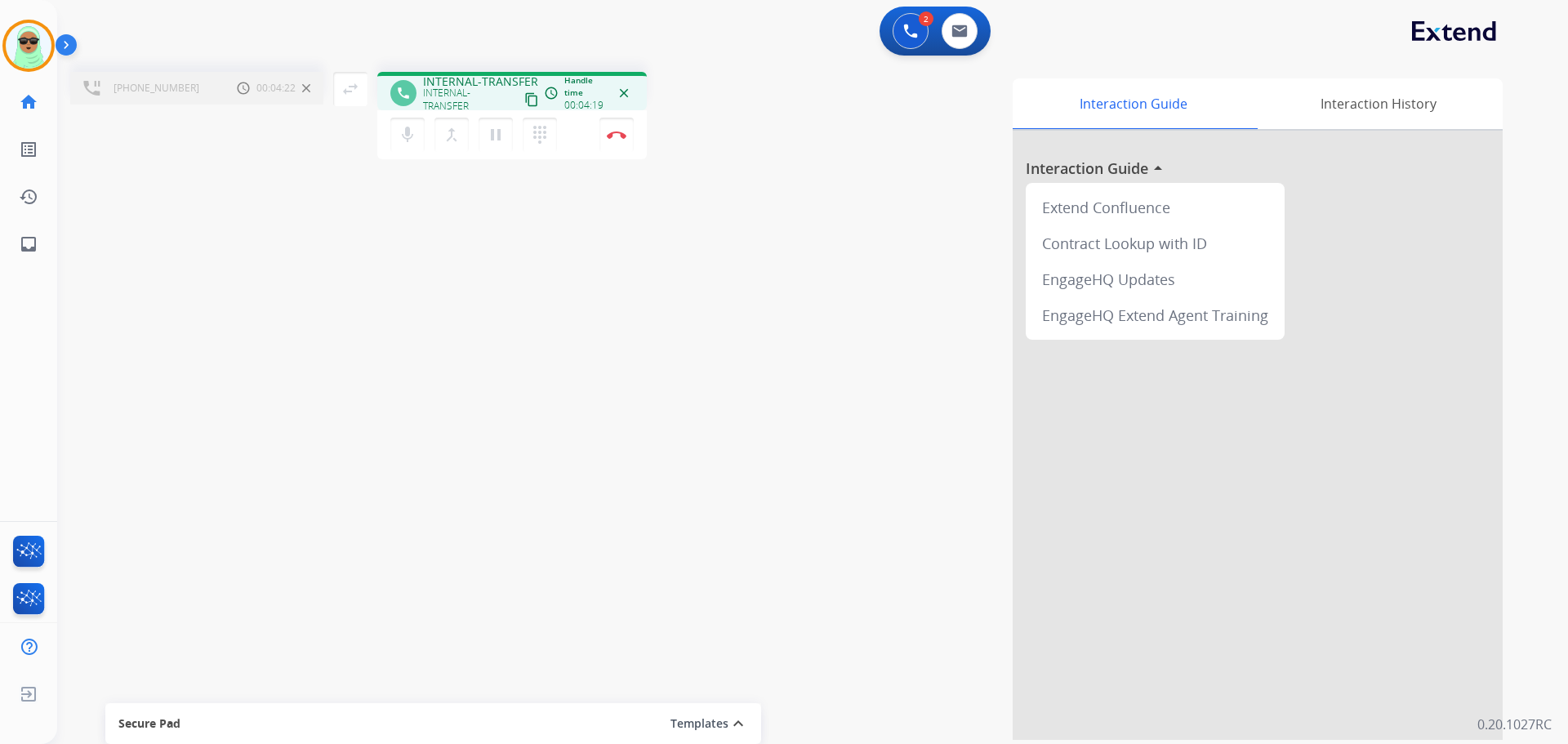
drag, startPoint x: 226, startPoint y: 222, endPoint x: 318, endPoint y: 145, distance: 120.0
click at [226, 220] on div "[PHONE_NUMBER] Call metrics Hold 00:04:22 00:04:22 swap_horiz Break voice bridg…" at bounding box center [794, 400] width 1472 height 681
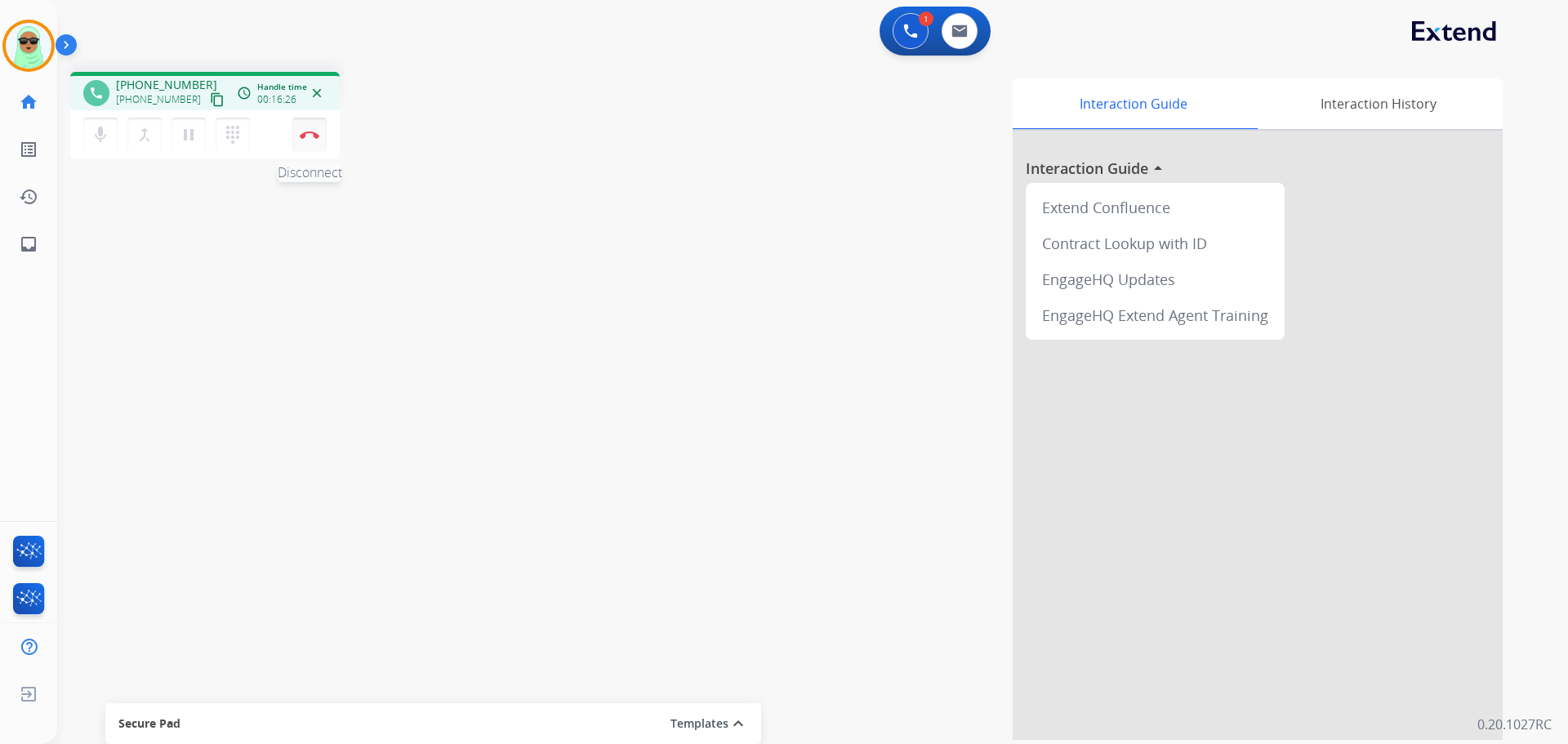
click at [318, 145] on button "Disconnect" at bounding box center [309, 134] width 34 height 34
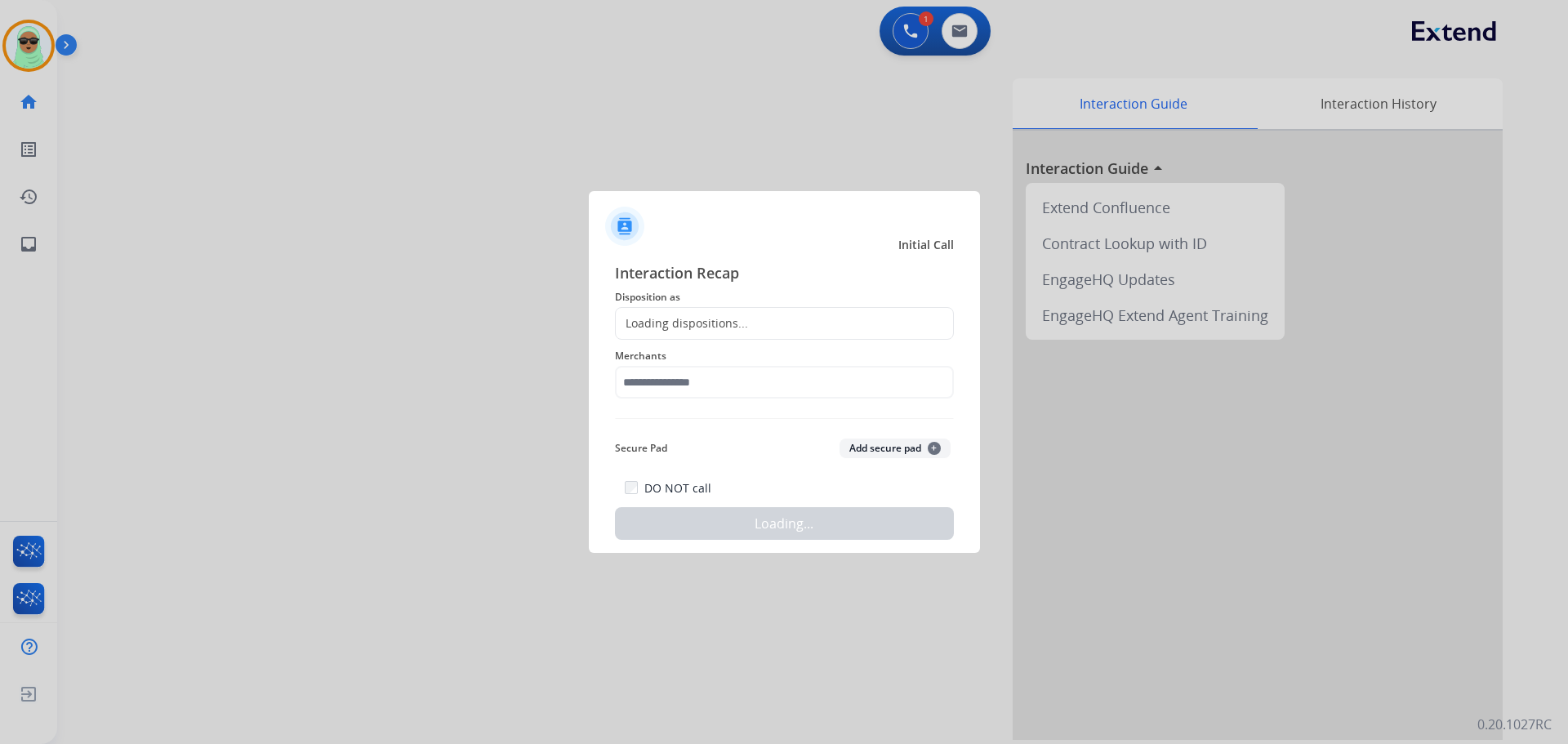
click at [767, 333] on div "Interaction Recap Disposition as Loading dispositions... Merchants Secure Pad A…" at bounding box center [784, 401] width 339 height 279
click at [767, 328] on div "Loading dispositions..." at bounding box center [784, 324] width 339 height 33
click at [732, 392] on input "text" at bounding box center [784, 382] width 339 height 33
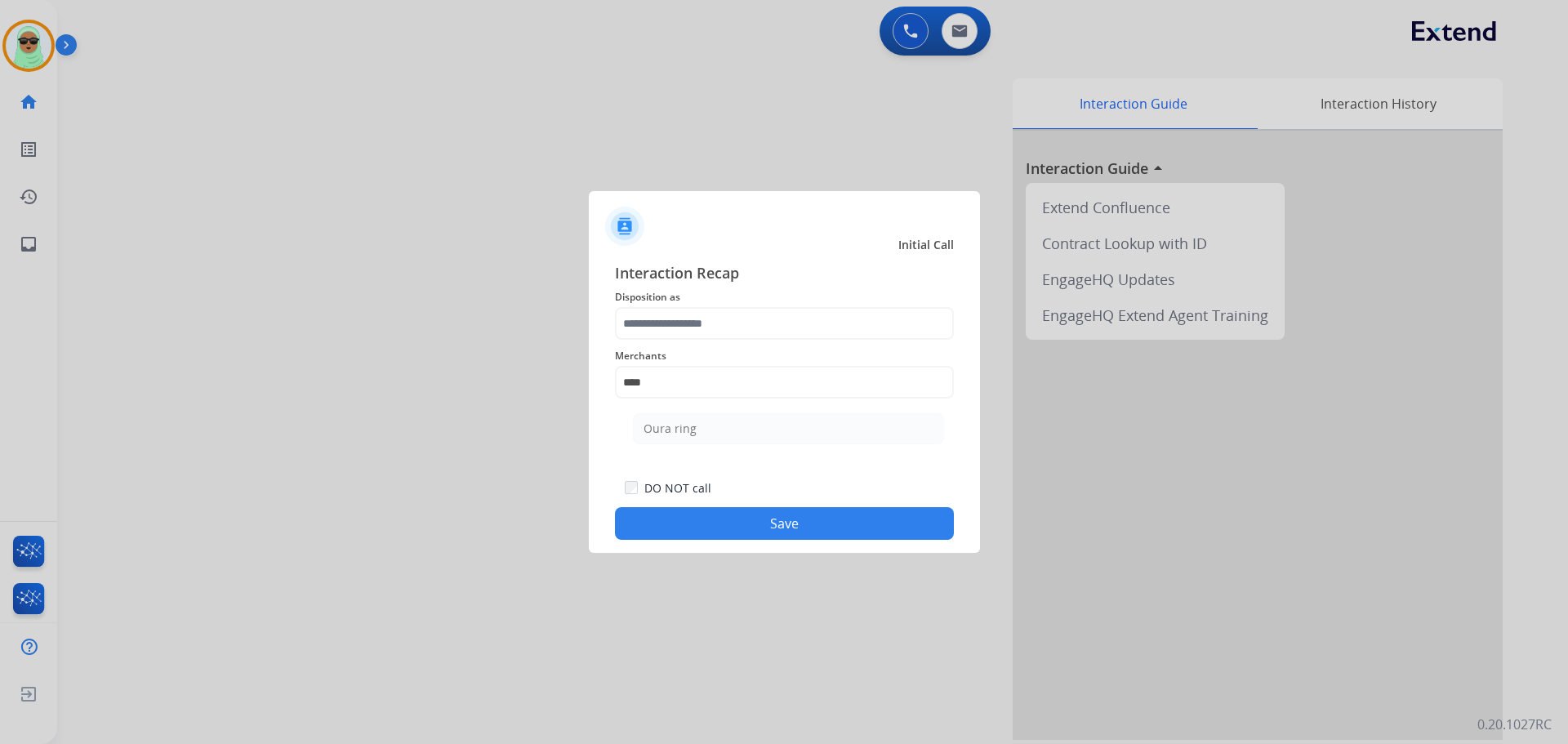
click at [765, 451] on ul "Oura ring" at bounding box center [788, 433] width 321 height 56
click at [766, 430] on li "Oura ring" at bounding box center [788, 429] width 311 height 31
type input "*********"
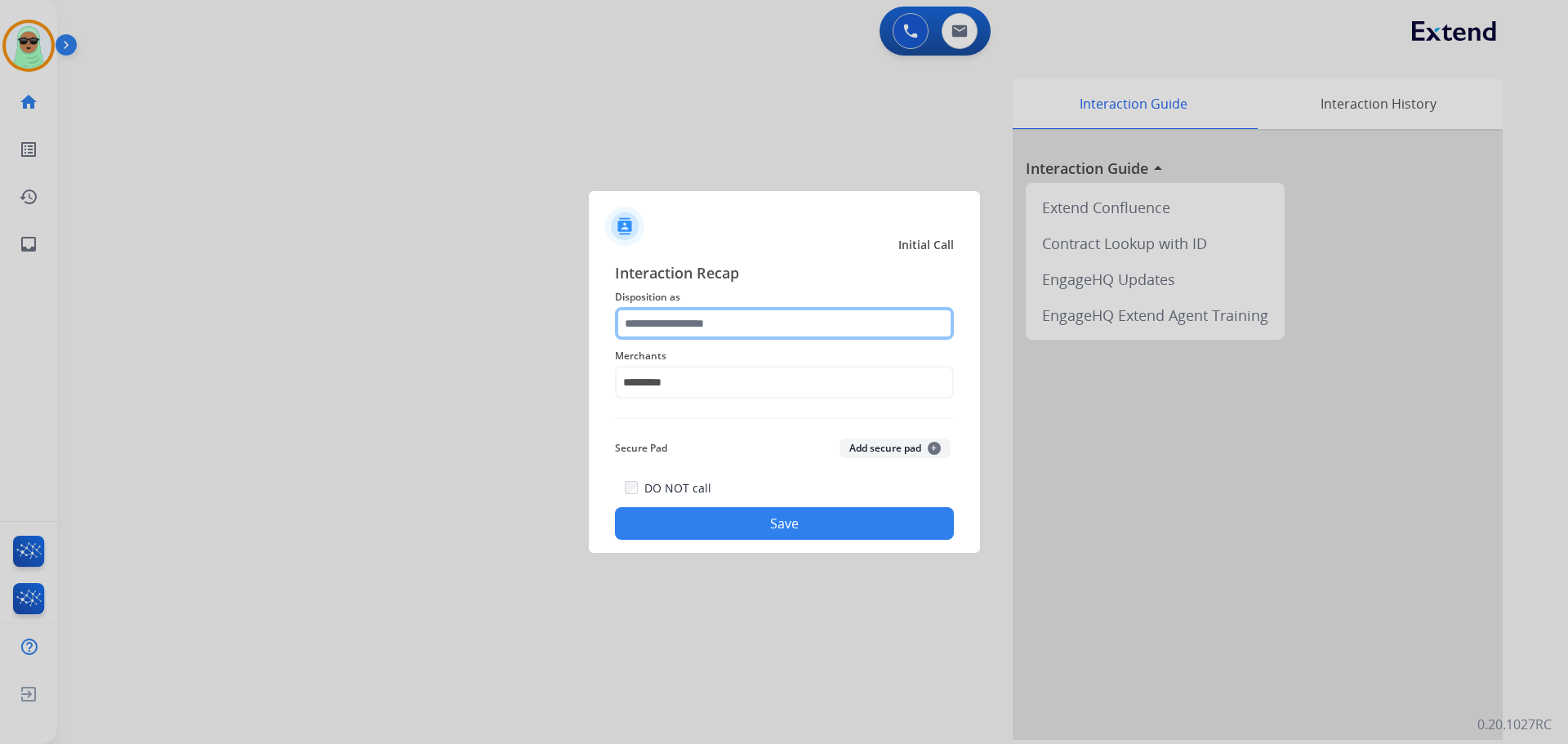
click at [765, 310] on input "text" at bounding box center [784, 324] width 339 height 33
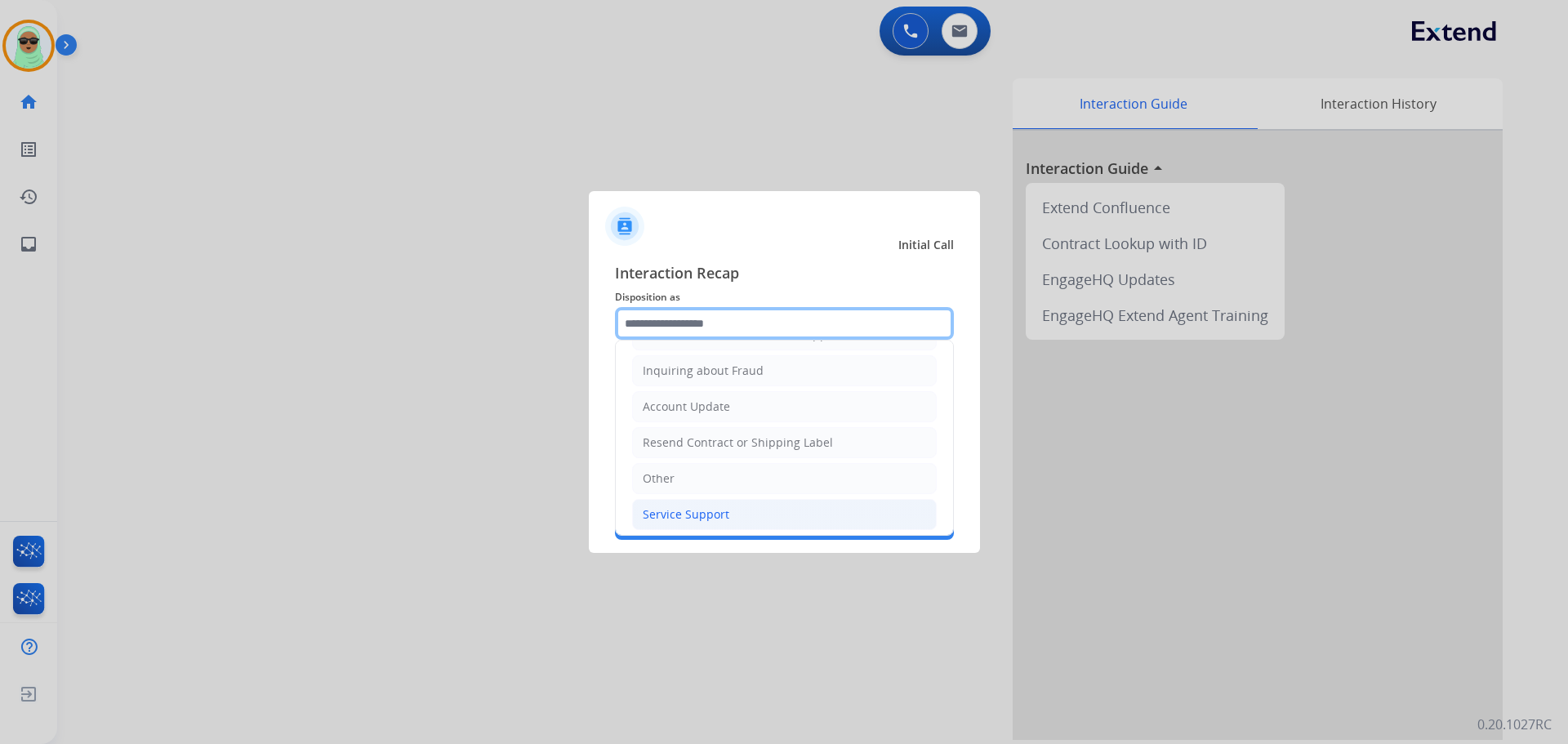
scroll to position [255, 0]
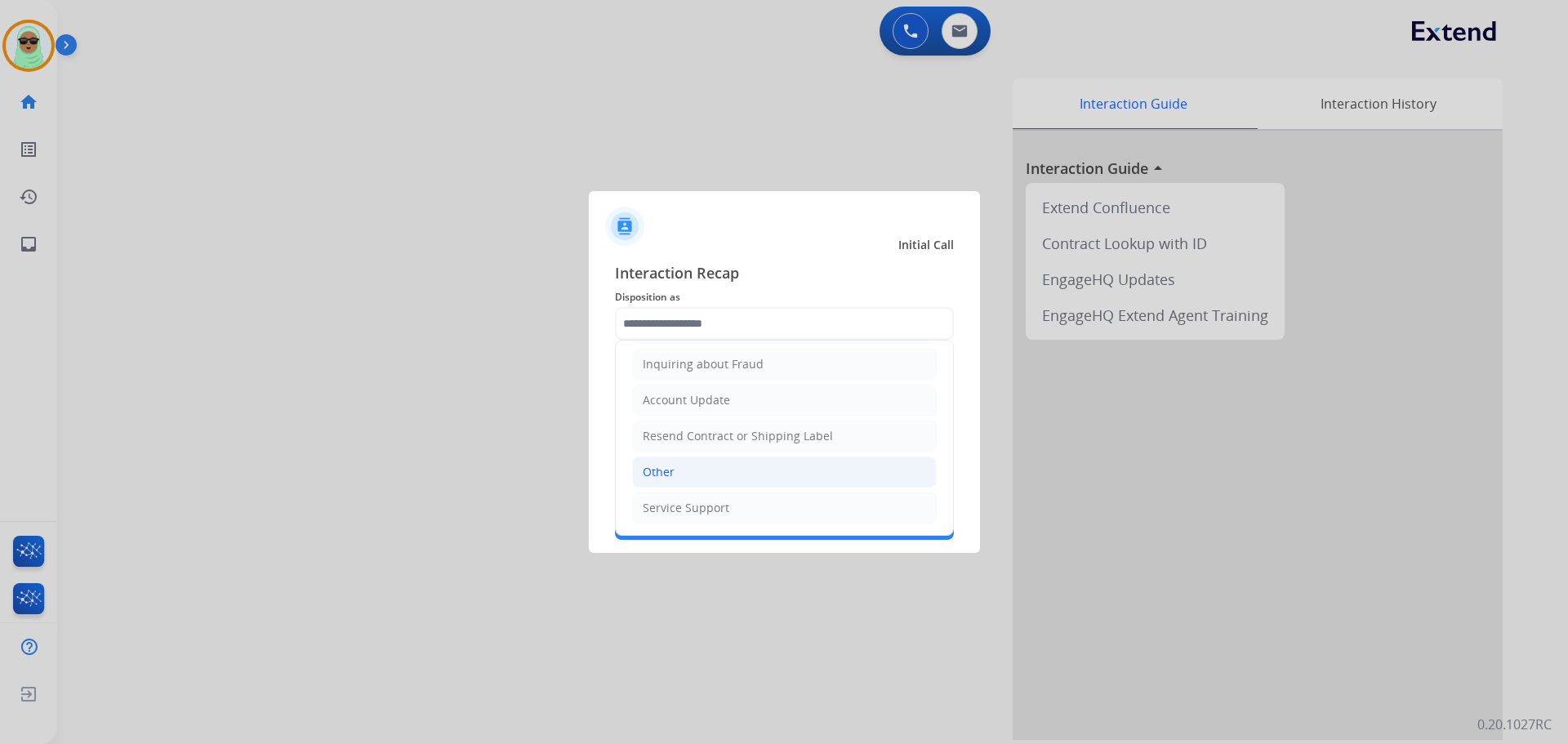
click at [717, 478] on li "Other" at bounding box center [785, 472] width 305 height 31
type input "*****"
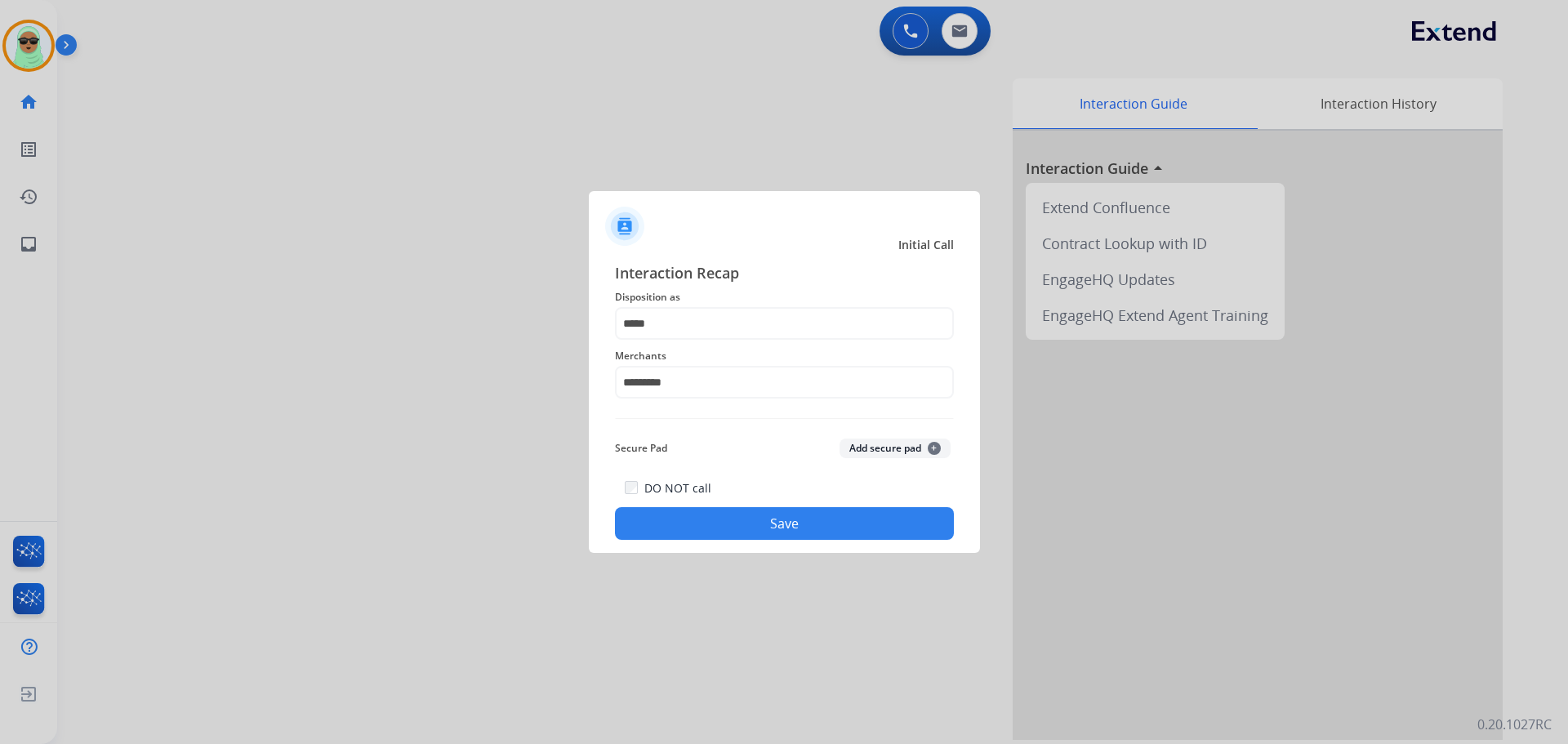
click at [747, 520] on button "Save" at bounding box center [784, 524] width 339 height 33
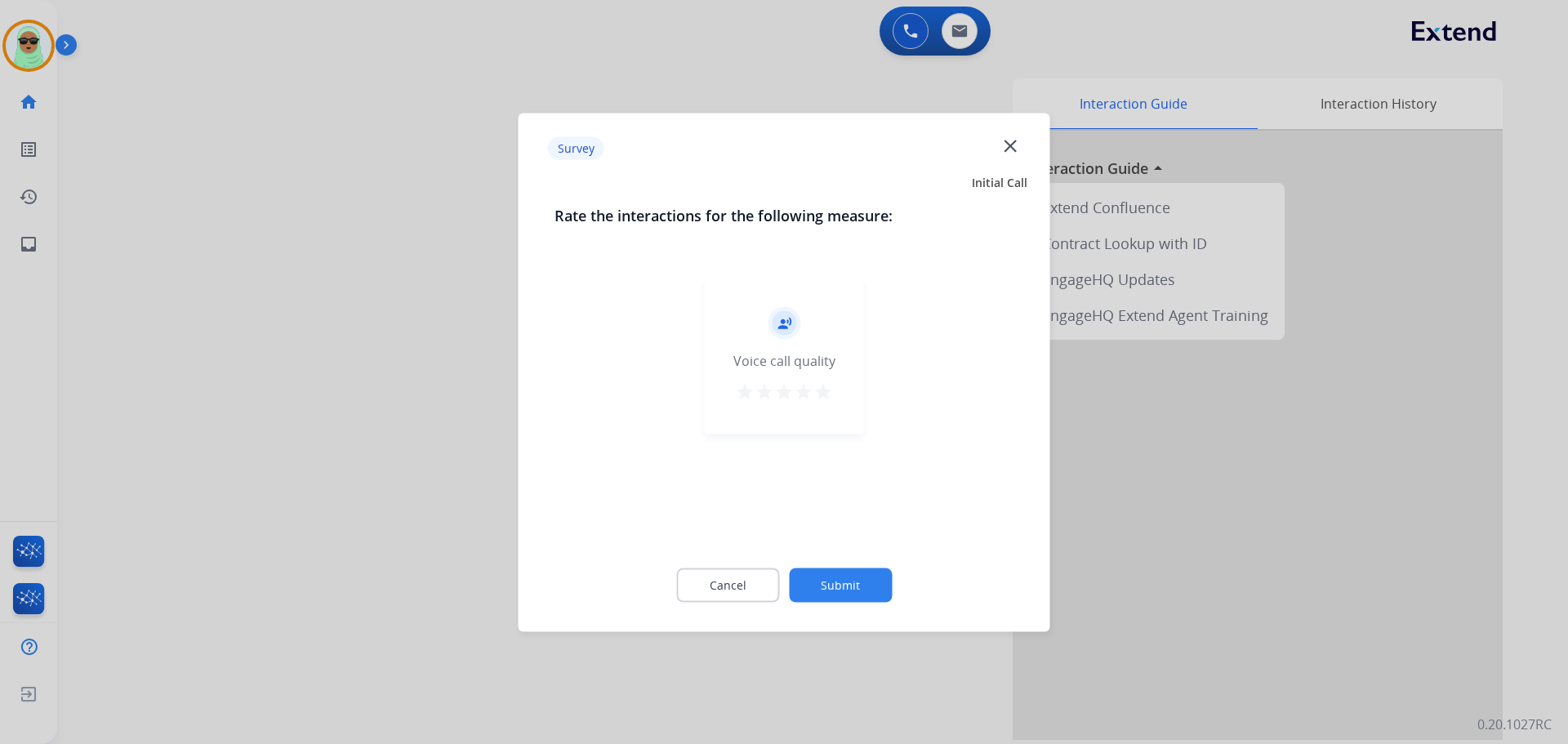
click at [855, 566] on div "Cancel Submit" at bounding box center [785, 585] width 460 height 73
click at [836, 584] on button "Submit" at bounding box center [841, 585] width 103 height 34
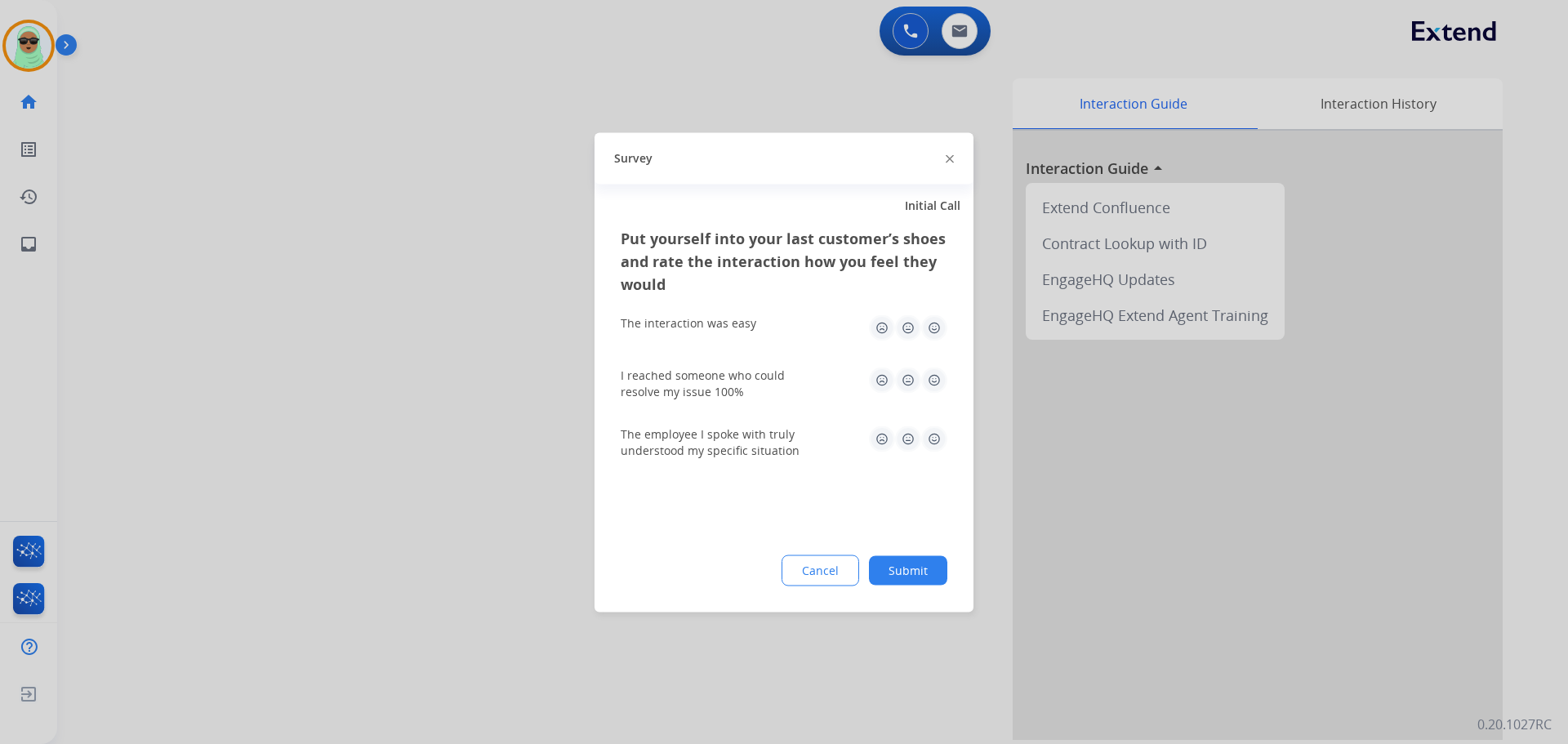
click at [836, 584] on button "Cancel" at bounding box center [820, 571] width 78 height 31
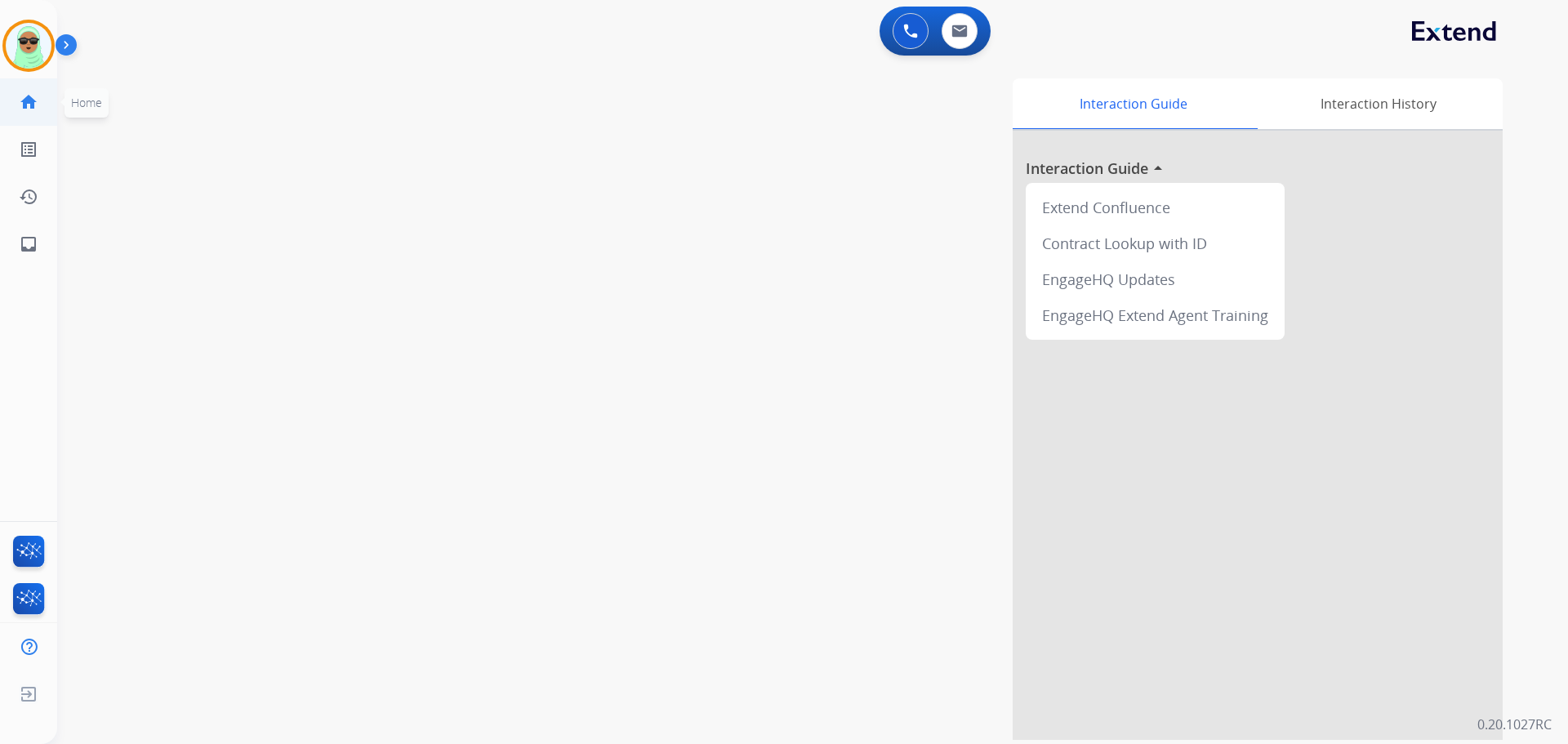
click at [24, 78] on ul "home Home Home" at bounding box center [29, 102] width 57 height 47
click at [28, 44] on img at bounding box center [29, 45] width 46 height 46
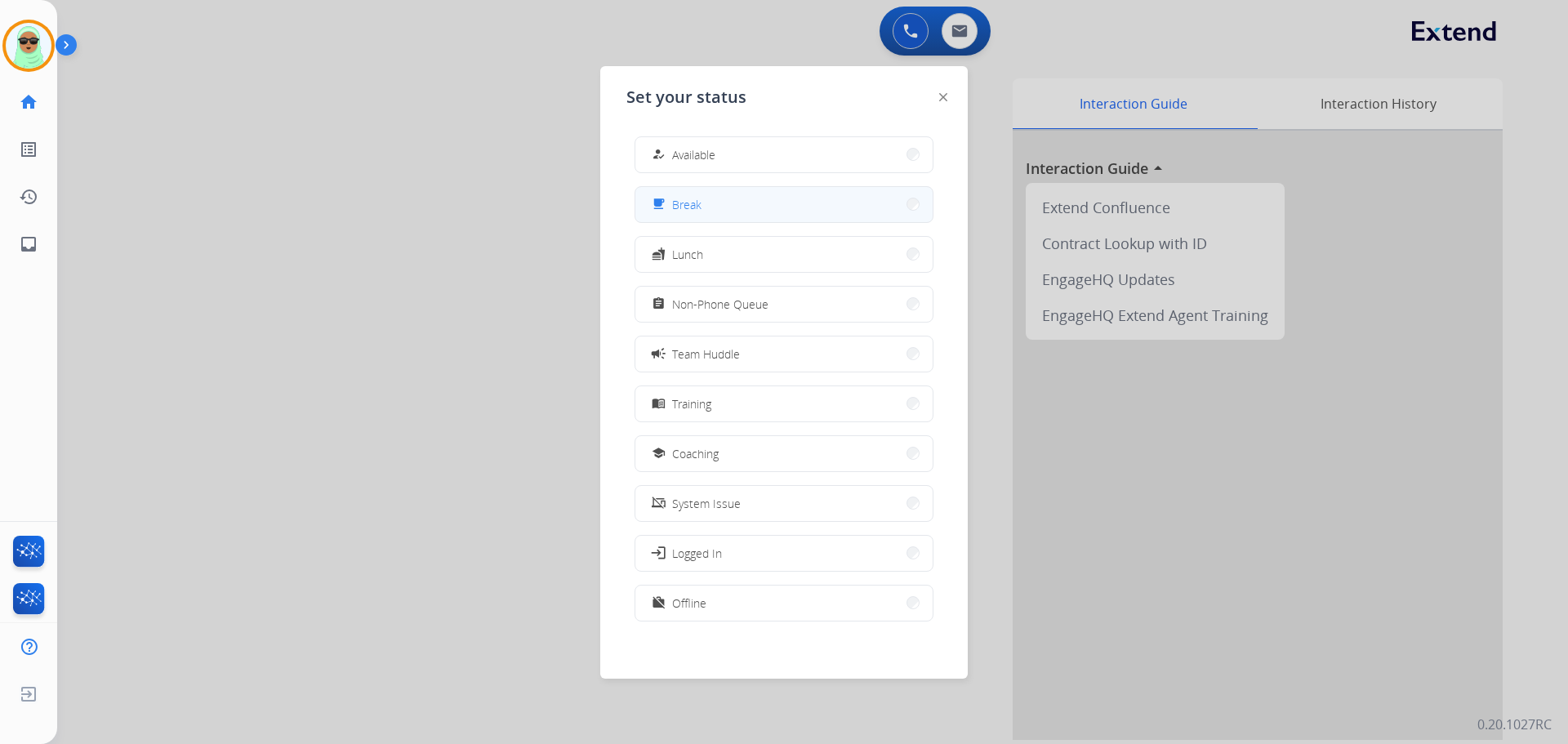
click at [746, 209] on button "free_breakfast Break" at bounding box center [784, 205] width 297 height 35
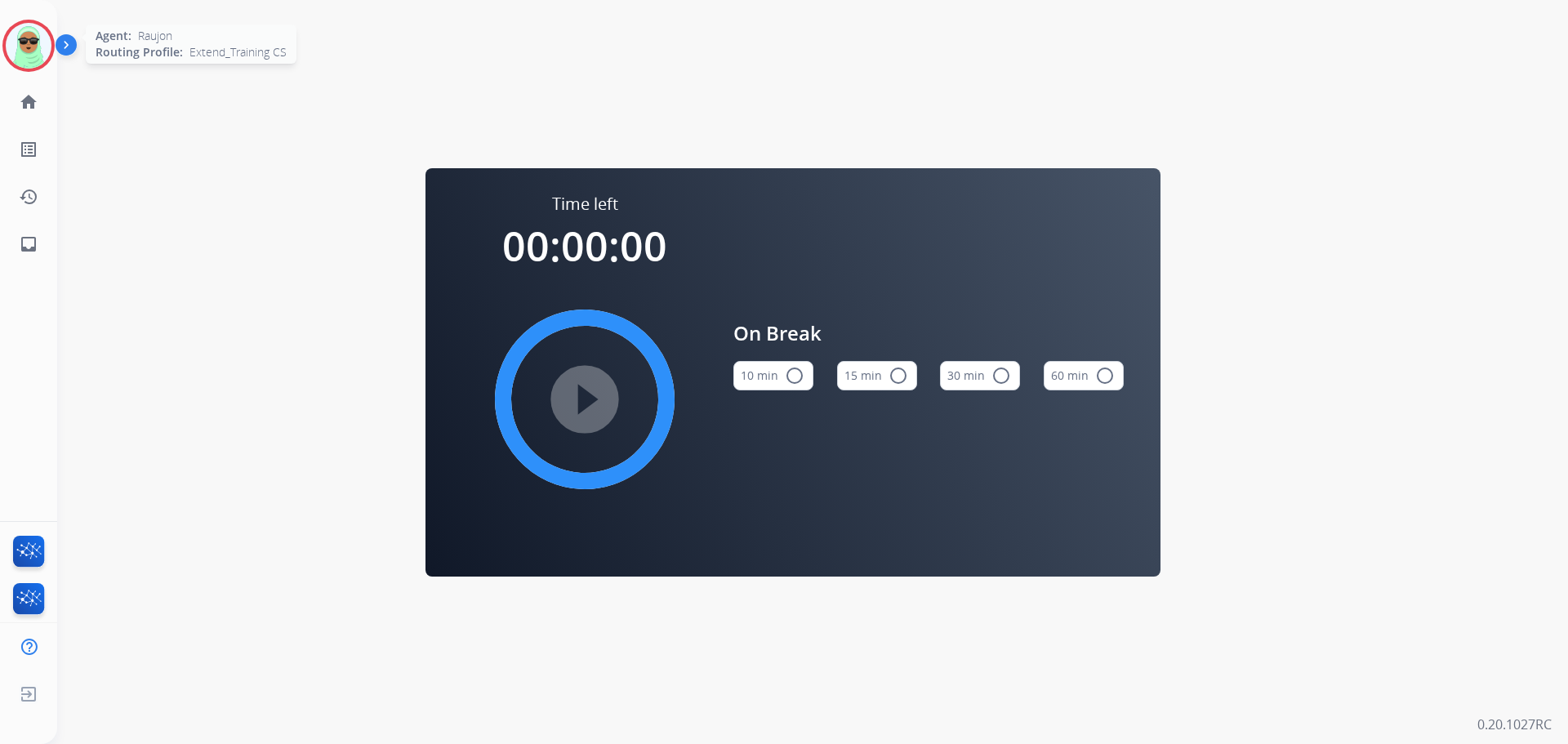
click at [45, 42] on img at bounding box center [29, 45] width 46 height 46
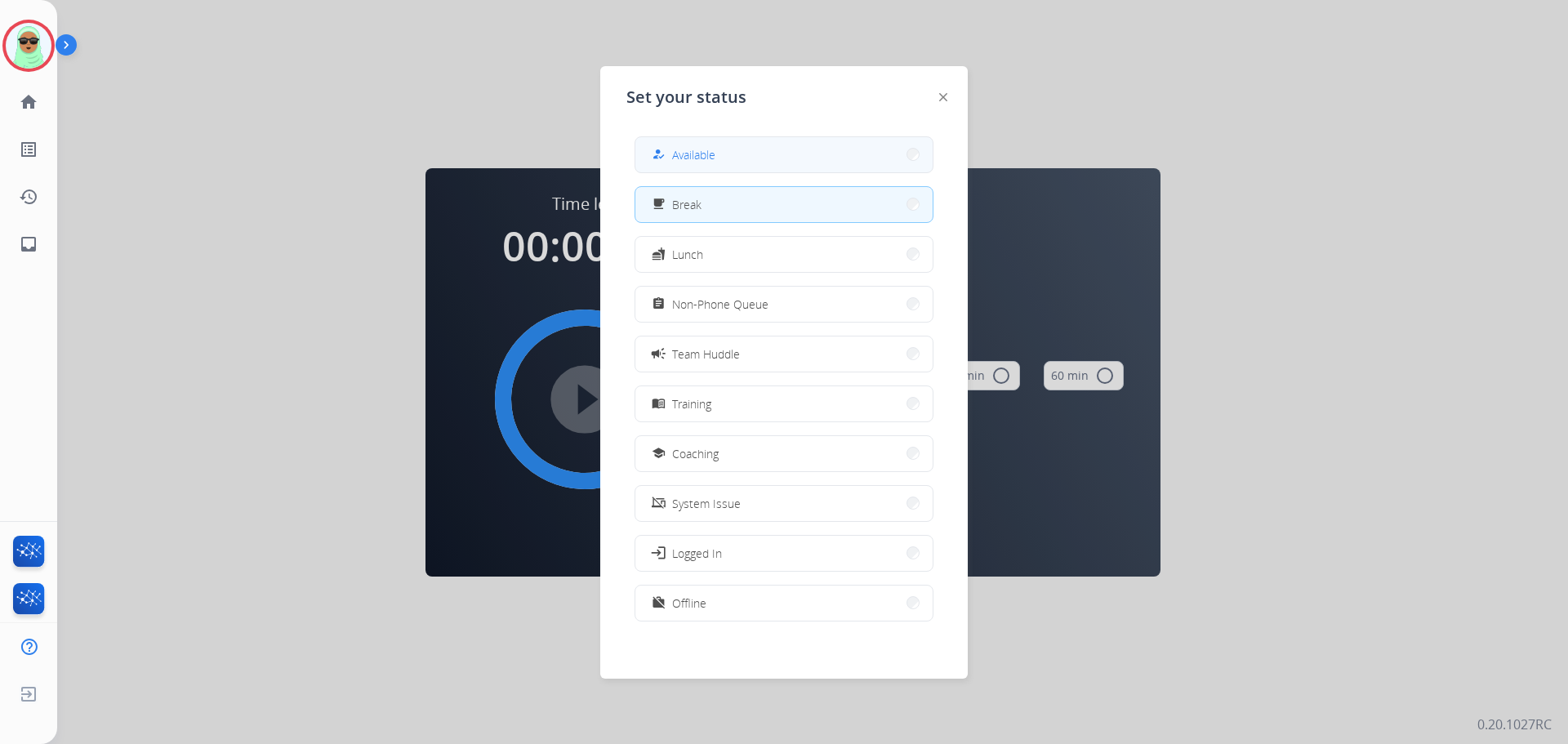
click at [774, 118] on div "Set your status how_to_reg Available free_breakfast Break fastfood Lunch assign…" at bounding box center [784, 372] width 368 height 612
click at [747, 172] on div "how_to_reg Available" at bounding box center [784, 155] width 299 height 37
click at [760, 162] on button "how_to_reg Available" at bounding box center [784, 155] width 297 height 35
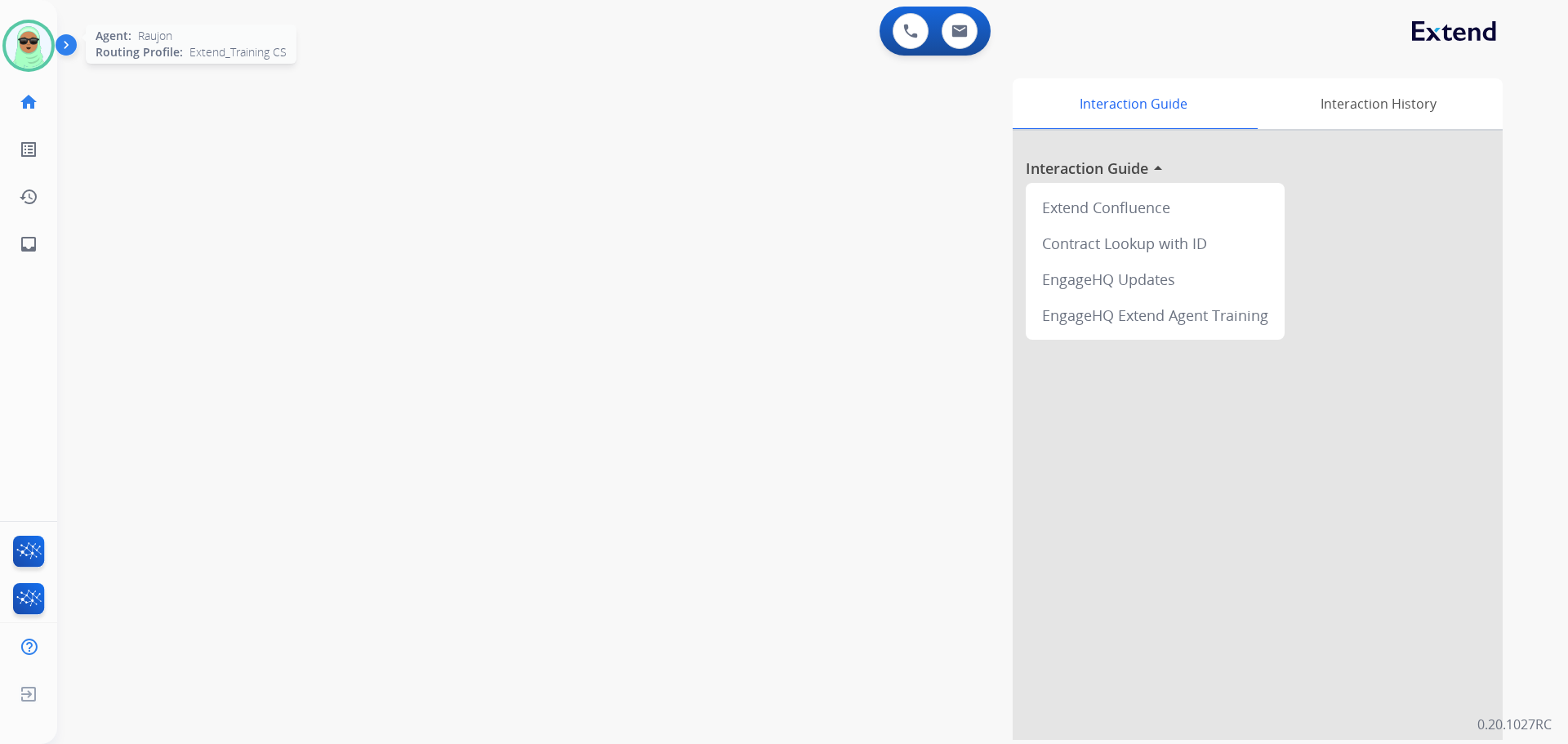
click at [24, 33] on img at bounding box center [29, 45] width 46 height 46
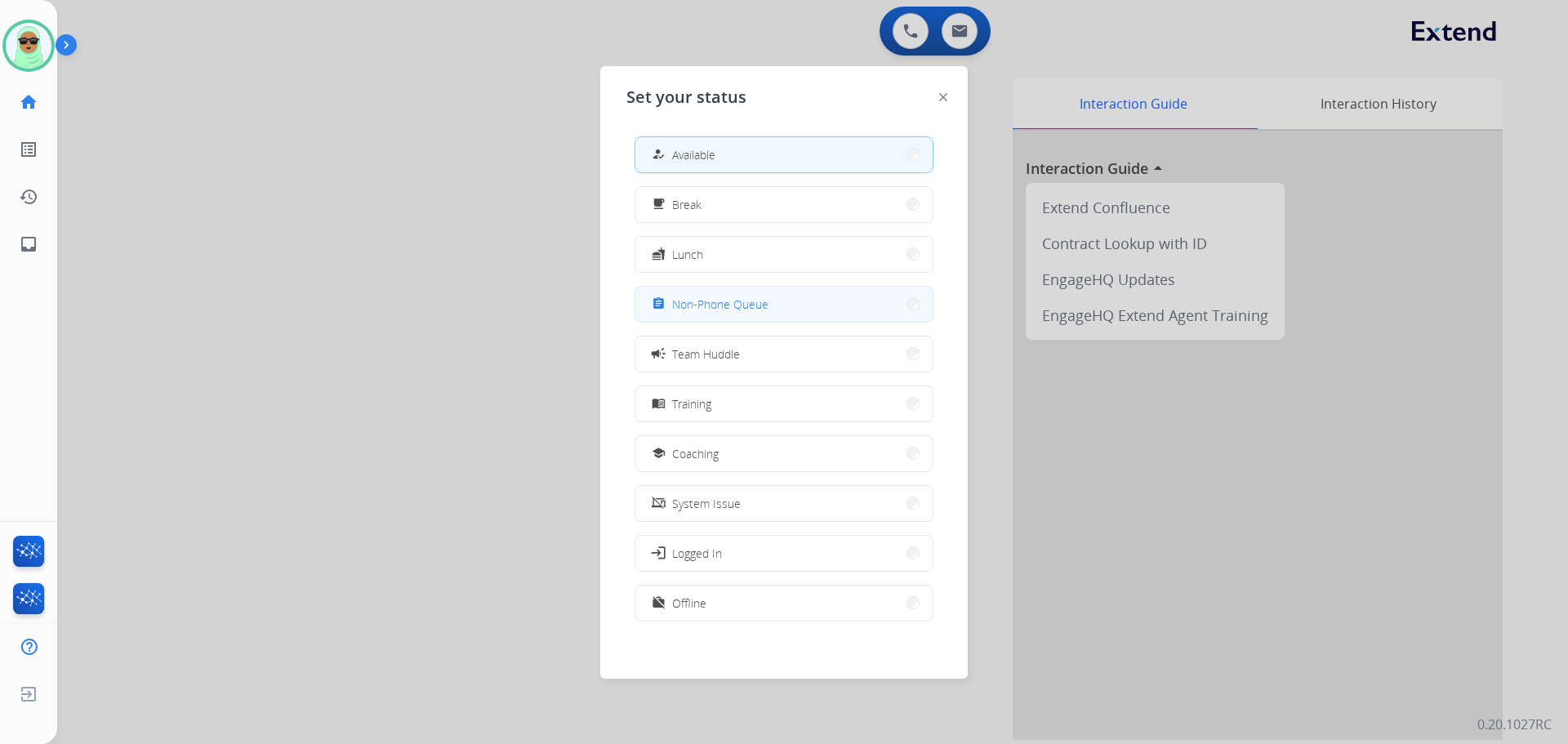
click at [754, 302] on span "Non-Phone Queue" at bounding box center [720, 304] width 97 height 17
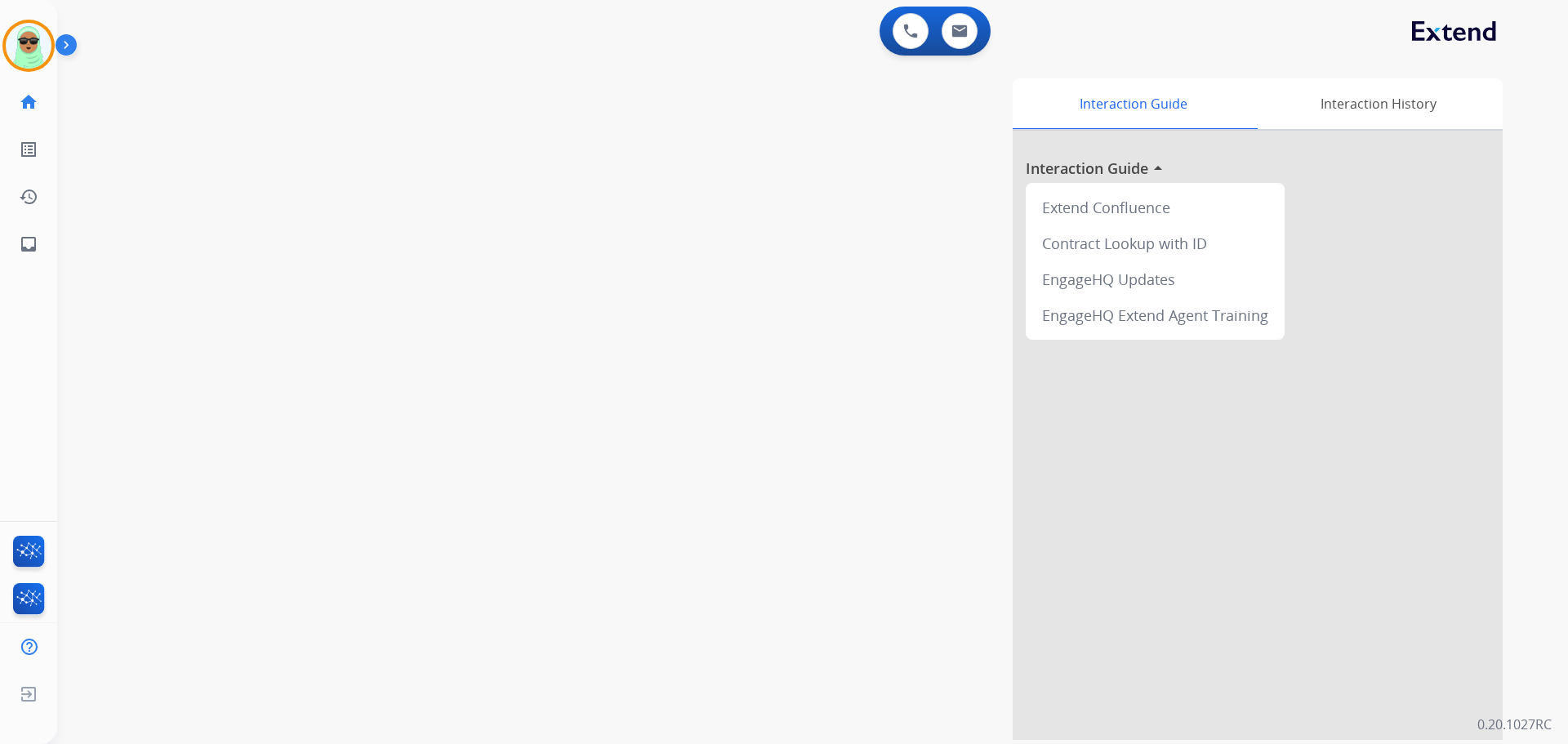
click at [0, 42] on div "Raujon Non-Phone Queue Edit Avatar Agent: Raujon Routing Profile: Extend_Traini…" at bounding box center [29, 46] width 57 height 52
drag, startPoint x: 20, startPoint y: 46, endPoint x: 88, endPoint y: 58, distance: 69.1
click at [20, 45] on img at bounding box center [29, 45] width 46 height 46
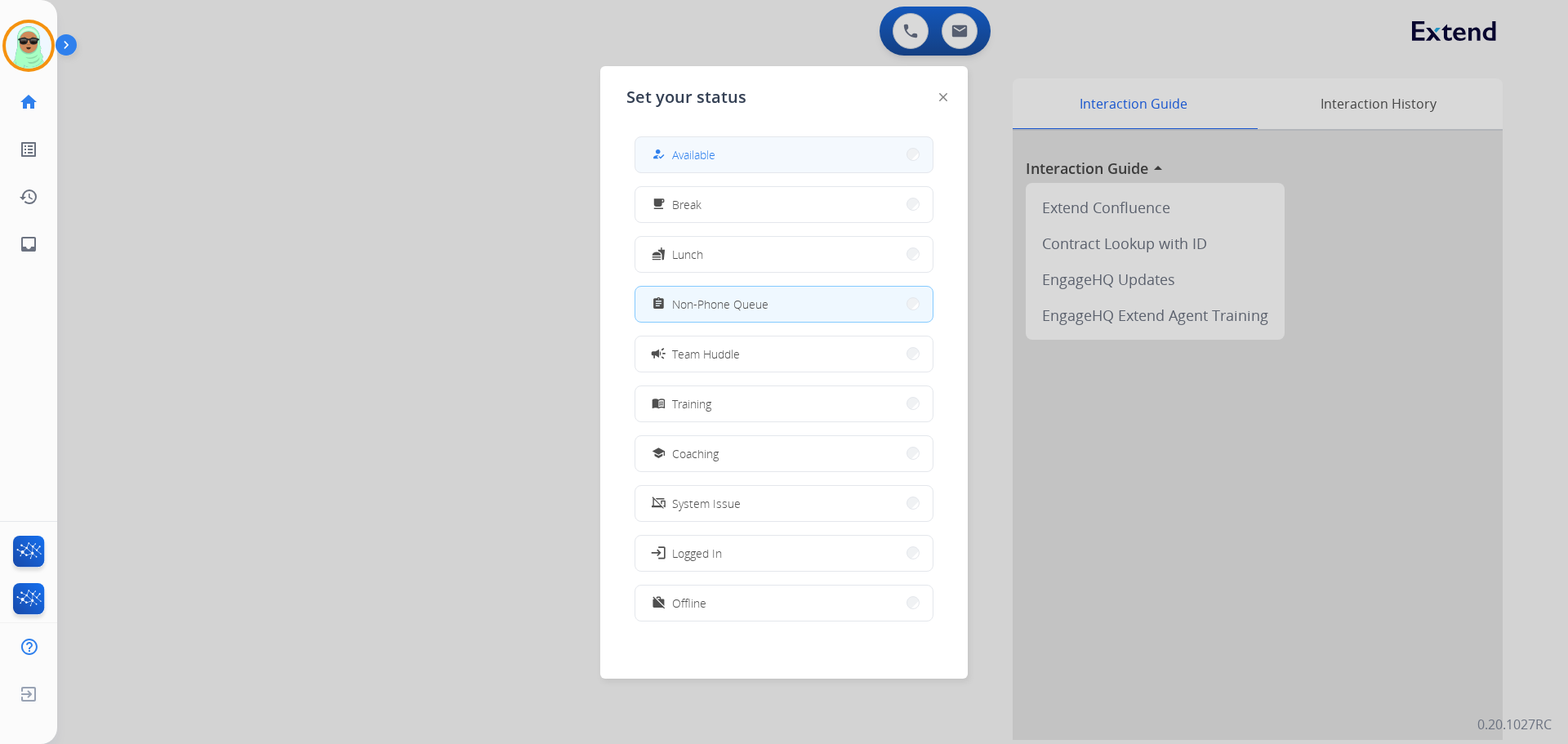
click at [727, 149] on button "how_to_reg Available" at bounding box center [784, 155] width 297 height 35
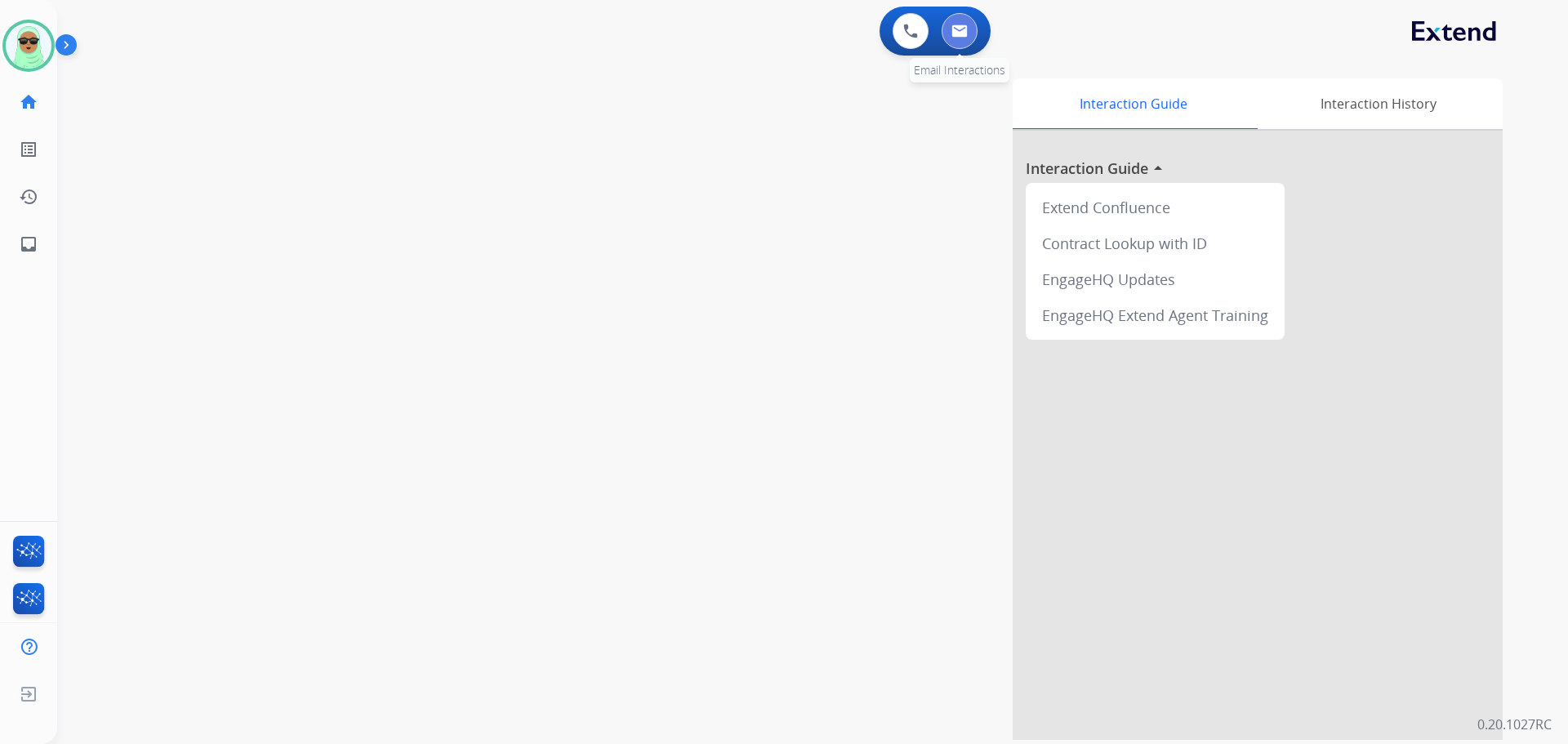
click at [963, 29] on img at bounding box center [959, 30] width 17 height 13
select select "**********"
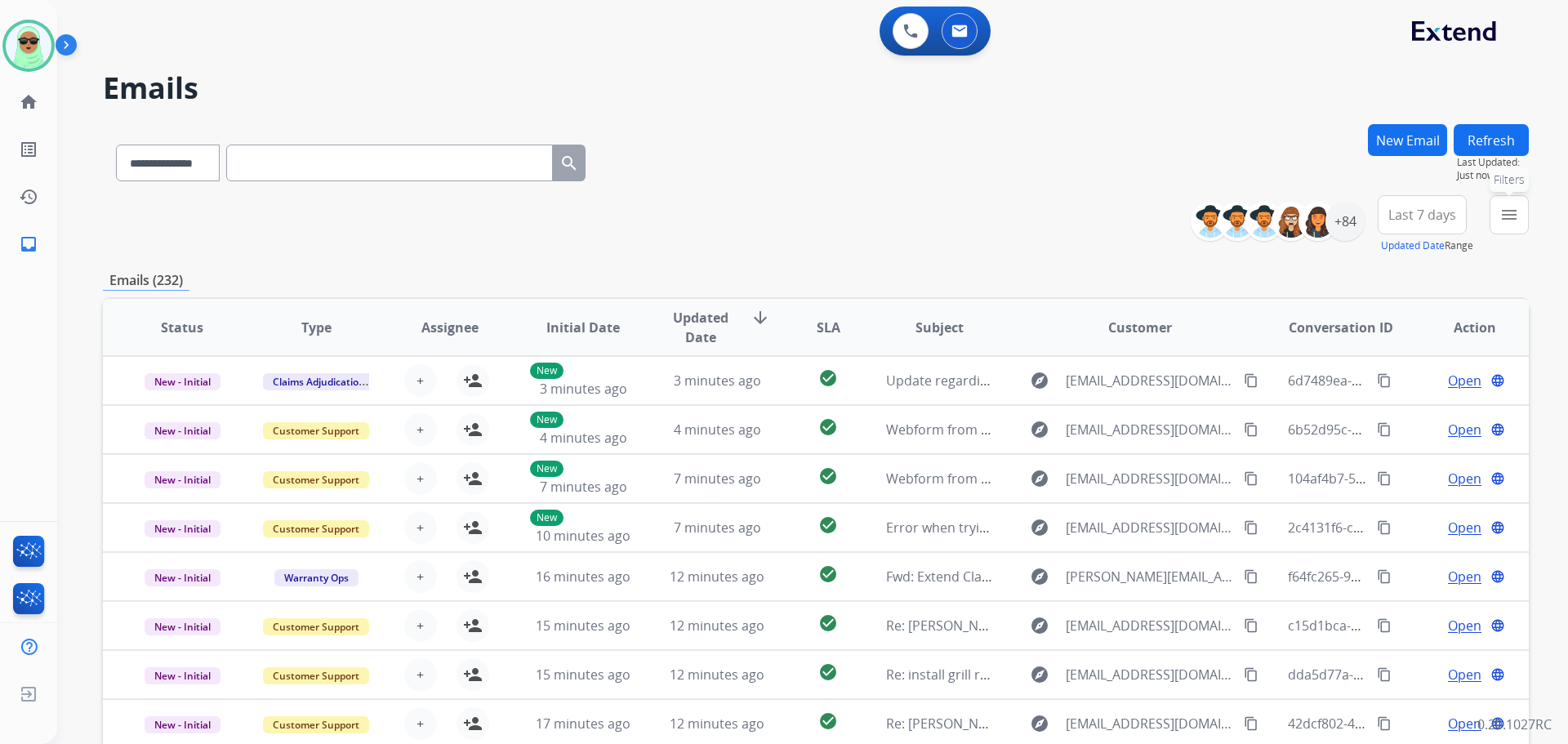
click at [1502, 223] on mat-icon "menu" at bounding box center [1510, 214] width 20 height 20
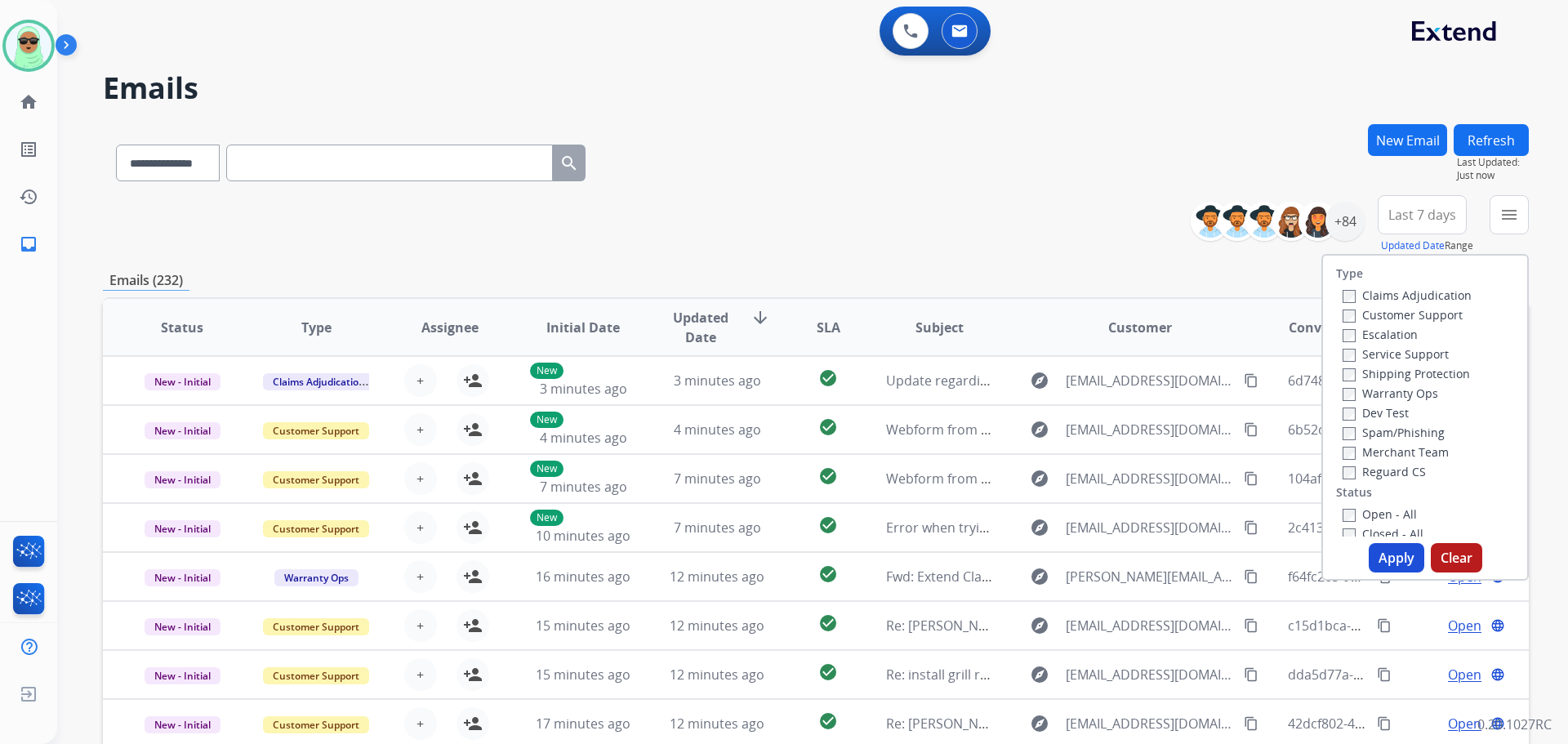
click at [1443, 299] on label "Claims Adjudication" at bounding box center [1408, 295] width 129 height 16
click at [1435, 308] on label "Customer Support" at bounding box center [1403, 315] width 120 height 16
click at [1429, 299] on label "Claims Adjudication" at bounding box center [1408, 295] width 129 height 16
click at [1422, 374] on label "Shipping Protection" at bounding box center [1407, 374] width 127 height 16
drag, startPoint x: 1398, startPoint y: 470, endPoint x: 1397, endPoint y: 480, distance: 10.0
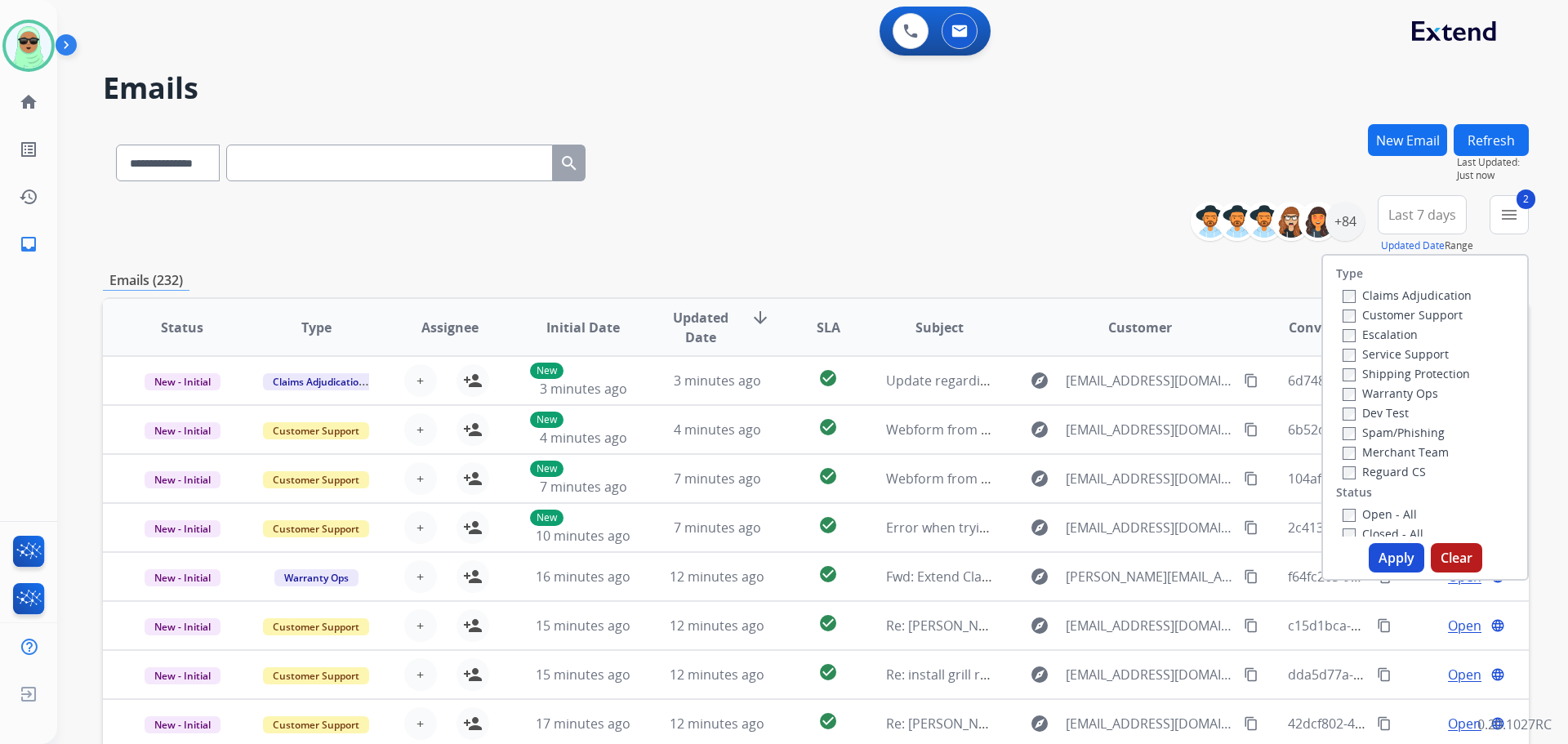
click at [1398, 471] on label "Reguard CS" at bounding box center [1385, 472] width 84 height 16
drag, startPoint x: 1385, startPoint y: 518, endPoint x: 1389, endPoint y: 553, distance: 35.2
click at [1385, 519] on label "Open - All" at bounding box center [1380, 514] width 74 height 16
click at [1389, 554] on button "Apply" at bounding box center [1397, 558] width 56 height 30
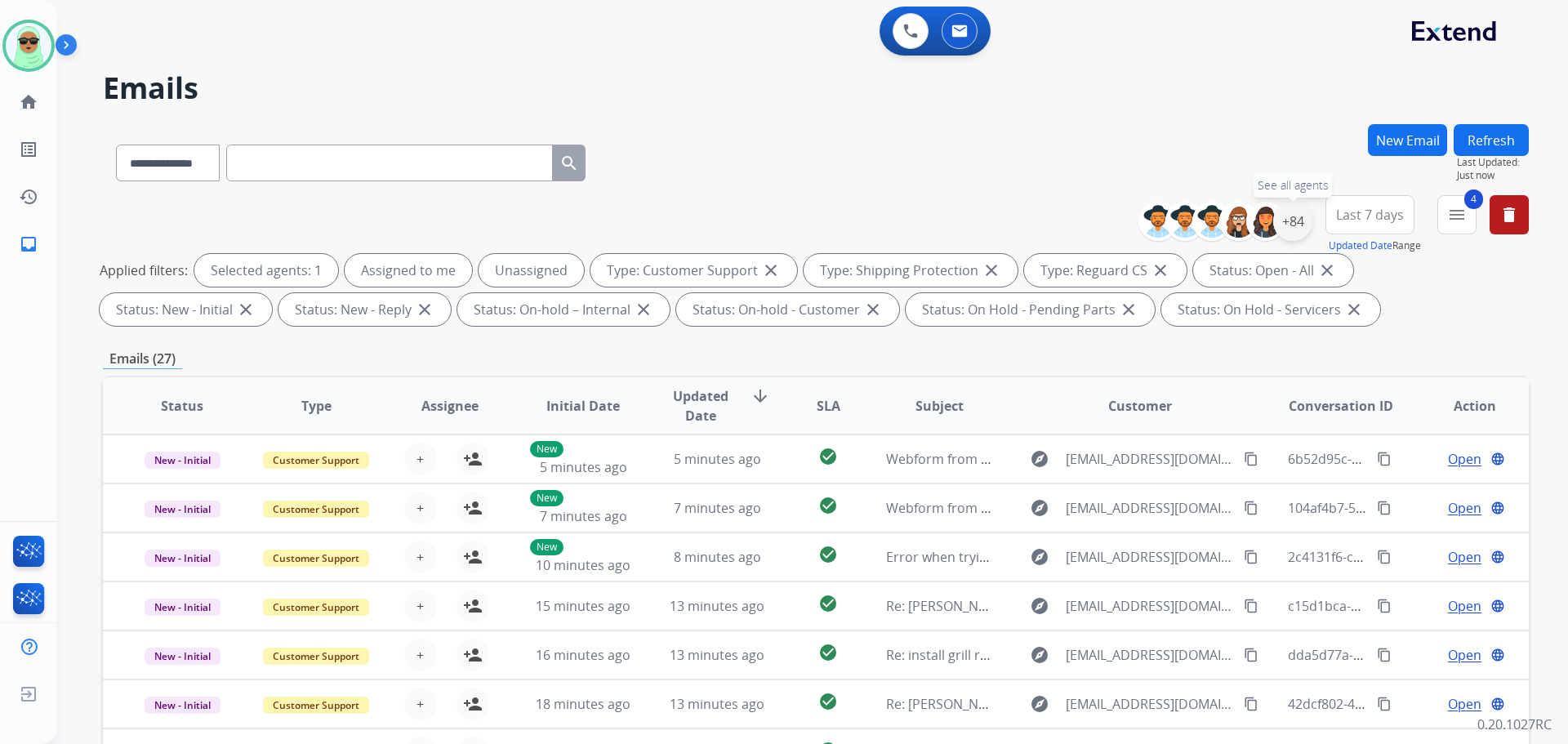
click at [1299, 227] on div "+84" at bounding box center [1293, 221] width 39 height 39
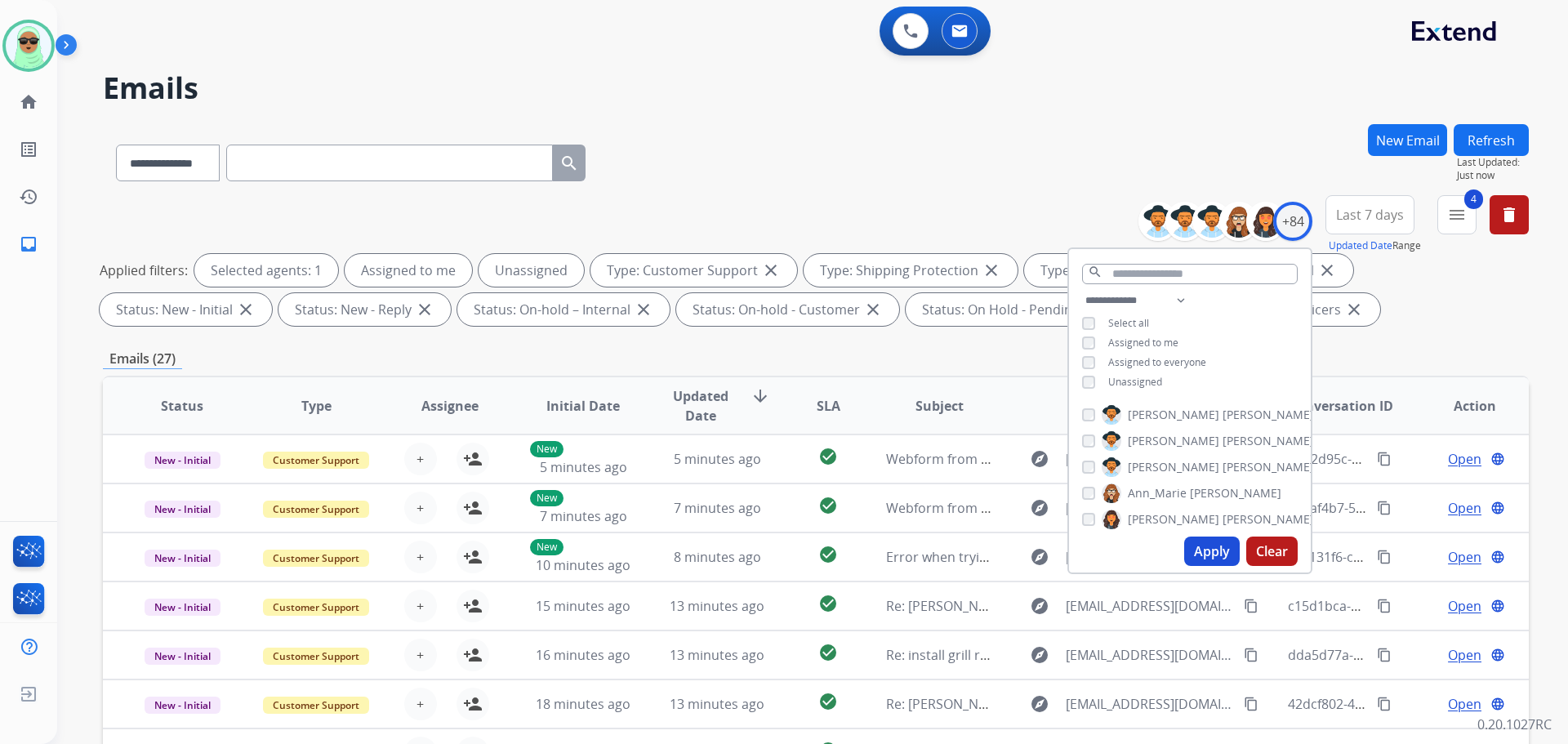
click at [1154, 384] on span "Unassigned" at bounding box center [1135, 382] width 54 height 14
click at [1209, 562] on button "Apply" at bounding box center [1213, 551] width 56 height 30
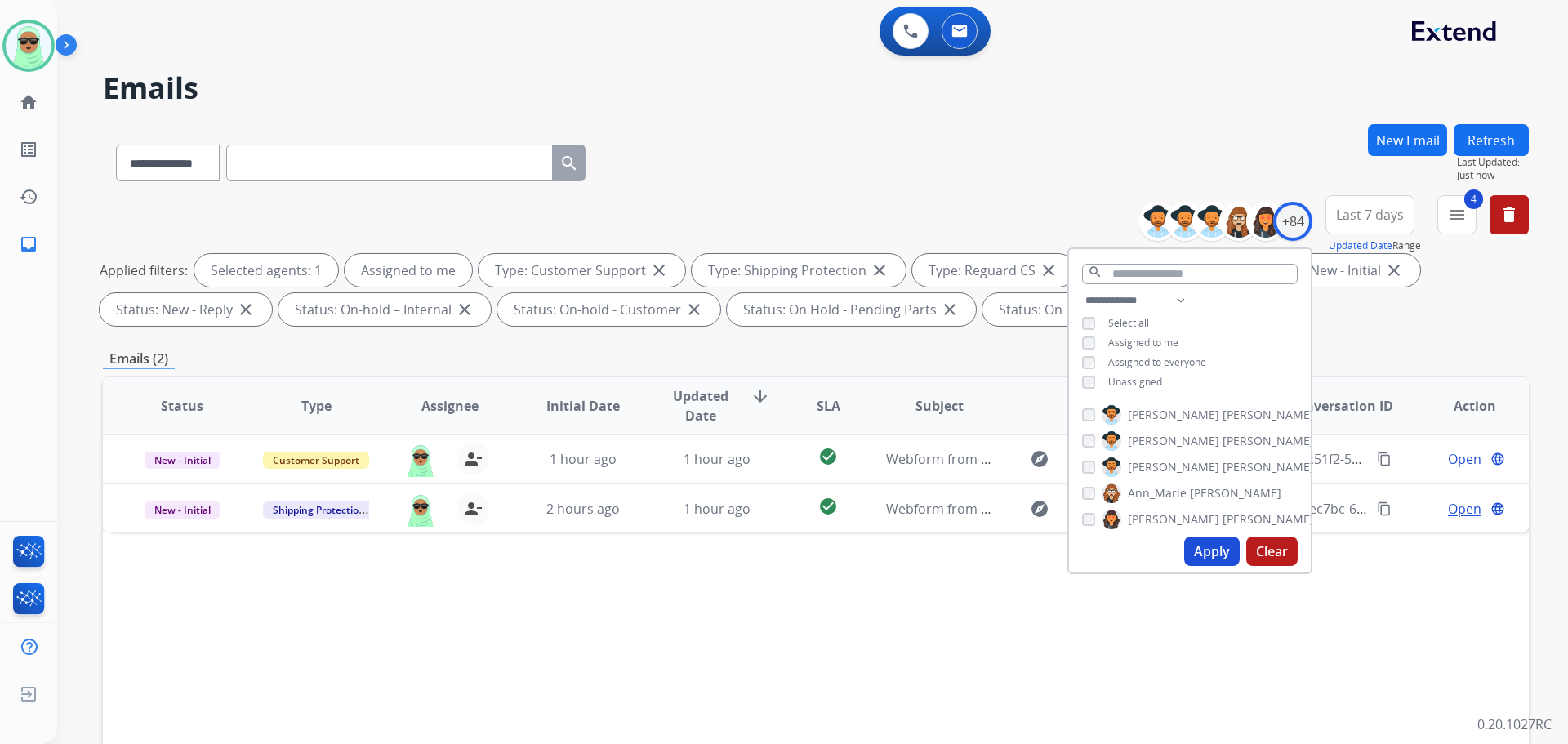
click at [1356, 595] on div "Status Type Assignee Initial Date Updated Date arrow_downward SLA Subject Custo…" at bounding box center [815, 649] width 1426 height 547
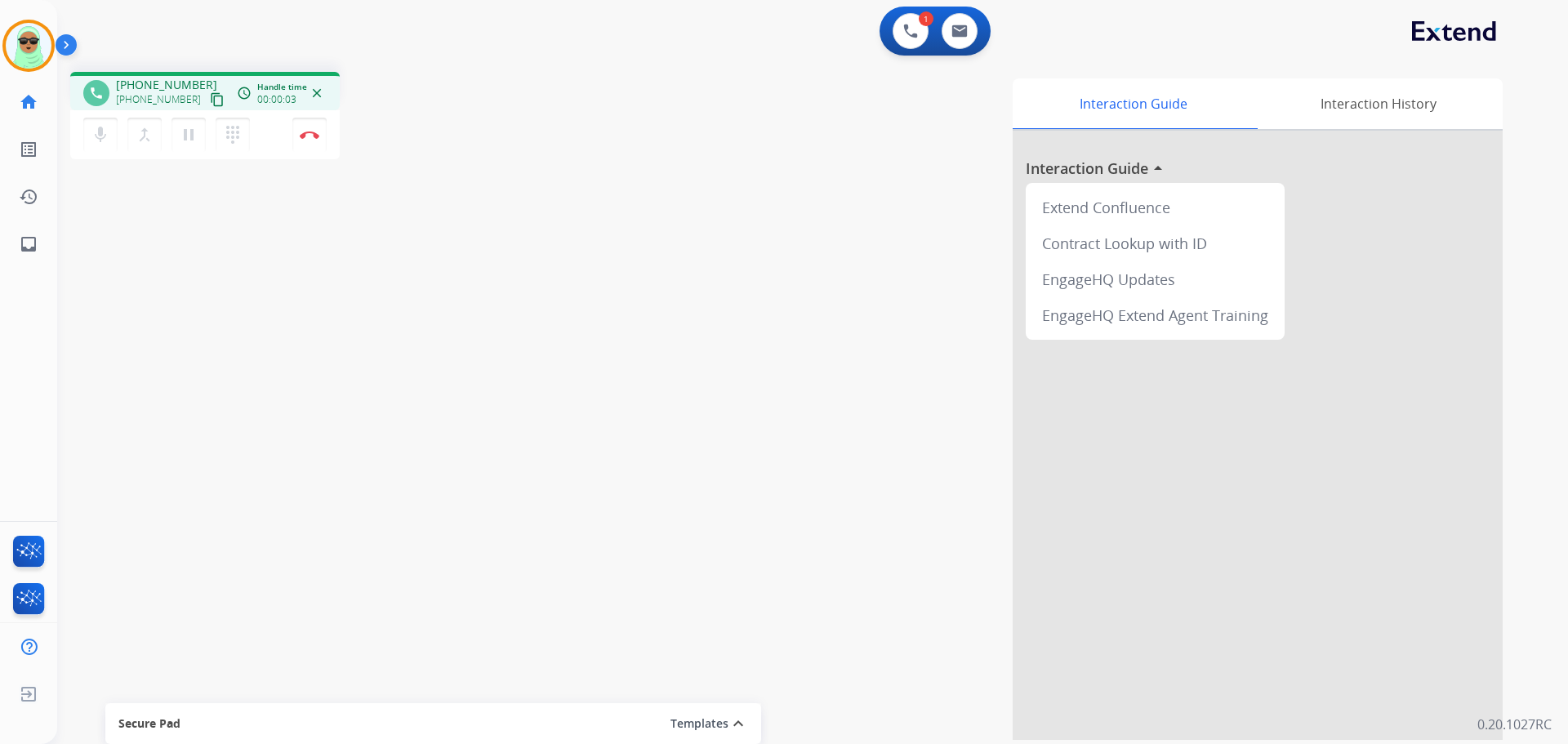
click at [480, 155] on div "phone [PHONE_NUMBER] [PHONE_NUMBER] content_copy access_time Call metrics Queue…" at bounding box center [302, 118] width 464 height 92
click at [956, 35] on img at bounding box center [959, 30] width 17 height 13
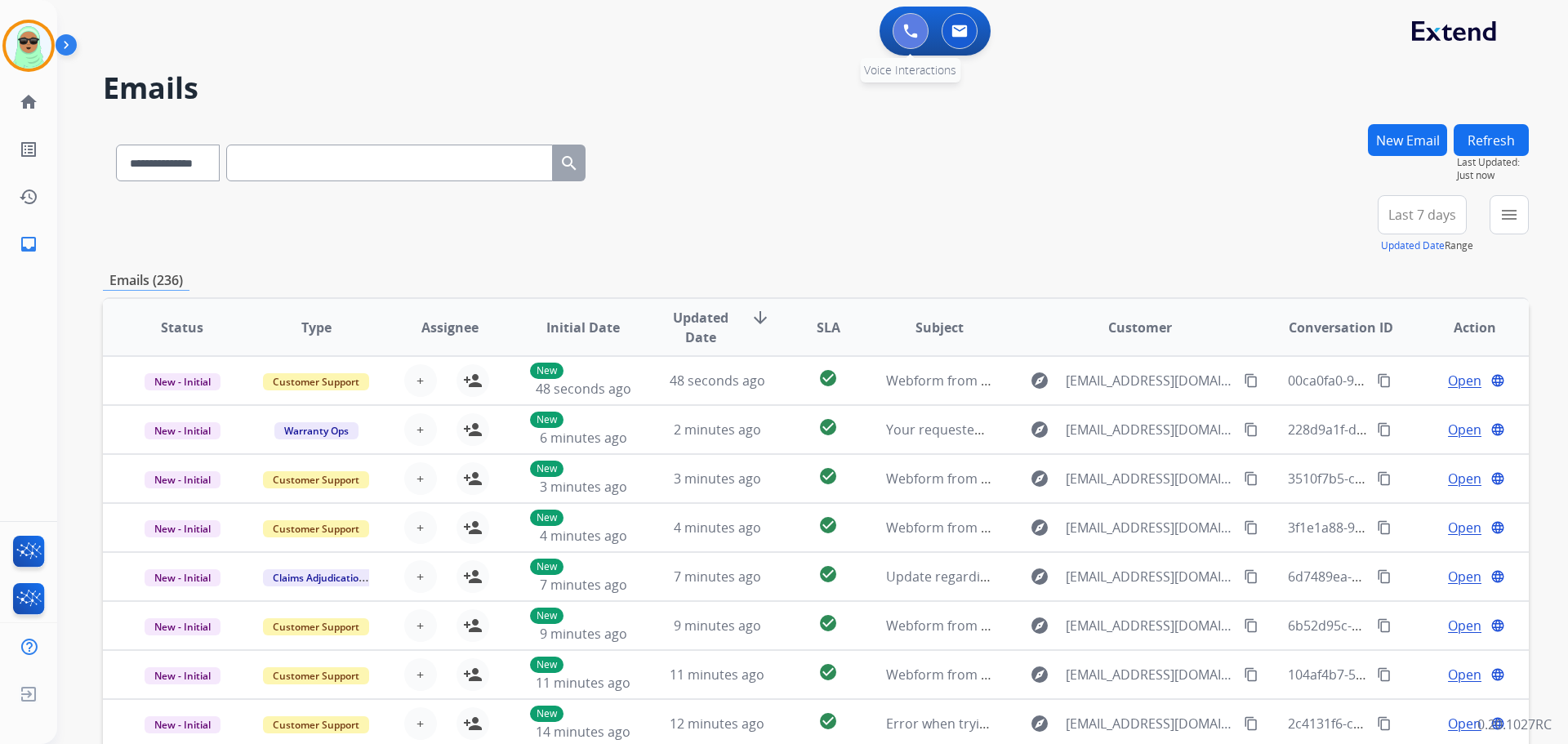
click at [904, 46] on button at bounding box center [910, 30] width 36 height 36
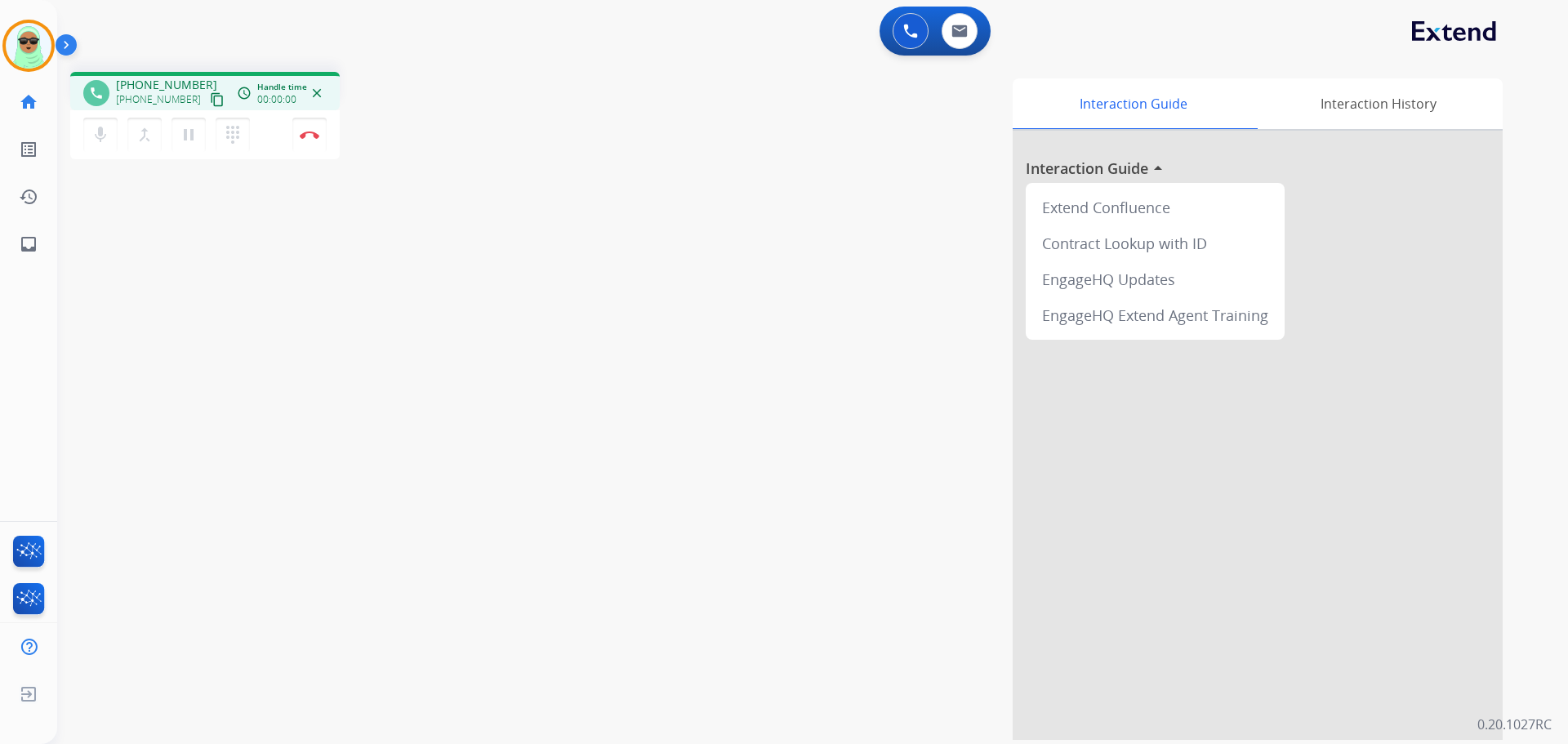
click at [907, 42] on button at bounding box center [910, 30] width 36 height 36
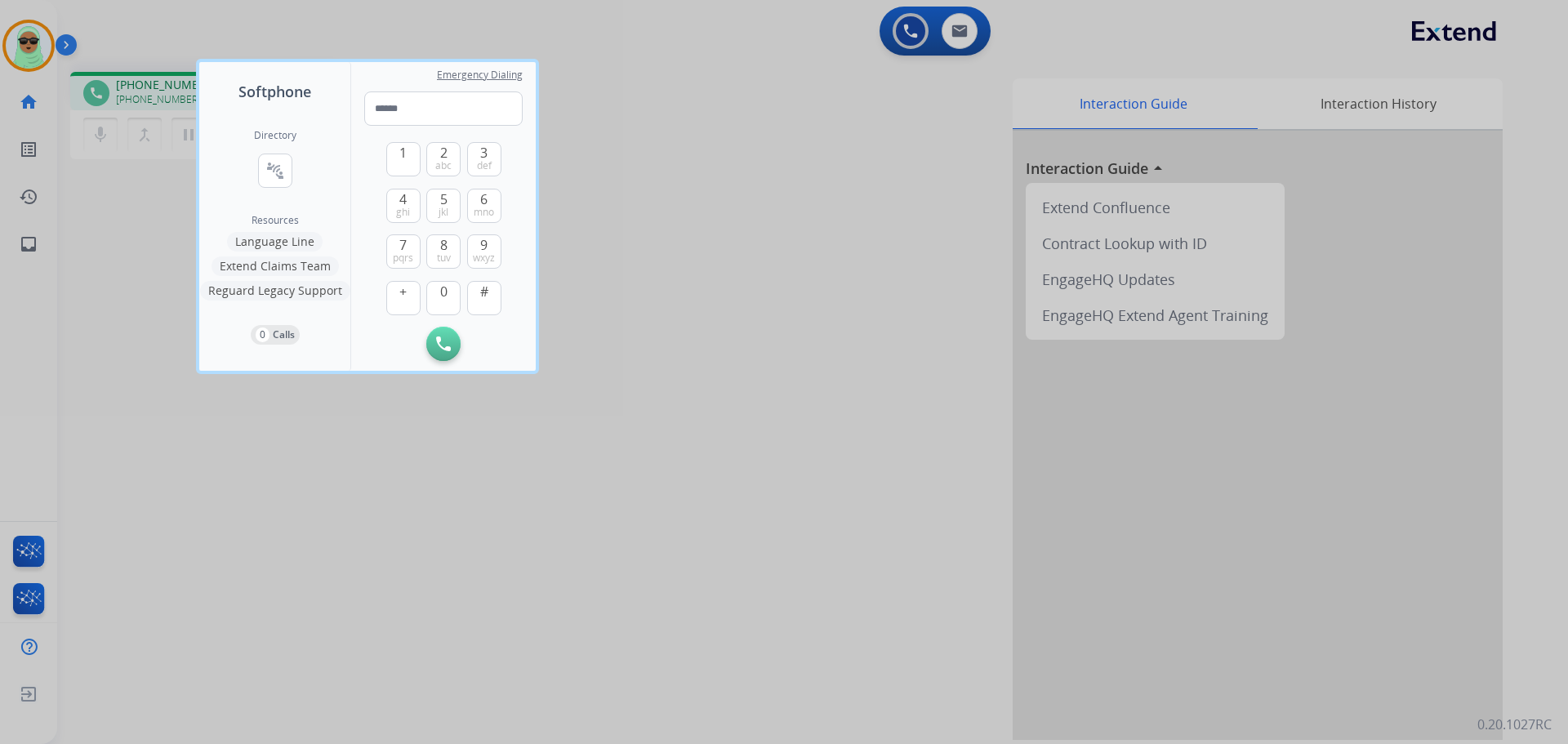
click at [306, 20] on div at bounding box center [784, 372] width 1568 height 744
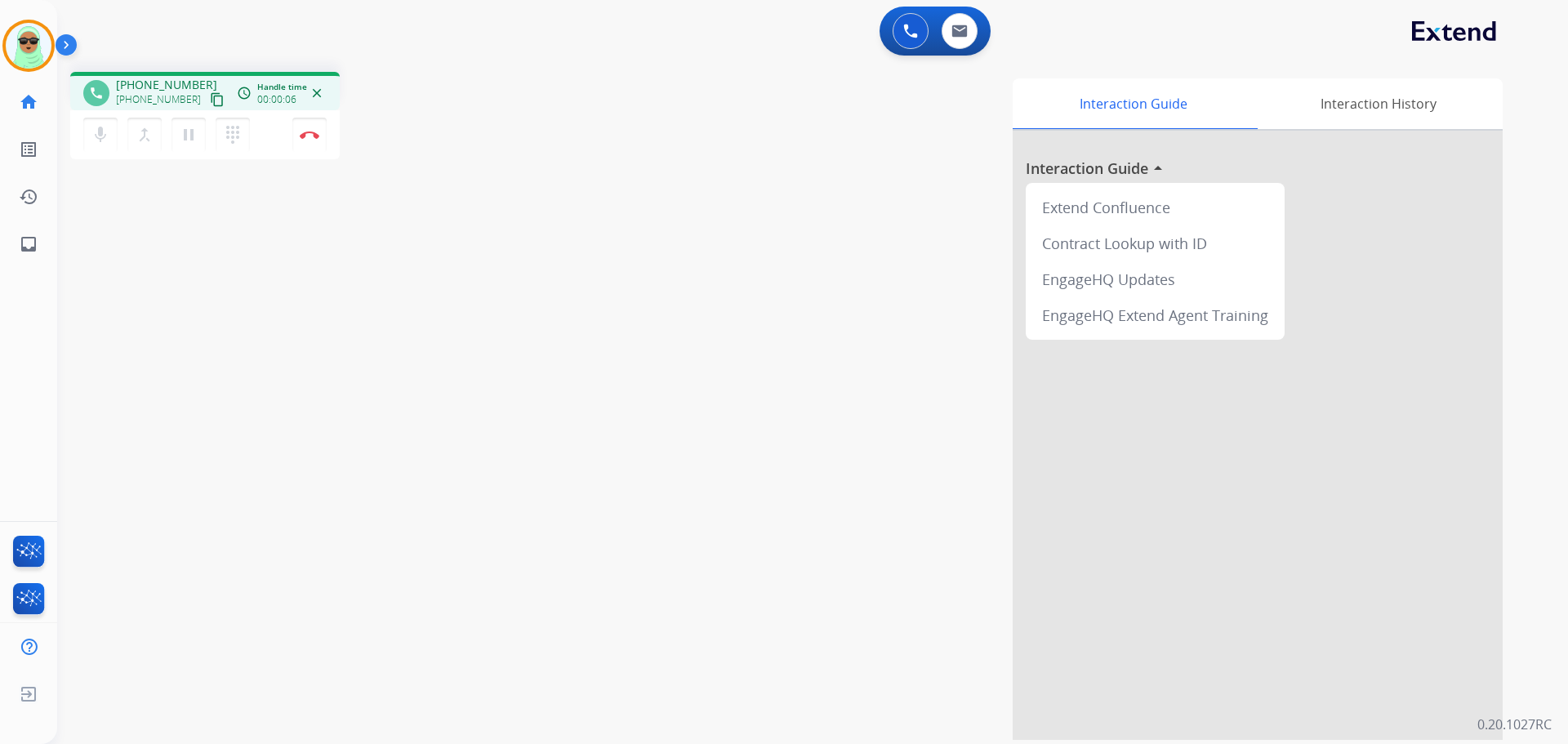
click at [210, 96] on mat-icon "content_copy" at bounding box center [217, 99] width 15 height 15
click at [90, 284] on div "phone [PHONE_NUMBER] [PHONE_NUMBER] content_copy access_time Call metrics Queue…" at bounding box center [794, 400] width 1472 height 681
click at [309, 138] on img at bounding box center [309, 134] width 20 height 8
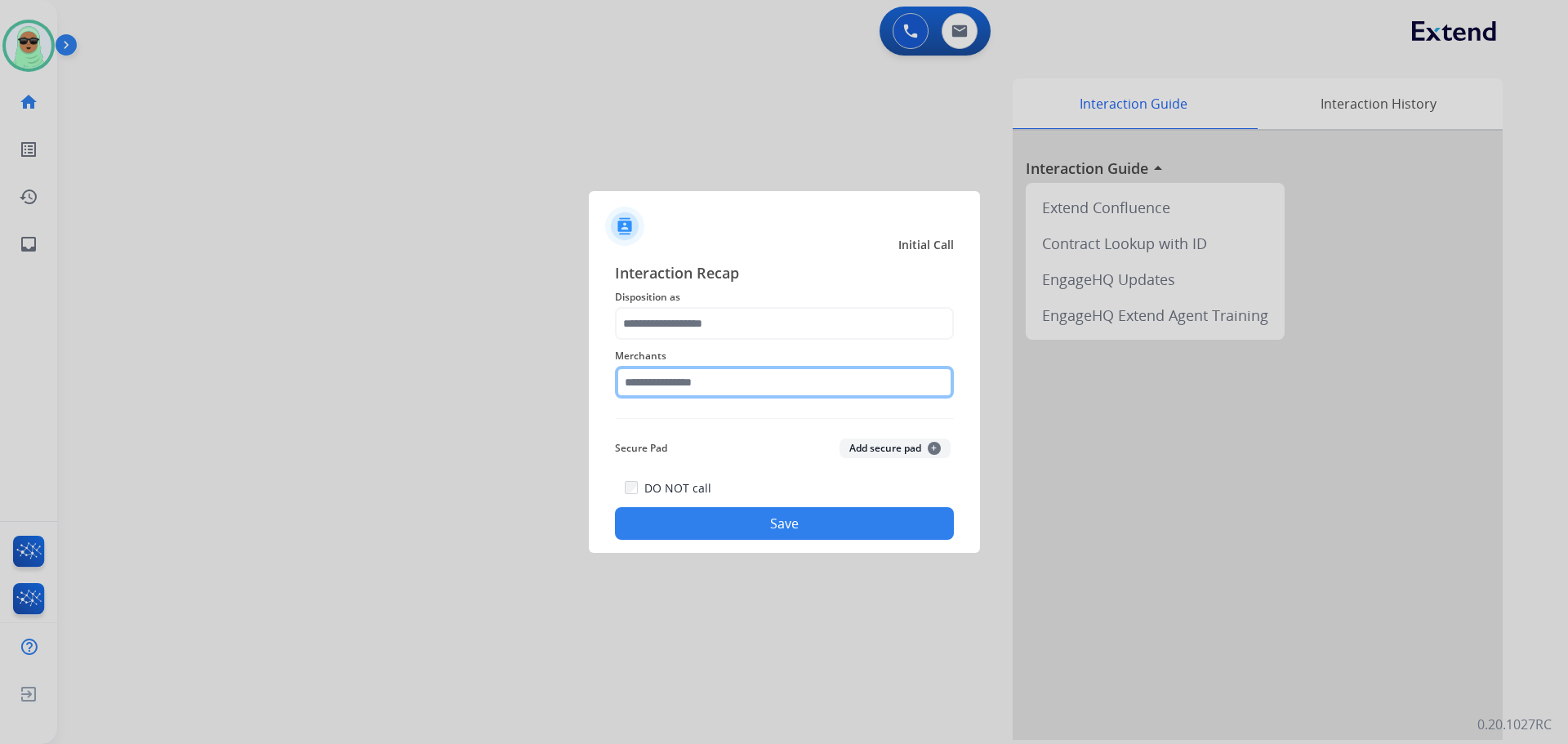
click at [731, 379] on input "text" at bounding box center [784, 382] width 339 height 33
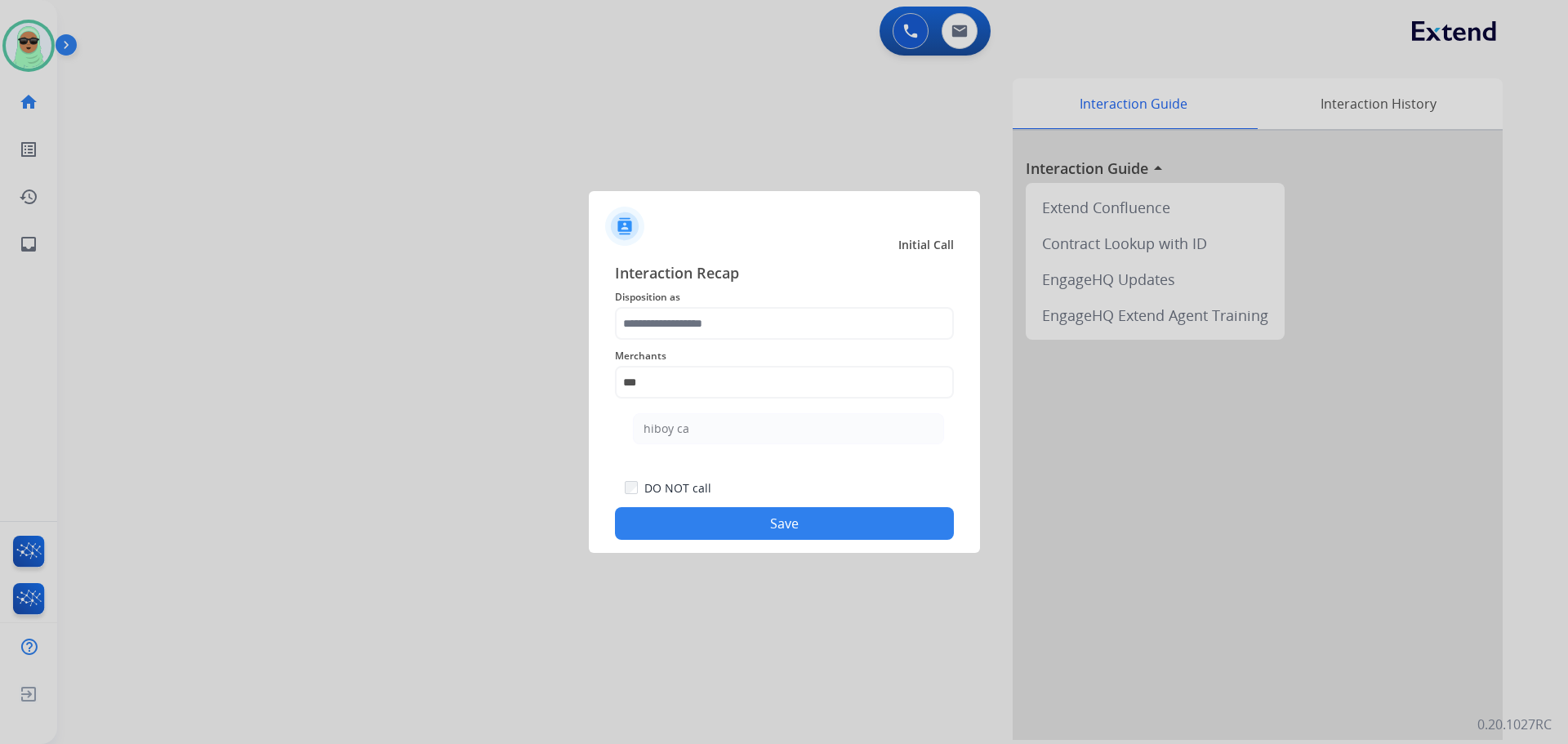
click at [727, 412] on ul "hiboy ca" at bounding box center [788, 433] width 321 height 56
click at [722, 428] on li "hiboy ca" at bounding box center [788, 429] width 311 height 31
type input "********"
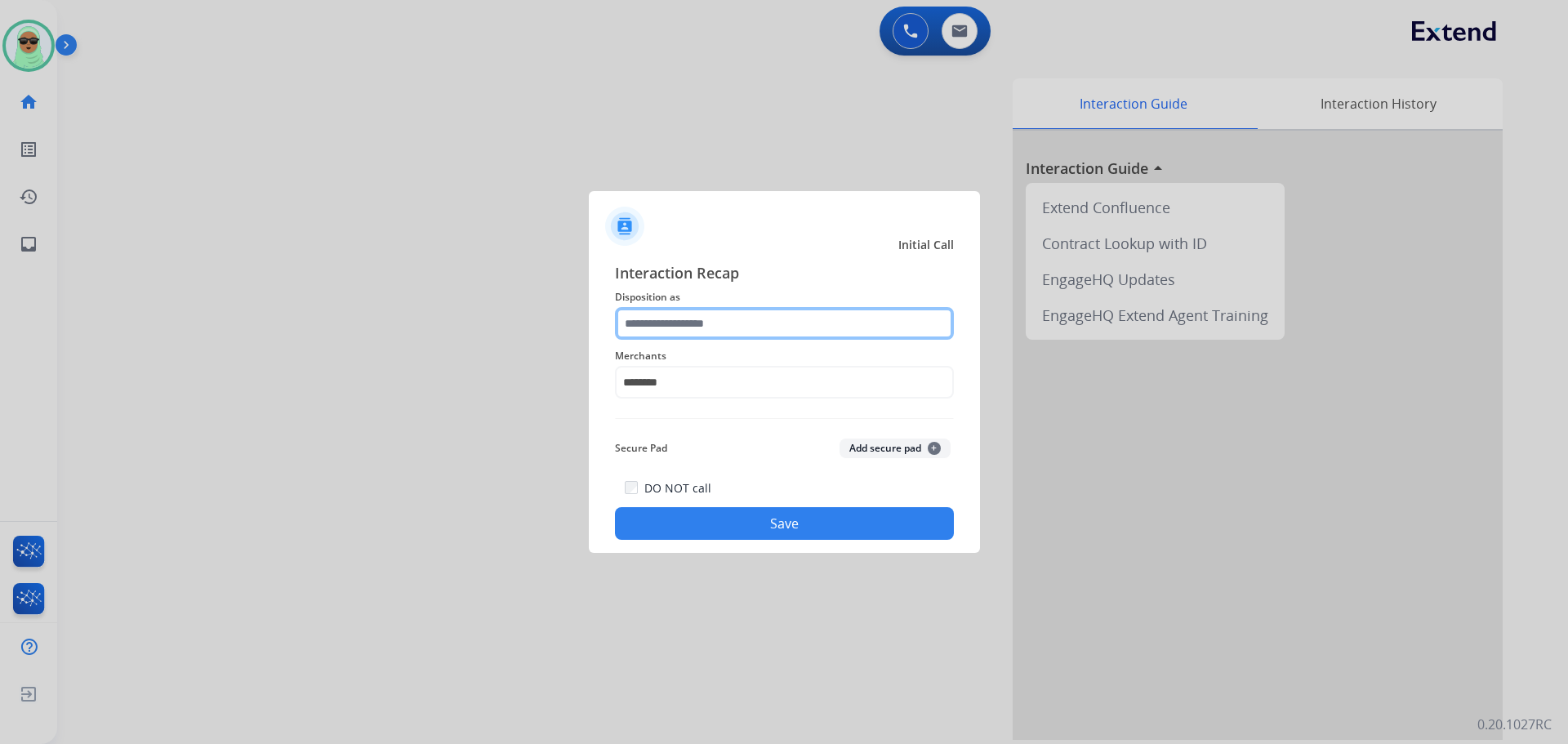
click at [716, 327] on input "text" at bounding box center [784, 324] width 339 height 33
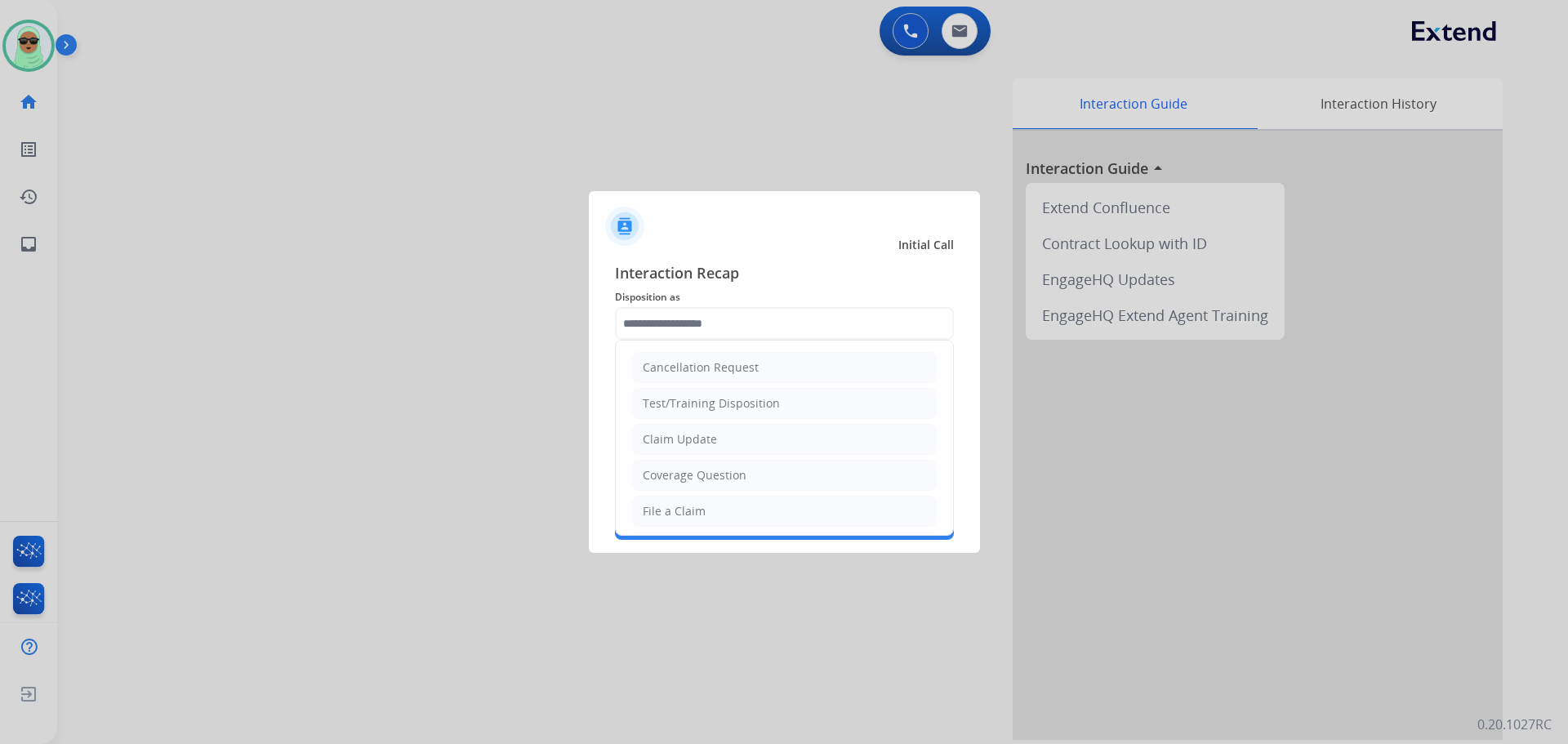
click at [705, 423] on ul "Cancellation Request Test/Training Disposition Claim Update Coverage Question F…" at bounding box center [784, 565] width 337 height 450
click at [723, 435] on li "Claim Update" at bounding box center [785, 440] width 305 height 31
type input "**********"
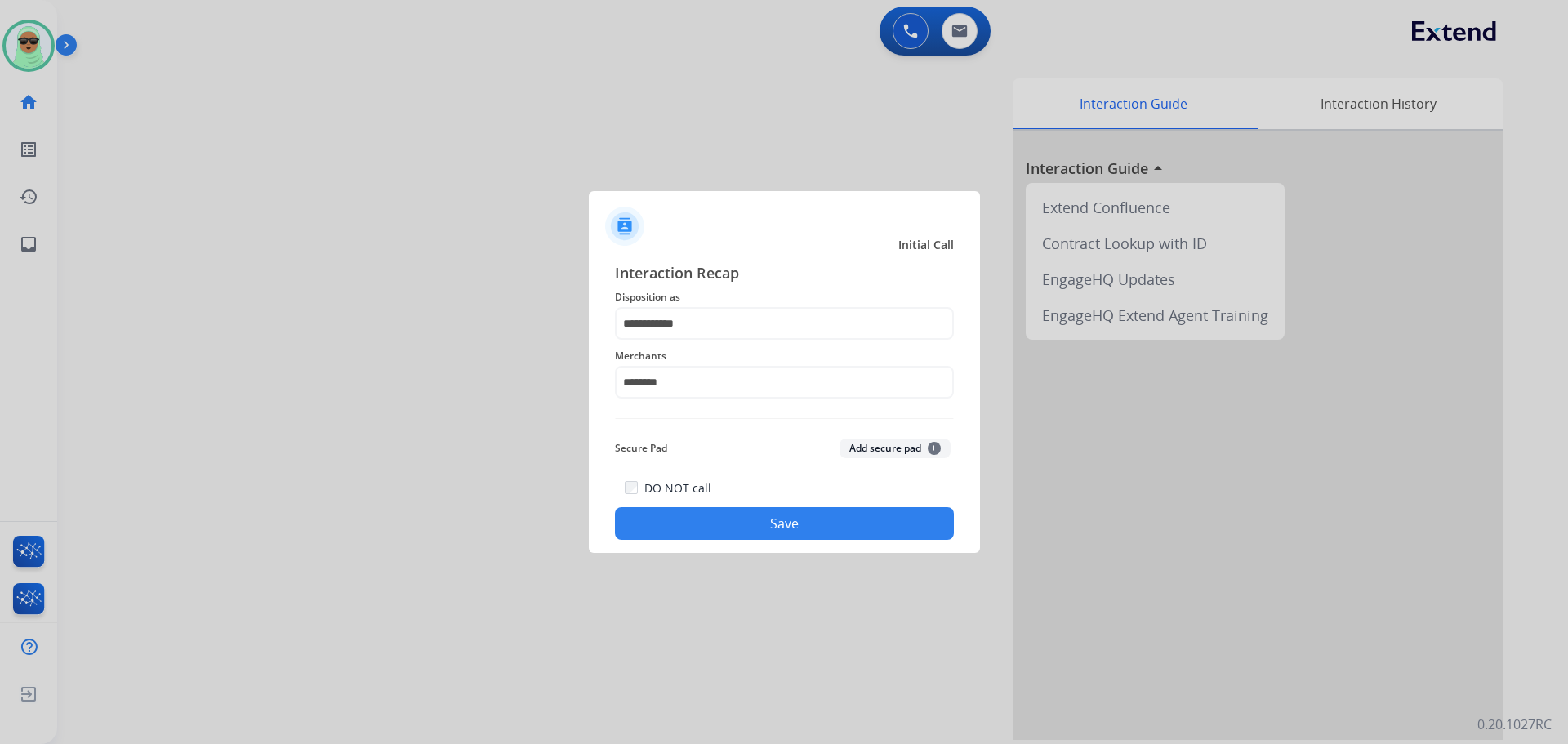
click at [761, 547] on div "**********" at bounding box center [784, 401] width 391 height 305
click at [781, 521] on button "Save" at bounding box center [784, 524] width 339 height 33
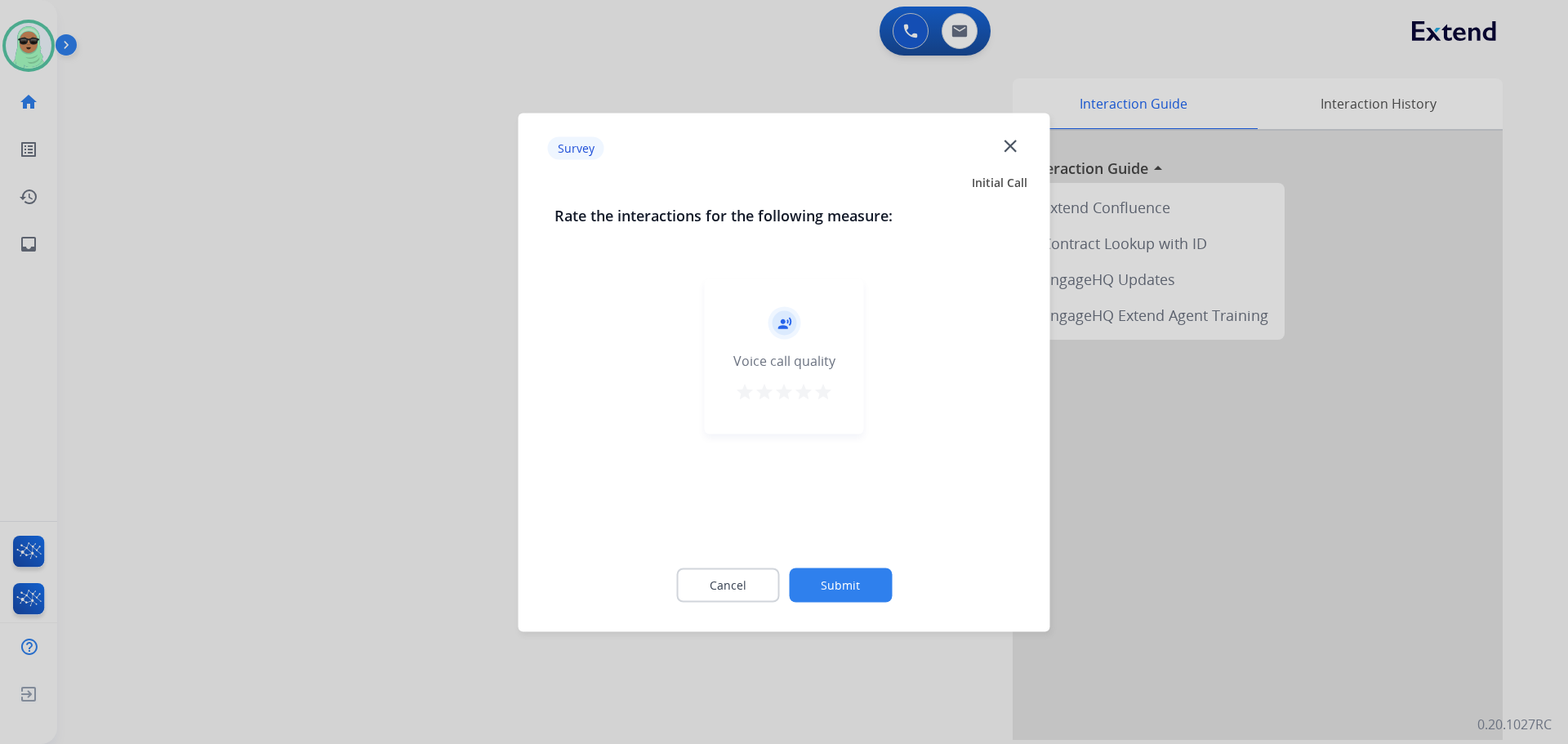
drag, startPoint x: 867, startPoint y: 560, endPoint x: 874, endPoint y: 579, distance: 20.2
click at [871, 572] on div "Cancel Submit" at bounding box center [785, 585] width 460 height 73
click at [874, 579] on button "Submit" at bounding box center [841, 585] width 103 height 34
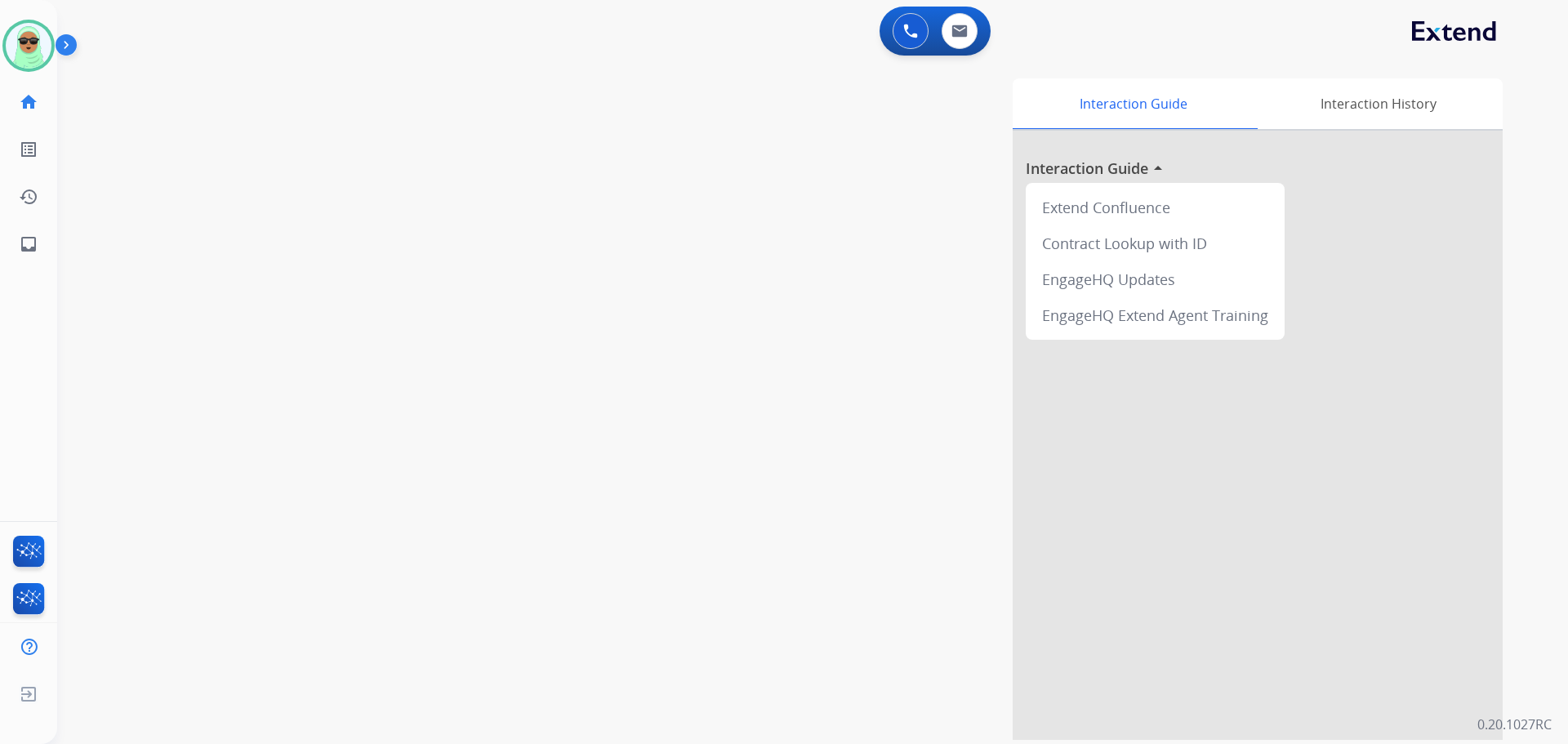
click at [878, 580] on div "Interaction Guide Interaction History Interaction Guide arrow_drop_up Extend Co…" at bounding box center [1022, 409] width 963 height 662
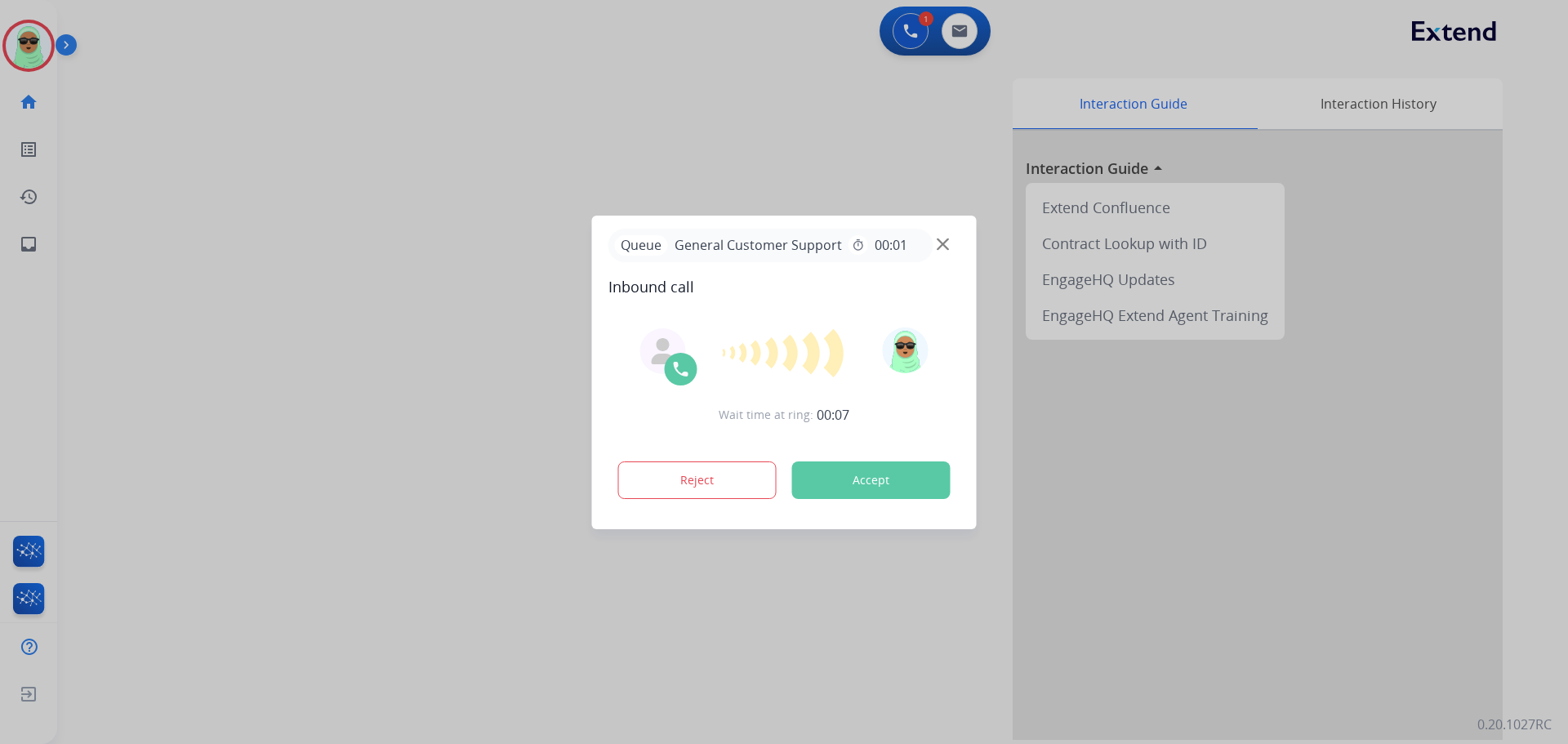
click at [144, 335] on div at bounding box center [784, 372] width 1568 height 744
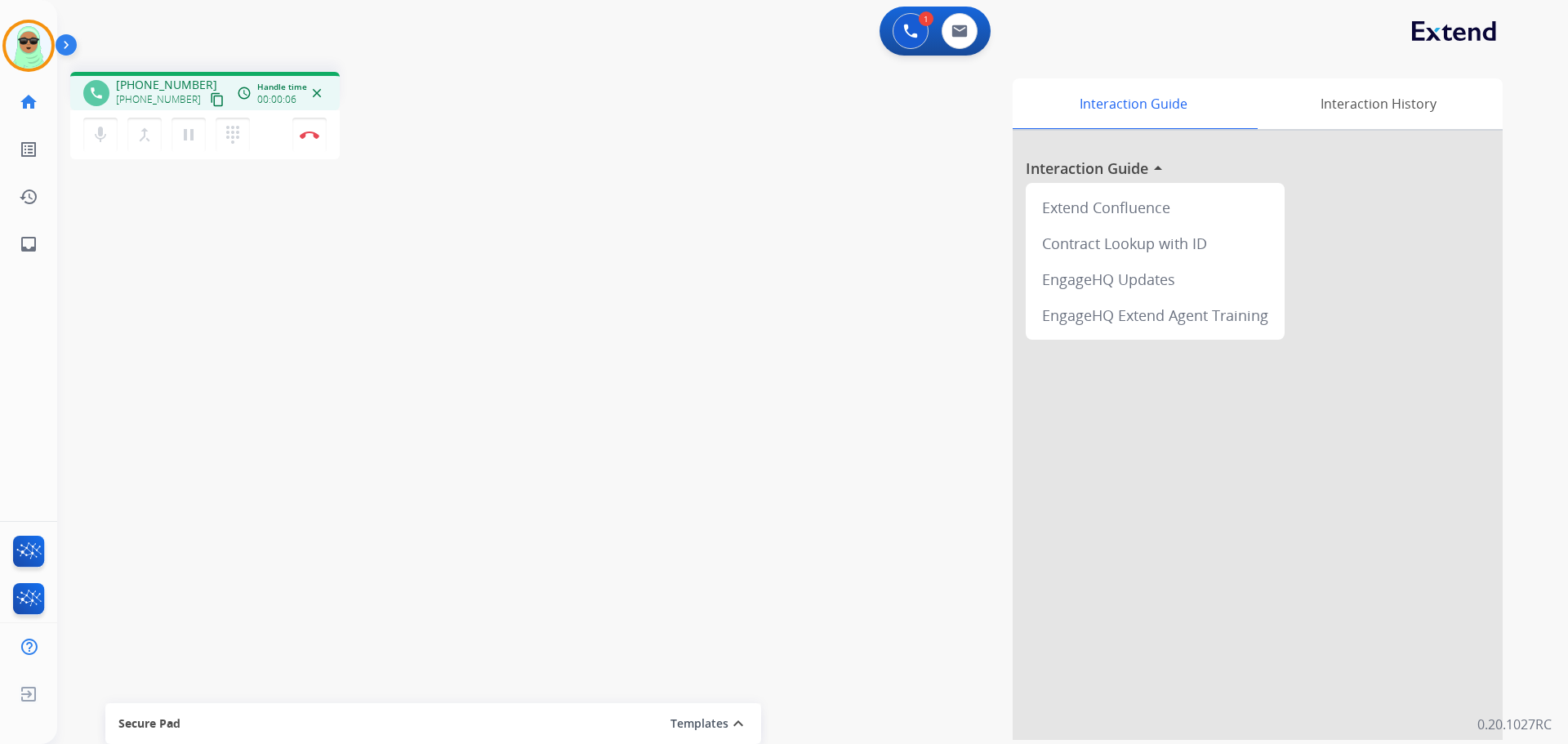
click at [207, 97] on button "content_copy" at bounding box center [217, 99] width 20 height 20
click at [210, 98] on mat-icon "content_copy" at bounding box center [217, 99] width 15 height 15
click at [322, 139] on button "Disconnect" at bounding box center [309, 134] width 34 height 34
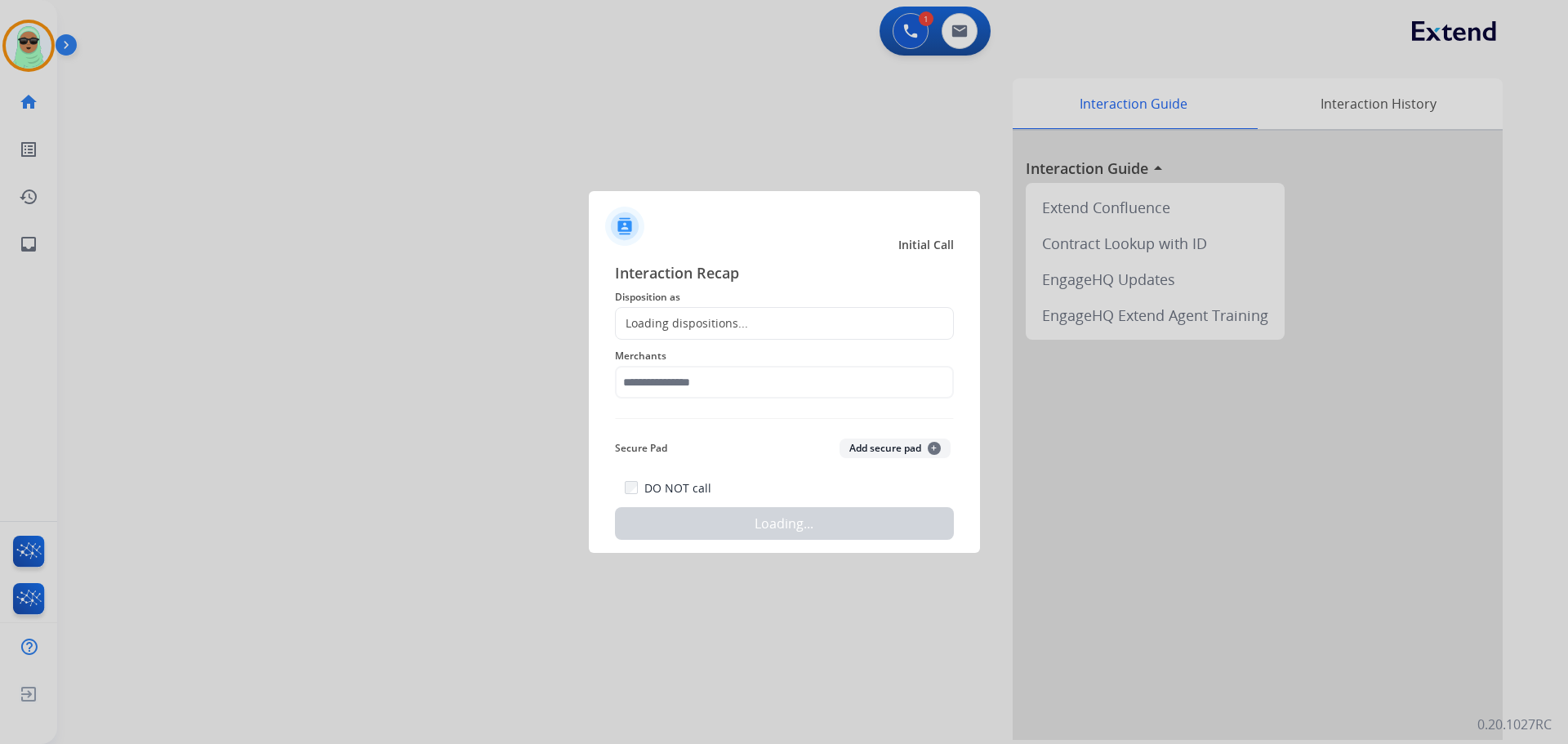
click at [733, 304] on span "Disposition as" at bounding box center [784, 297] width 339 height 20
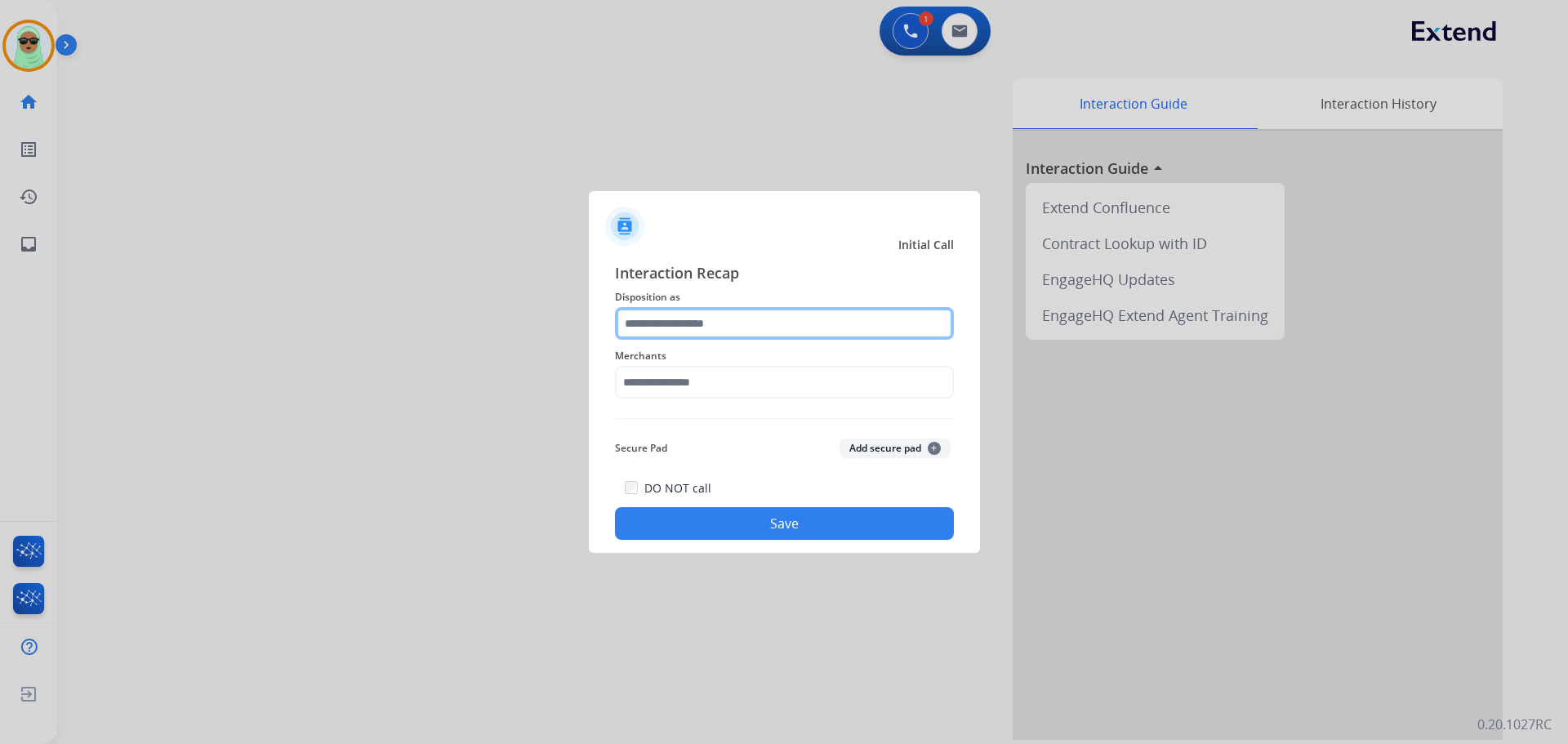
click at [727, 323] on input "text" at bounding box center [784, 324] width 339 height 33
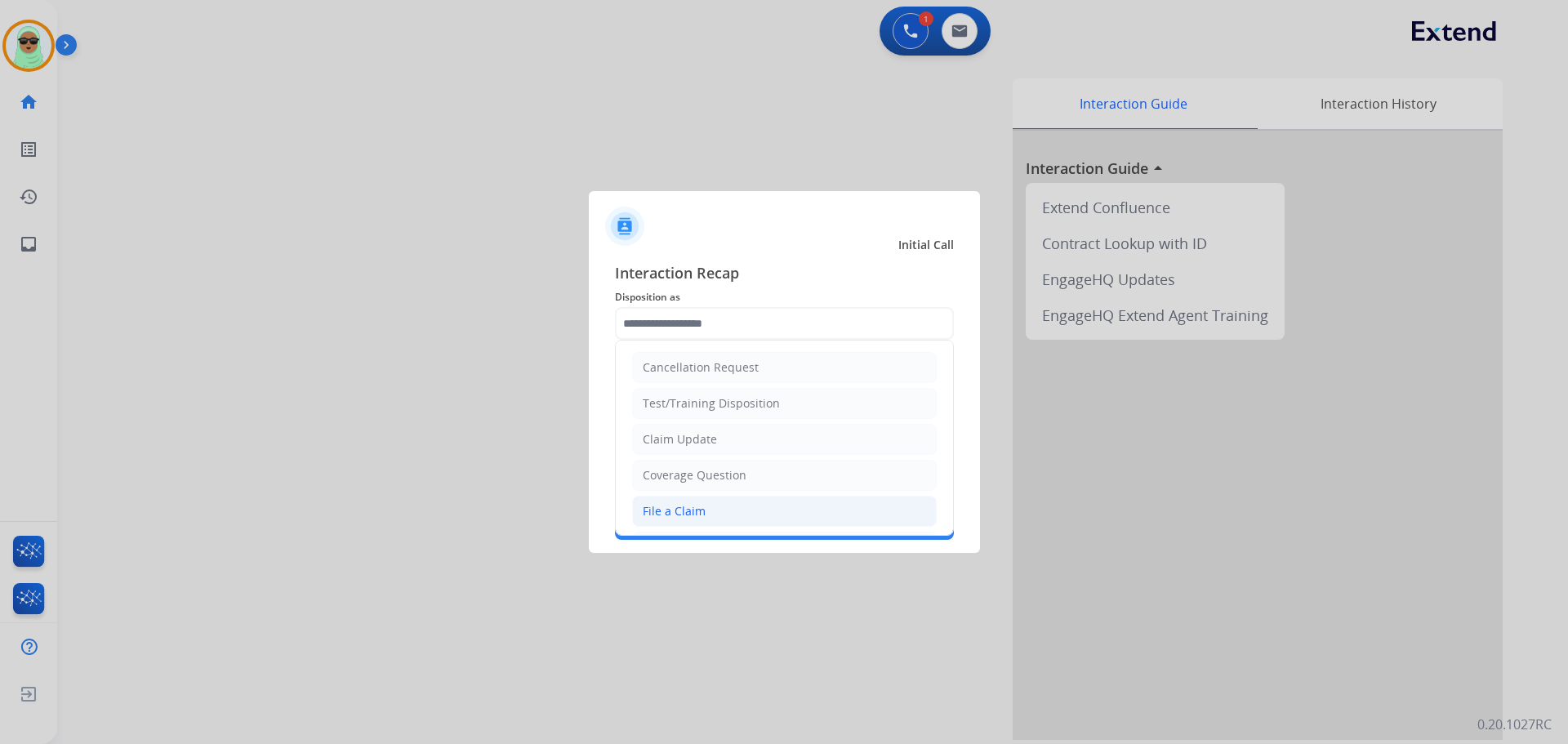
click at [702, 518] on div "File a Claim" at bounding box center [674, 511] width 63 height 17
type input "**********"
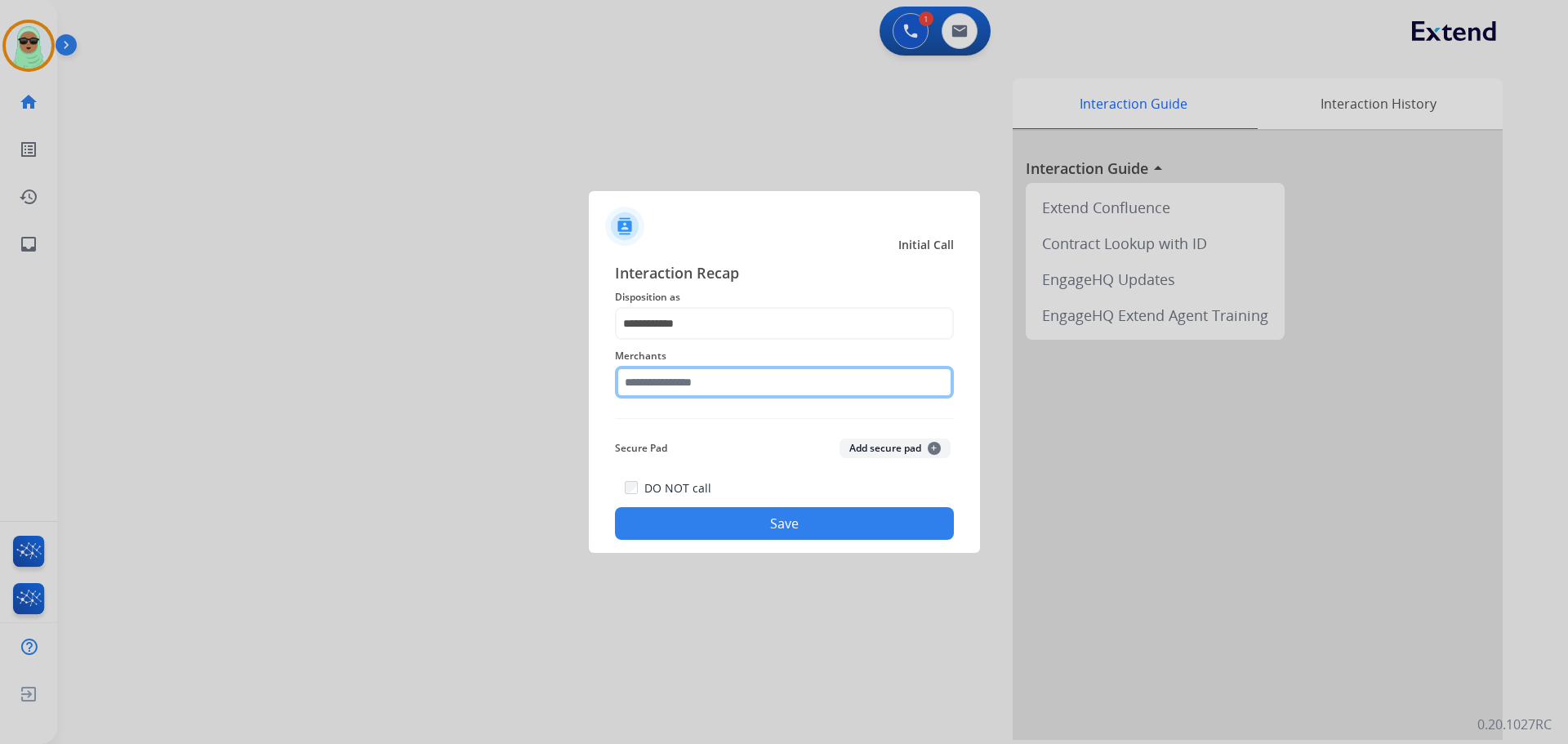
click at [740, 382] on input "text" at bounding box center [784, 382] width 339 height 33
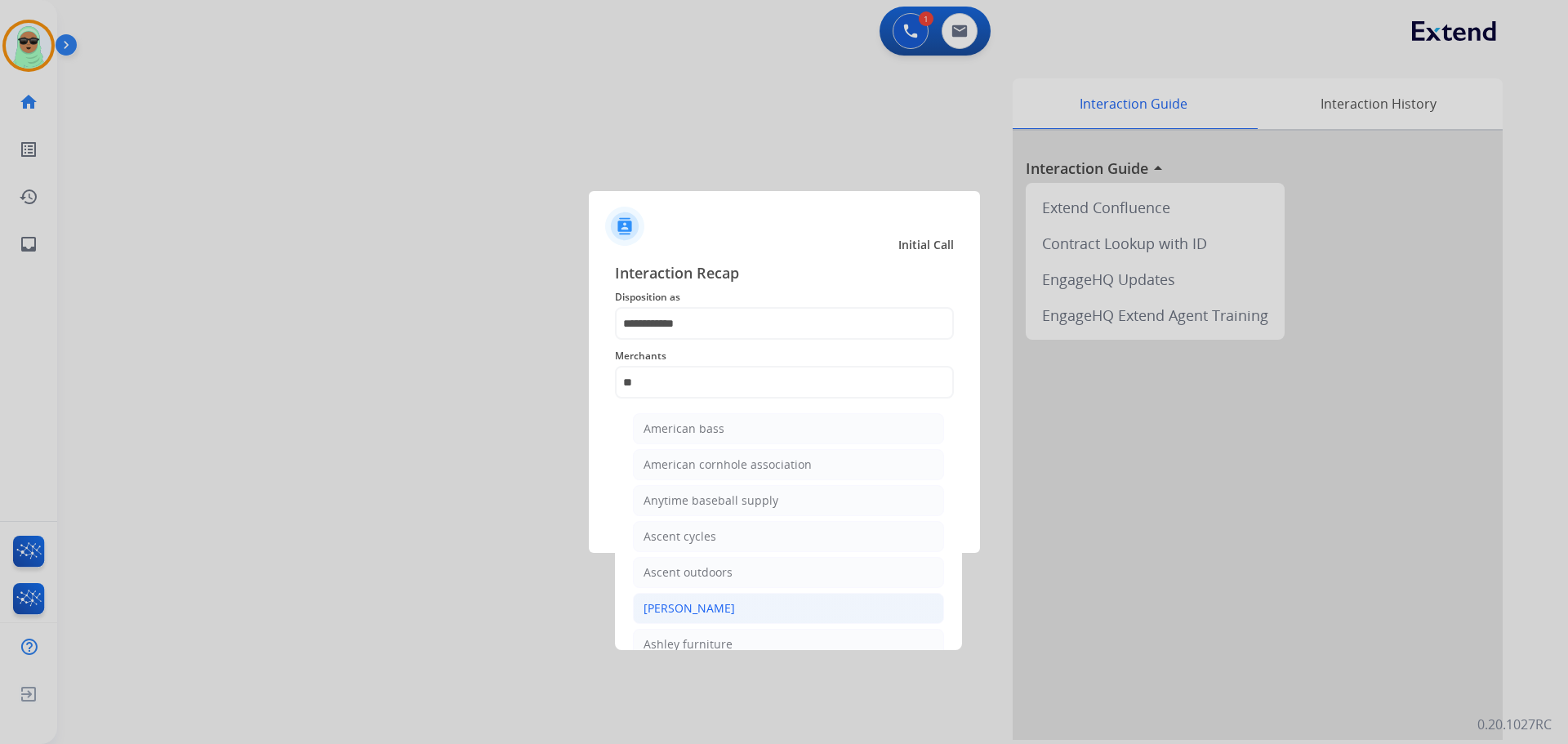
click at [754, 604] on li "[PERSON_NAME]" at bounding box center [788, 609] width 311 height 31
type input "**********"
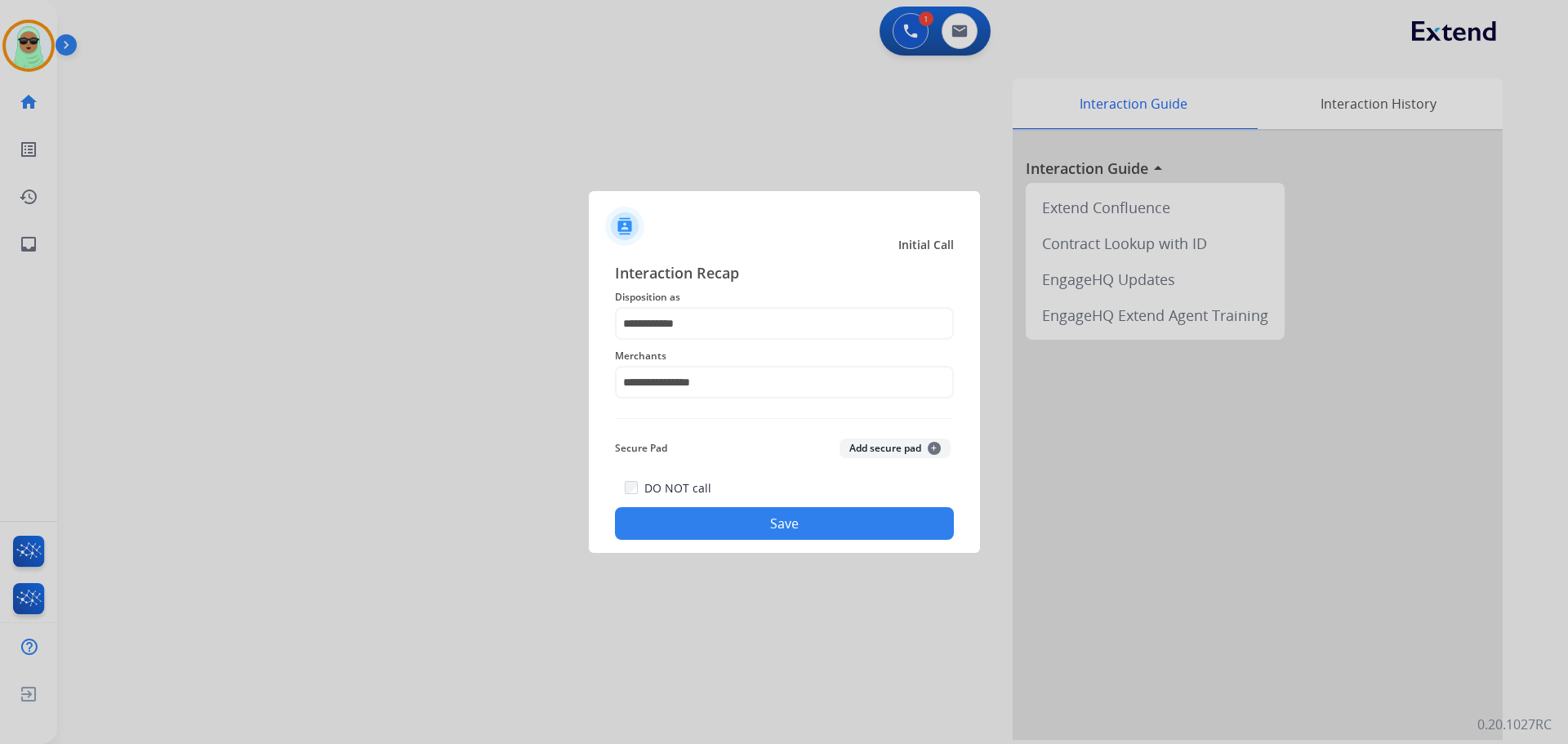
click at [833, 526] on button "Save" at bounding box center [784, 524] width 339 height 33
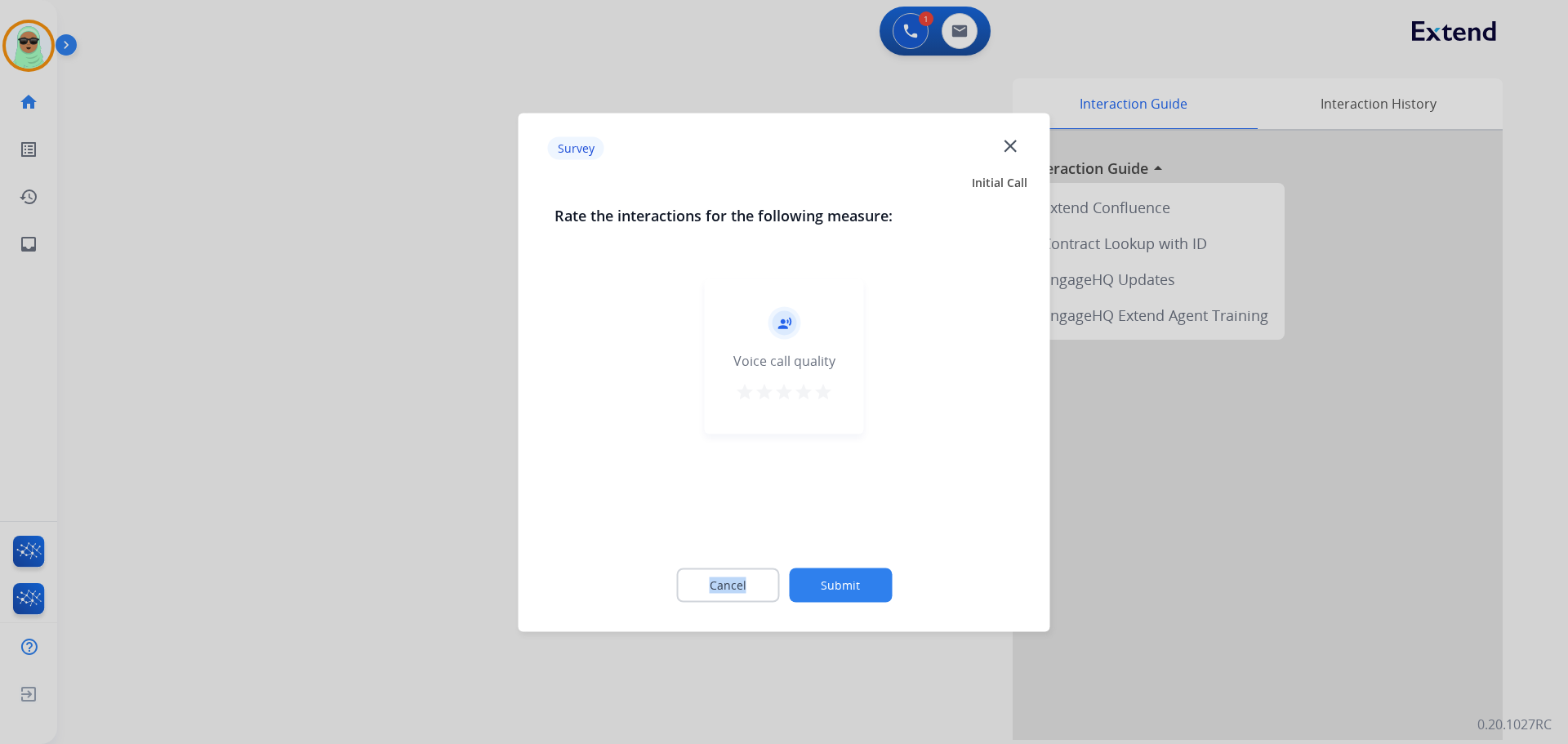
click at [833, 526] on div "record_voice_over Voice call quality star star star star star" at bounding box center [785, 407] width 460 height 282
click at [834, 561] on div "Cancel Submit" at bounding box center [785, 585] width 460 height 73
drag, startPoint x: 838, startPoint y: 575, endPoint x: 843, endPoint y: 588, distance: 13.9
click at [843, 588] on button "Submit" at bounding box center [841, 585] width 103 height 34
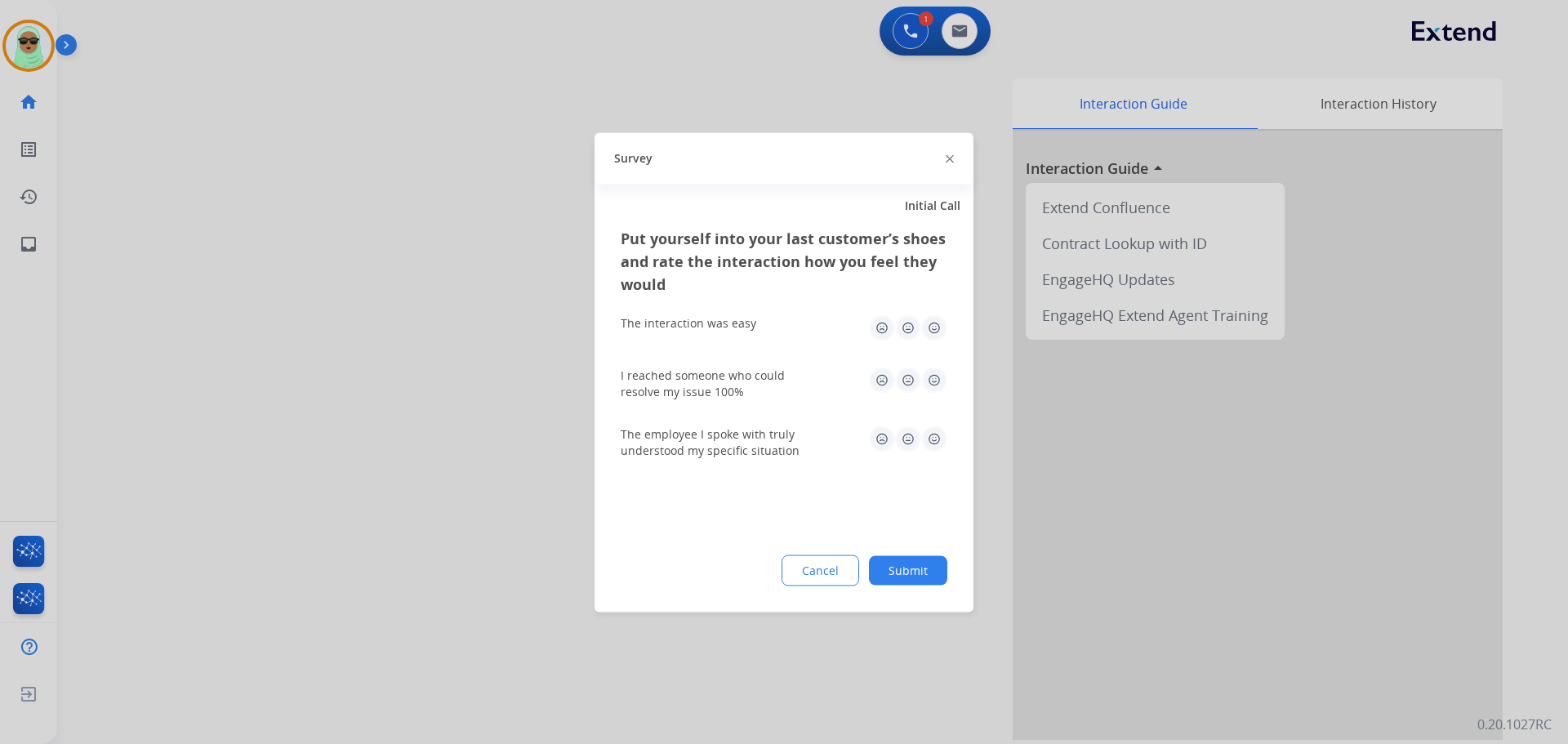
drag, startPoint x: 878, startPoint y: 584, endPoint x: 887, endPoint y: 582, distance: 9.2
click at [881, 584] on button "Submit" at bounding box center [909, 571] width 78 height 30
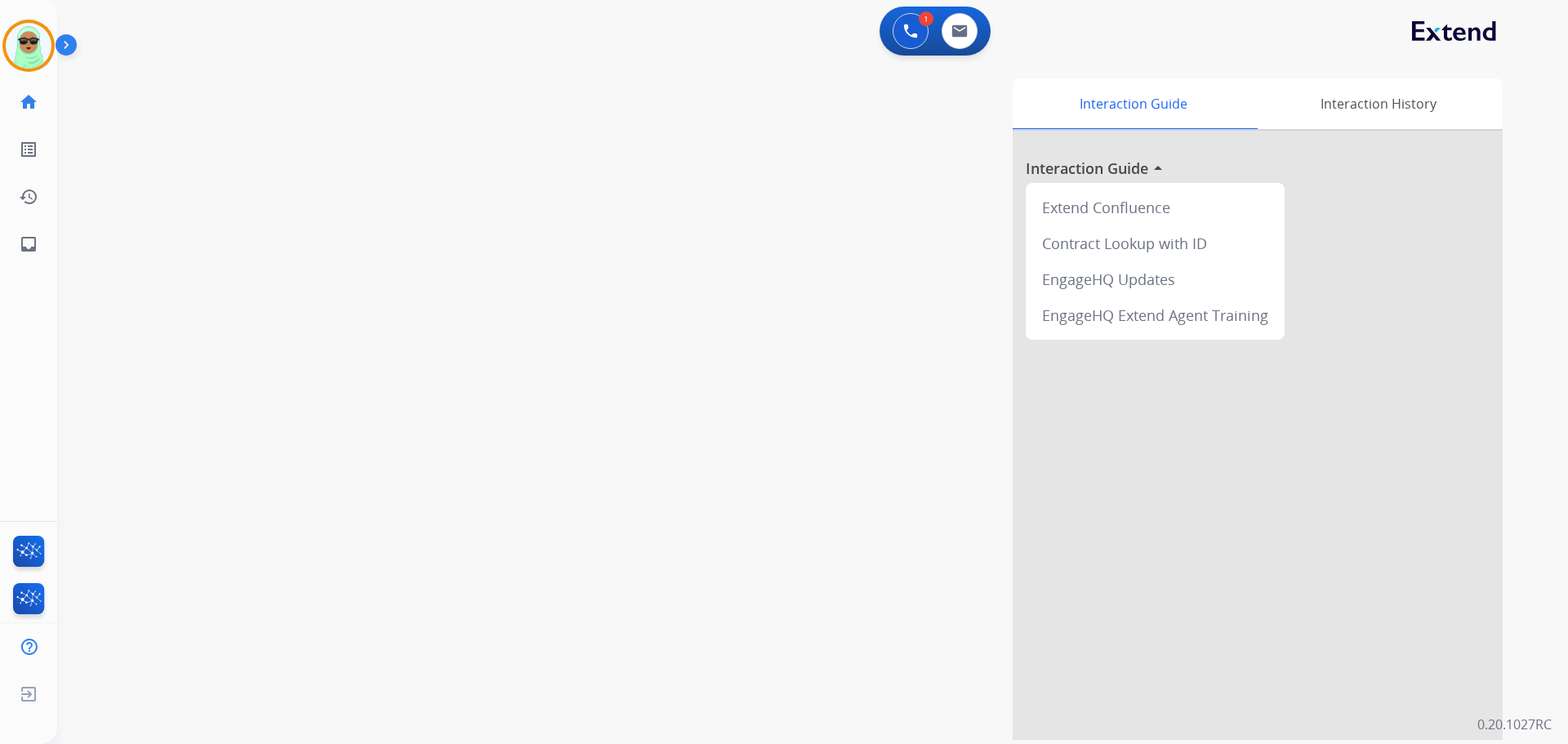
drag, startPoint x: 893, startPoint y: 578, endPoint x: 186, endPoint y: 94, distance: 856.8
click at [867, 559] on div "Interaction Guide Interaction History Interaction Guide arrow_drop_up Extend Co…" at bounding box center [1022, 409] width 963 height 662
click at [27, 57] on img at bounding box center [29, 45] width 46 height 46
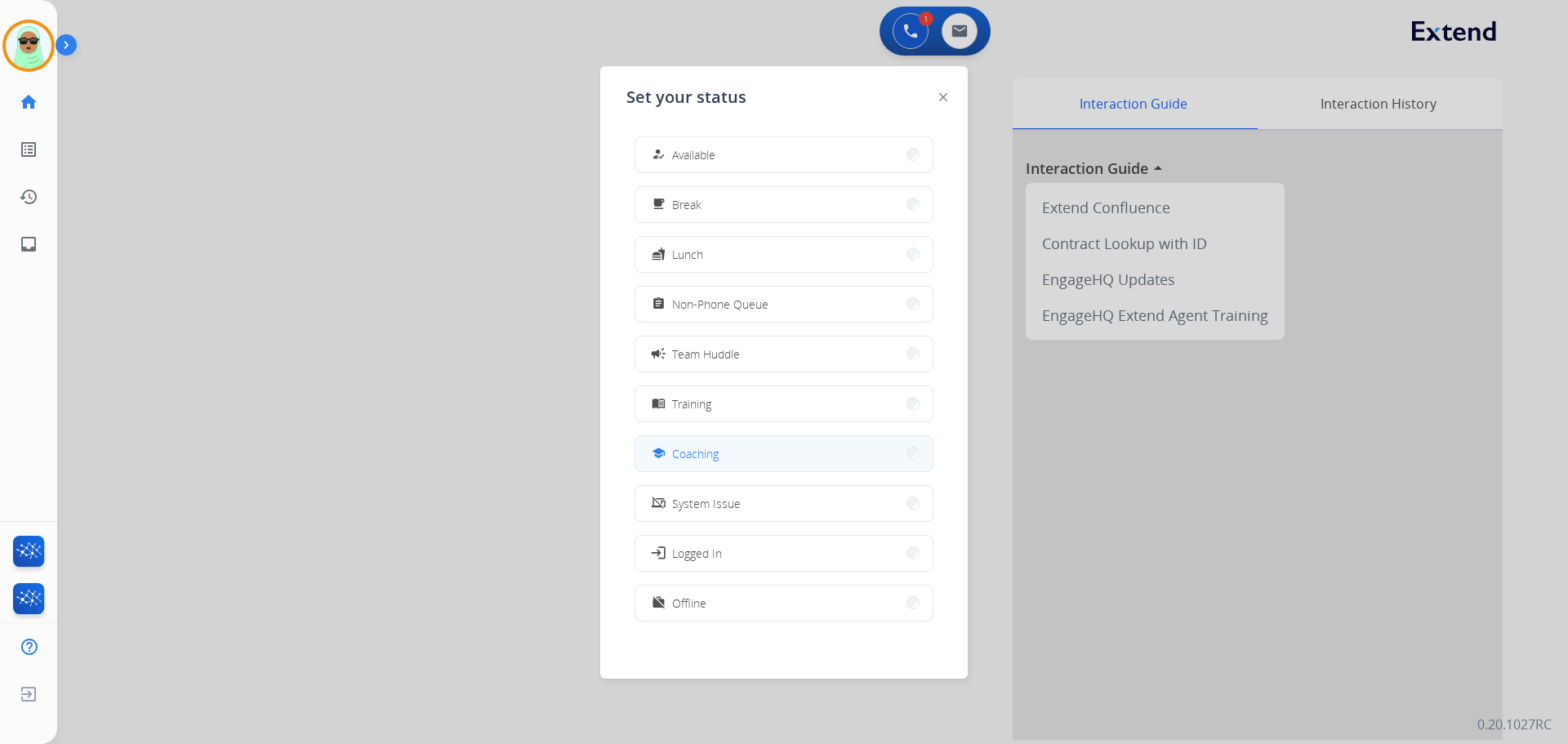
click at [725, 471] on div "school Coaching" at bounding box center [784, 454] width 299 height 37
click at [775, 458] on button "school Coaching" at bounding box center [784, 449] width 297 height 35
